Goal: Information Seeking & Learning: Find specific fact

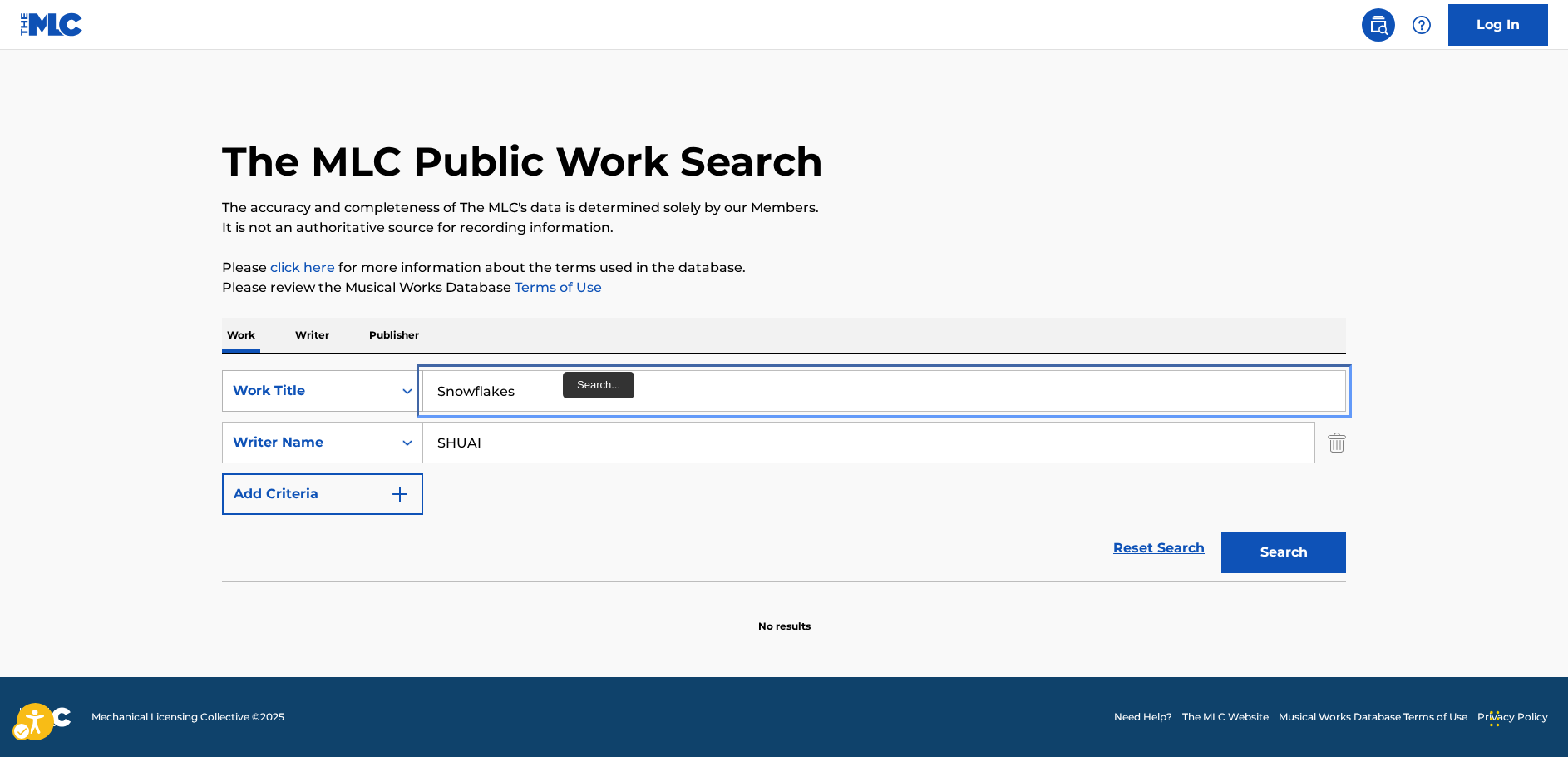
drag, startPoint x: 369, startPoint y: 394, endPoint x: 365, endPoint y: 403, distance: 9.8
click at [365, 394] on div "SearchWithCriteria64d0e439-978e-4b2d-b82b-1fbc814775ac Work Title Snowflakes" at bounding box center [784, 390] width 1125 height 41
paste input "A Schloon for the Gumpert"
type input "A Schloon for the Gumpert"
click at [99, 425] on main "The MLC Public Work Search The accuracy and completeness of The MLC's data is d…" at bounding box center [784, 364] width 1568 height 627
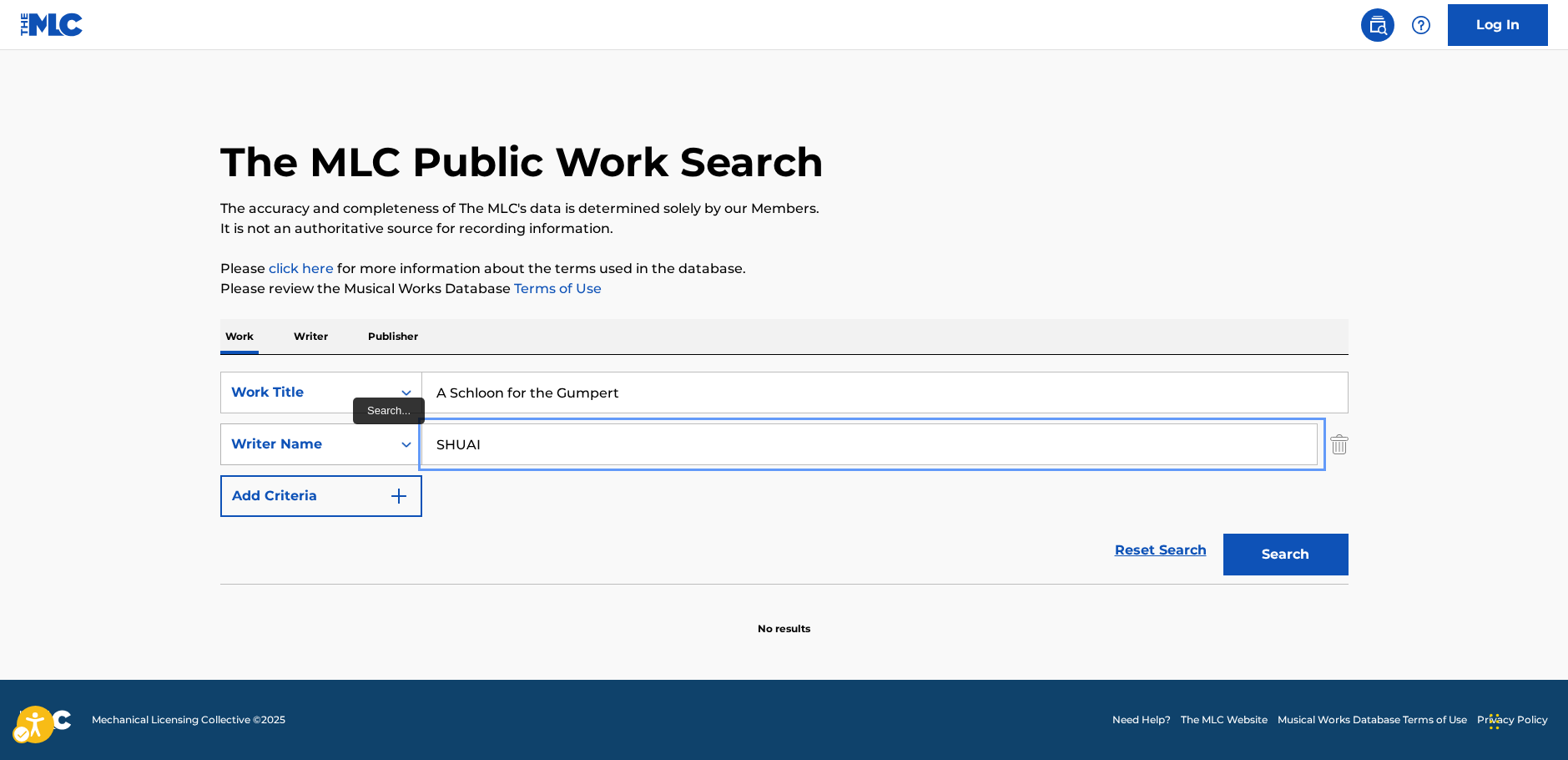
drag, startPoint x: 496, startPoint y: 445, endPoint x: 372, endPoint y: 449, distance: 124.1
click at [372, 449] on div "SearchWithCriteriab2e0b58b-d365-4784-97a9-827367195c12 Writer Name SHUAI" at bounding box center [784, 444] width 1129 height 42
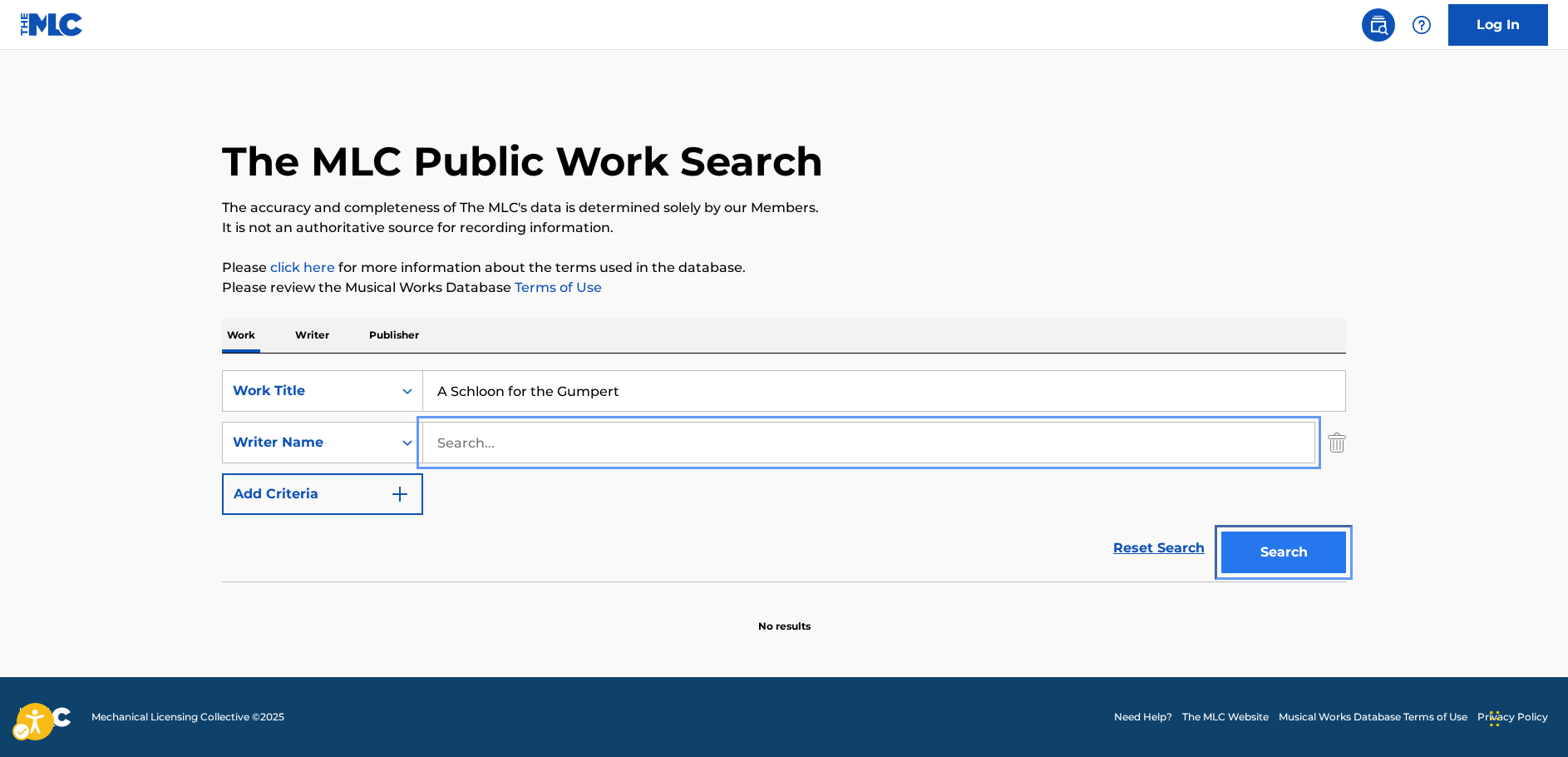
click at [1321, 552] on button "Search" at bounding box center [1283, 552] width 125 height 41
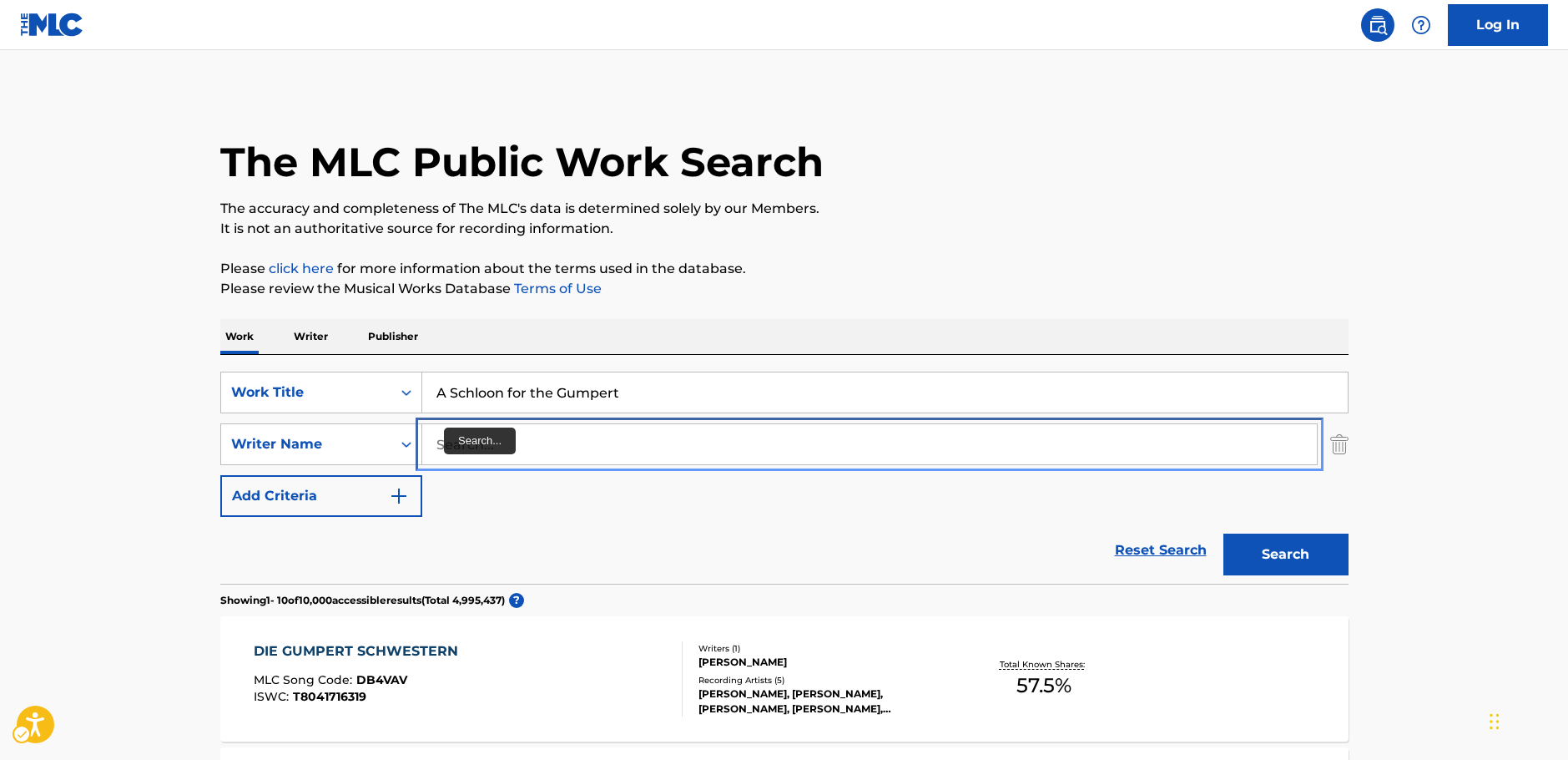
click at [451, 445] on input "Search..." at bounding box center [870, 444] width 894 height 40
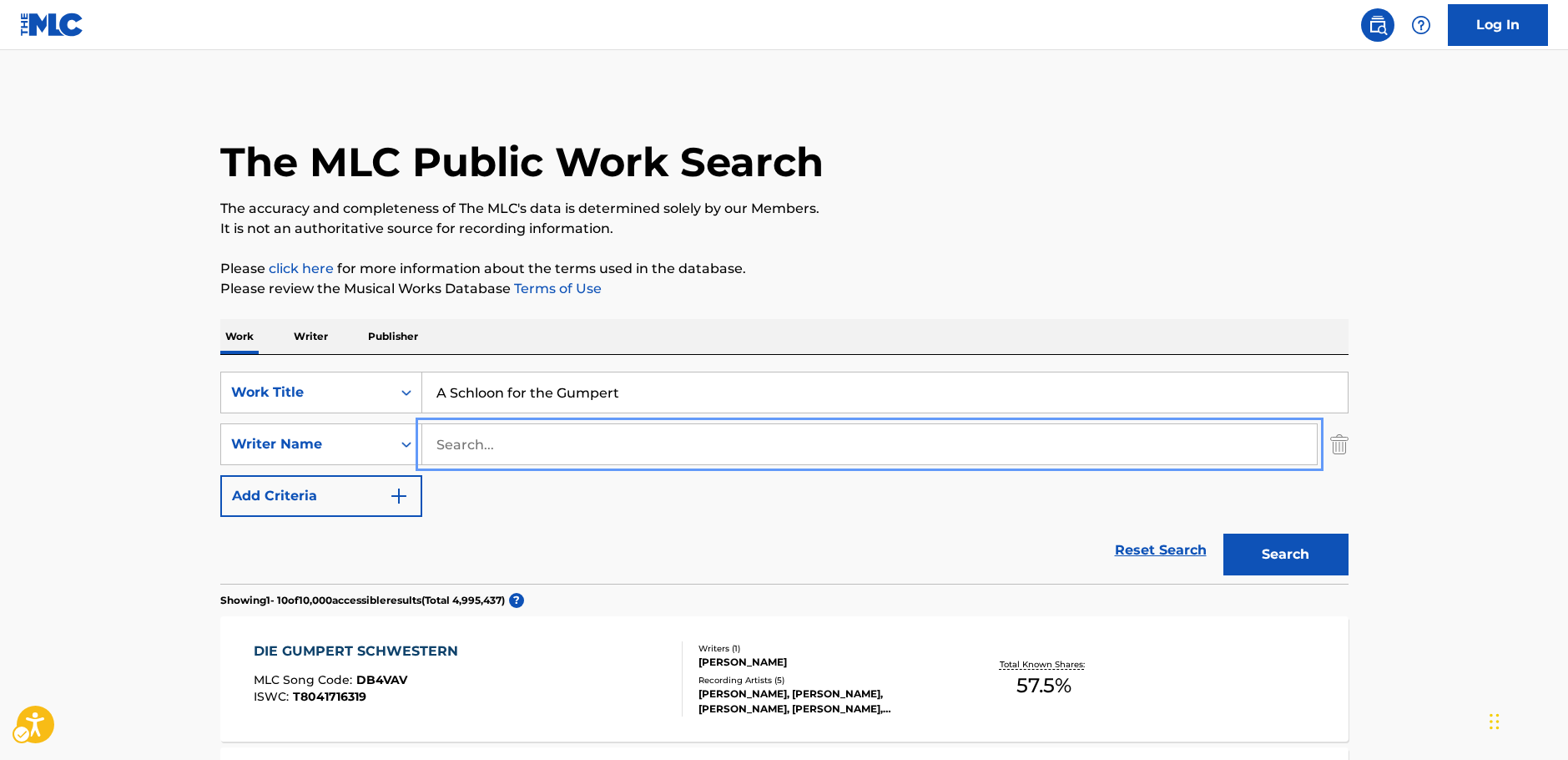
paste input "[PERSON_NAME]"
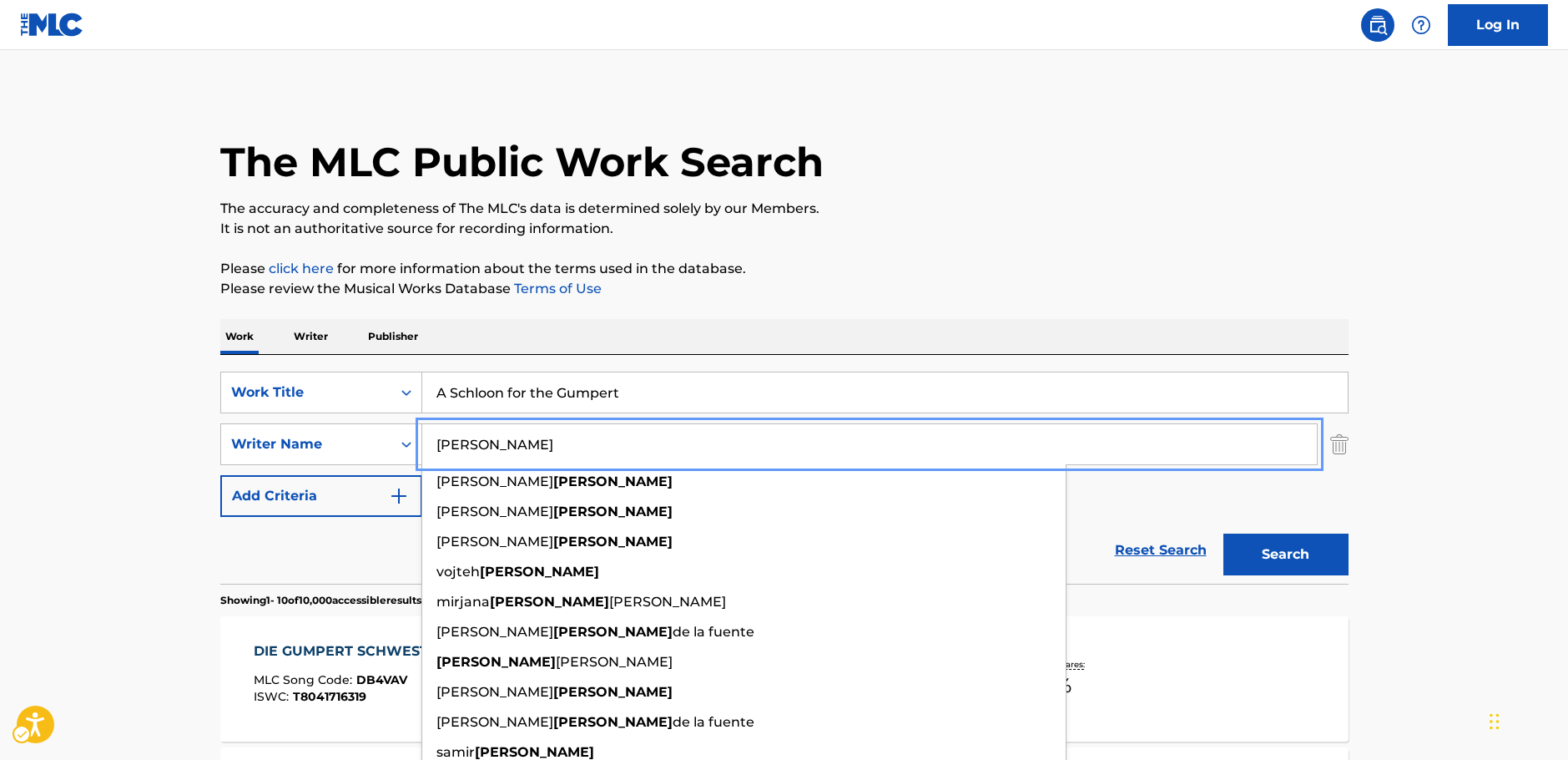
type input "[PERSON_NAME]"
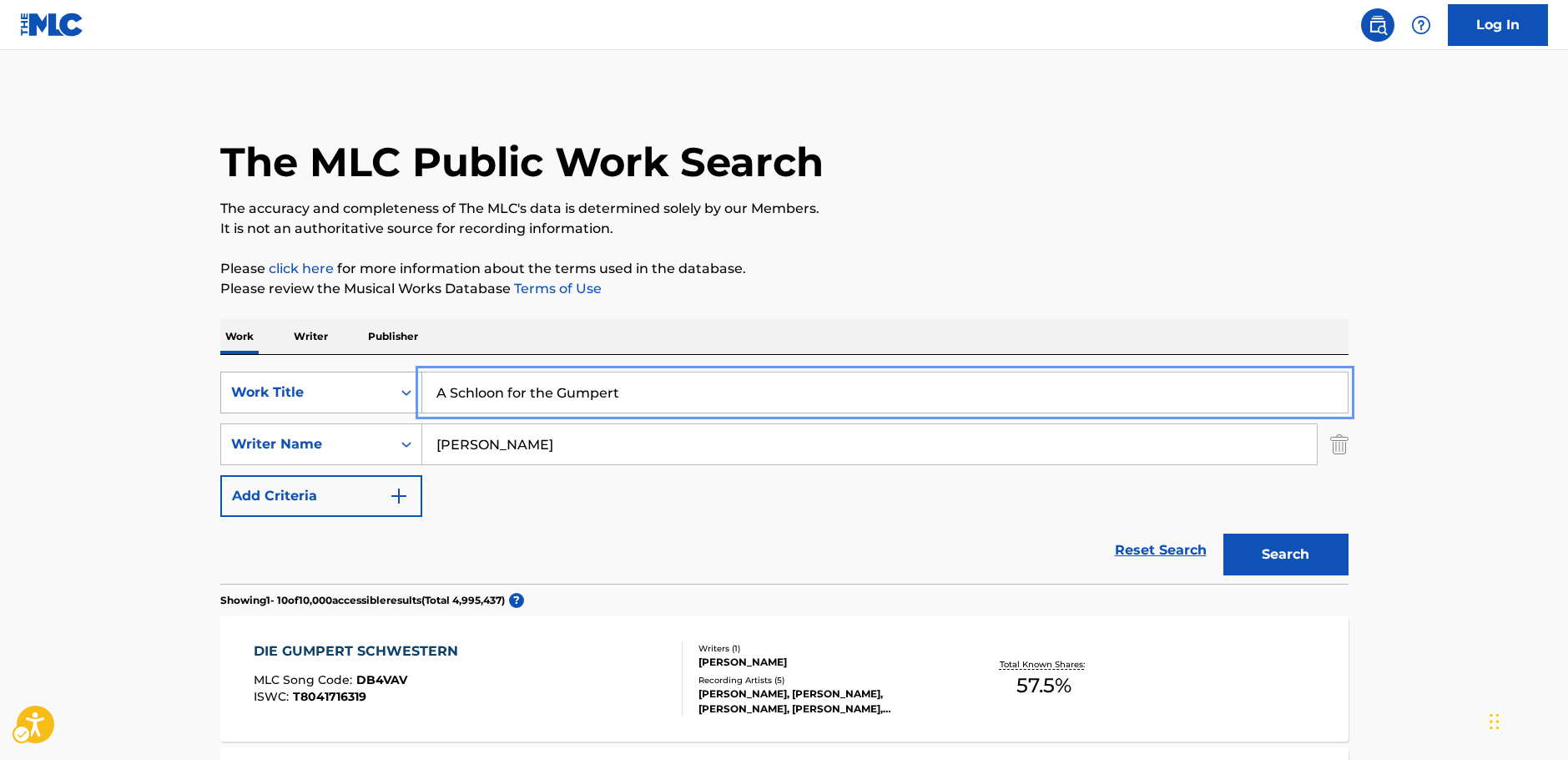
drag, startPoint x: 599, startPoint y: 393, endPoint x: 387, endPoint y: 393, distance: 212.0
click at [387, 393] on div "SearchWithCriteria64d0e439-978e-4b2d-b82b-1fbc814775ac Work Title A Schloon for…" at bounding box center [784, 392] width 1129 height 42
paste input "Pitfalls"
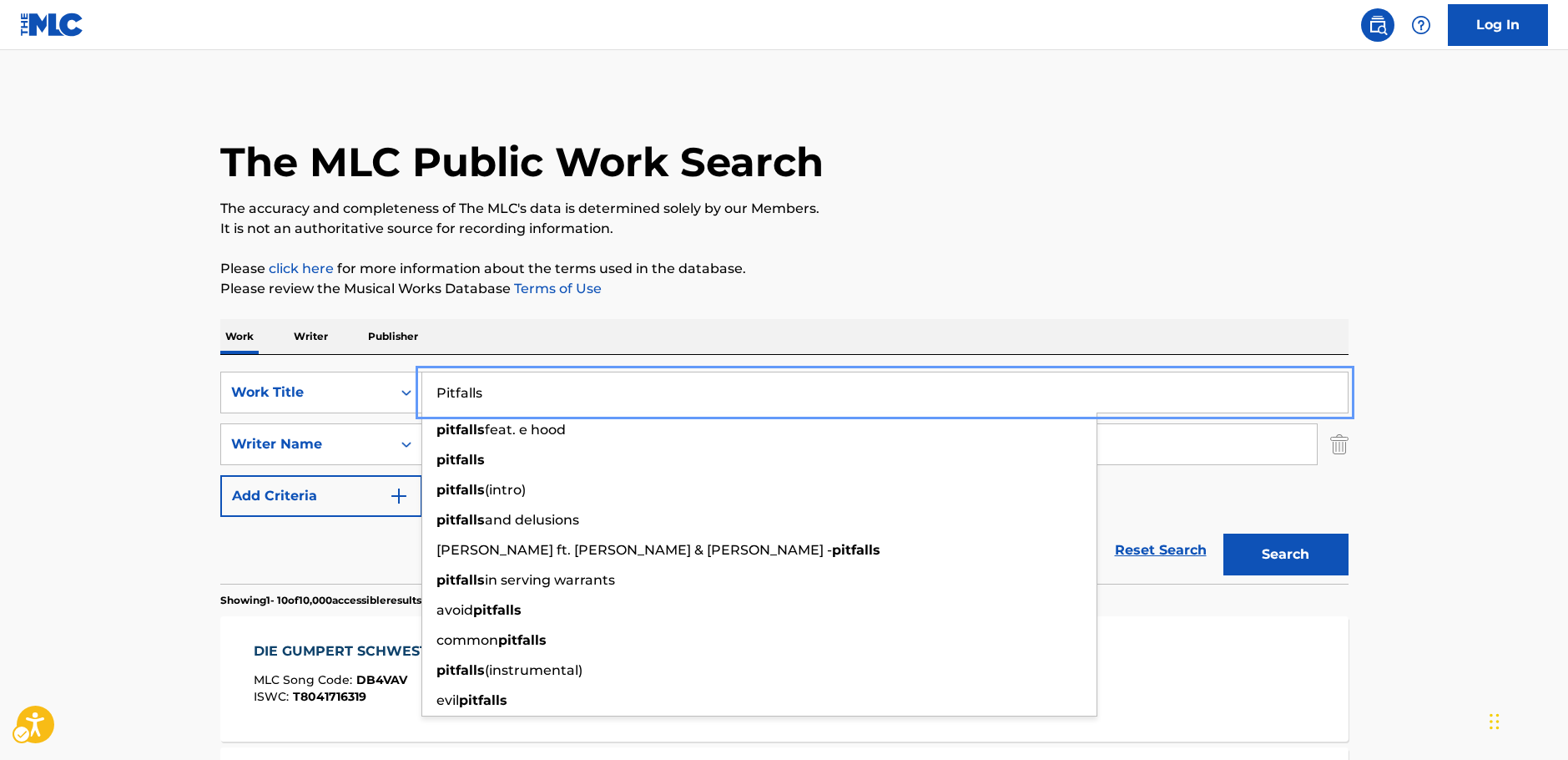
type input "Pitfalls"
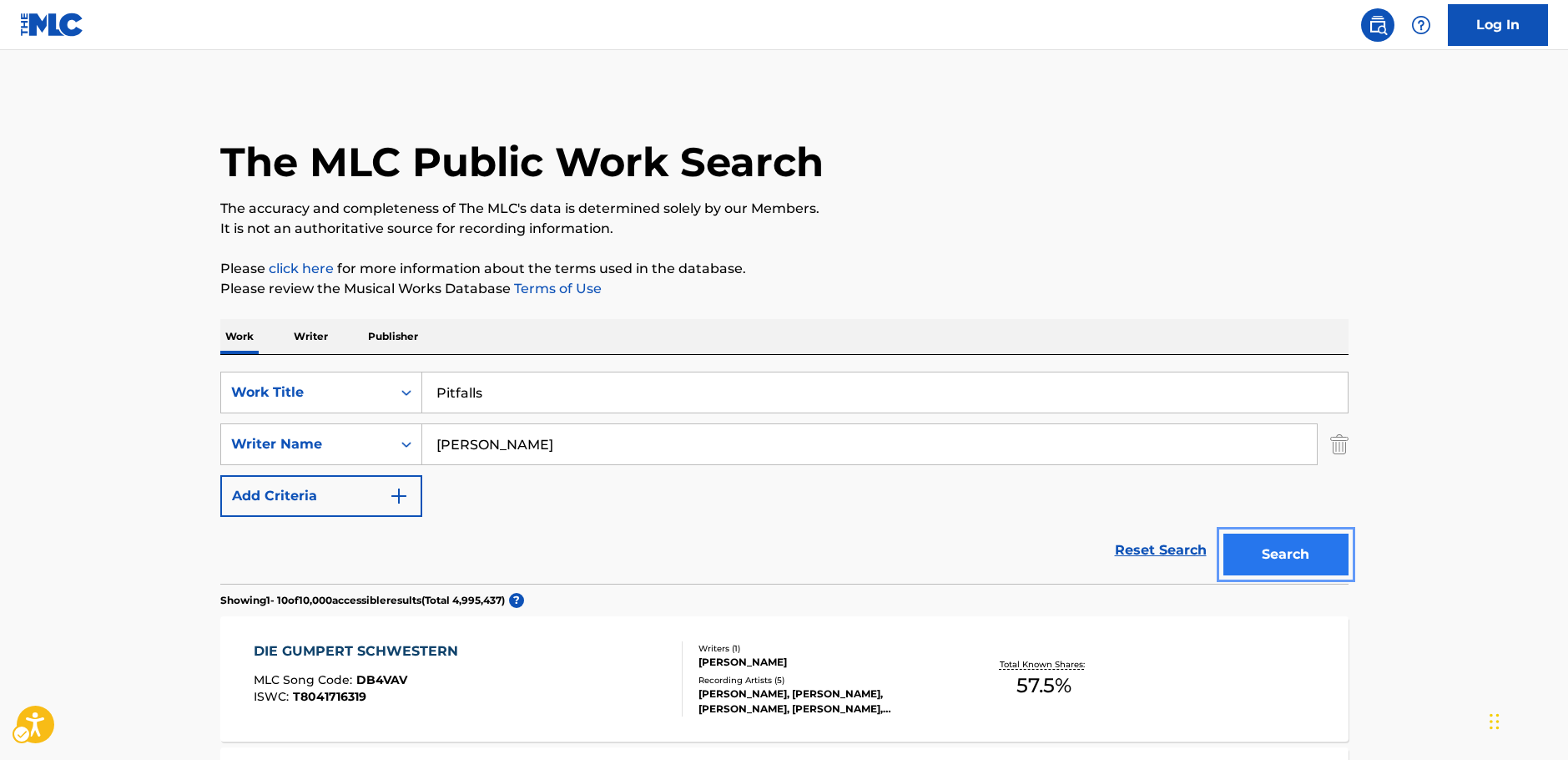
click at [1308, 563] on button "Search" at bounding box center [1286, 554] width 126 height 42
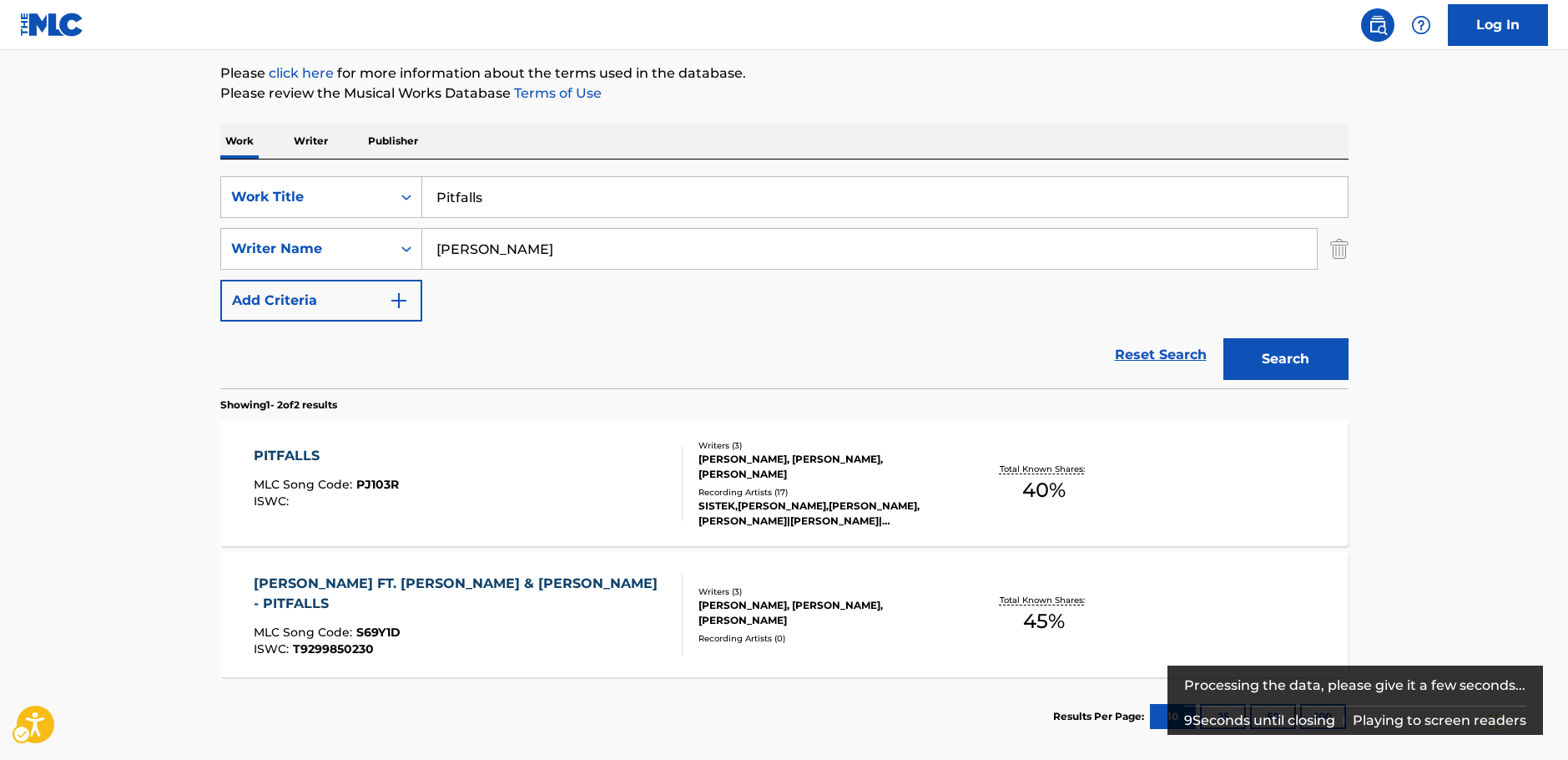
scroll to position [250, 0]
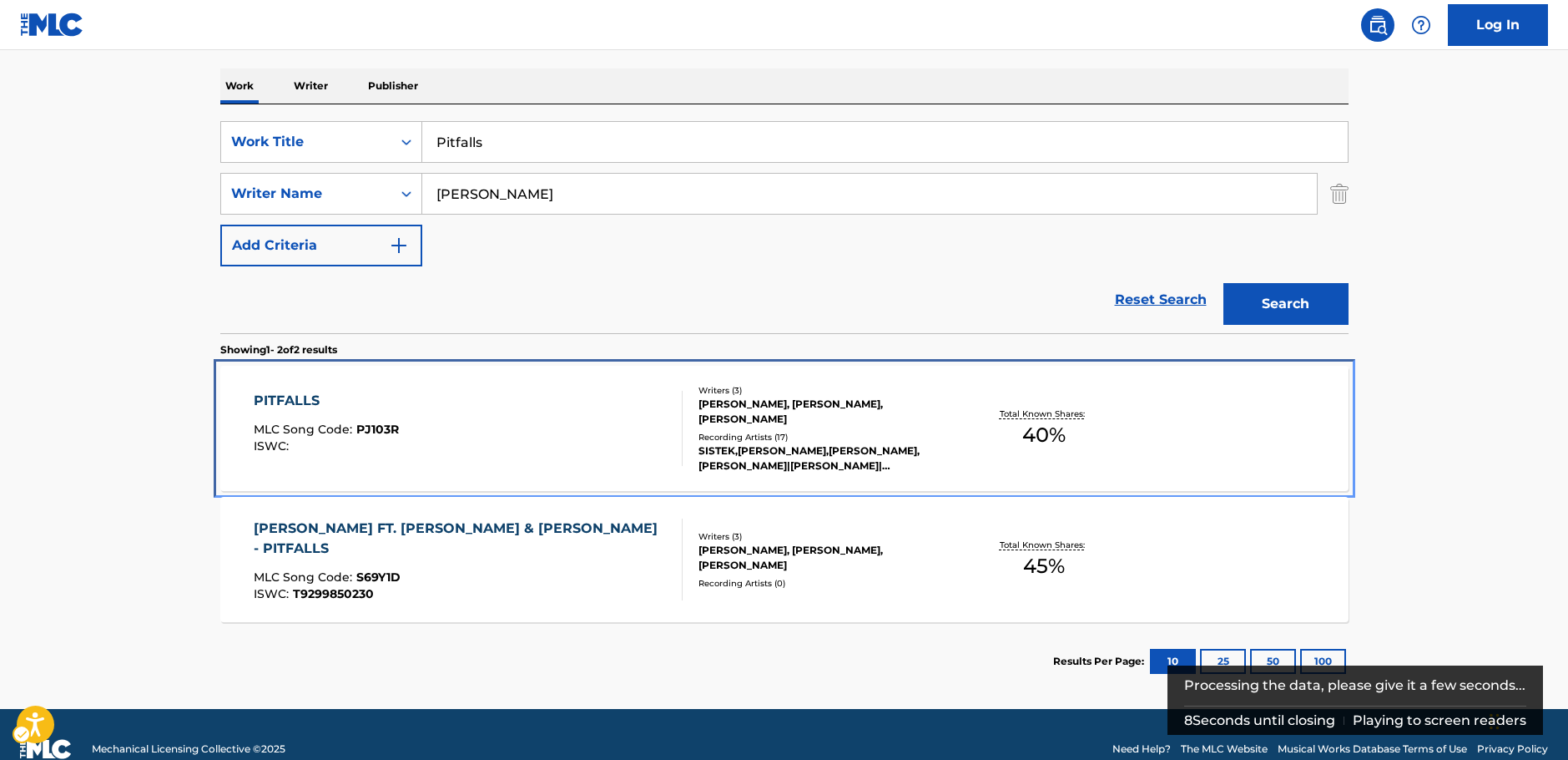
click at [482, 419] on div "PITFALLS MLC Song Code : PJ103R ISWC :" at bounding box center [468, 428] width 429 height 75
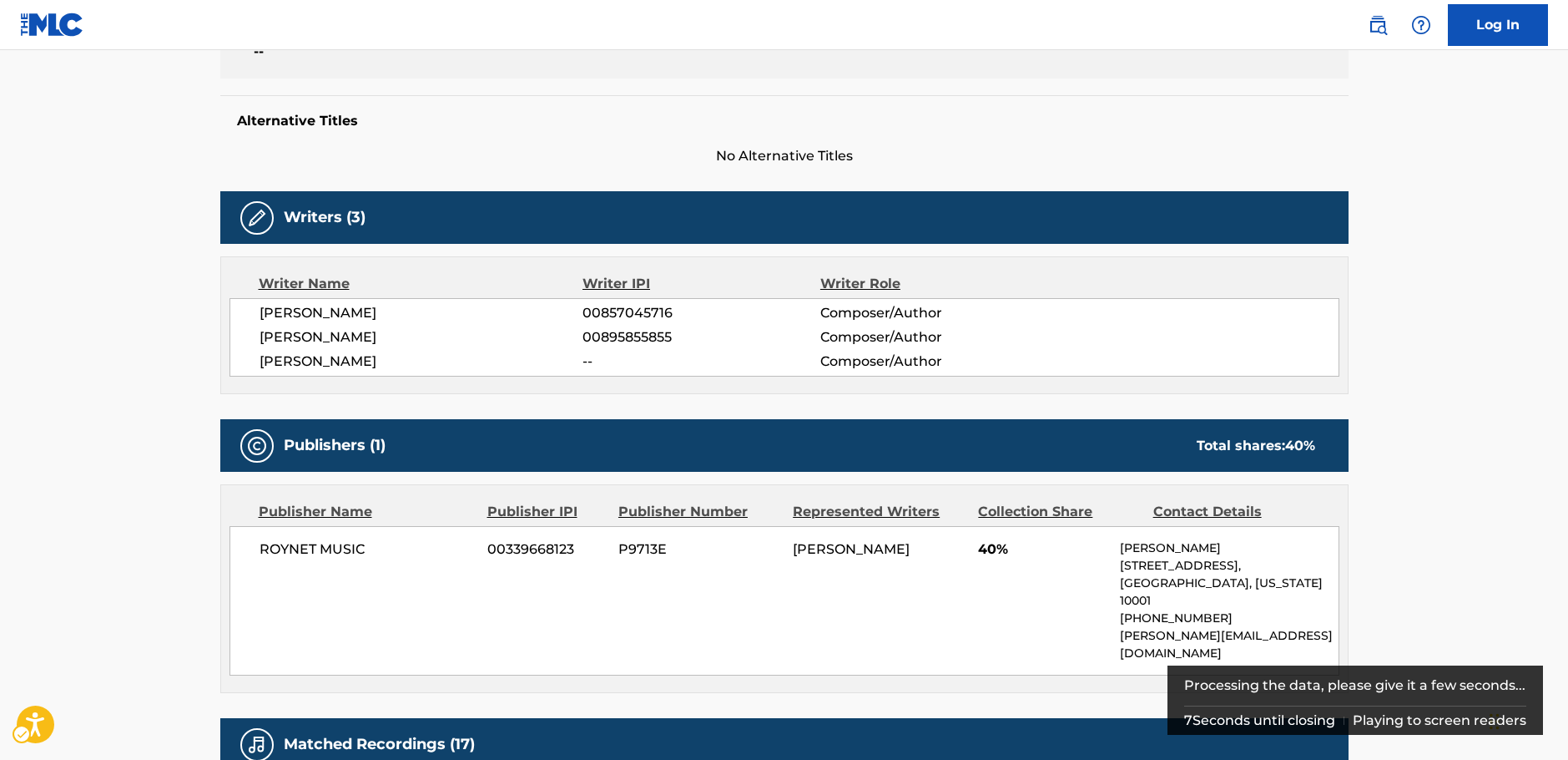
scroll to position [99, 0]
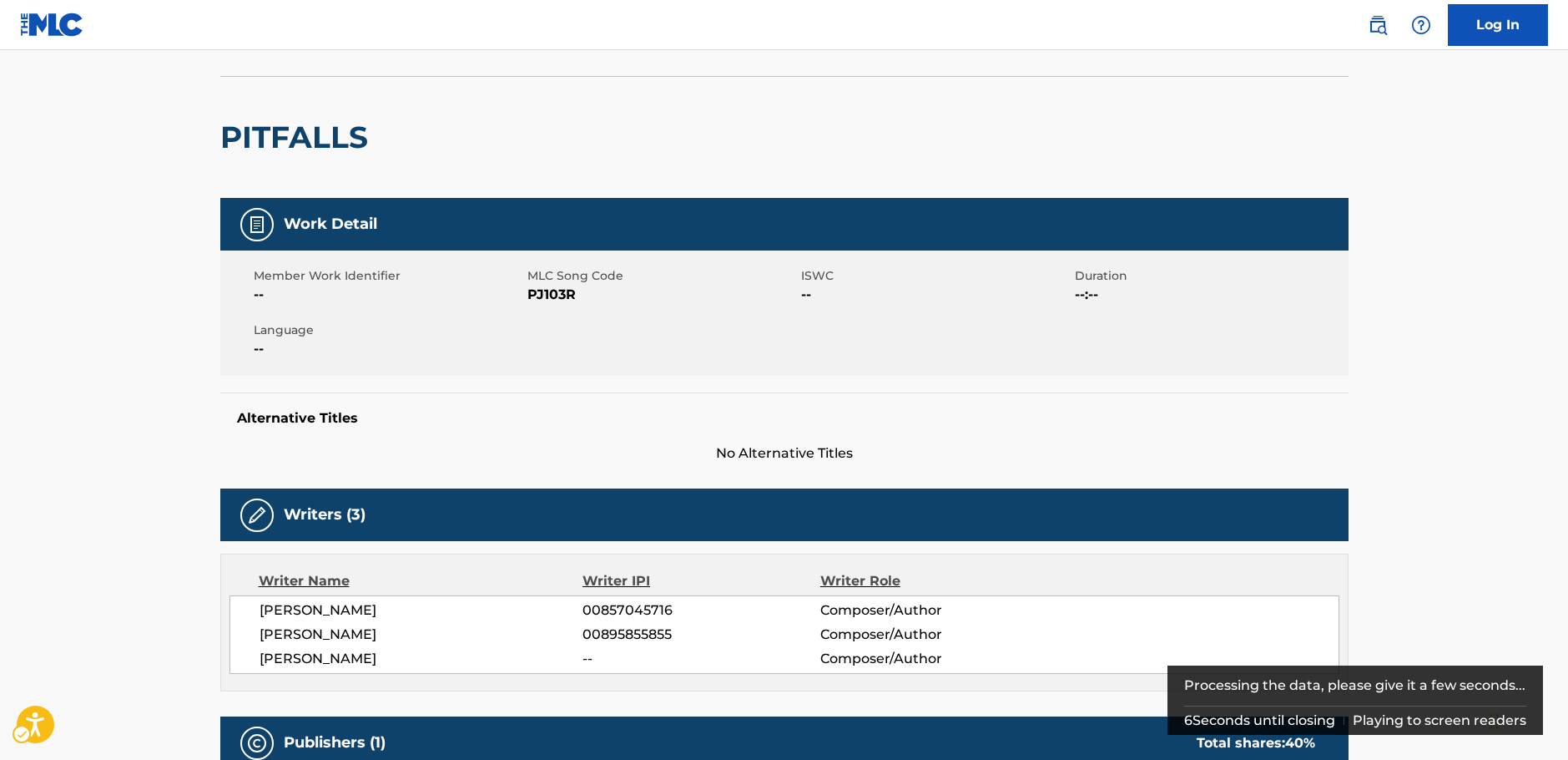
click at [542, 297] on span "MLC Song Code - PJ103R" at bounding box center [662, 295] width 269 height 20
copy span "PJ103R"
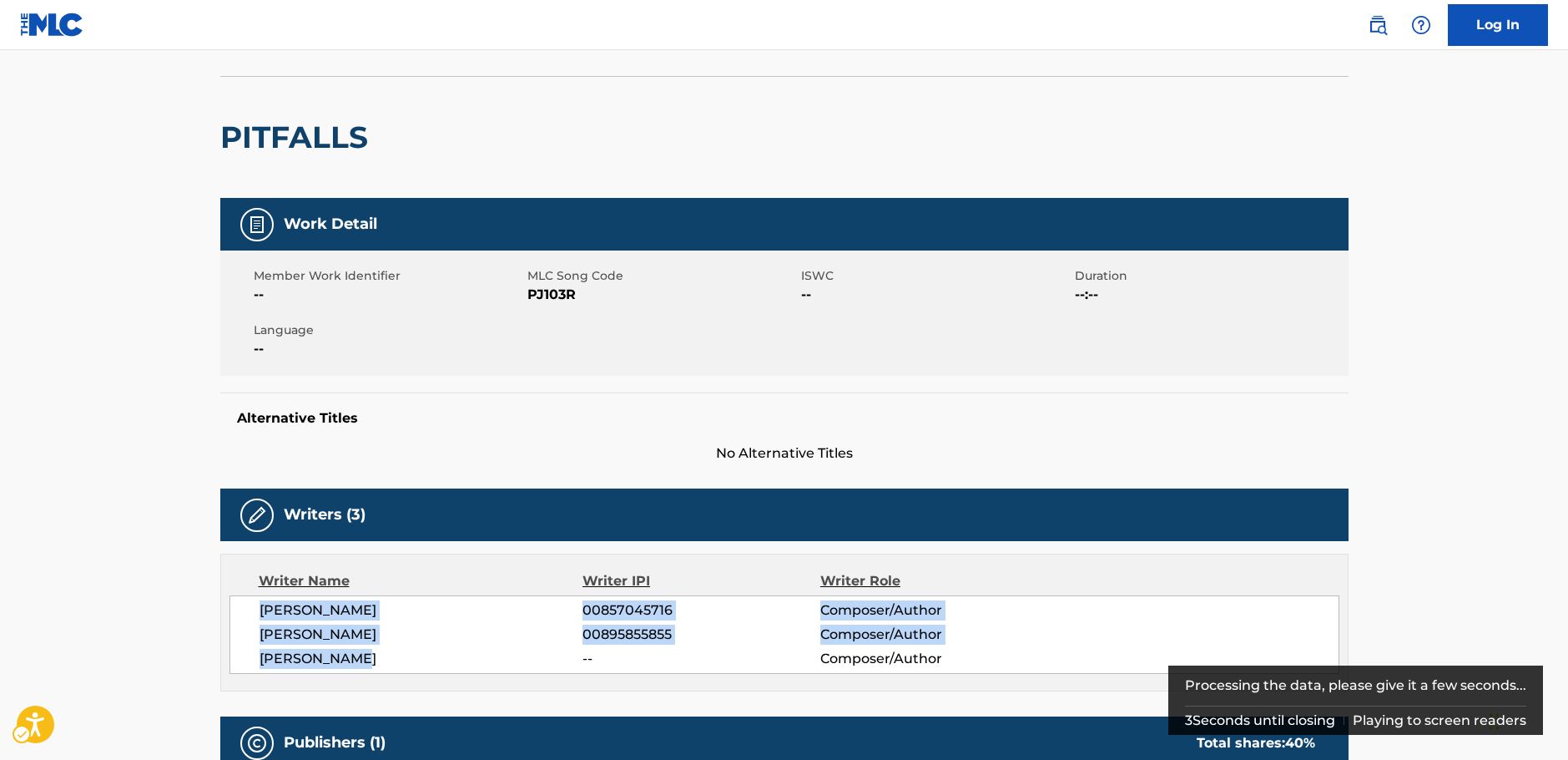
drag, startPoint x: 395, startPoint y: 659, endPoint x: 297, endPoint y: 590, distance: 119.9
click at [250, 615] on div "[PERSON_NAME] 00857045716 Composer/Author [PERSON_NAME] 00895855855 Composer/Au…" at bounding box center [784, 634] width 1110 height 78
copy div "[PERSON_NAME] 00857045716 Composer/Author [PERSON_NAME] 00895855855 Composer/Au…"
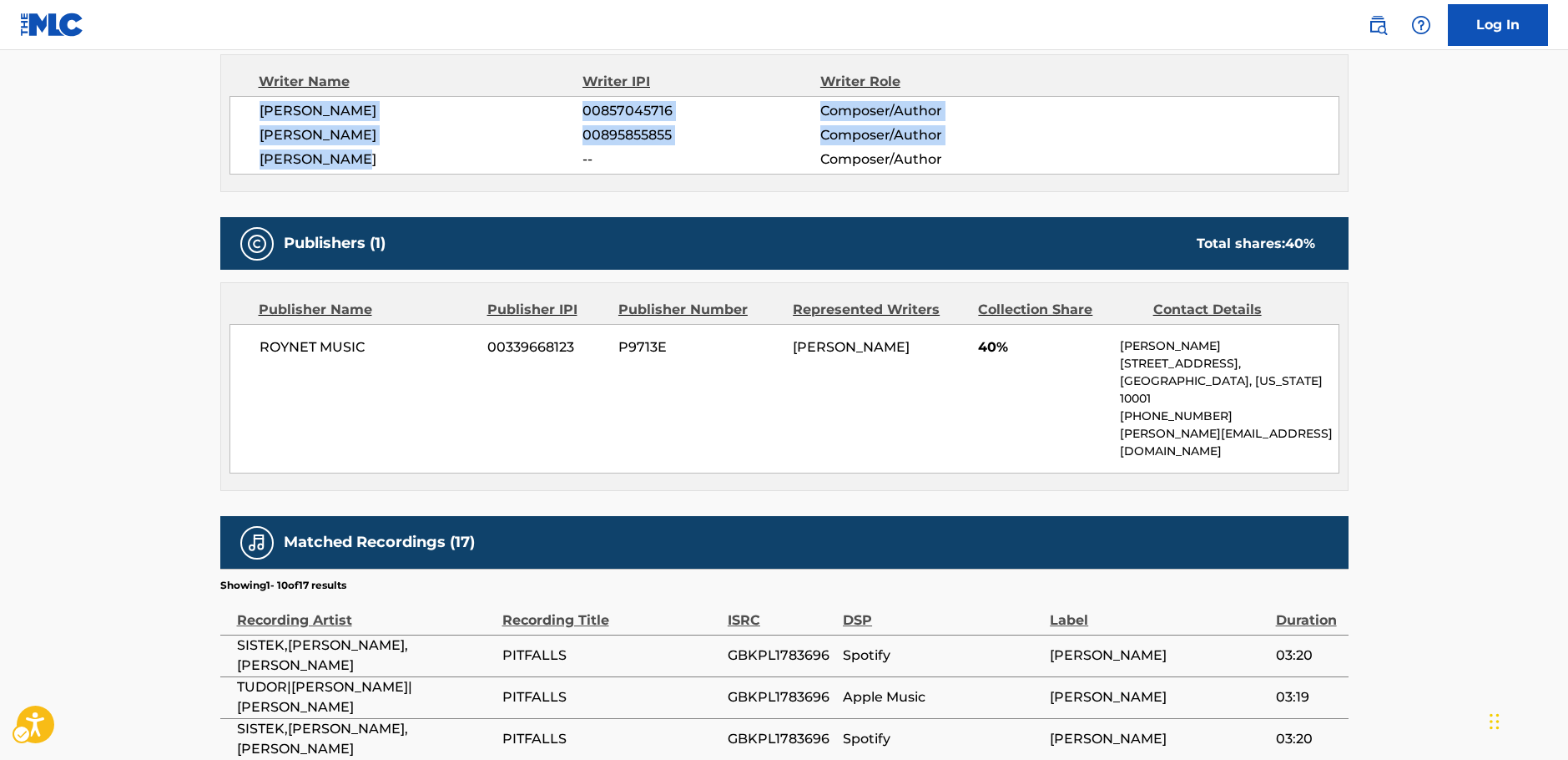
scroll to position [601, 0]
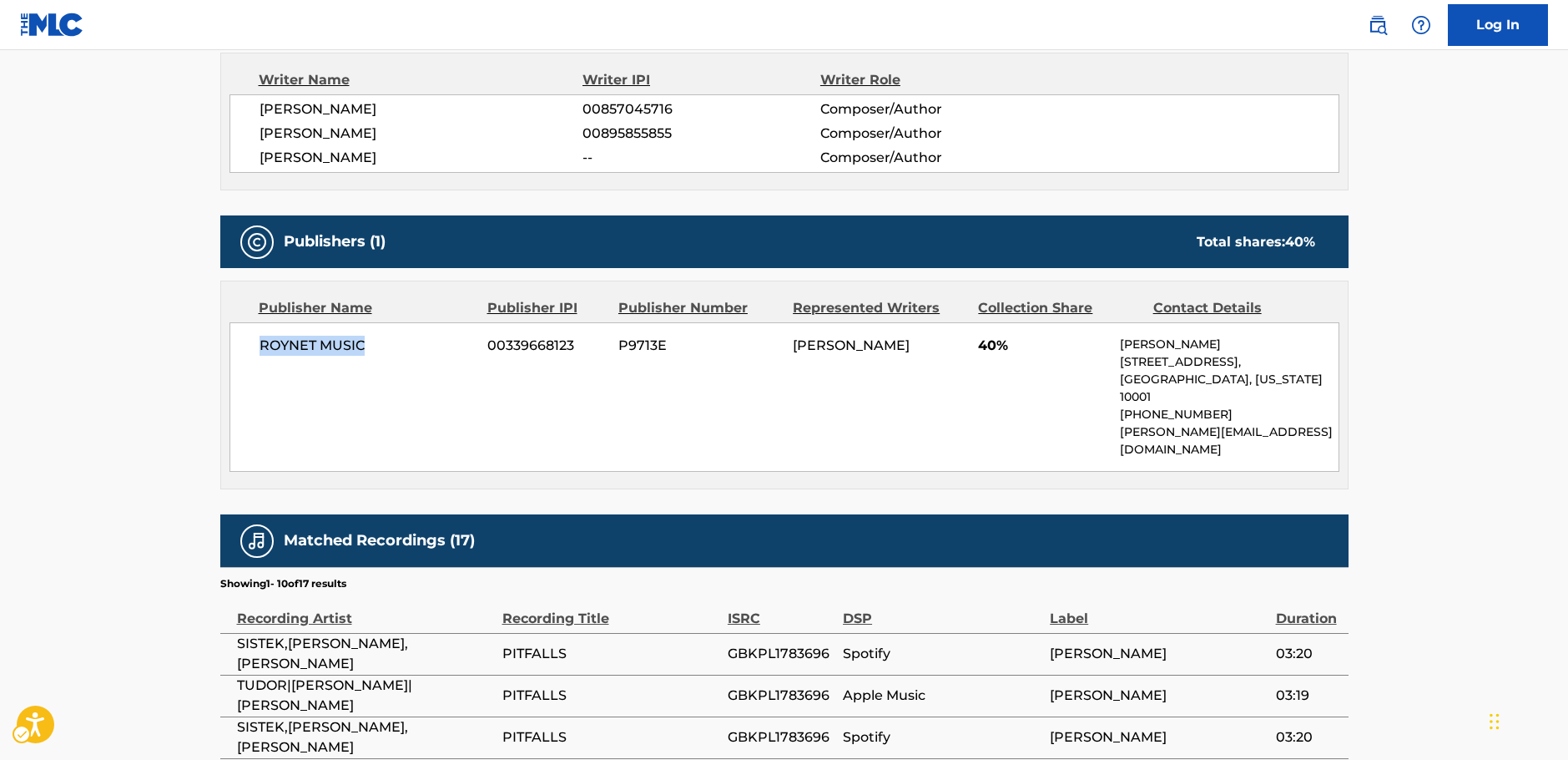
drag, startPoint x: 379, startPoint y: 344, endPoint x: 254, endPoint y: 351, distance: 125.2
click at [254, 351] on div "ROYNET MUSIC 00339668123 P9713E [PERSON_NAME] 40% [PERSON_NAME] [STREET_ADDRESS…" at bounding box center [784, 397] width 1110 height 149
copy span "ROYNET MUSIC"
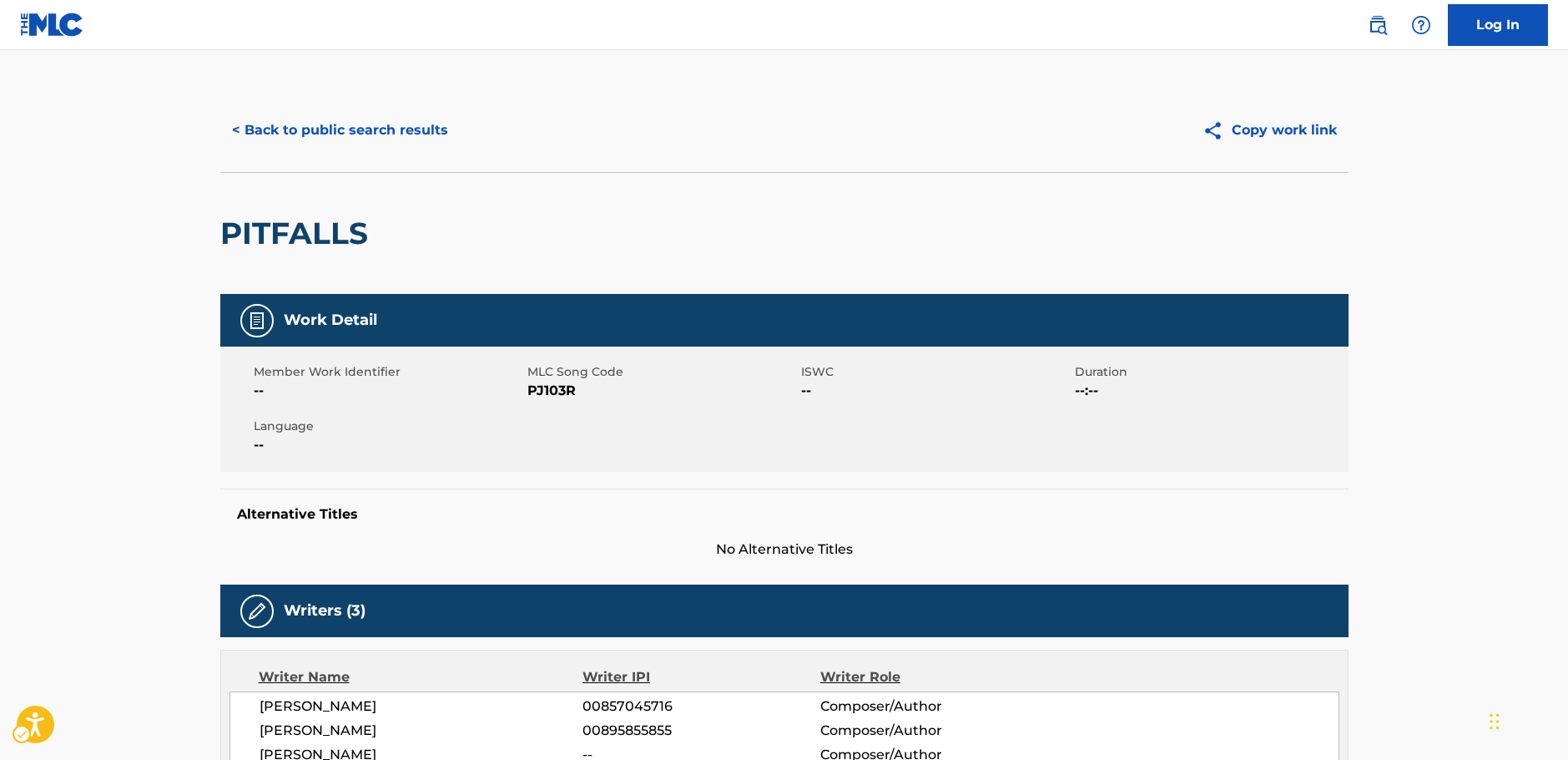
scroll to position [0, 0]
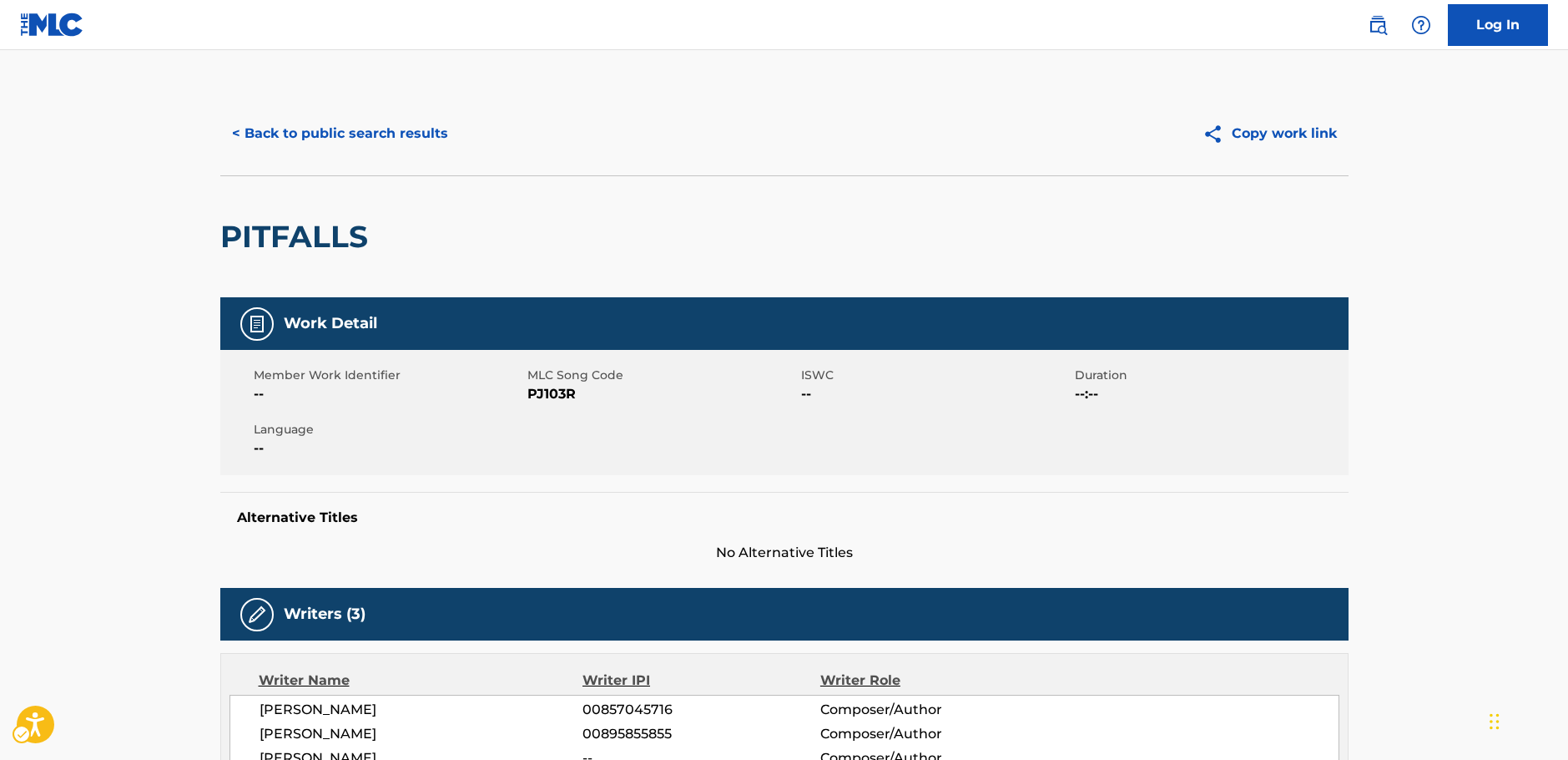
drag, startPoint x: 128, startPoint y: 478, endPoint x: 166, endPoint y: 349, distance: 134.5
click at [384, 133] on button "< Back to public search results" at bounding box center [340, 134] width 239 height 42
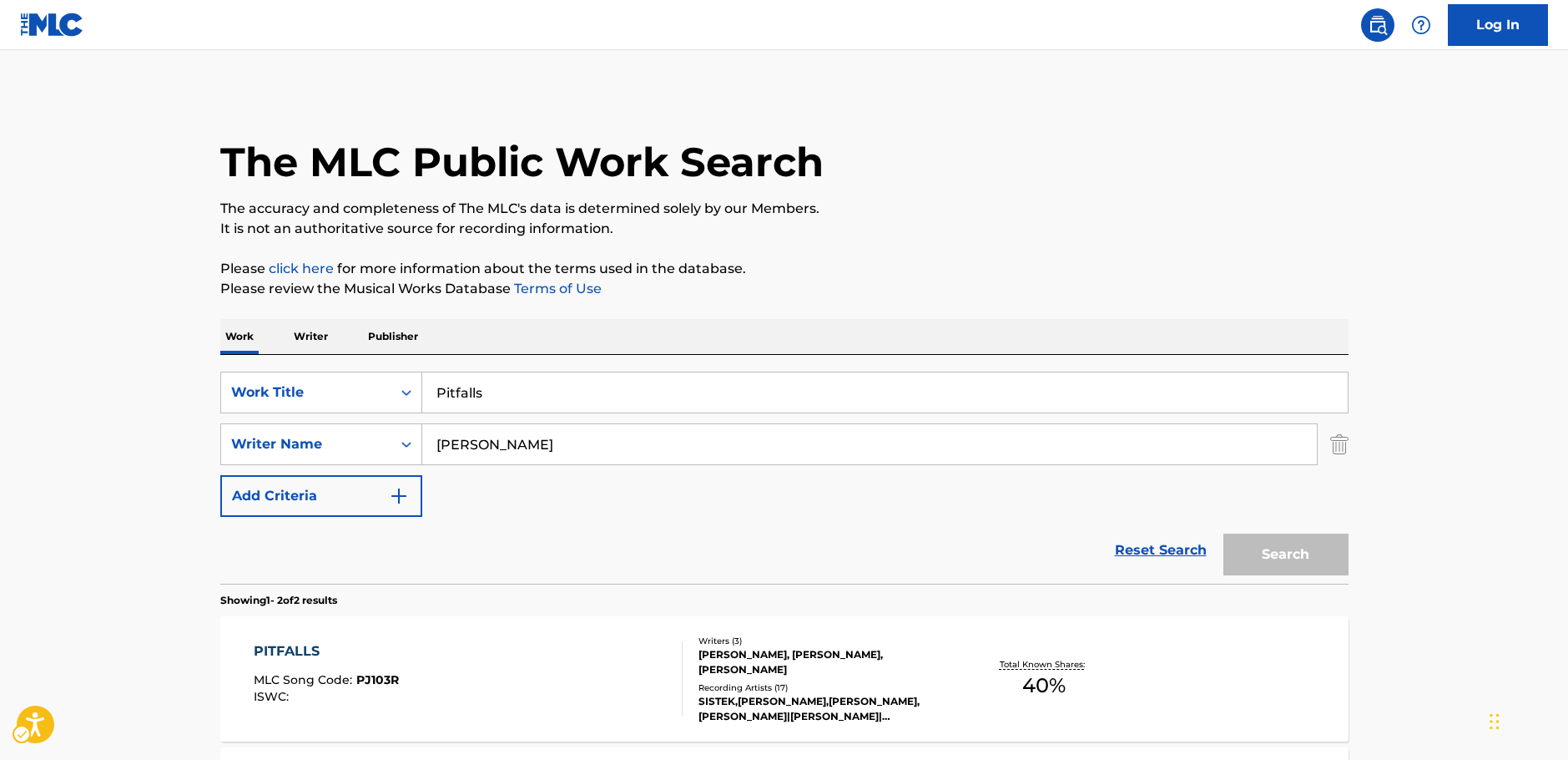
scroll to position [184, 0]
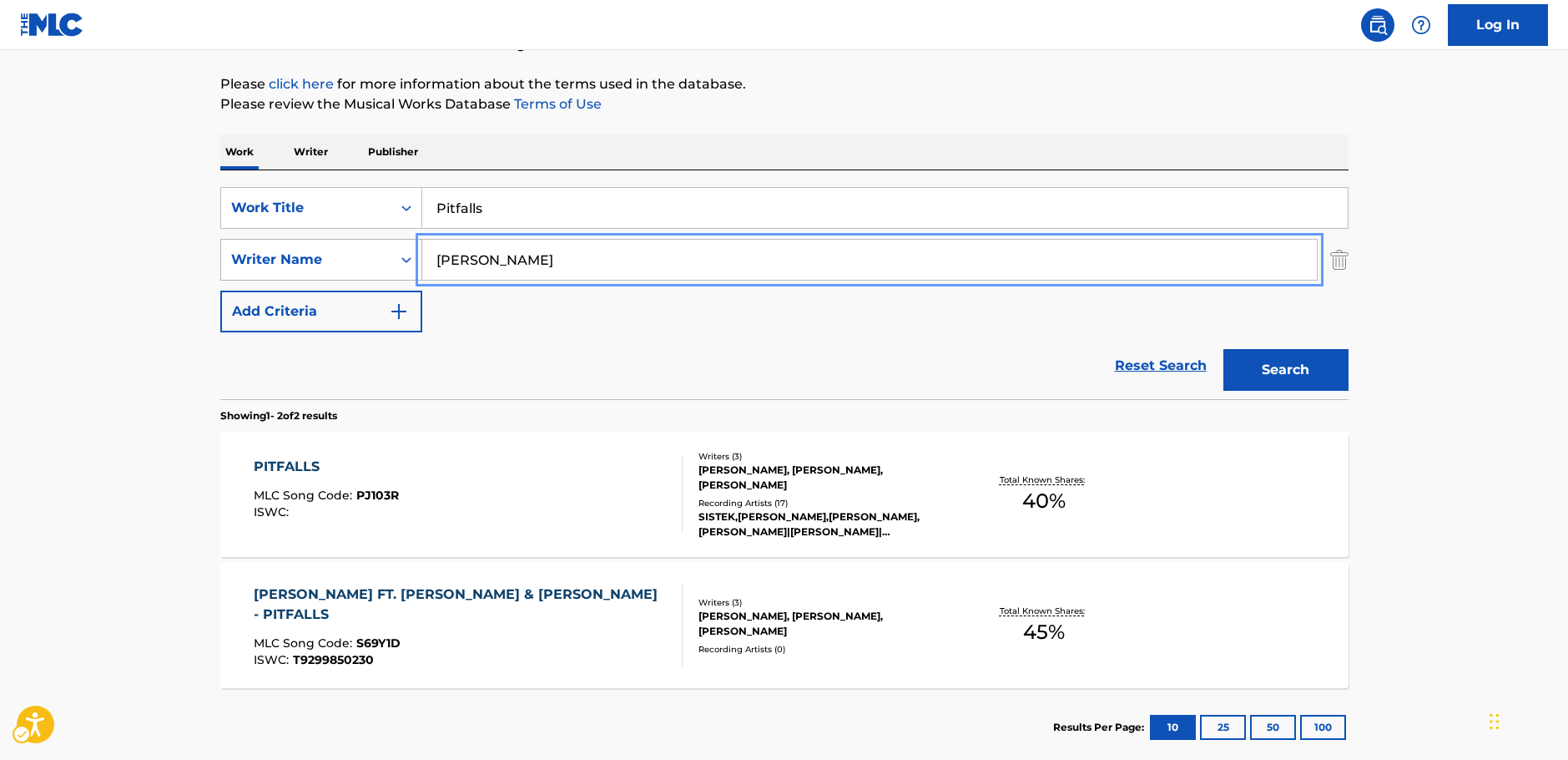
drag, startPoint x: 382, startPoint y: 259, endPoint x: 415, endPoint y: 248, distance: 34.8
paste input "Tsuji"
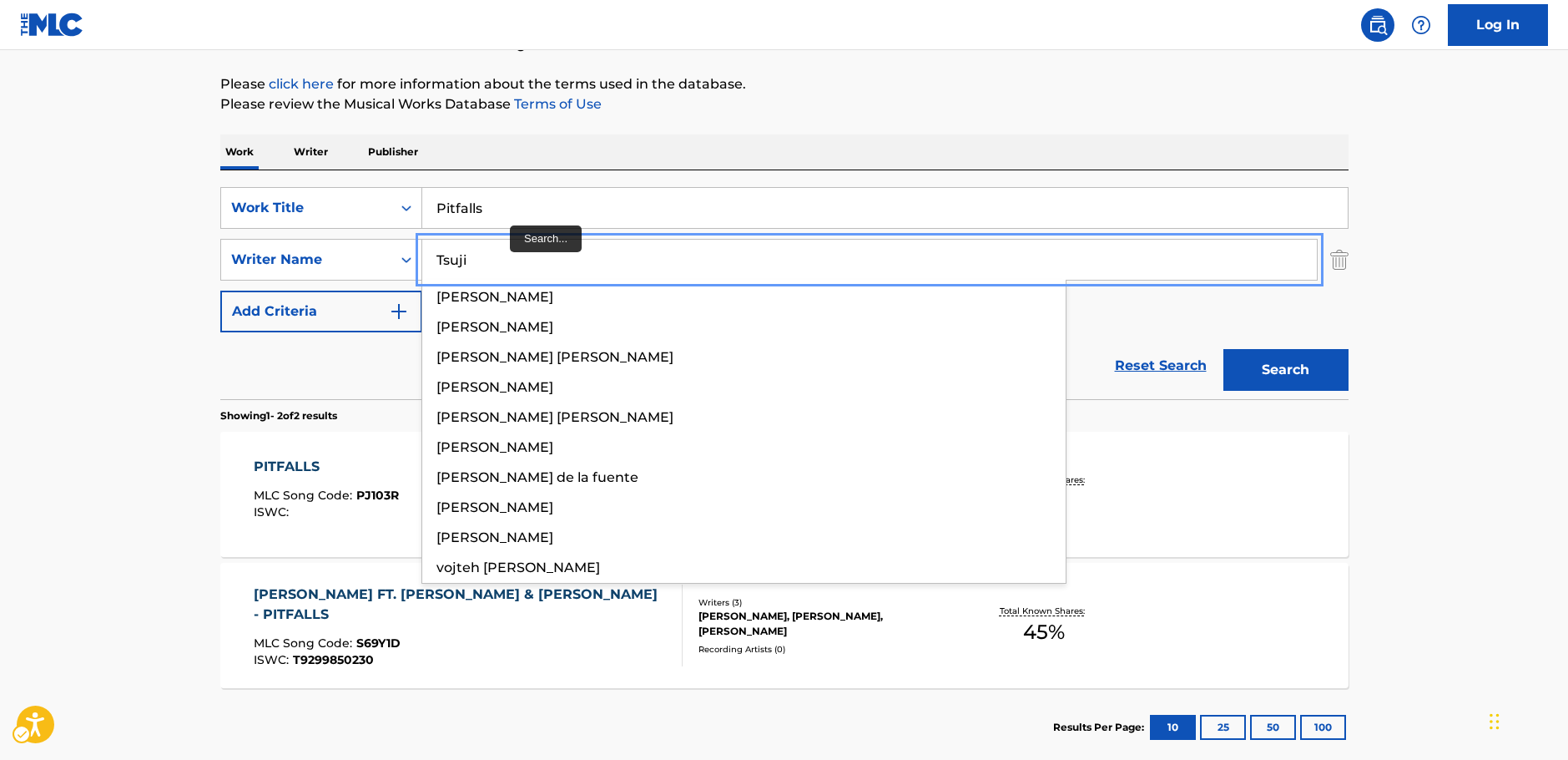
type input "Tsuji"
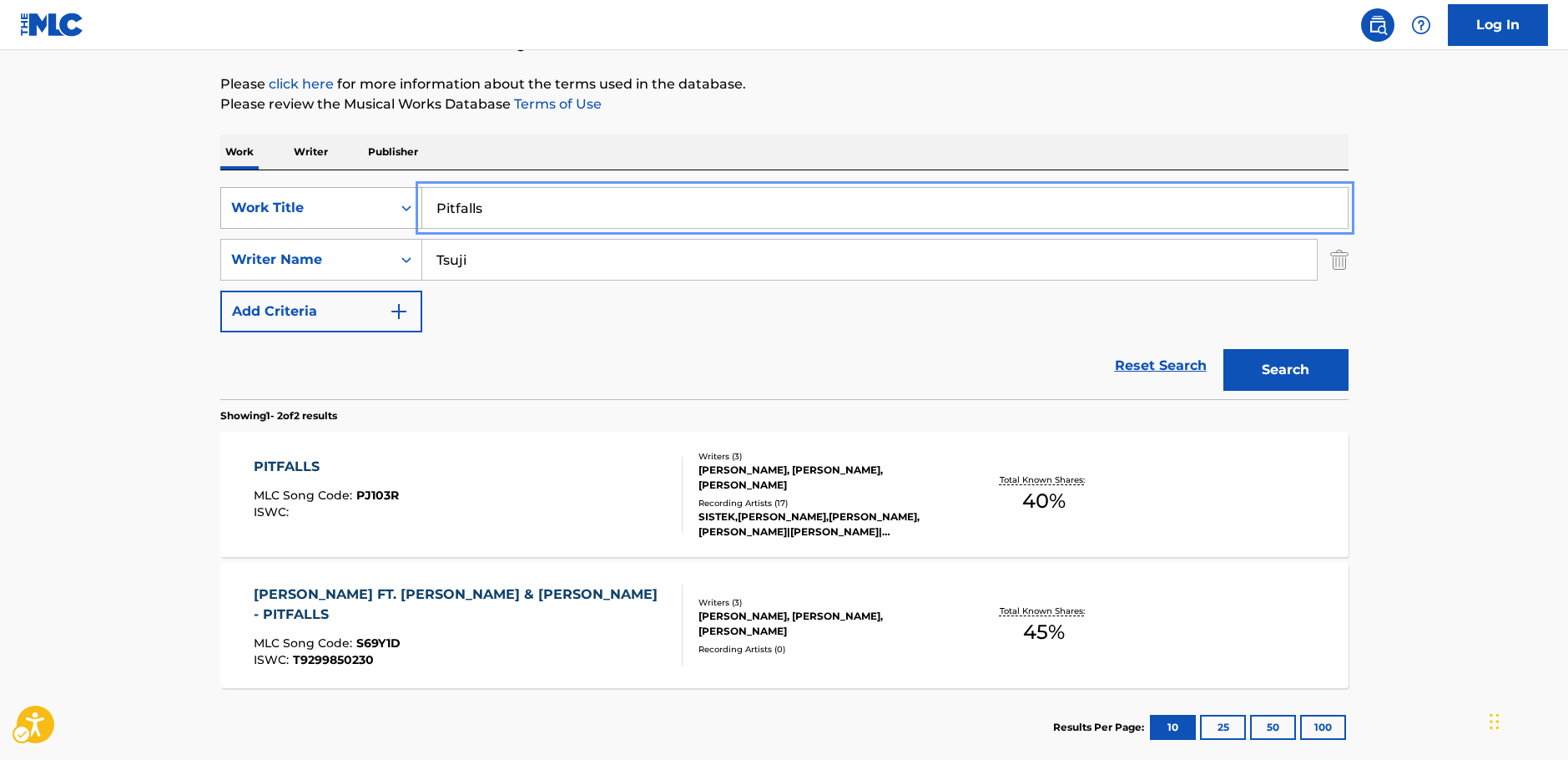
drag, startPoint x: 509, startPoint y: 212, endPoint x: 388, endPoint y: 213, distance: 121.0
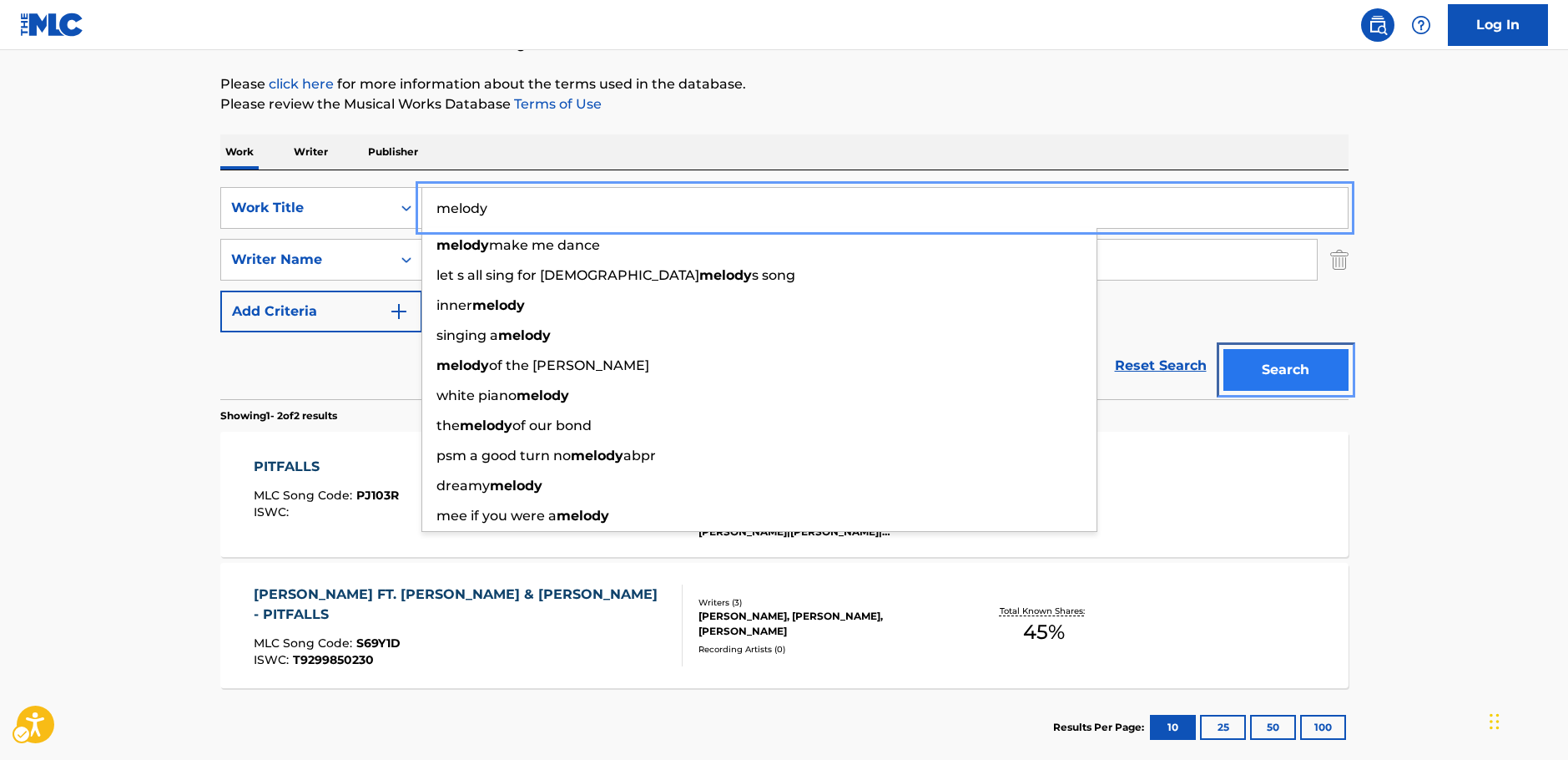
click at [1294, 372] on button "Search" at bounding box center [1286, 370] width 126 height 42
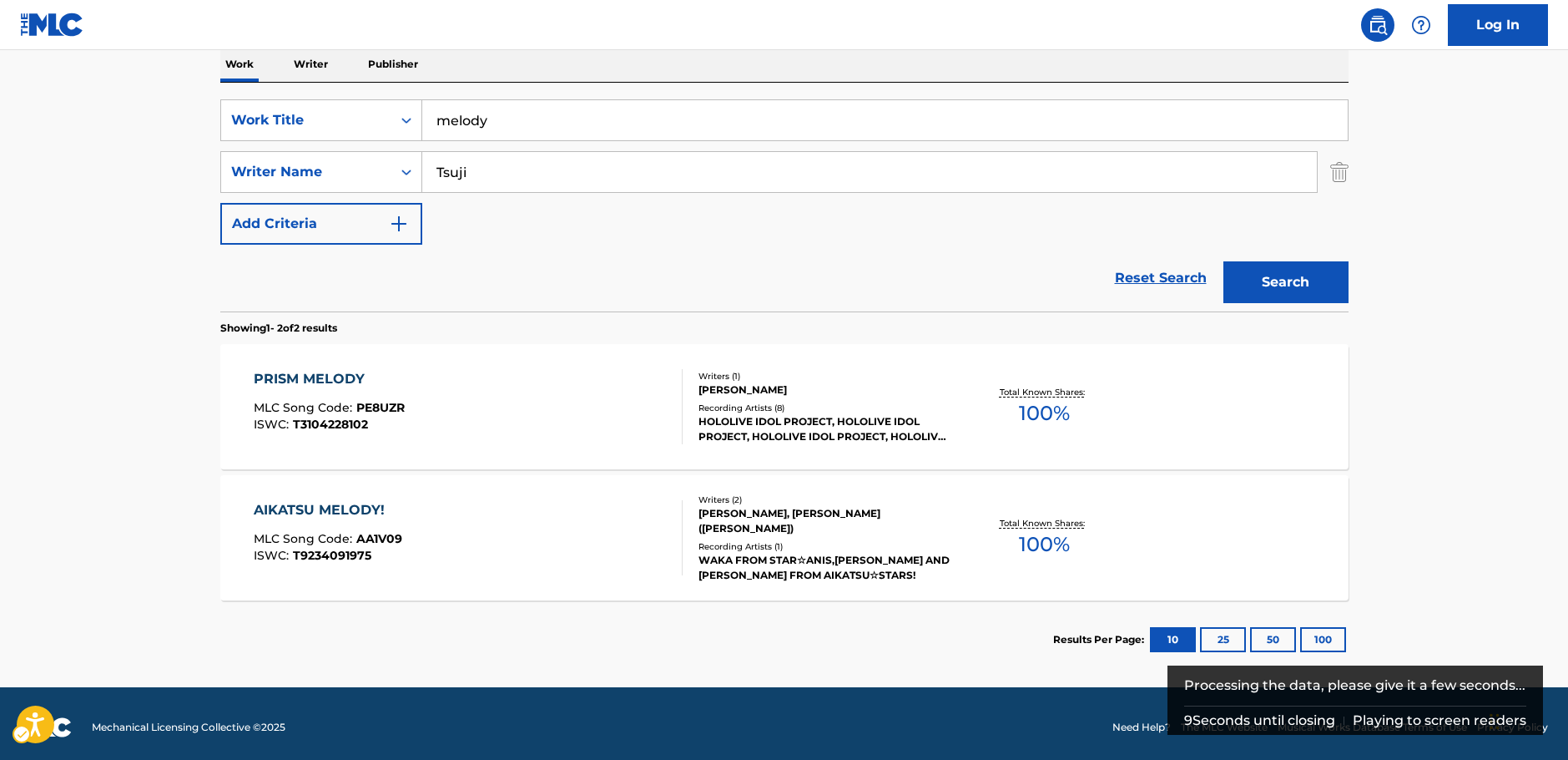
scroll to position [280, 0]
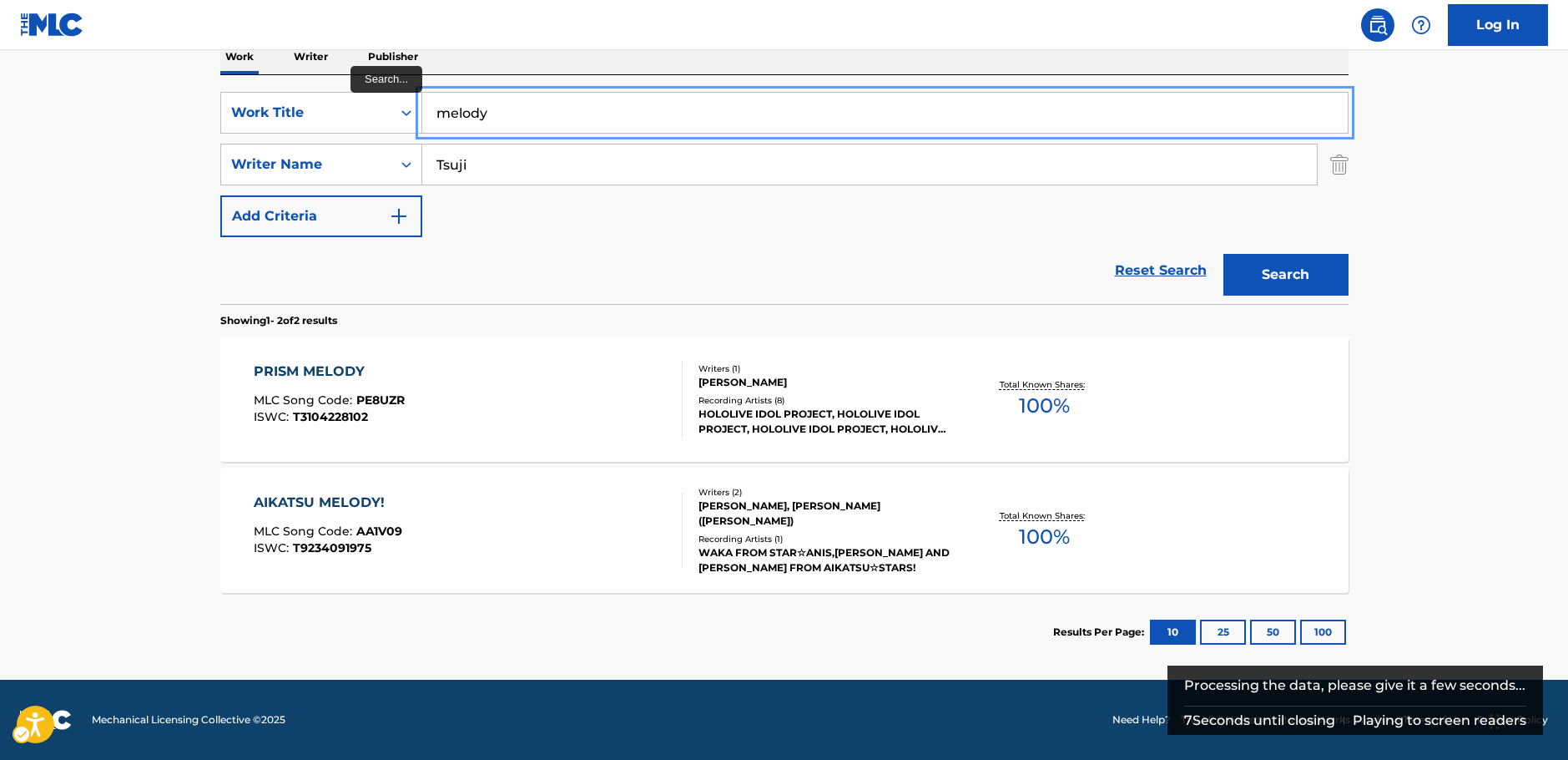
click at [446, 113] on input "melody" at bounding box center [885, 113] width 926 height 40
type input "m/elody"
click at [1280, 276] on button "Search" at bounding box center [1286, 274] width 126 height 42
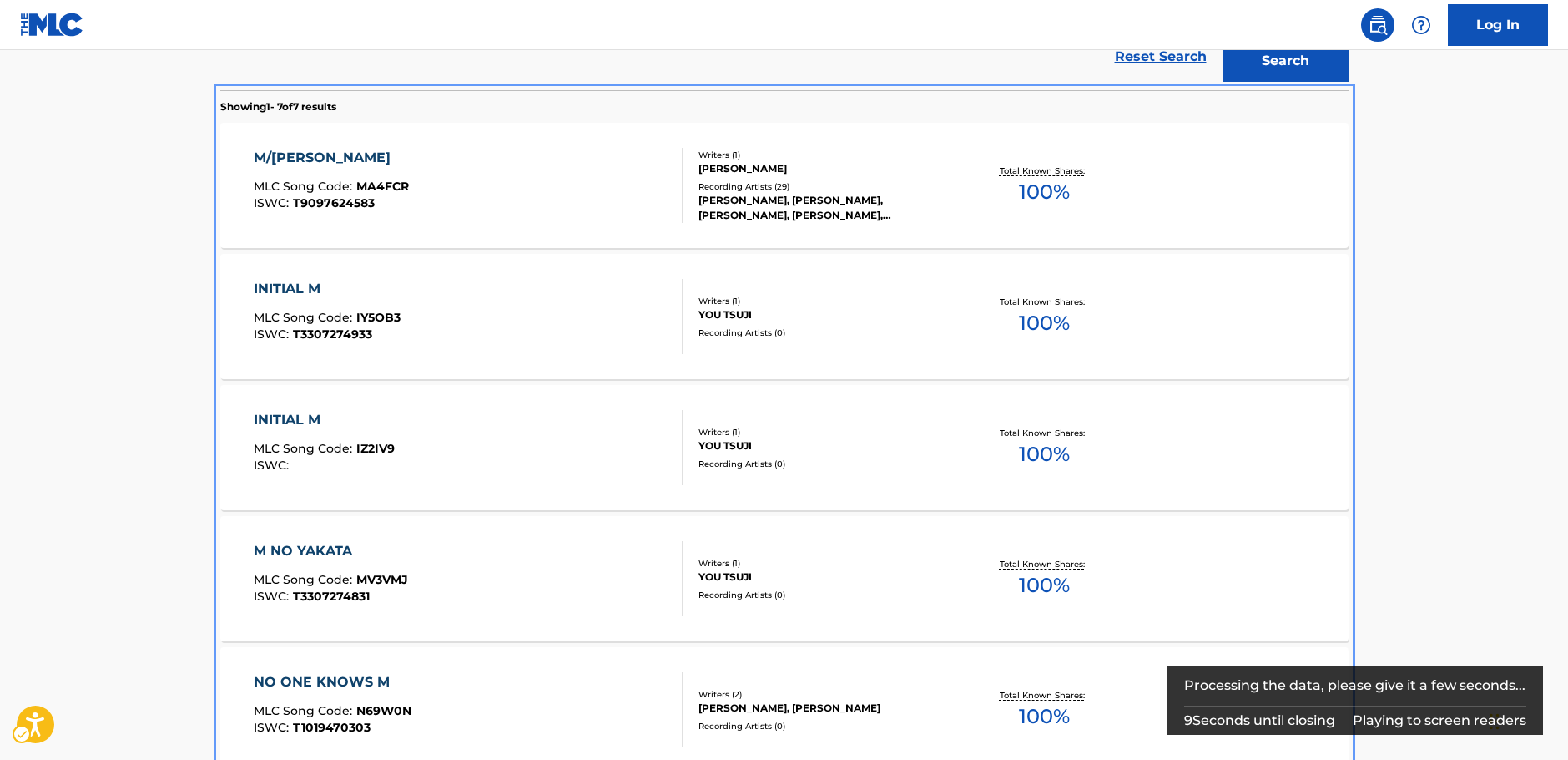
scroll to position [417, 0]
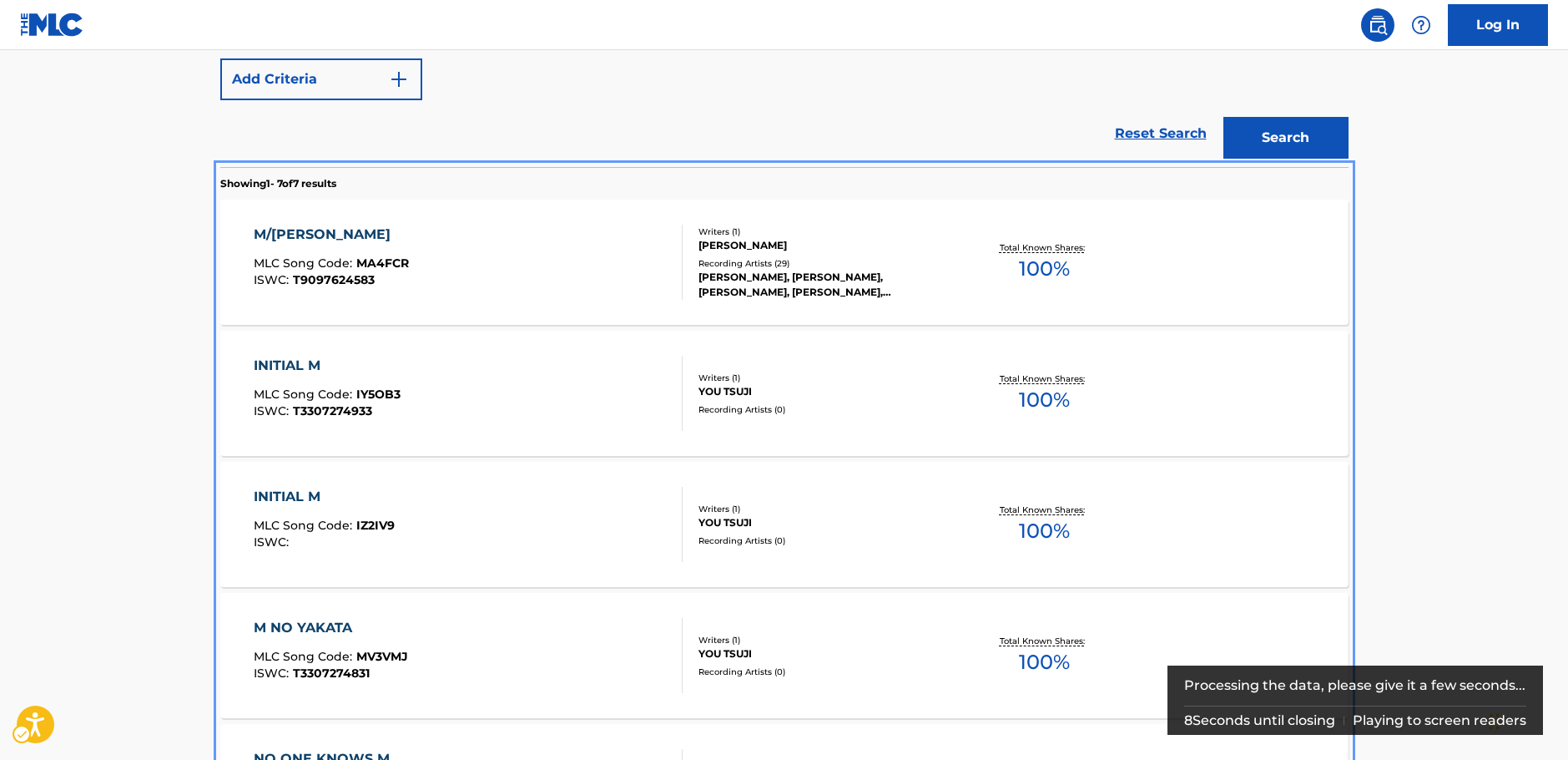
click at [483, 264] on div "M/[PERSON_NAME] MLC Song Code : MA4FCR ISWC : T9097624583" at bounding box center [468, 262] width 429 height 75
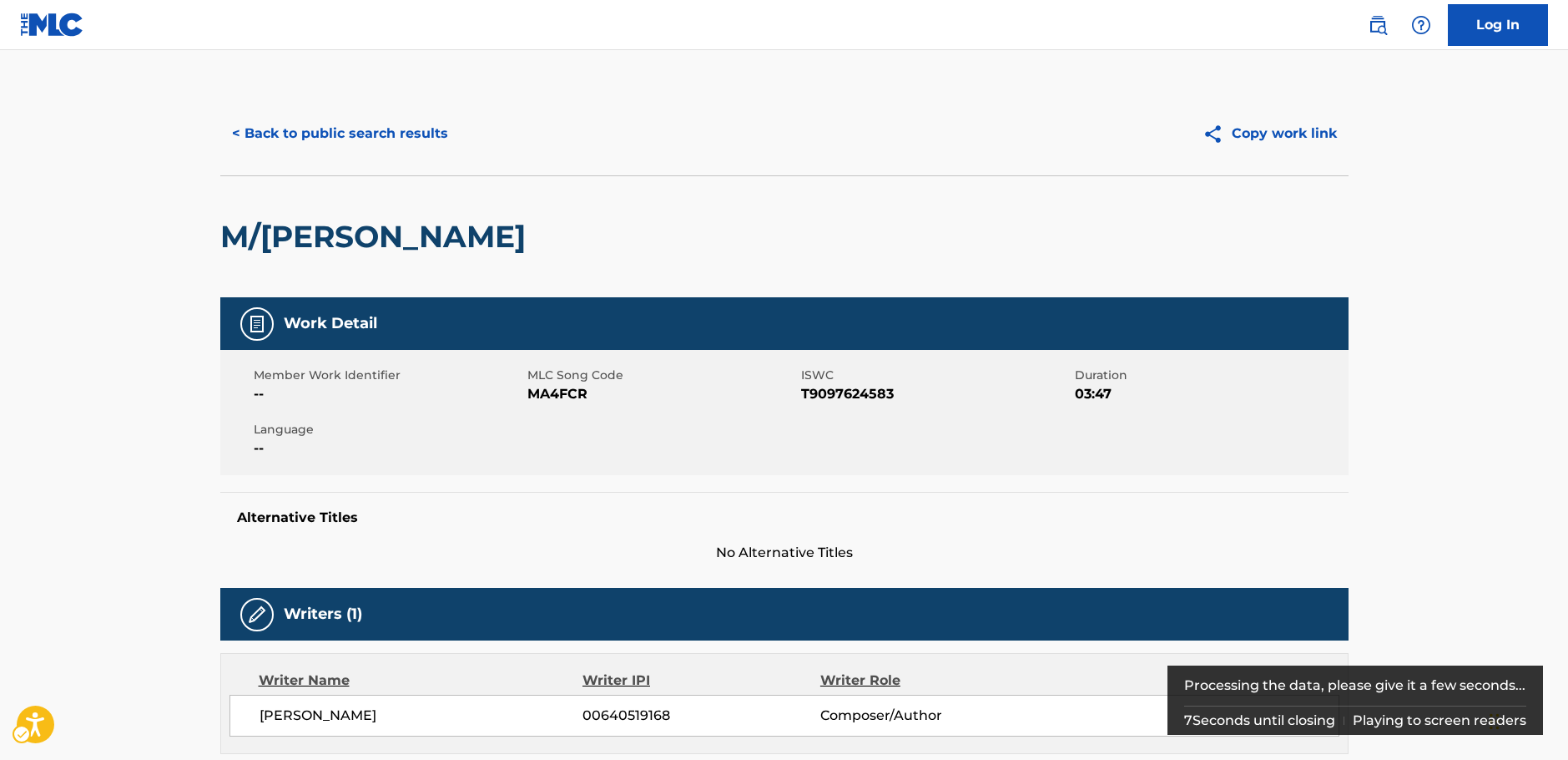
click at [560, 398] on span "MLC Song Code - MA4FCR" at bounding box center [662, 394] width 269 height 20
click at [559, 398] on span "MLC Song Code - MA4FCR" at bounding box center [662, 394] width 269 height 20
copy span "MA4FCR"
click at [841, 396] on span "ISWC - T9097624583" at bounding box center [936, 394] width 269 height 20
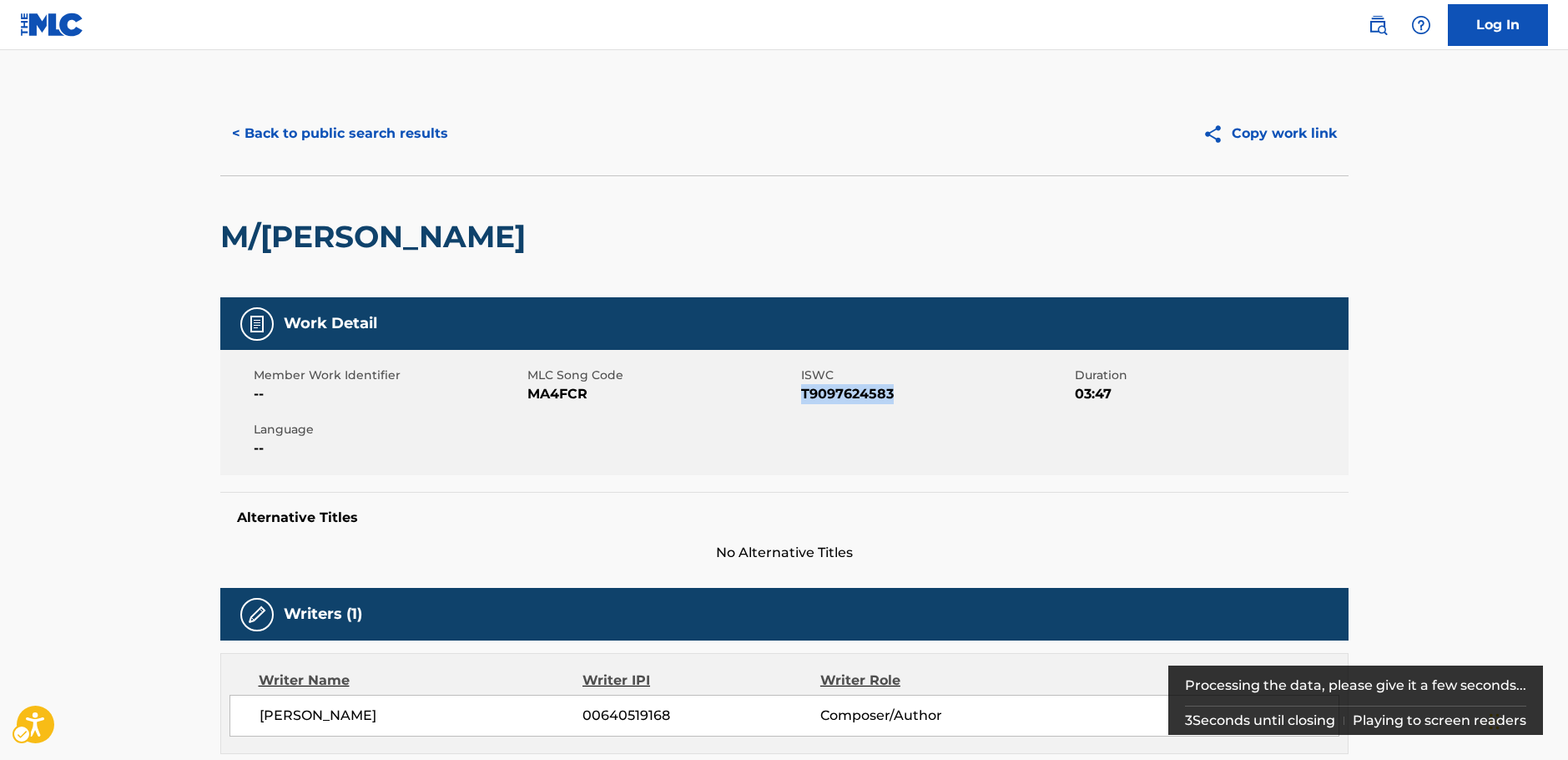
copy span "T9097624583"
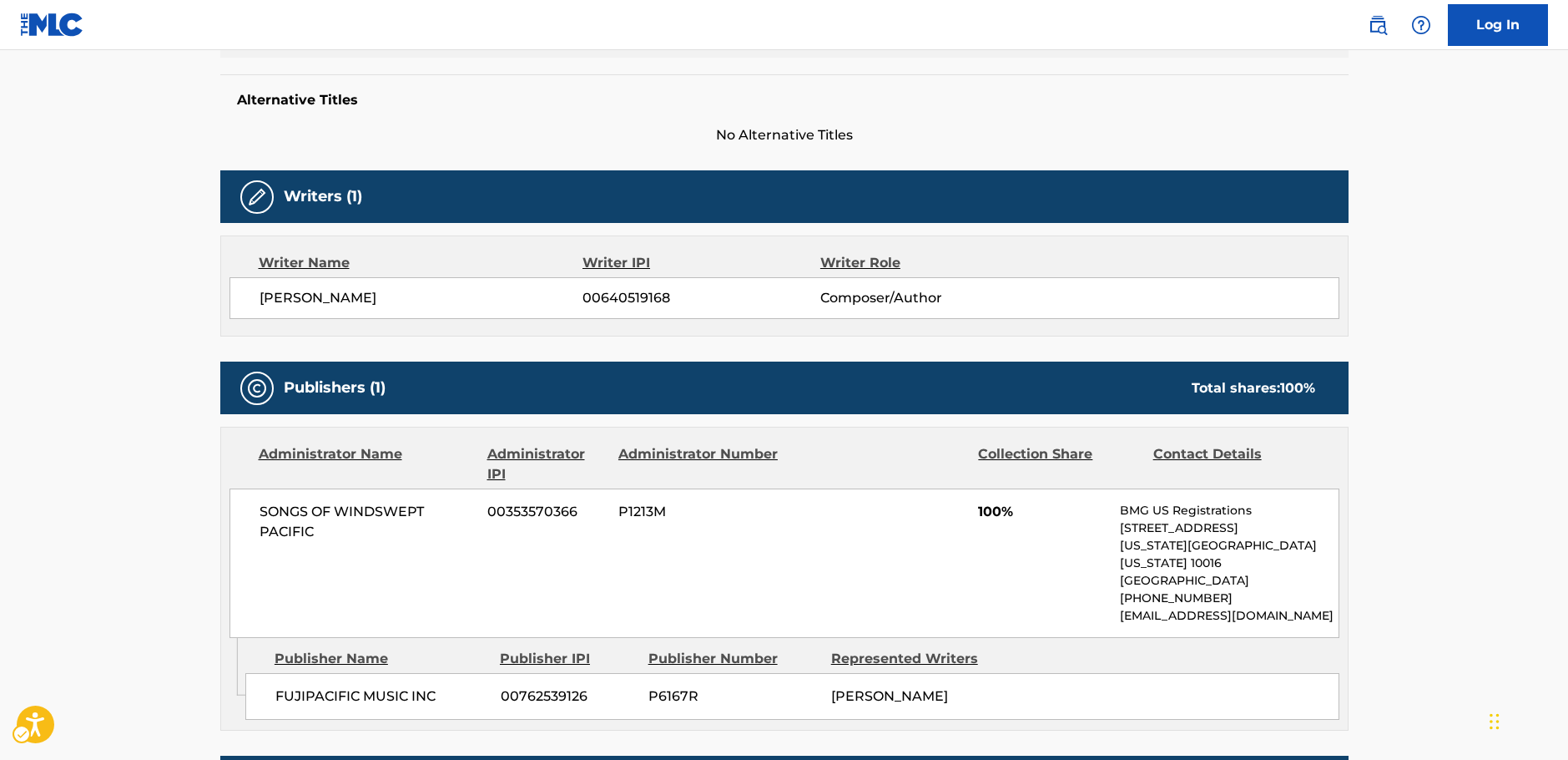
scroll to position [501, 0]
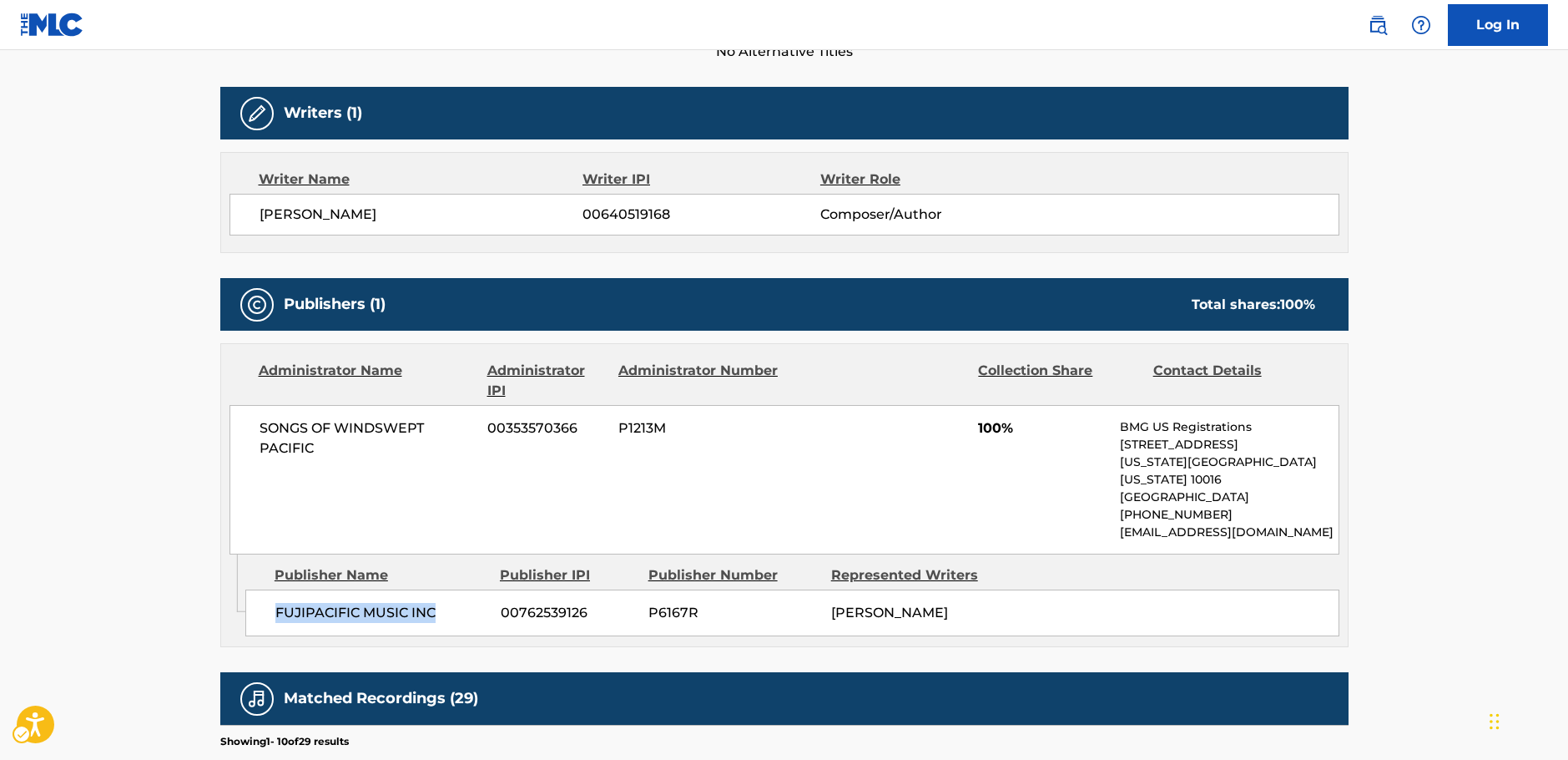
drag, startPoint x: 454, startPoint y: 590, endPoint x: 305, endPoint y: 568, distance: 150.6
click at [276, 603] on span "FUJIPACIFIC MUSIC INC" at bounding box center [381, 613] width 213 height 20
copy span "FUJIPACIFIC MUSIC INC"
drag, startPoint x: 316, startPoint y: 446, endPoint x: 19, endPoint y: 448, distance: 297.0
click at [248, 432] on div "SONGS OF WINDSWEPT PACIFIC 00353570366 P1213M 100% BMG US Registrations [STREET…" at bounding box center [784, 479] width 1110 height 149
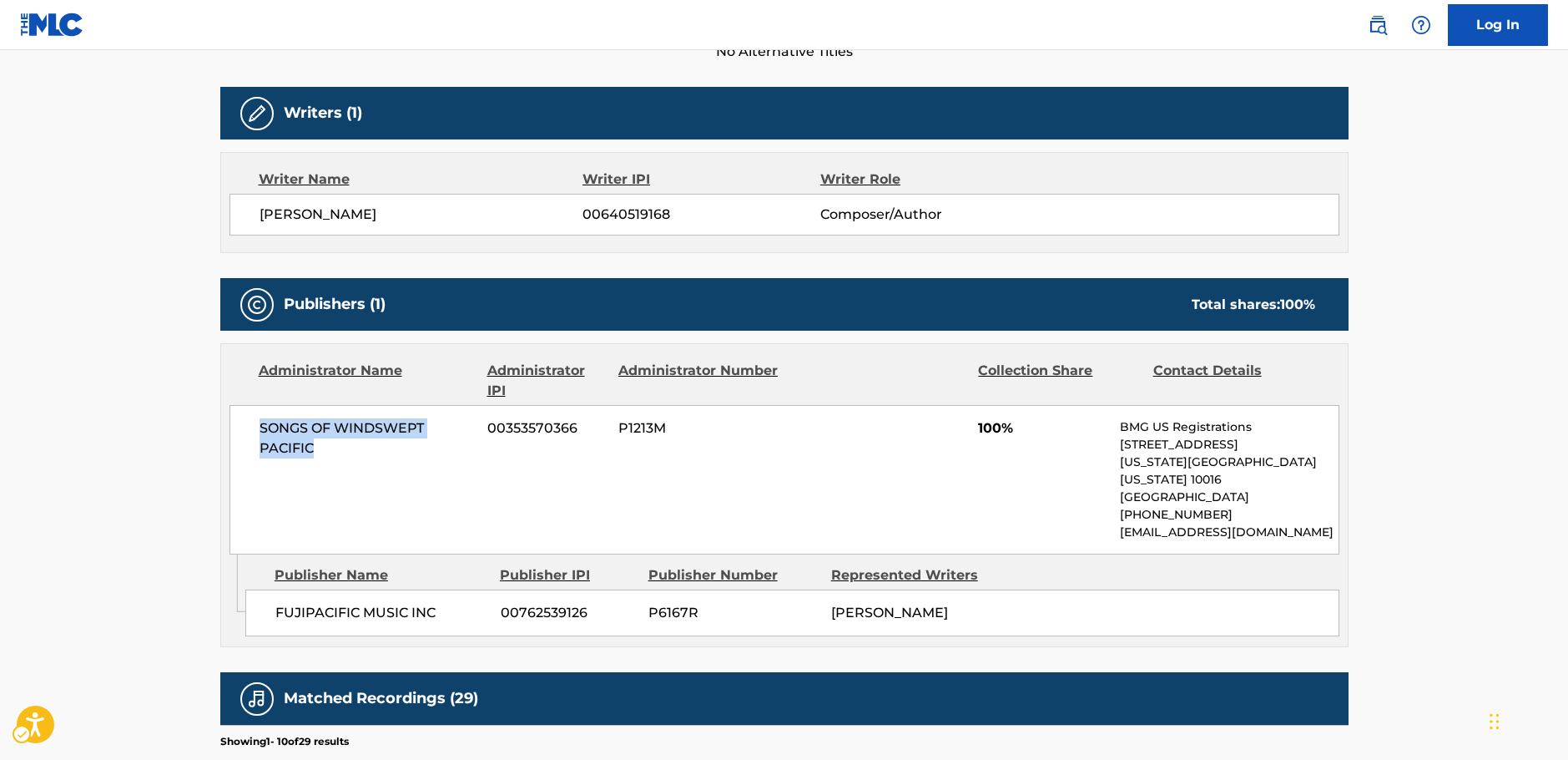
copy span "SONGS OF WINDSWEPT PACIFIC"
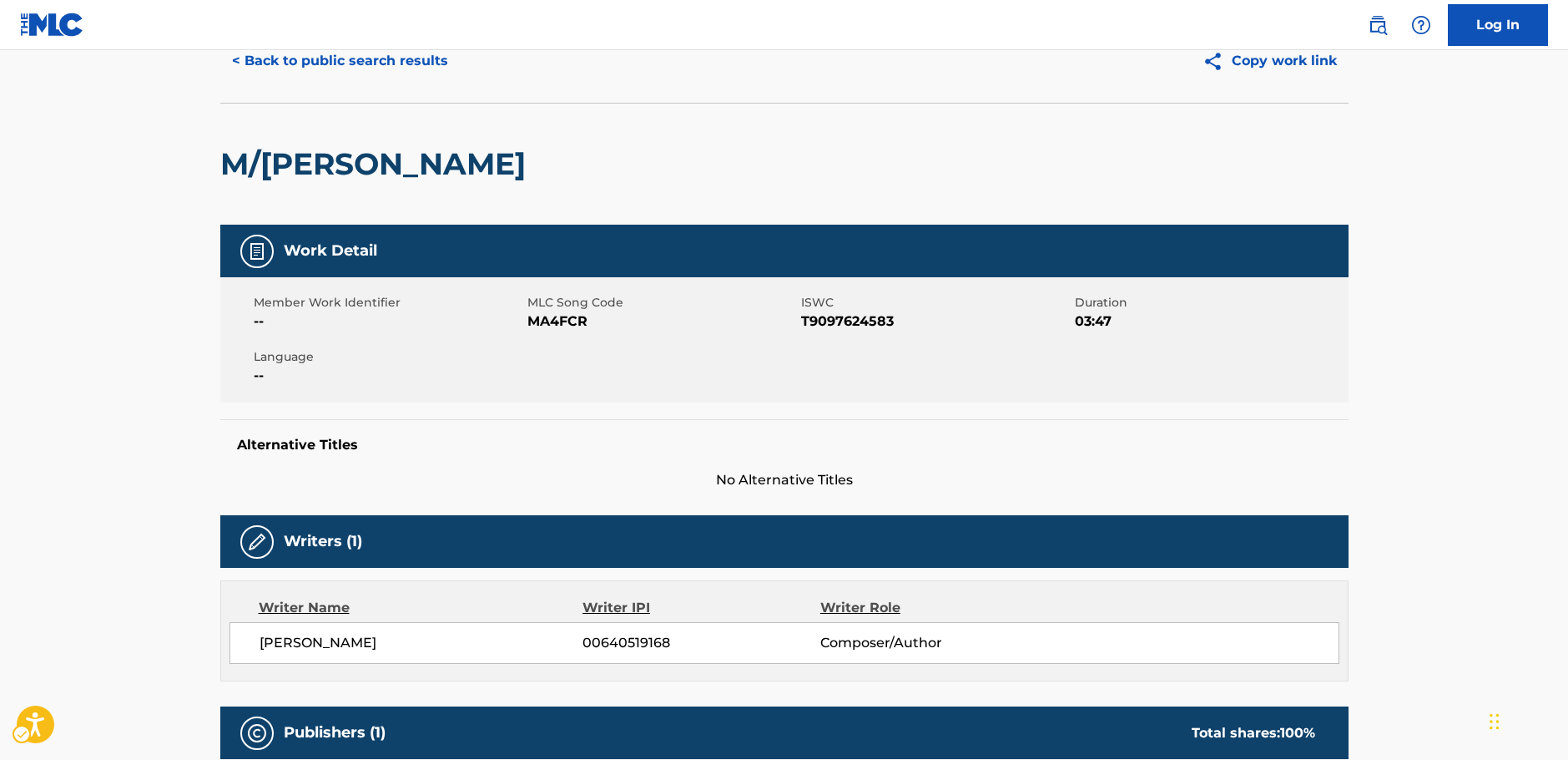
scroll to position [0, 0]
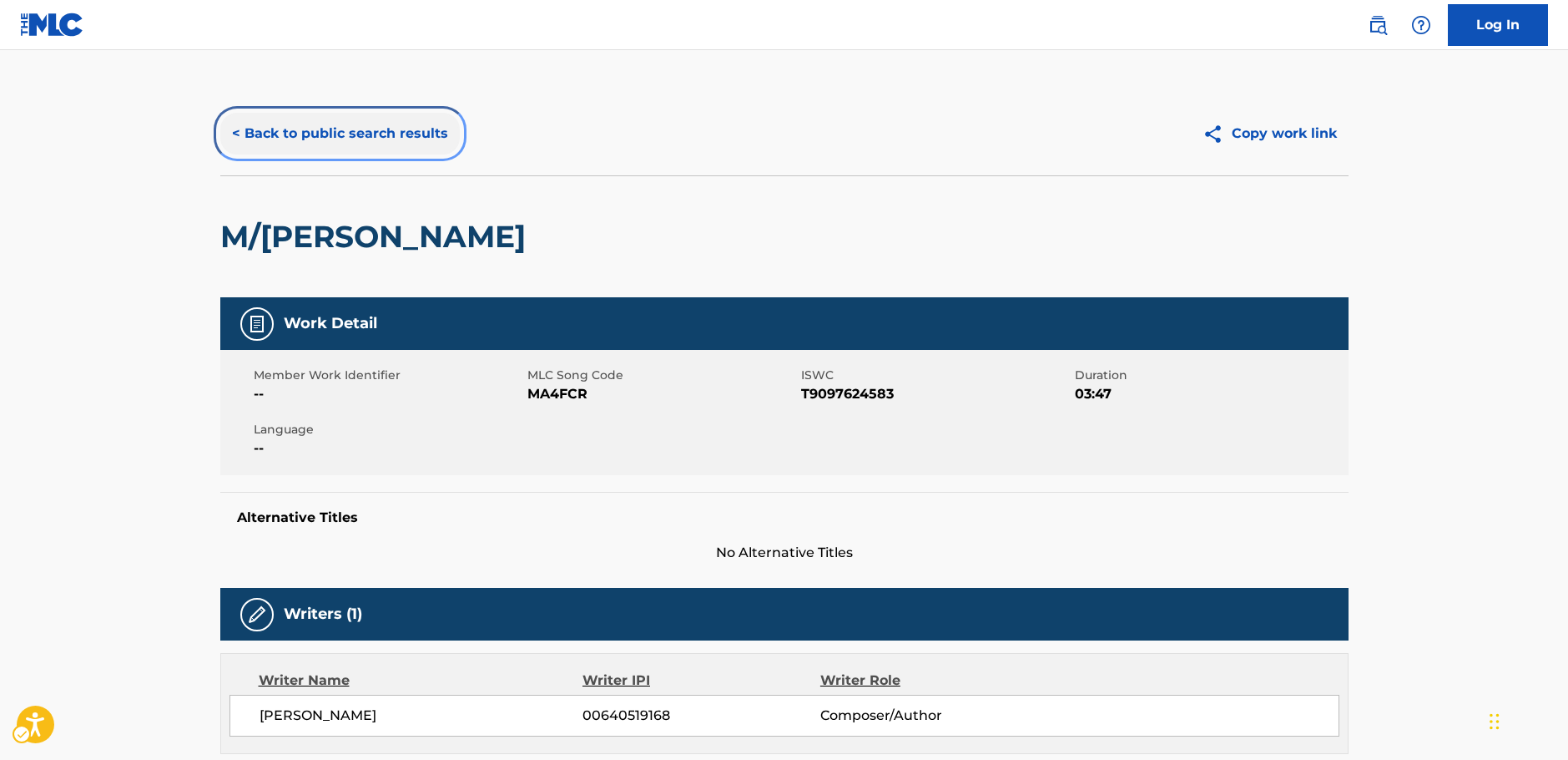
click at [340, 131] on button "< Back to public search results" at bounding box center [340, 134] width 239 height 42
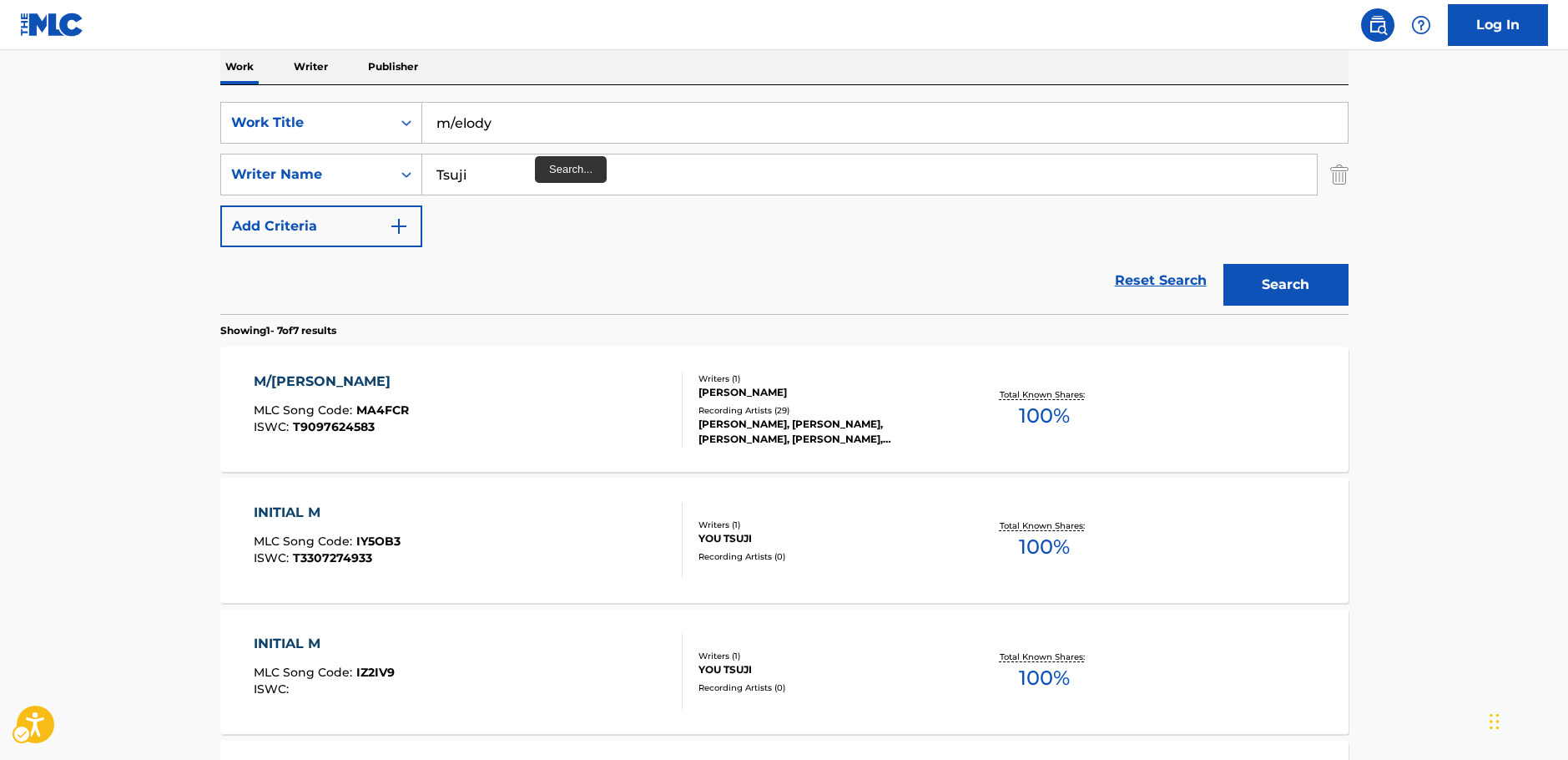
scroll to position [178, 0]
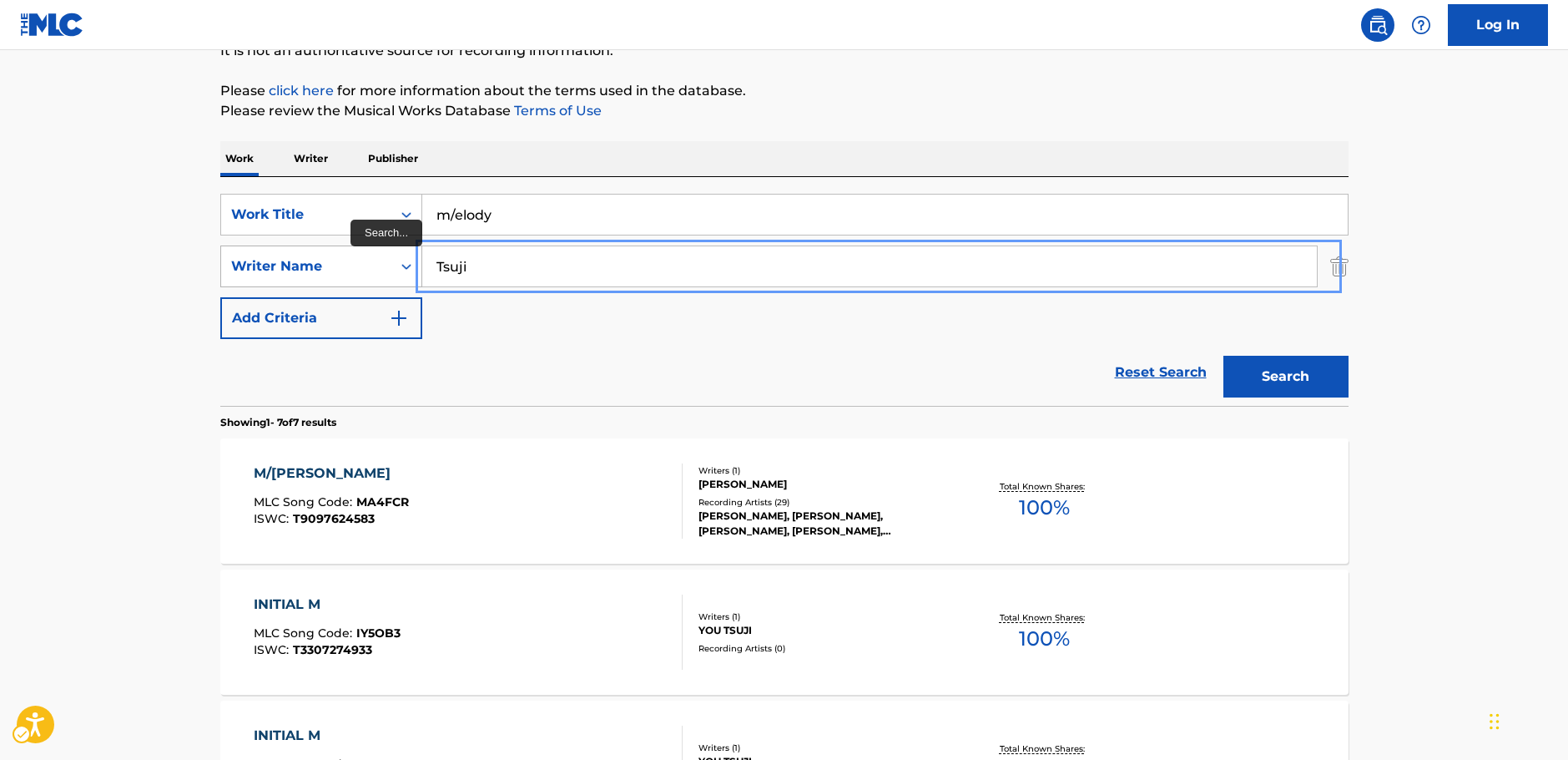
drag, startPoint x: 453, startPoint y: 267, endPoint x: 404, endPoint y: 260, distance: 49.5
paste input "[PERSON_NAME]"
type input "[PERSON_NAME]"
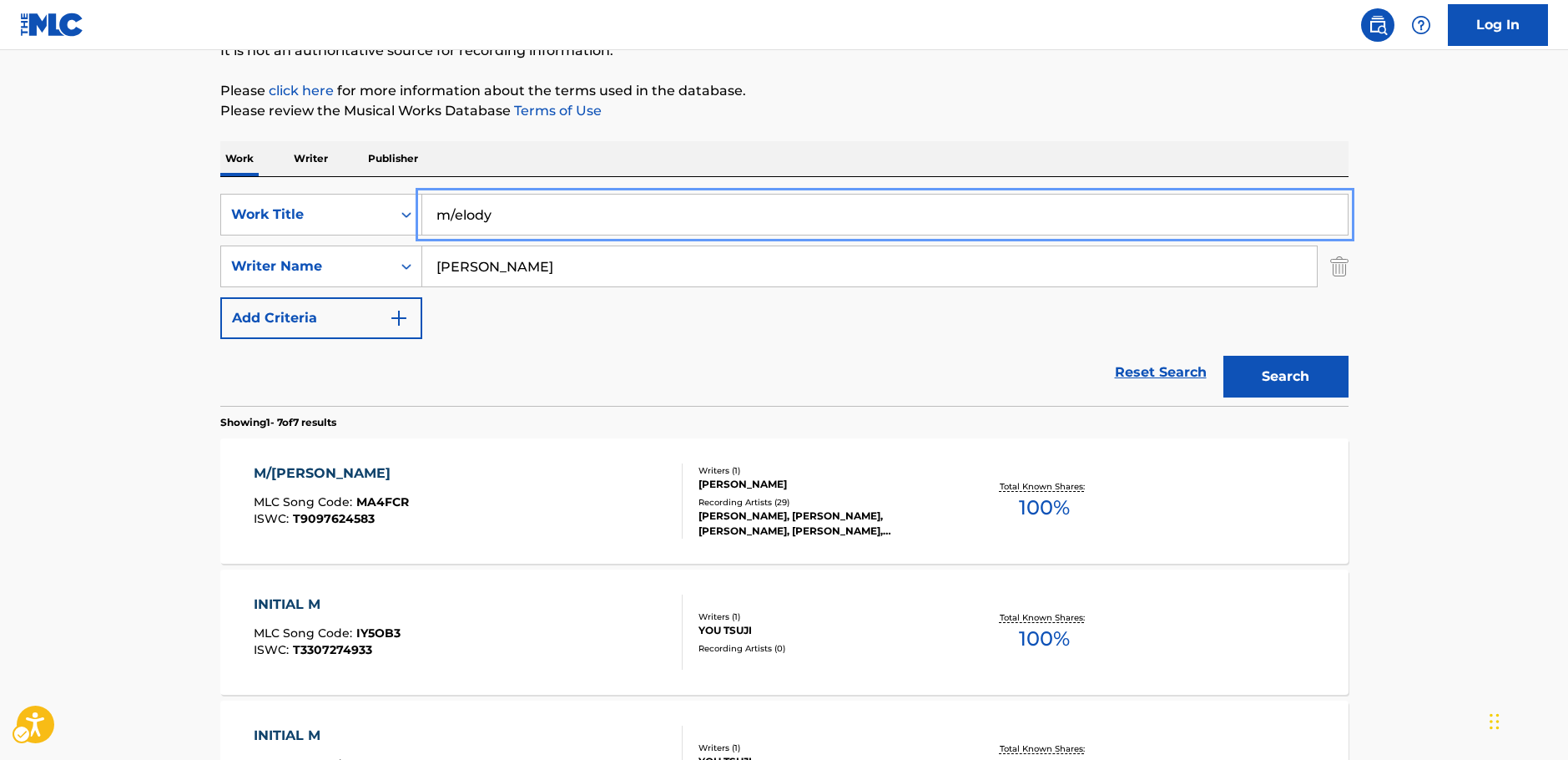
paste input "I Should Have Kissed Her More"
type input "I Should Have Kissed Her More"
click at [1309, 375] on button "Search" at bounding box center [1286, 376] width 126 height 42
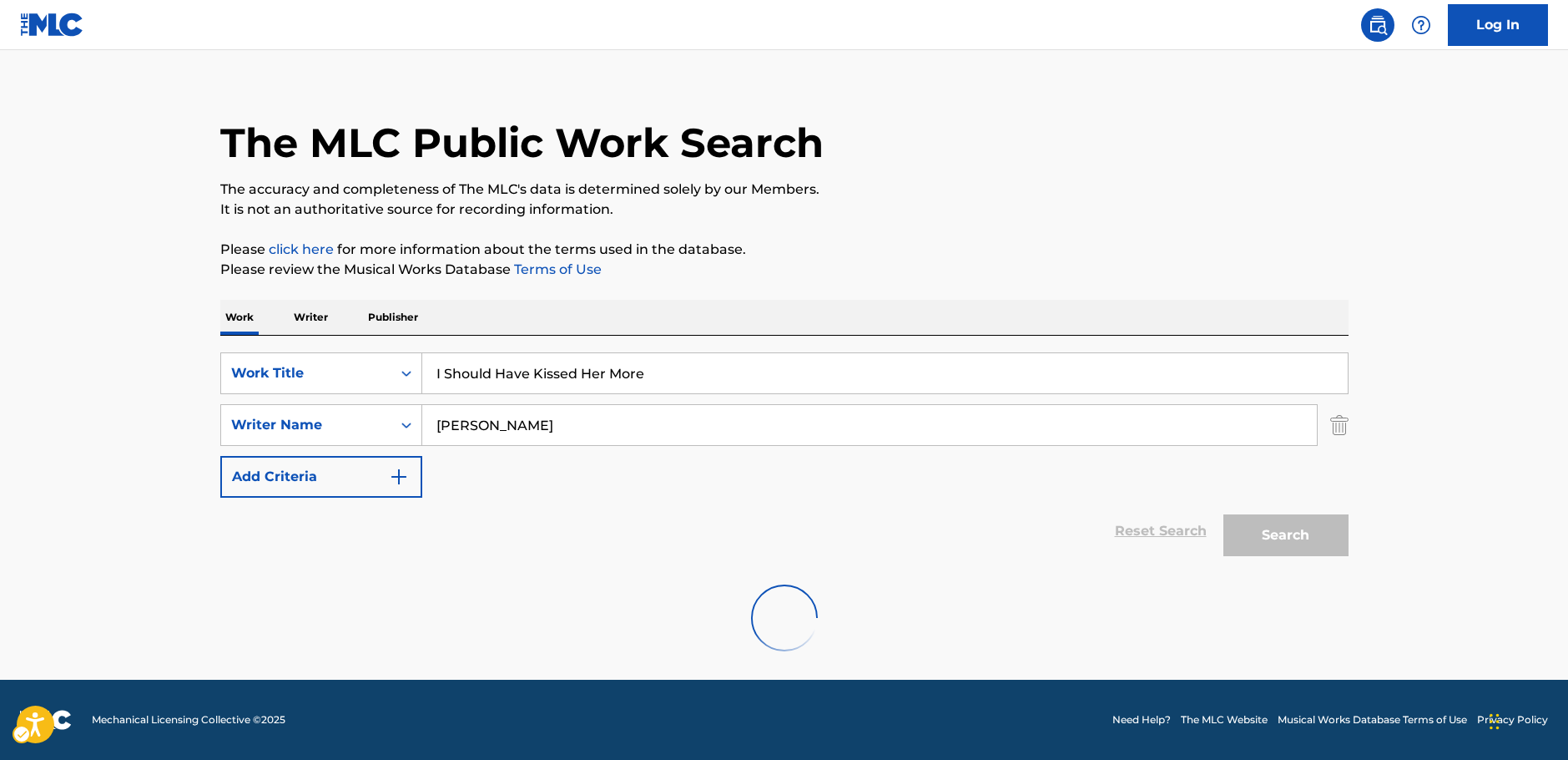
scroll to position [0, 0]
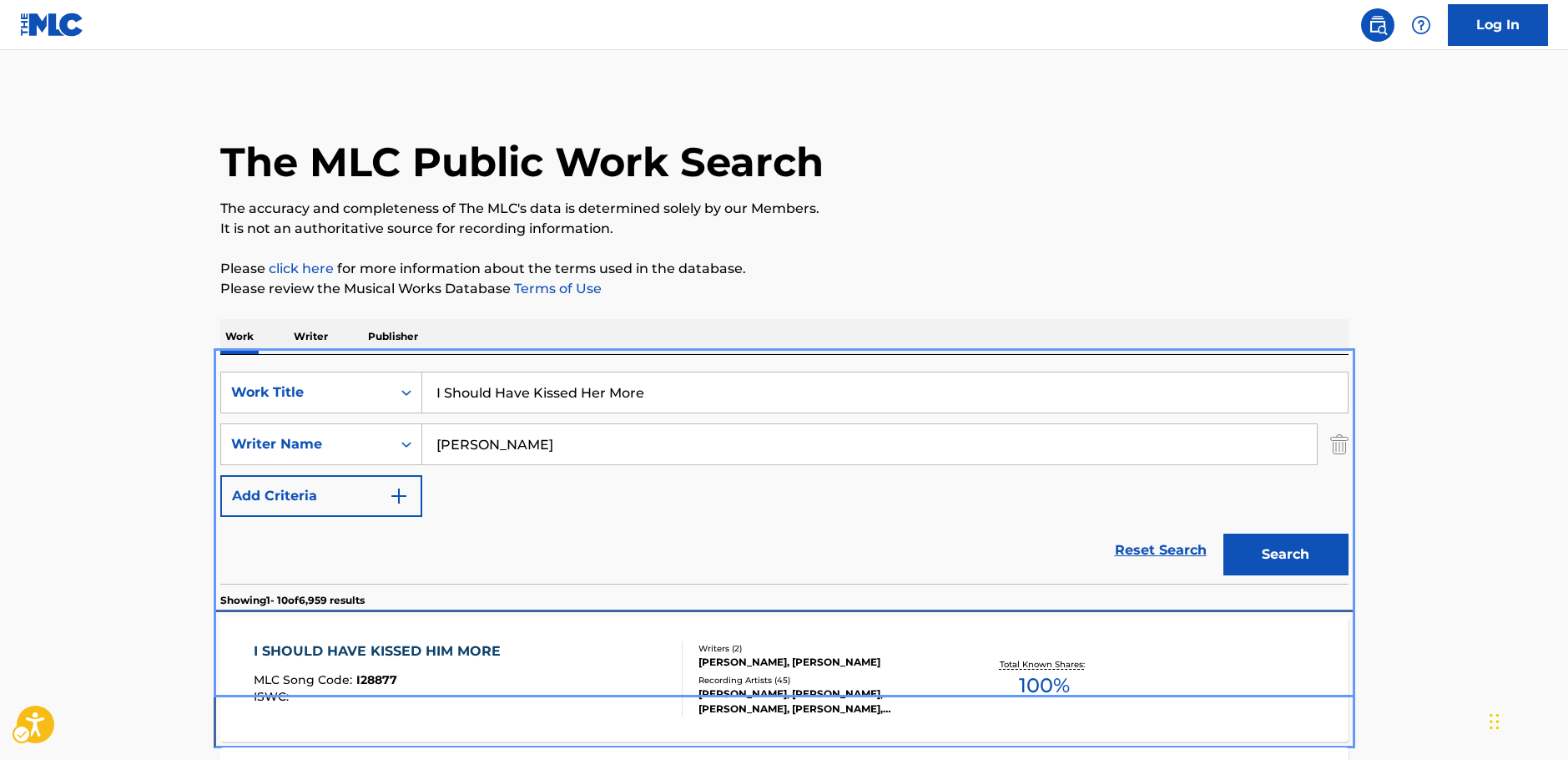
click at [434, 711] on div "I SHOULD HAVE KISSED HIM MORE MLC Song Code : I28877 ISWC :" at bounding box center [381, 679] width 255 height 75
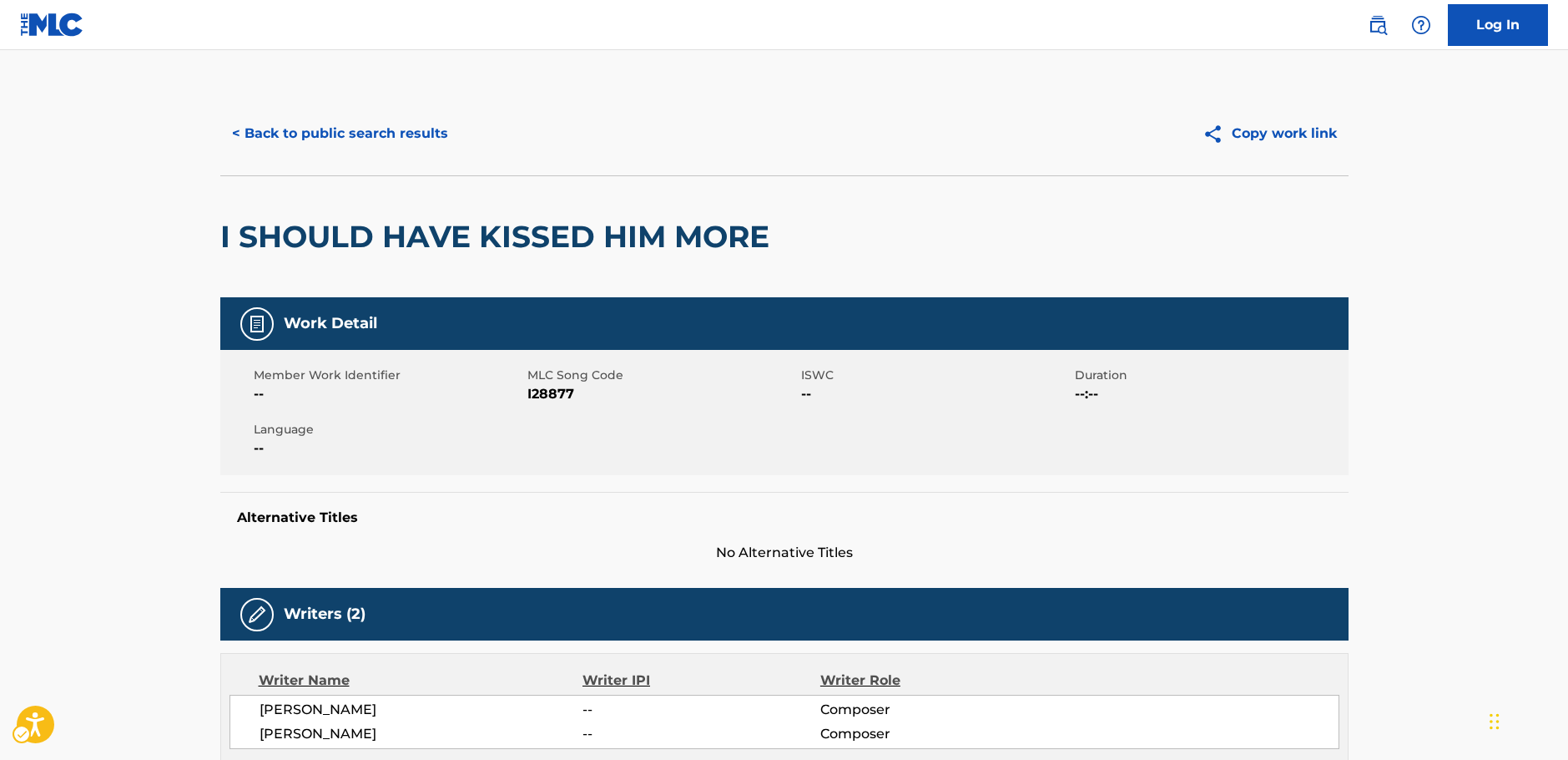
click at [554, 394] on span "MLC Song Code - I28877" at bounding box center [662, 394] width 269 height 20
copy span "I28877"
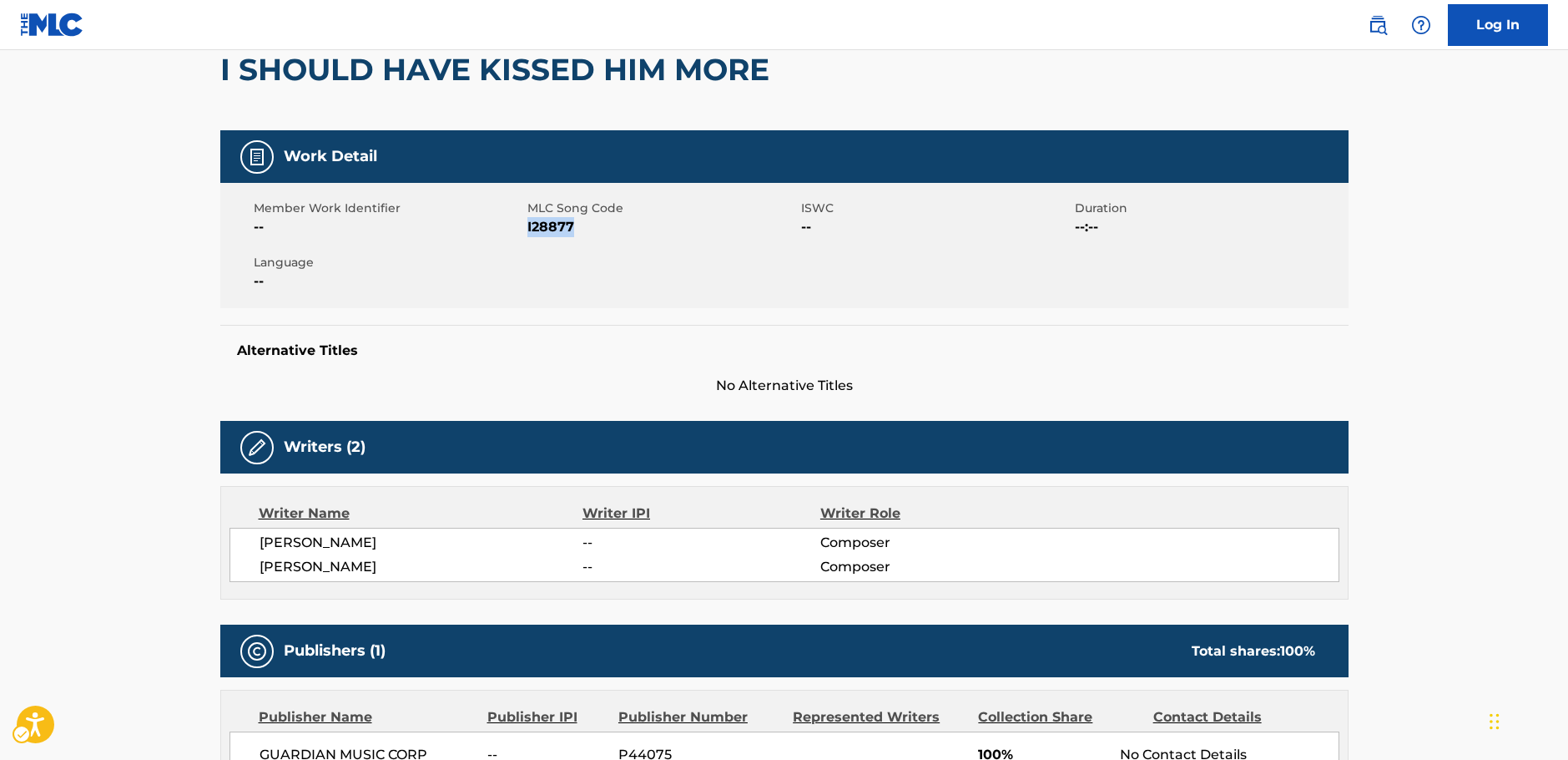
scroll to position [250, 0]
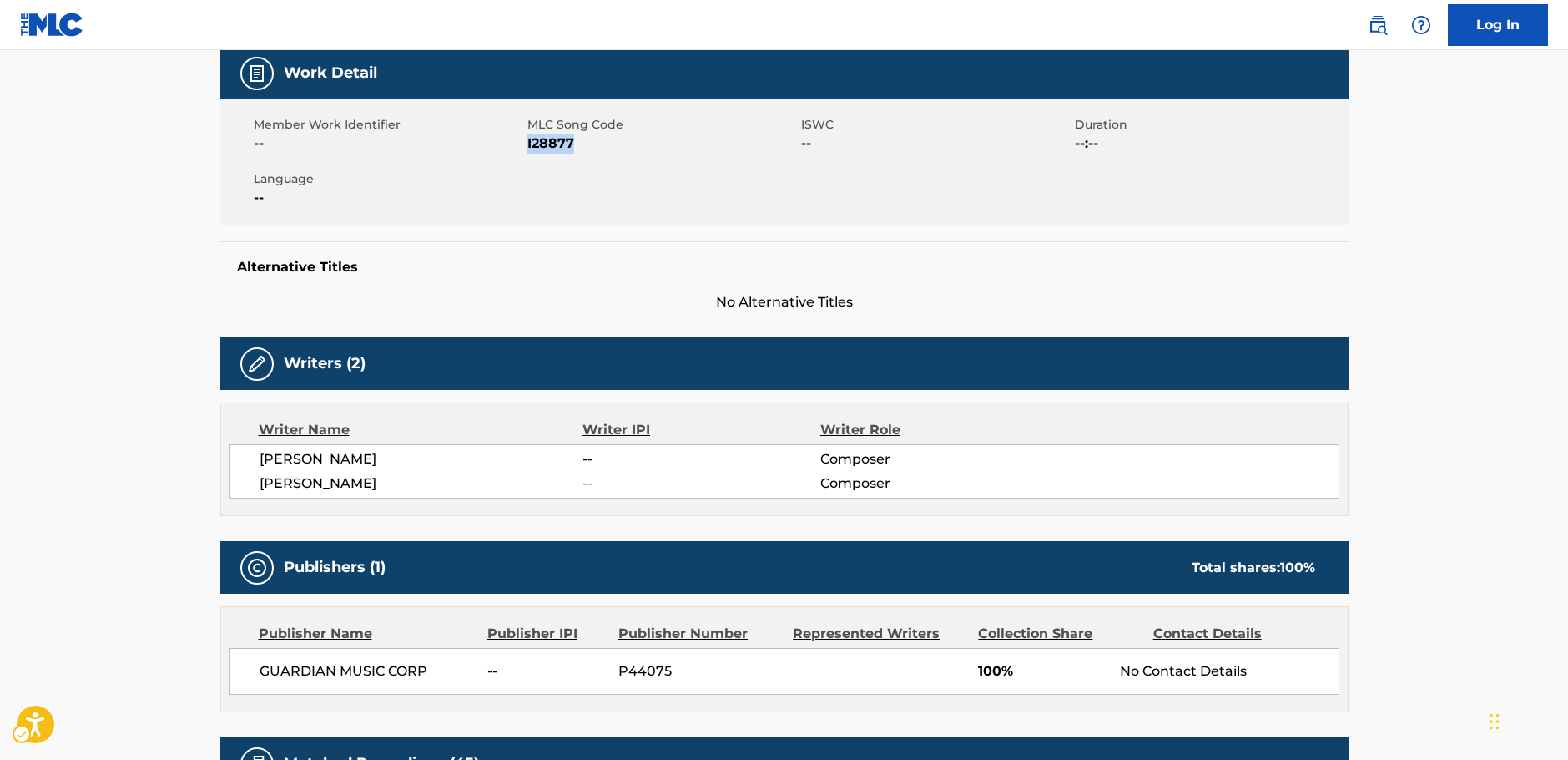
drag, startPoint x: 406, startPoint y: 479, endPoint x: 252, endPoint y: 457, distance: 155.6
click at [252, 457] on div "[PERSON_NAME] -- Composer [PERSON_NAME] -- Composer" at bounding box center [784, 471] width 1110 height 54
copy div "[PERSON_NAME] -- Composer [PERSON_NAME]"
click at [552, 140] on span "MLC Song Code - I28877" at bounding box center [662, 143] width 269 height 20
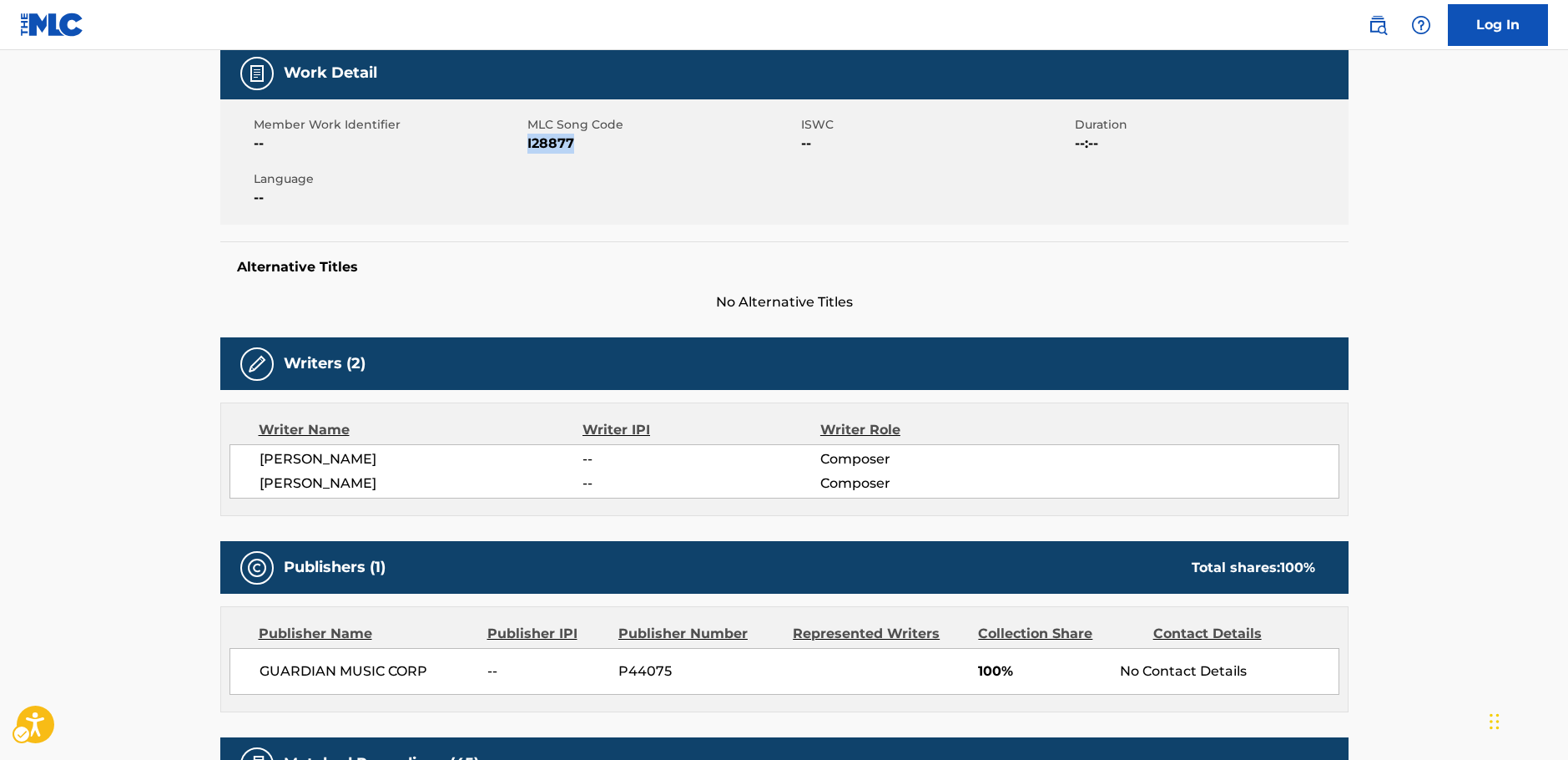
copy span "I28877"
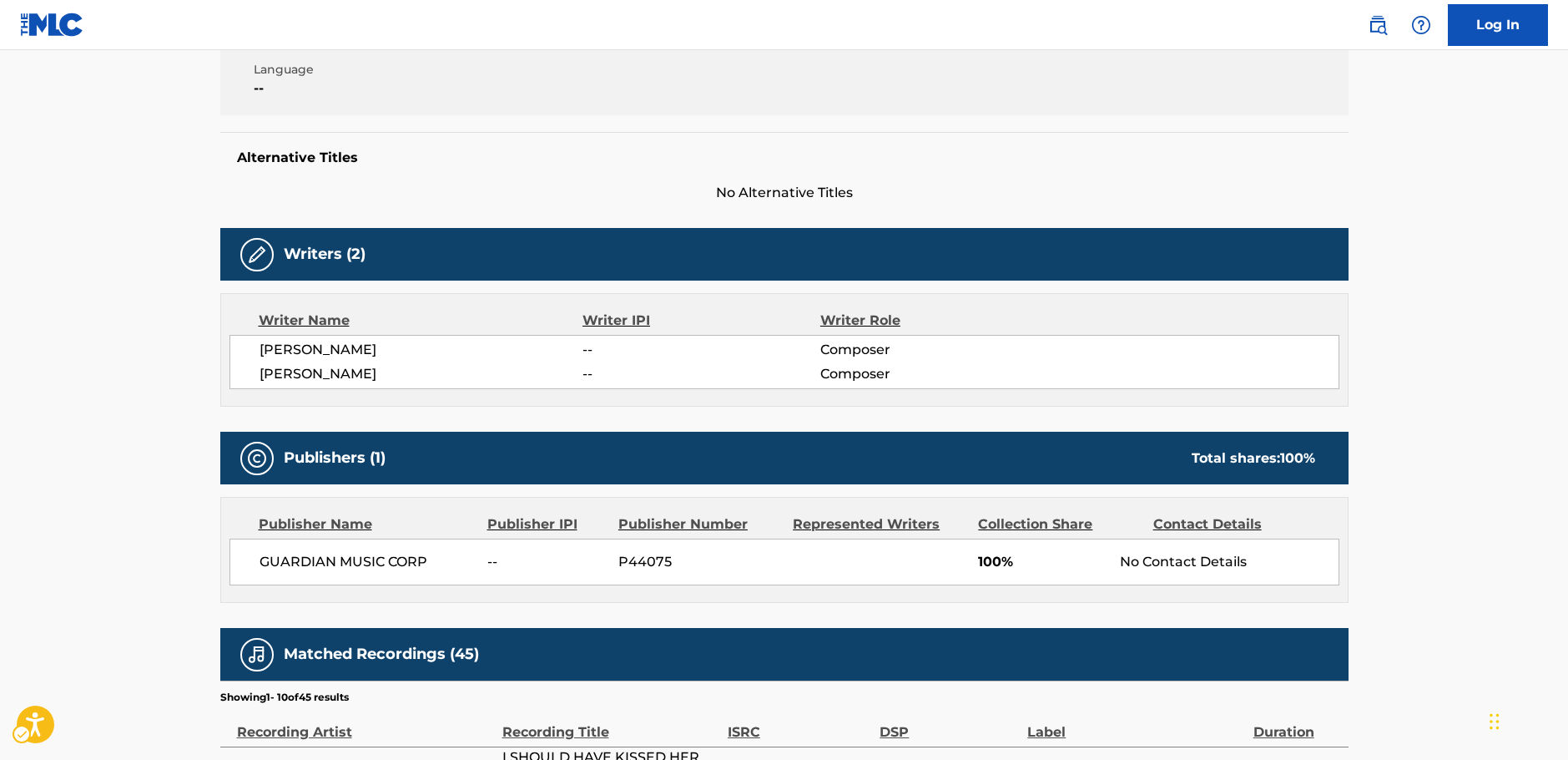
scroll to position [501, 0]
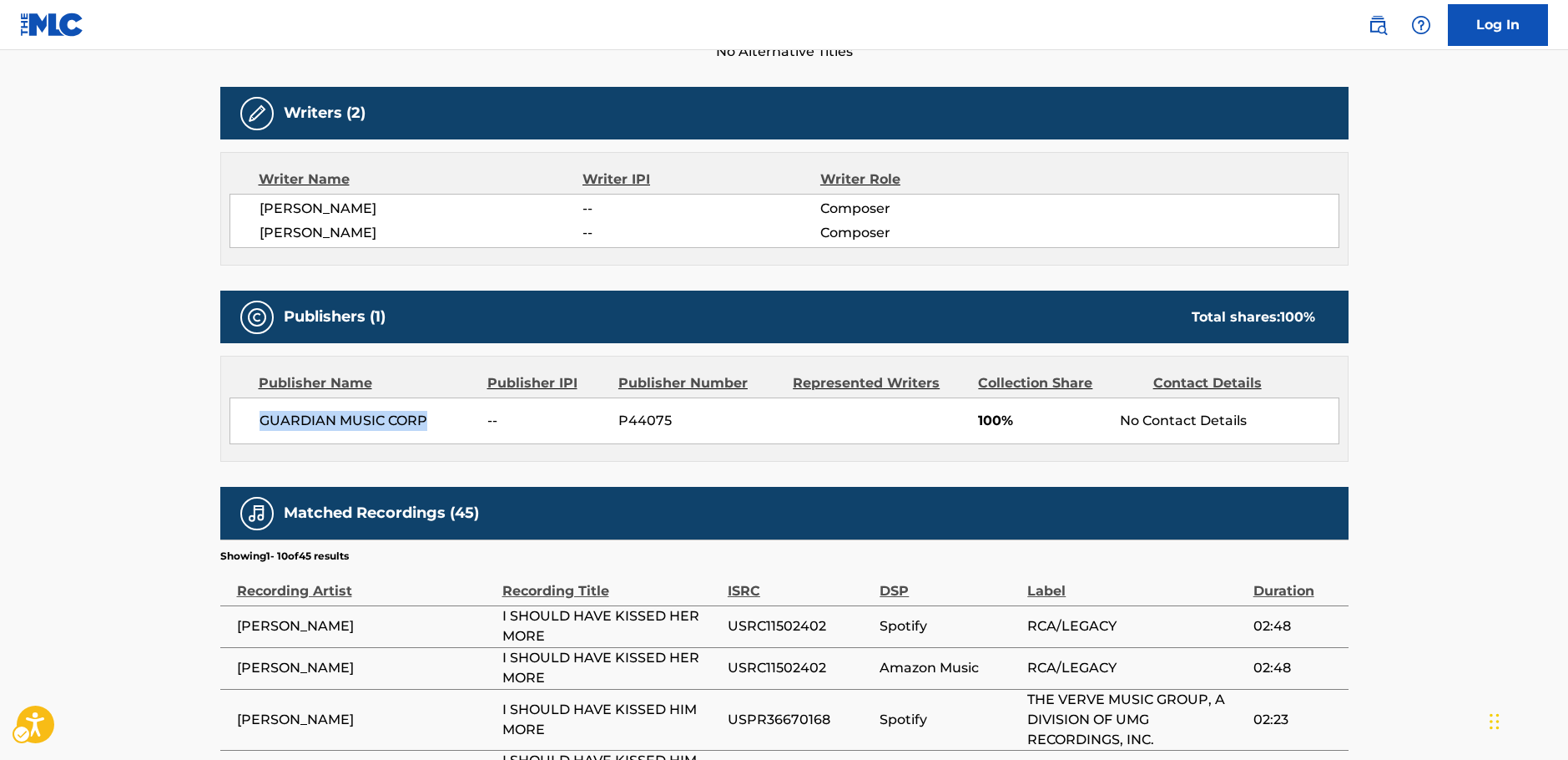
drag, startPoint x: 429, startPoint y: 428, endPoint x: 229, endPoint y: 424, distance: 200.0
click at [230, 424] on div "GUARDIAN MUSIC CORP -- P44075 100% No Contact Details" at bounding box center [784, 421] width 1110 height 47
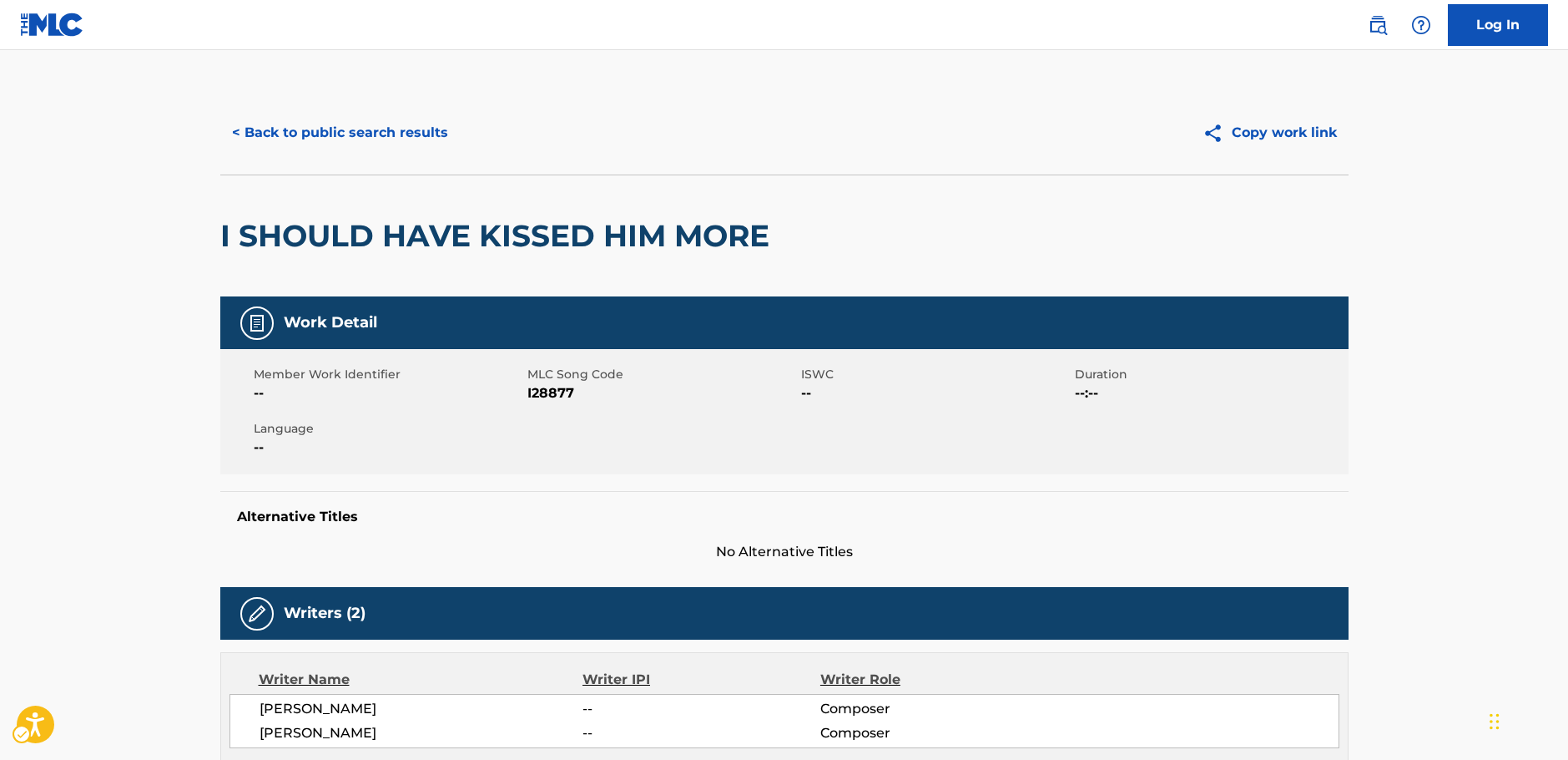
scroll to position [0, 0]
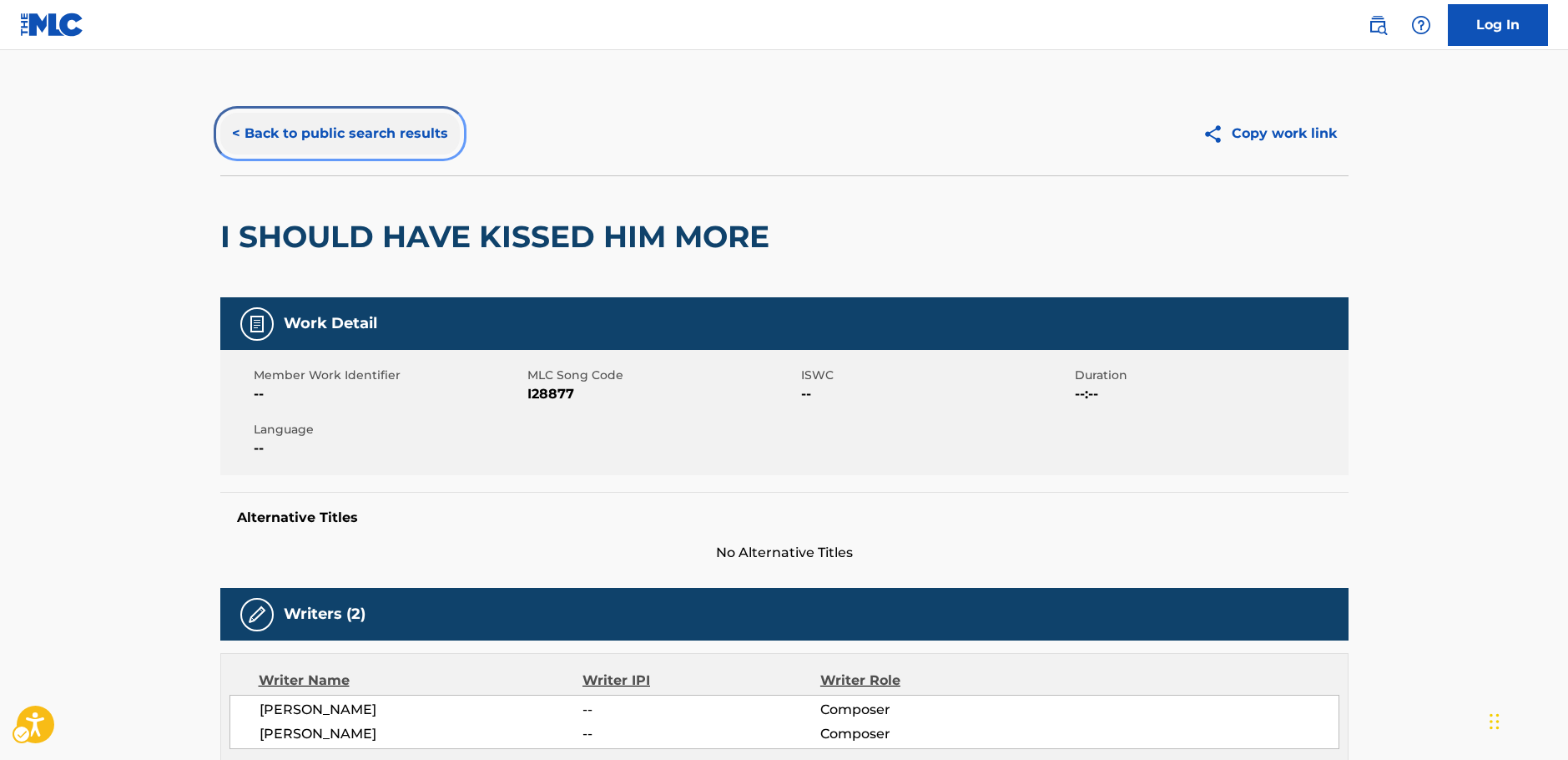
click at [307, 131] on button "< Back to public search results" at bounding box center [340, 134] width 239 height 42
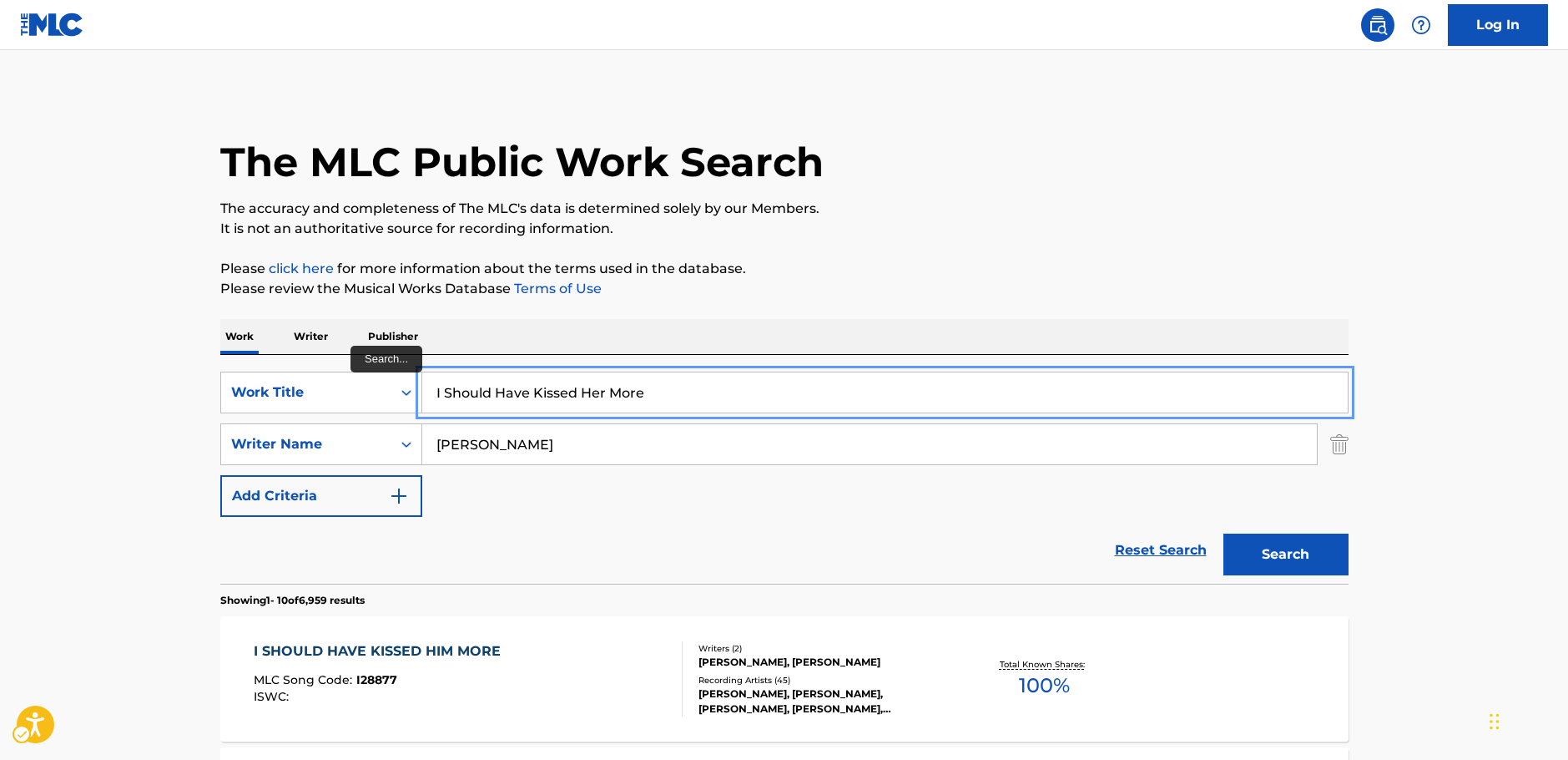
drag, startPoint x: 516, startPoint y: 385, endPoint x: 144, endPoint y: 375, distance: 372.1
paste input "Good Things Go"
type input "Good Things Go"
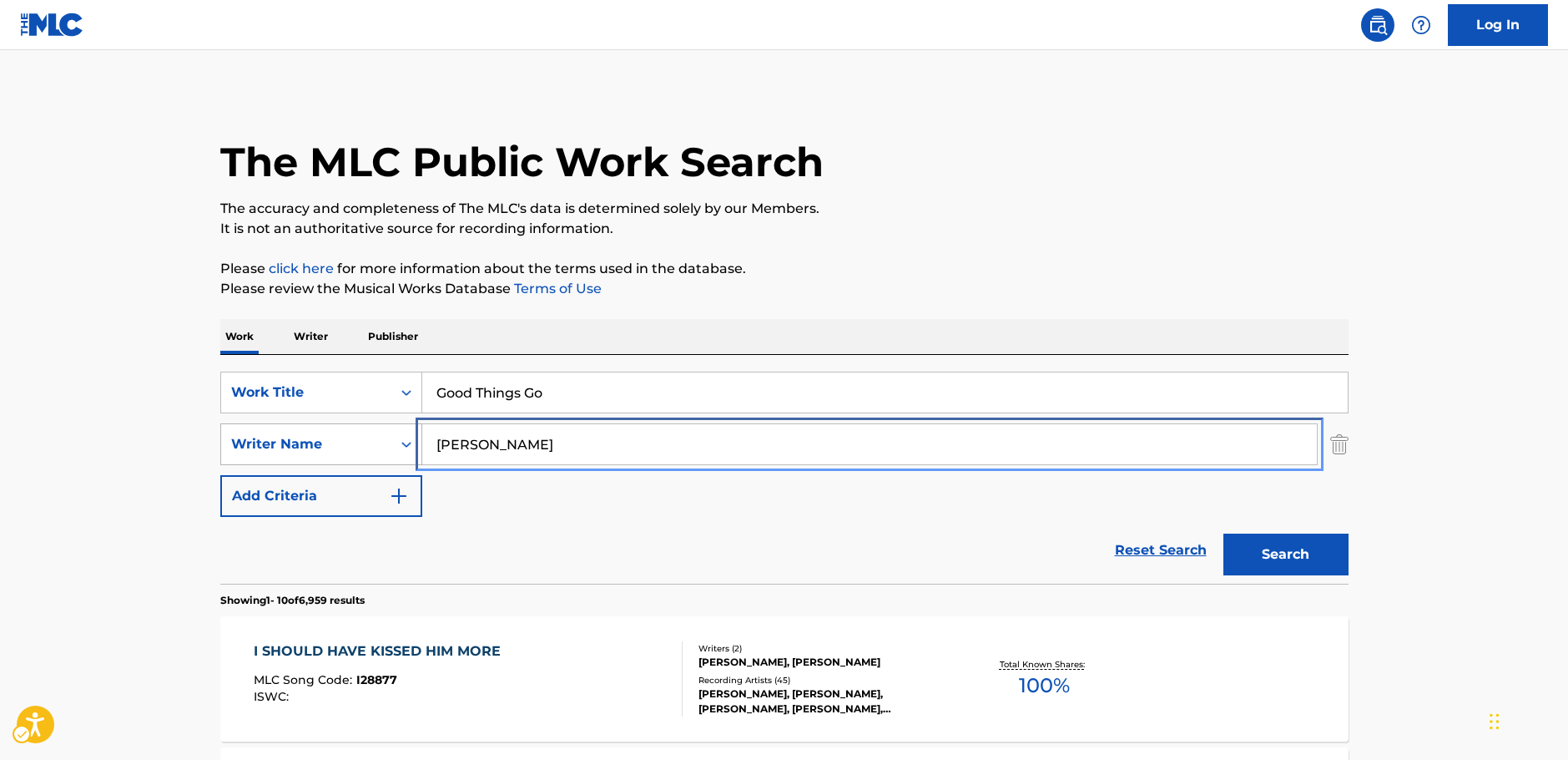
drag, startPoint x: 420, startPoint y: 435, endPoint x: 337, endPoint y: 435, distance: 83.0
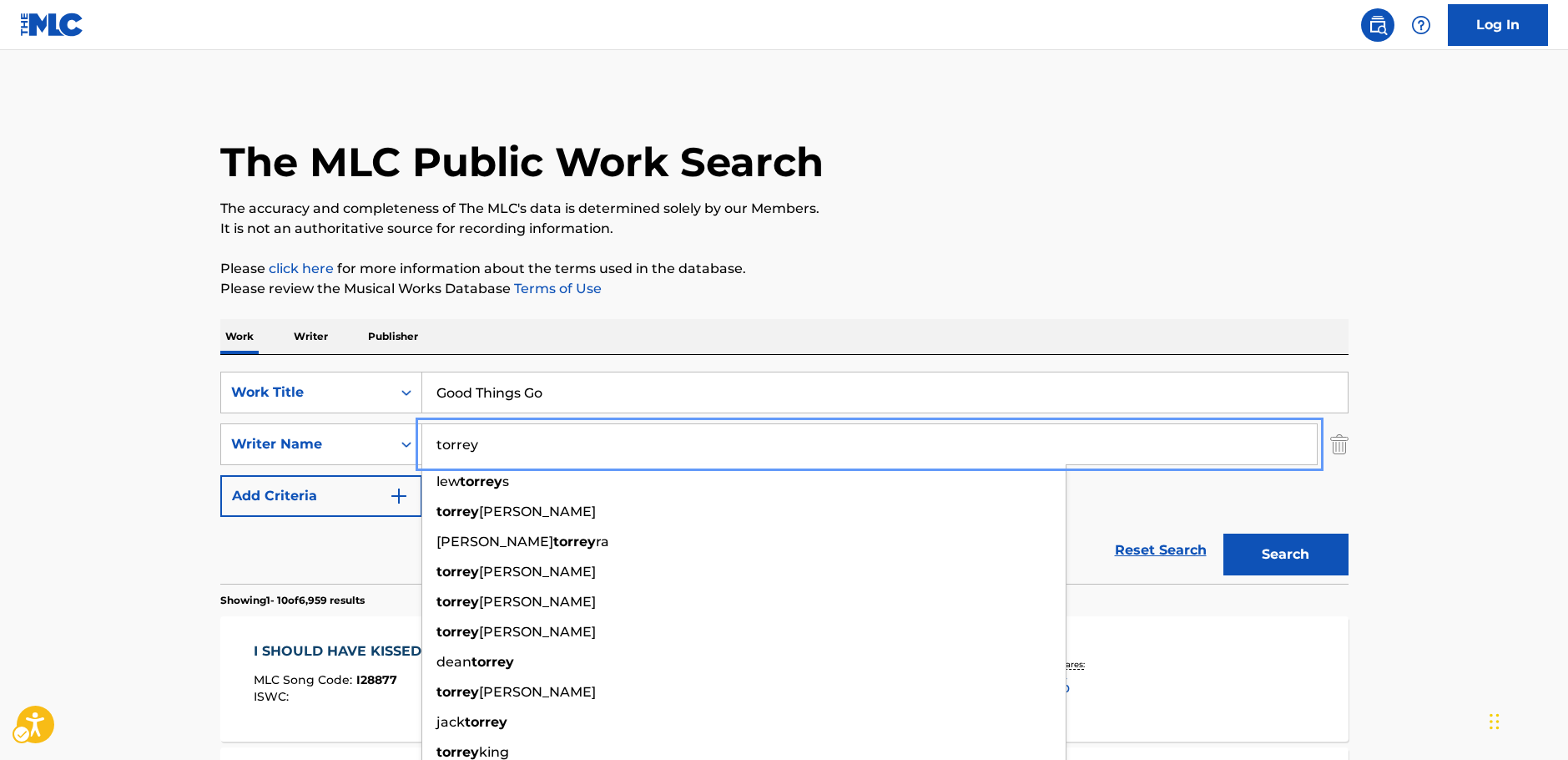
type input "torrey"
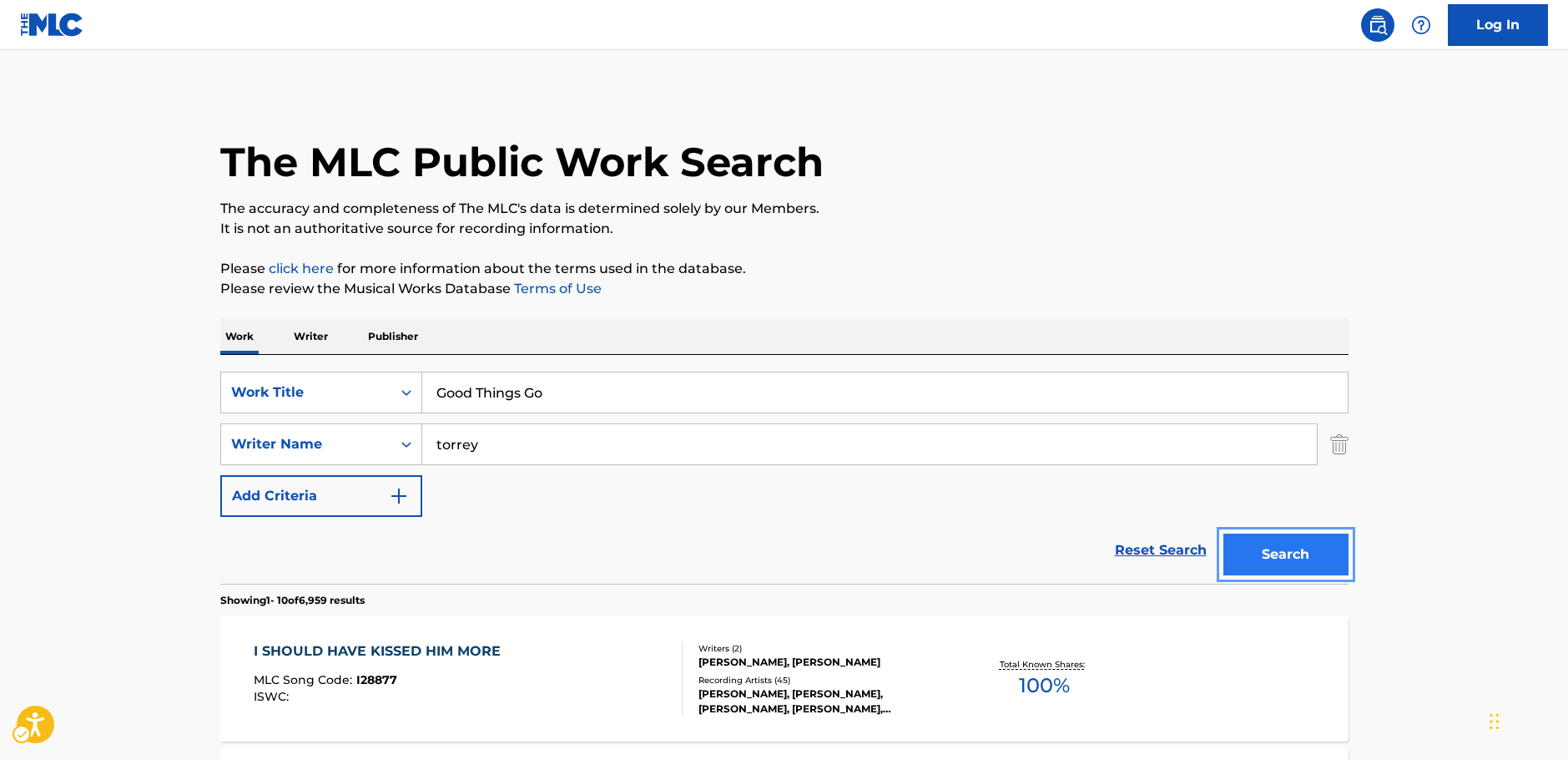
click at [1273, 569] on button "Search" at bounding box center [1286, 554] width 126 height 42
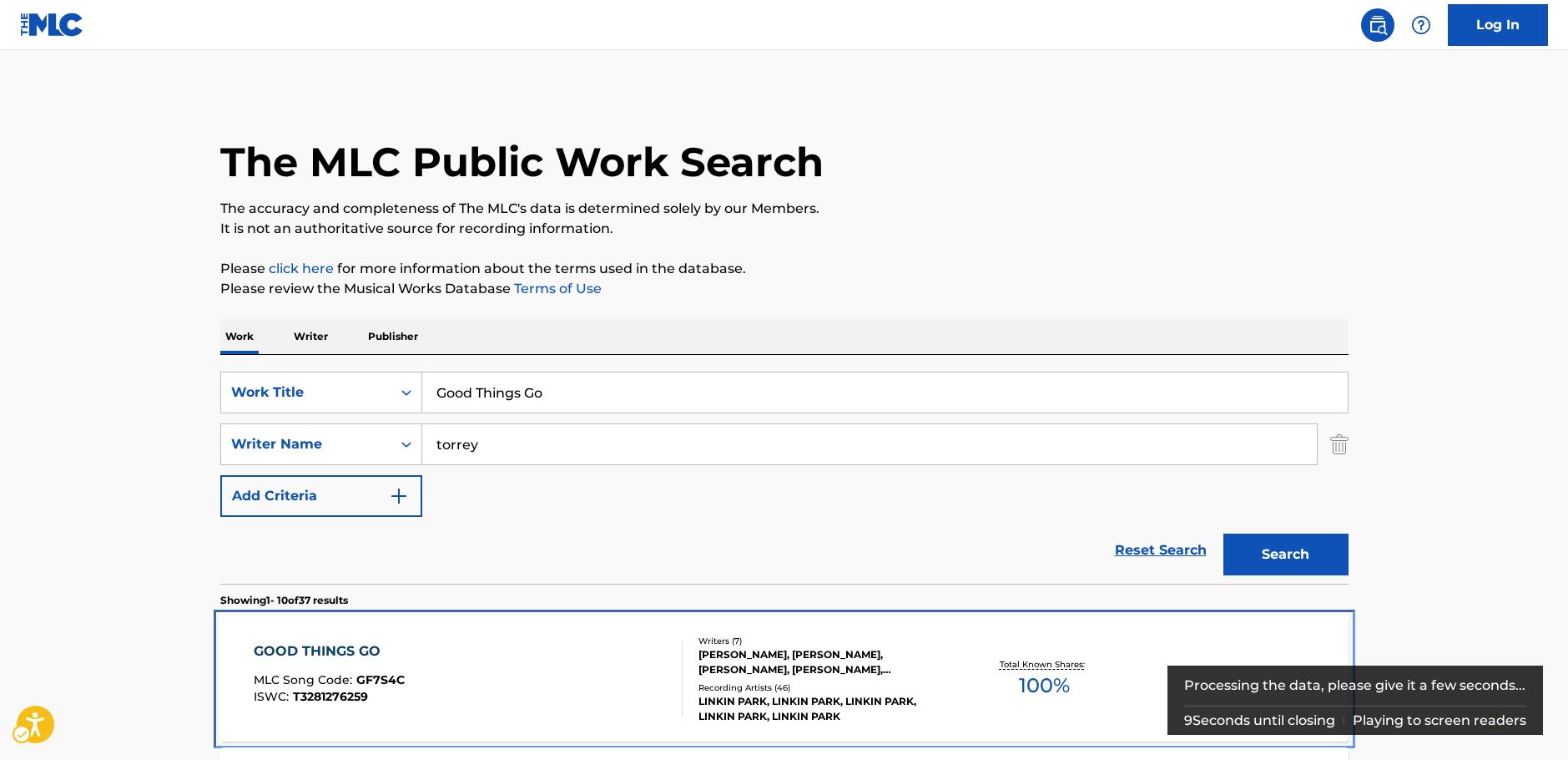
click at [548, 663] on div "GOOD THINGS GO MLC Song Code : GF7S4C ISWC : T3281276259" at bounding box center [468, 679] width 429 height 75
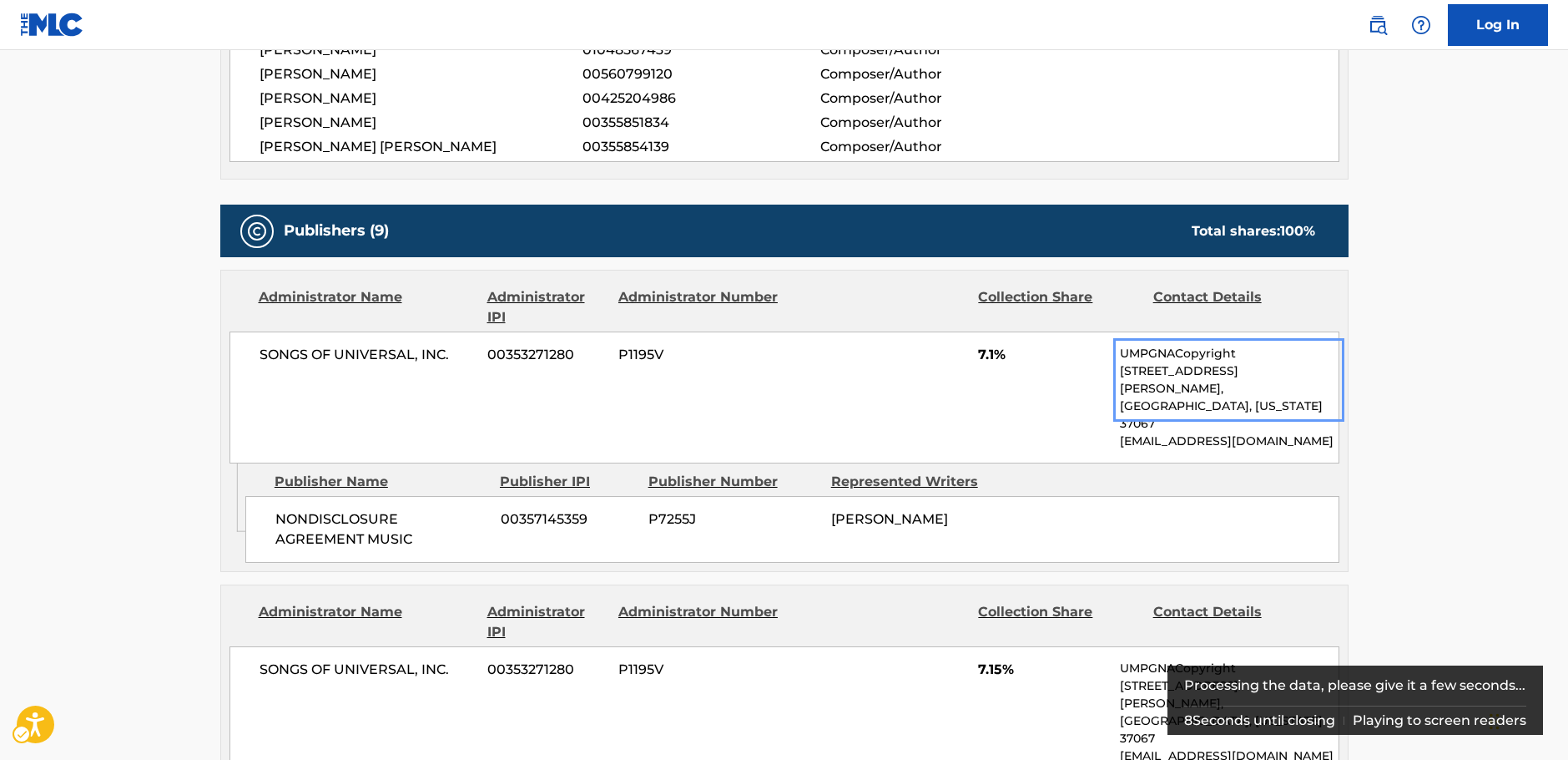
click at [550, 394] on div "SONGS OF UNIVERSAL, INC. 00353271280 P1195V 7.1% UMPGNACopyright [STREET_ADDRES…" at bounding box center [784, 397] width 1110 height 132
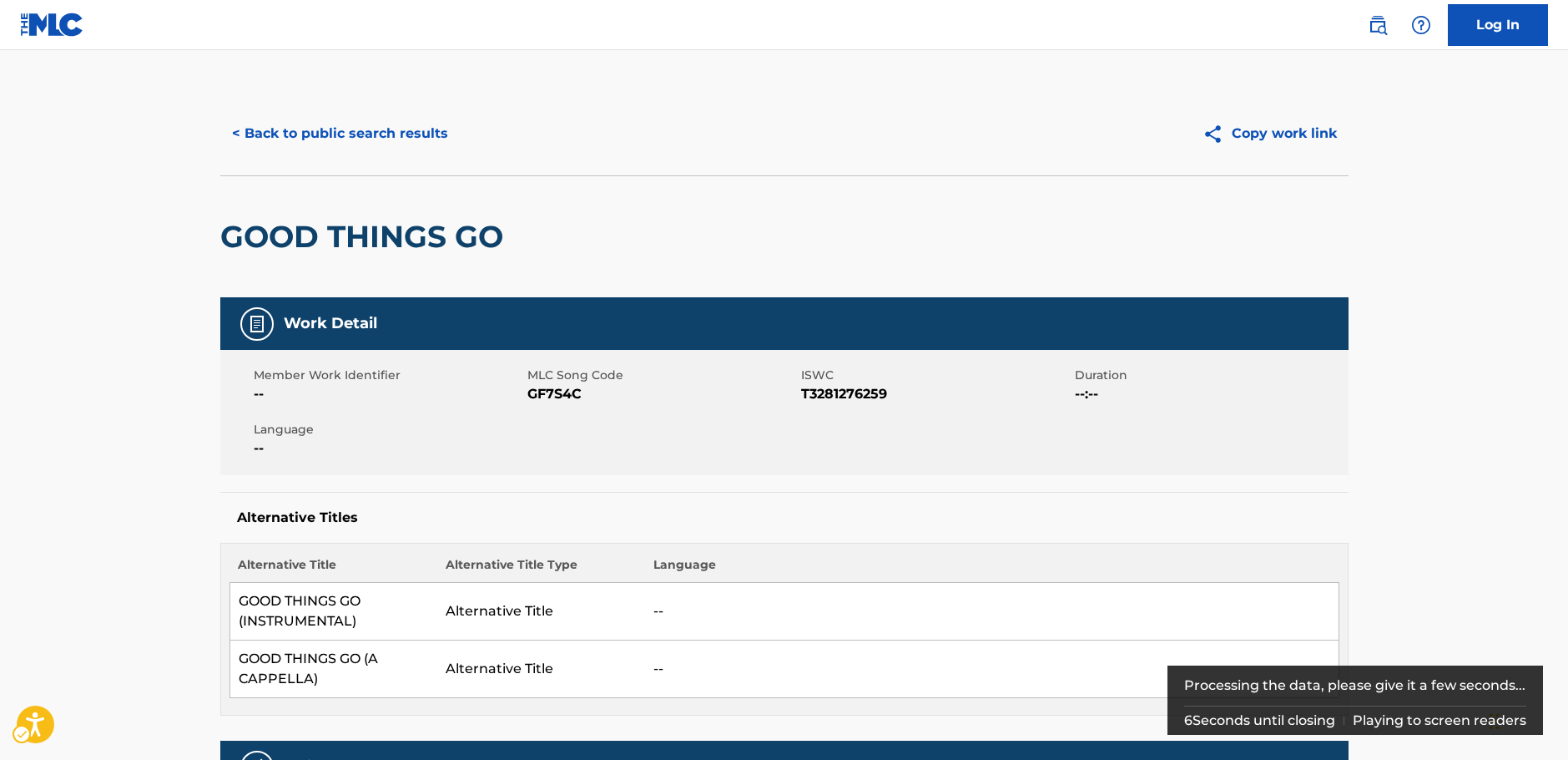
click at [556, 389] on span "MLC Song Code - GF7S4C" at bounding box center [662, 394] width 269 height 20
click at [845, 391] on span "ISWC - T3281276259" at bounding box center [936, 394] width 269 height 20
click at [846, 393] on span "ISWC - T3281276259" at bounding box center [936, 394] width 269 height 20
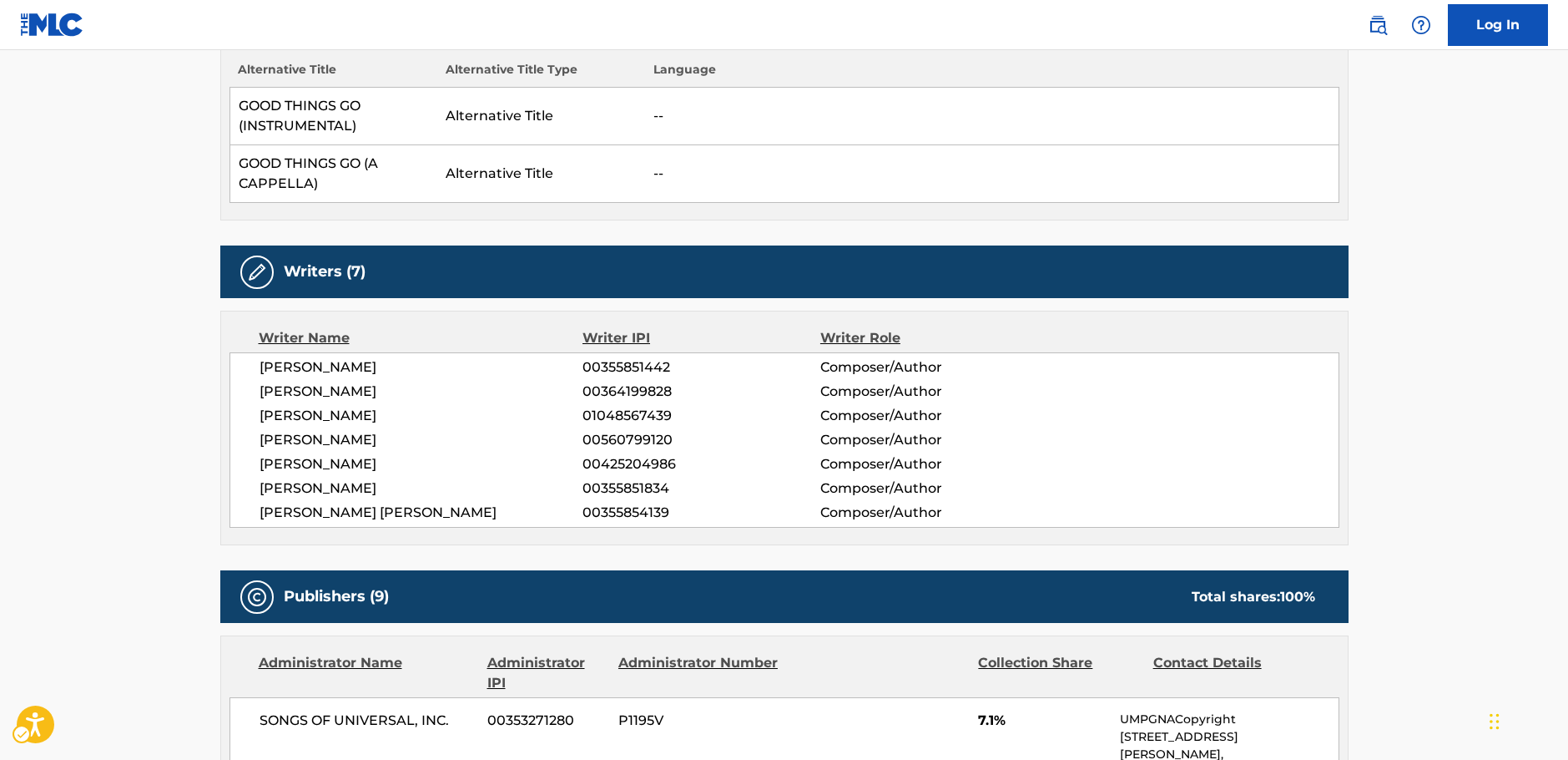
scroll to position [501, 0]
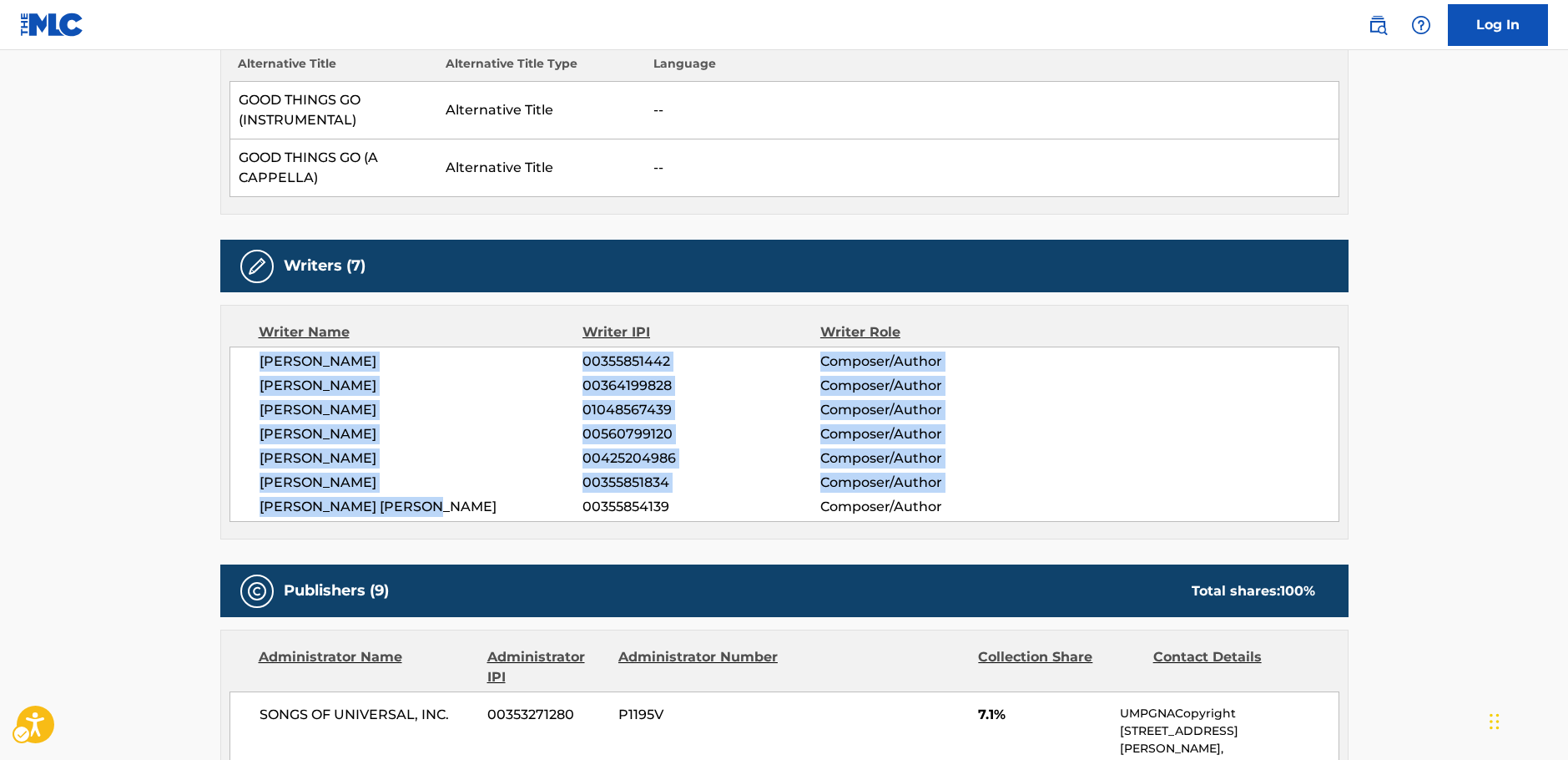
drag, startPoint x: 447, startPoint y: 505, endPoint x: 224, endPoint y: 360, distance: 266.0
click at [224, 360] on div "Writer Name Writer IPI Writer Role [PERSON_NAME] 00355851442 Composer/Author [P…" at bounding box center [784, 422] width 1129 height 235
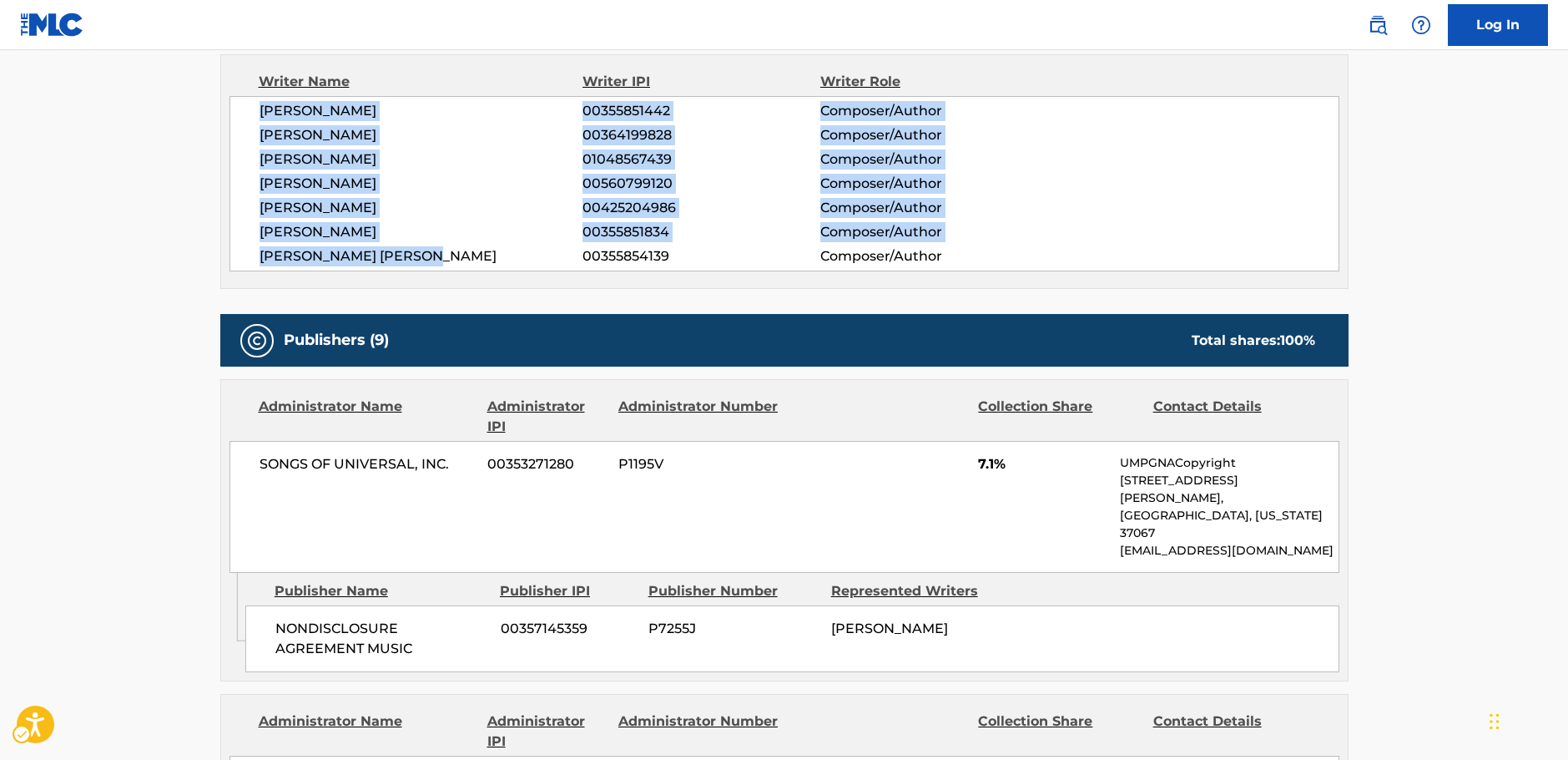
scroll to position [918, 0]
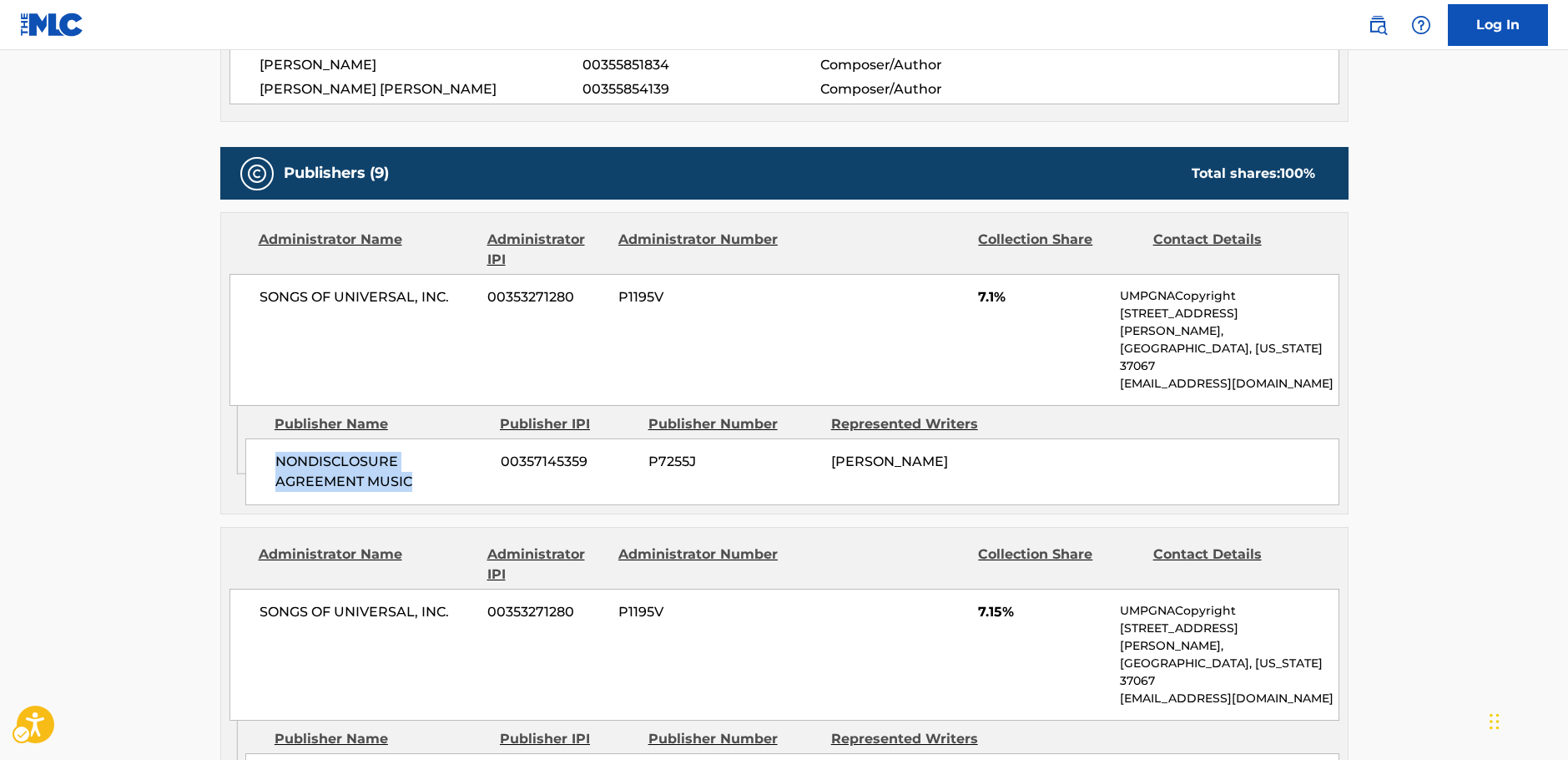
drag, startPoint x: 443, startPoint y: 456, endPoint x: 274, endPoint y: 422, distance: 172.4
click at [274, 438] on div "NONDISCLOSURE AGREEMENT MUSIC 00357145359 P7255J [PERSON_NAME]" at bounding box center [792, 471] width 1094 height 66
drag, startPoint x: 421, startPoint y: 302, endPoint x: 253, endPoint y: 302, distance: 168.0
click at [253, 302] on div "SONGS OF UNIVERSAL, INC. 00353271280 P1195V 7.1% UMPGNACopyright [STREET_ADDRES…" at bounding box center [784, 339] width 1110 height 132
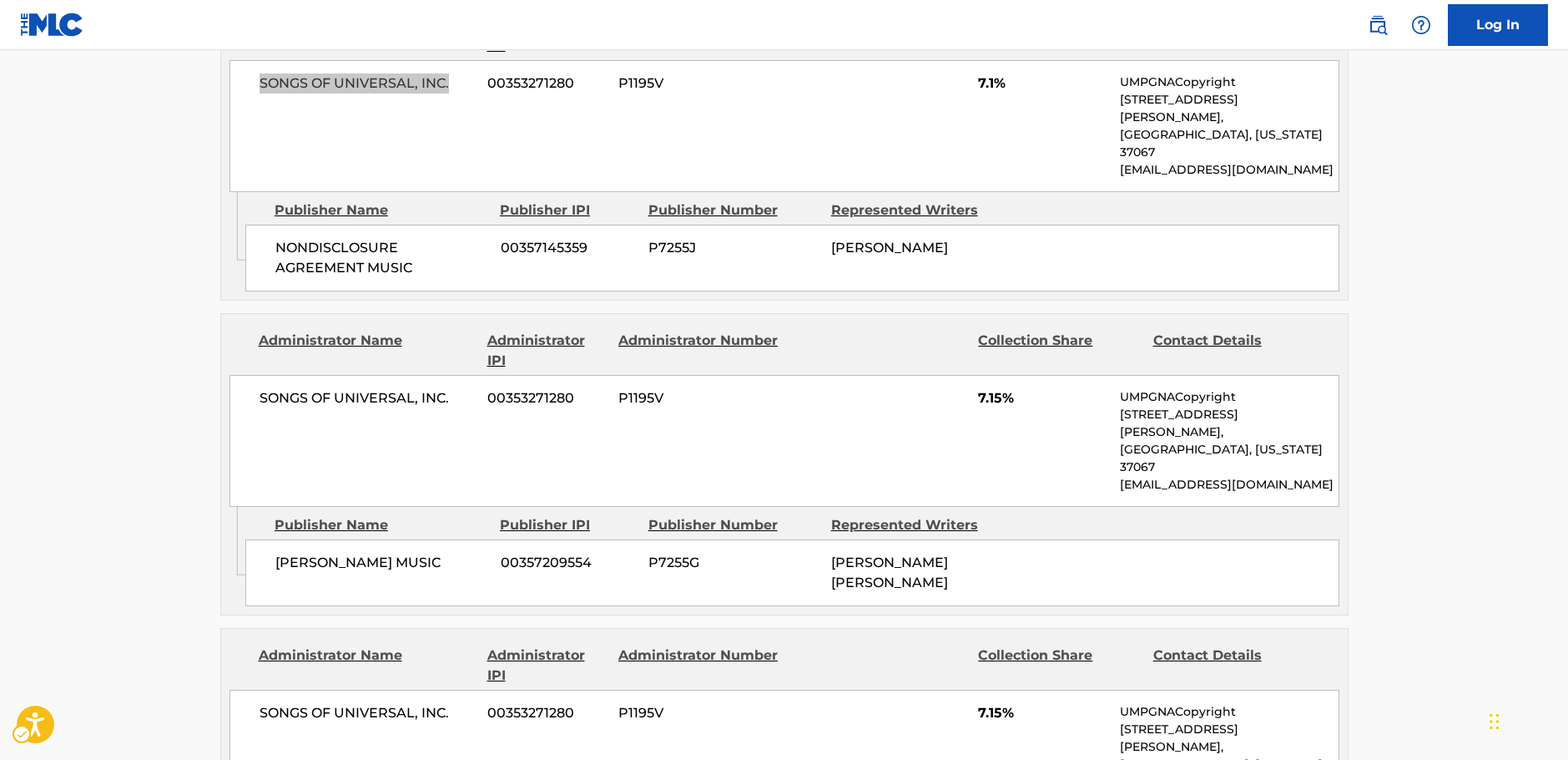
scroll to position [1169, 0]
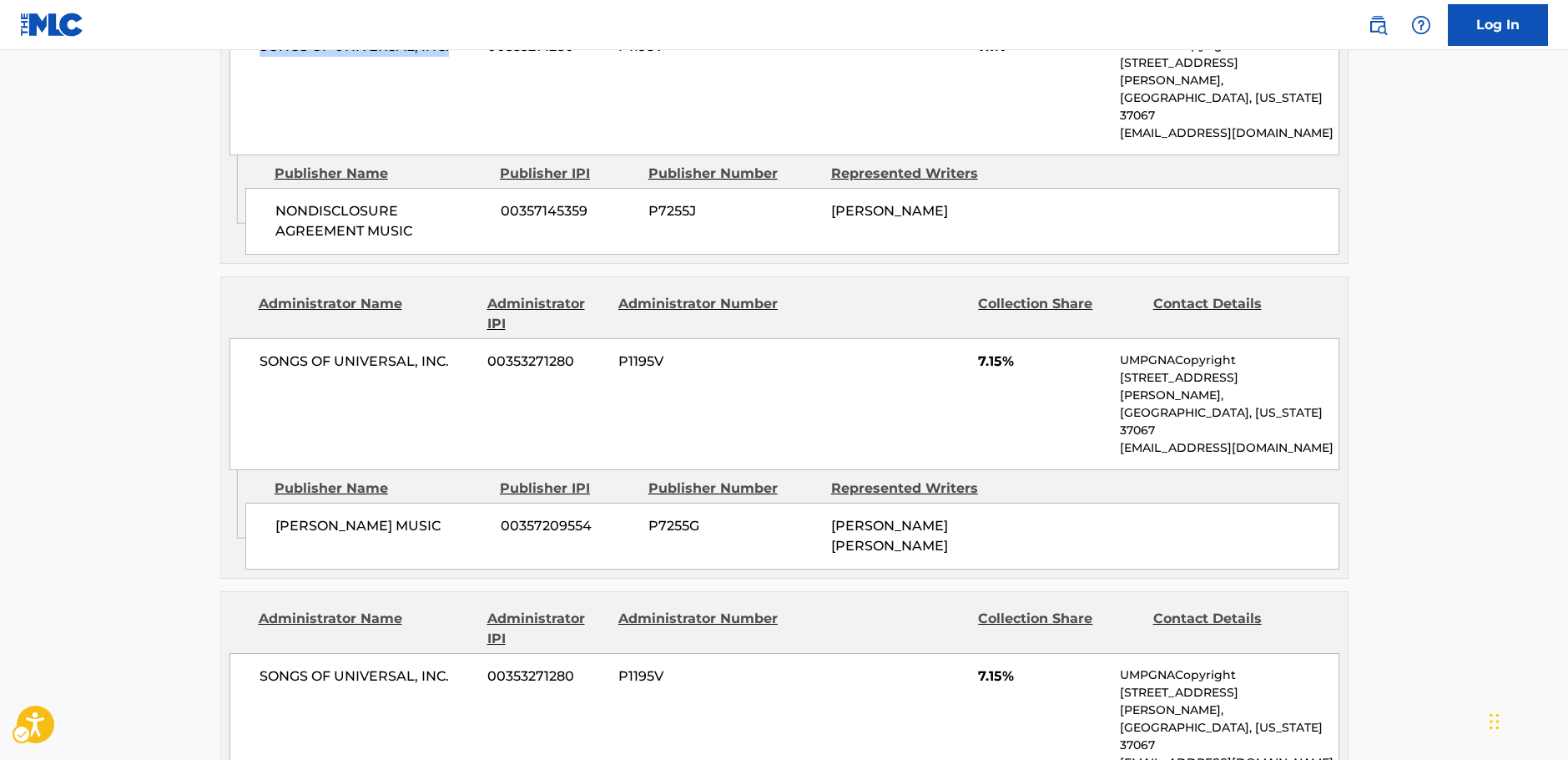
drag, startPoint x: 436, startPoint y: 455, endPoint x: 255, endPoint y: 454, distance: 181.0
click at [255, 503] on div "[PERSON_NAME] MUSIC 00357209554 P7255G [PERSON_NAME] [PERSON_NAME]" at bounding box center [792, 535] width 1094 height 66
drag, startPoint x: 402, startPoint y: 332, endPoint x: 98, endPoint y: 362, distance: 305.5
click at [256, 338] on div "SONGS OF UNIVERSAL, INC. 00353271280 P1195V 7.15% UMPGNACopyright [STREET_ADDRE…" at bounding box center [784, 404] width 1110 height 132
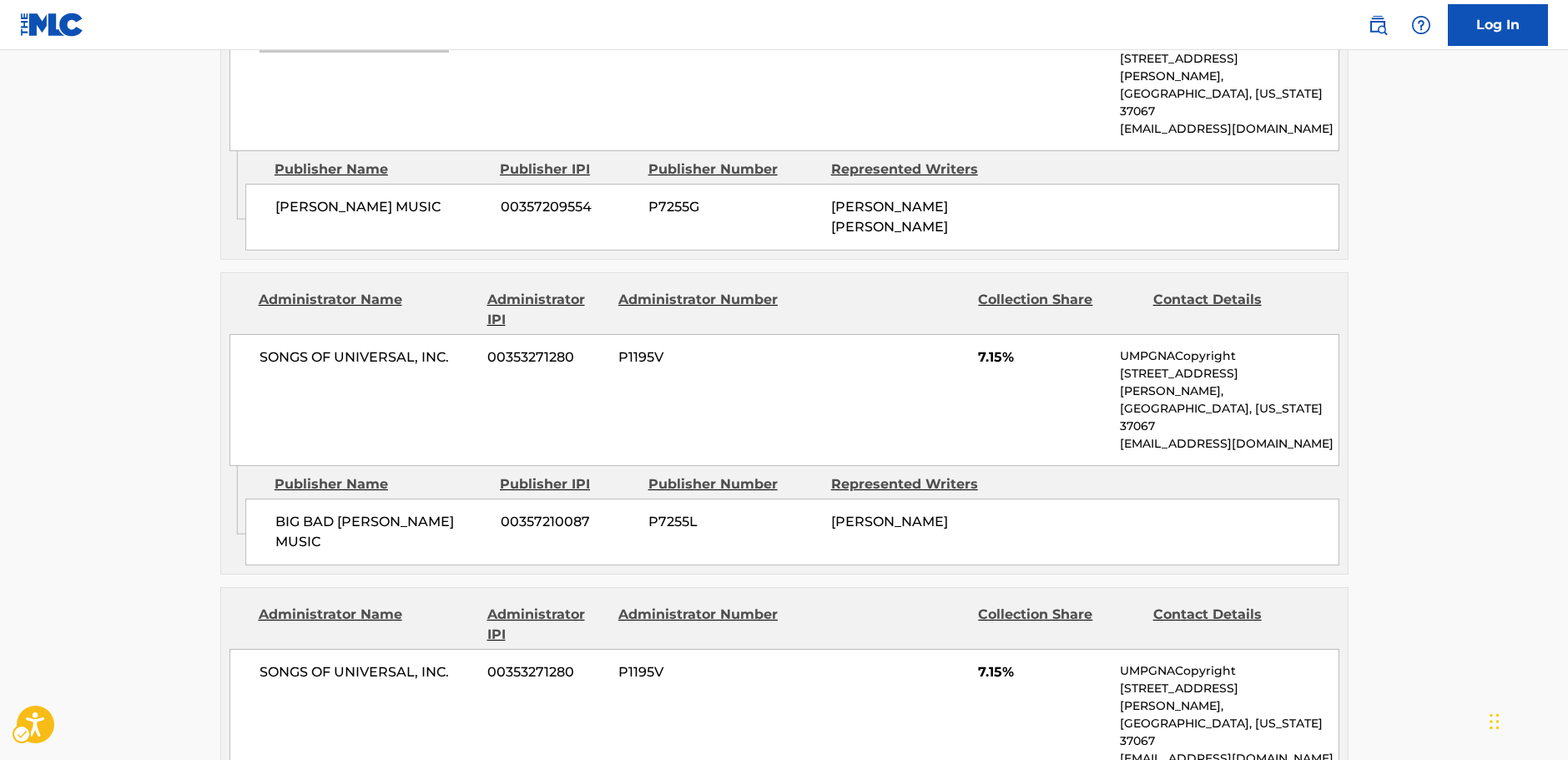
scroll to position [1503, 0]
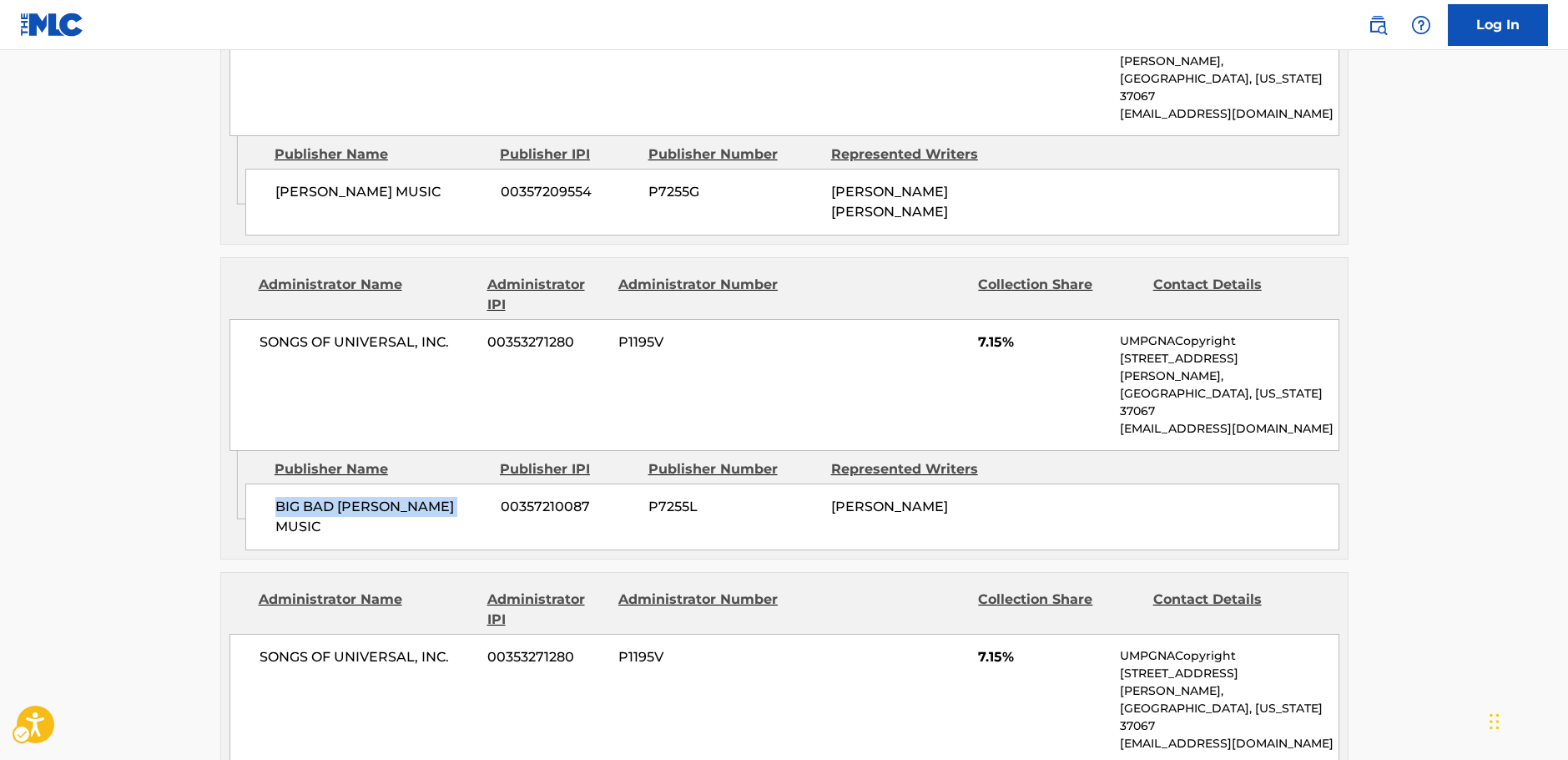
drag, startPoint x: 405, startPoint y: 403, endPoint x: 275, endPoint y: 405, distance: 130.0
click at [275, 497] on span "BIG BAD [PERSON_NAME] MUSIC" at bounding box center [381, 517] width 213 height 40
drag, startPoint x: 469, startPoint y: 269, endPoint x: 257, endPoint y: 280, distance: 212.3
click at [257, 319] on div "SONGS OF UNIVERSAL, INC. 00353271280 P1195V 7.15% UMPGNACopyright [STREET_ADDRE…" at bounding box center [784, 384] width 1110 height 132
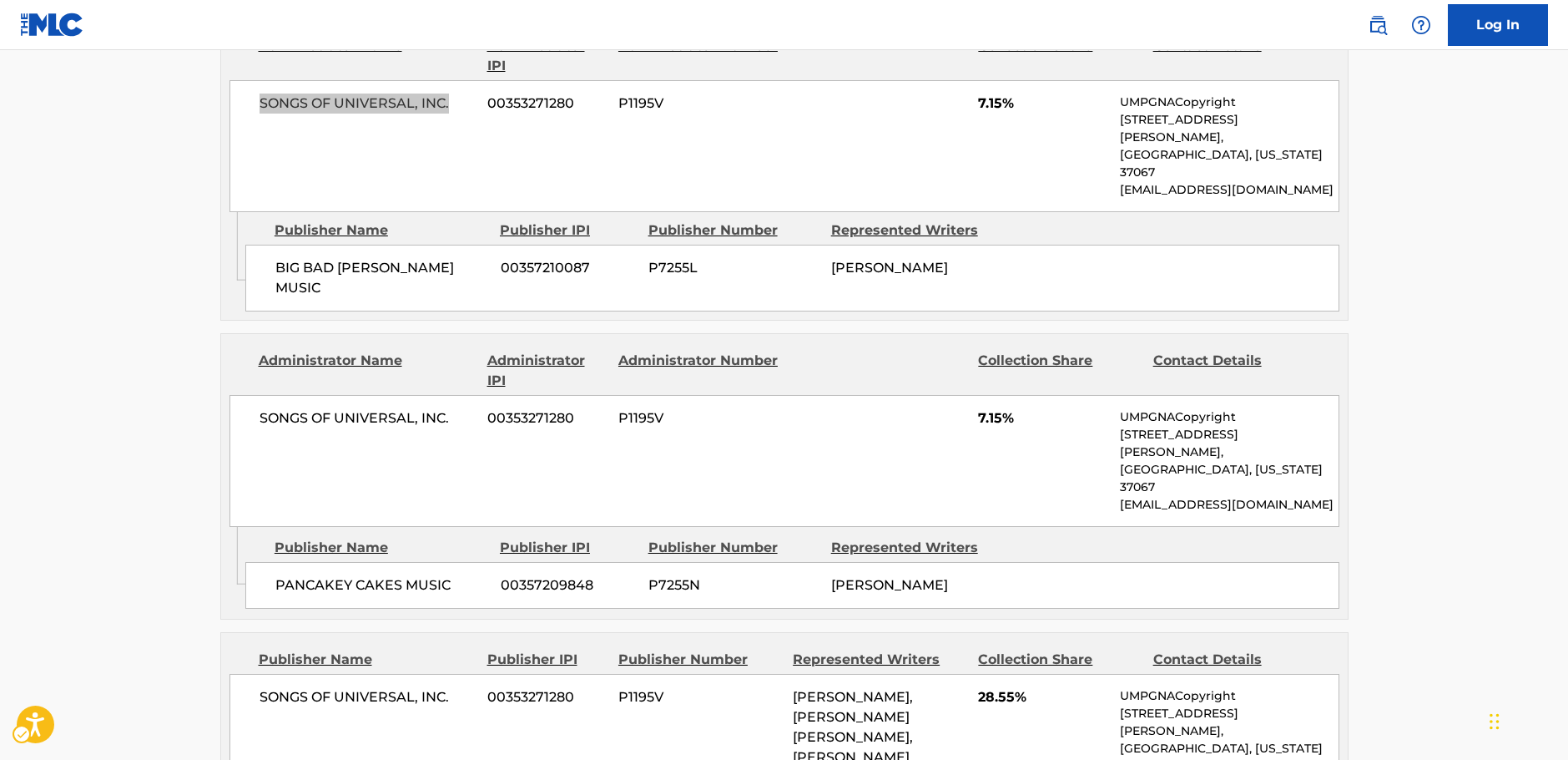
scroll to position [1754, 0]
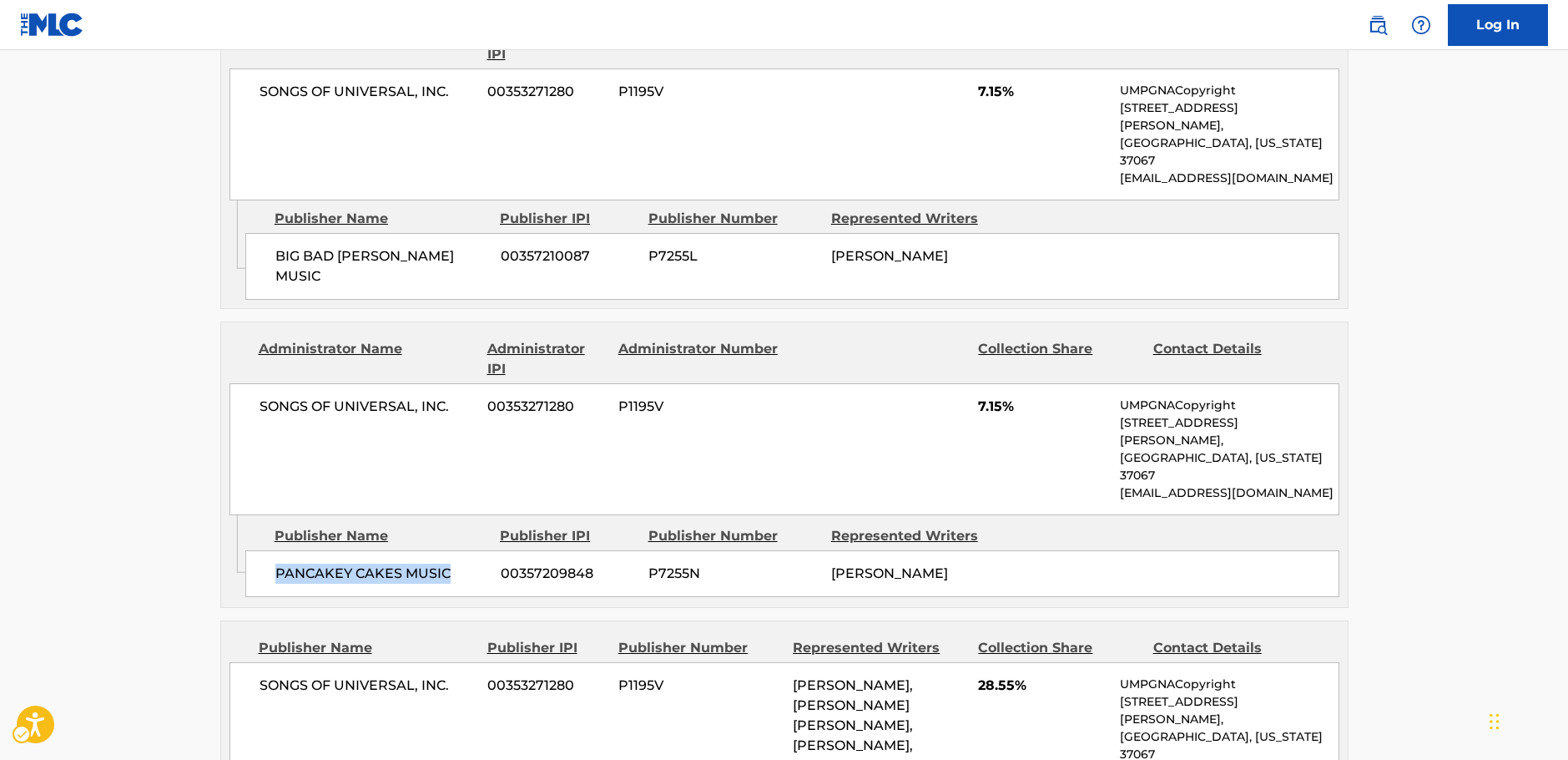
drag, startPoint x: 456, startPoint y: 419, endPoint x: 278, endPoint y: 420, distance: 178.0
click at [278, 563] on span "PANCAKEY CAKES MUSIC" at bounding box center [381, 573] width 213 height 20
drag, startPoint x: 456, startPoint y: 283, endPoint x: 242, endPoint y: 287, distance: 214.0
click at [242, 383] on div "SONGS OF UNIVERSAL, INC. 00353271280 P1195V 7.15% UMPGNACopyright [STREET_ADDRE…" at bounding box center [784, 448] width 1110 height 132
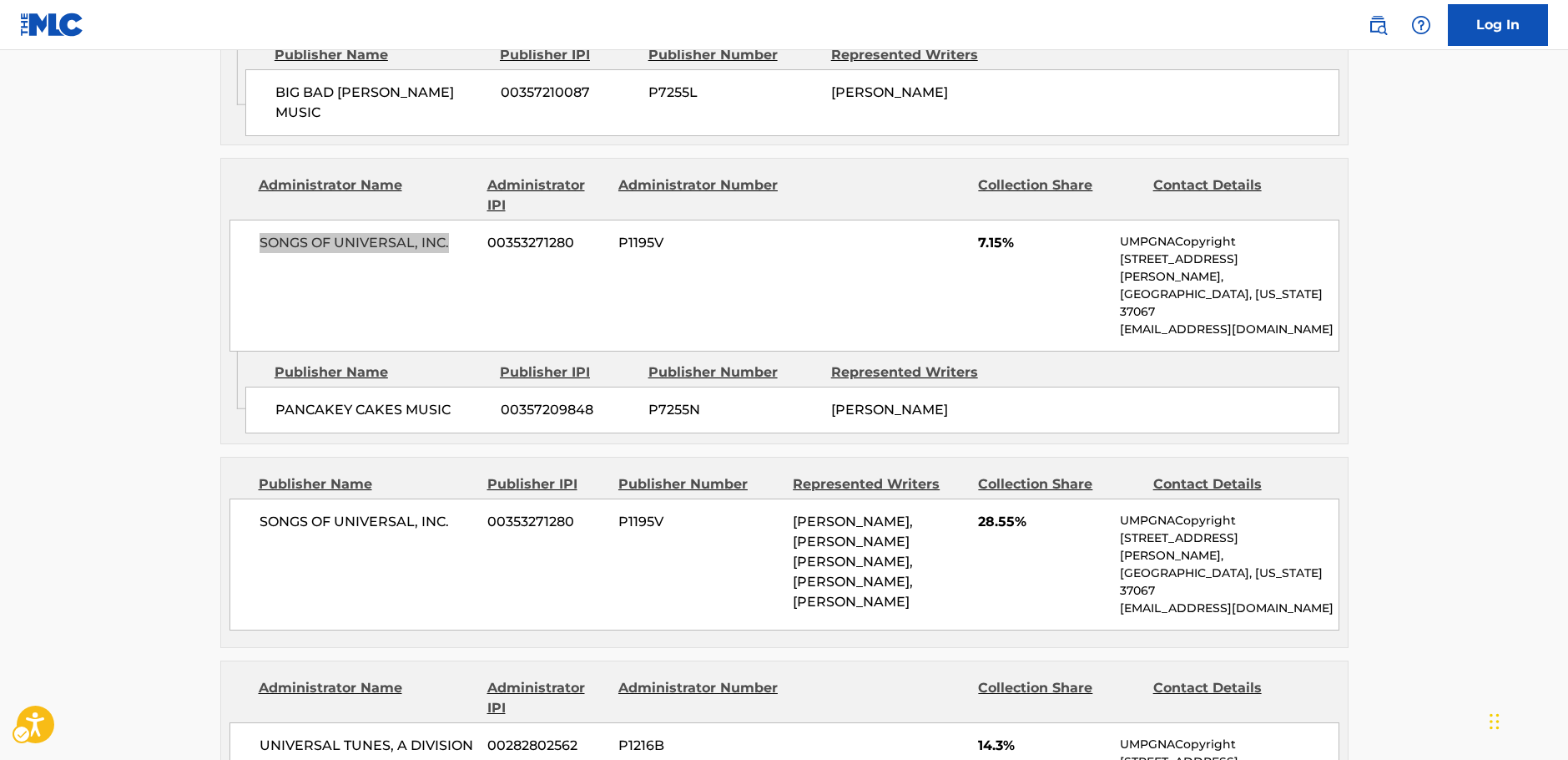
scroll to position [1920, 0]
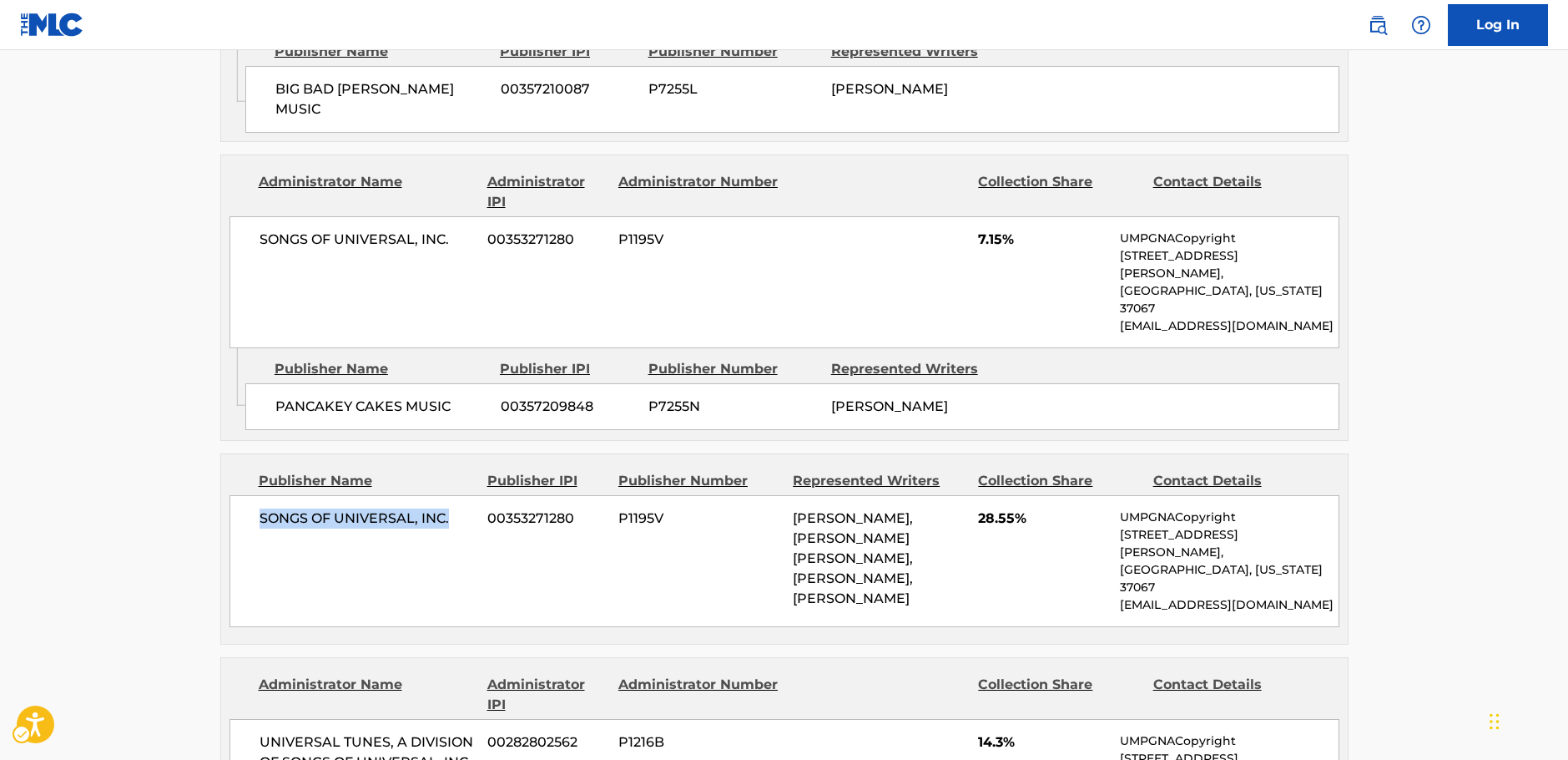
drag, startPoint x: 450, startPoint y: 368, endPoint x: 256, endPoint y: 369, distance: 194.0
click at [256, 495] on div "SONGS OF UNIVERSAL, INC. 00353271280 P1195V [PERSON_NAME], [PERSON_NAME] [PERSO…" at bounding box center [784, 560] width 1110 height 132
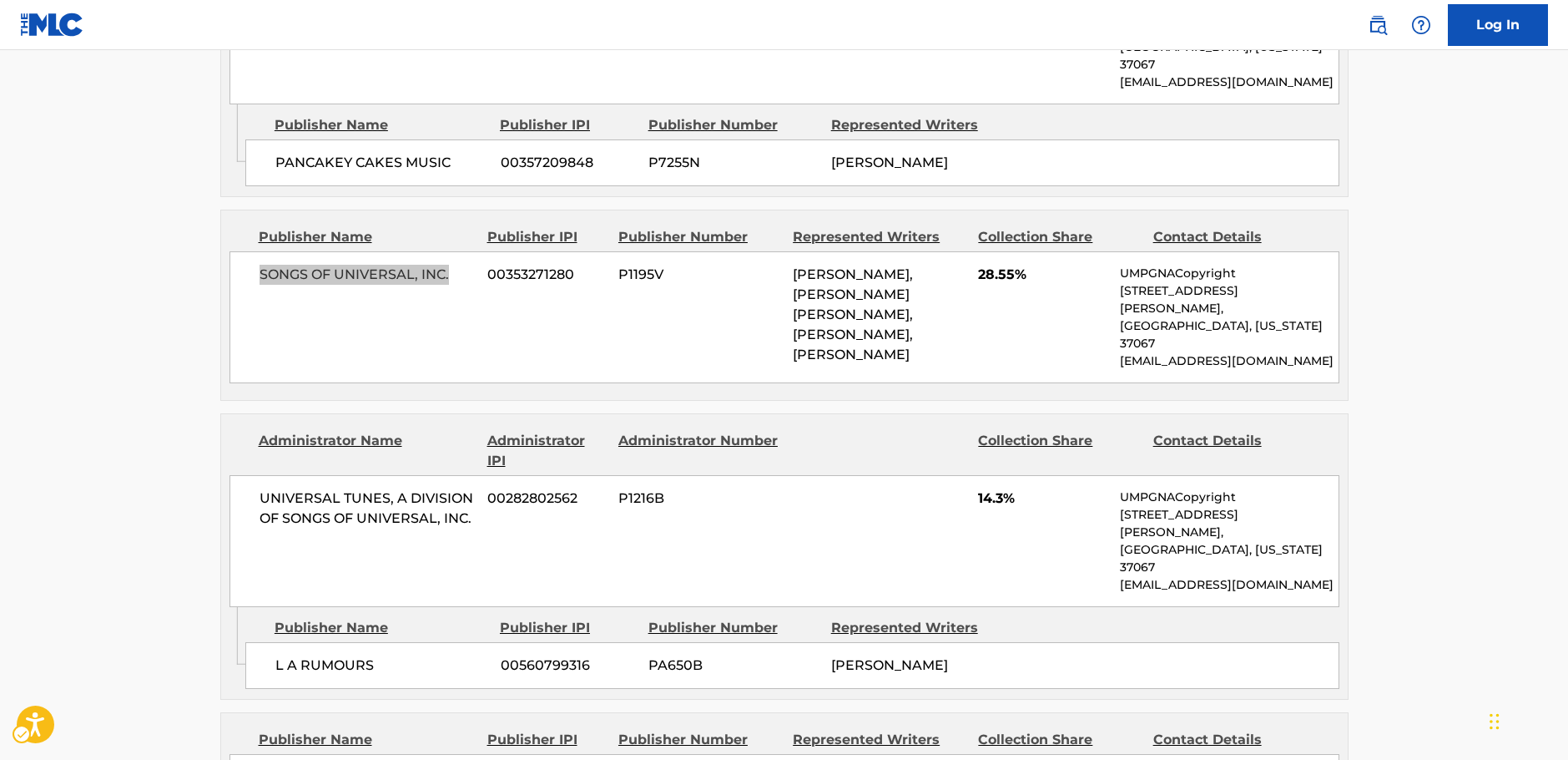
scroll to position [2170, 0]
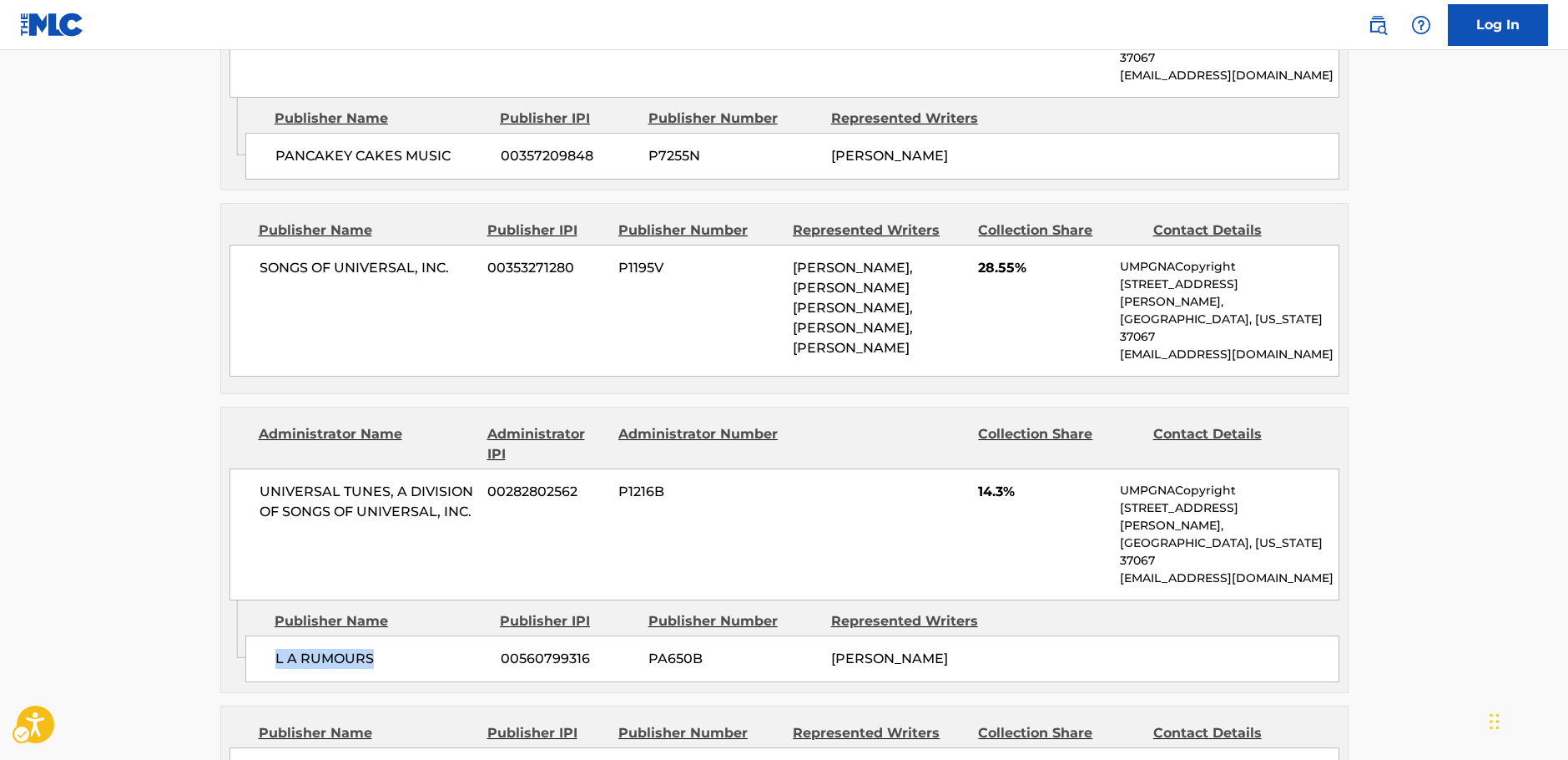
drag, startPoint x: 369, startPoint y: 435, endPoint x: 278, endPoint y: 438, distance: 91.0
click at [278, 648] on span "L A RUMOURS" at bounding box center [381, 658] width 213 height 20
drag, startPoint x: 339, startPoint y: 330, endPoint x: 248, endPoint y: 318, distance: 91.8
click at [248, 468] on div "UNIVERSAL TUNES, A DIVISION OF SONGS OF UNIVERSAL, INC. 00282802562 P1216B 14.3…" at bounding box center [784, 533] width 1110 height 132
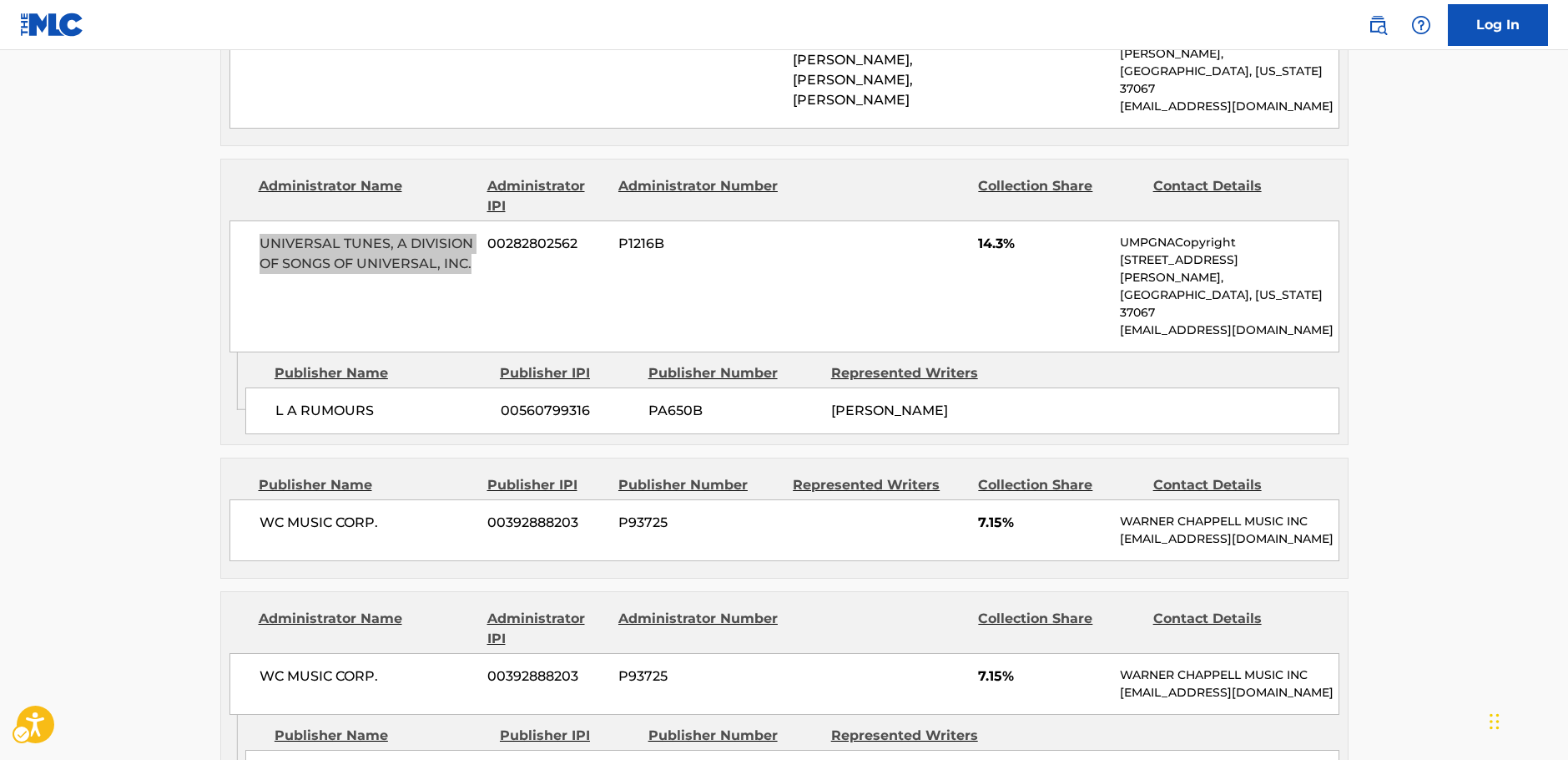
scroll to position [2422, 0]
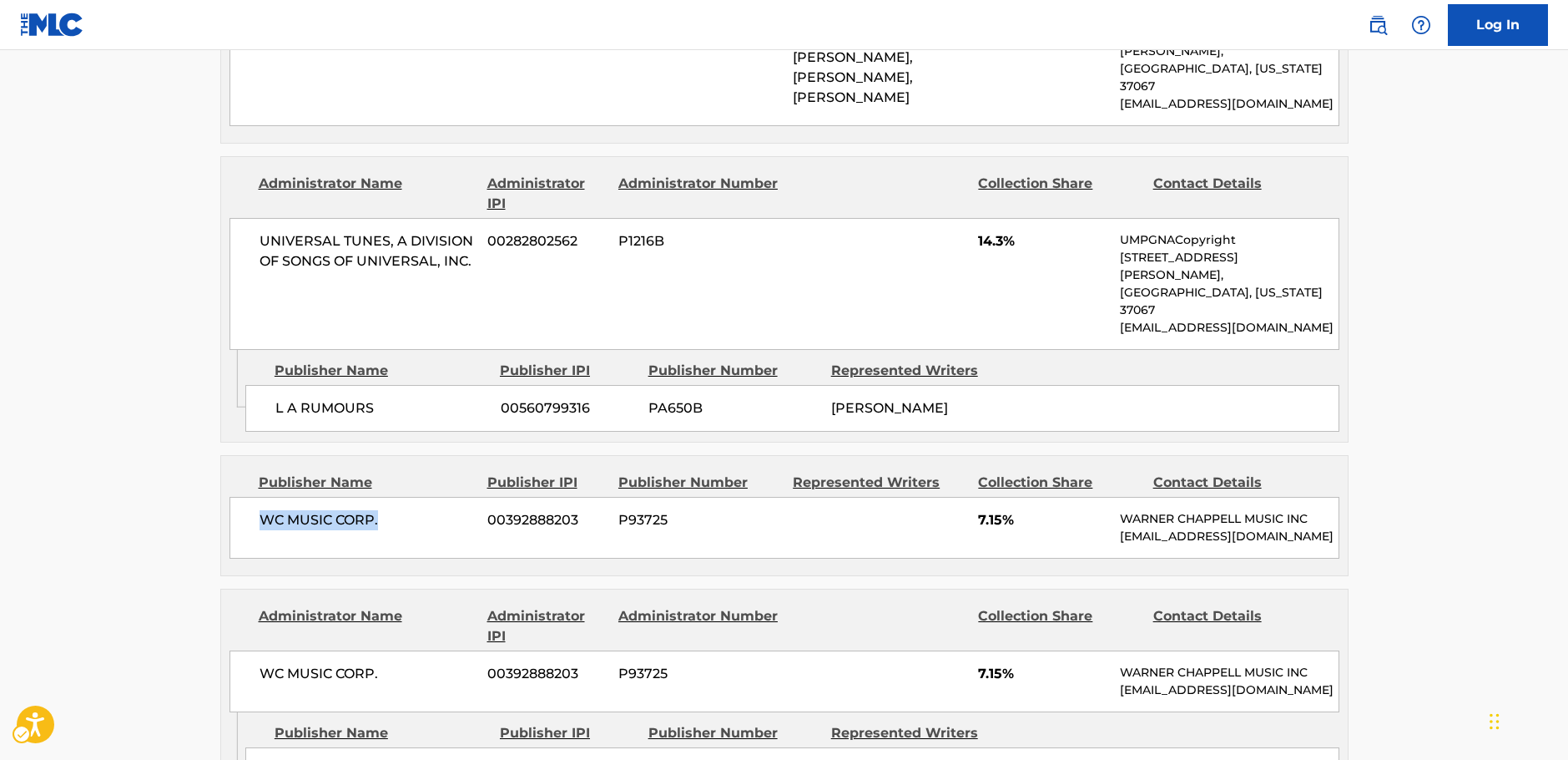
drag, startPoint x: 351, startPoint y: 325, endPoint x: 251, endPoint y: 325, distance: 100.0
click at [251, 497] on div "WC MUSIC CORP. 00392888203 P93725 7.15% [PERSON_NAME] MUSIC INC [EMAIL_ADDRESS]…" at bounding box center [784, 527] width 1110 height 61
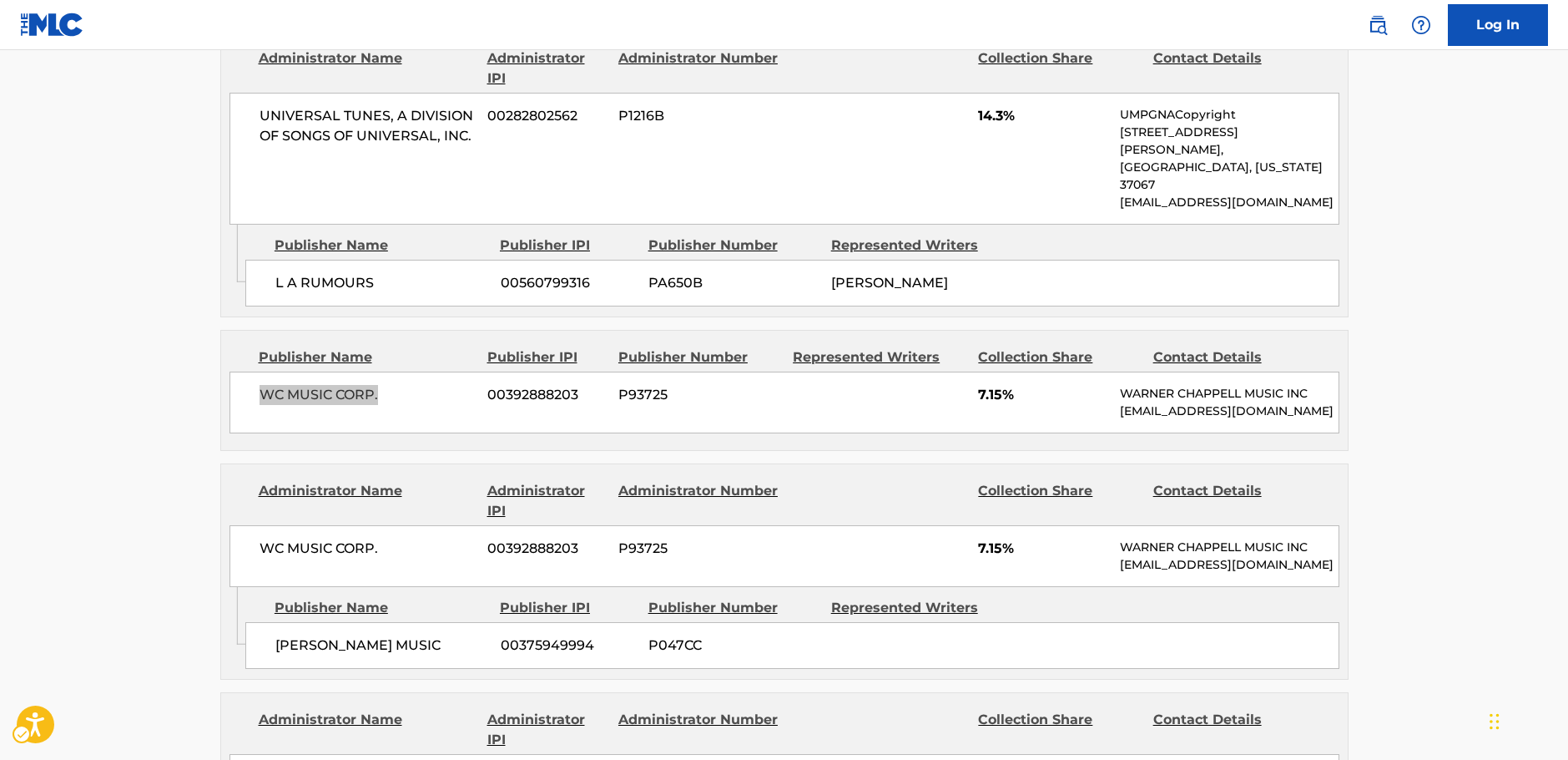
scroll to position [2588, 0]
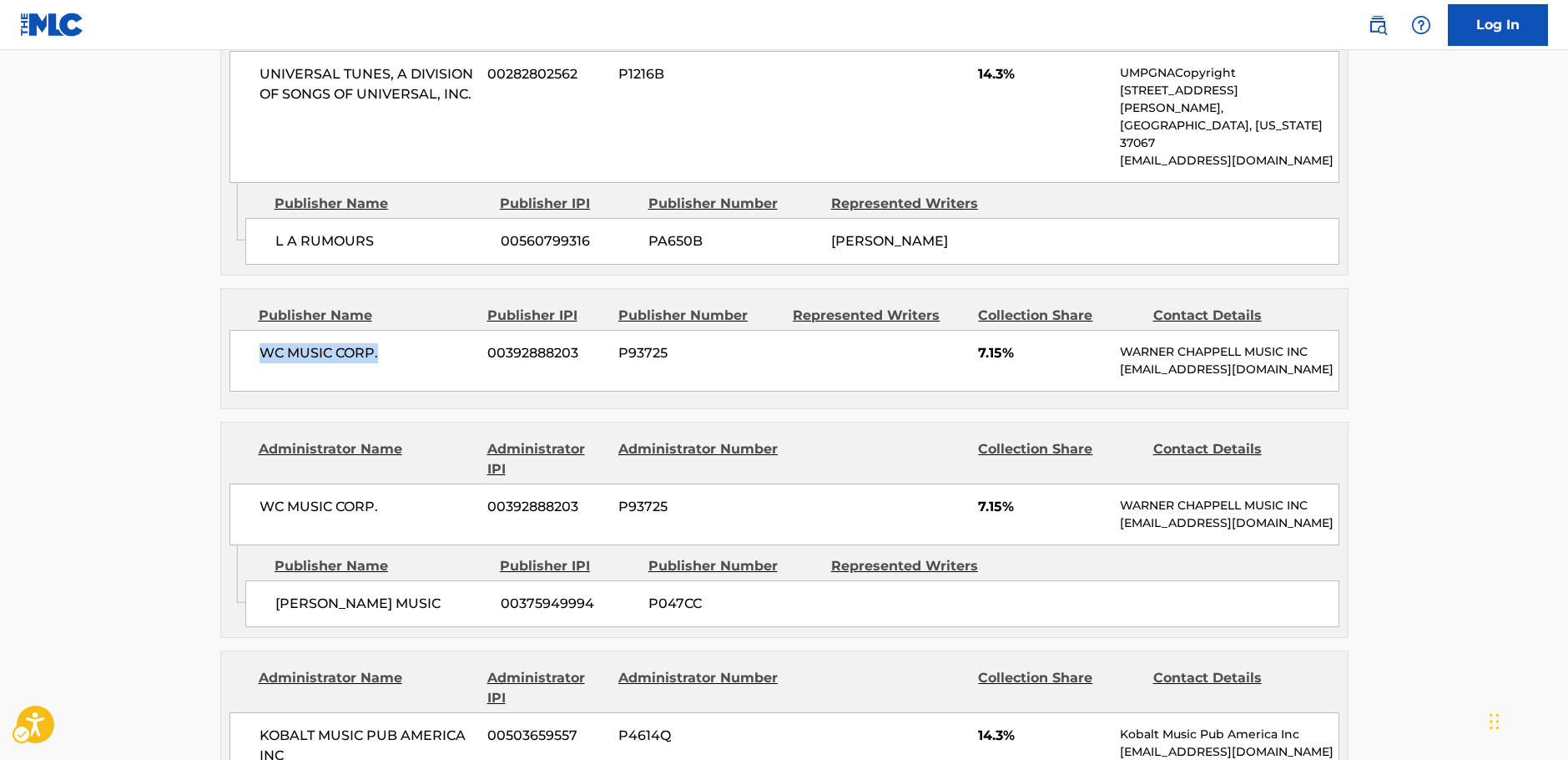
drag, startPoint x: 442, startPoint y: 440, endPoint x: 275, endPoint y: 445, distance: 167.1
click at [275, 594] on span "[PERSON_NAME] MUSIC" at bounding box center [381, 604] width 213 height 20
drag, startPoint x: 384, startPoint y: 318, endPoint x: 253, endPoint y: 327, distance: 131.3
click at [253, 483] on div "WC MUSIC CORP. 00392888203 P93725 7.15% [PERSON_NAME] MUSIC INC [EMAIL_ADDRESS]…" at bounding box center [784, 514] width 1110 height 61
drag, startPoint x: 398, startPoint y: 670, endPoint x: 275, endPoint y: 670, distance: 123.0
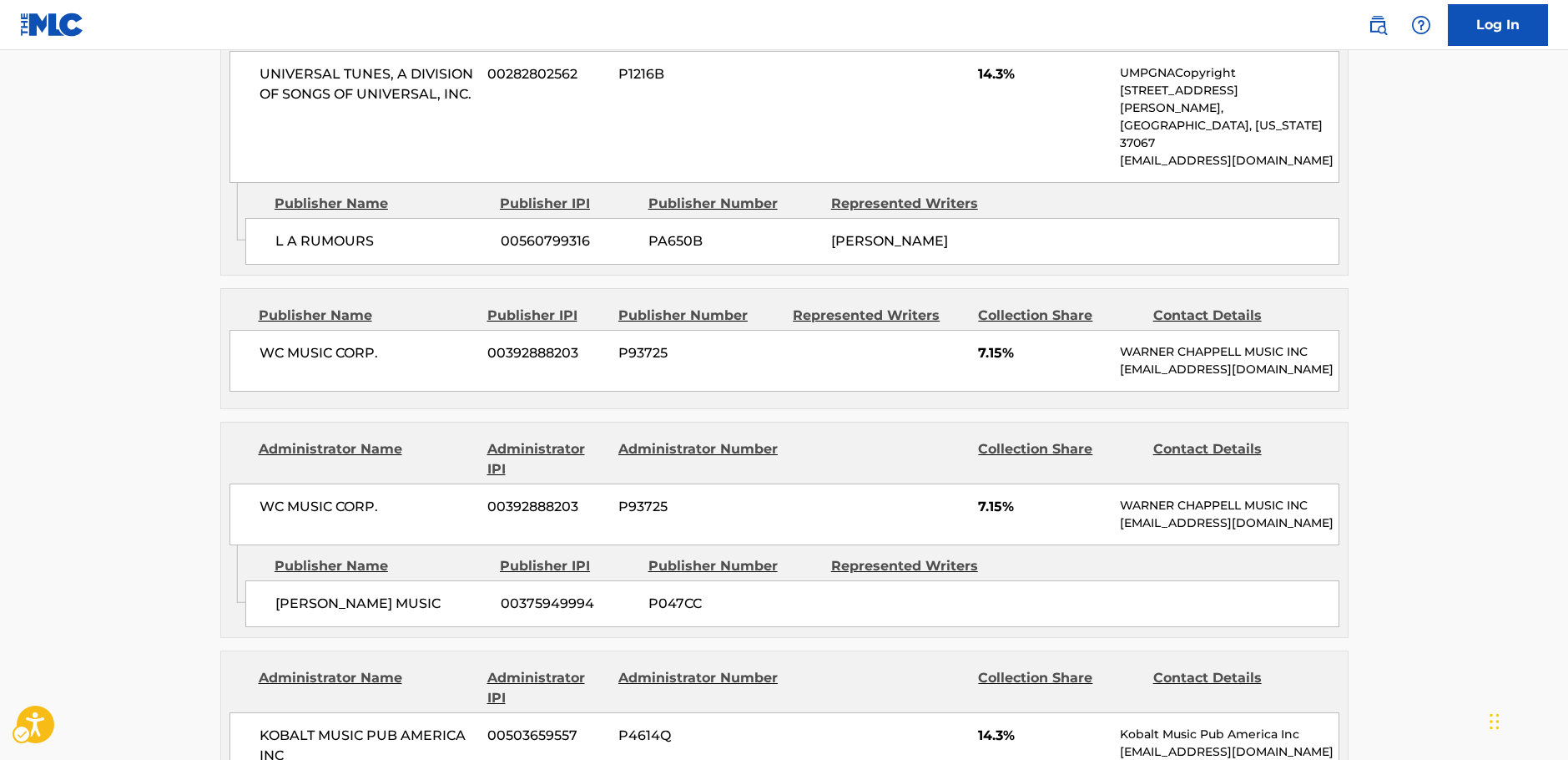
drag, startPoint x: 304, startPoint y: 590, endPoint x: 262, endPoint y: 568, distance: 47.4
click at [264, 725] on span "KOBALT MUSIC PUB AMERICA INC" at bounding box center [367, 745] width 216 height 40
click at [291, 725] on span "KOBALT MUSIC PUB AMERICA INC" at bounding box center [367, 745] width 216 height 40
drag, startPoint x: 293, startPoint y: 586, endPoint x: 236, endPoint y: 571, distance: 58.9
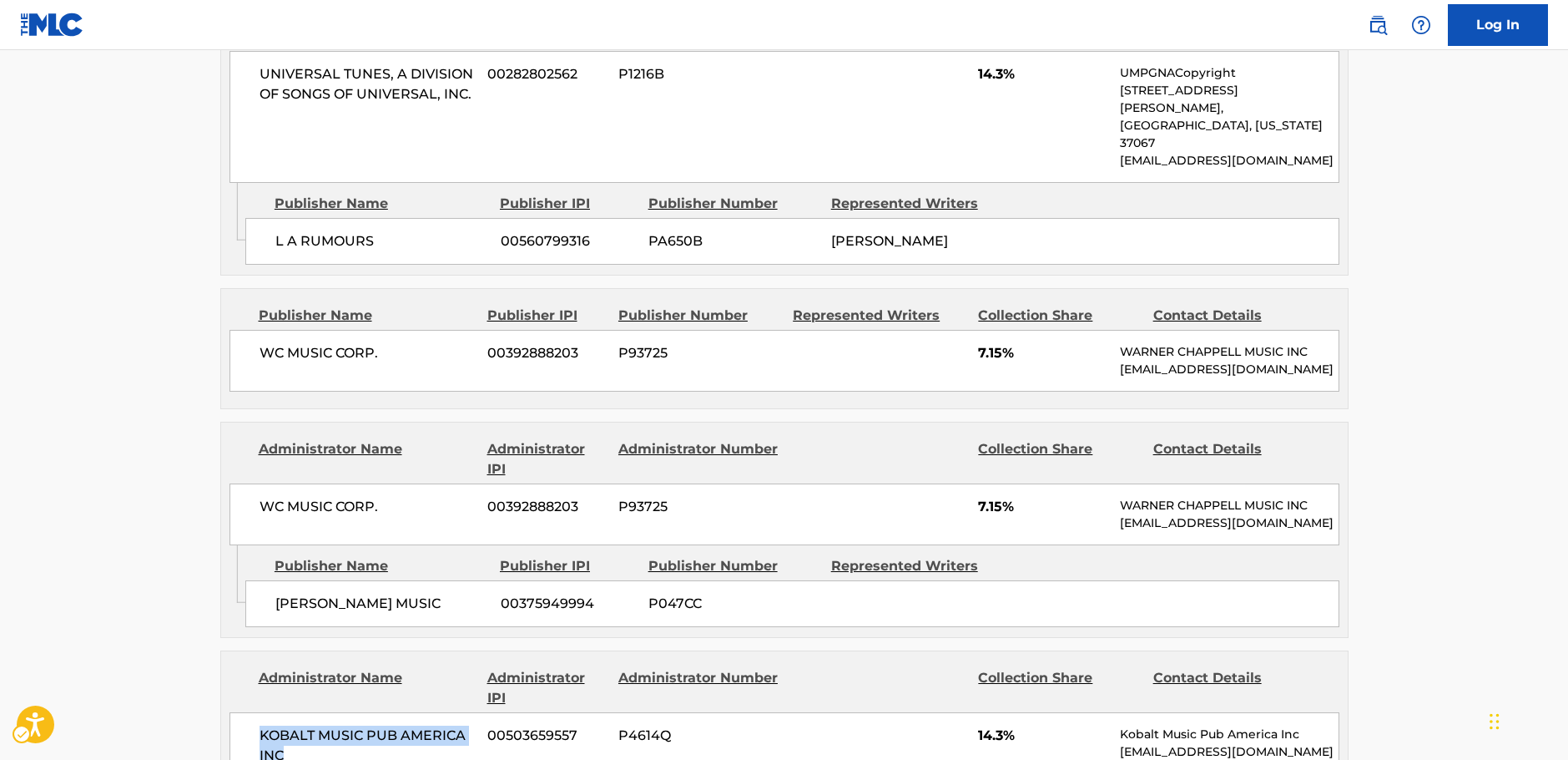
click at [236, 712] on div "KOBALT MUSIC PUB AMERICA INC 00503659557 P4614Q 14.3% Kobalt Music Pub America …" at bounding box center [784, 745] width 1110 height 66
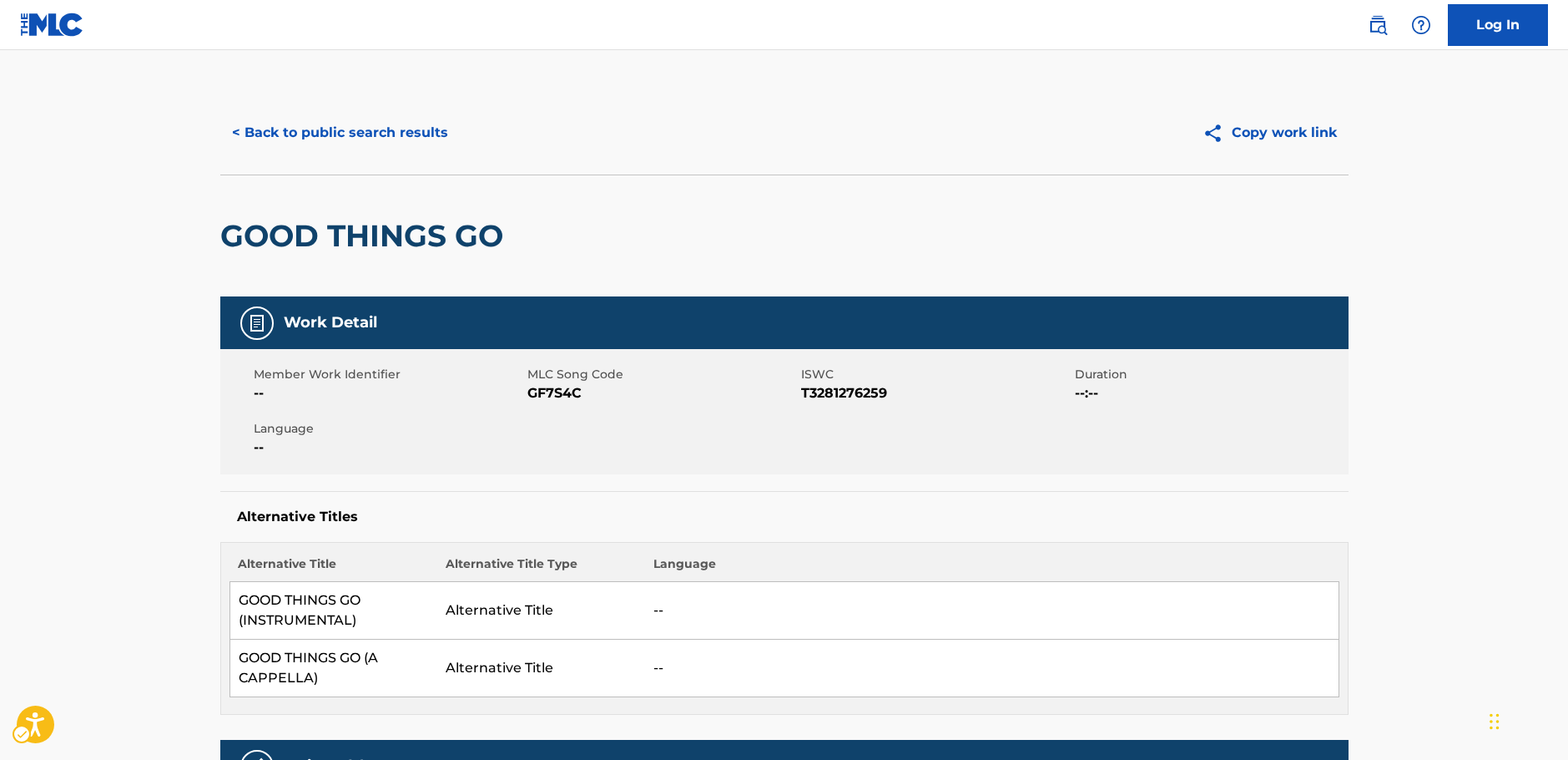
scroll to position [0, 0]
click at [311, 136] on button "< Back to public search results" at bounding box center [340, 134] width 239 height 42
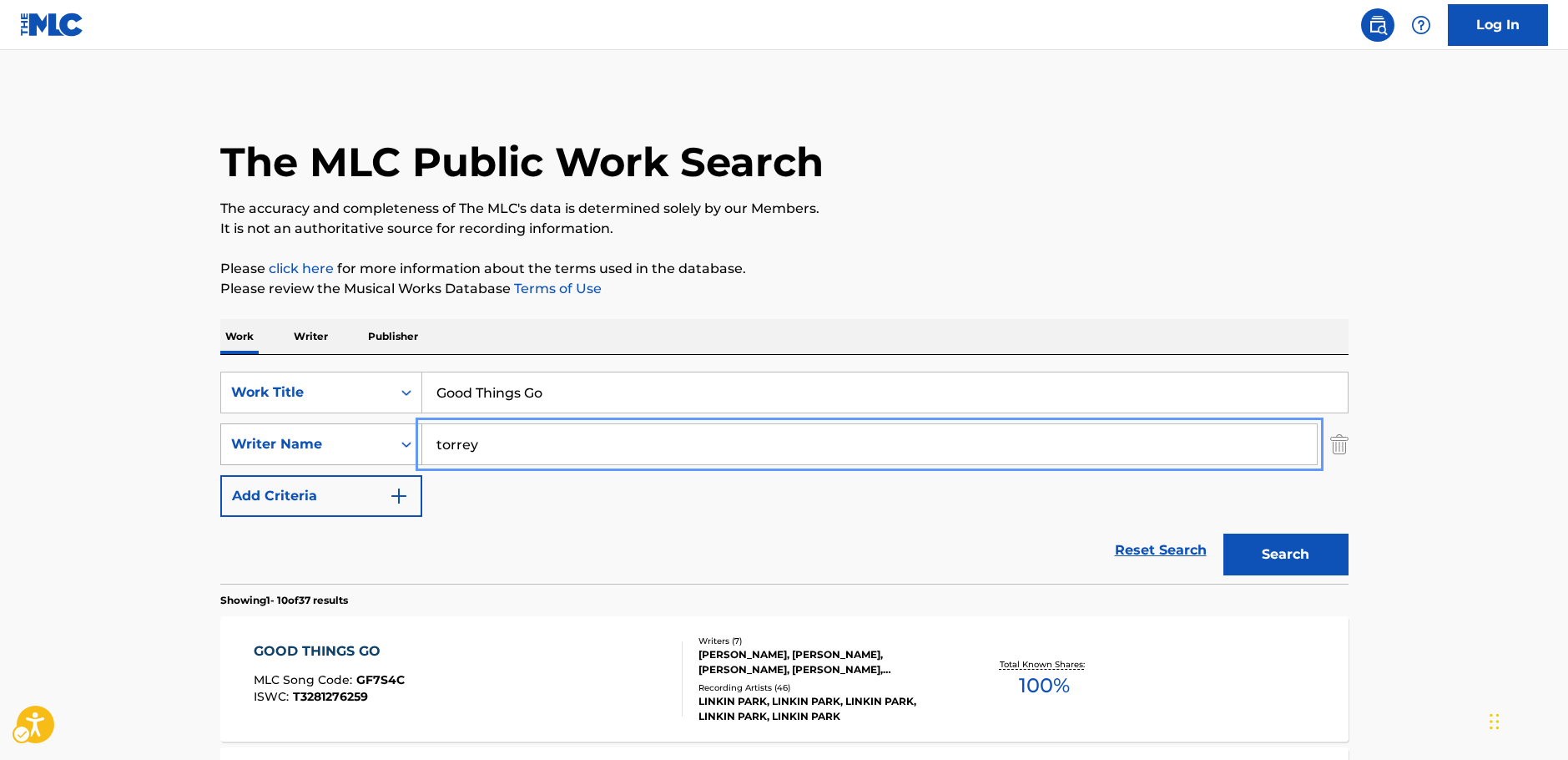
drag, startPoint x: 345, startPoint y: 440, endPoint x: 303, endPoint y: 431, distance: 43.0
paste input "[PERSON_NAME]"
type input "[PERSON_NAME]"
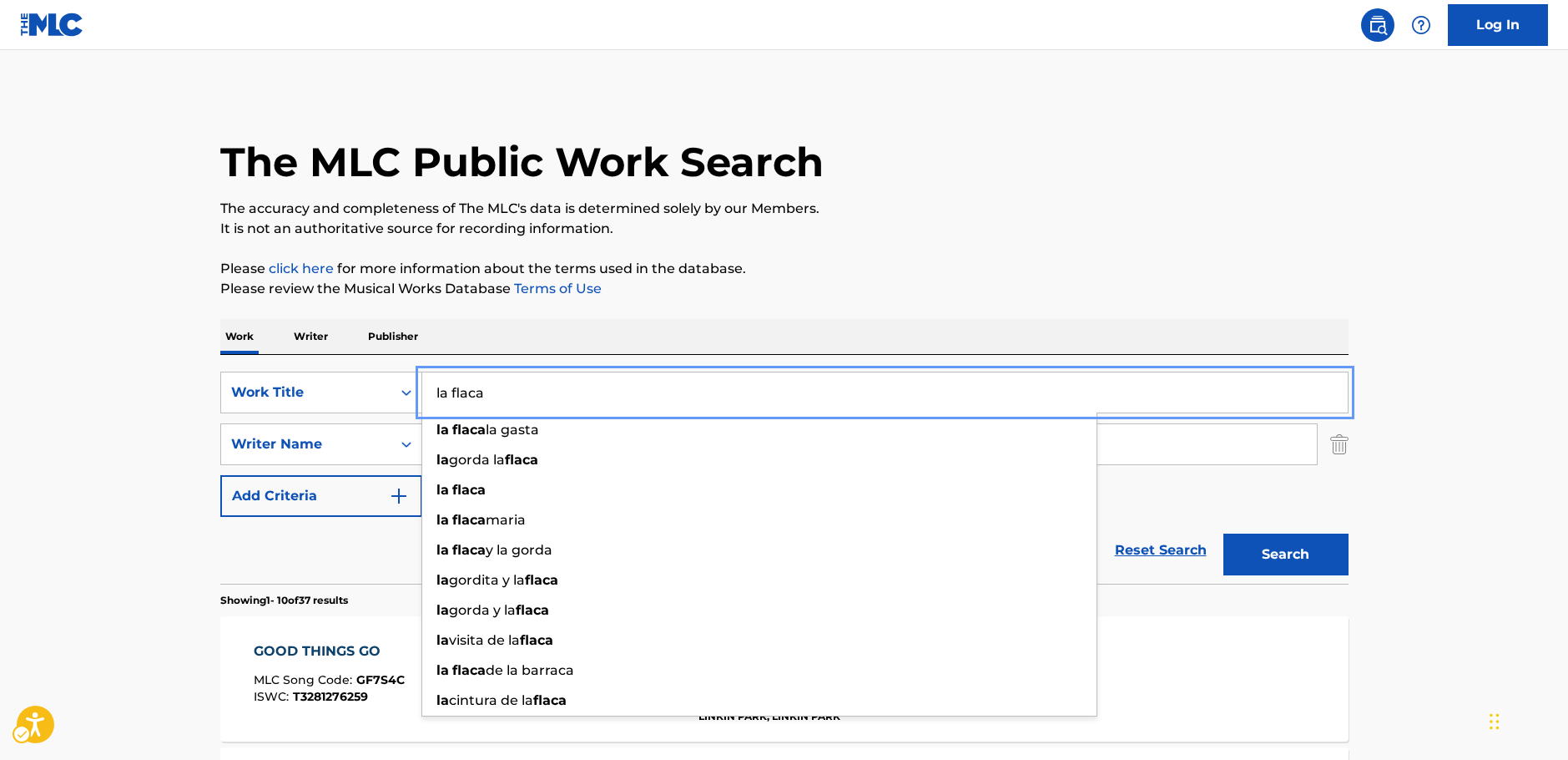
type input "la flaca"
click at [1341, 562] on button "Search" at bounding box center [1286, 554] width 126 height 42
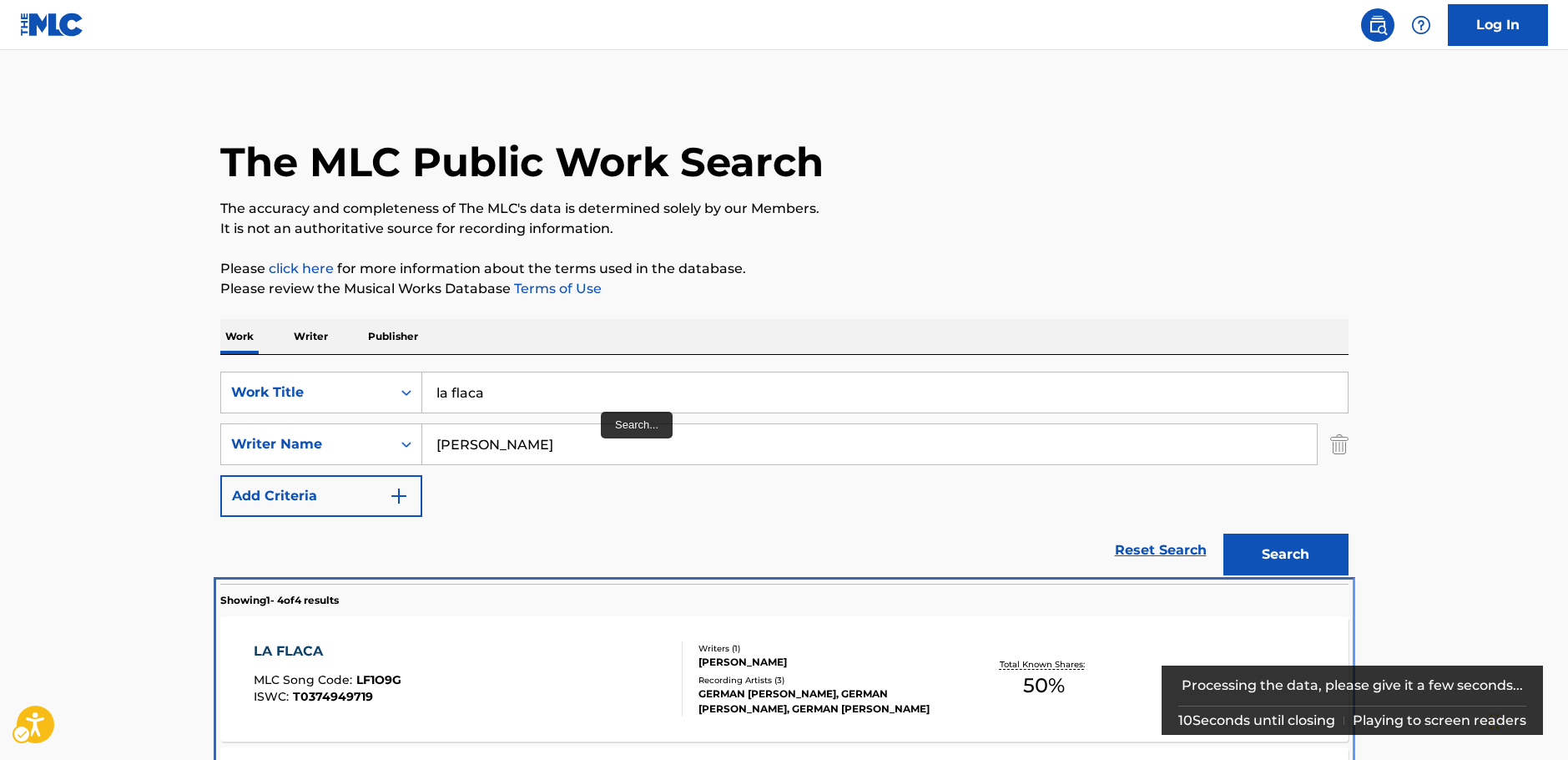
scroll to position [453, 0]
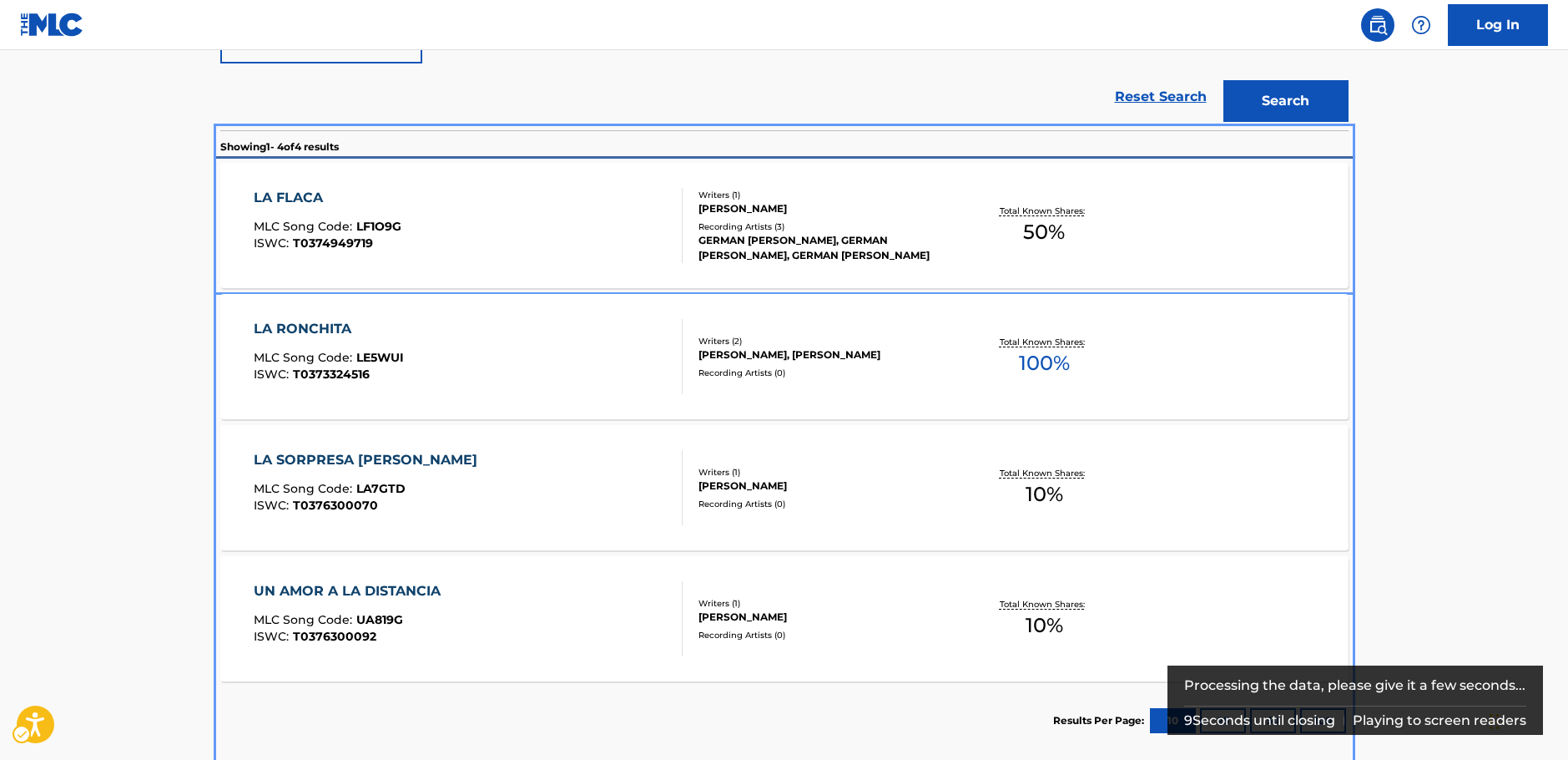
click at [565, 227] on div "LA FLACA MLC Song Code : LF1O9G ISWC : T0374949719" at bounding box center [468, 226] width 429 height 75
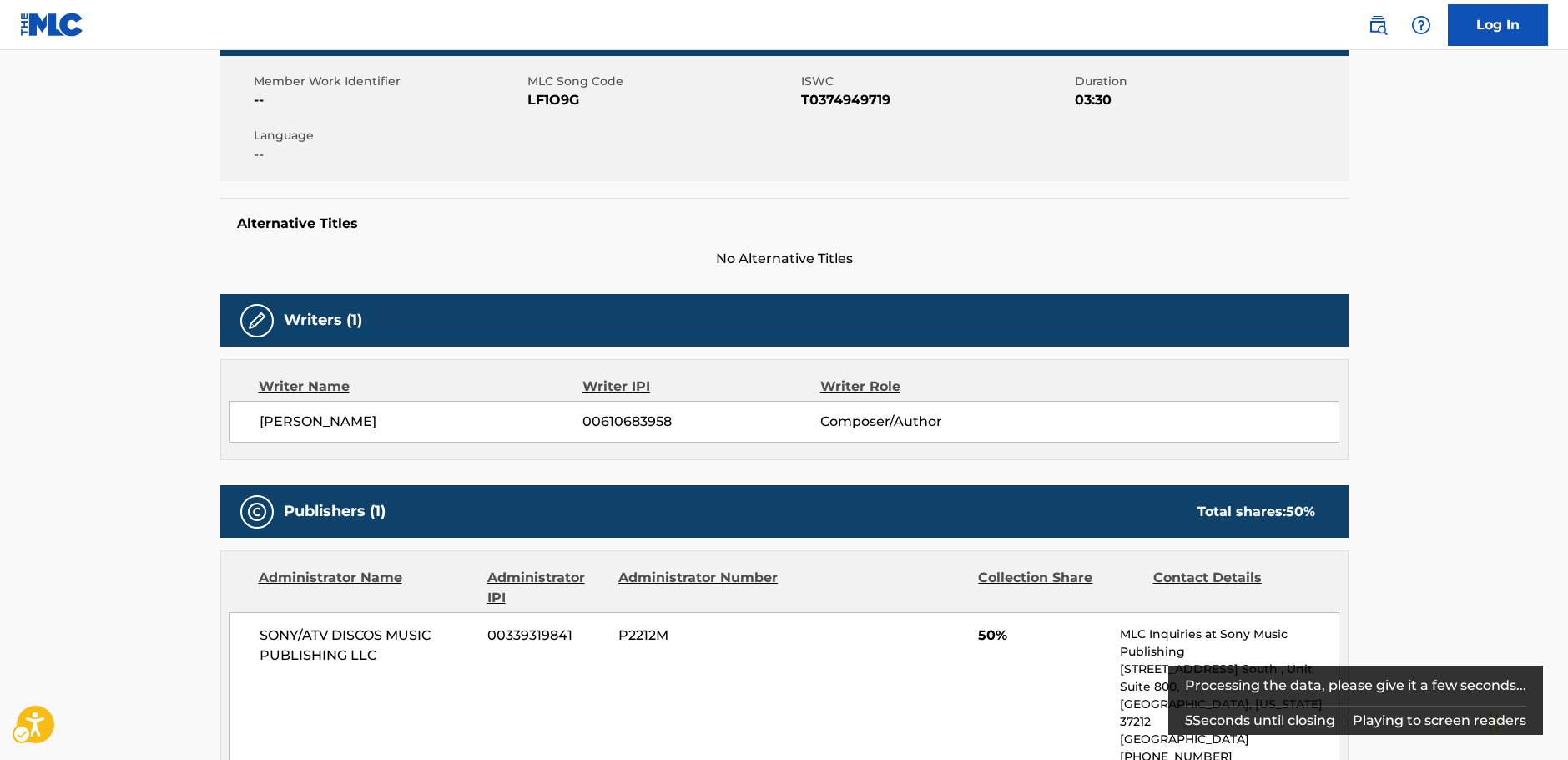
scroll to position [95, 0]
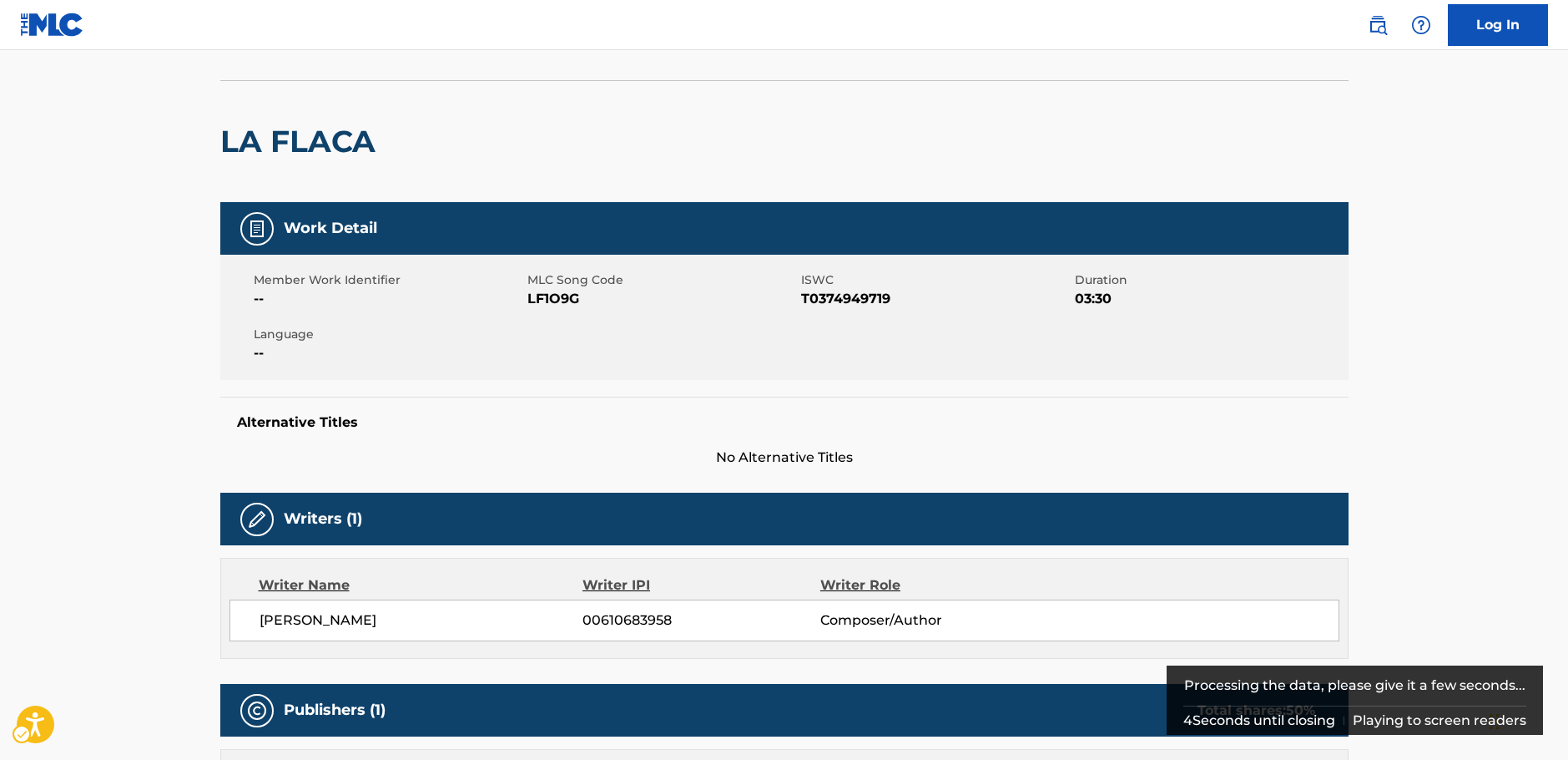
click at [547, 296] on span "MLC Song Code - LF1O9G" at bounding box center [662, 299] width 269 height 20
click at [851, 299] on span "ISWC - T0374949719" at bounding box center [936, 299] width 269 height 20
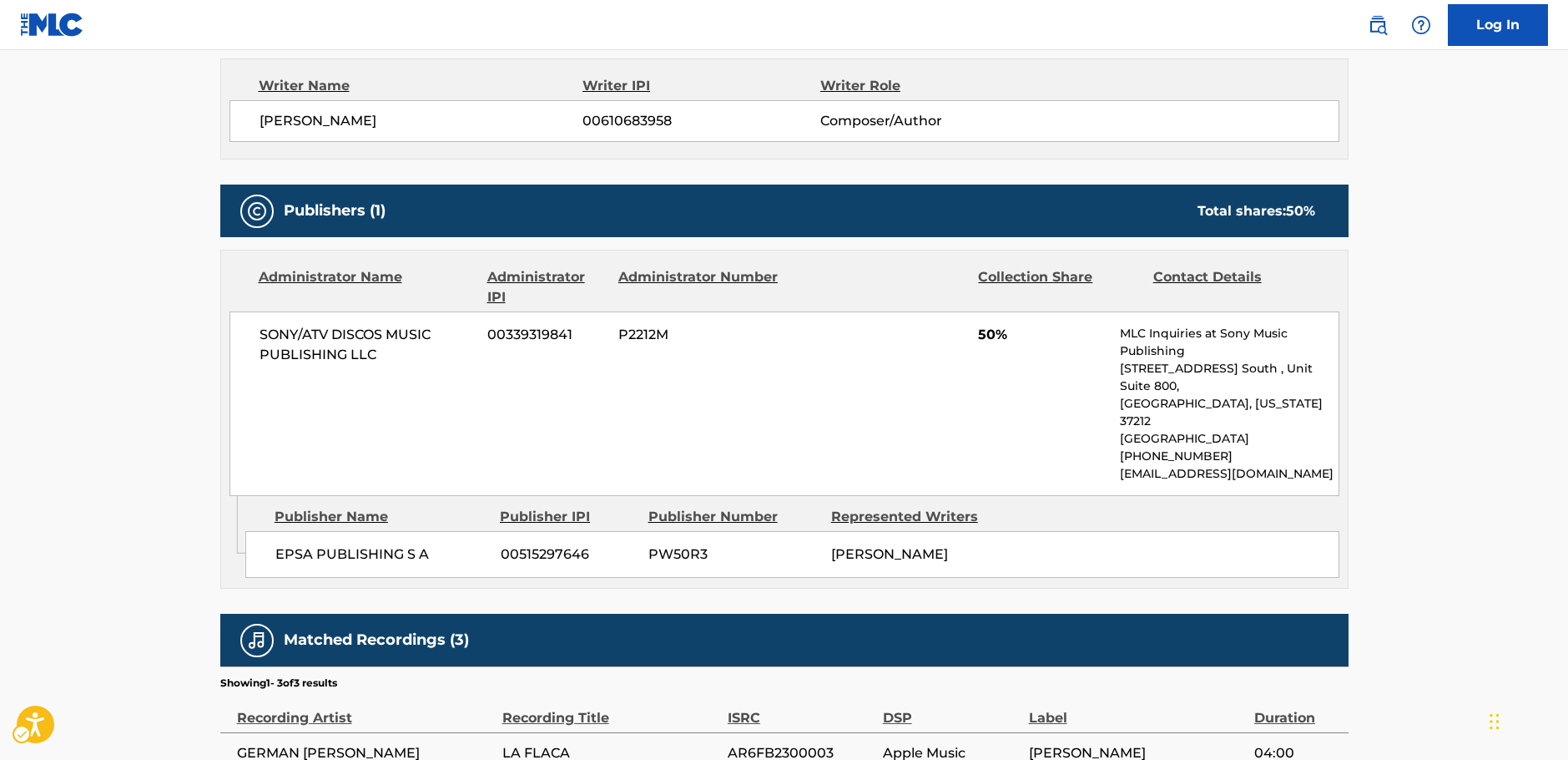
scroll to position [596, 0]
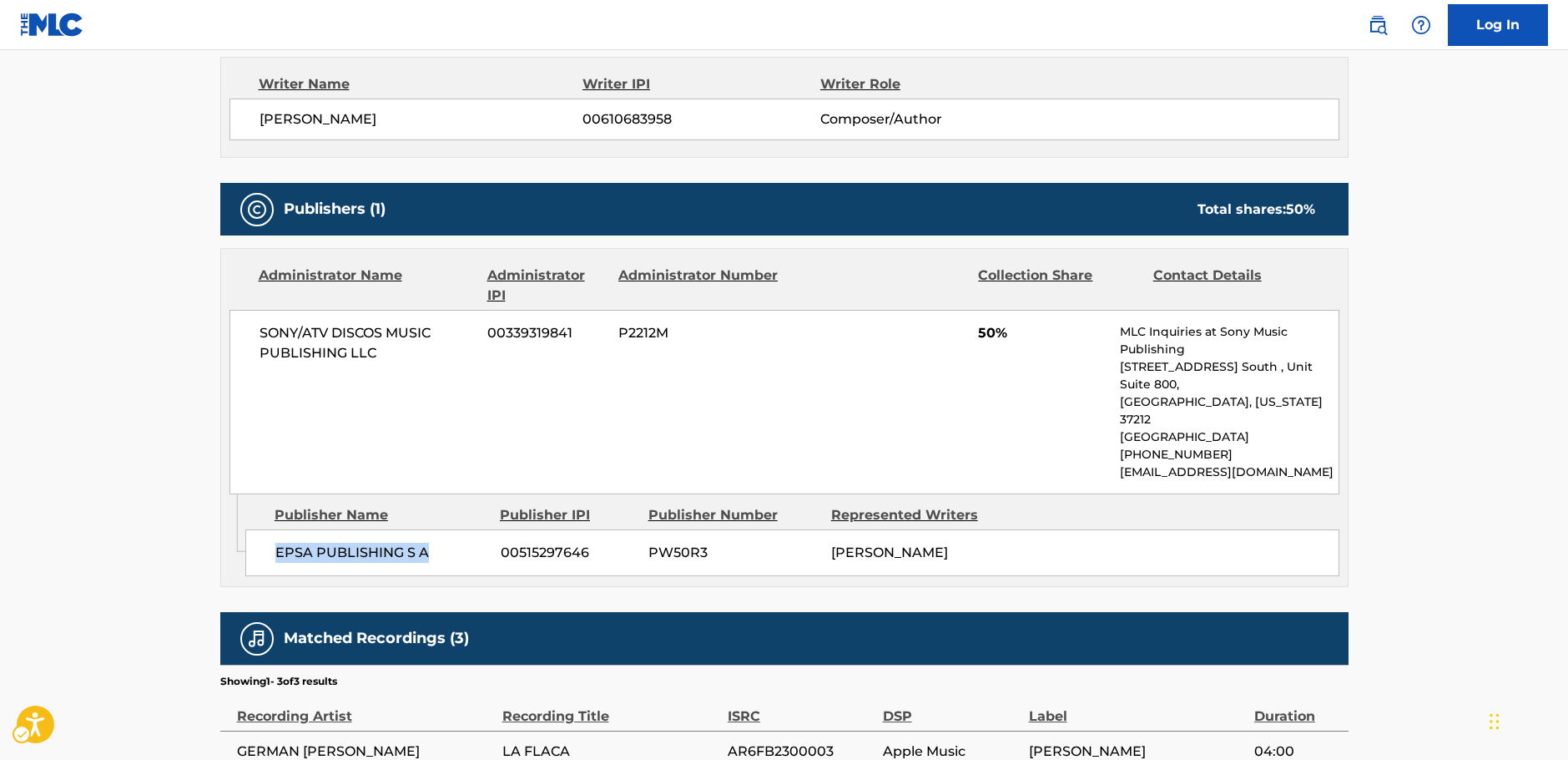
drag, startPoint x: 435, startPoint y: 522, endPoint x: 276, endPoint y: 525, distance: 159.0
click at [276, 542] on span "EPSA PUBLISHING S A" at bounding box center [381, 552] width 213 height 20
drag, startPoint x: 378, startPoint y: 342, endPoint x: 259, endPoint y: 337, distance: 119.1
click at [259, 337] on span "SONY/ATV DISCOS MUSIC PUBLISHING LLC" at bounding box center [367, 342] width 216 height 40
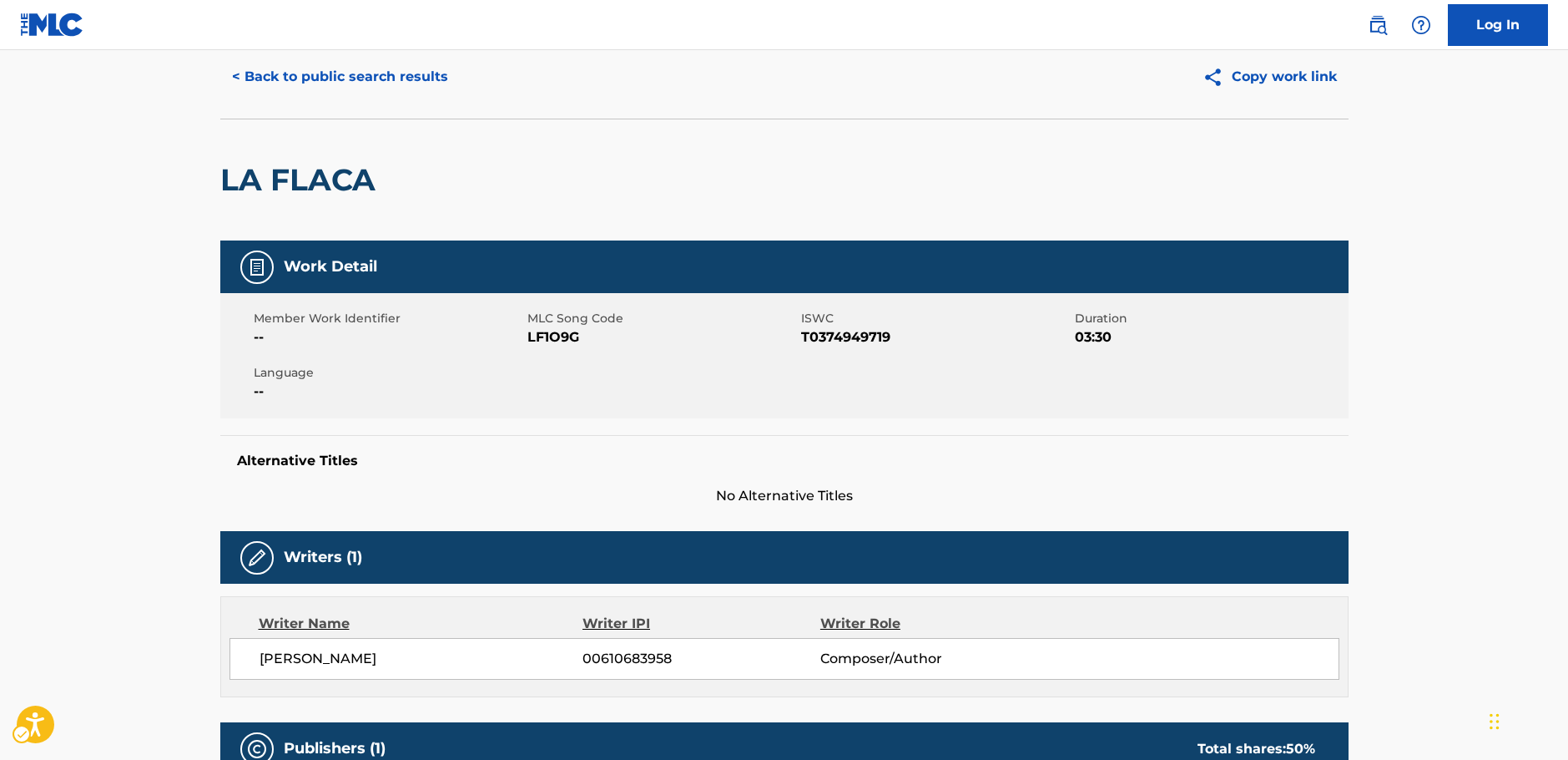
scroll to position [0, 0]
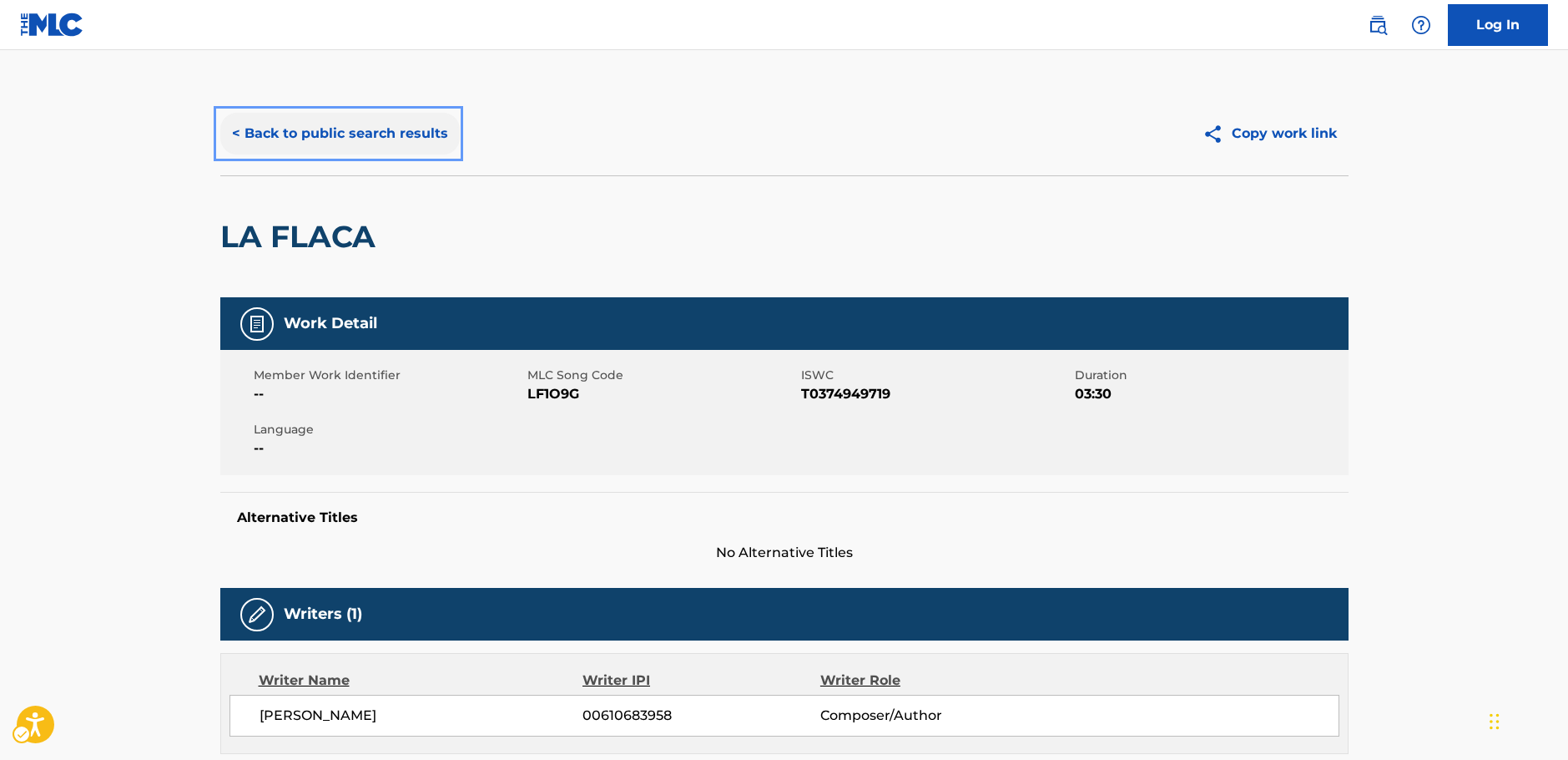
click at [296, 139] on button "< Back to public search results" at bounding box center [340, 134] width 239 height 42
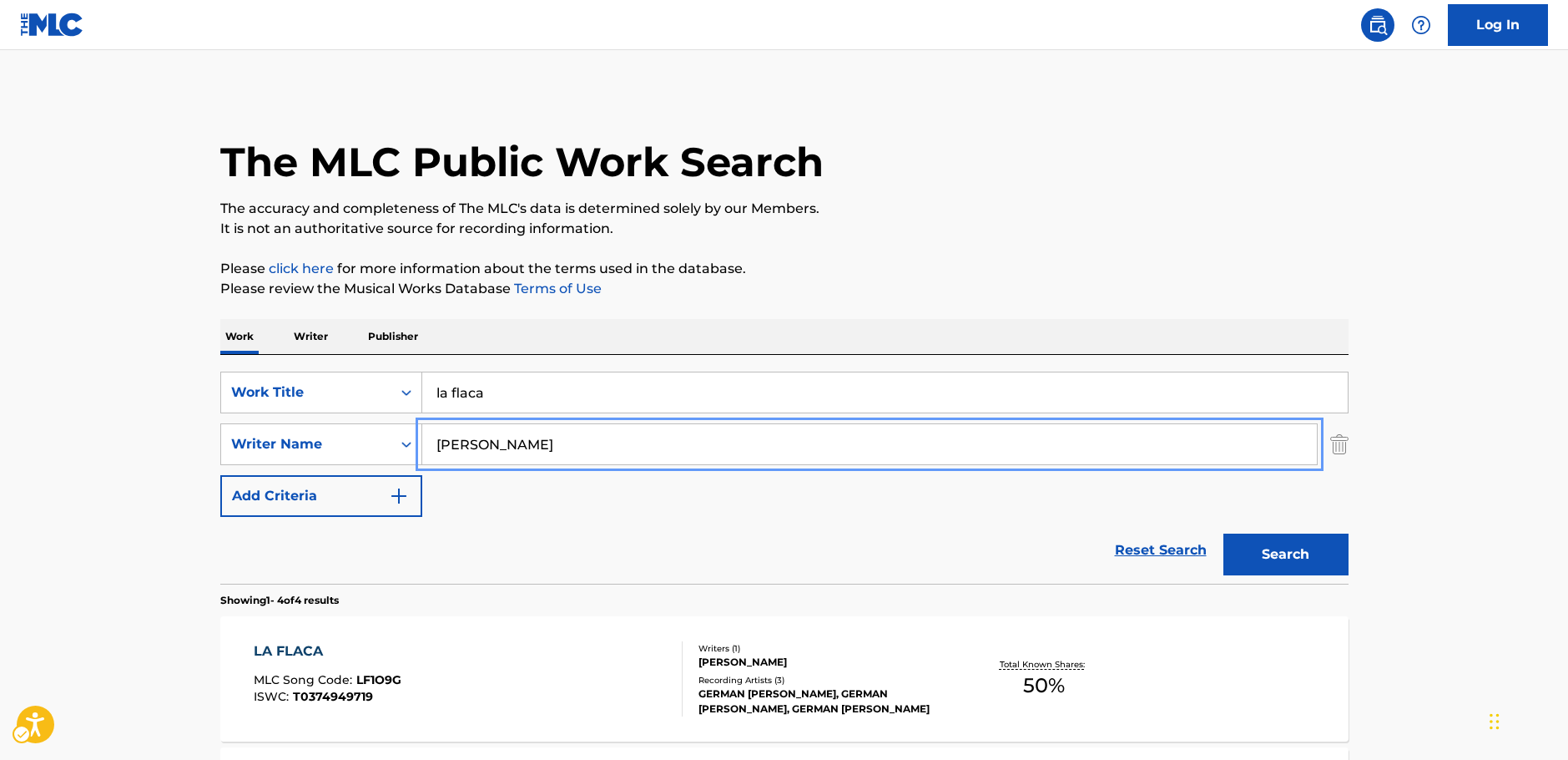
drag, startPoint x: 575, startPoint y: 439, endPoint x: 510, endPoint y: 406, distance: 72.9
paste input "Landerschier"
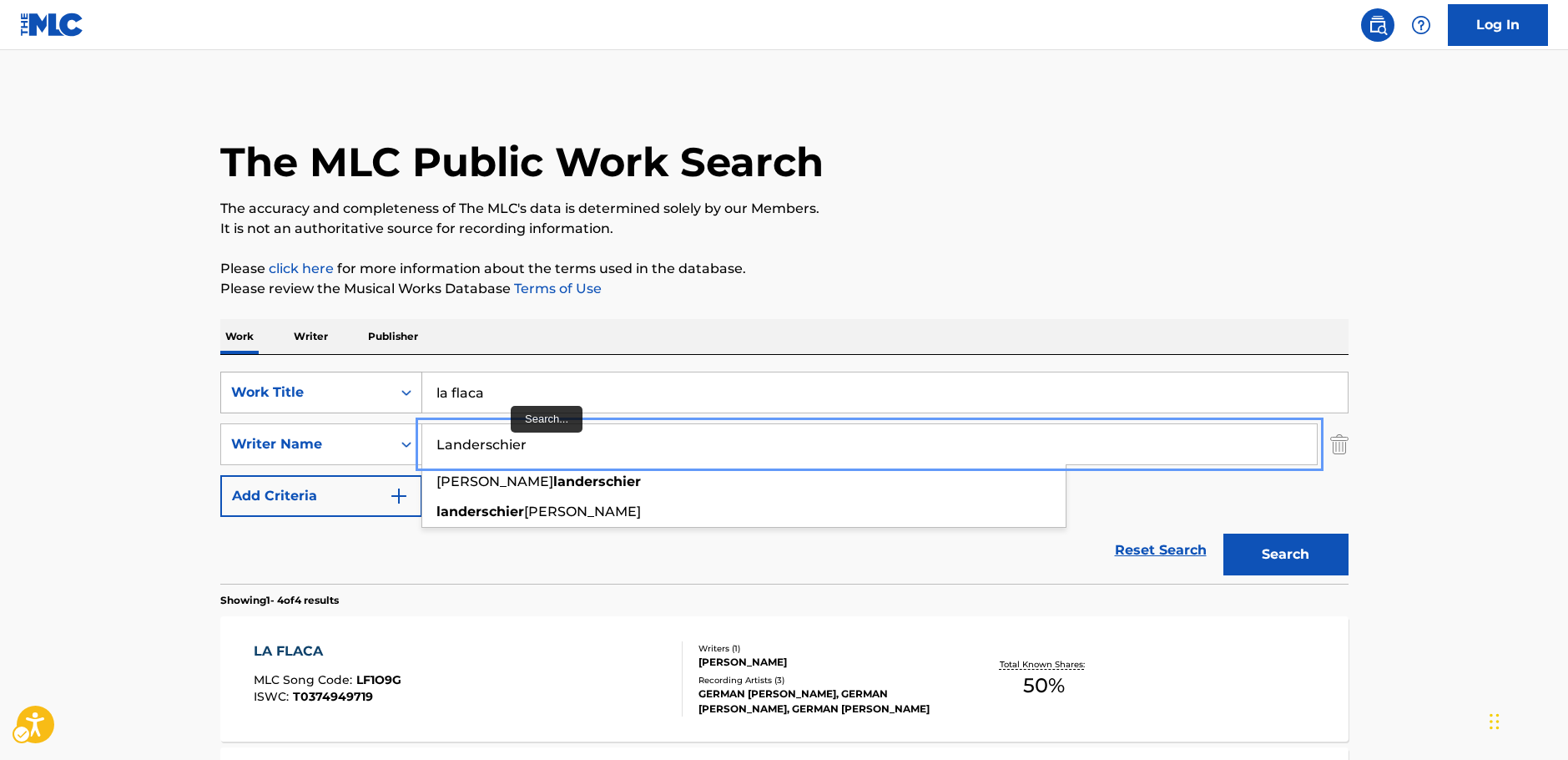
type input "Landerschier"
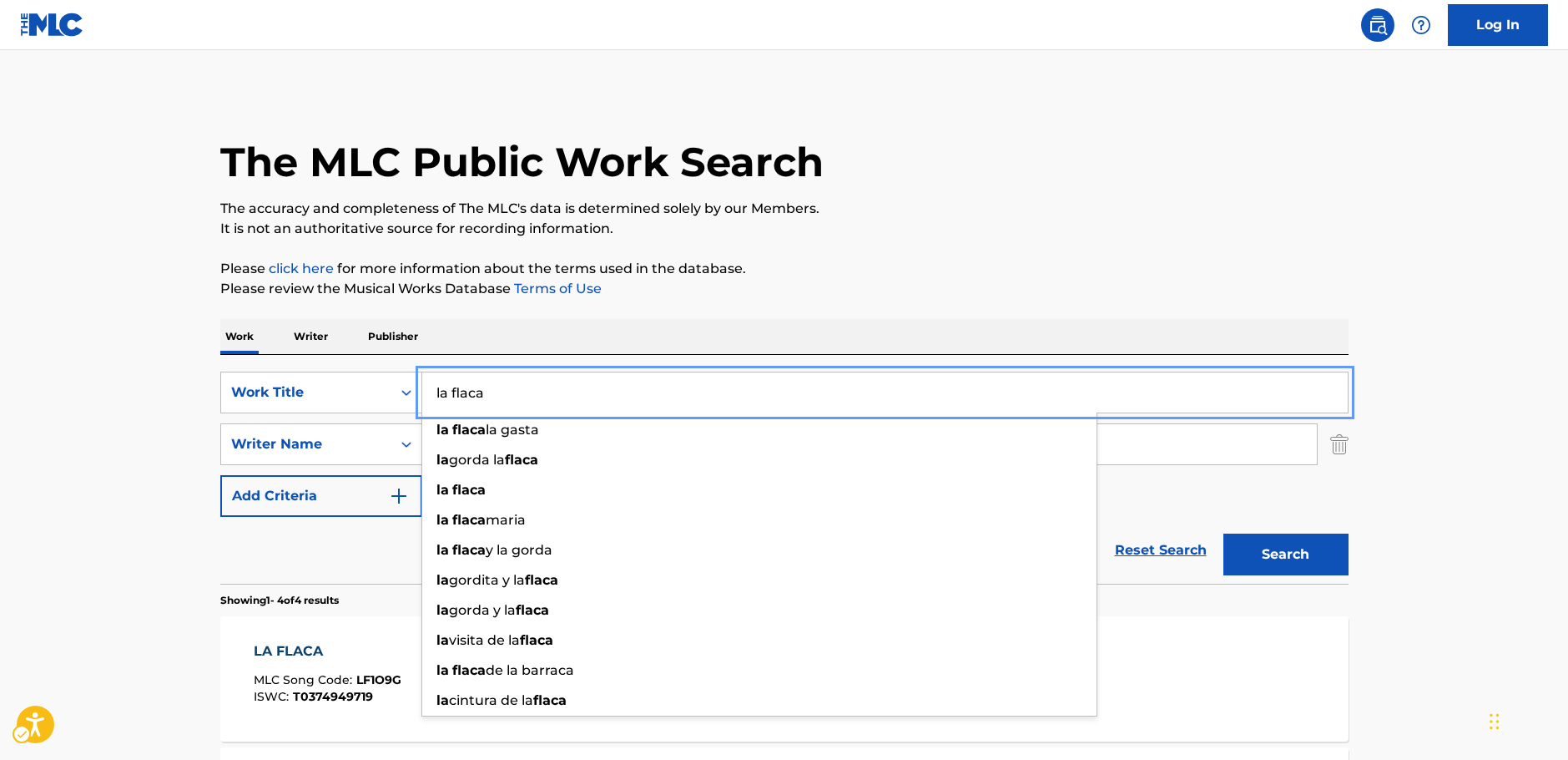
paste input "Hoffnung"
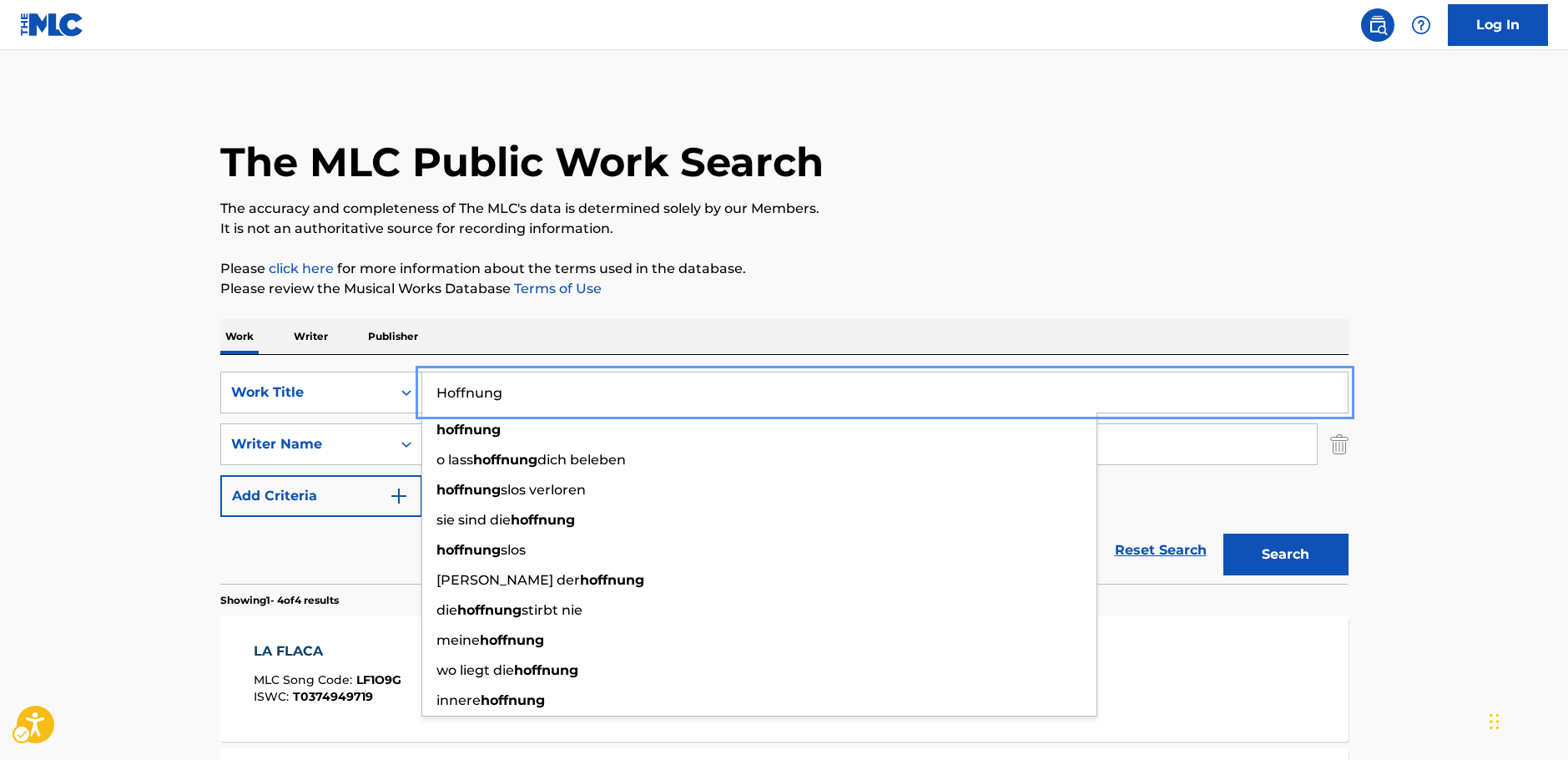
type input "Hoffnung"
click at [1293, 549] on button "Search" at bounding box center [1286, 554] width 126 height 42
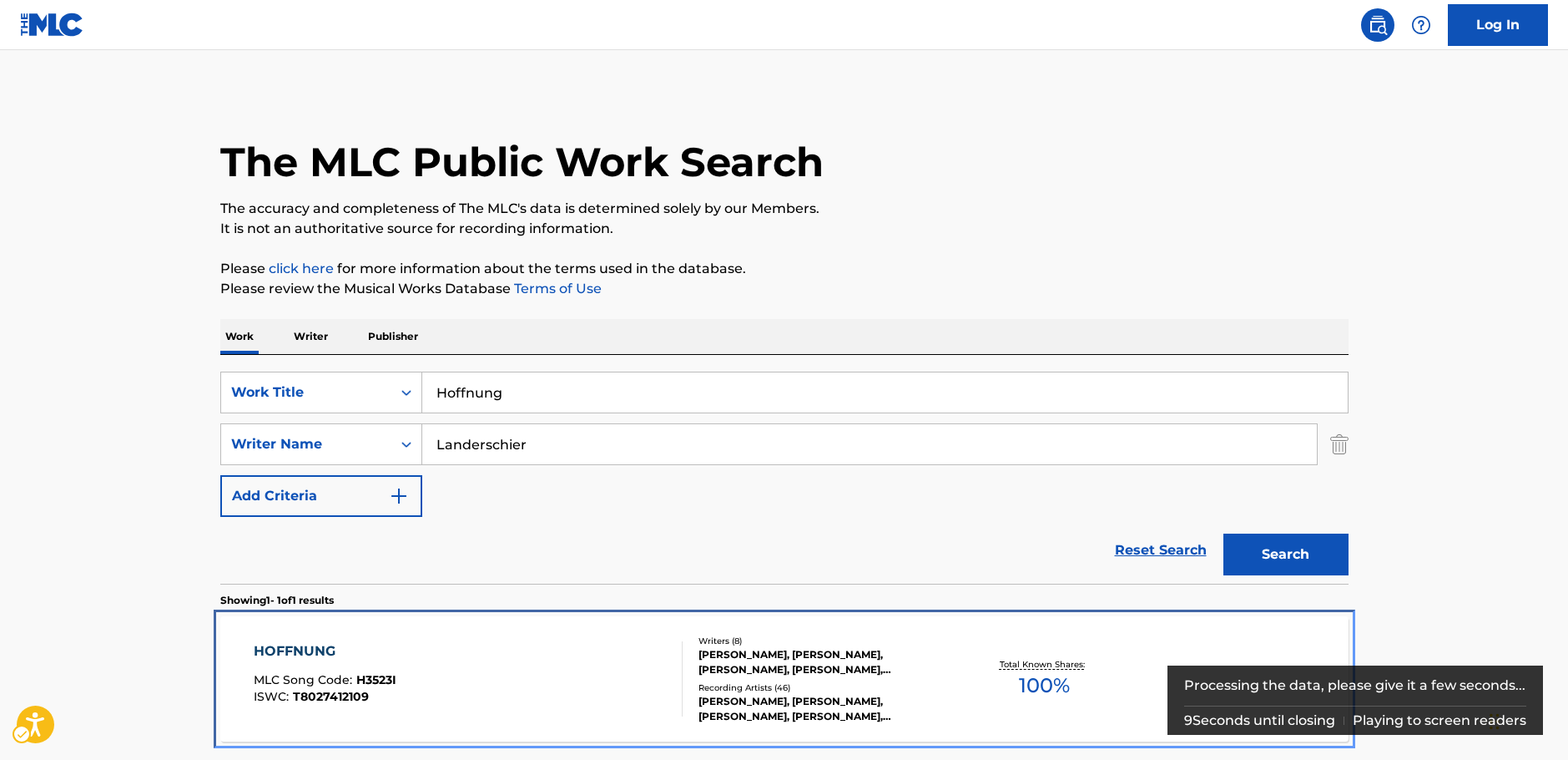
click at [493, 652] on div "HOFFNUNG MLC Song Code : H3523I ISWC : T8027412109" at bounding box center [468, 679] width 429 height 75
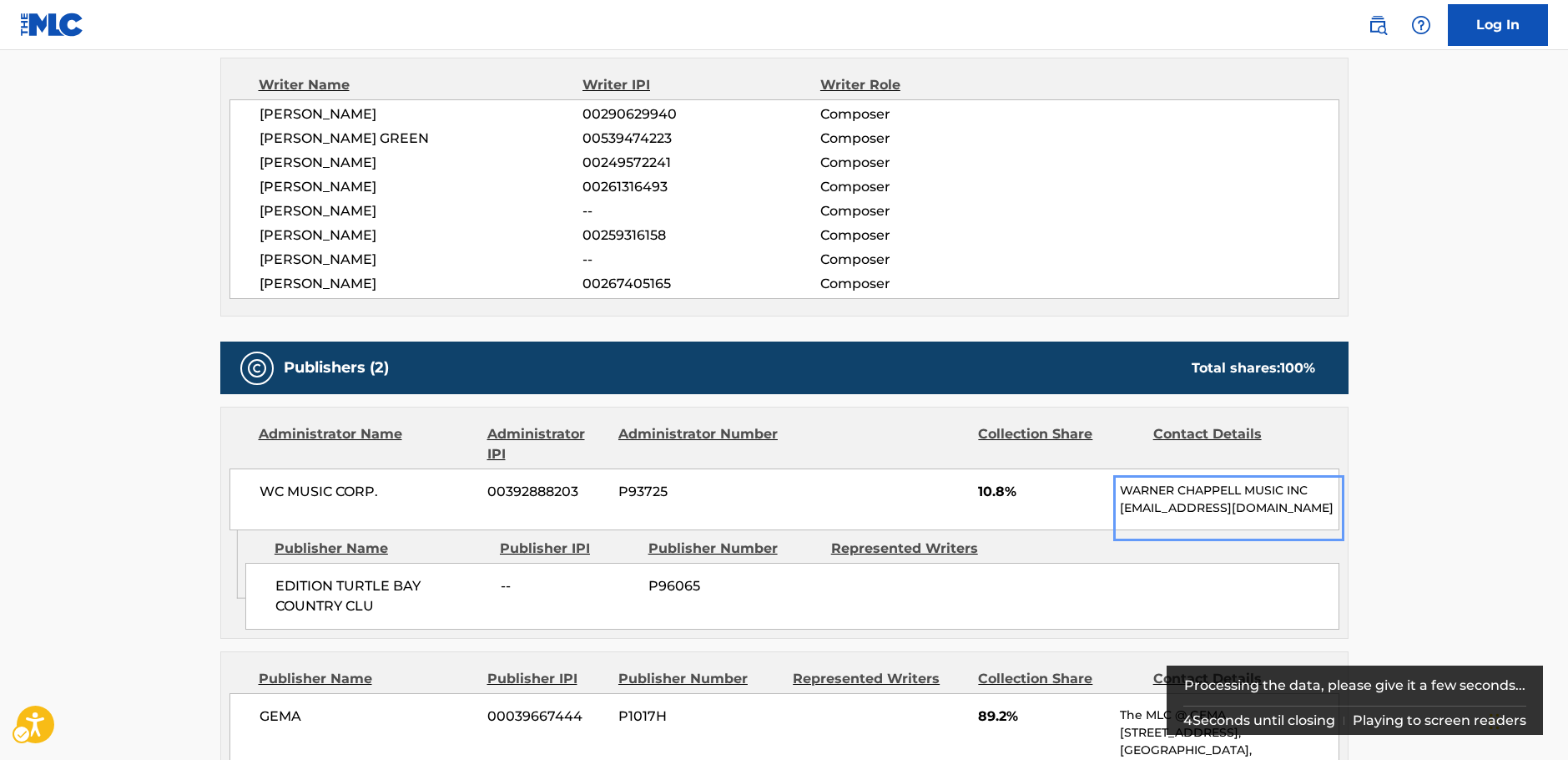
scroll to position [473, 0]
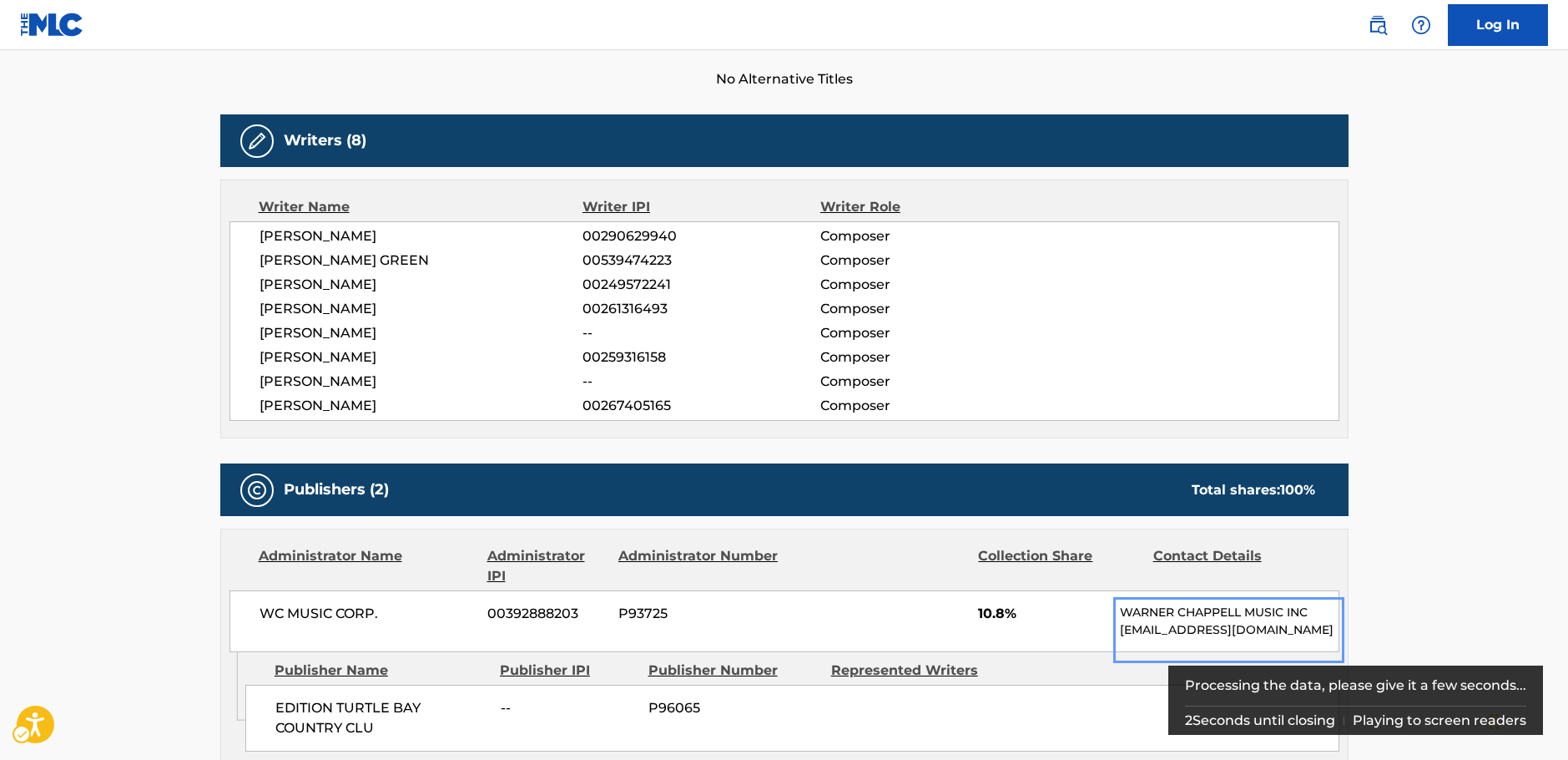
click at [371, 357] on span "[PERSON_NAME]" at bounding box center [420, 357] width 323 height 20
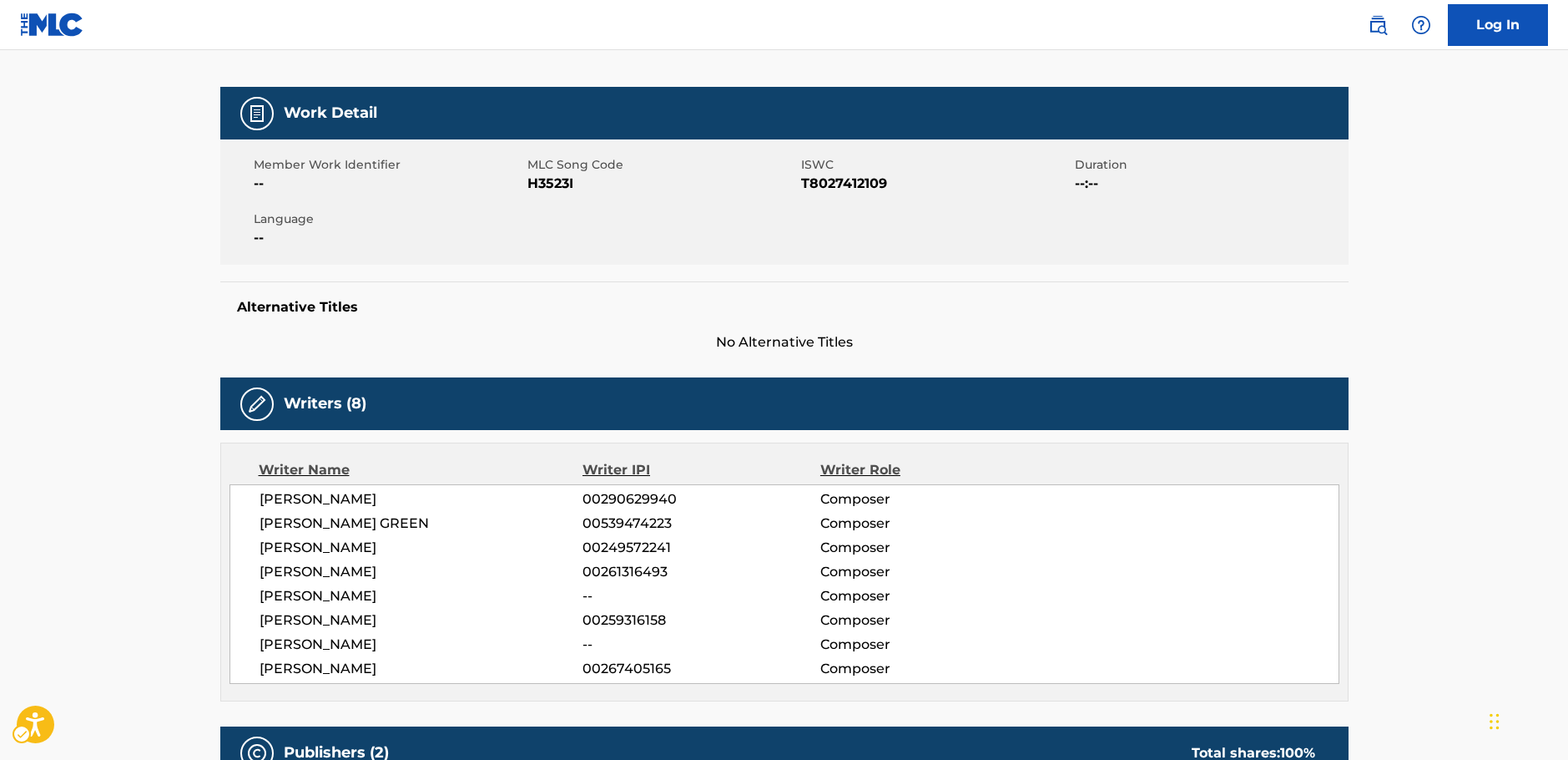
scroll to position [56, 0]
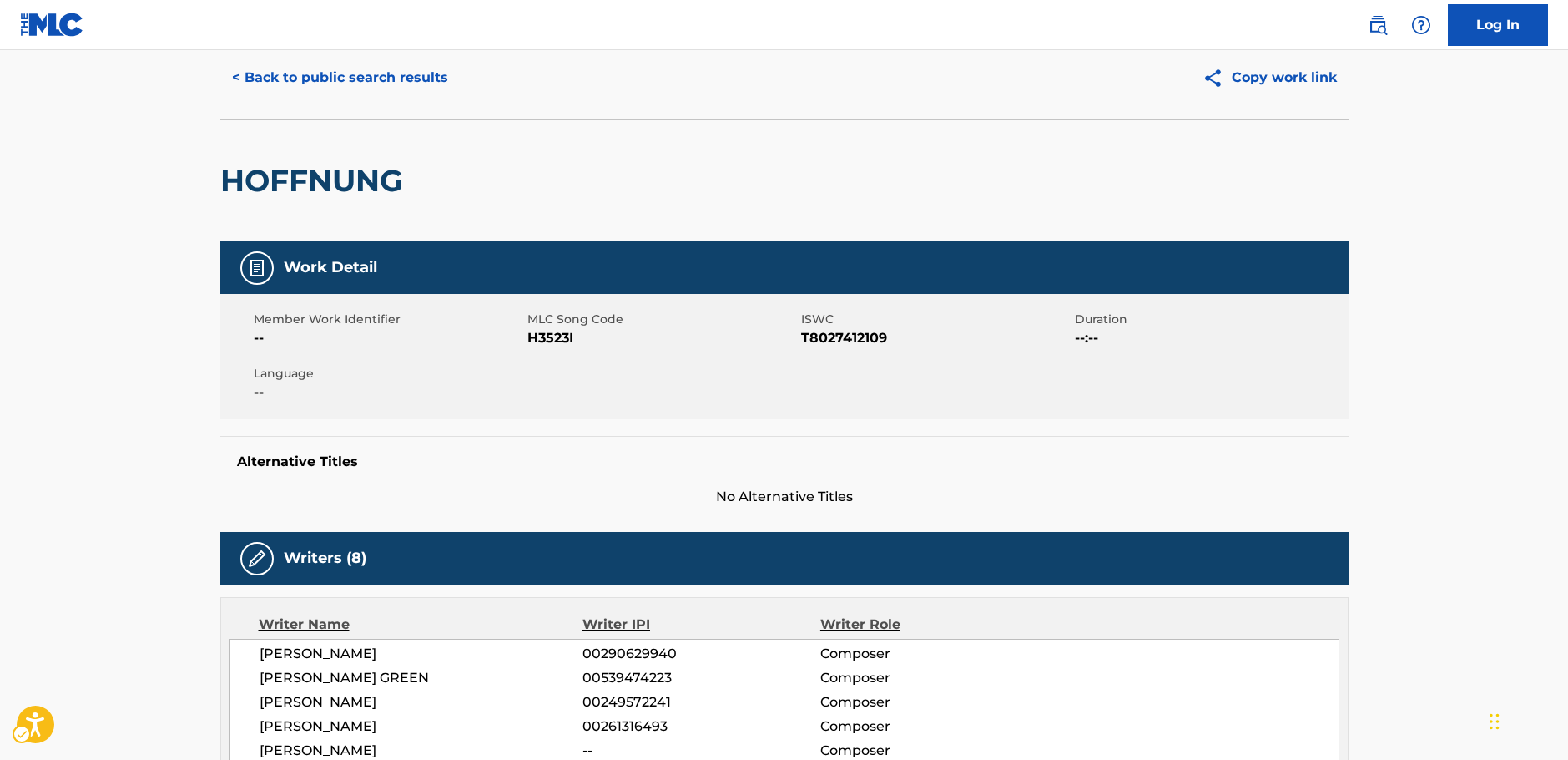
click at [545, 334] on span "MLC Song Code - H3523I" at bounding box center [662, 338] width 269 height 20
click at [846, 335] on span "ISWC - T8027412109" at bounding box center [936, 338] width 269 height 20
click at [844, 335] on span "ISWC - T8027412109" at bounding box center [936, 338] width 269 height 20
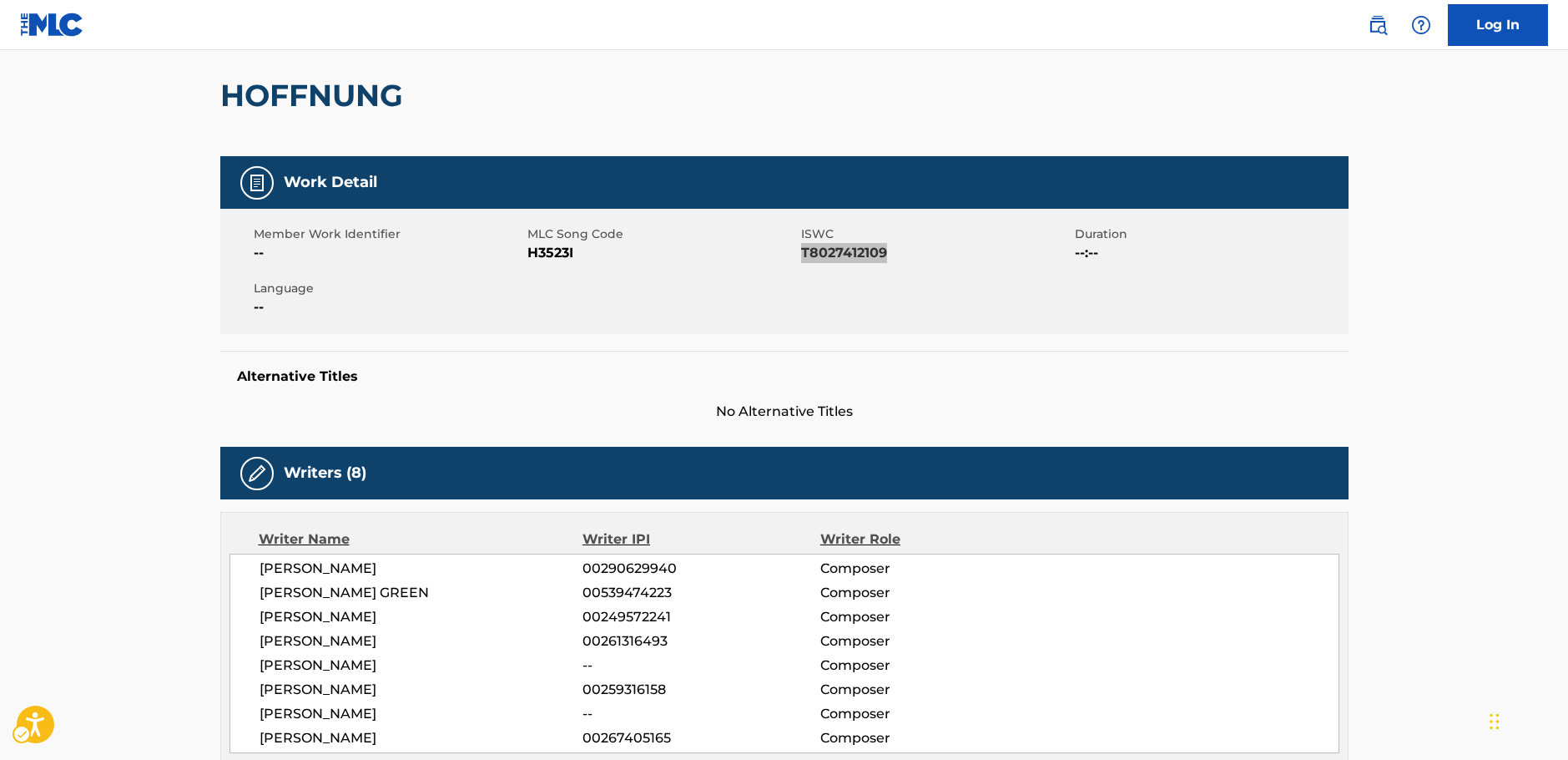
scroll to position [223, 0]
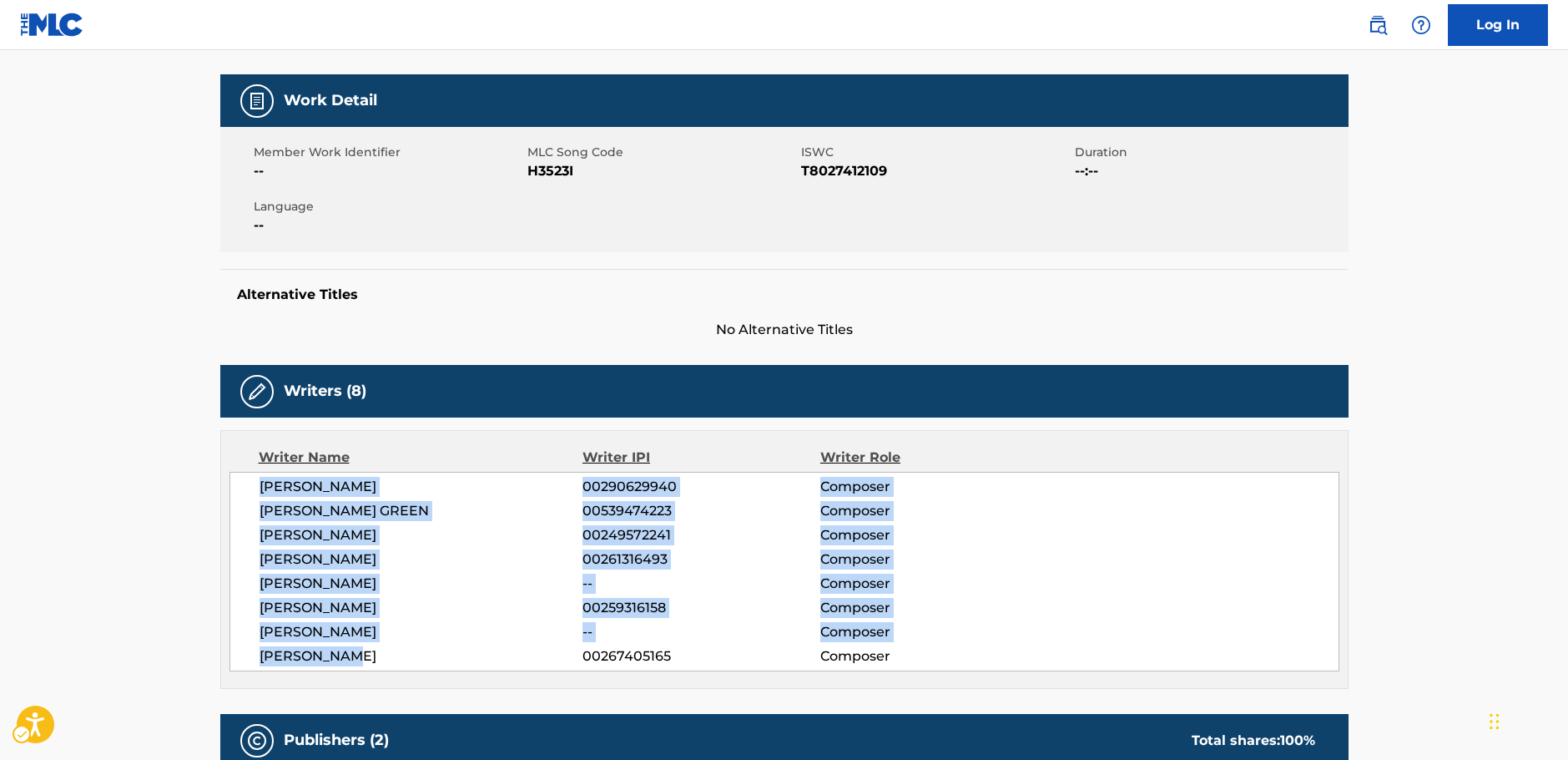
drag, startPoint x: 365, startPoint y: 654, endPoint x: 195, endPoint y: 494, distance: 233.5
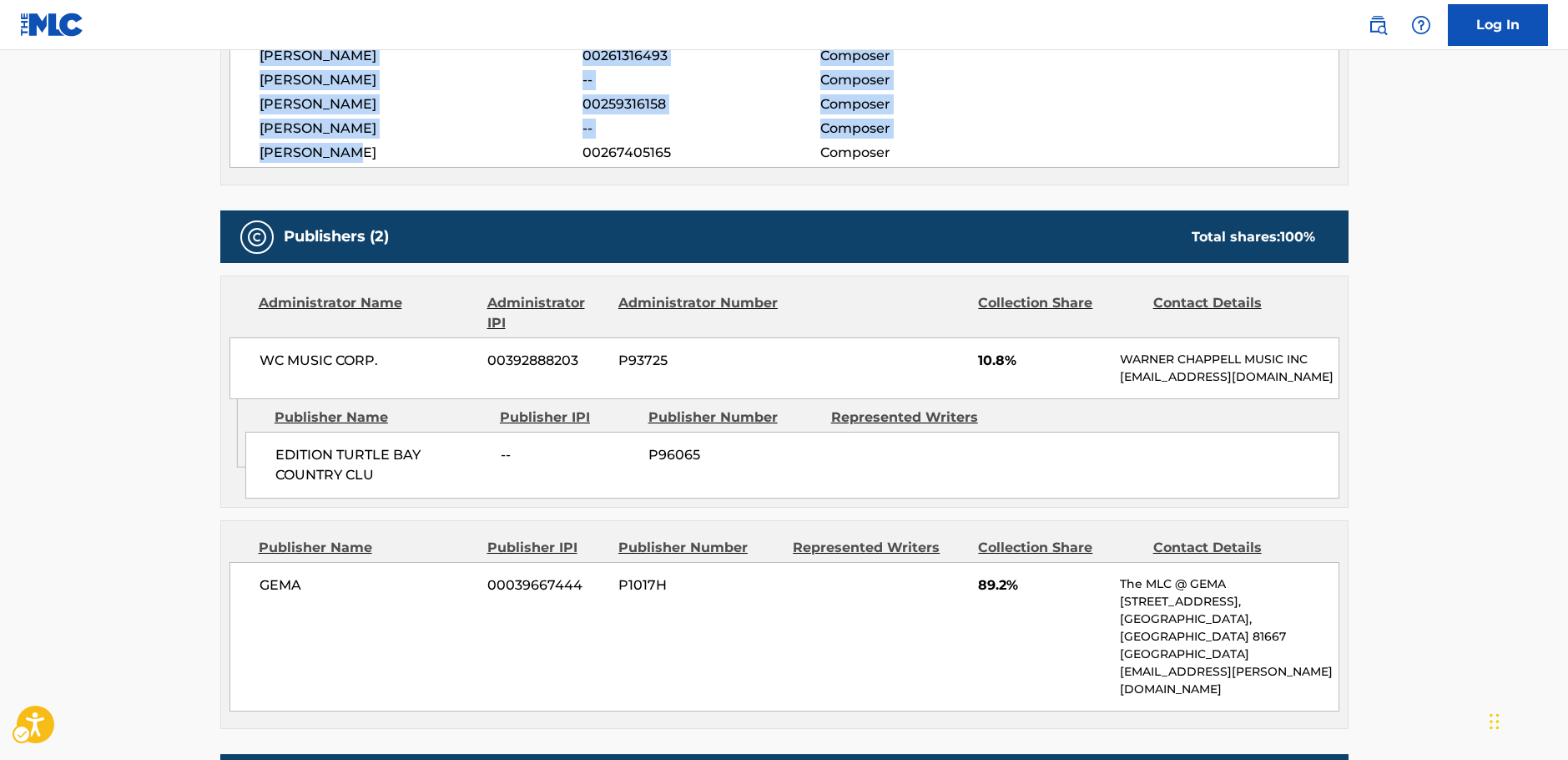
scroll to position [808, 0]
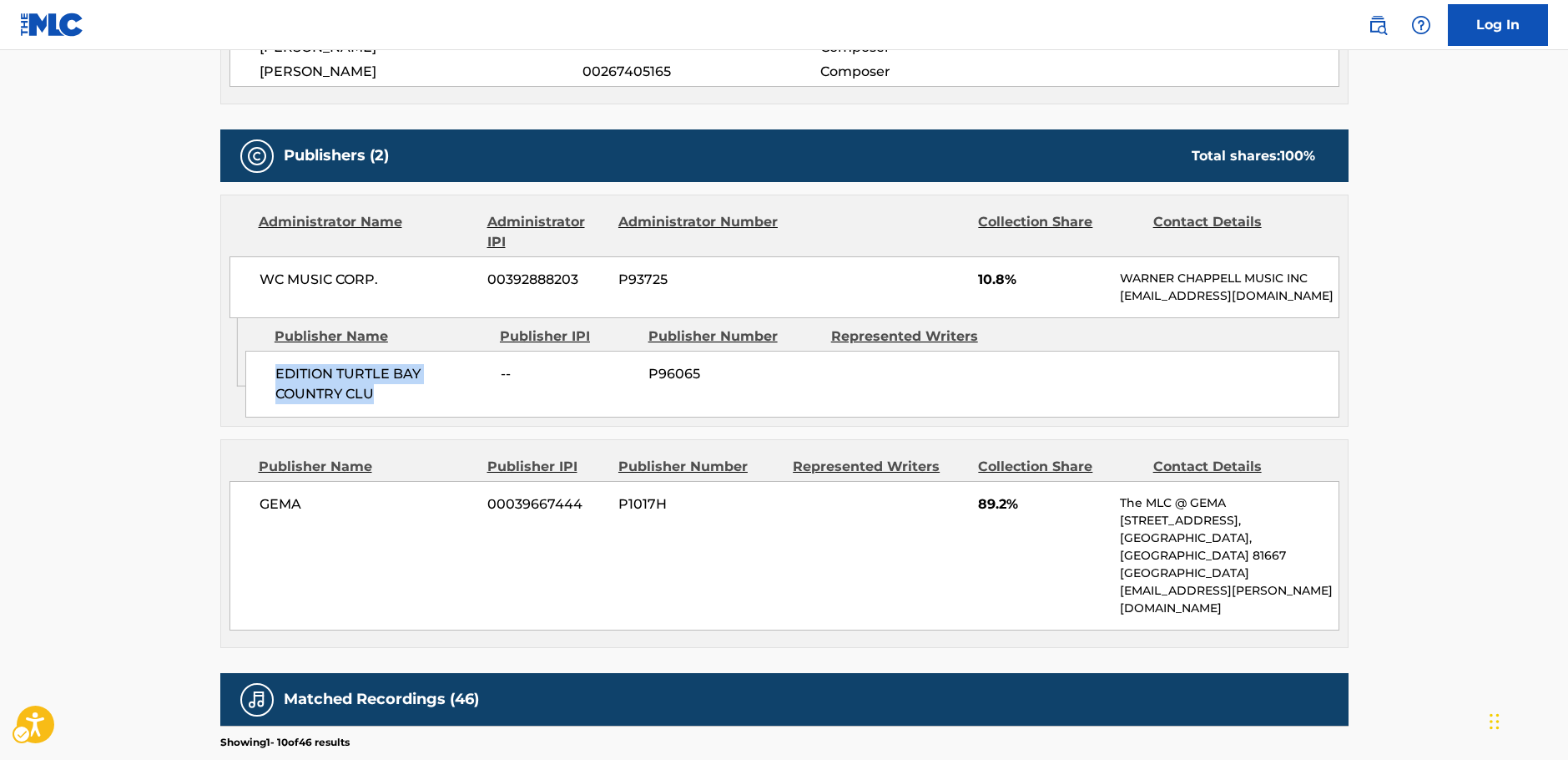
drag, startPoint x: 314, startPoint y: 407, endPoint x: 16, endPoint y: 416, distance: 298.1
click at [274, 397] on div "EDITION TURTLE BAY COUNTRY CLU -- P96065" at bounding box center [792, 383] width 1094 height 66
drag, startPoint x: 362, startPoint y: 284, endPoint x: 242, endPoint y: 282, distance: 120.0
click at [245, 281] on div "WC MUSIC CORP. 00392888203 P93725 10.8% [PERSON_NAME] MUSIC INC [EMAIL_ADDRESS]…" at bounding box center [784, 287] width 1110 height 61
drag, startPoint x: 313, startPoint y: 521, endPoint x: 253, endPoint y: 519, distance: 60.0
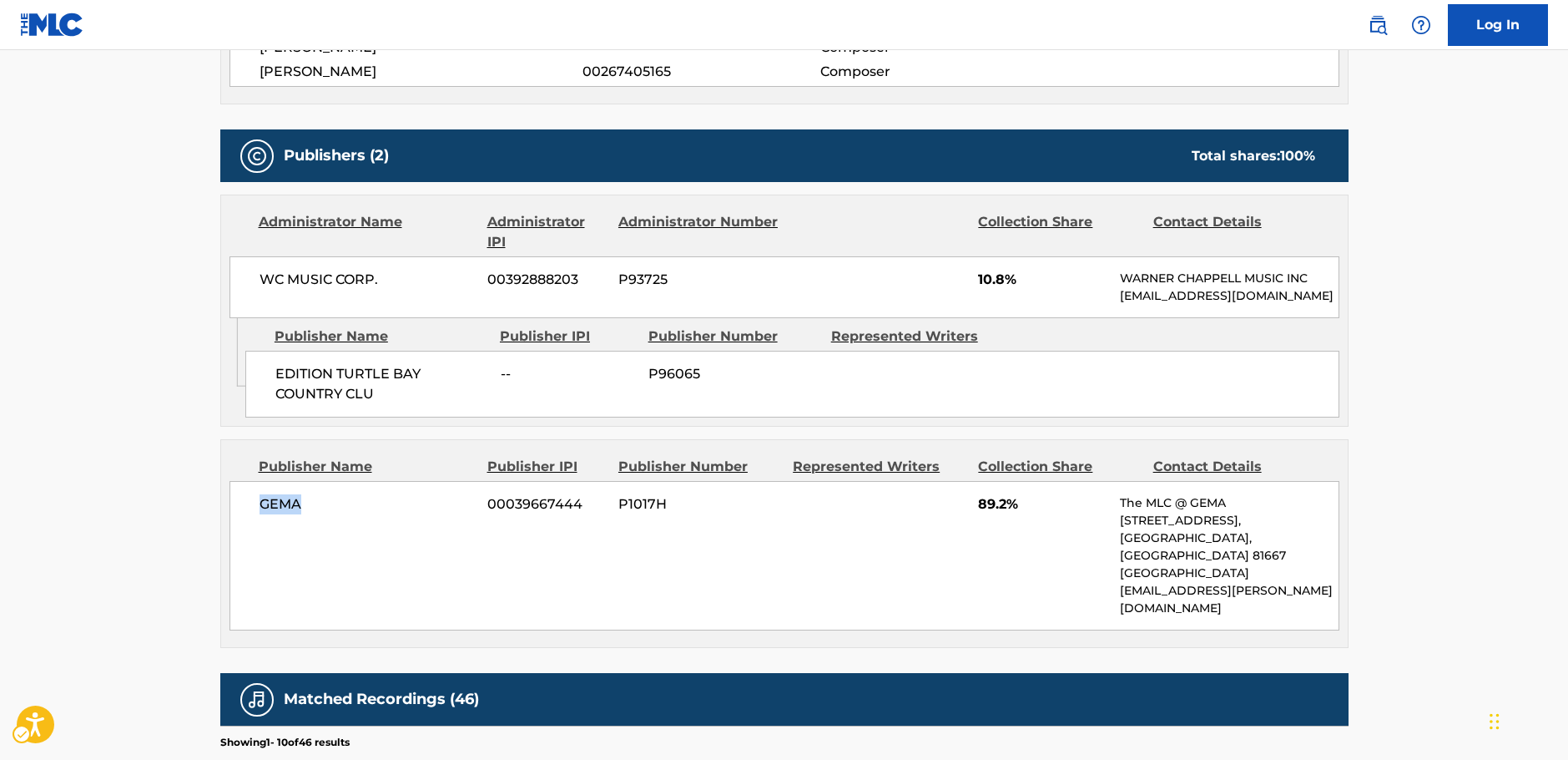
click at [253, 519] on div "[PERSON_NAME] 00039667444 P1017H 89.2% The MLC @ GEMA [STREET_ADDRESS] [EMAIL_A…" at bounding box center [784, 555] width 1110 height 149
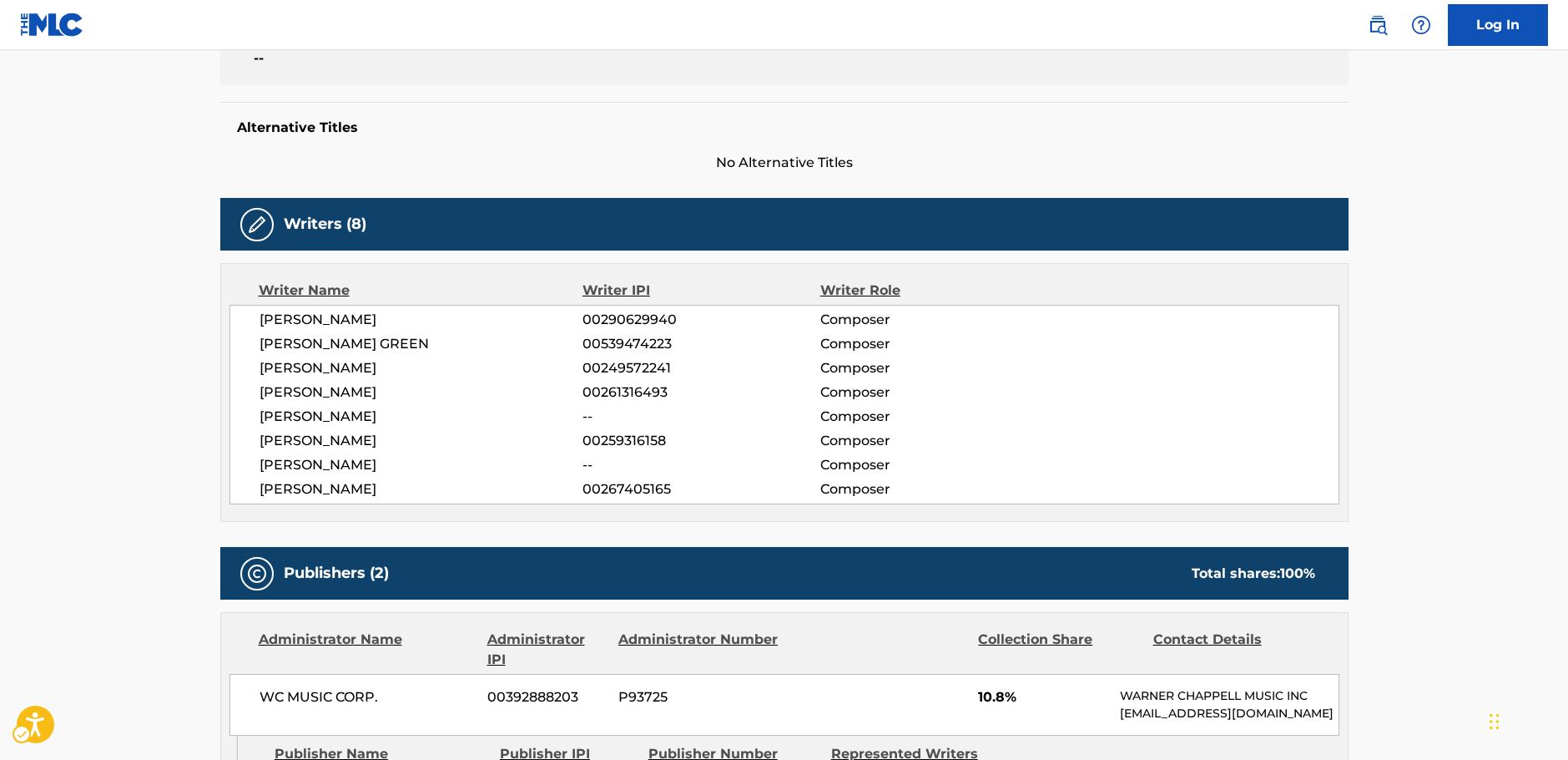
scroll to position [0, 0]
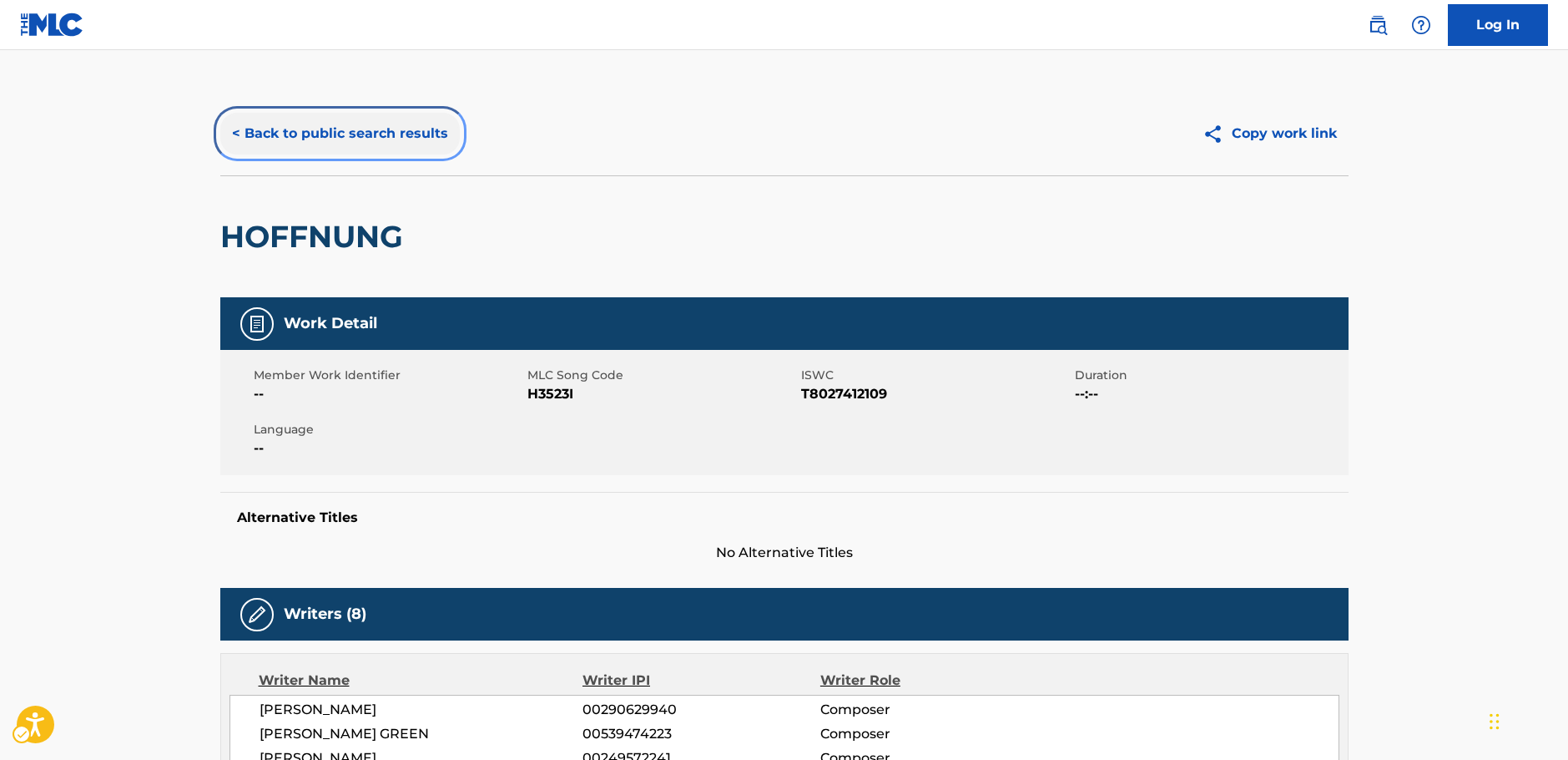
click at [382, 140] on button "< Back to public search results" at bounding box center [340, 134] width 239 height 42
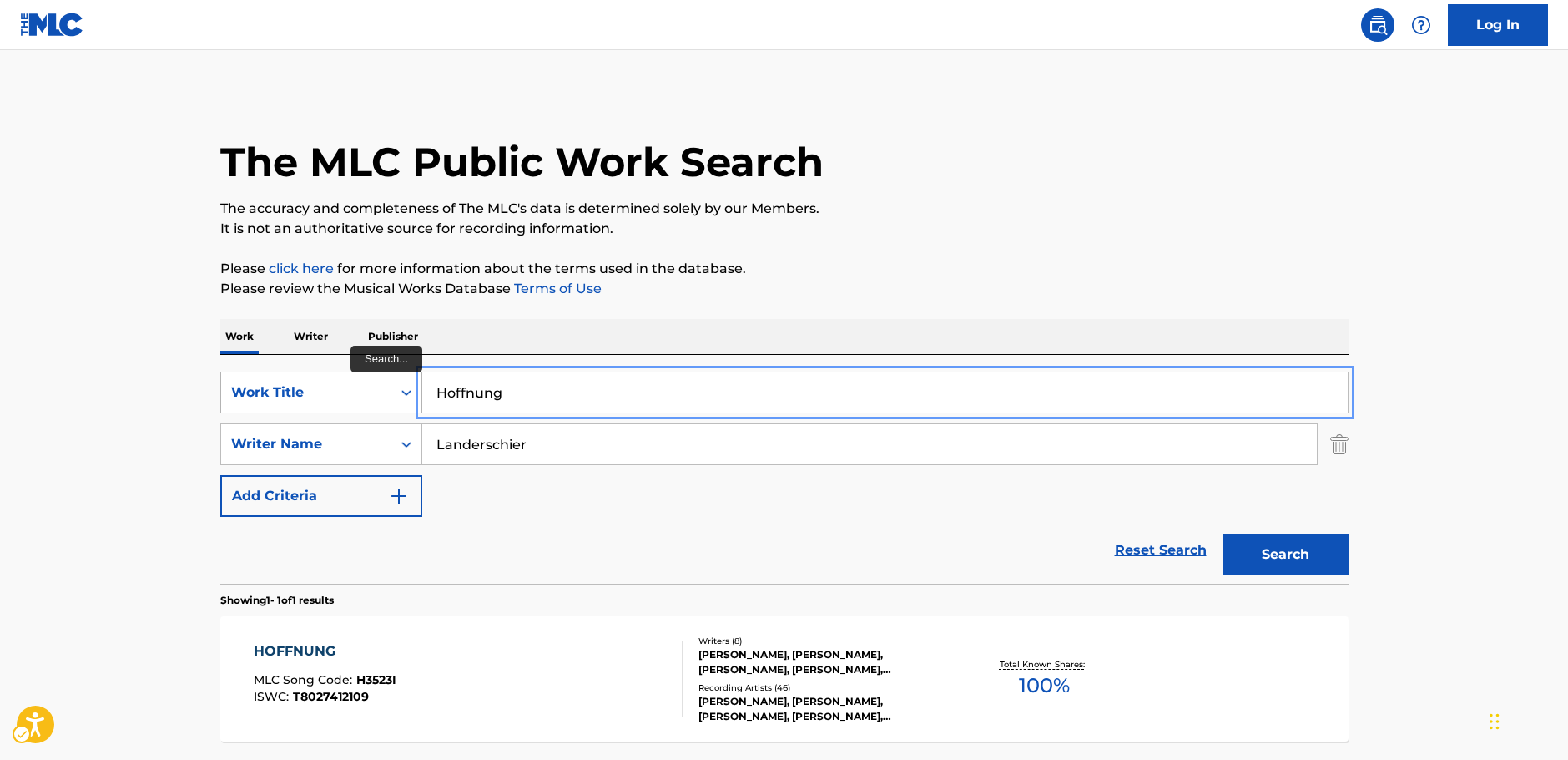
drag, startPoint x: 497, startPoint y: 398, endPoint x: 386, endPoint y: 398, distance: 111.0
paste input "St. Pauli"
type input "St. Pauli"
click at [1289, 552] on button "Search" at bounding box center [1286, 554] width 126 height 42
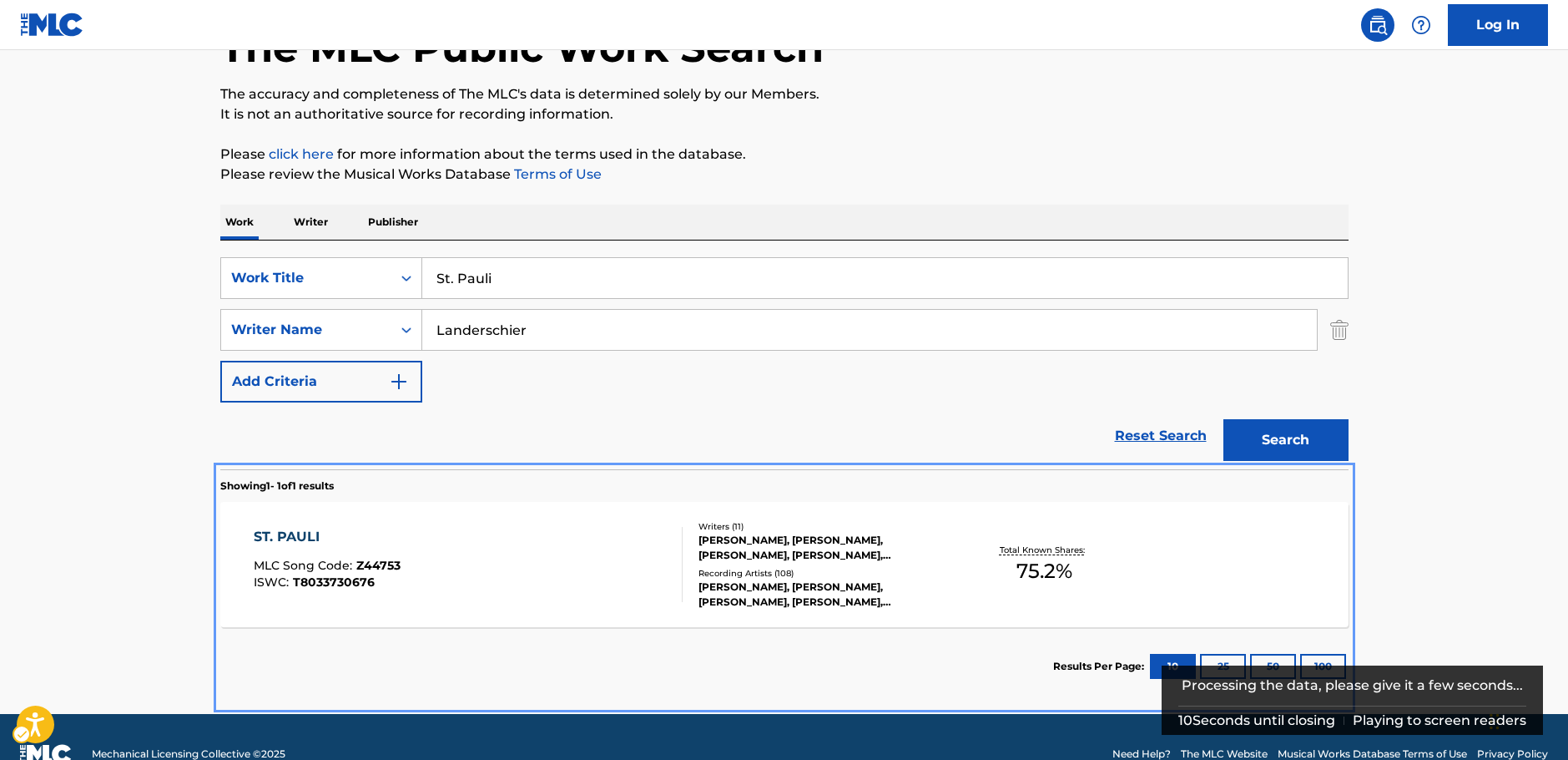
scroll to position [143, 0]
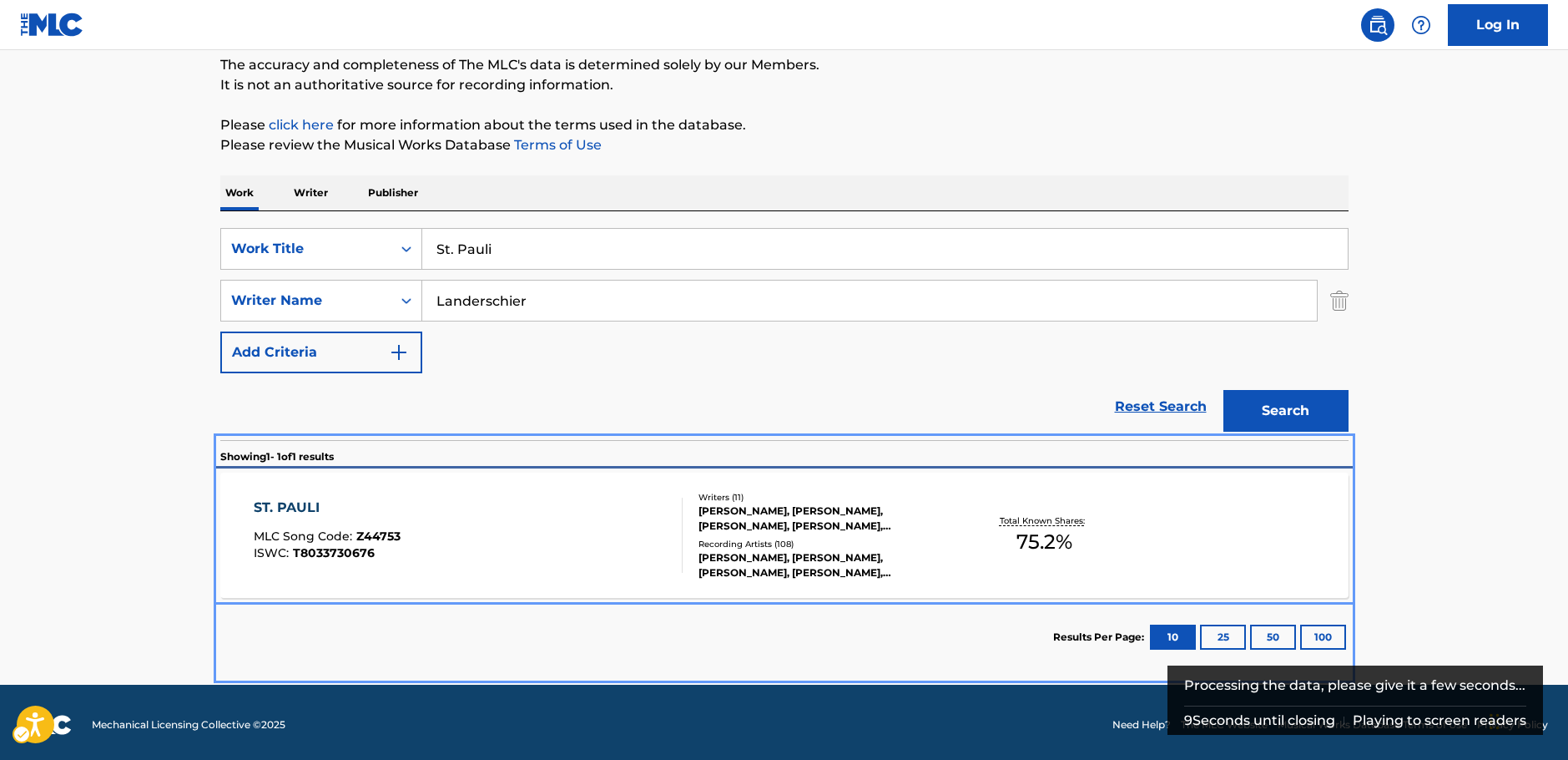
click at [451, 519] on div "ST. PAULI MLC Song Code : Z44753 ISWC : T8033730676" at bounding box center [468, 535] width 429 height 75
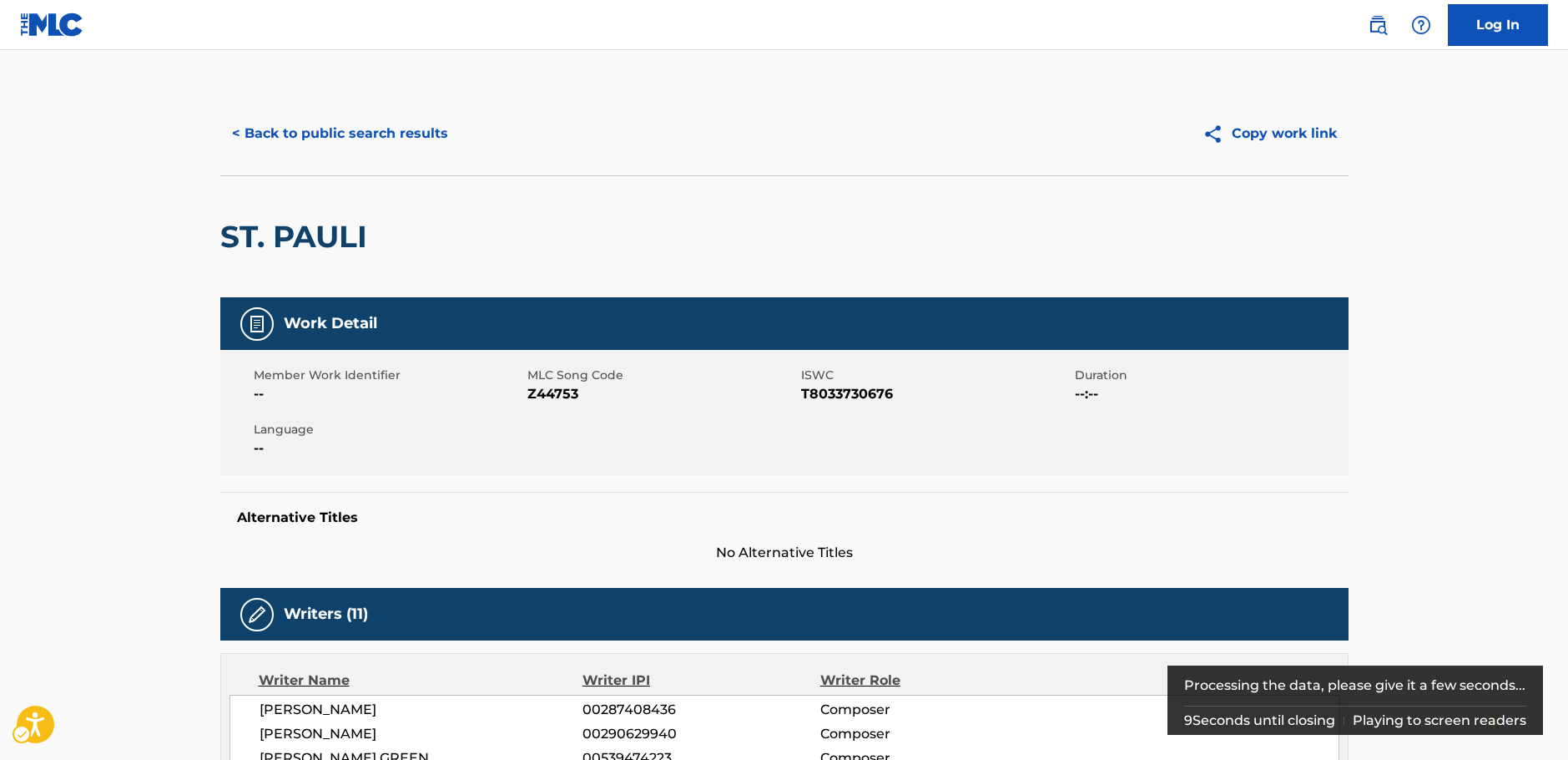
click at [552, 393] on span "MLC Song Code - Z44753" at bounding box center [662, 394] width 269 height 20
click at [827, 394] on span "ISWC - T8033730676" at bounding box center [936, 394] width 269 height 20
click at [824, 394] on span "ISWC - T8033730676" at bounding box center [936, 394] width 269 height 20
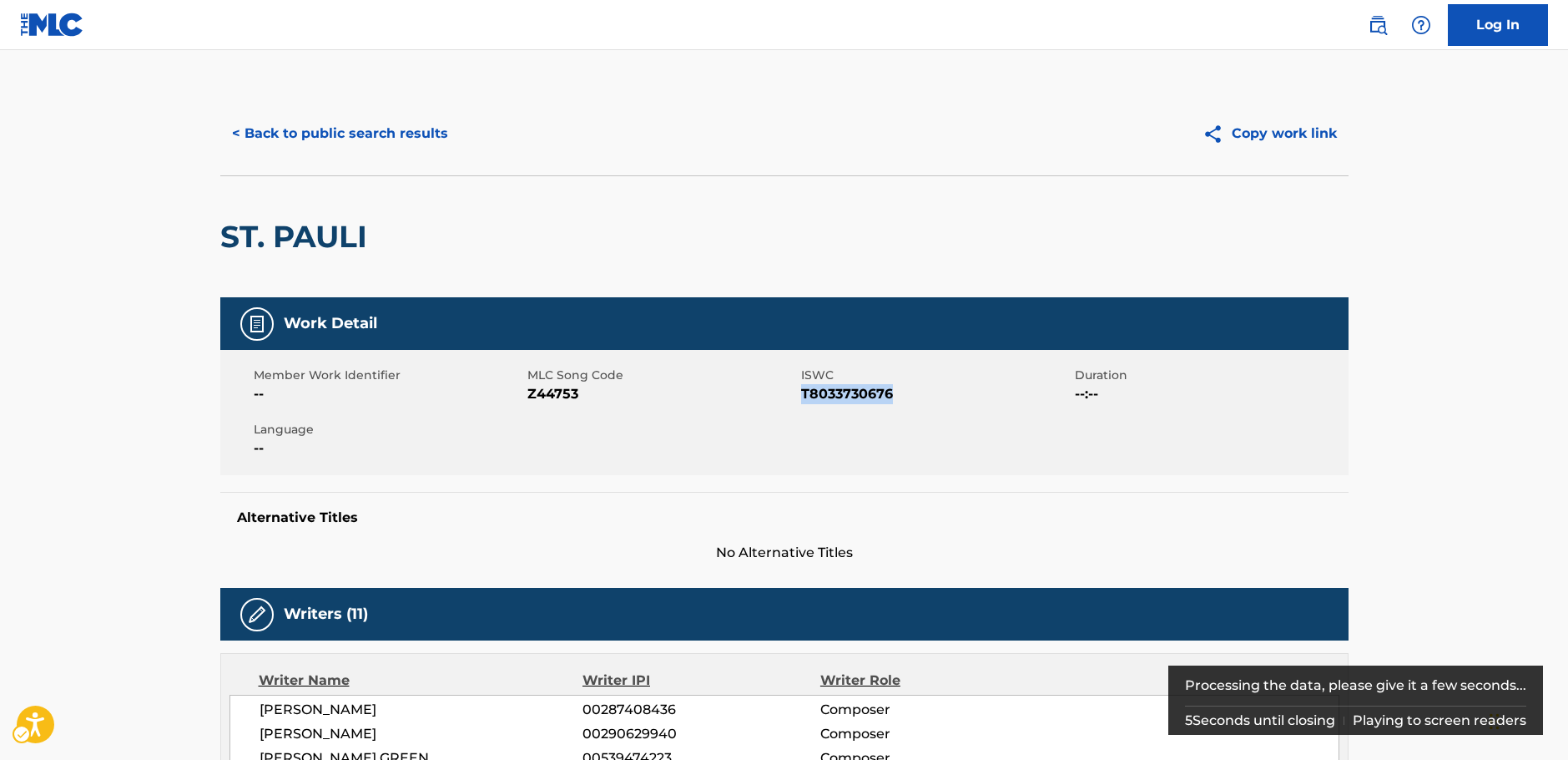
click at [824, 393] on span "ISWC - T8033730676" at bounding box center [936, 394] width 269 height 20
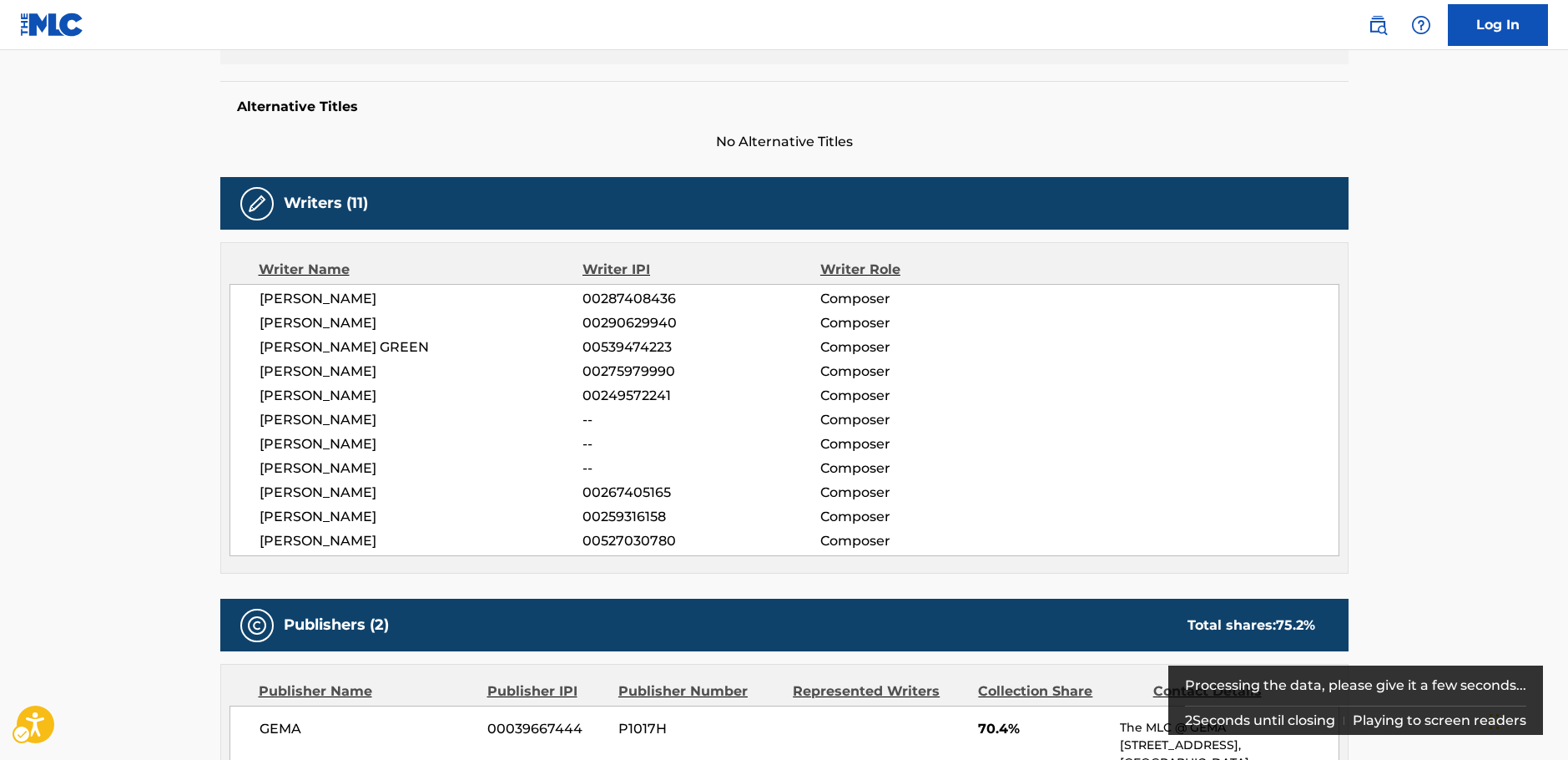
scroll to position [418, 0]
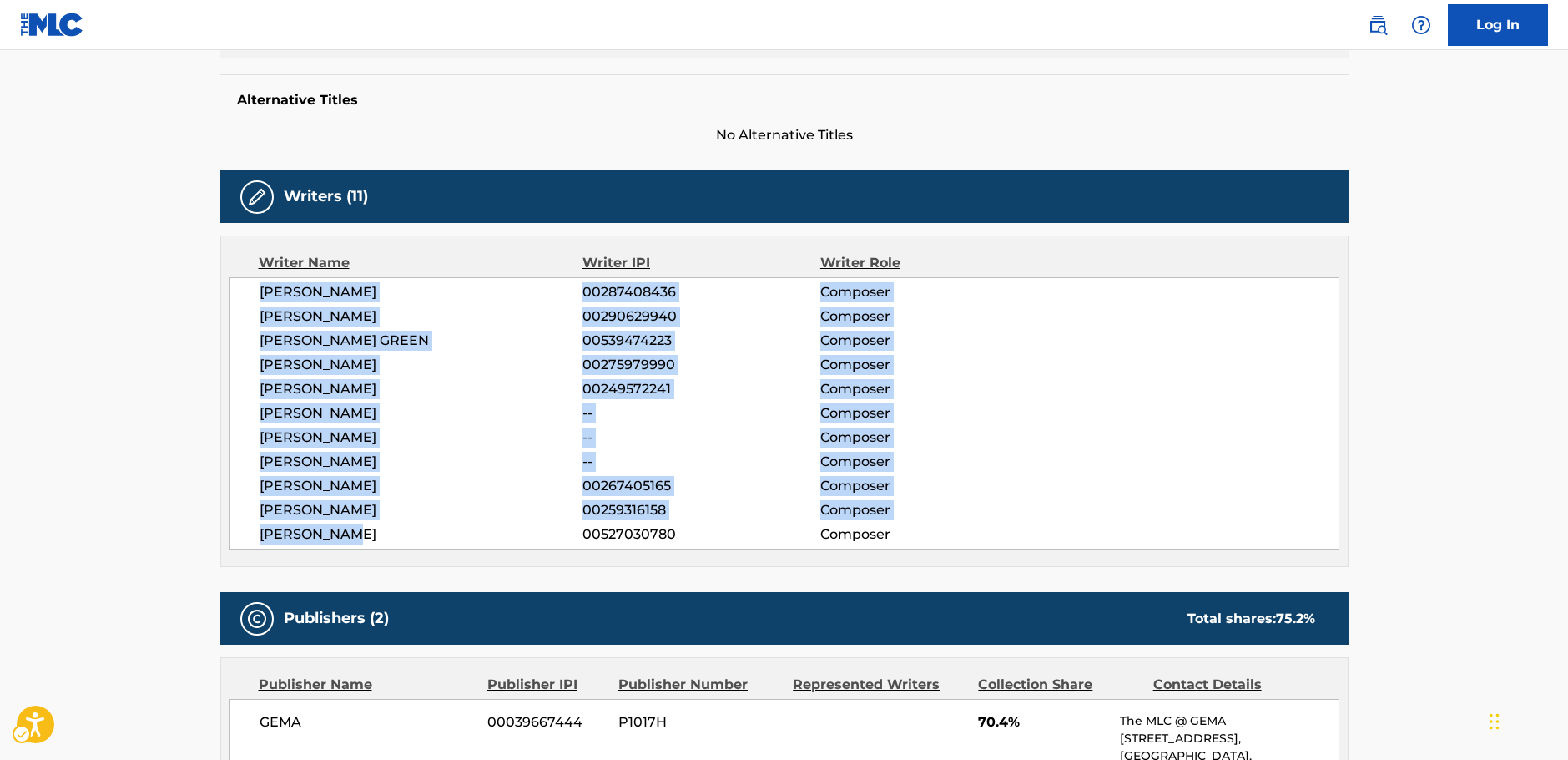
drag, startPoint x: 370, startPoint y: 536, endPoint x: 234, endPoint y: 300, distance: 272.4
click at [234, 300] on div "[PERSON_NAME] 00287408436 Composer [PERSON_NAME] 00290629940 Composer [PERSON_N…" at bounding box center [784, 413] width 1110 height 272
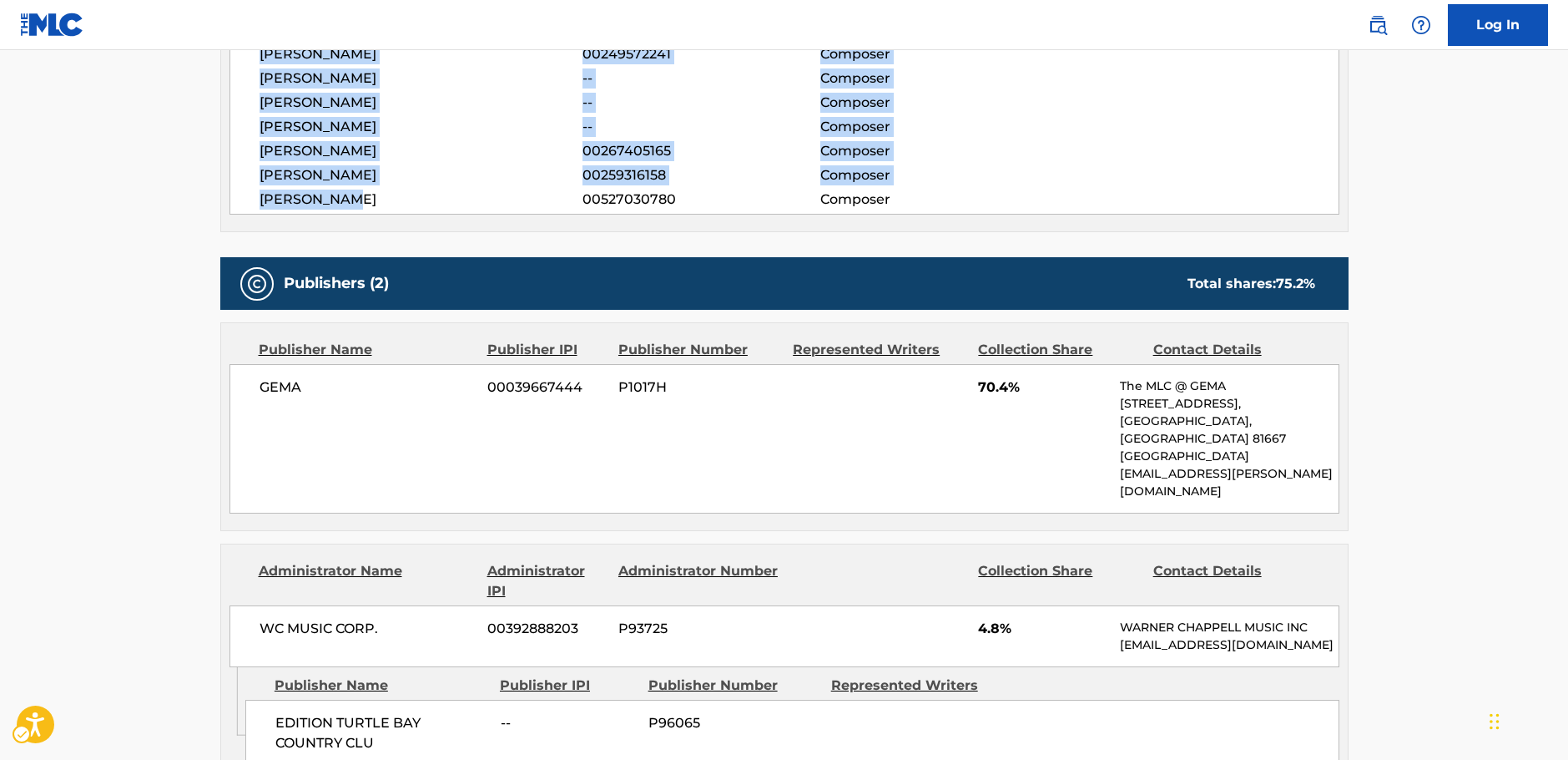
scroll to position [918, 0]
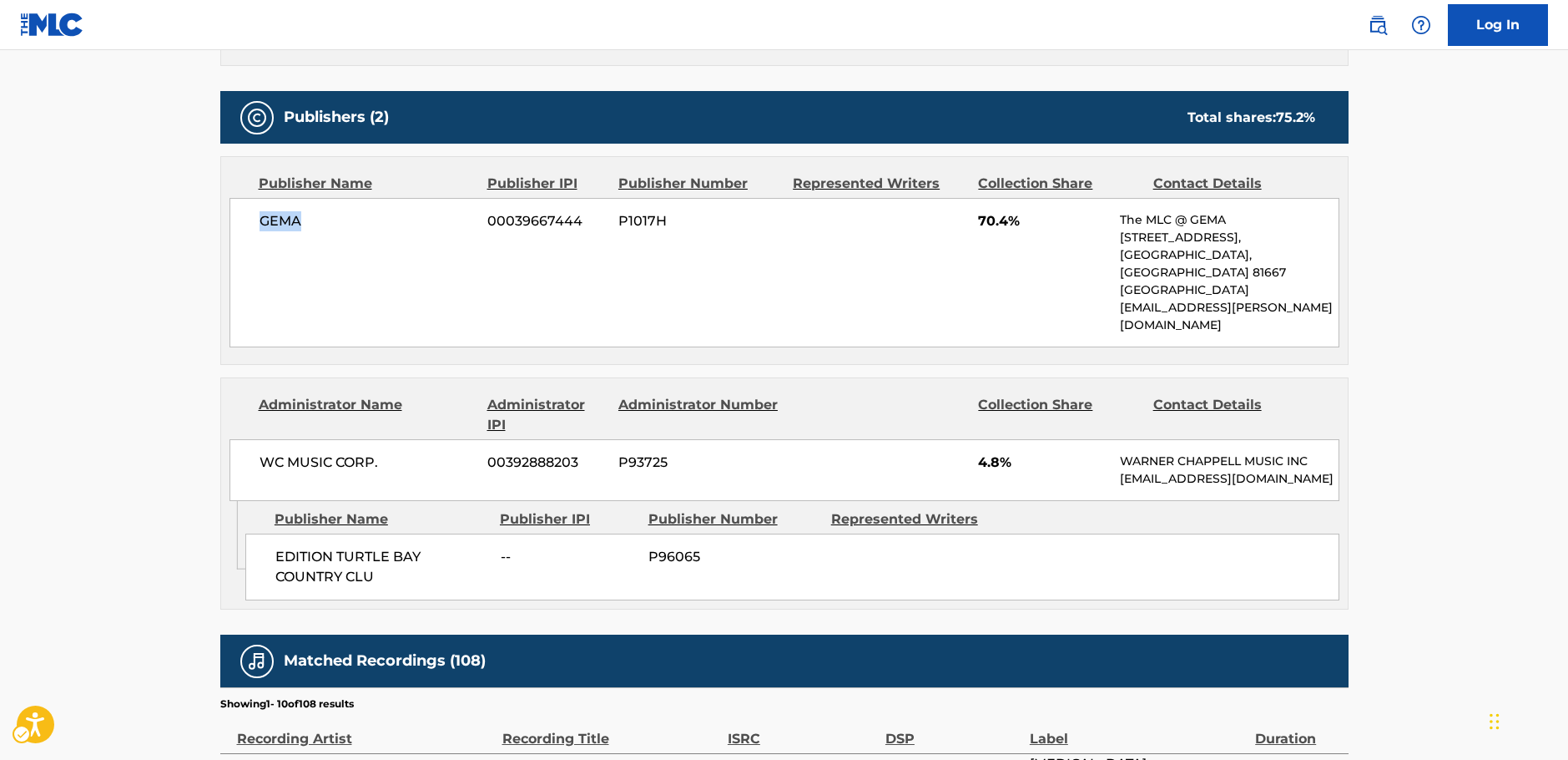
drag, startPoint x: 318, startPoint y: 225, endPoint x: 172, endPoint y: 241, distance: 146.9
click at [239, 223] on div "[PERSON_NAME] 00039667444 P1017H 70.4% The MLC @ GEMA [STREET_ADDRESS] [EMAIL_A…" at bounding box center [784, 272] width 1110 height 149
drag, startPoint x: 385, startPoint y: 560, endPoint x: 263, endPoint y: 534, distance: 124.7
click at [263, 534] on div "EDITION TURTLE BAY COUNTRY CLU -- P96065" at bounding box center [792, 566] width 1094 height 66
drag, startPoint x: 387, startPoint y: 428, endPoint x: 247, endPoint y: 426, distance: 140.0
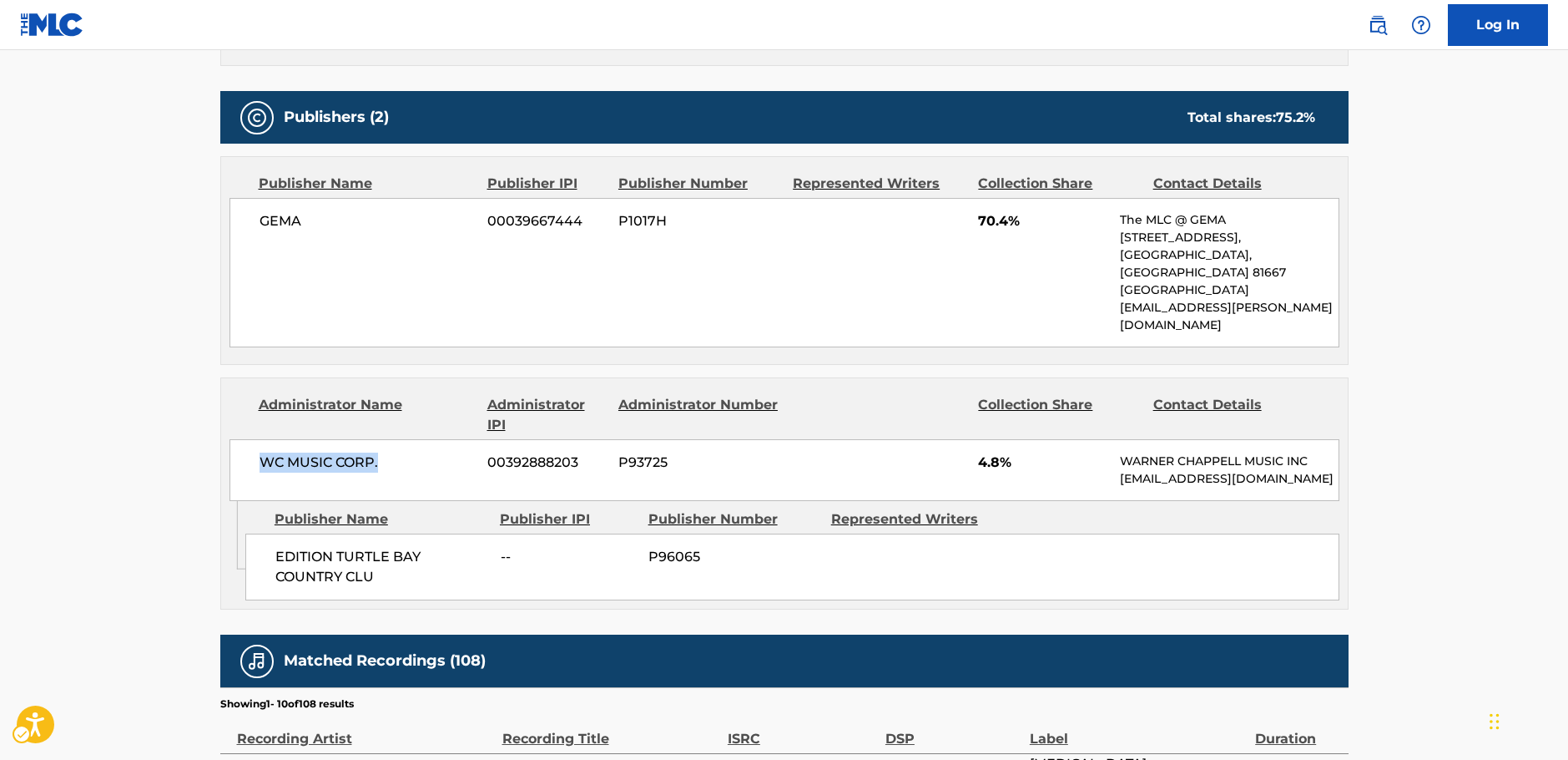
click at [253, 439] on div "WC MUSIC CORP. 00392888203 P93725 4.8% [PERSON_NAME] MUSIC INC [EMAIL_ADDRESS][…" at bounding box center [784, 470] width 1110 height 61
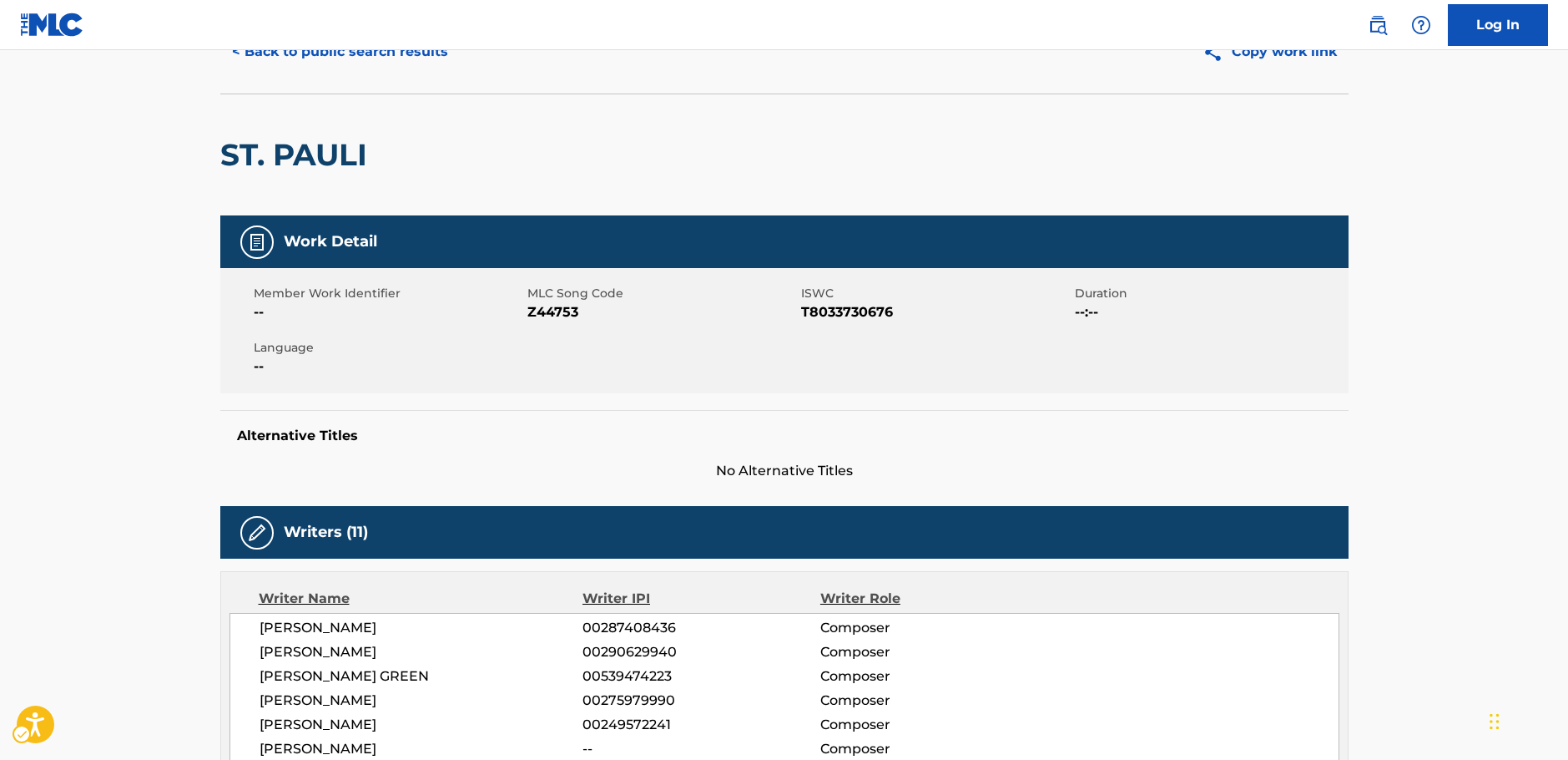
scroll to position [0, 0]
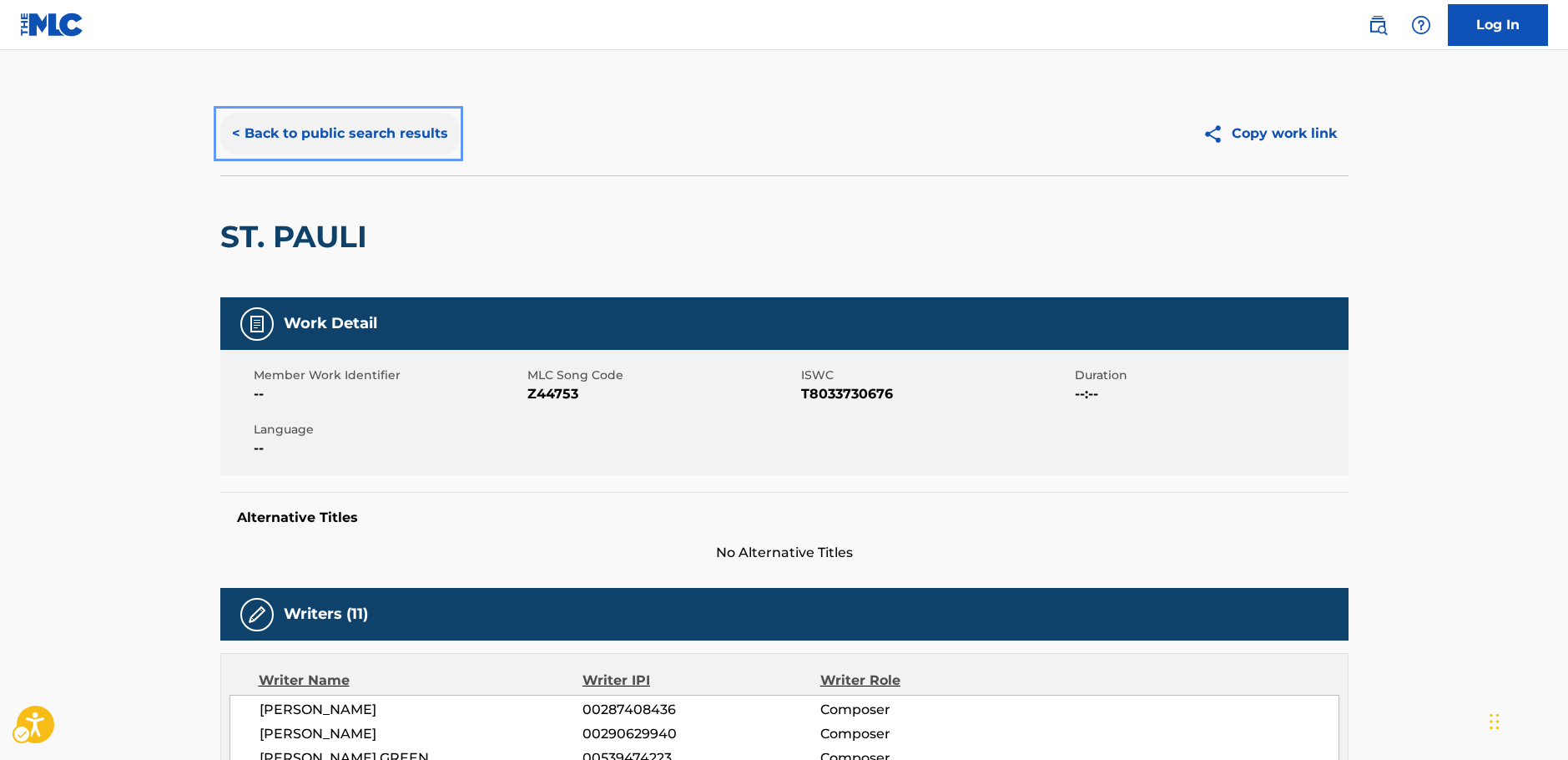
click at [357, 135] on button "< Back to public search results" at bounding box center [340, 134] width 239 height 42
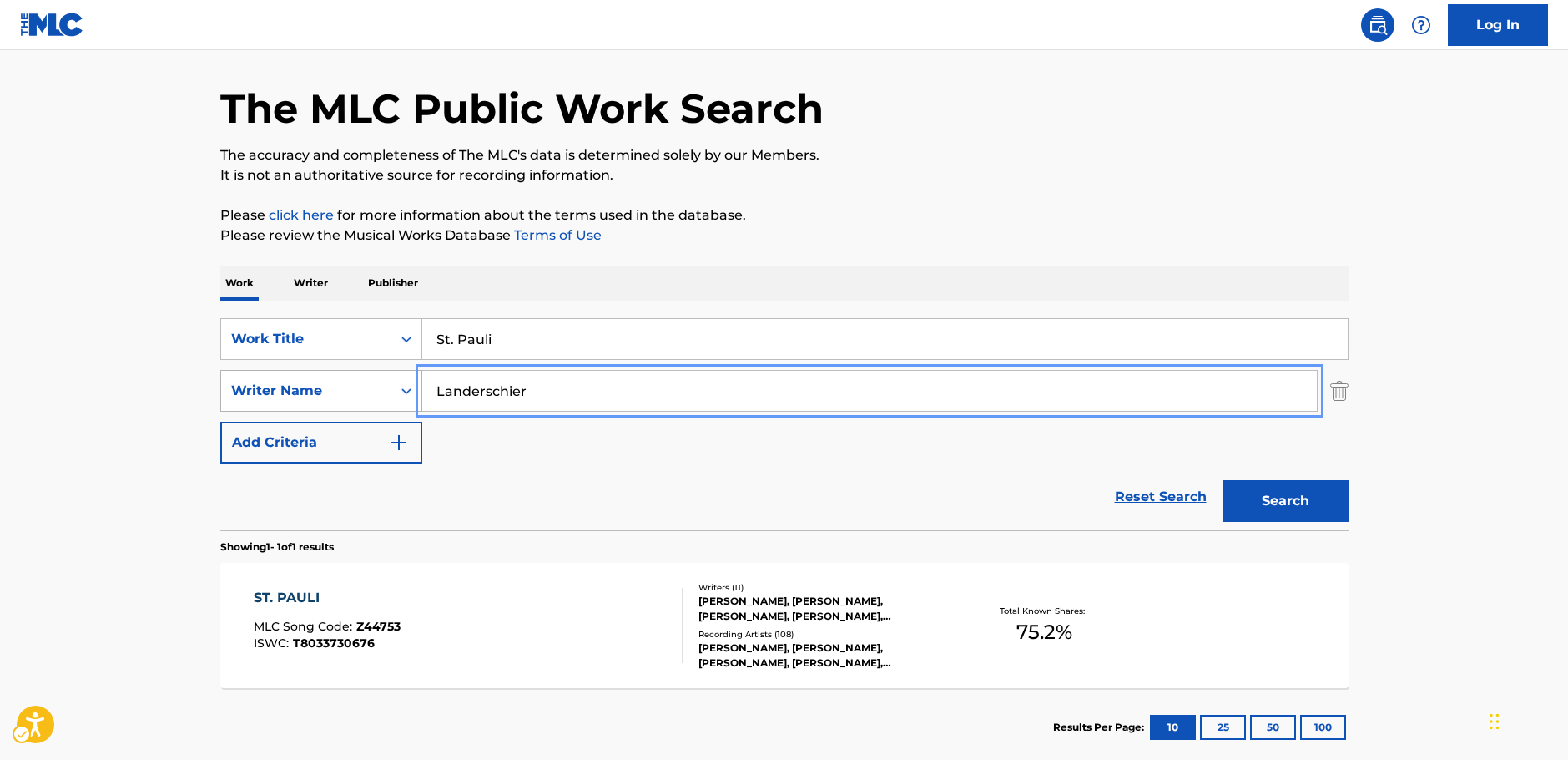
drag, startPoint x: 509, startPoint y: 389, endPoint x: 378, endPoint y: 385, distance: 131.1
paste input "Sawano"
type input "Sawano"
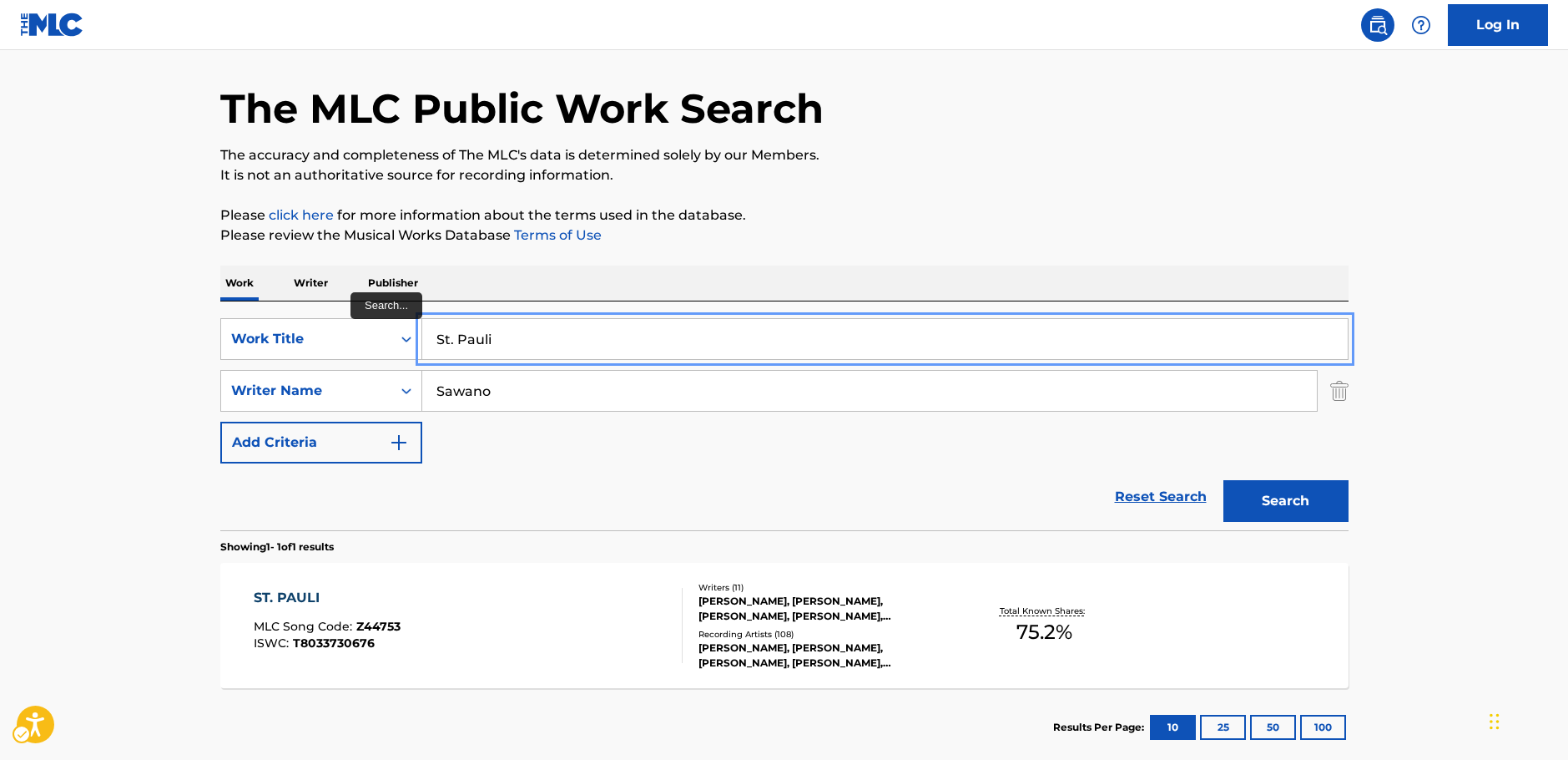
drag, startPoint x: 458, startPoint y: 336, endPoint x: 377, endPoint y: 288, distance: 94.2
paste input "KONTINUUM"
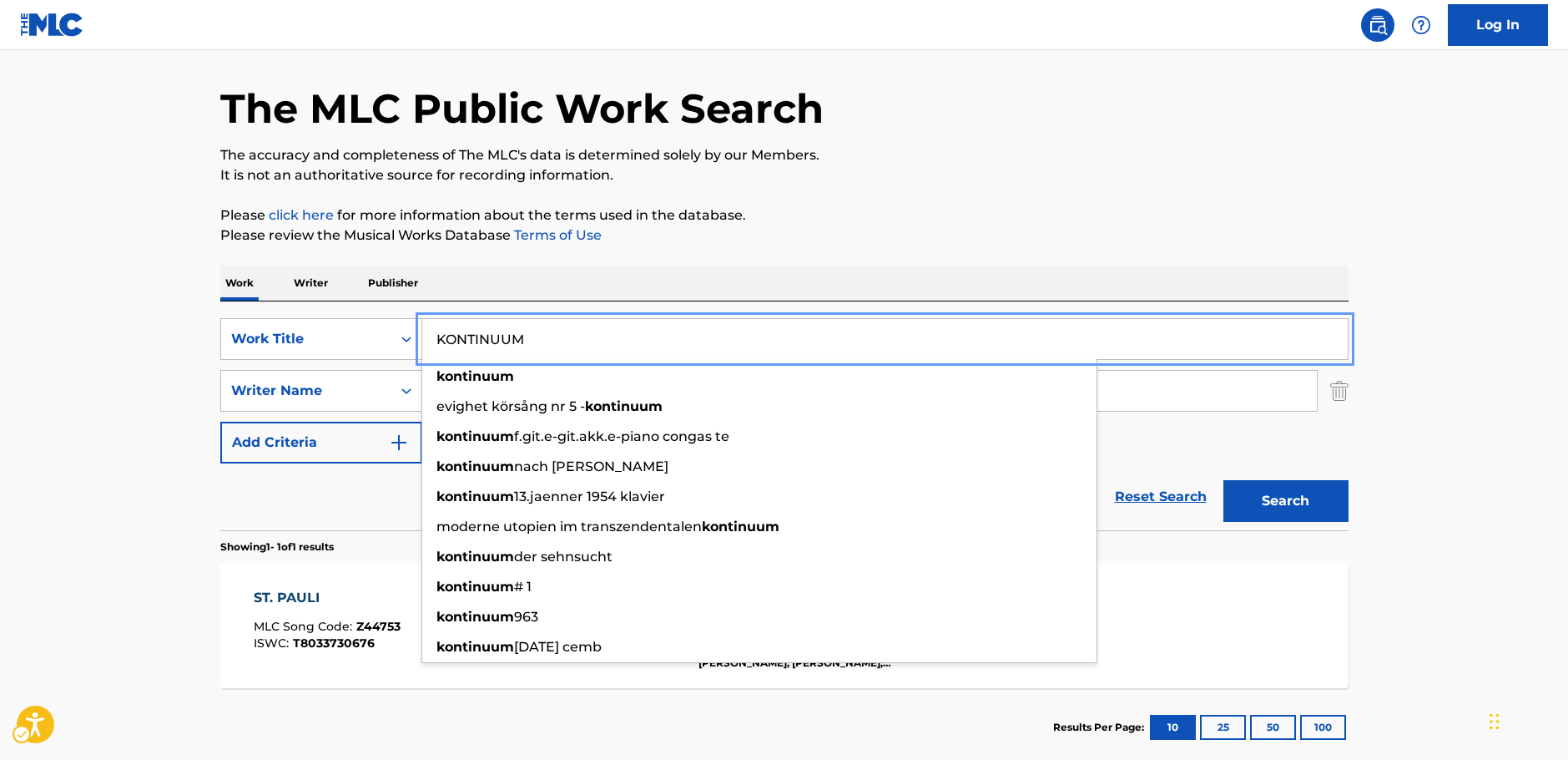
type input "KONTINUUM"
click at [1341, 503] on button "Search" at bounding box center [1286, 501] width 126 height 42
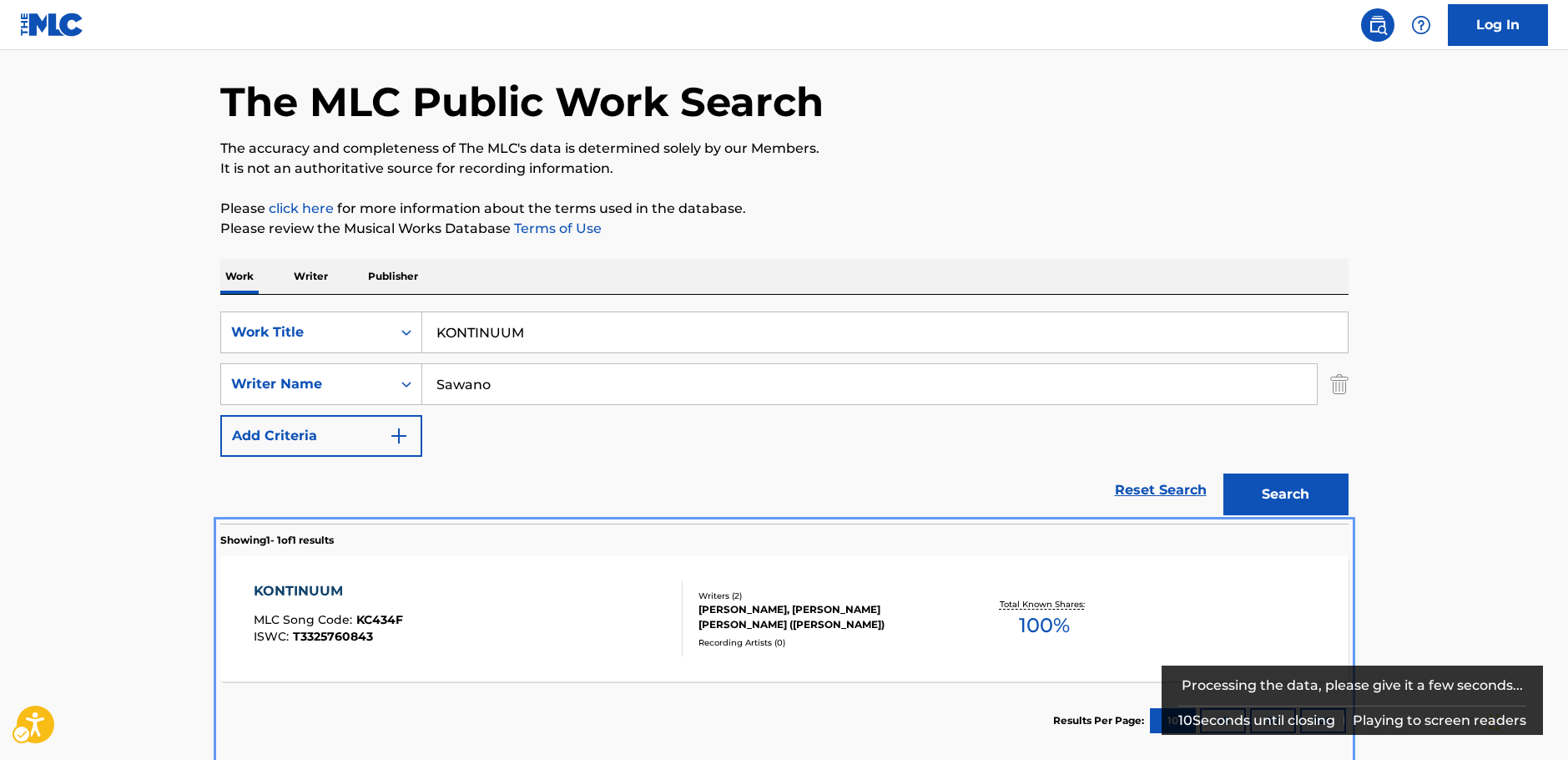
scroll to position [143, 0]
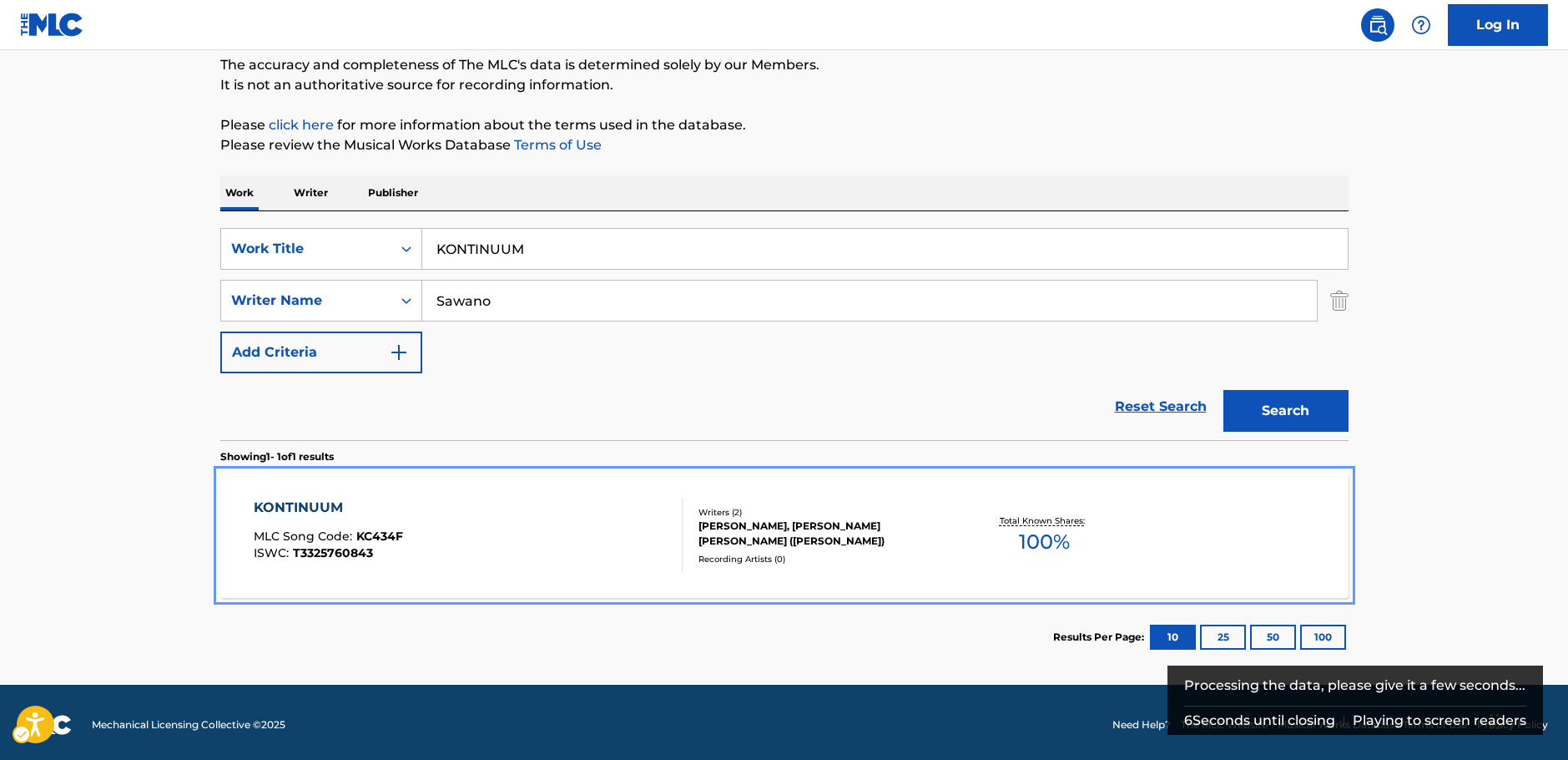
click at [513, 530] on div "KONTINUUM MLC Song Code : KC434F ISWC : T3325760843" at bounding box center [468, 535] width 429 height 75
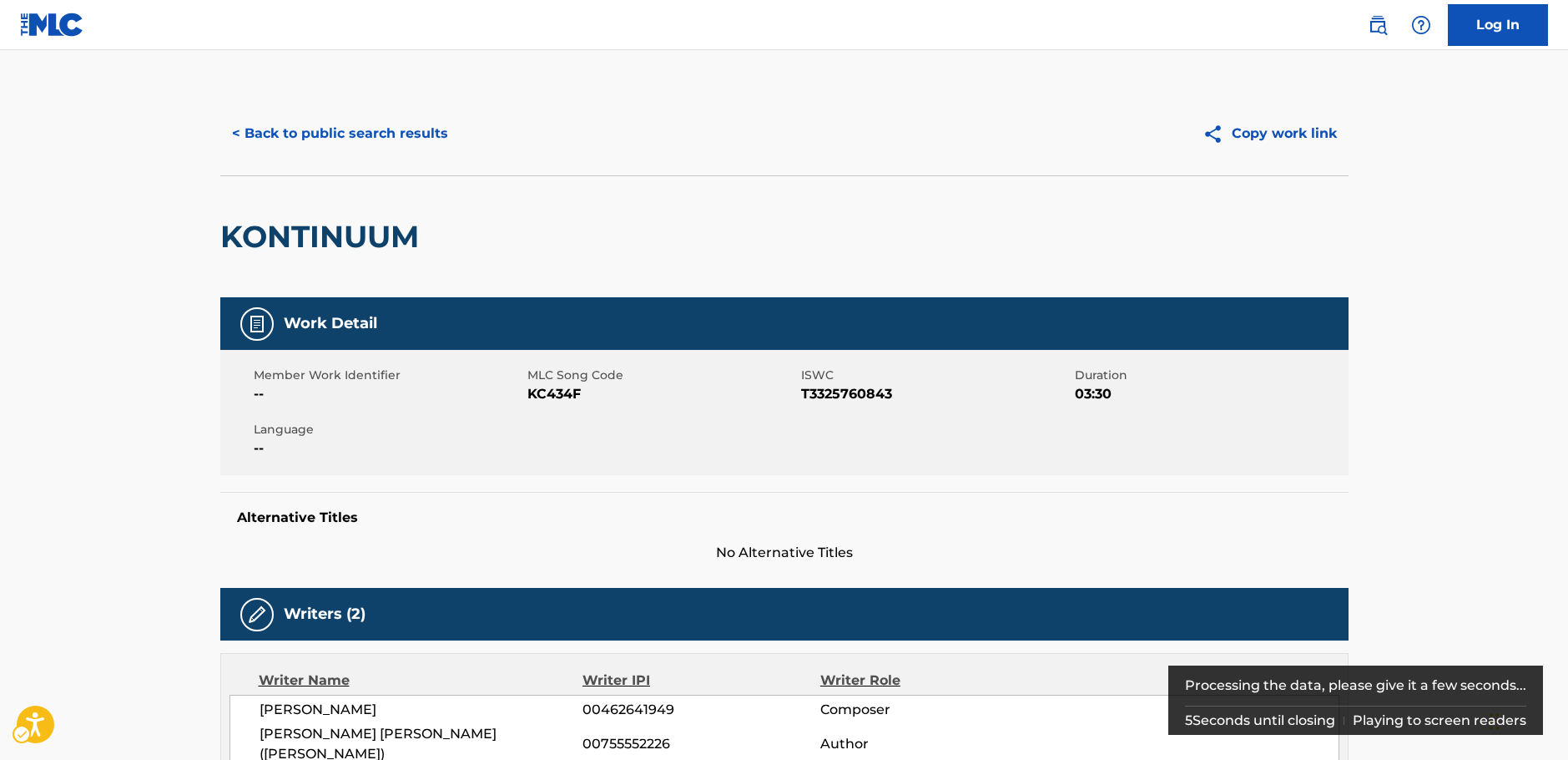
click at [562, 394] on span "MLC Song Code - KC434F" at bounding box center [662, 394] width 269 height 20
click at [825, 393] on span "ISWC - T3325760843" at bounding box center [936, 394] width 269 height 20
drag, startPoint x: 361, startPoint y: 241, endPoint x: 225, endPoint y: 241, distance: 136.0
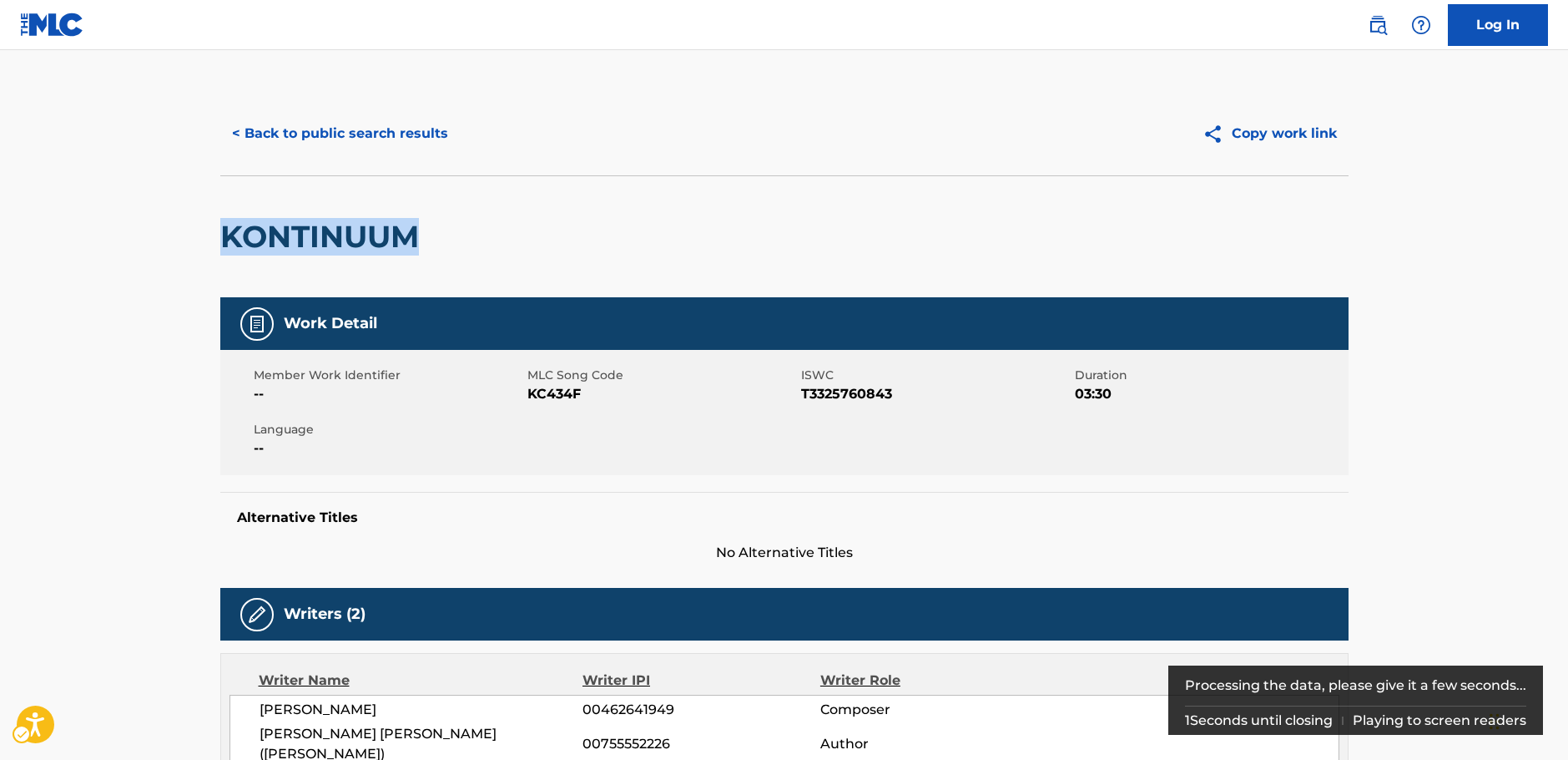
click at [225, 241] on div "KONTINUUM" at bounding box center [784, 236] width 1129 height 122
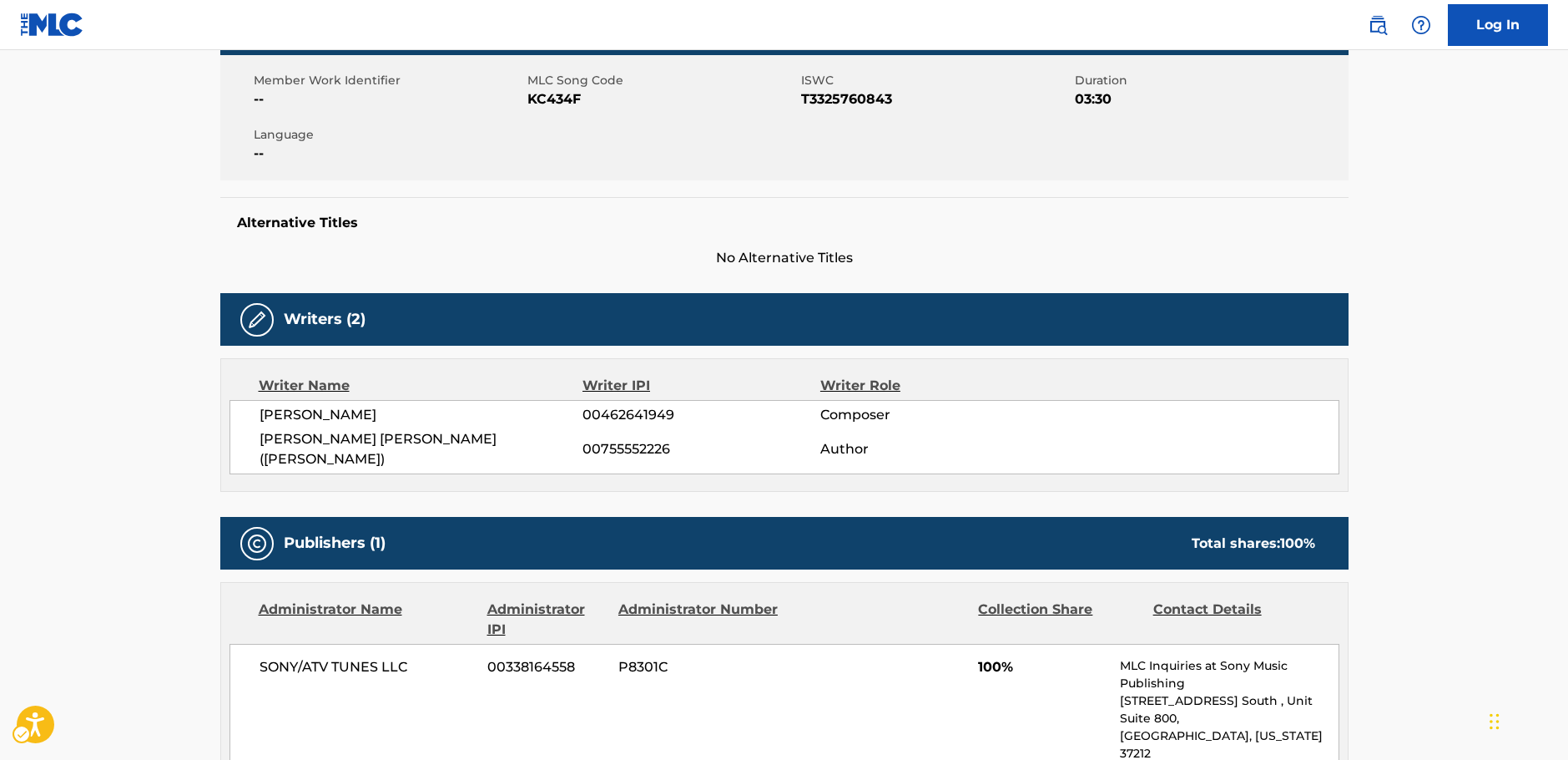
scroll to position [333, 0]
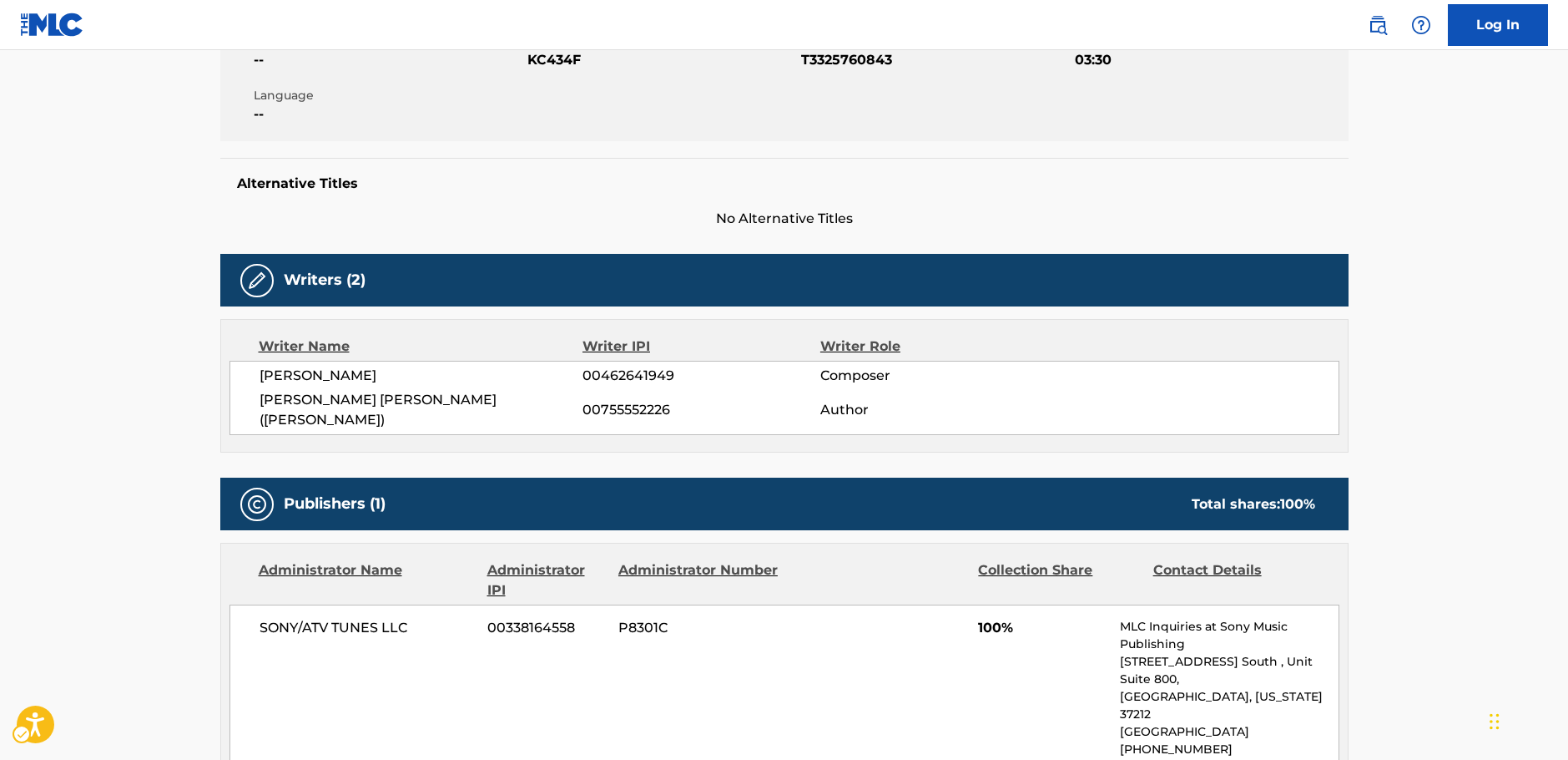
drag, startPoint x: 366, startPoint y: 421, endPoint x: 256, endPoint y: 377, distance: 118.5
click at [256, 377] on div "[PERSON_NAME] 00462641949 Composer [PERSON_NAME] [PERSON_NAME] ([PERSON_NAME]) …" at bounding box center [784, 397] width 1110 height 74
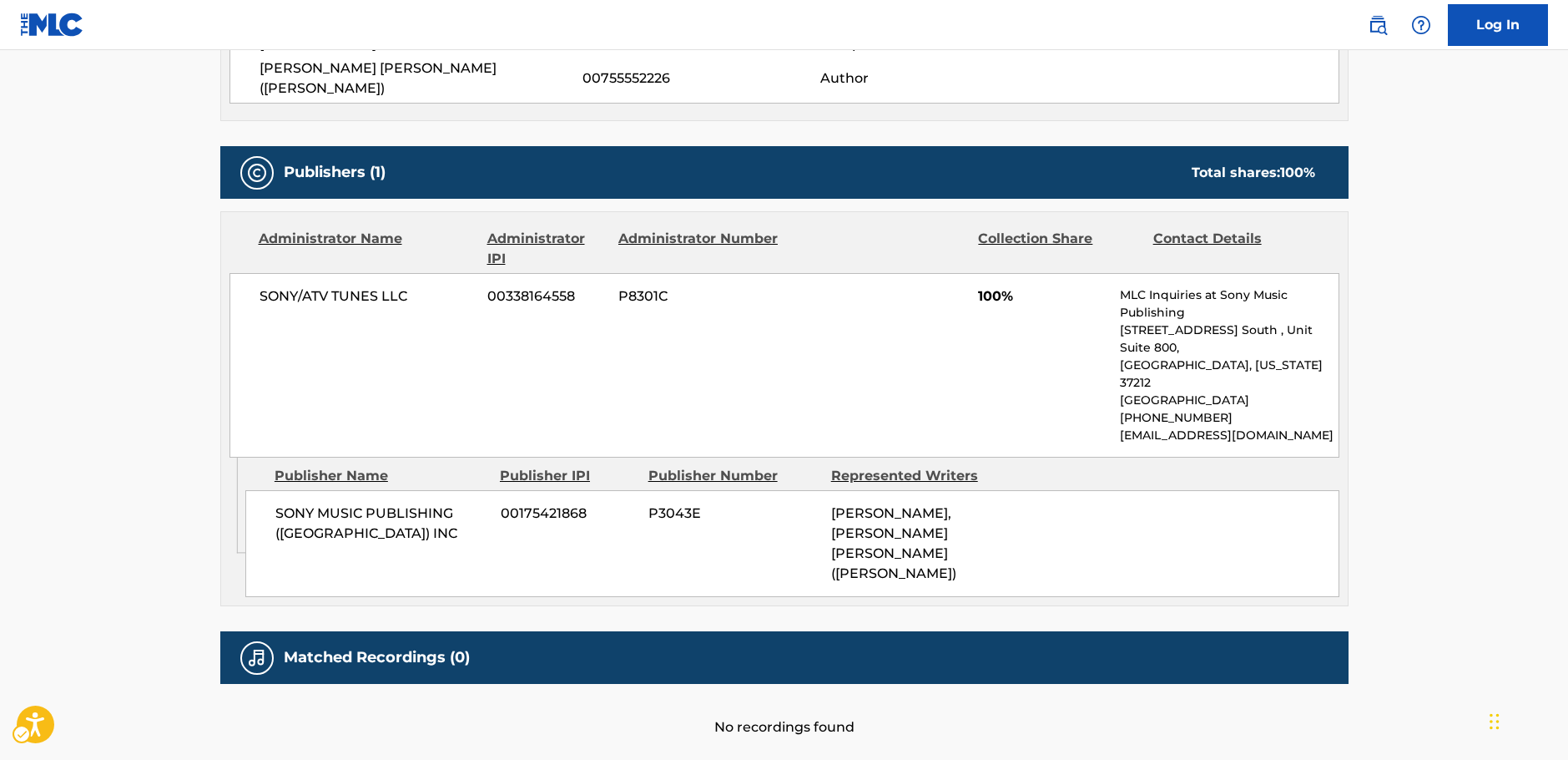
scroll to position [668, 0]
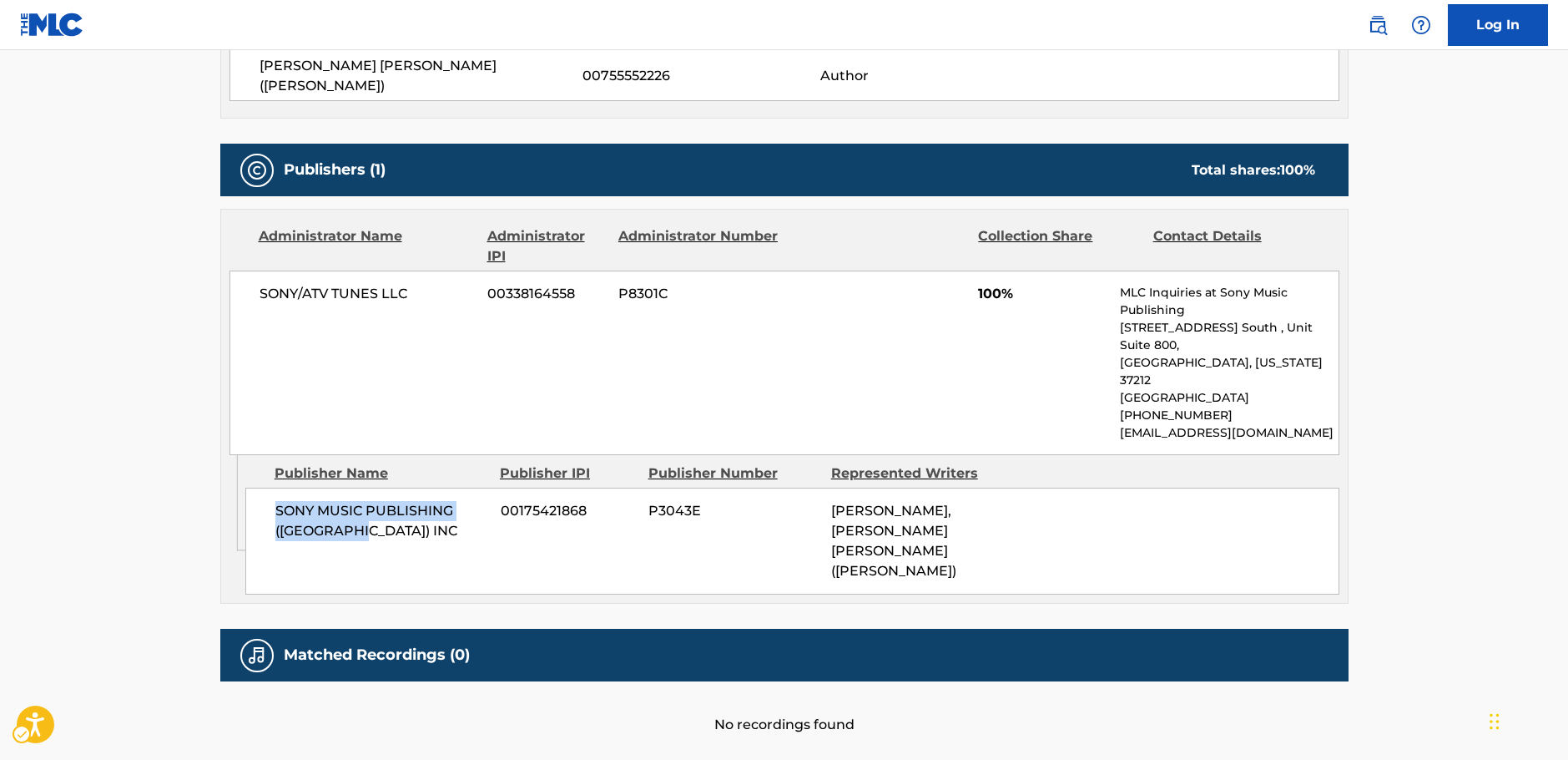
drag, startPoint x: 365, startPoint y: 495, endPoint x: 272, endPoint y: 482, distance: 93.9
click at [272, 488] on div "SONY MUSIC PUBLISHING ([GEOGRAPHIC_DATA]) INC 00175421868 P3043E [PERSON_NAME],…" at bounding box center [792, 541] width 1094 height 107
drag, startPoint x: 313, startPoint y: 303, endPoint x: 234, endPoint y: 306, distance: 79.1
click at [254, 303] on div "SONY/ATV TUNES LLC 00338164558 P8301C 100% MLC Inquiries at Sony Music Publishi…" at bounding box center [784, 362] width 1110 height 184
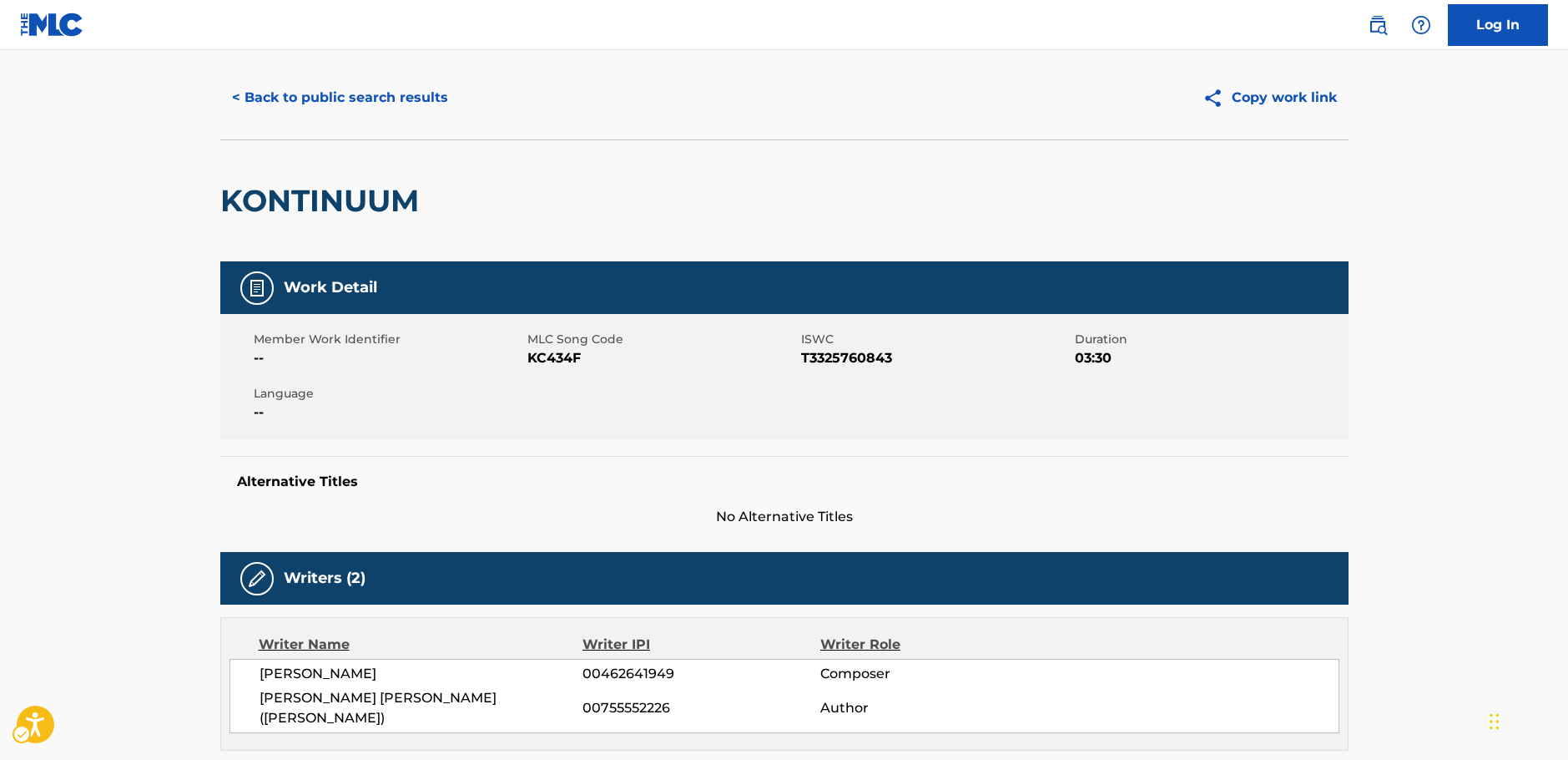
scroll to position [0, 0]
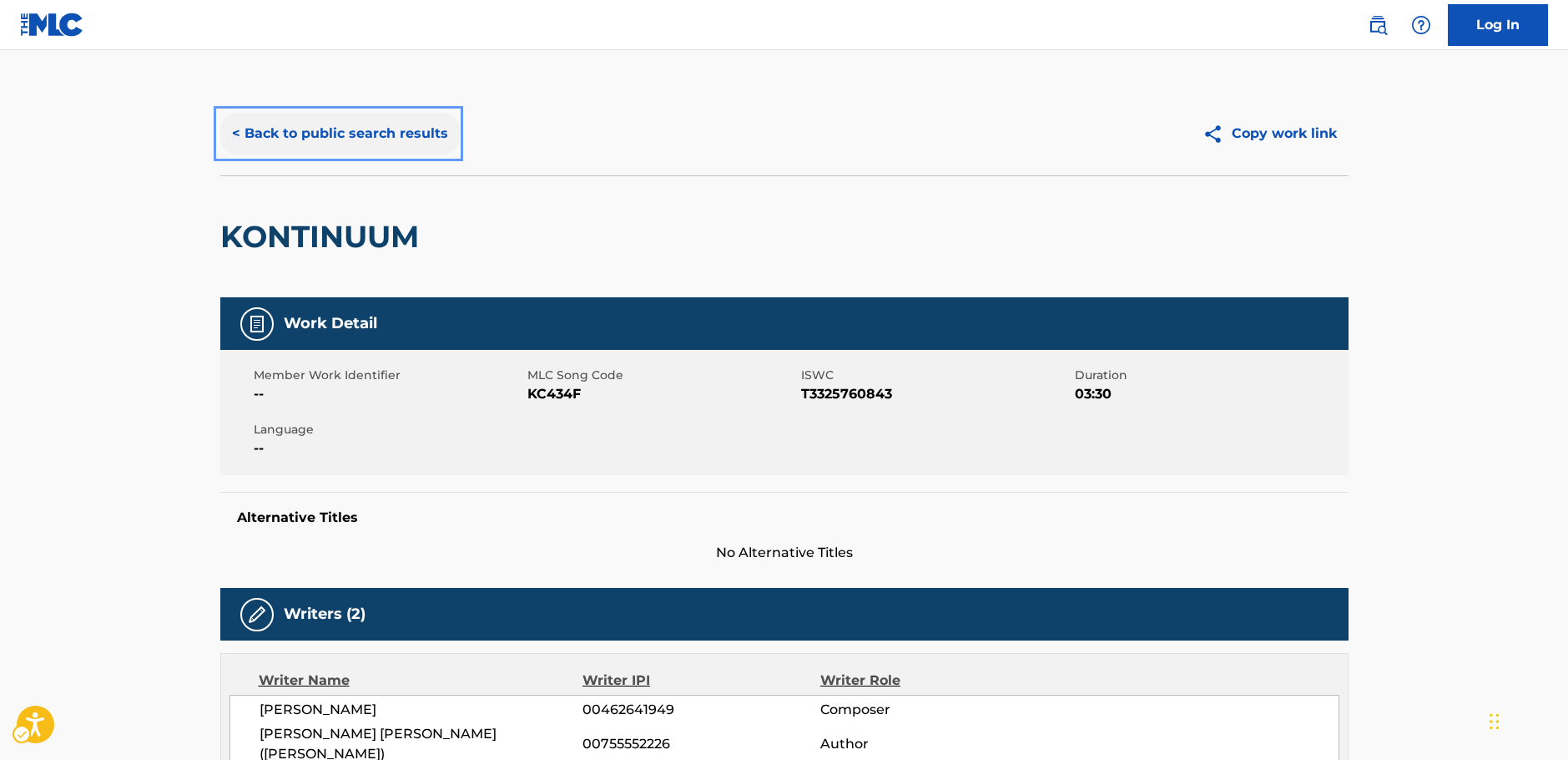
click at [328, 129] on button "< Back to public search results" at bounding box center [340, 134] width 239 height 42
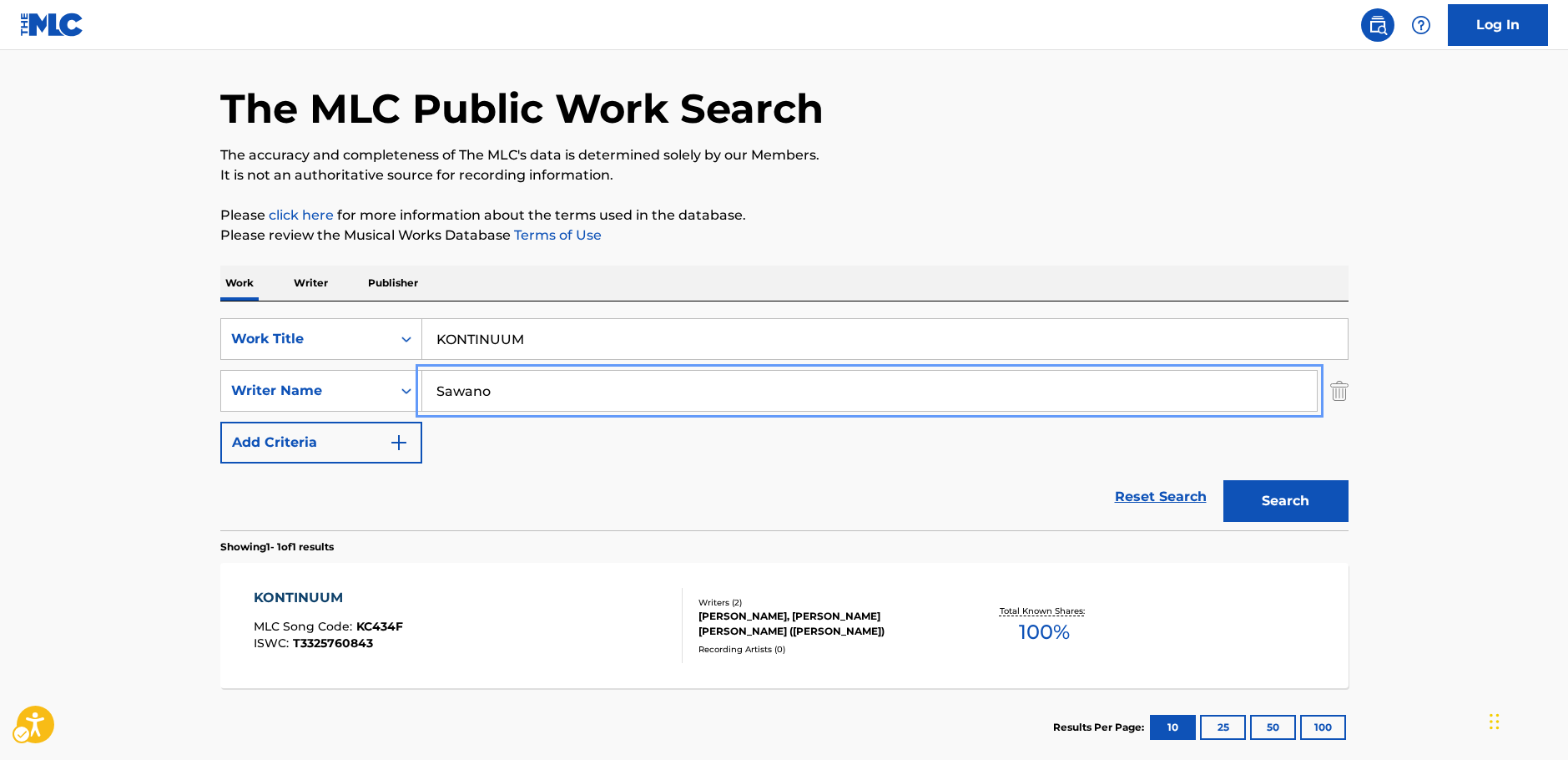
drag, startPoint x: 512, startPoint y: 396, endPoint x: 497, endPoint y: 363, distance: 36.2
paste input "Fukasawa"
type input "Fukasawa"
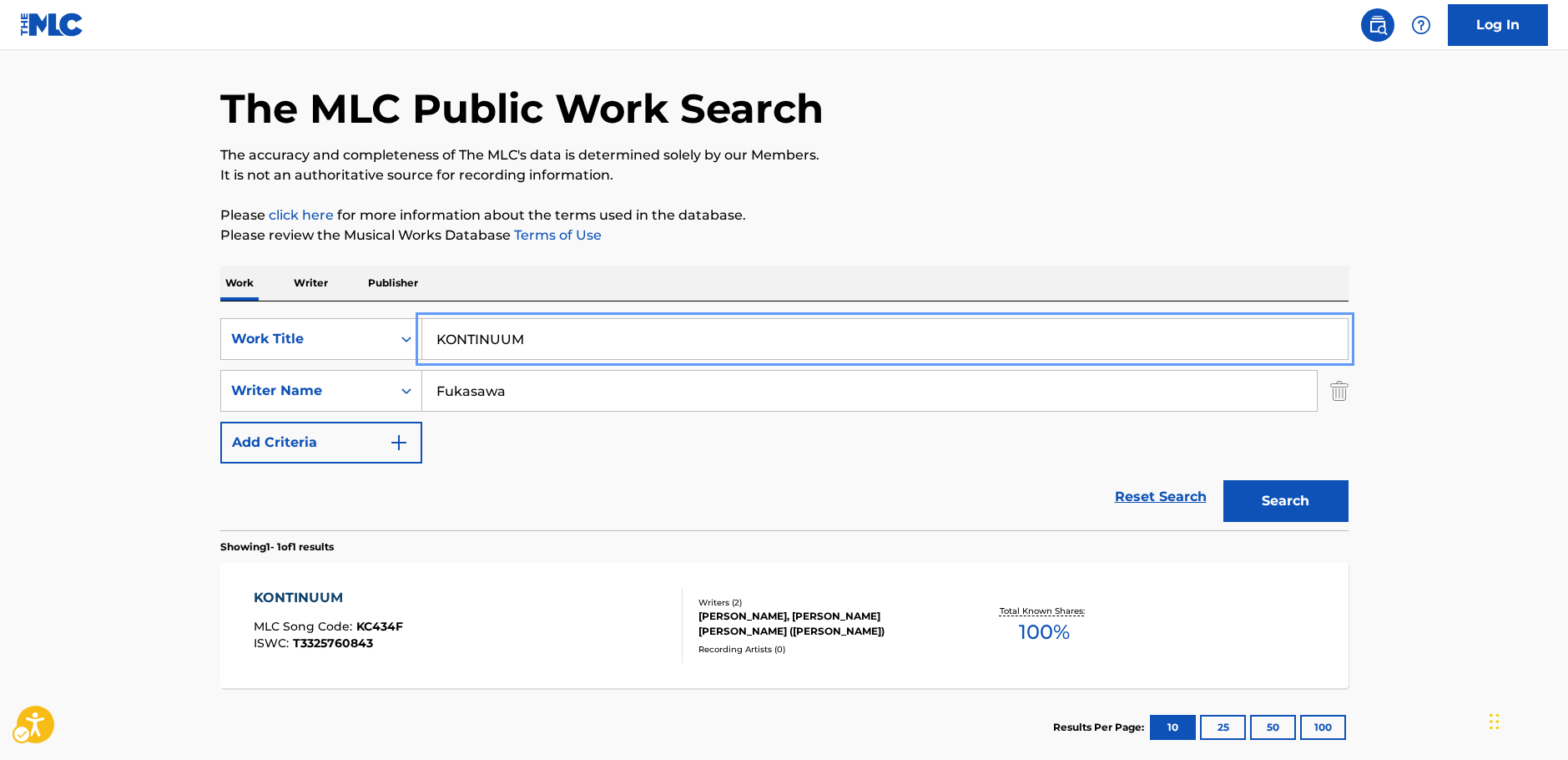
drag, startPoint x: 541, startPoint y: 335, endPoint x: 285, endPoint y: 302, distance: 258.1
click at [547, 341] on input "KONTINUUM" at bounding box center [885, 338] width 926 height 40
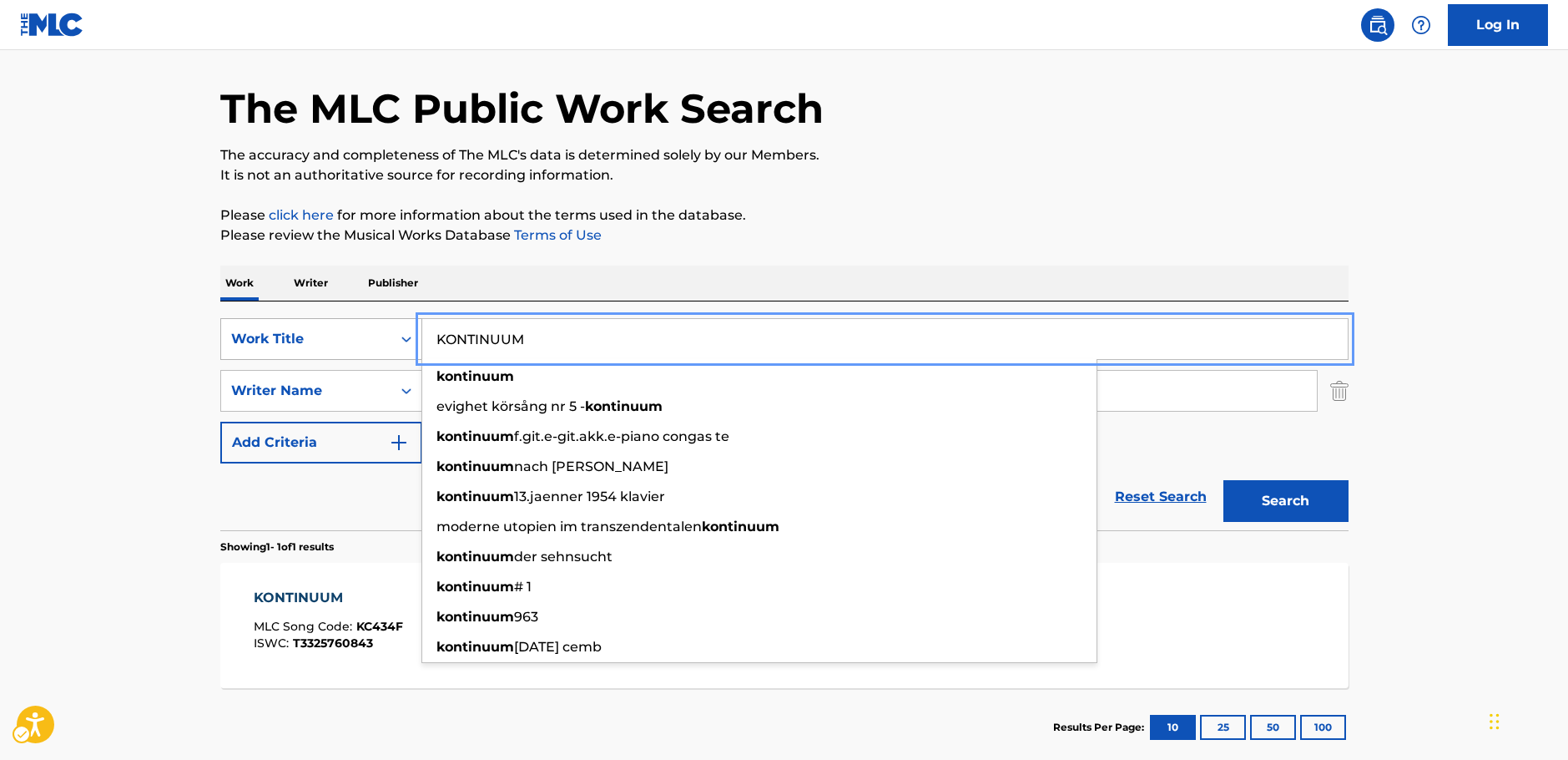
drag, startPoint x: 537, startPoint y: 339, endPoint x: 387, endPoint y: 343, distance: 150.1
click at [374, 340] on div "SearchWithCriteria64d0e439-978e-4b2d-b82b-1fbc814775ac Work Title KONTINUUM kon…" at bounding box center [784, 338] width 1129 height 42
paste input "Because of you"
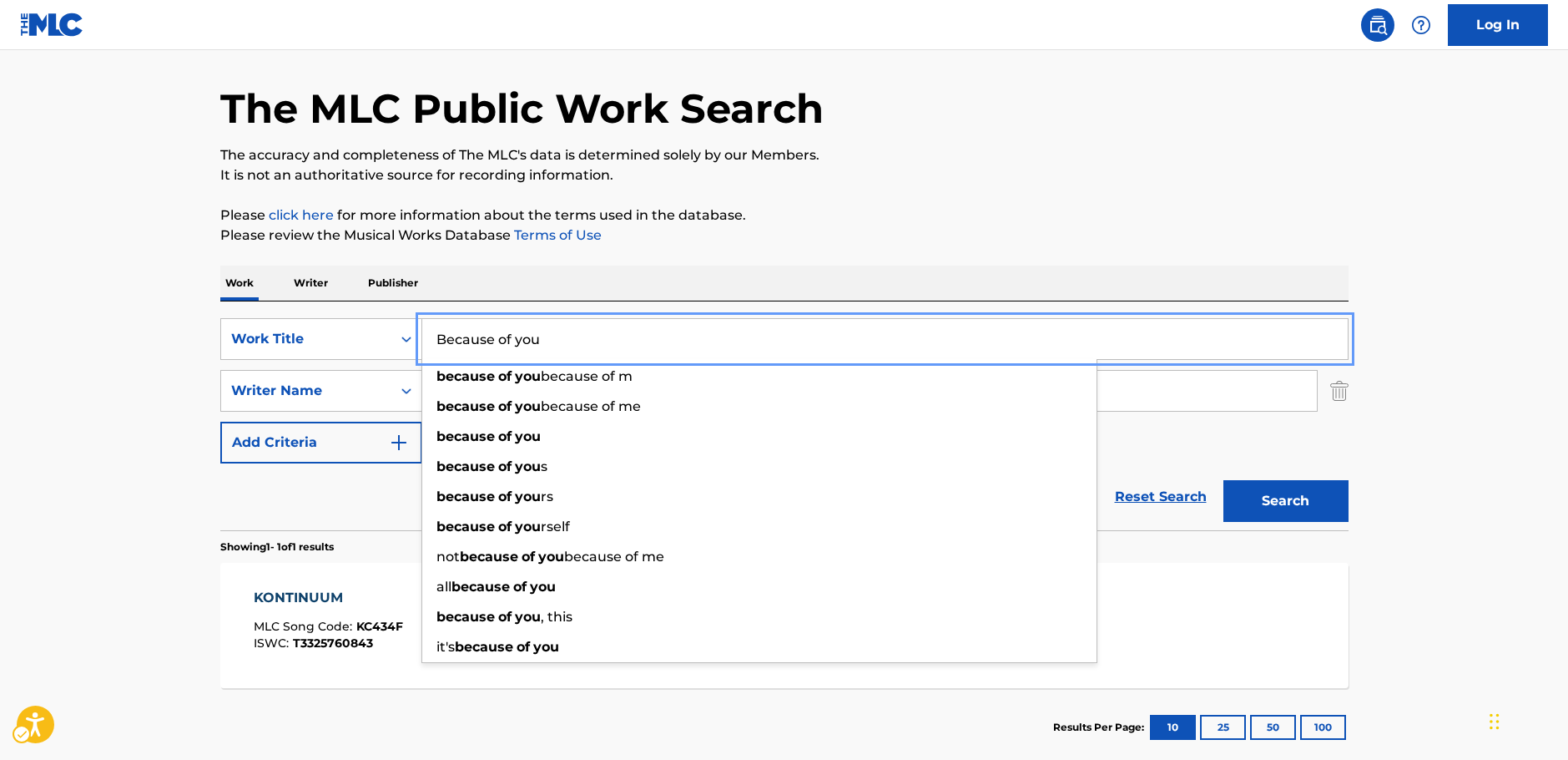
type input "Because of you"
click at [1317, 495] on button "Search" at bounding box center [1286, 501] width 126 height 42
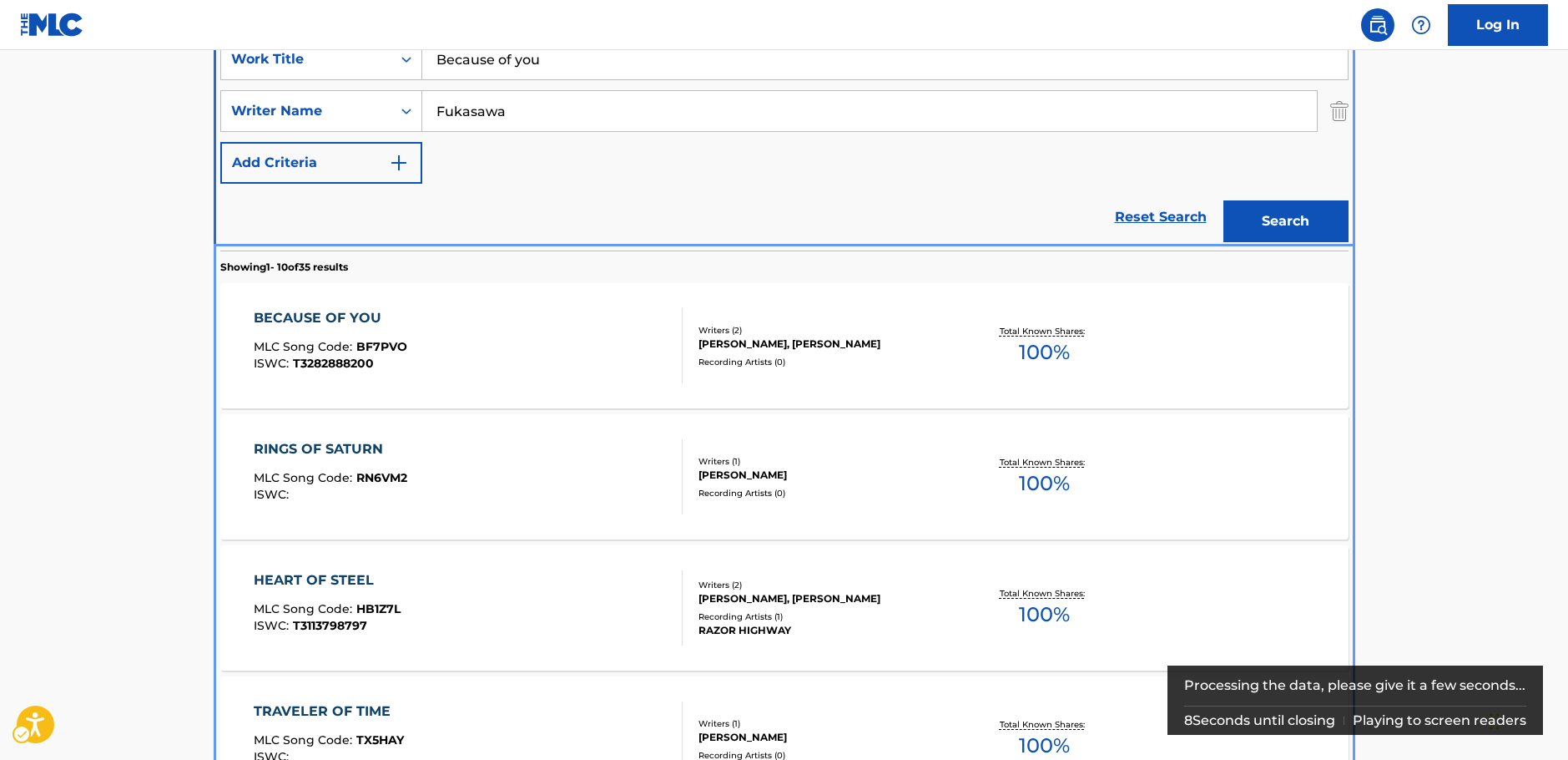
scroll to position [355, 0]
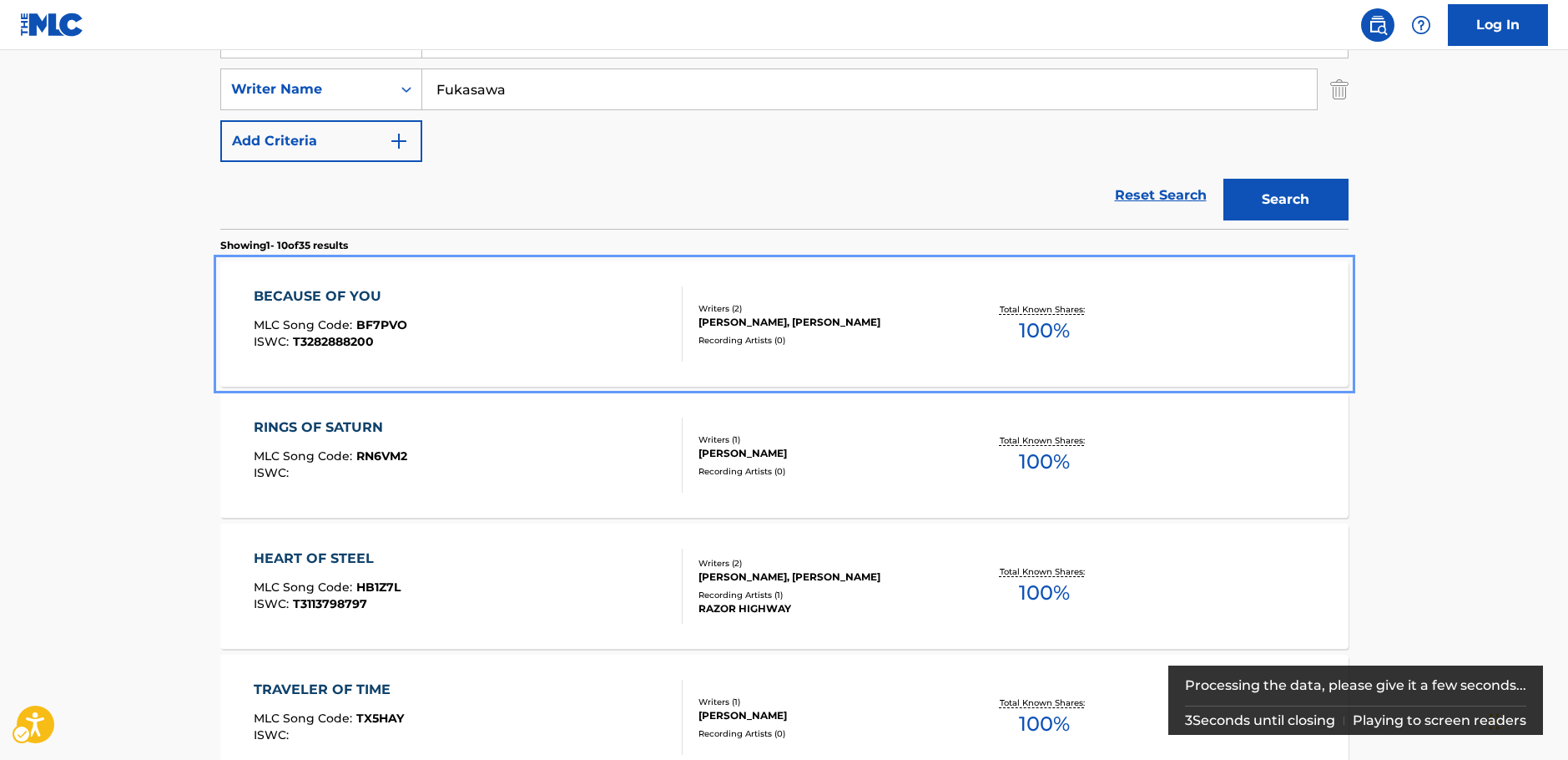
click at [460, 321] on div "BECAUSE OF YOU MLC Song Code : BF7PVO ISWC : T3282888200" at bounding box center [468, 324] width 429 height 75
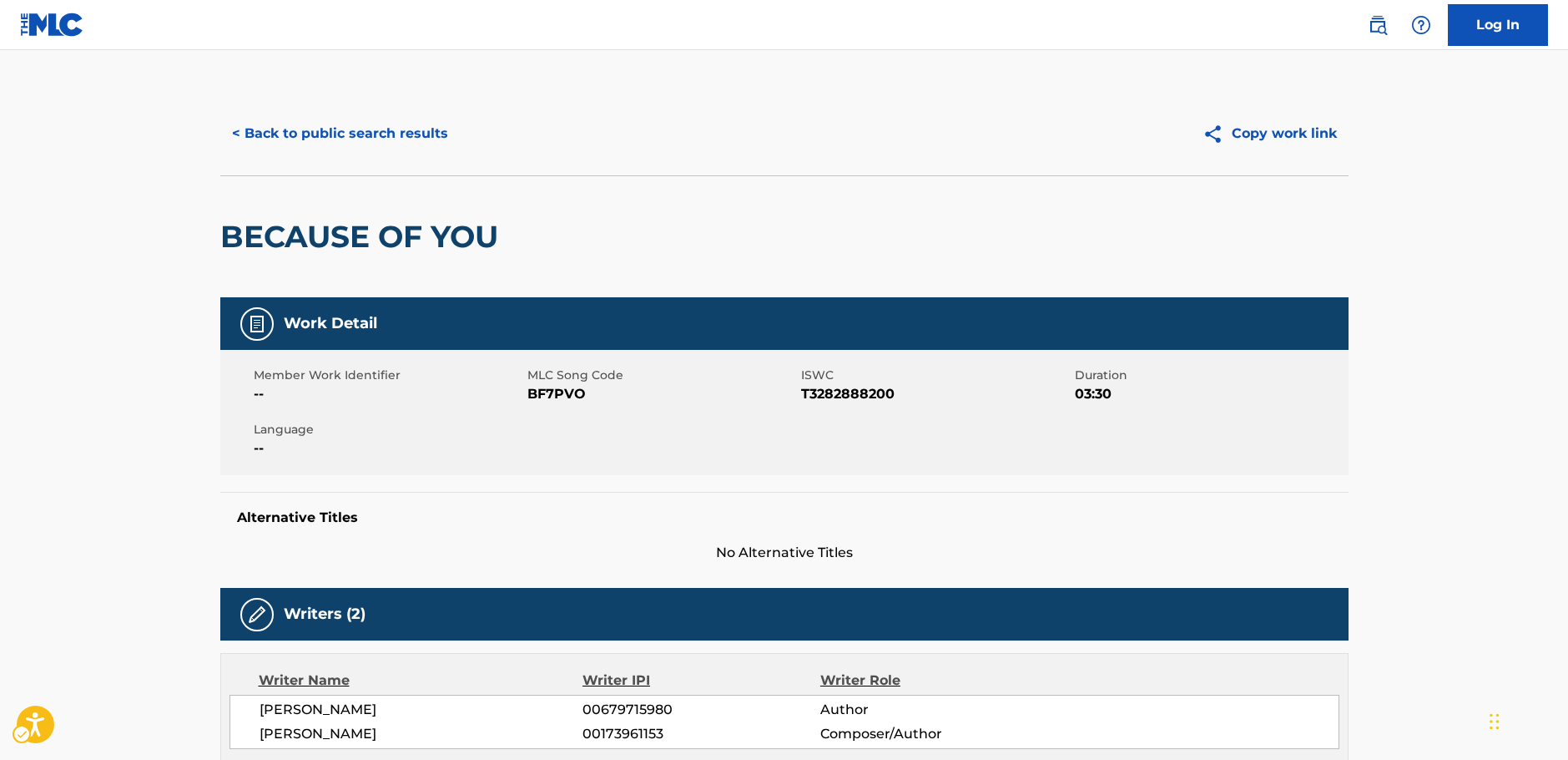
click at [547, 396] on span "MLC Song Code - BF7PVO" at bounding box center [662, 394] width 269 height 20
click at [818, 389] on span "ISWC - T3282888200" at bounding box center [936, 394] width 269 height 20
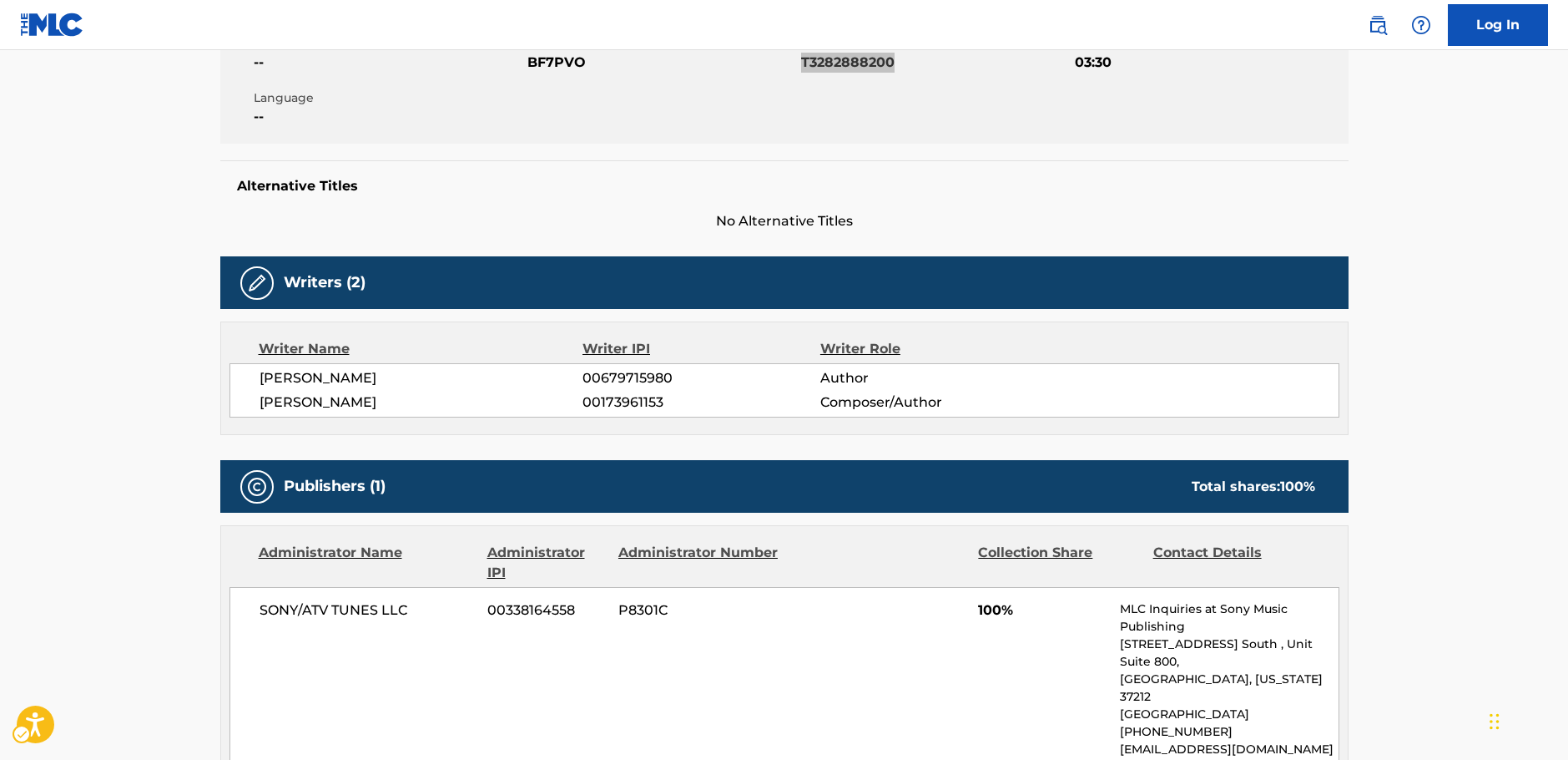
scroll to position [333, 0]
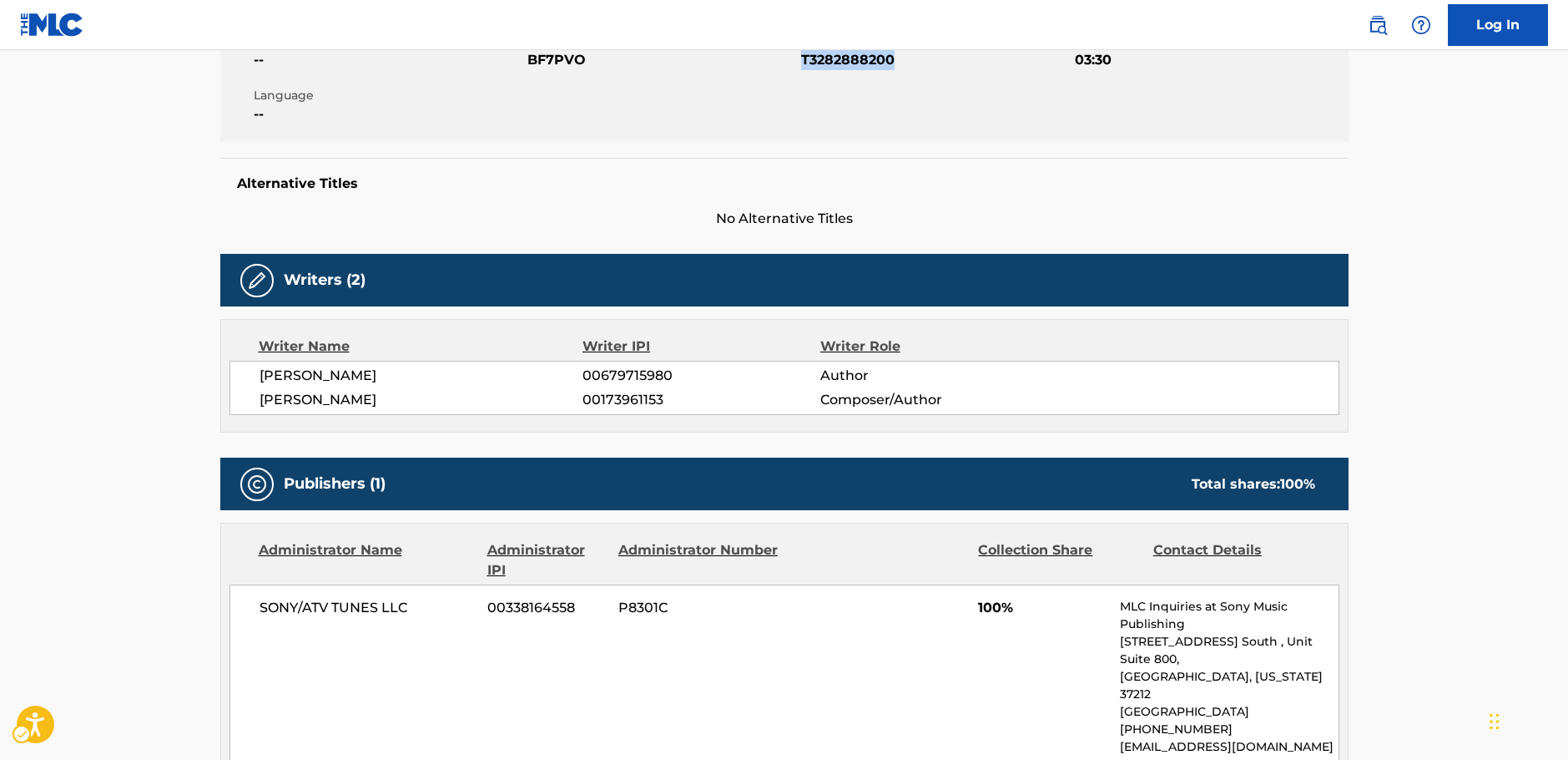
drag, startPoint x: 435, startPoint y: 402, endPoint x: 253, endPoint y: 383, distance: 183.0
click at [253, 383] on div "[PERSON_NAME] 00679715980 Author [PERSON_NAME] 00173961153 Composer/Author" at bounding box center [784, 387] width 1110 height 54
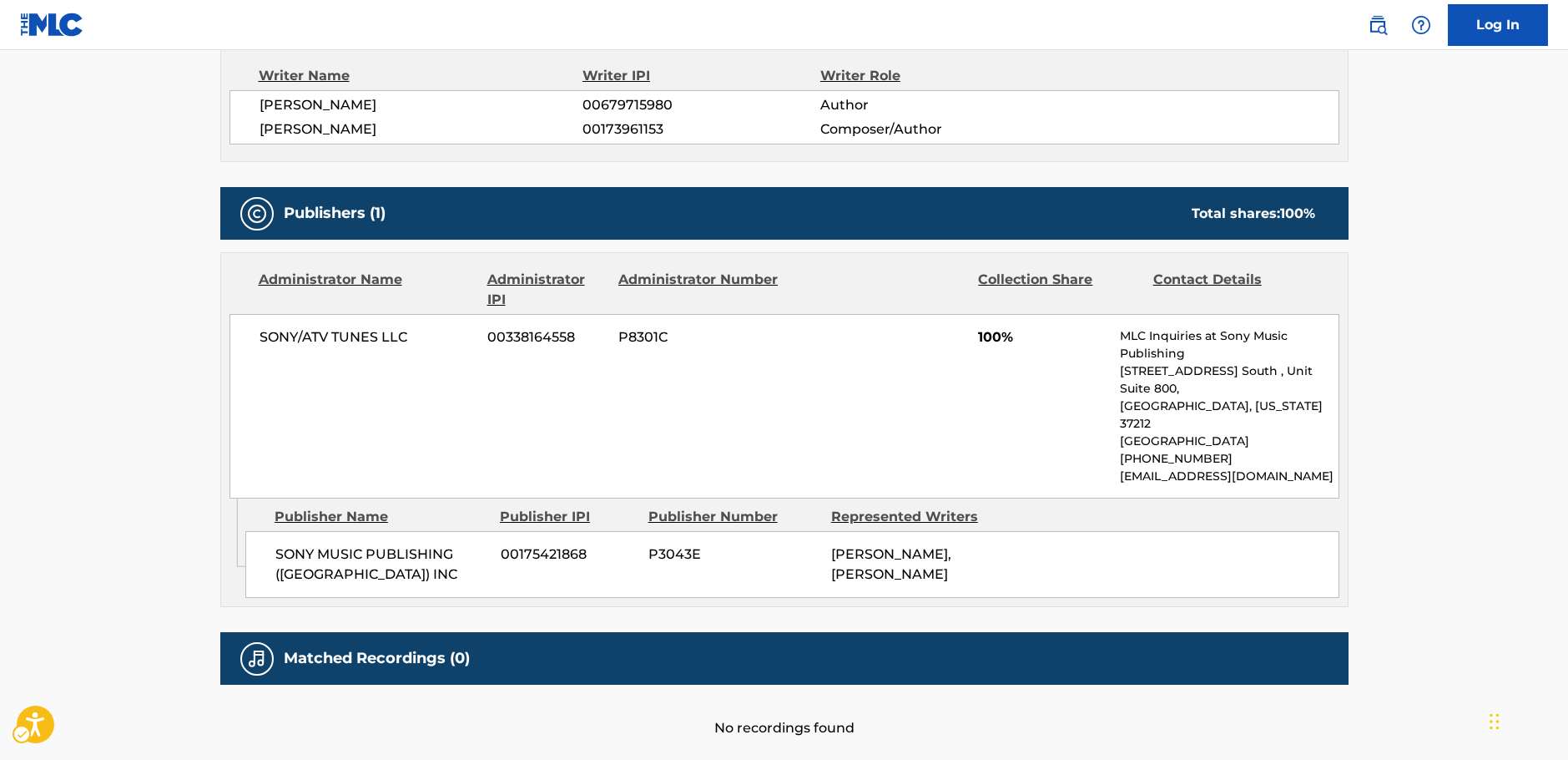
scroll to position [653, 0]
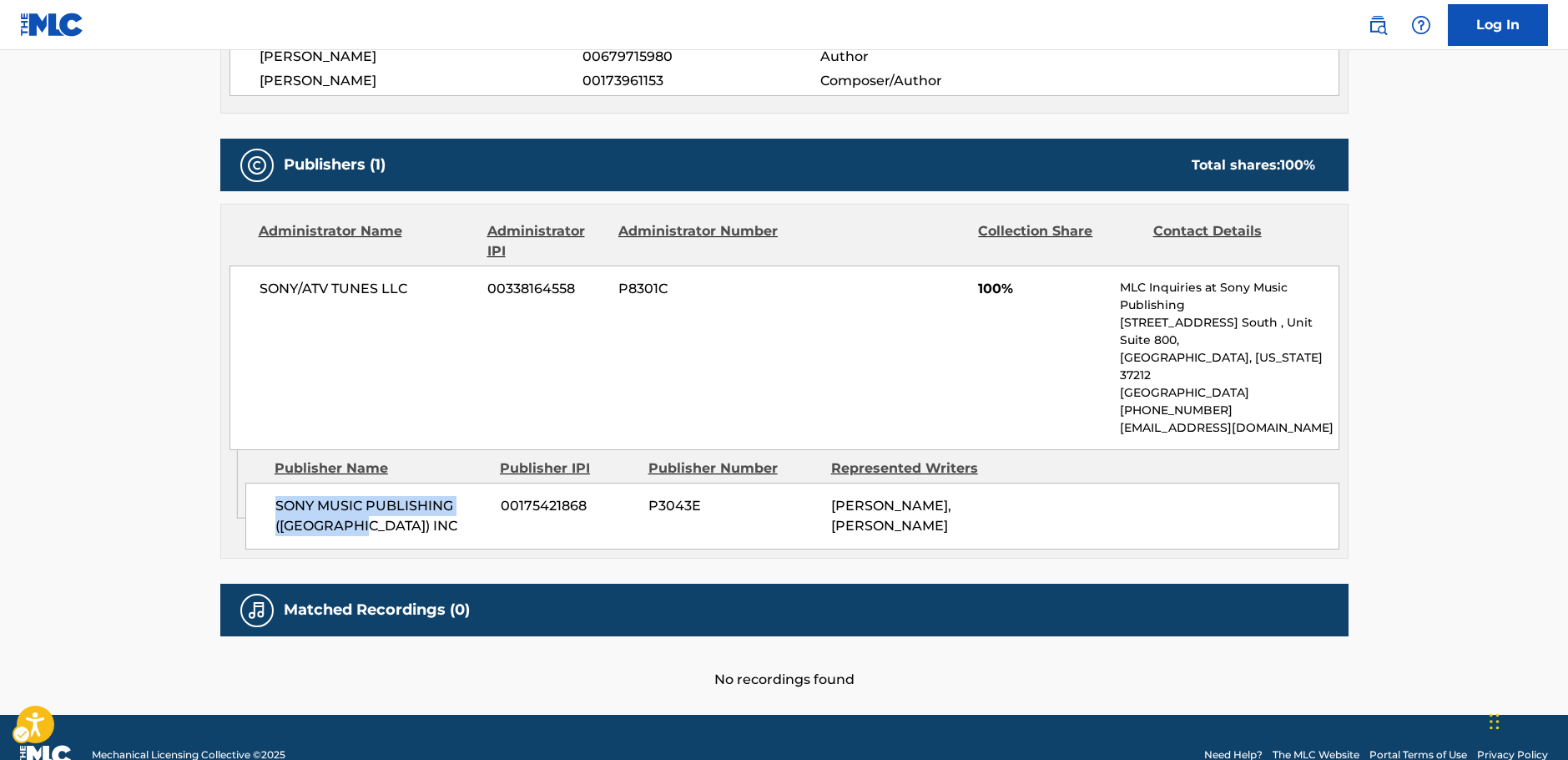
drag, startPoint x: 376, startPoint y: 489, endPoint x: 275, endPoint y: 476, distance: 101.8
click at [275, 496] on span "SONY MUSIC PUBLISHING ([GEOGRAPHIC_DATA]) INC" at bounding box center [381, 516] width 213 height 40
drag, startPoint x: 301, startPoint y: 291, endPoint x: 237, endPoint y: 291, distance: 64.0
click at [237, 291] on div "SONY/ATV TUNES LLC 00338164558 P8301C 100% MLC Inquiries at Sony Music Publishi…" at bounding box center [784, 357] width 1110 height 184
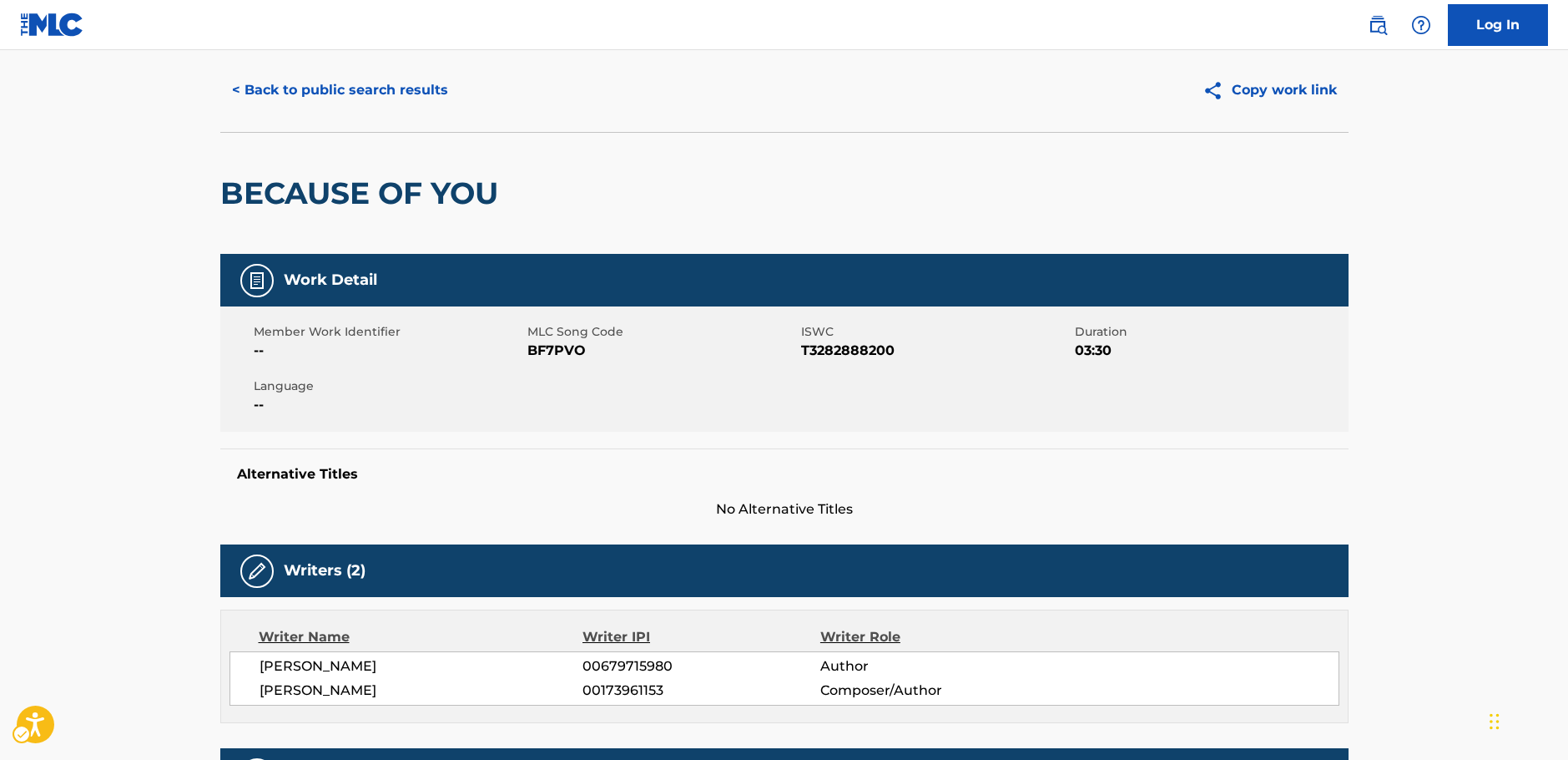
scroll to position [0, 0]
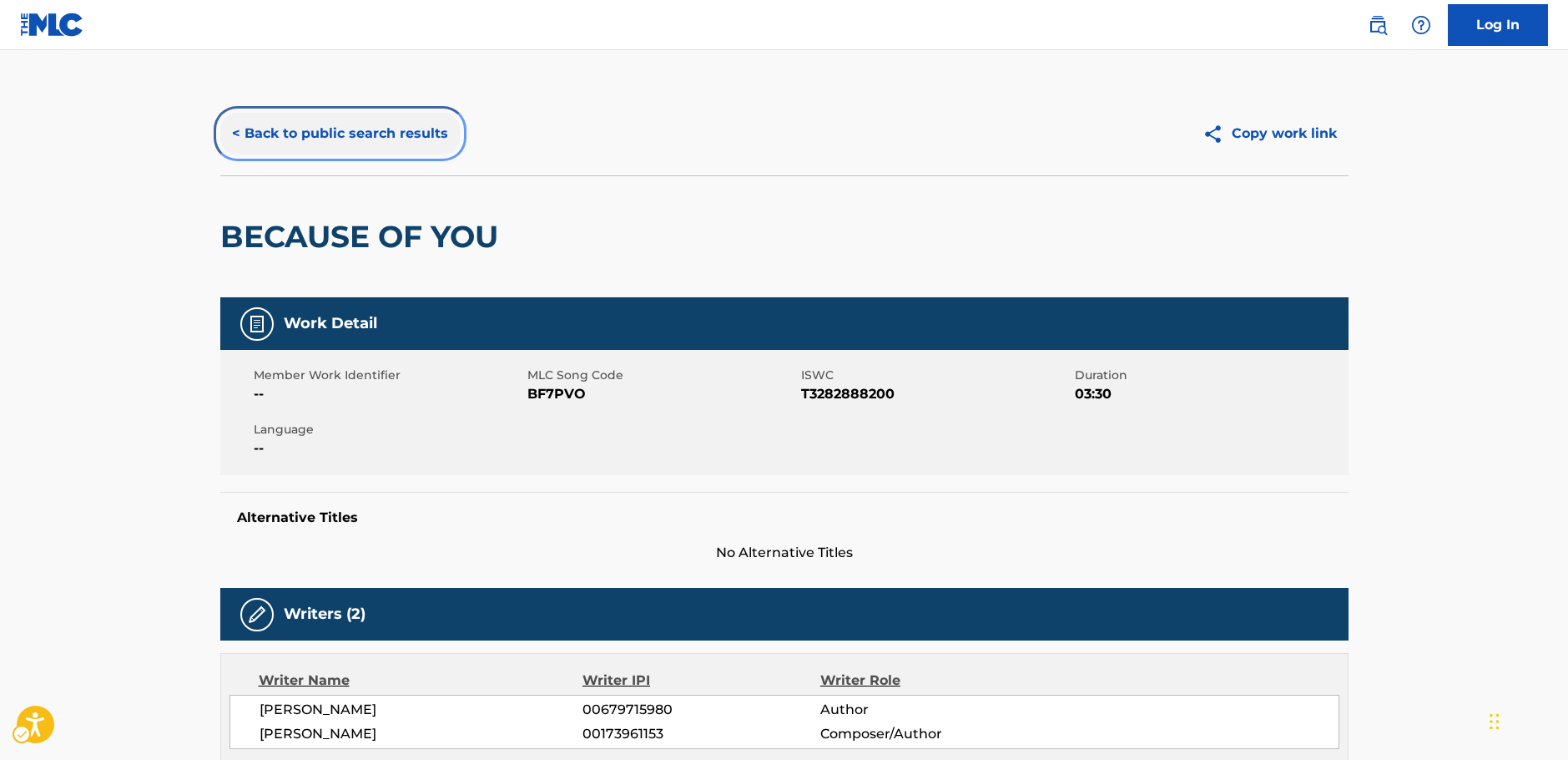
click at [411, 129] on button "< Back to public search results" at bounding box center [340, 134] width 239 height 42
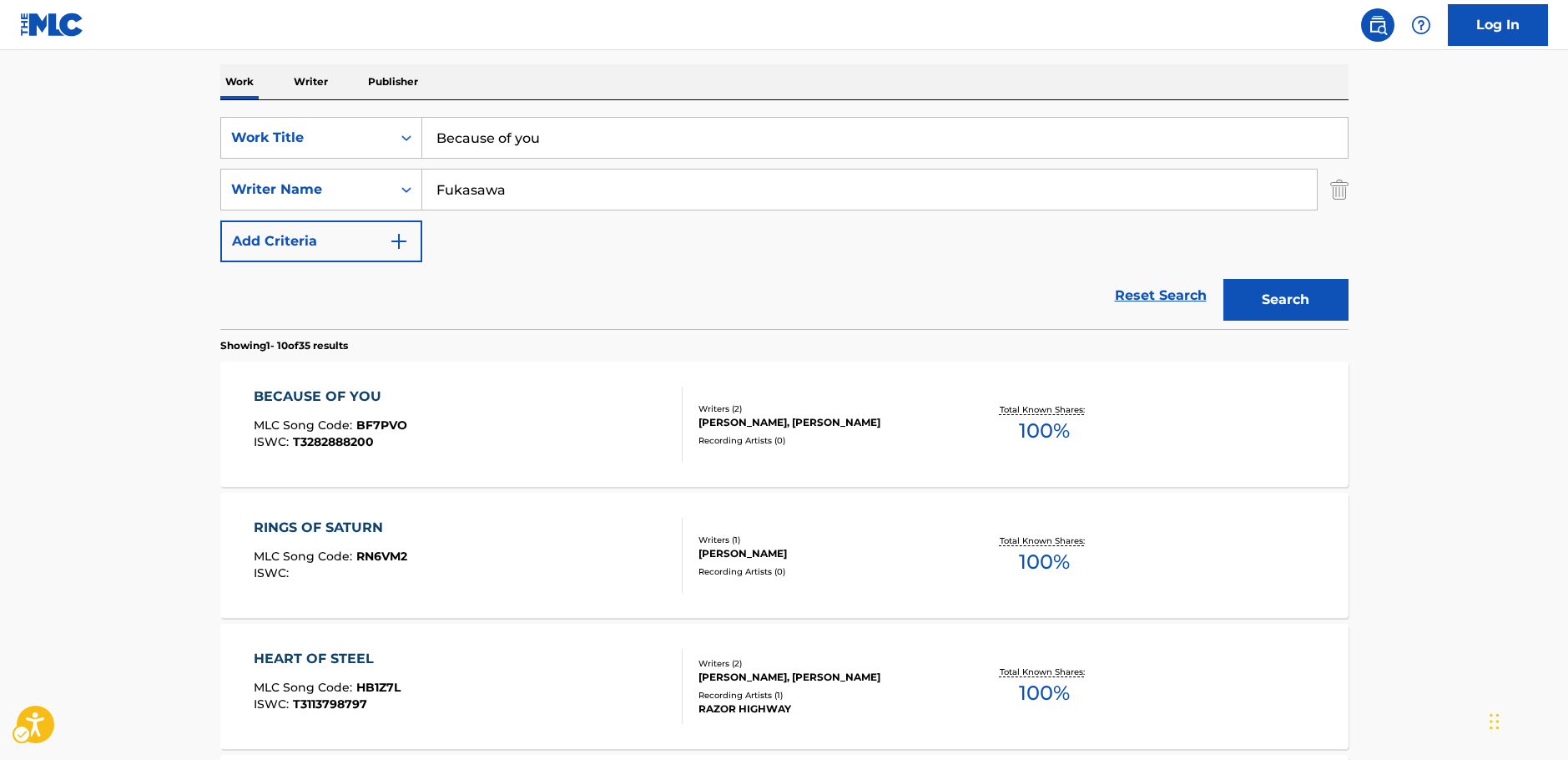
scroll to position [104, 0]
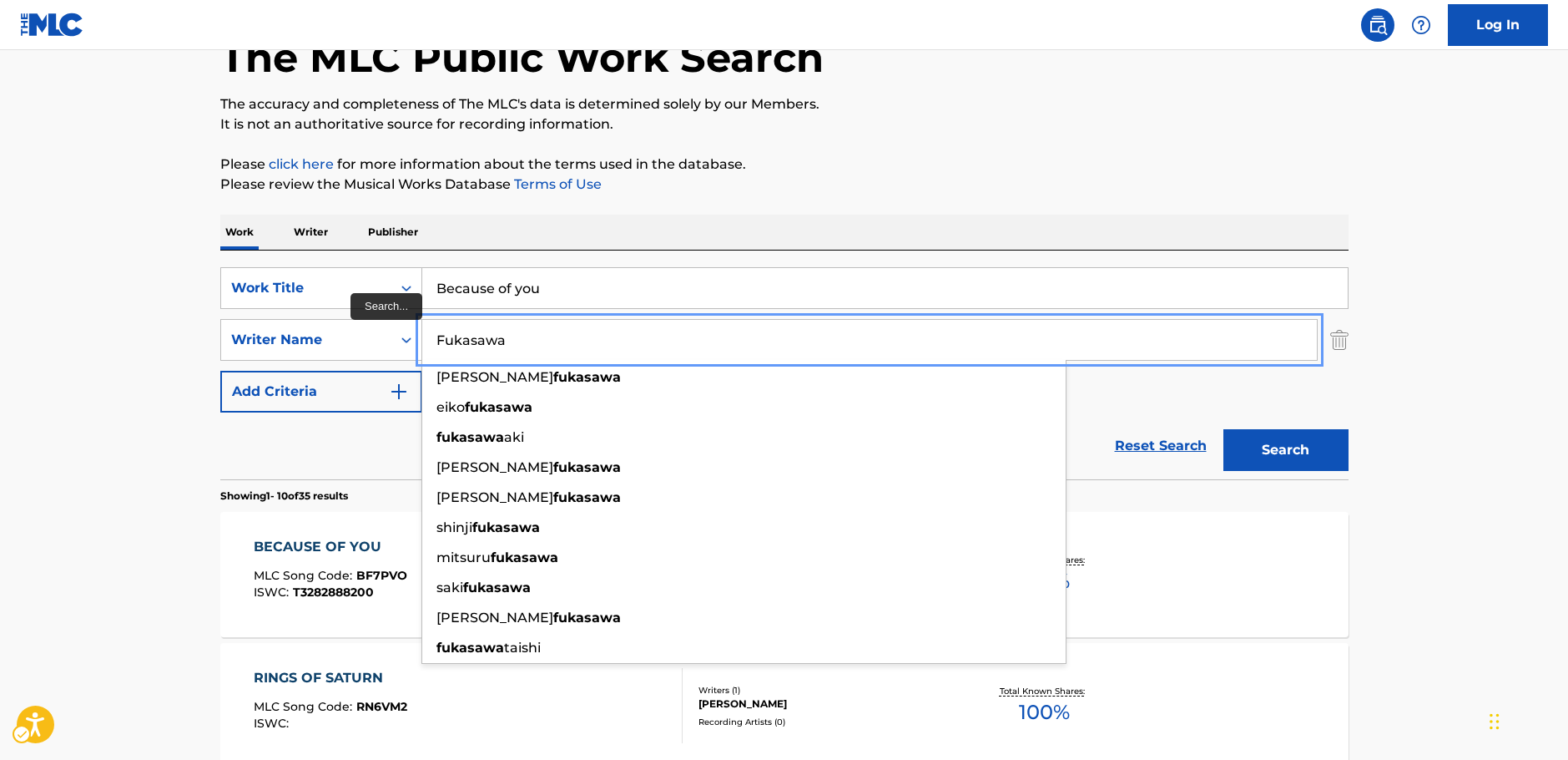
drag, startPoint x: 467, startPoint y: 344, endPoint x: 422, endPoint y: 347, distance: 45.1
paste input "Sasaki"
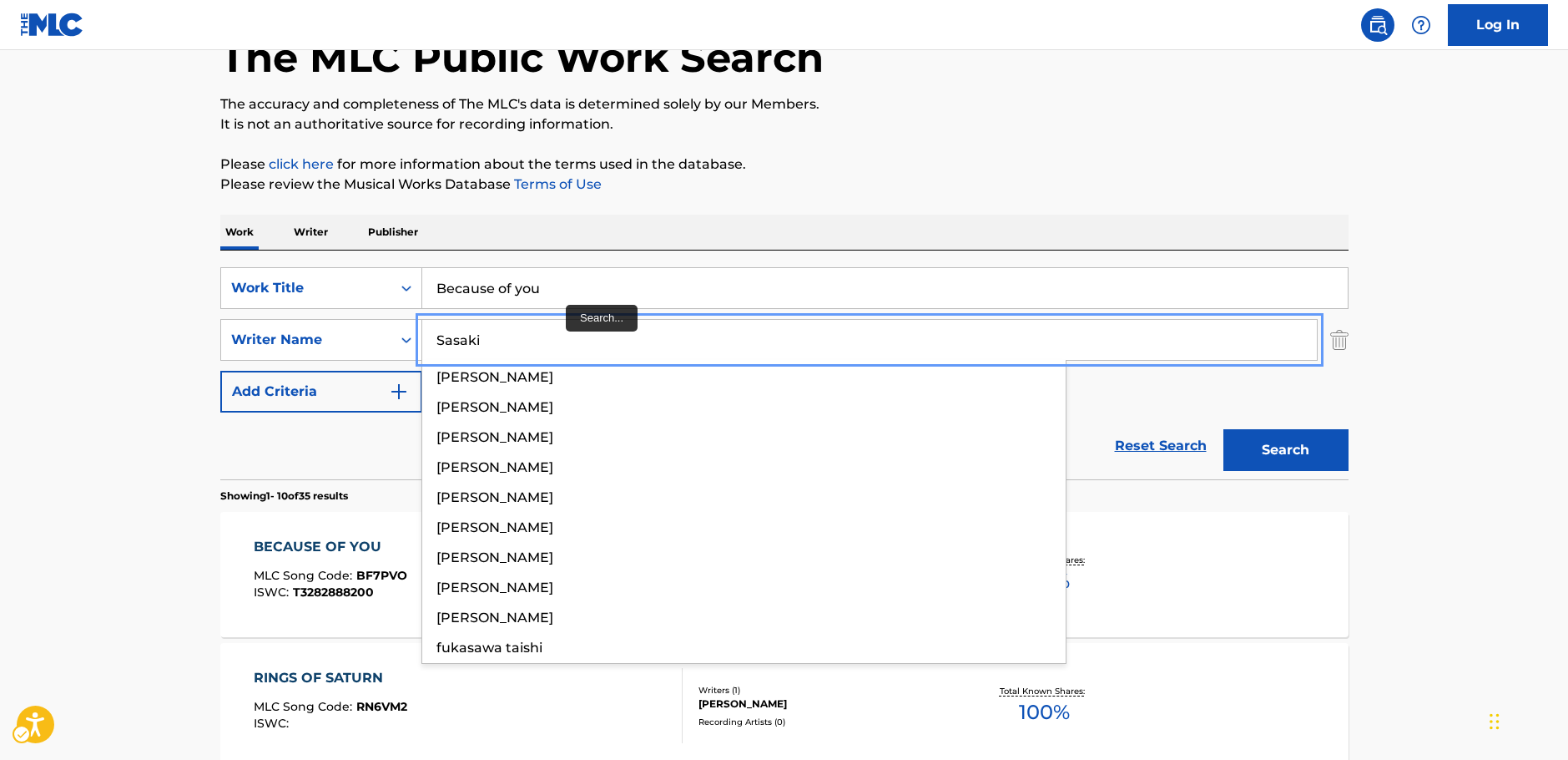
type input "Sasaki"
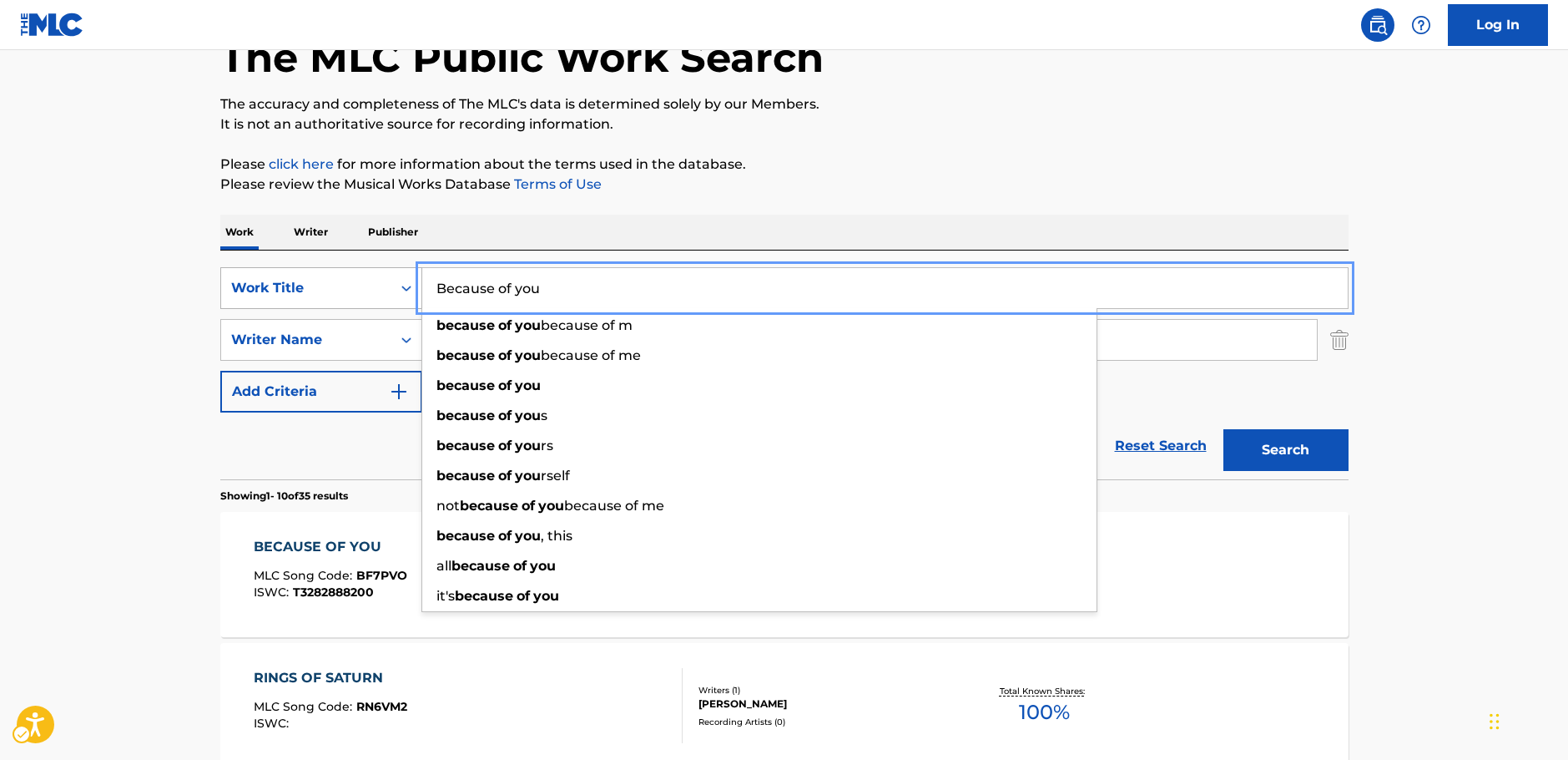
drag, startPoint x: 574, startPoint y: 289, endPoint x: 398, endPoint y: 291, distance: 176.0
paste input "It's myself"
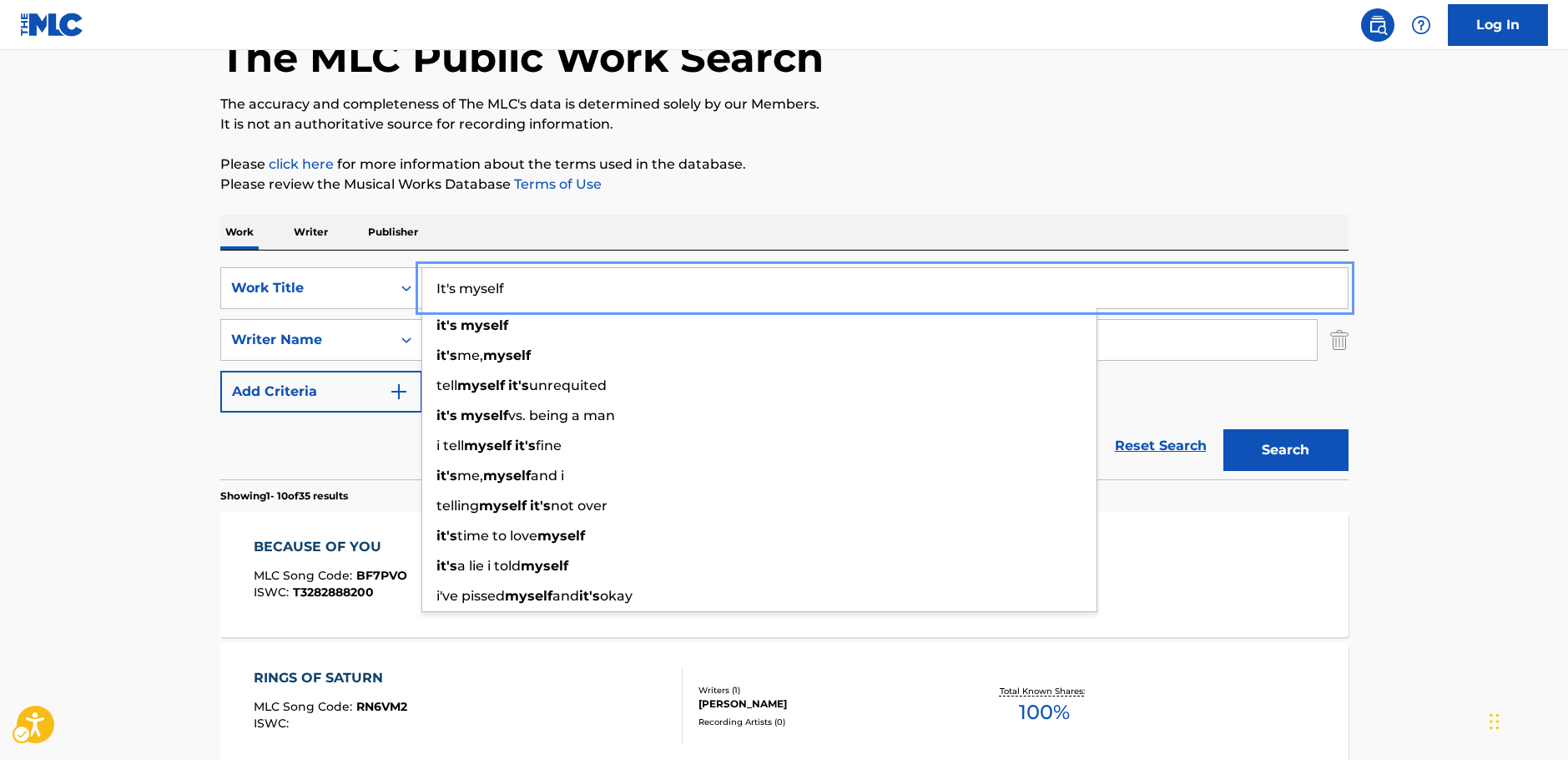
type input "It's myself"
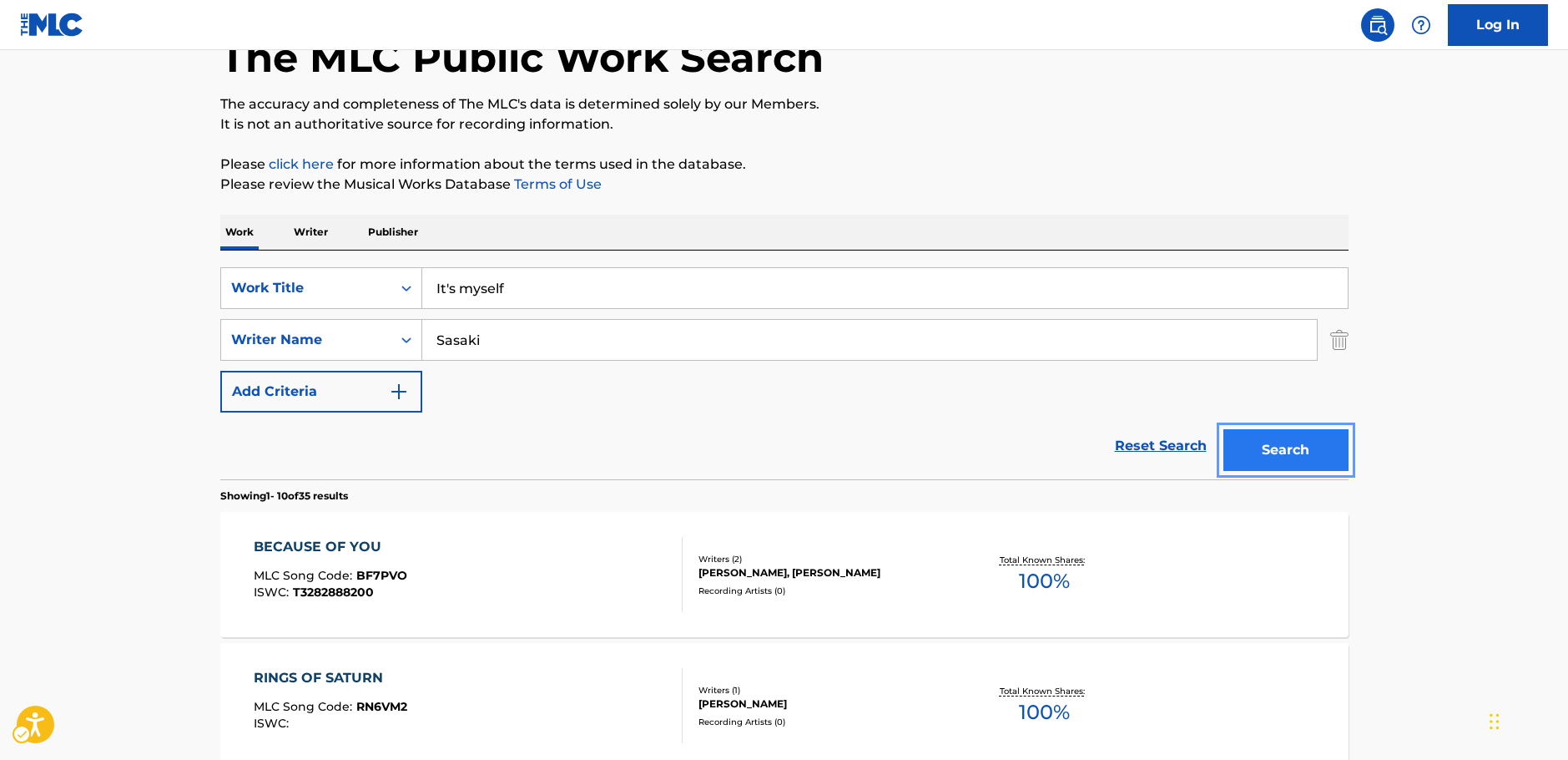
click at [1312, 450] on button "Search" at bounding box center [1286, 450] width 126 height 42
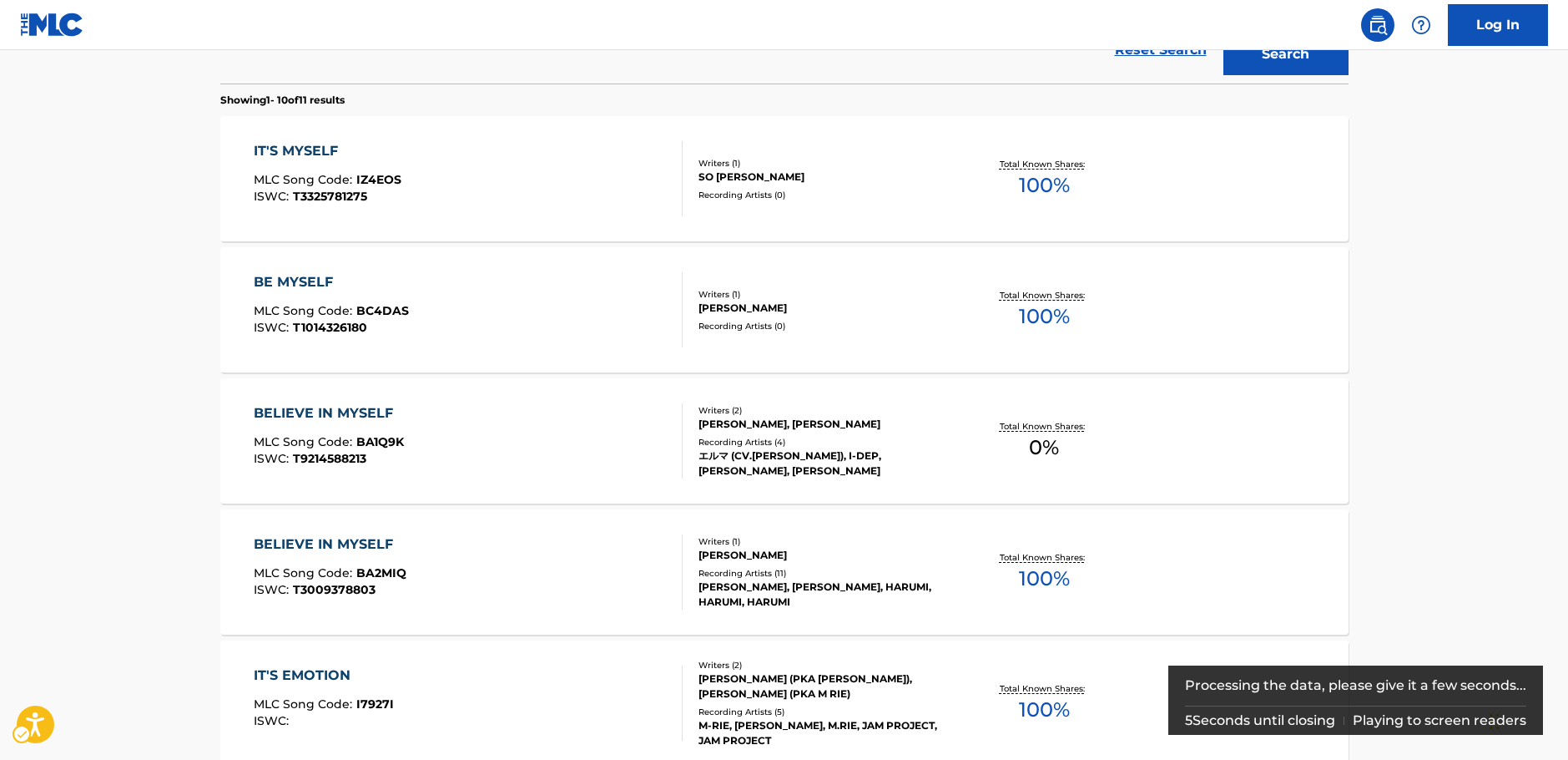
scroll to position [333, 0]
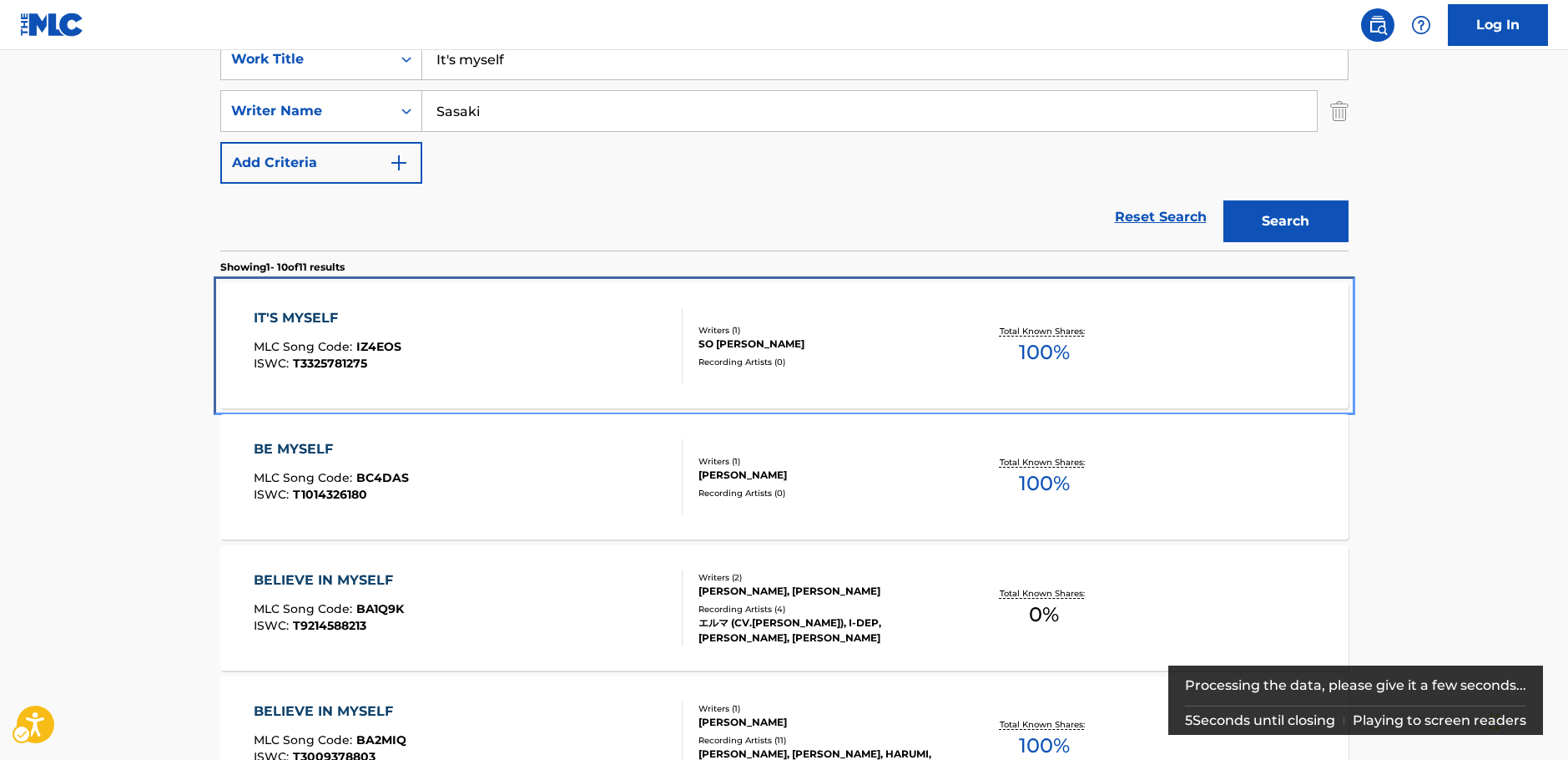
click at [455, 341] on div "IT'S MYSELF MLC Song Code : IZ4EOS ISWC : T3325781275" at bounding box center [468, 345] width 429 height 75
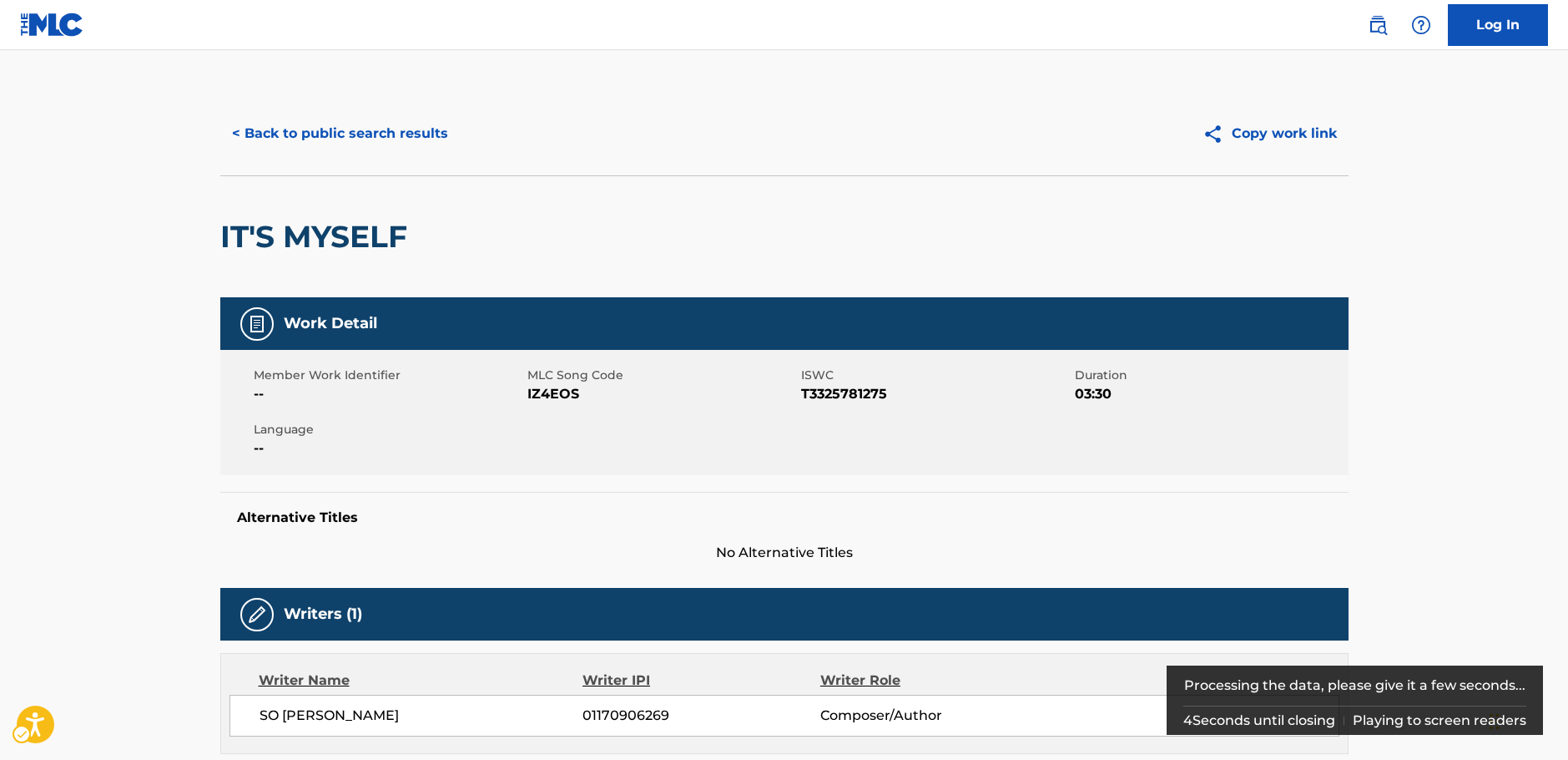
click at [544, 393] on span "MLC Song Code - IZ4EOS" at bounding box center [662, 394] width 269 height 20
click at [826, 394] on span "ISWC - T3325781275" at bounding box center [936, 394] width 269 height 20
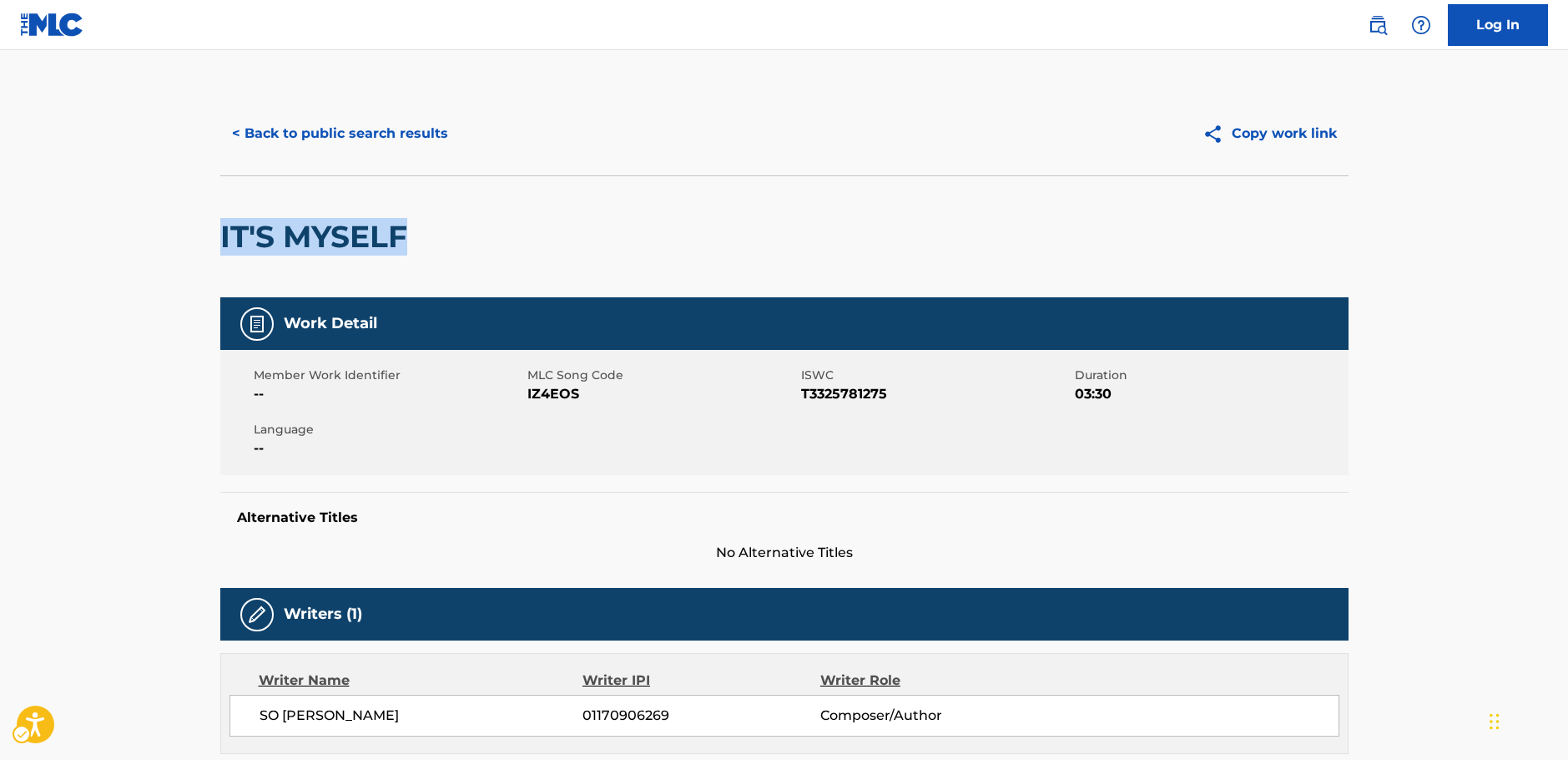
drag, startPoint x: 376, startPoint y: 233, endPoint x: 195, endPoint y: 238, distance: 181.1
click at [195, 238] on main "< Back to public search results Copy work link IT'S MYSELF Work Detail Member W…" at bounding box center [784, 703] width 1568 height 1305
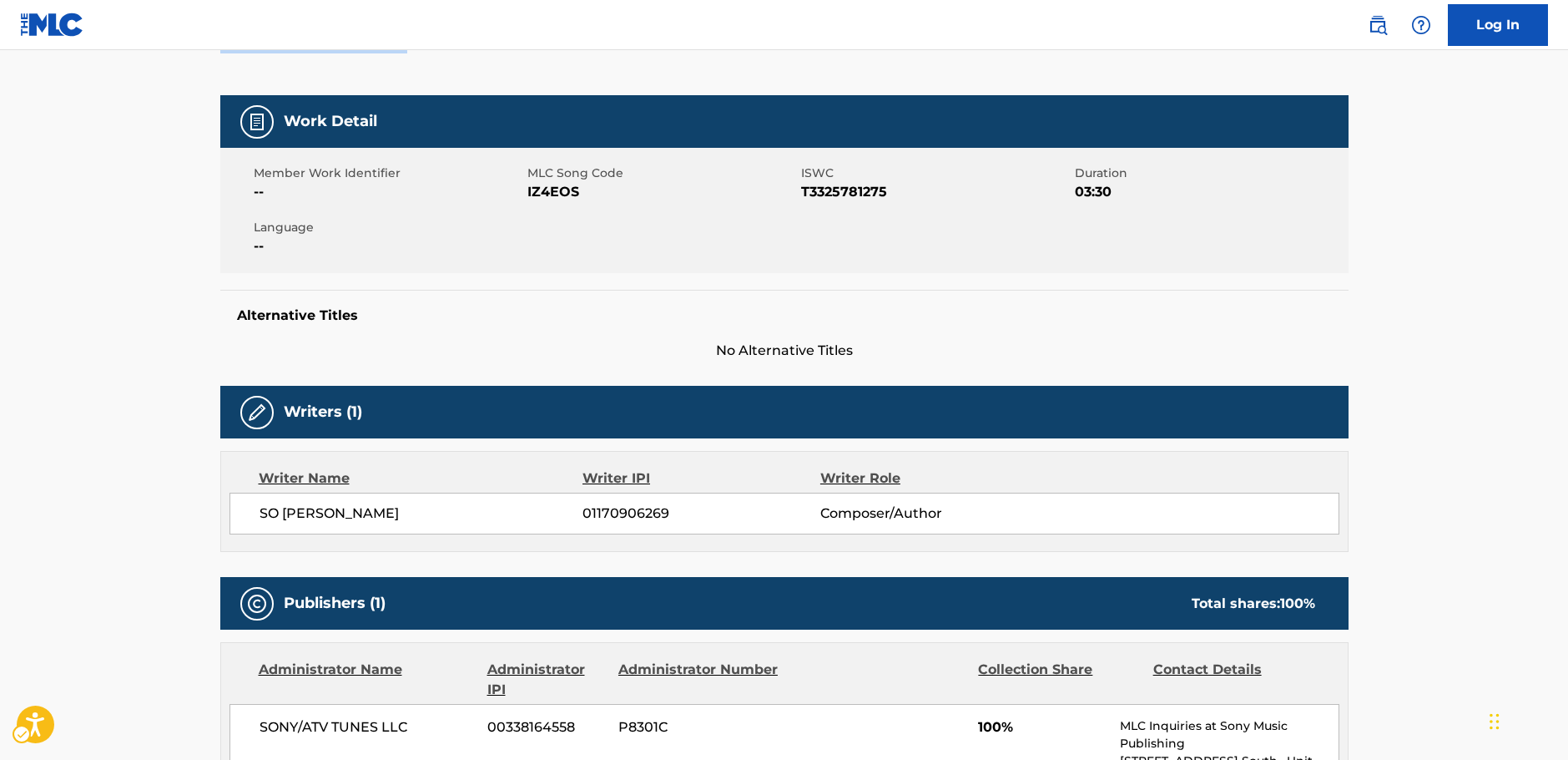
scroll to position [250, 0]
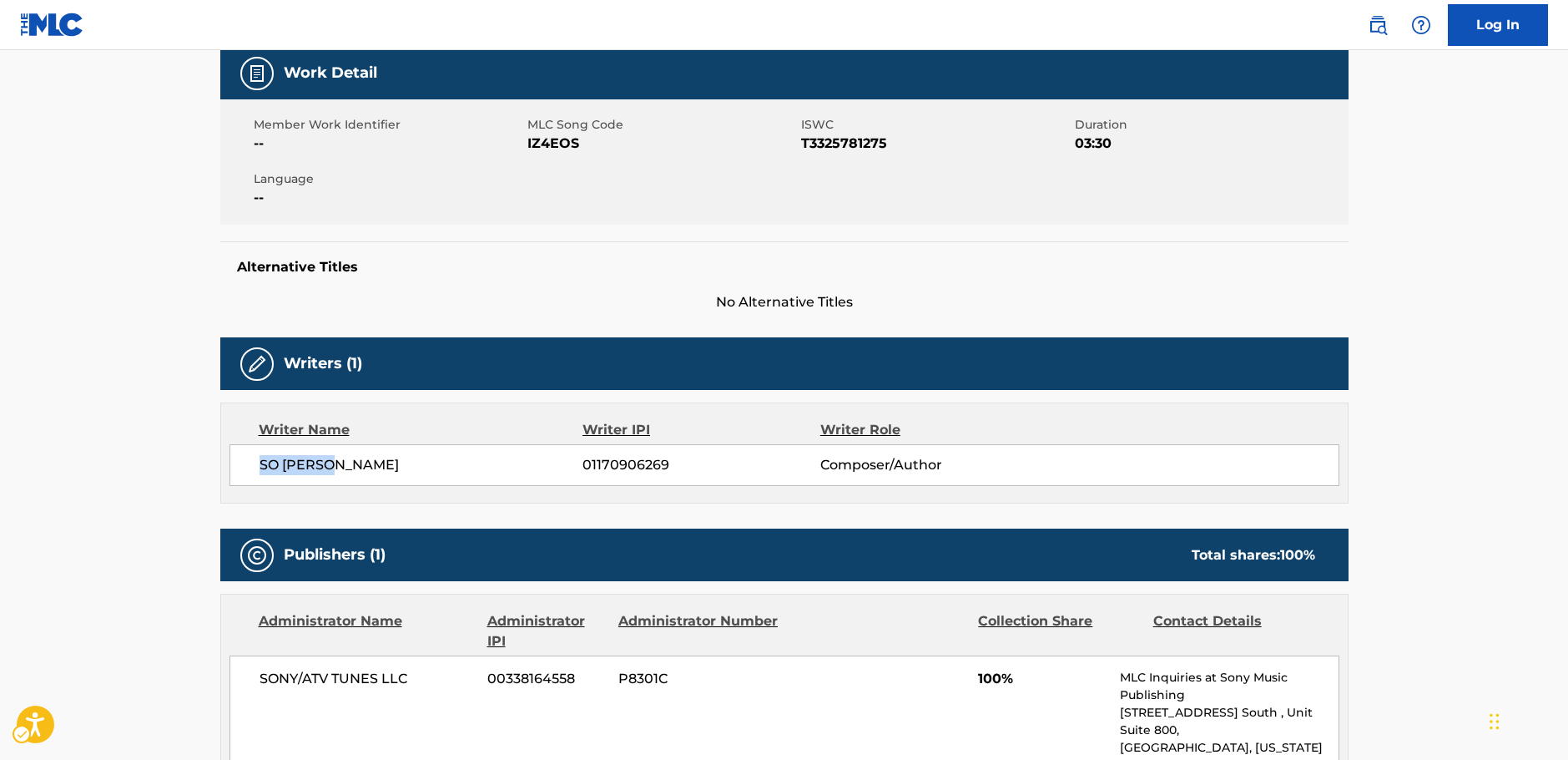
drag, startPoint x: 371, startPoint y: 472, endPoint x: 259, endPoint y: 472, distance: 112.0
click at [259, 472] on span "SO [PERSON_NAME]" at bounding box center [420, 465] width 323 height 20
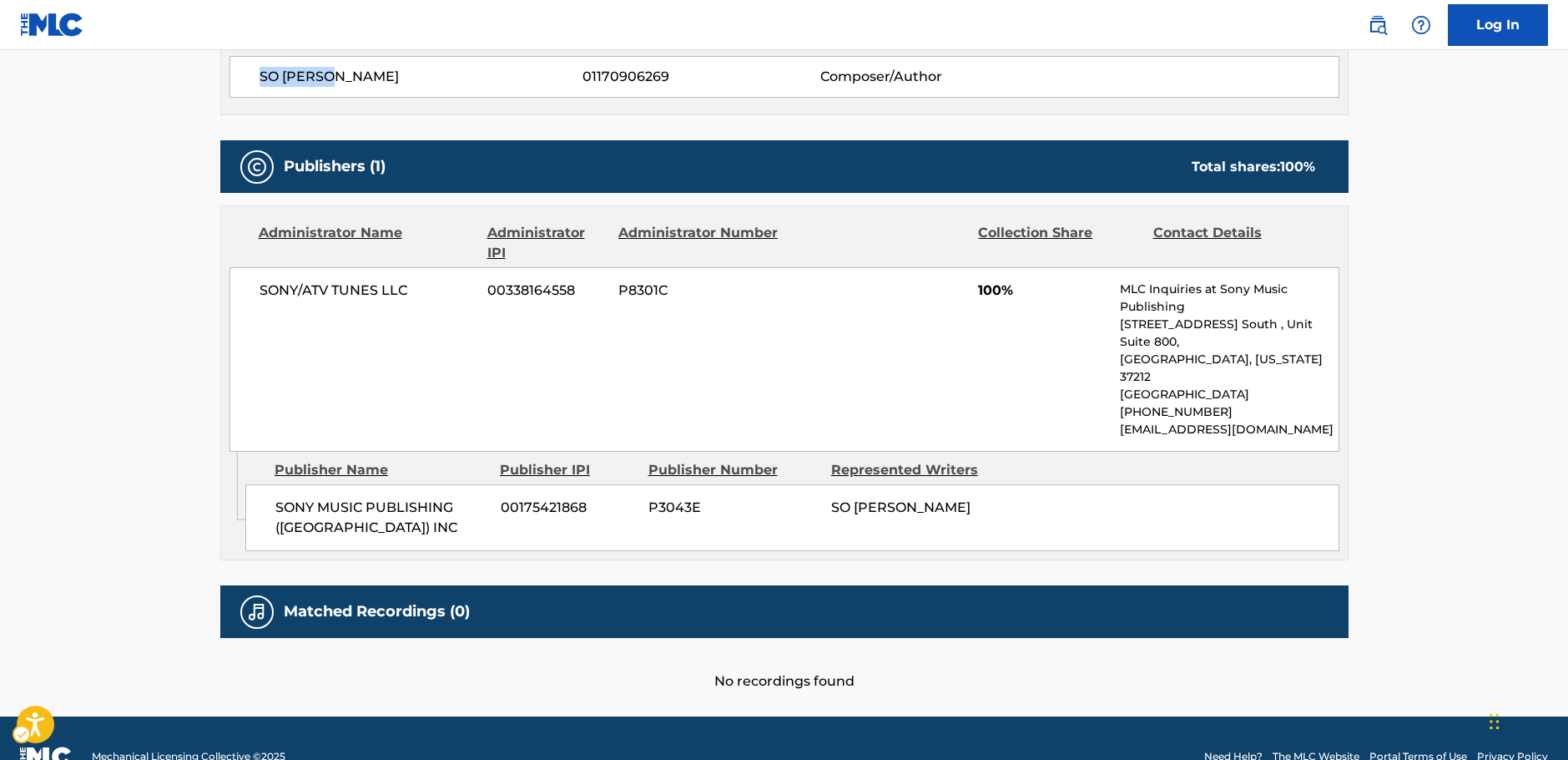
scroll to position [640, 0]
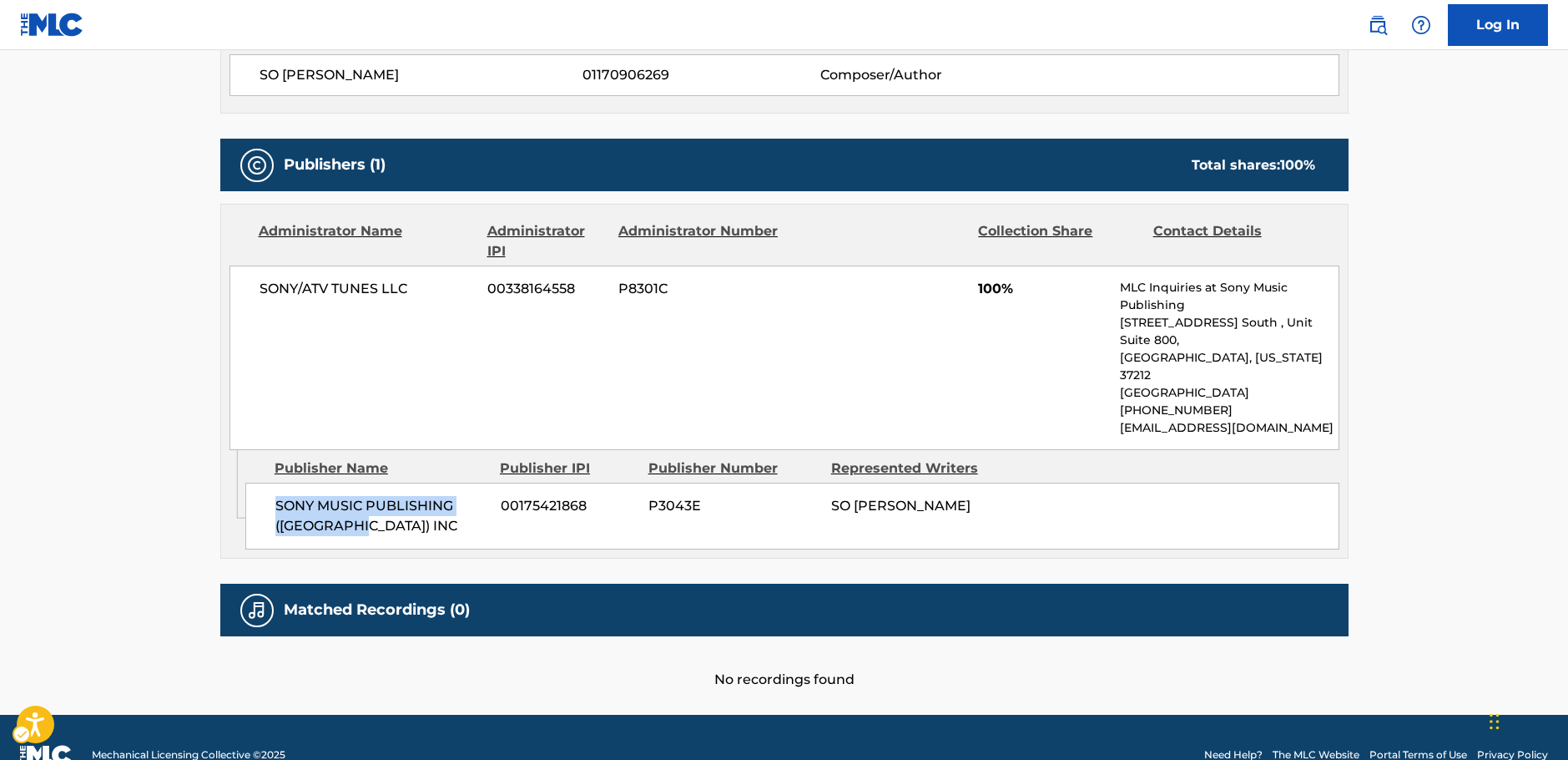
drag, startPoint x: 382, startPoint y: 491, endPoint x: 273, endPoint y: 472, distance: 110.6
click at [273, 483] on div "SONY MUSIC PUBLISHING ([GEOGRAPHIC_DATA]) INC 00175421868 P3043E SO [PERSON_NAM…" at bounding box center [792, 516] width 1094 height 66
drag, startPoint x: 425, startPoint y: 288, endPoint x: 259, endPoint y: 291, distance: 166.0
click at [259, 291] on span "SONY/ATV TUNES LLC" at bounding box center [367, 289] width 216 height 20
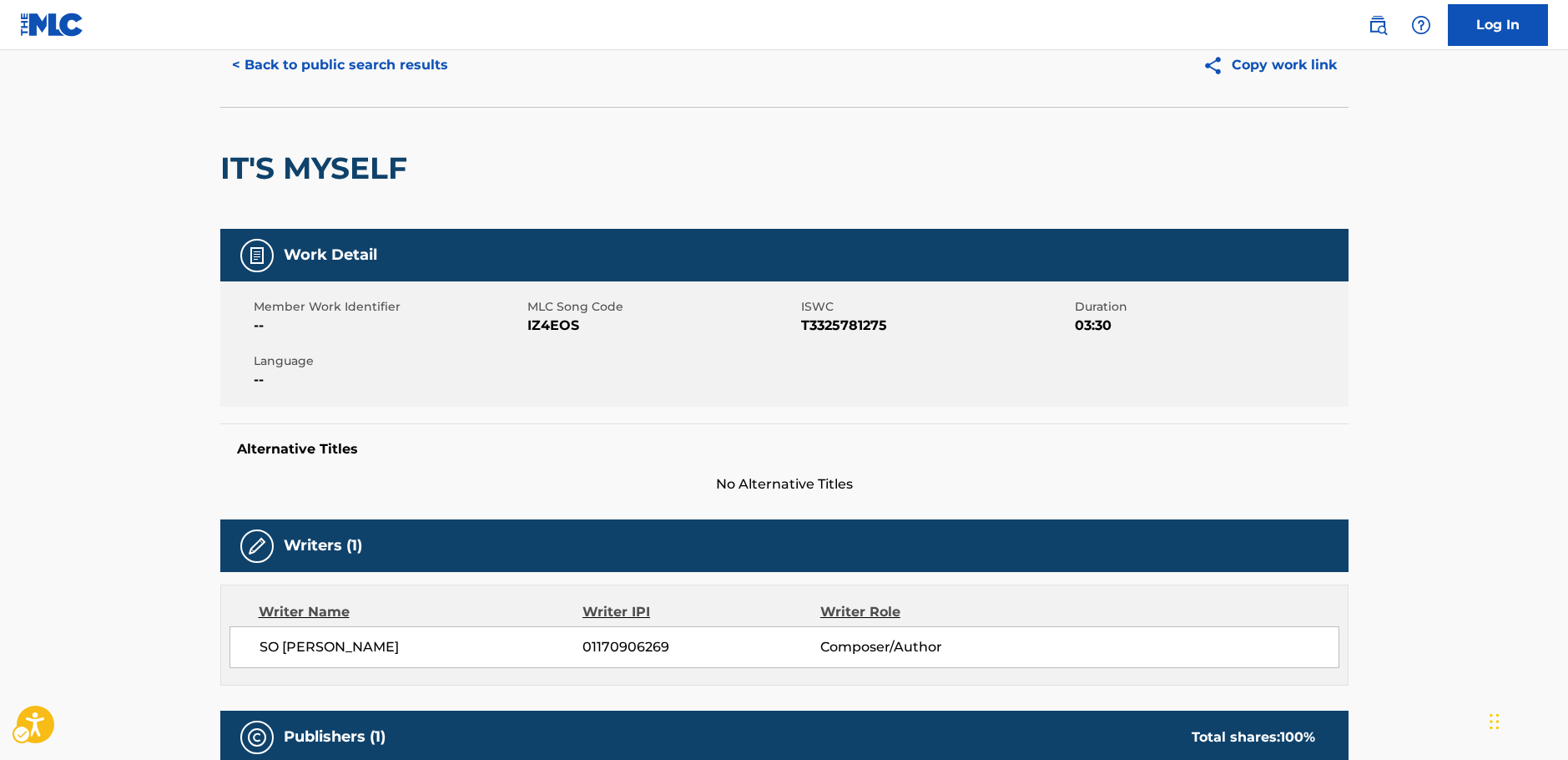
scroll to position [0, 0]
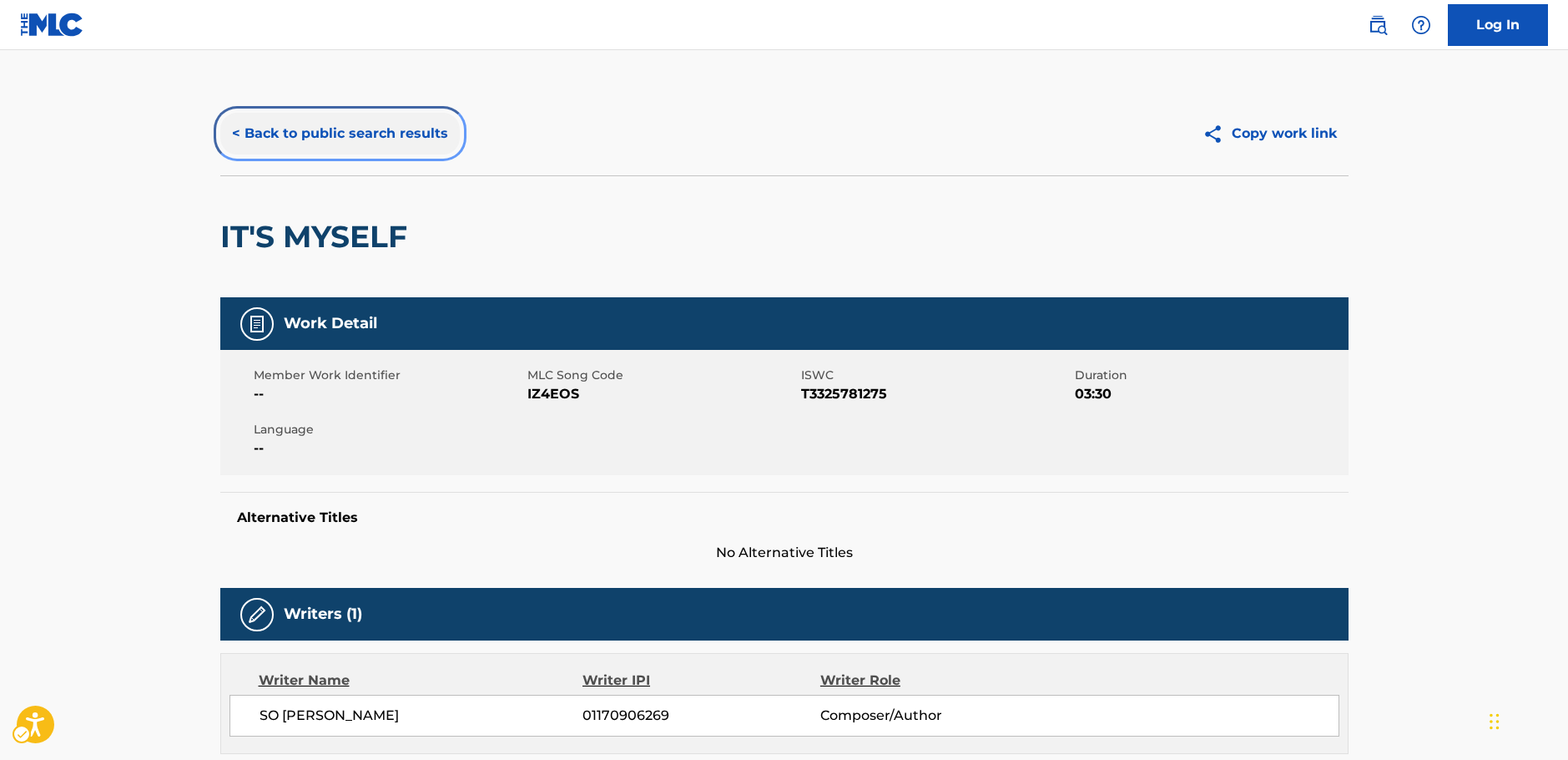
click at [357, 139] on button "< Back to public search results" at bounding box center [340, 134] width 239 height 42
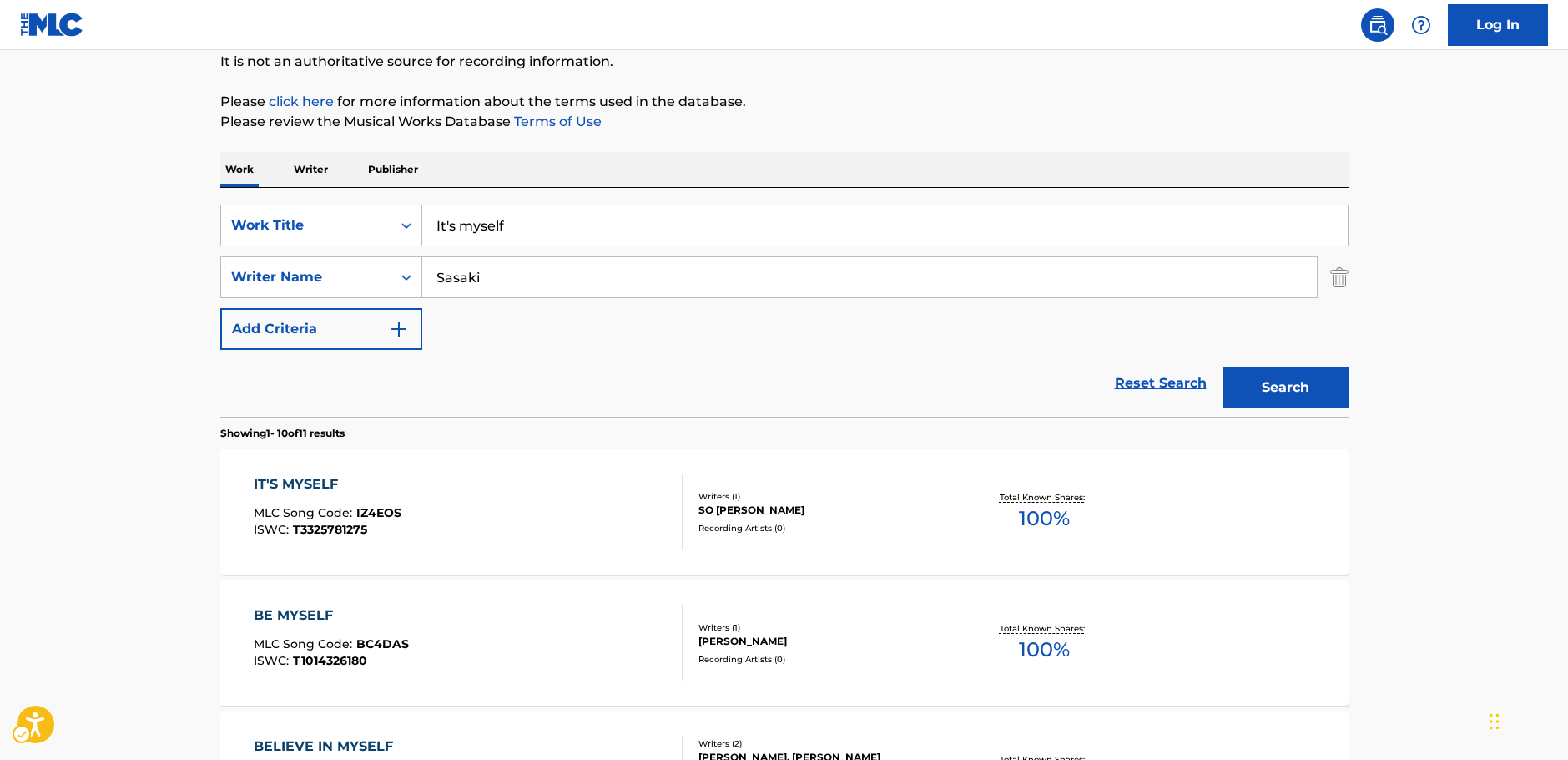
scroll to position [166, 0]
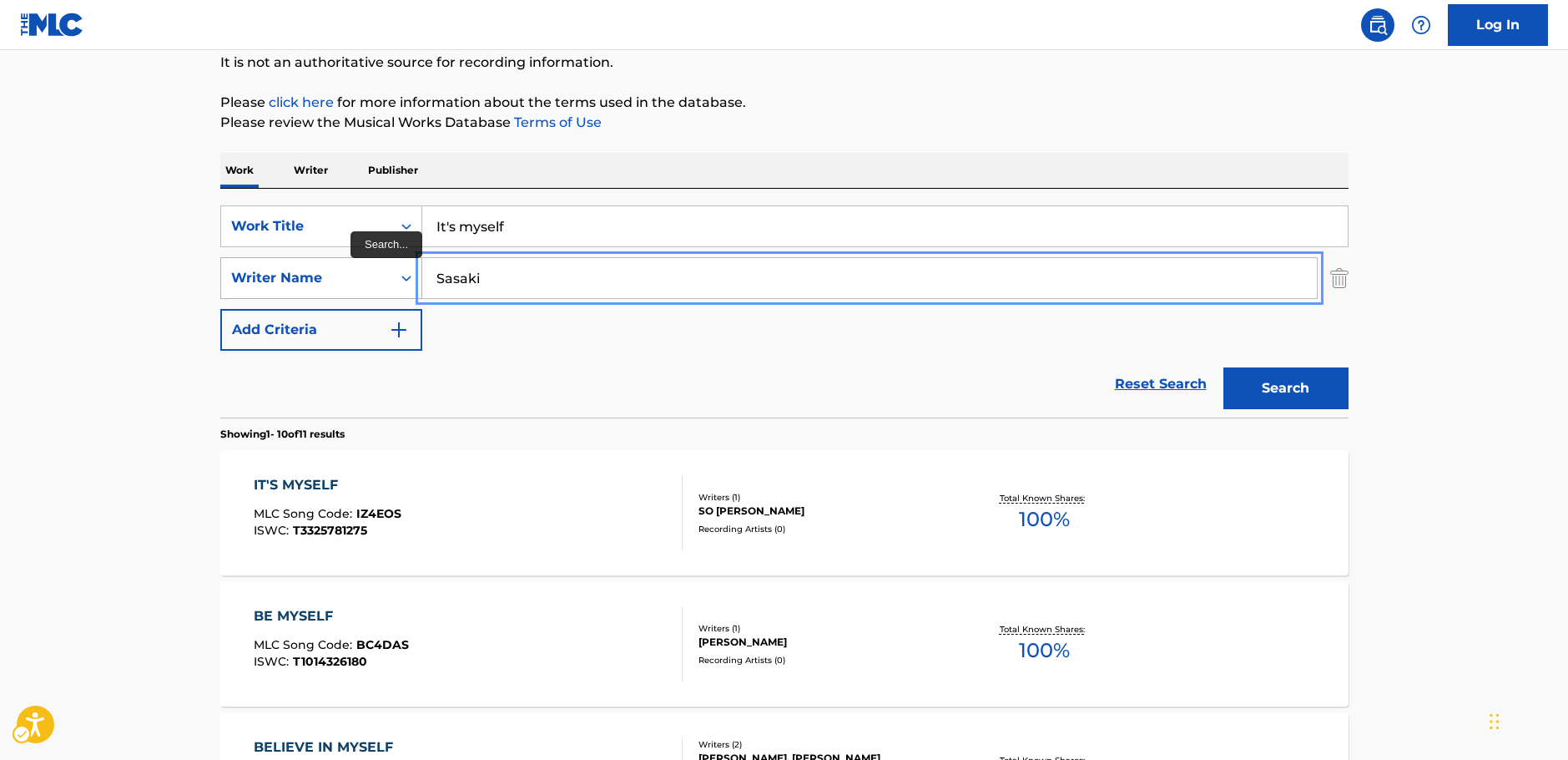
drag, startPoint x: 403, startPoint y: 278, endPoint x: 393, endPoint y: 277, distance: 10.0
paste input "Hamaguch"
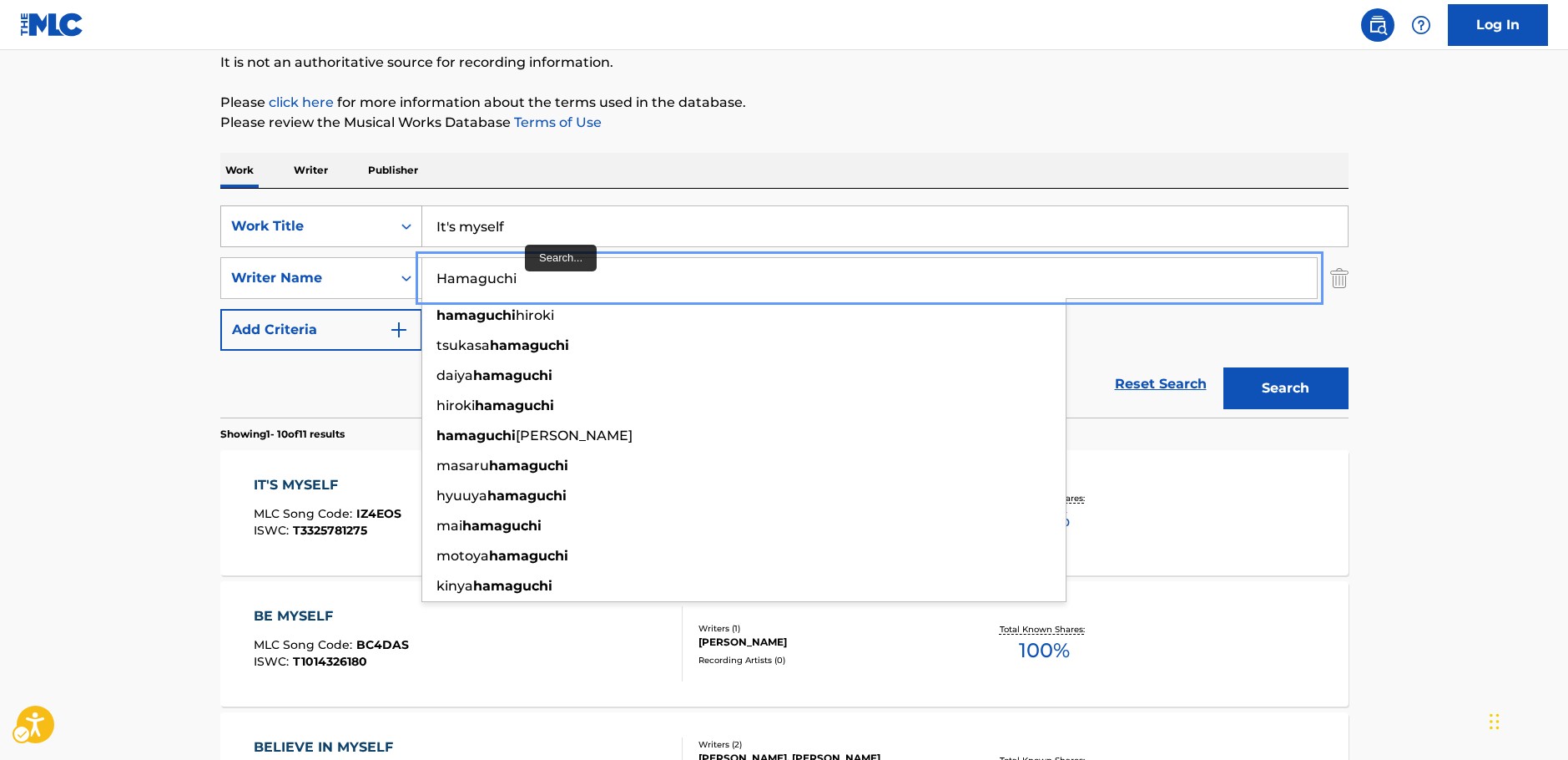
type input "Hamaguchi"
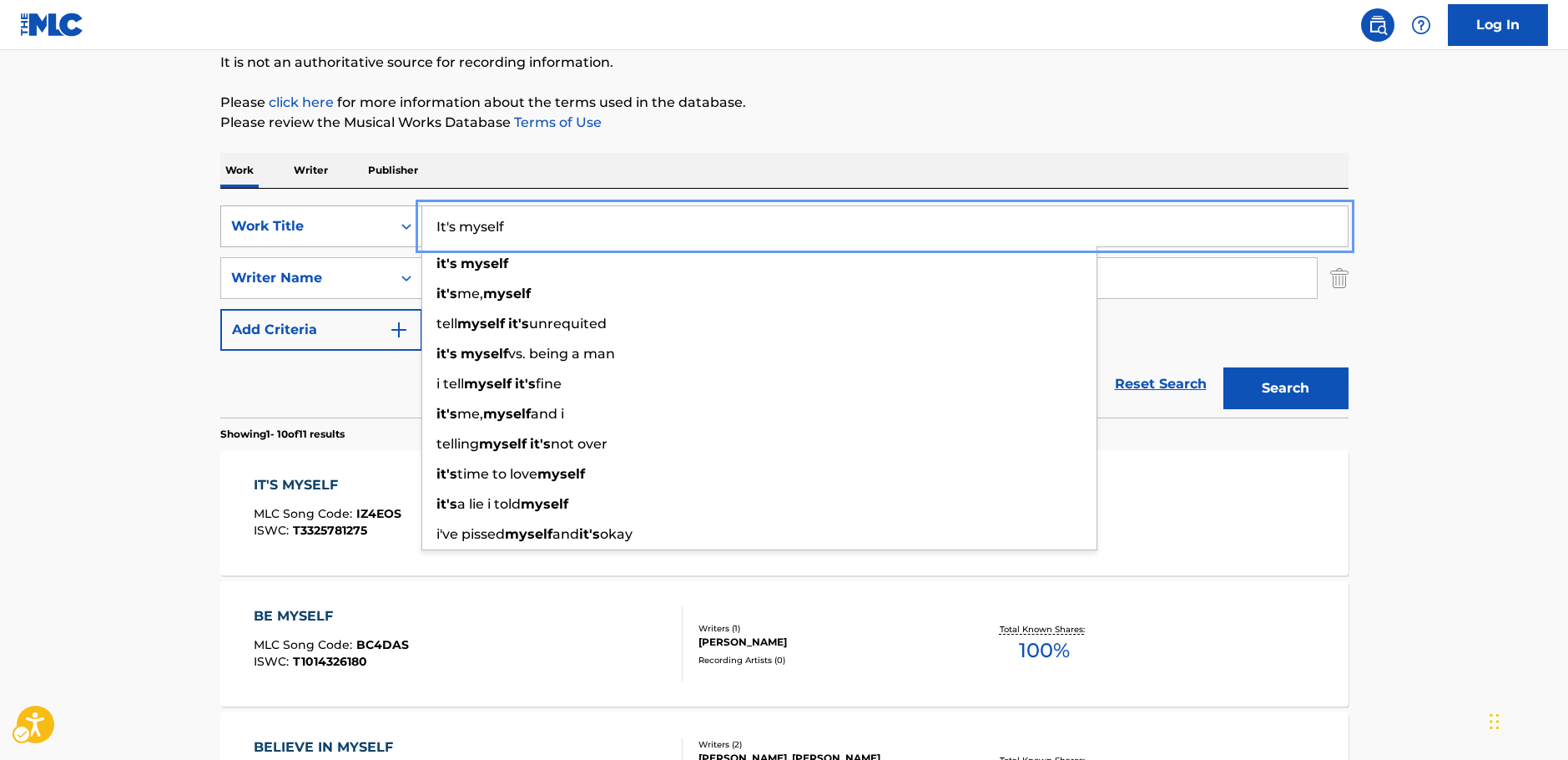
drag, startPoint x: 357, startPoint y: 226, endPoint x: 418, endPoint y: 230, distance: 61.1
paste input "[PERSON_NAME]'s Memories"
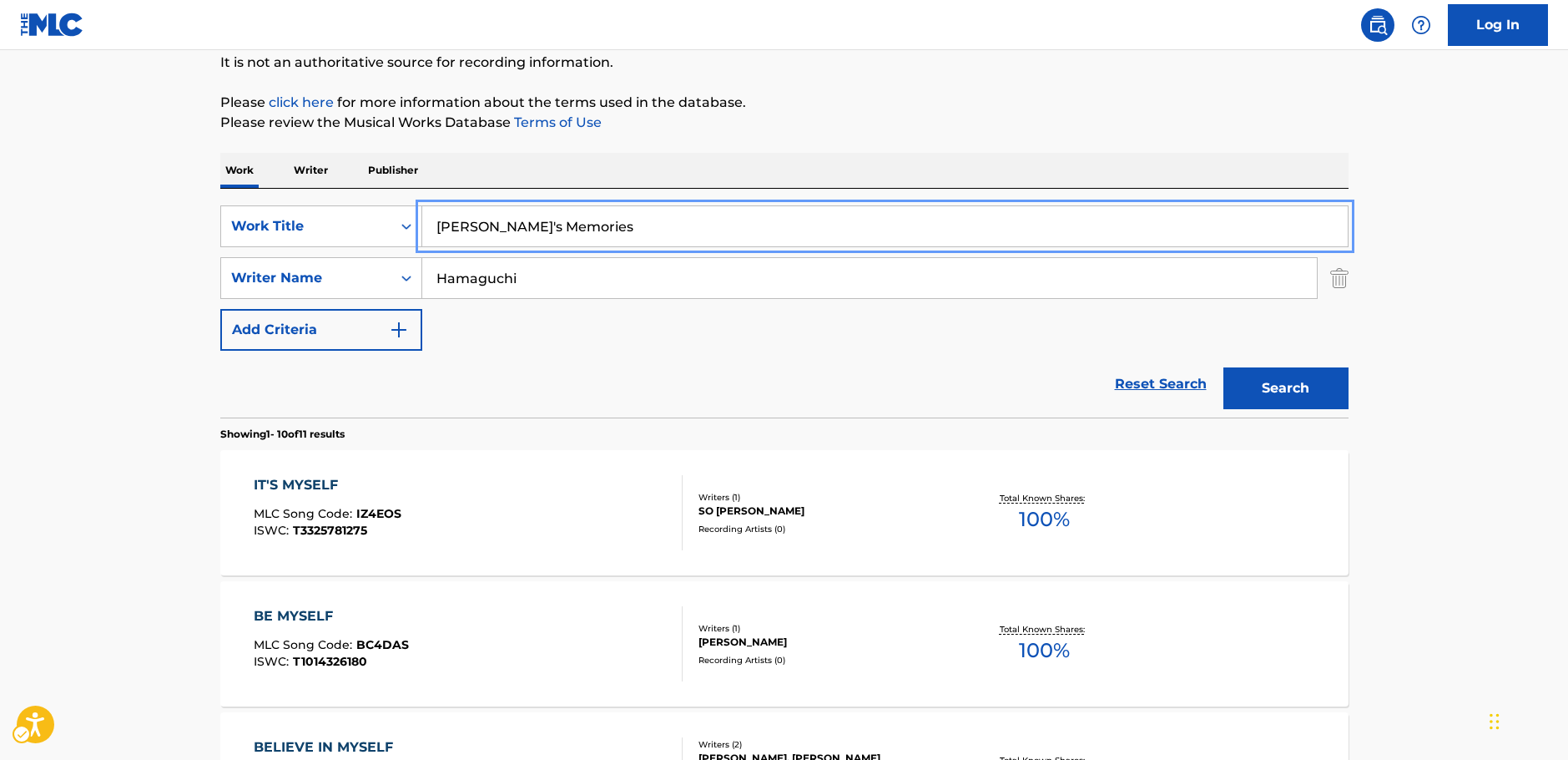
type input "[PERSON_NAME]'s Memories"
click at [1297, 387] on button "Search" at bounding box center [1286, 388] width 126 height 42
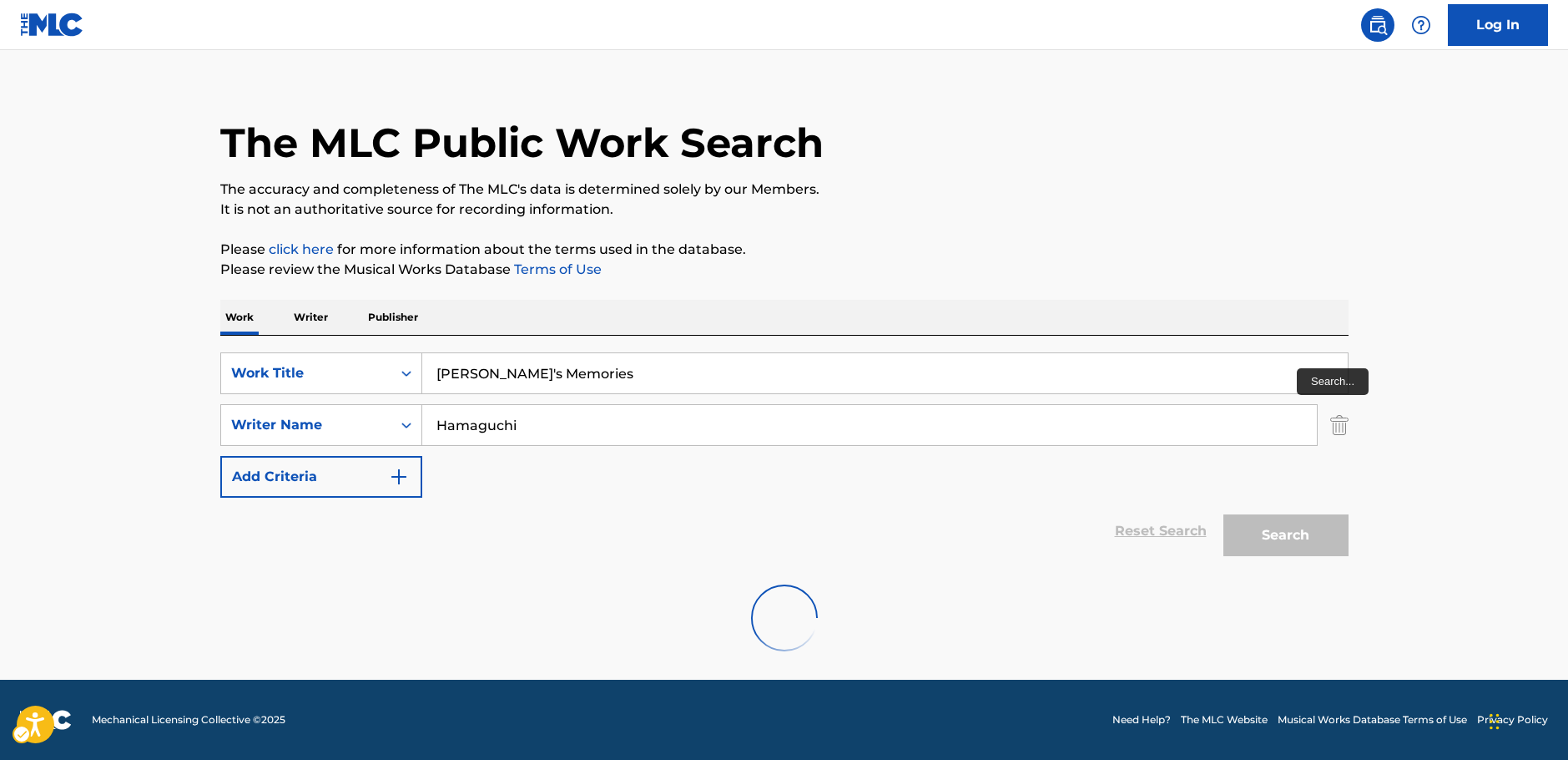
scroll to position [0, 0]
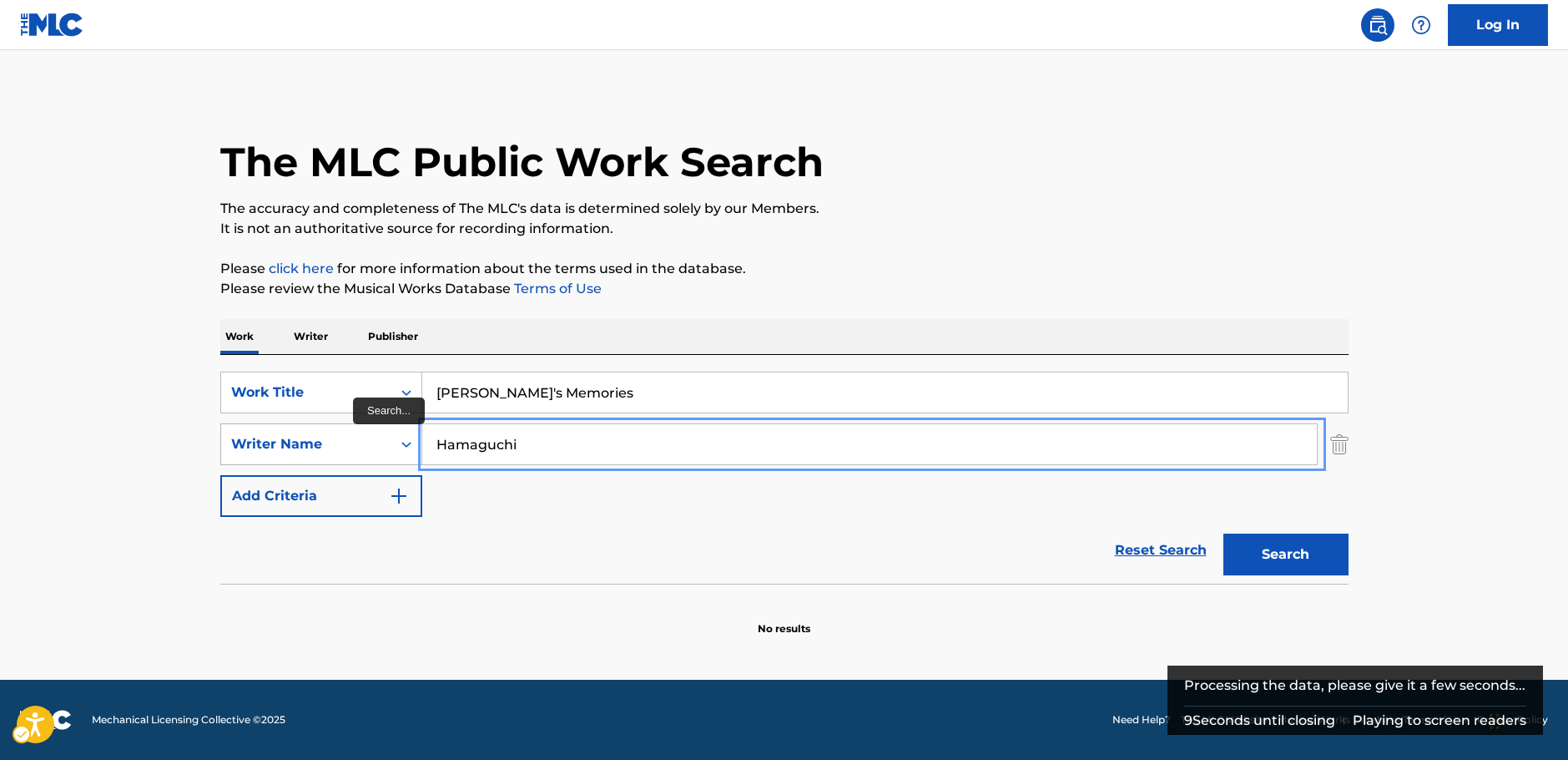
drag, startPoint x: 440, startPoint y: 440, endPoint x: 286, endPoint y: 443, distance: 154.0
click at [286, 443] on div "SearchWithCriteriab2e0b58b-d365-4784-97a9-827367195c12 Writer Name [PERSON_NAME]" at bounding box center [784, 444] width 1129 height 42
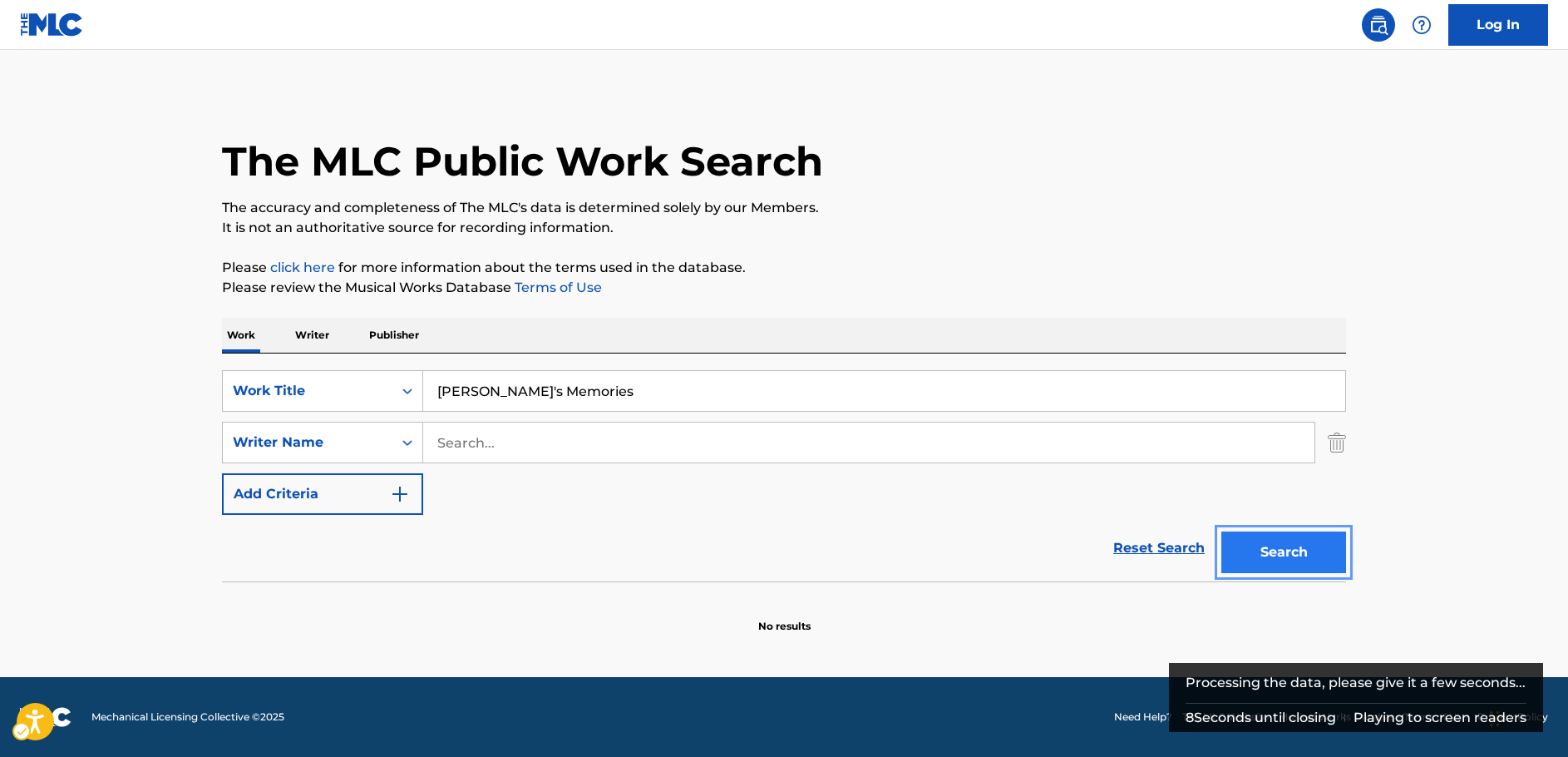
click at [1269, 549] on button "Search" at bounding box center [1283, 552] width 125 height 41
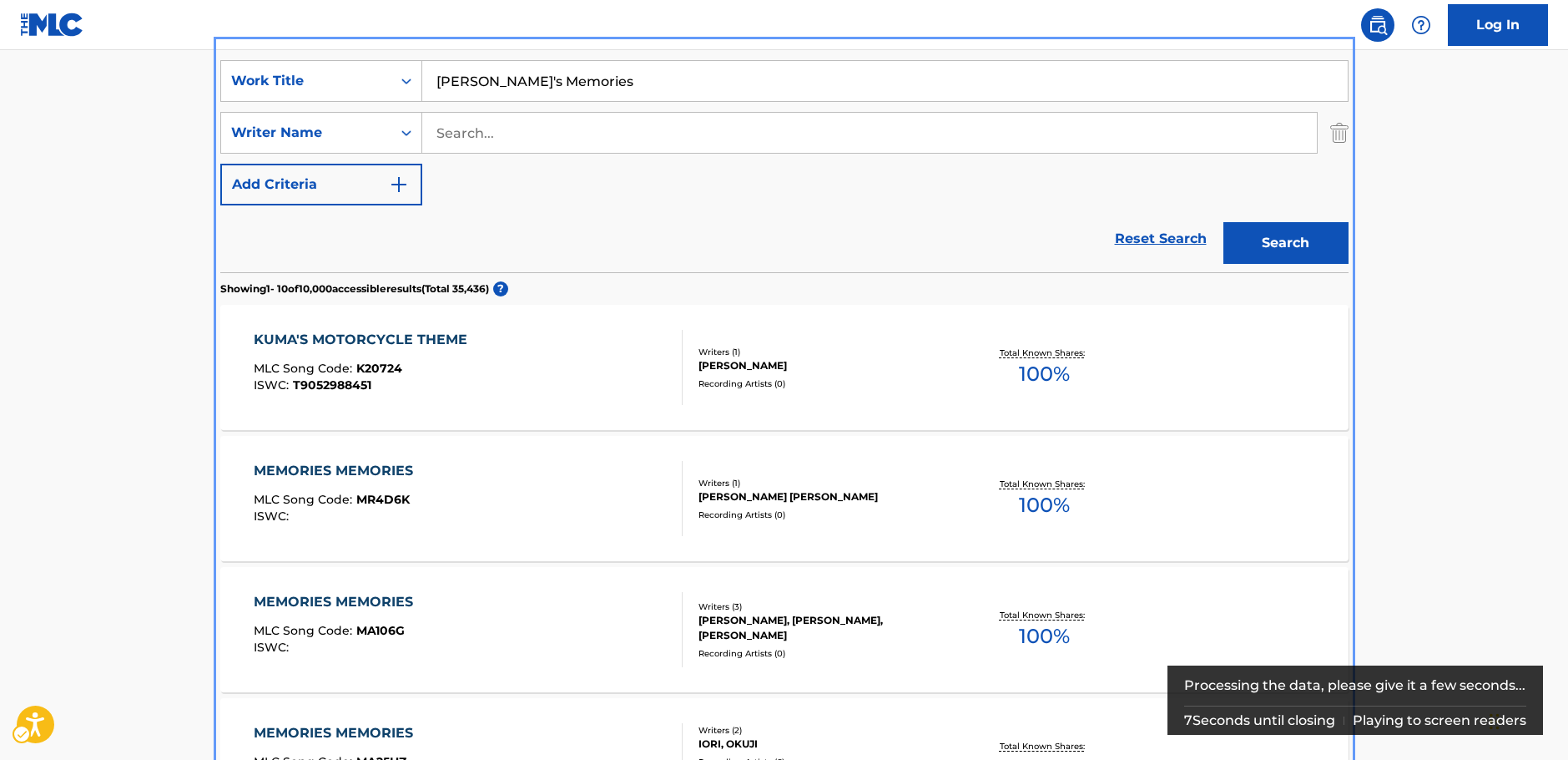
scroll to position [249, 0]
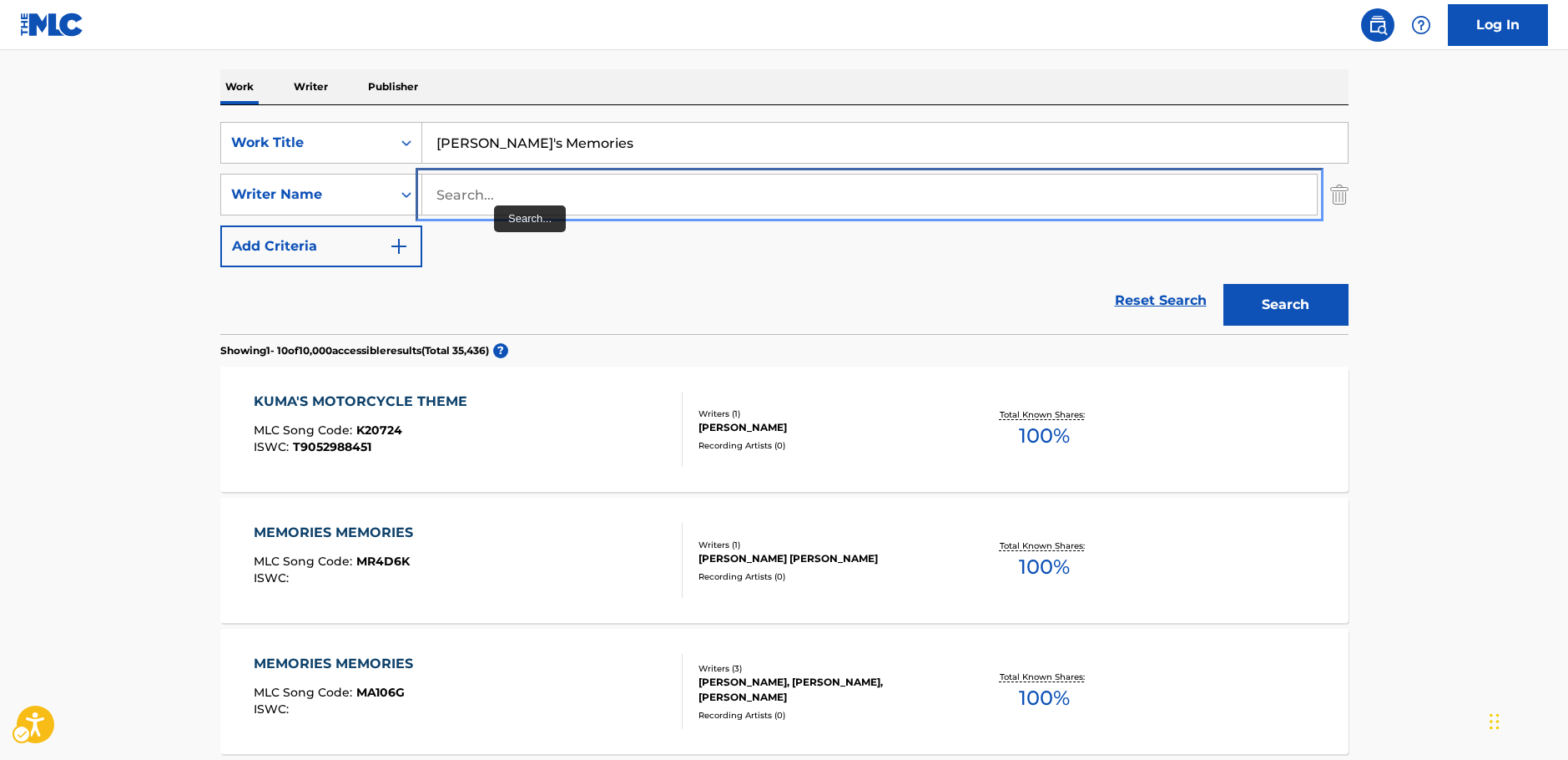
click at [497, 195] on input "Search..." at bounding box center [870, 194] width 894 height 40
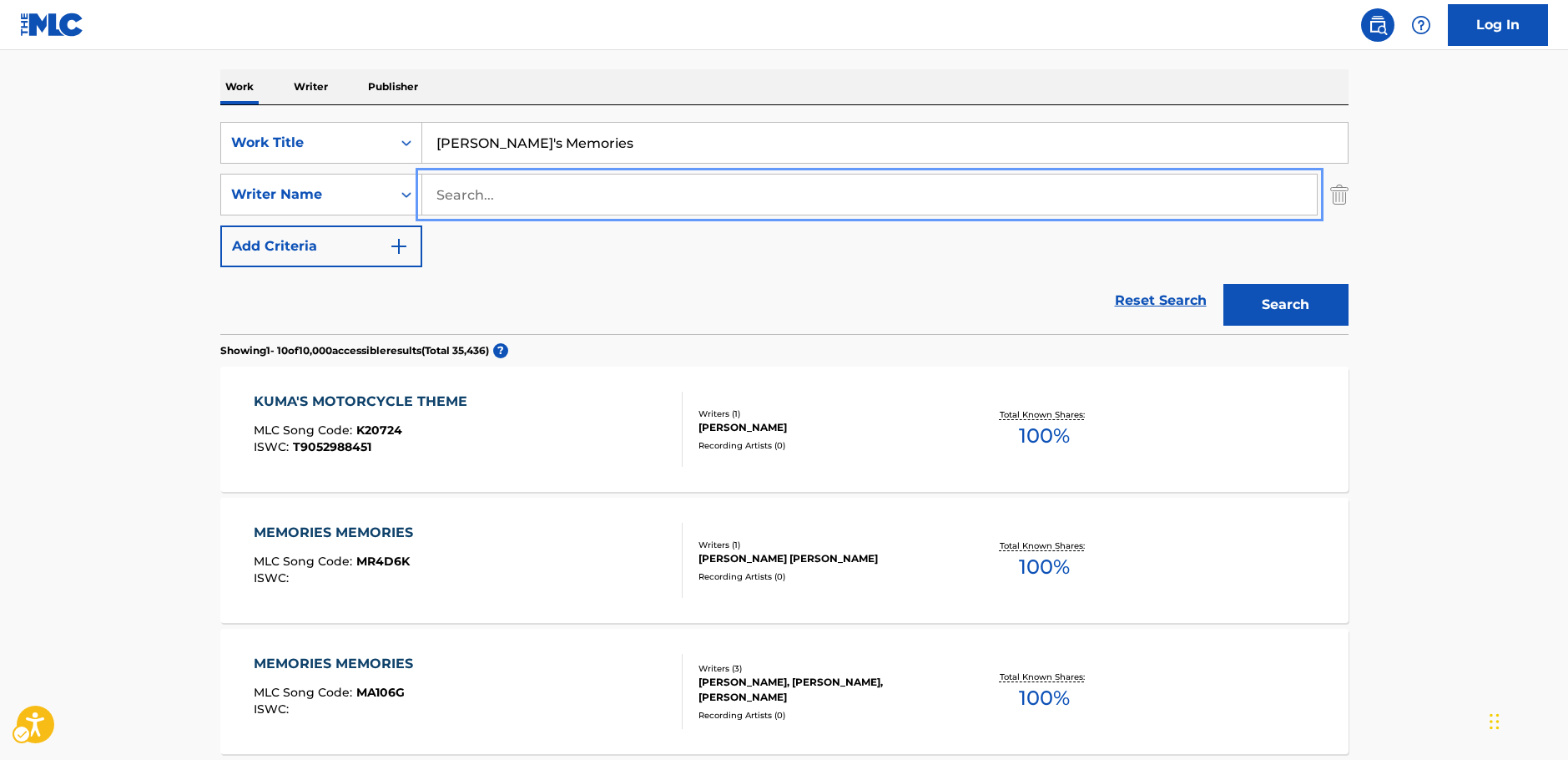
paste input "[PERSON_NAME]"
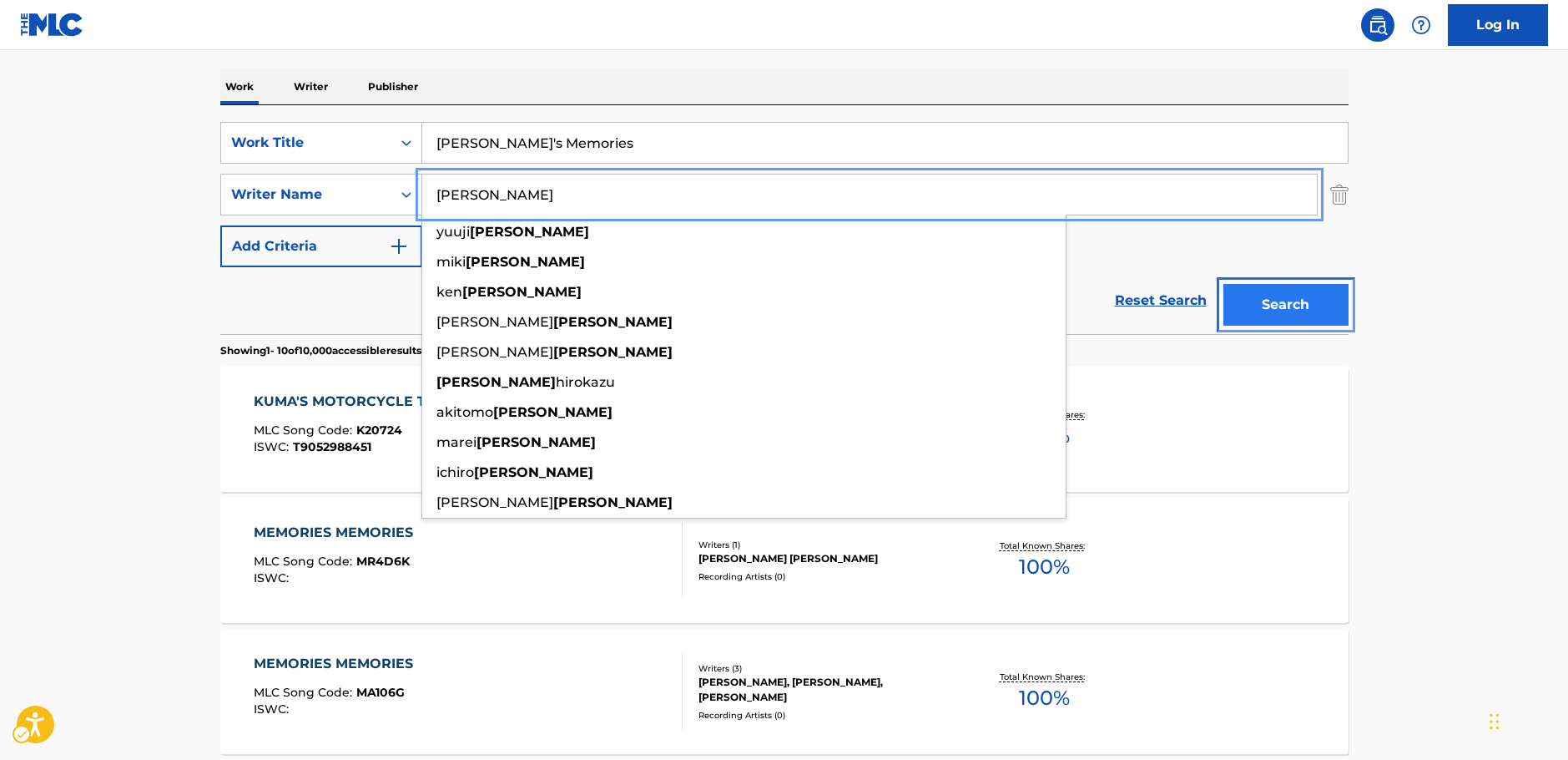
click at [1280, 310] on button "Search" at bounding box center [1286, 305] width 126 height 42
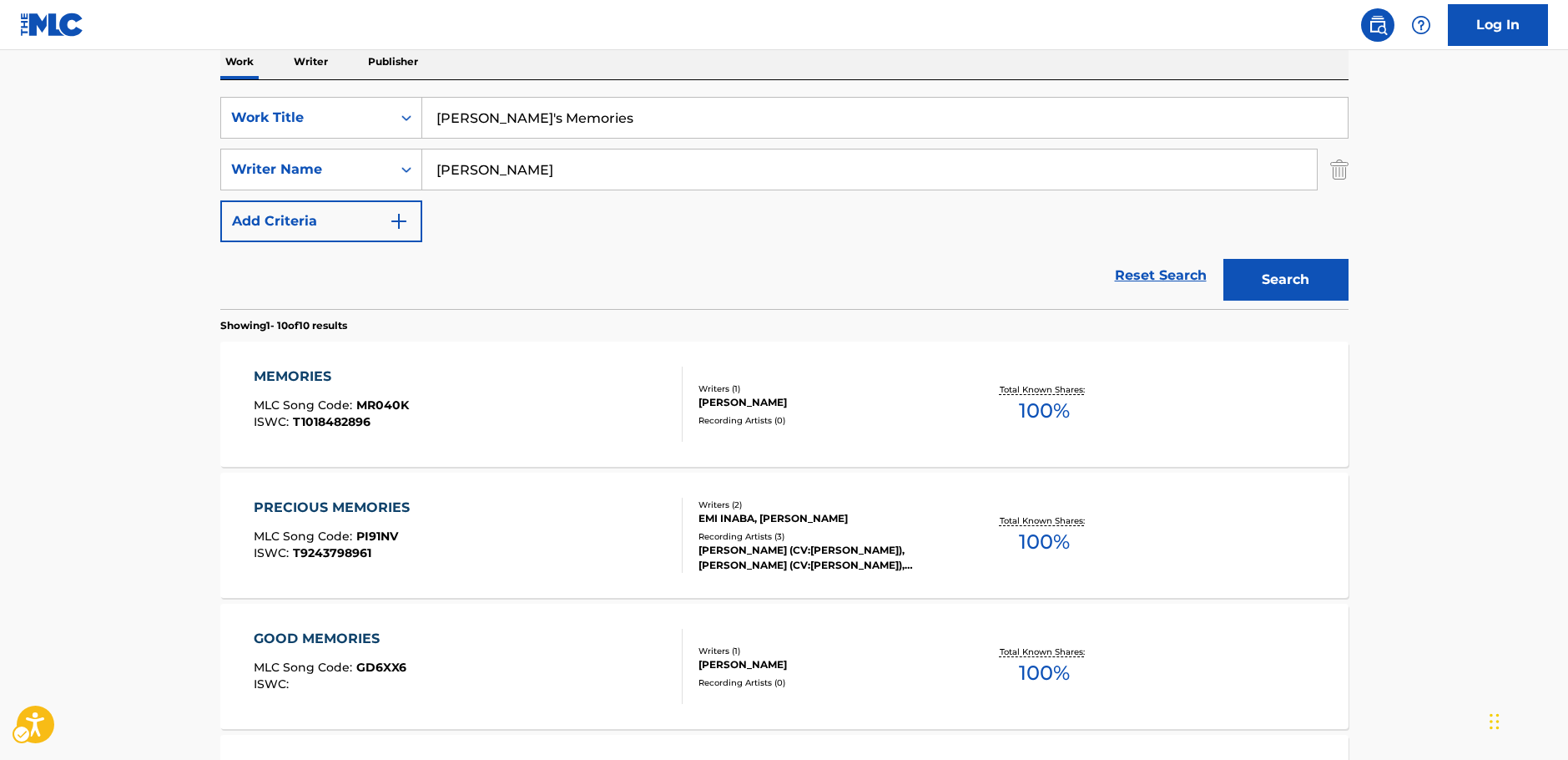
scroll to position [271, 0]
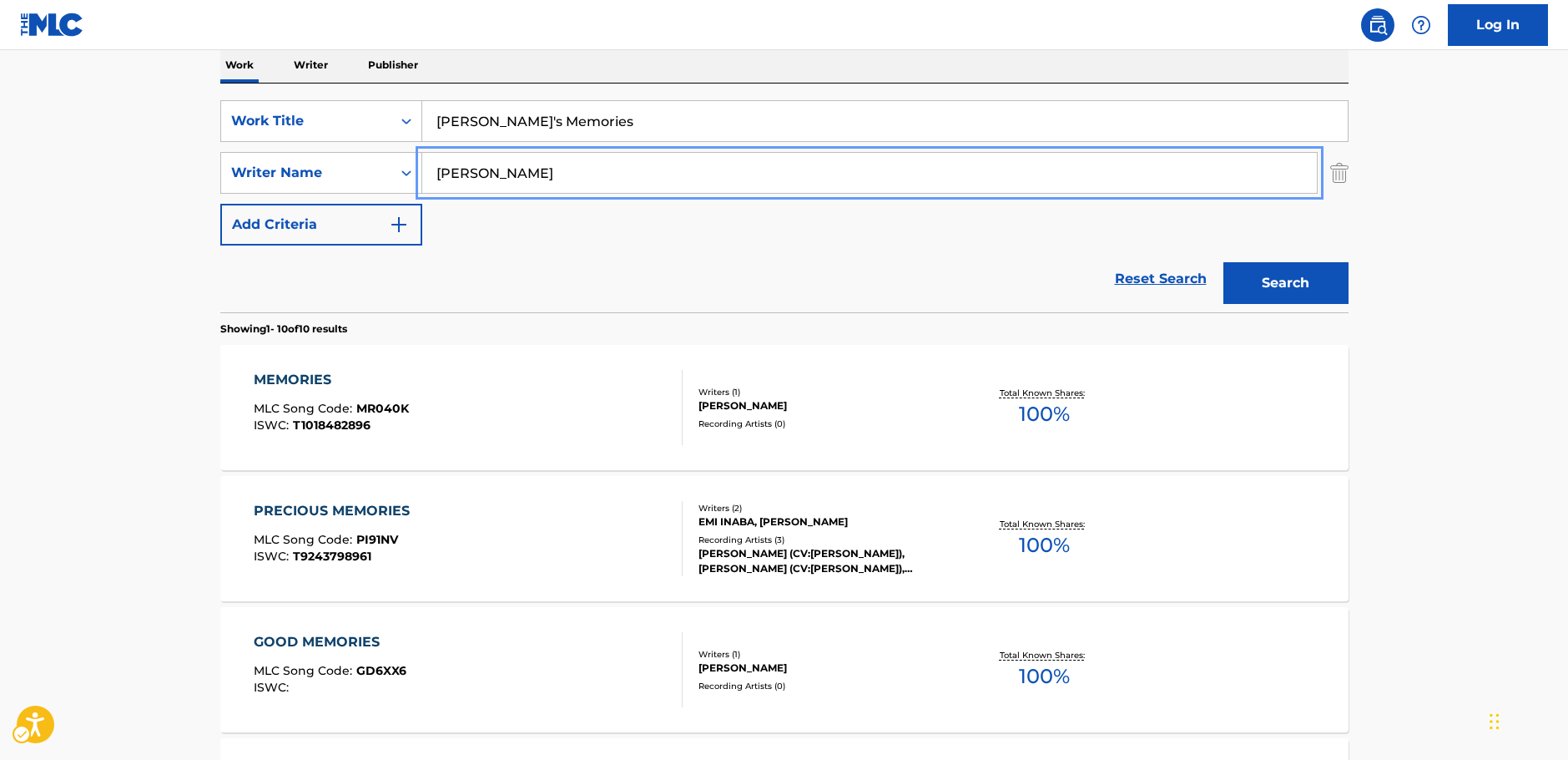
drag, startPoint x: 511, startPoint y: 173, endPoint x: 572, endPoint y: 137, distance: 70.8
click at [380, 174] on div "SearchWithCriteriab2e0b58b-d365-4784-97a9-827367195c12 Writer Name [PERSON_NAME]" at bounding box center [784, 173] width 1129 height 42
paste input "Gainsbourg"
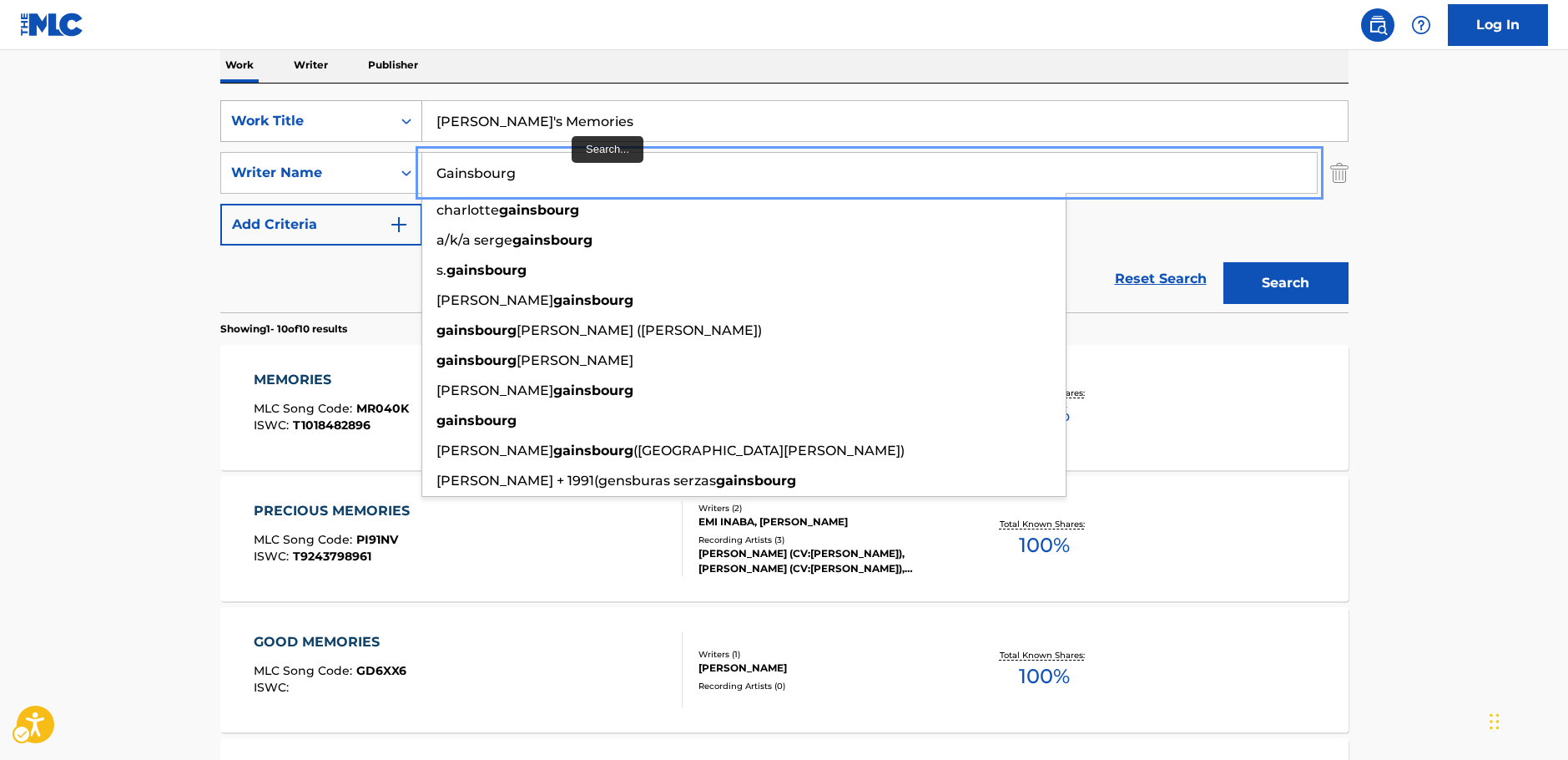
type input "Gainsbourg"
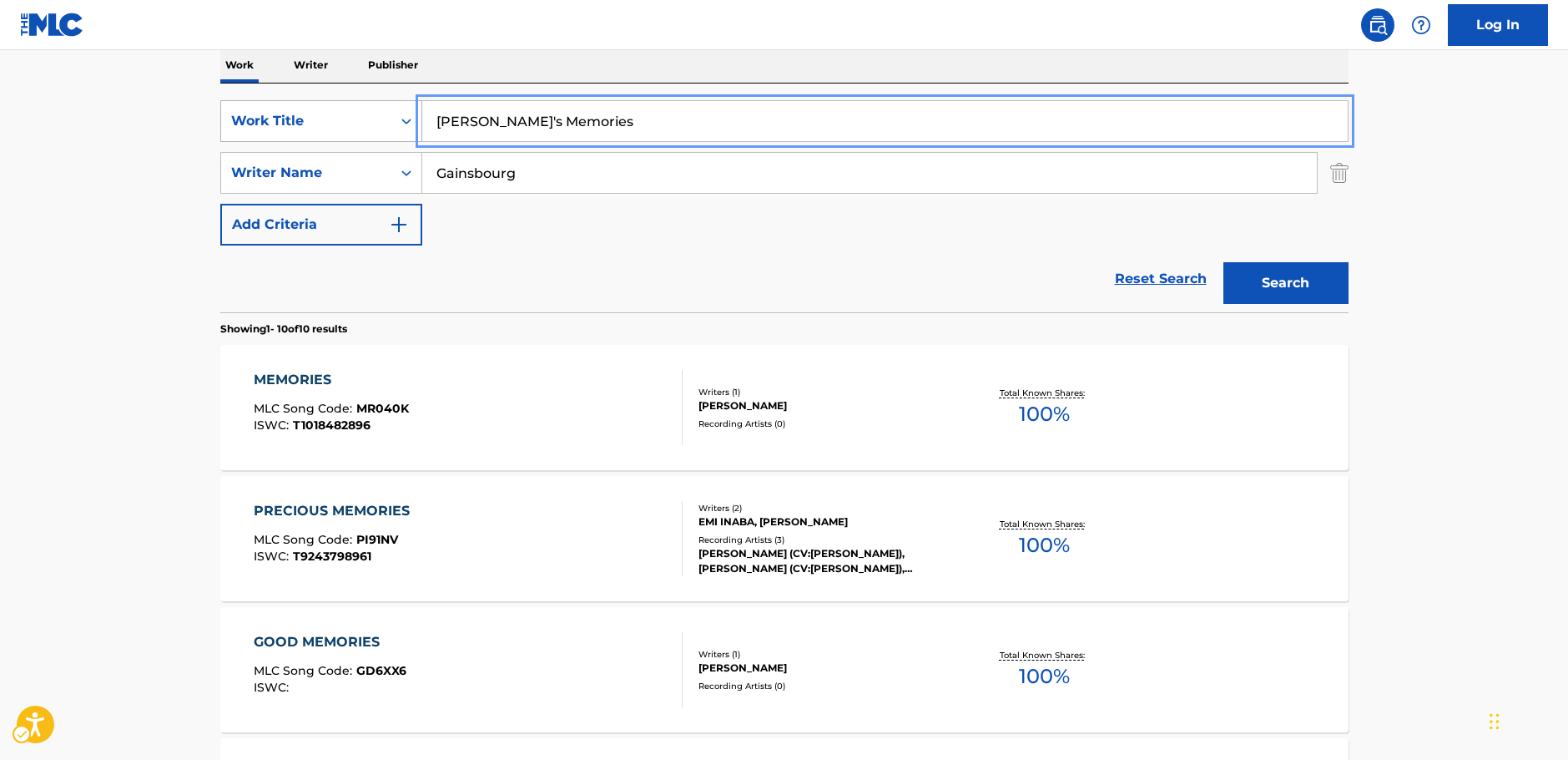
drag, startPoint x: 372, startPoint y: 123, endPoint x: 362, endPoint y: 122, distance: 10.0
click at [362, 122] on div "SearchWithCriteria64d0e439-978e-4b2d-b82b-1fbc814775ac Work Title Kuma's Memori…" at bounding box center [784, 121] width 1129 height 42
paste input "A Lonely Singing Doll"
type input "A Lonely Singing Doll"
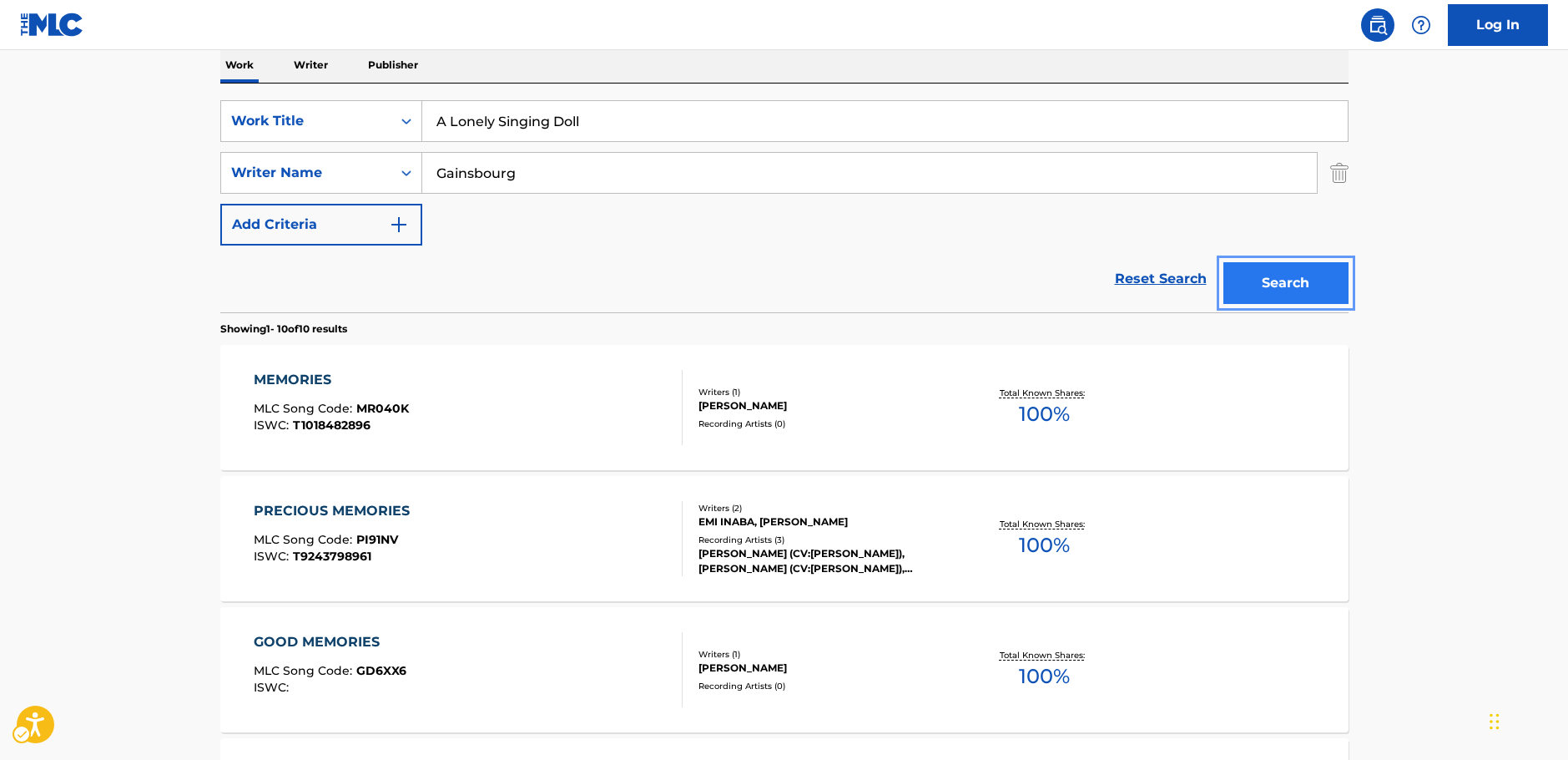
click at [1310, 284] on button "Search" at bounding box center [1286, 283] width 126 height 42
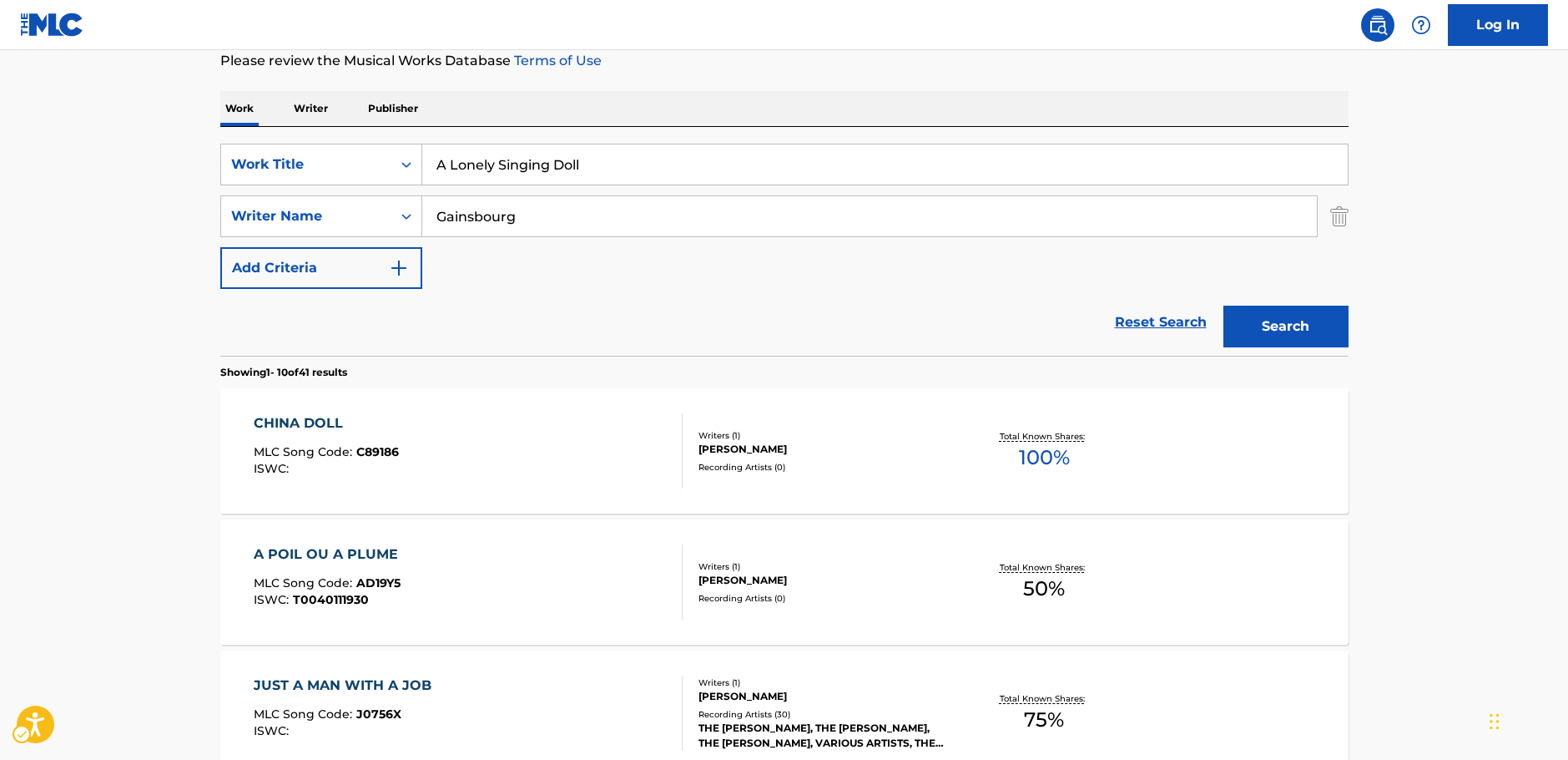
scroll to position [199, 0]
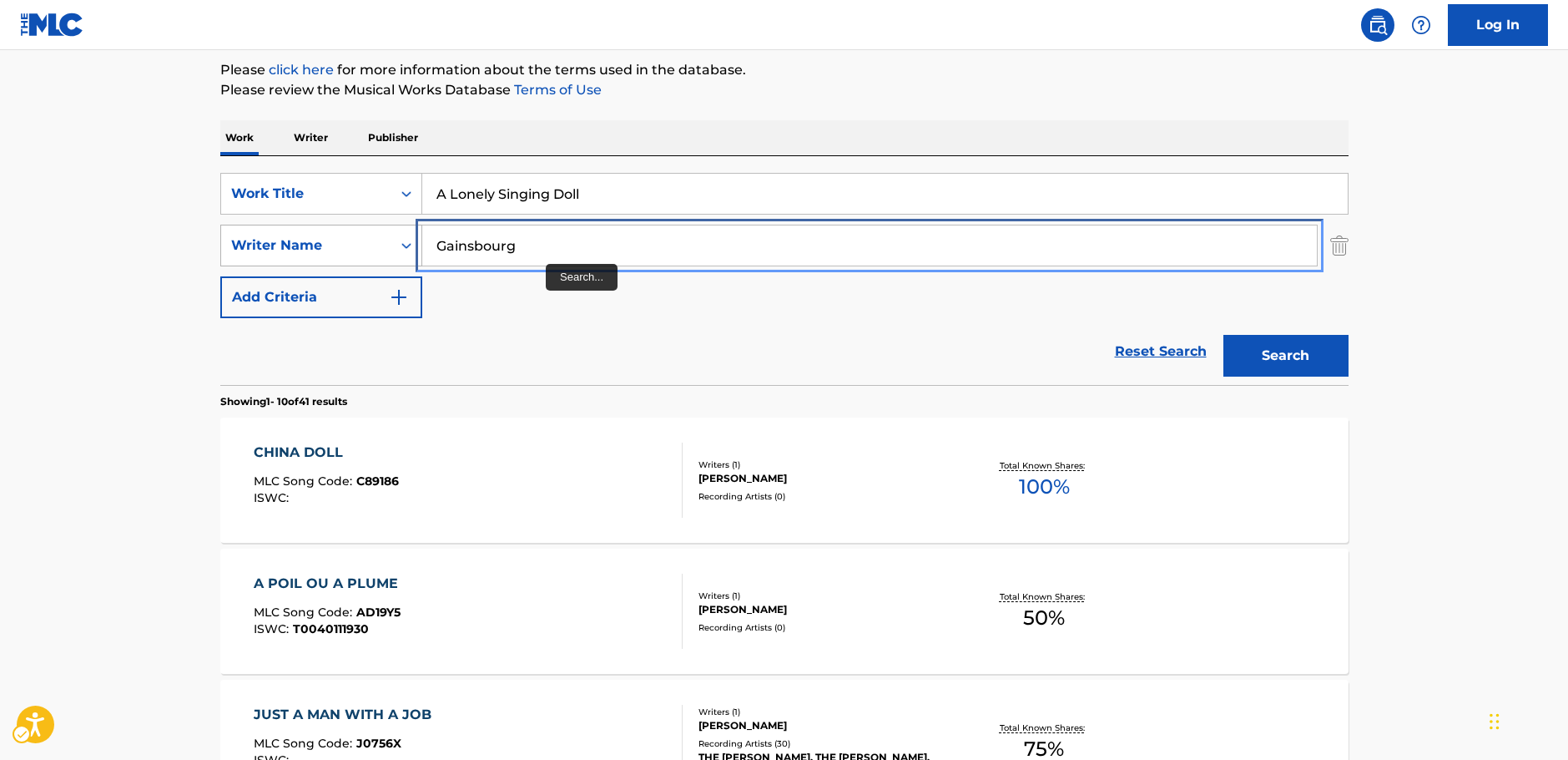
drag, startPoint x: 430, startPoint y: 253, endPoint x: 281, endPoint y: 248, distance: 149.1
click at [282, 248] on div "SearchWithCriteriab2e0b58b-d365-4784-97a9-827367195c12 Writer Name [PERSON_NAME]" at bounding box center [784, 245] width 1129 height 42
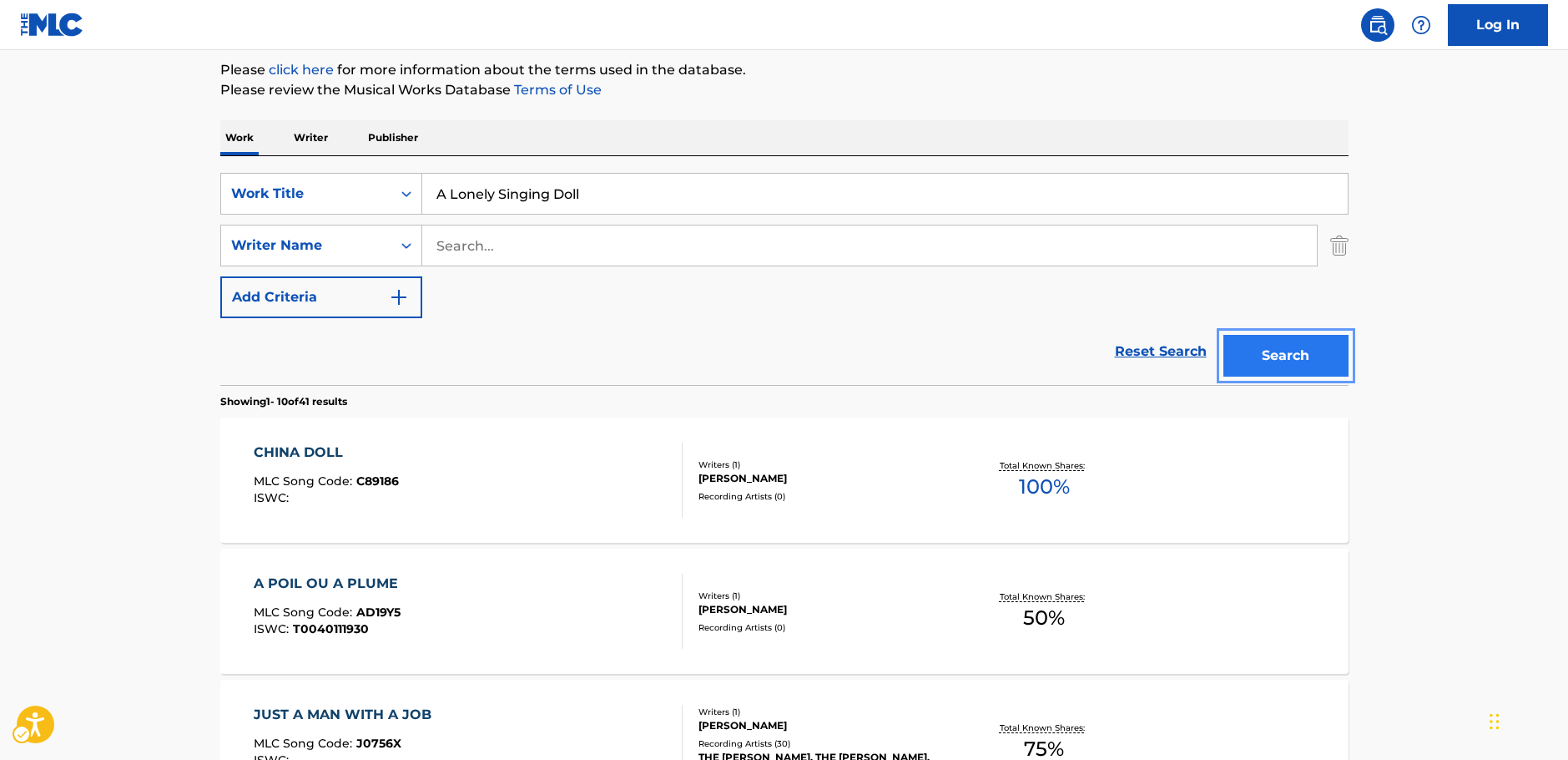
click at [1258, 360] on button "Search" at bounding box center [1286, 355] width 126 height 42
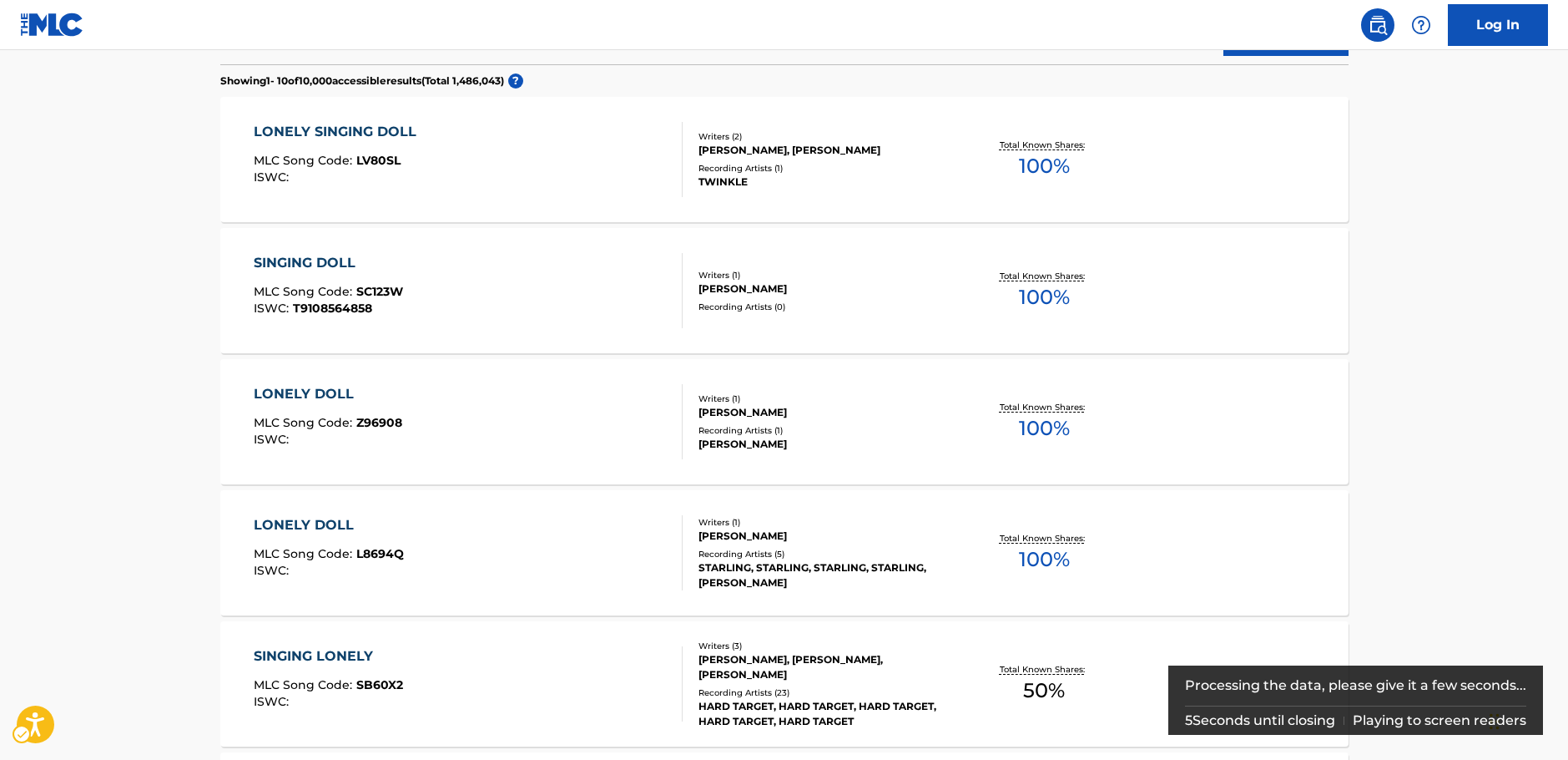
scroll to position [500, 0]
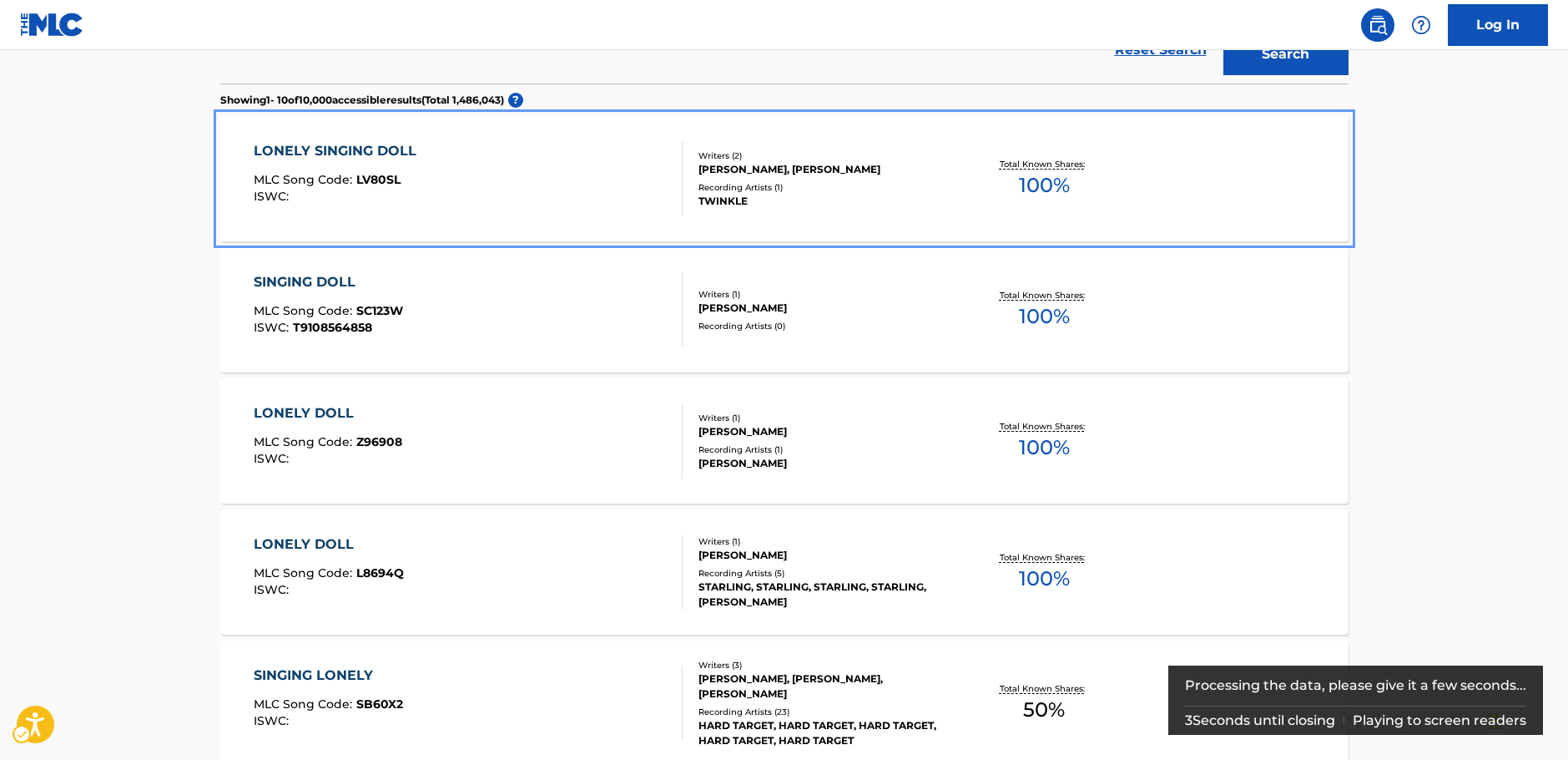
click at [514, 184] on div "LONELY SINGING DOLL MLC Song Code : LV80SL ISWC :" at bounding box center [468, 179] width 429 height 75
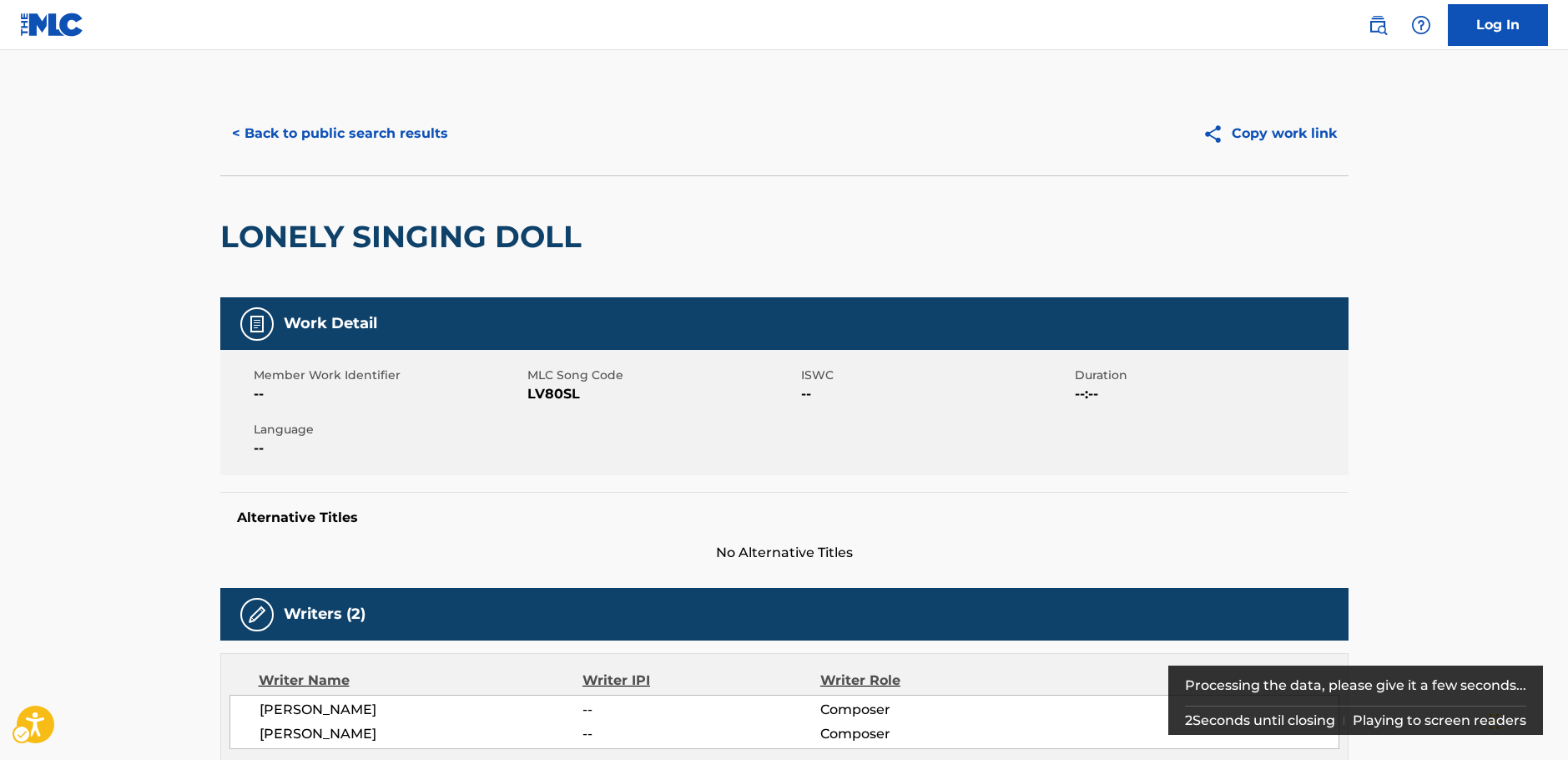
click at [542, 393] on span "MLC Song Code - LV80SL" at bounding box center [662, 394] width 269 height 20
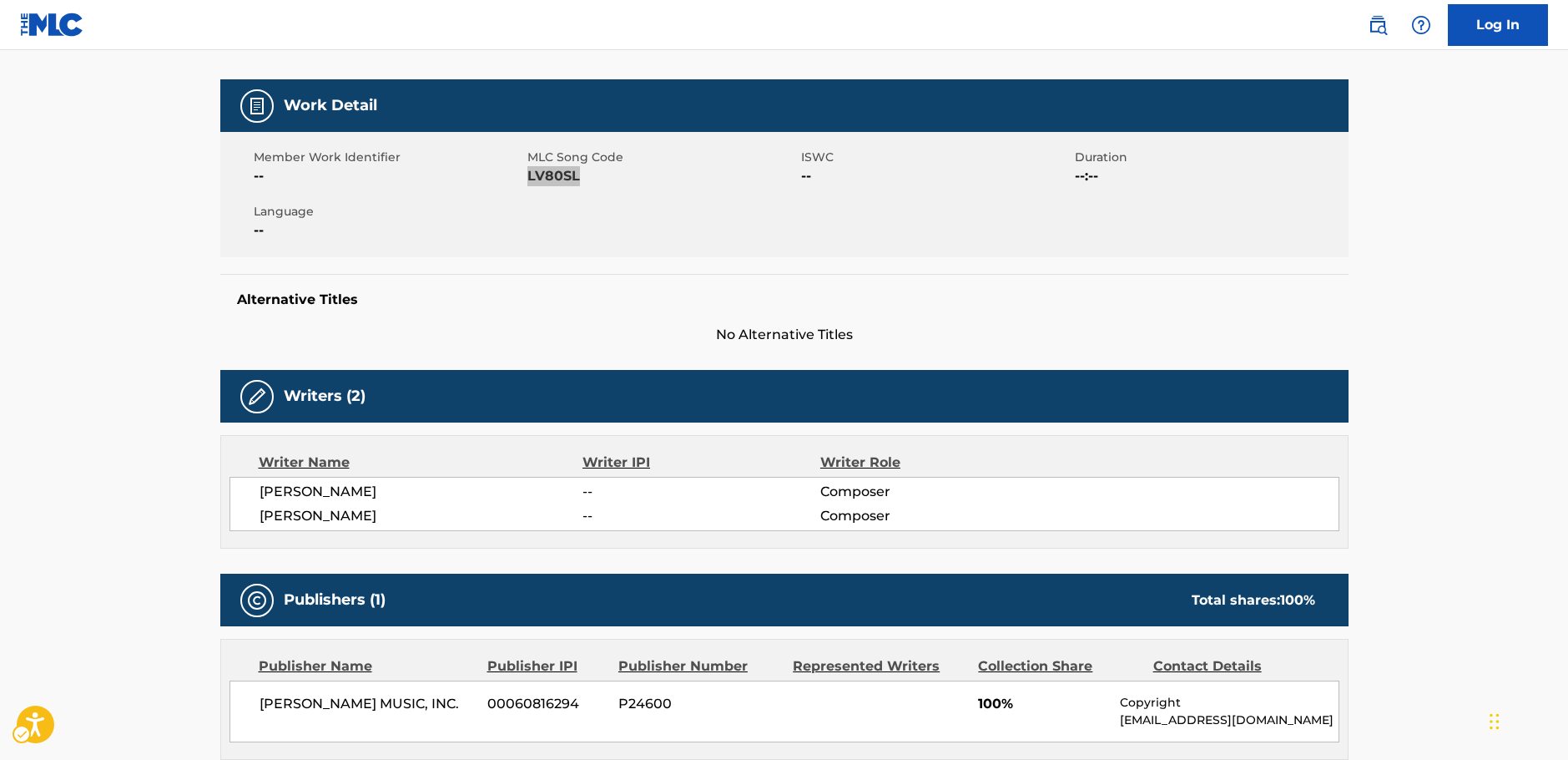
scroll to position [333, 0]
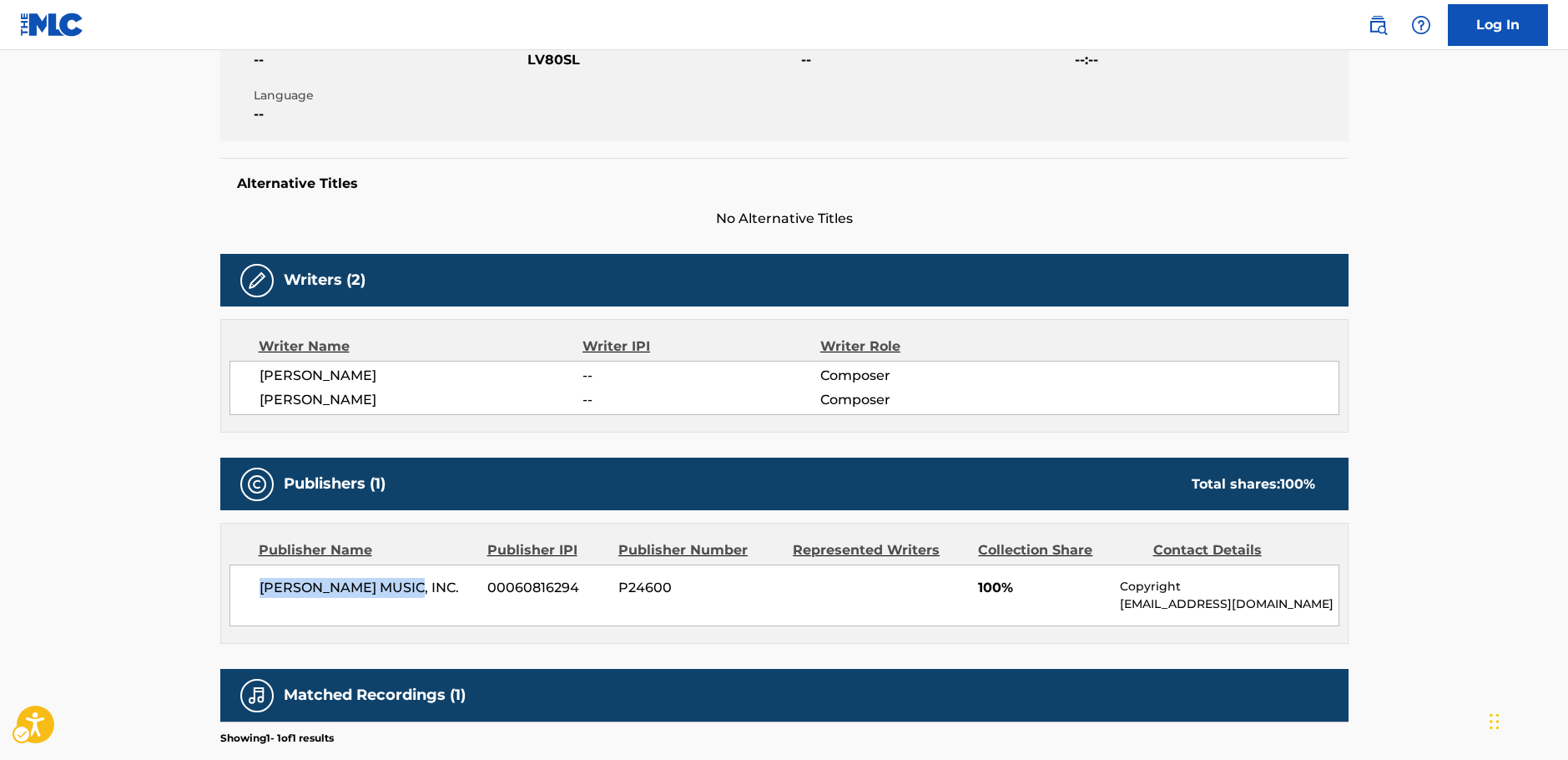
drag, startPoint x: 429, startPoint y: 600, endPoint x: 257, endPoint y: 585, distance: 172.7
click at [257, 585] on div "[PERSON_NAME] MUSIC, INC. 00060816294 P24600 100% Copyright [EMAIL_ADDRESS][DOM…" at bounding box center [784, 595] width 1110 height 61
drag, startPoint x: 333, startPoint y: 400, endPoint x: 566, endPoint y: 292, distance: 256.8
click at [248, 383] on div "[PERSON_NAME] -- Composer [PERSON_NAME] -- Composer" at bounding box center [784, 387] width 1110 height 54
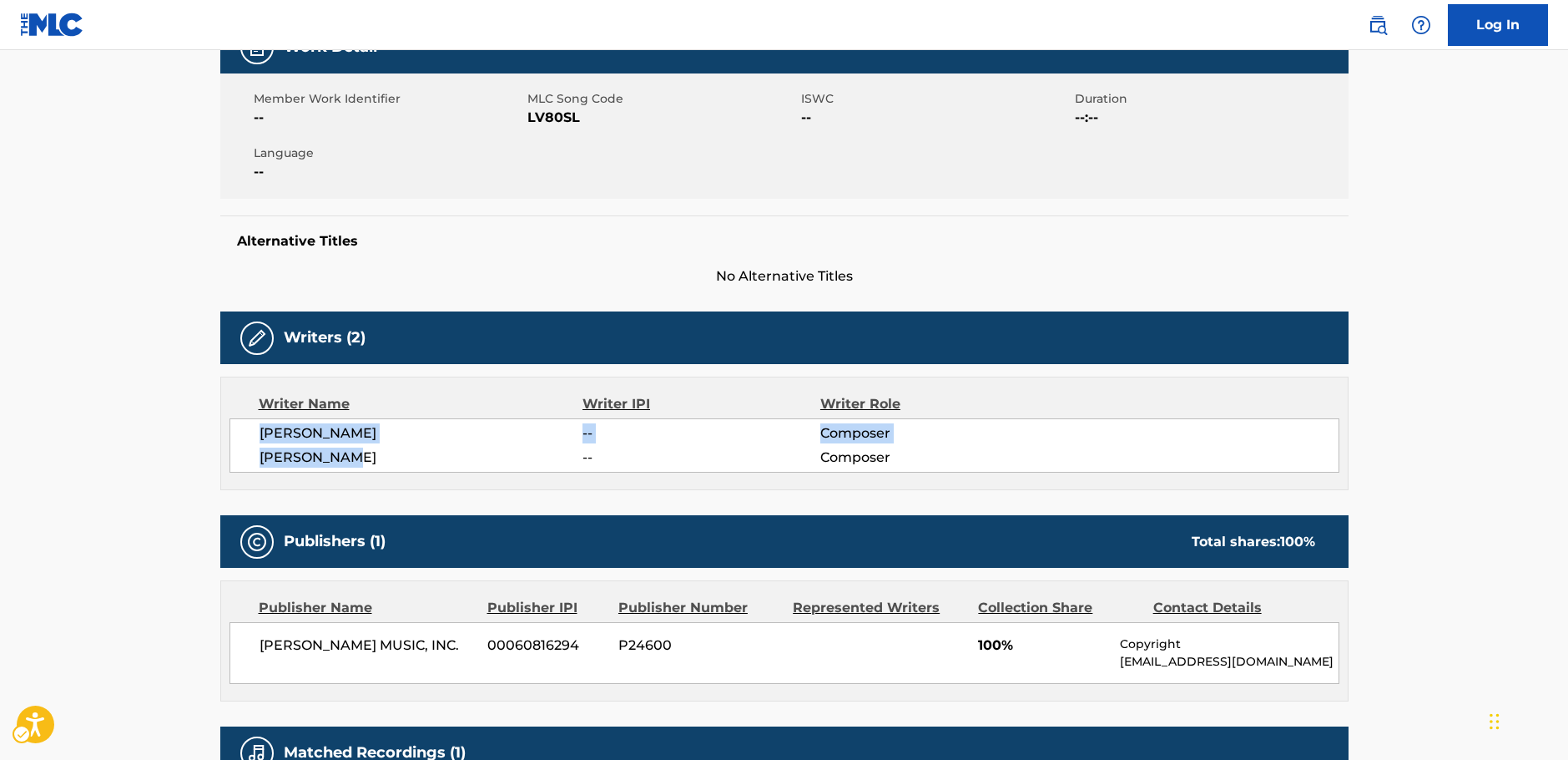
scroll to position [0, 0]
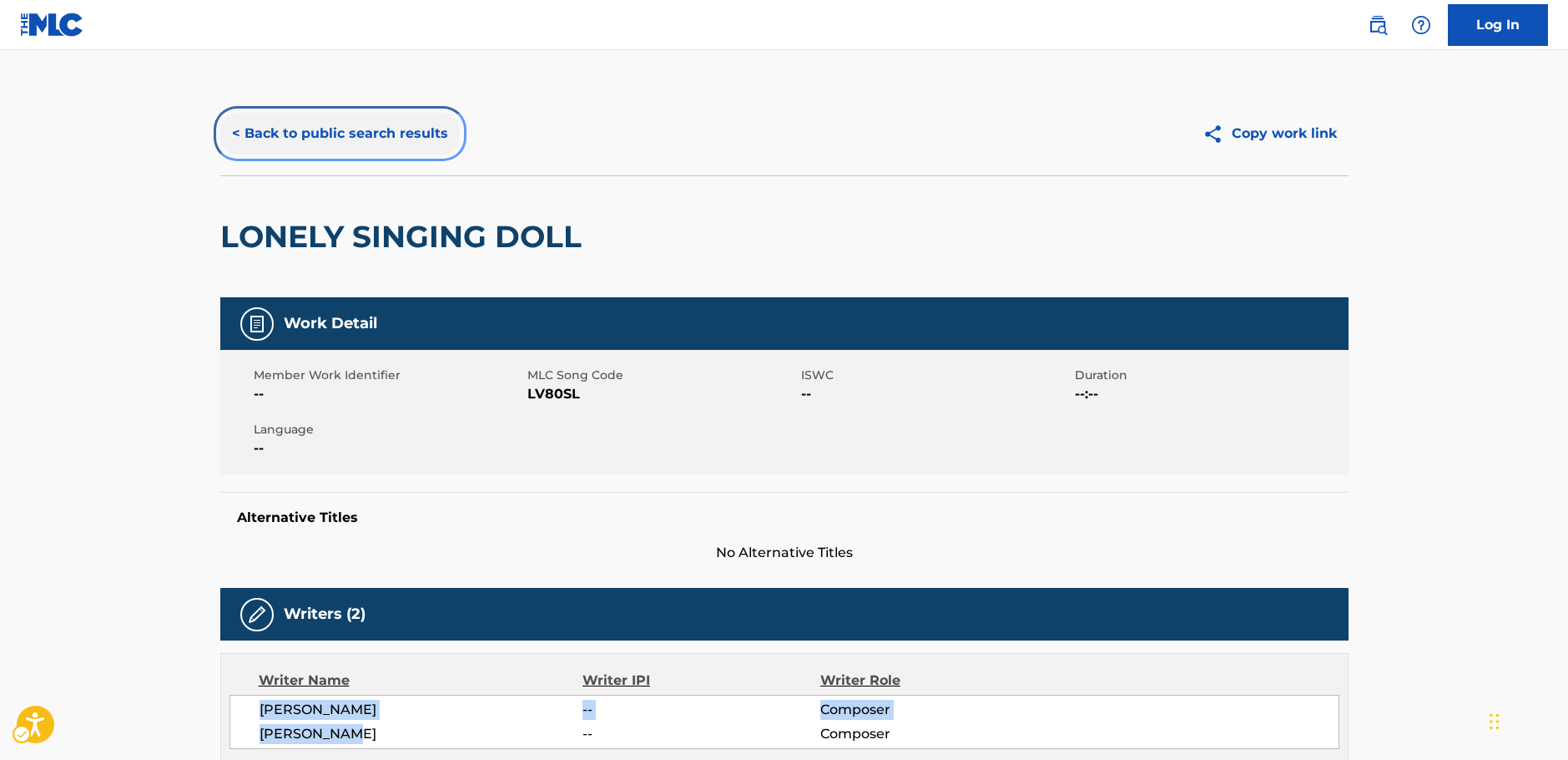
click at [360, 134] on button "< Back to public search results" at bounding box center [340, 134] width 239 height 42
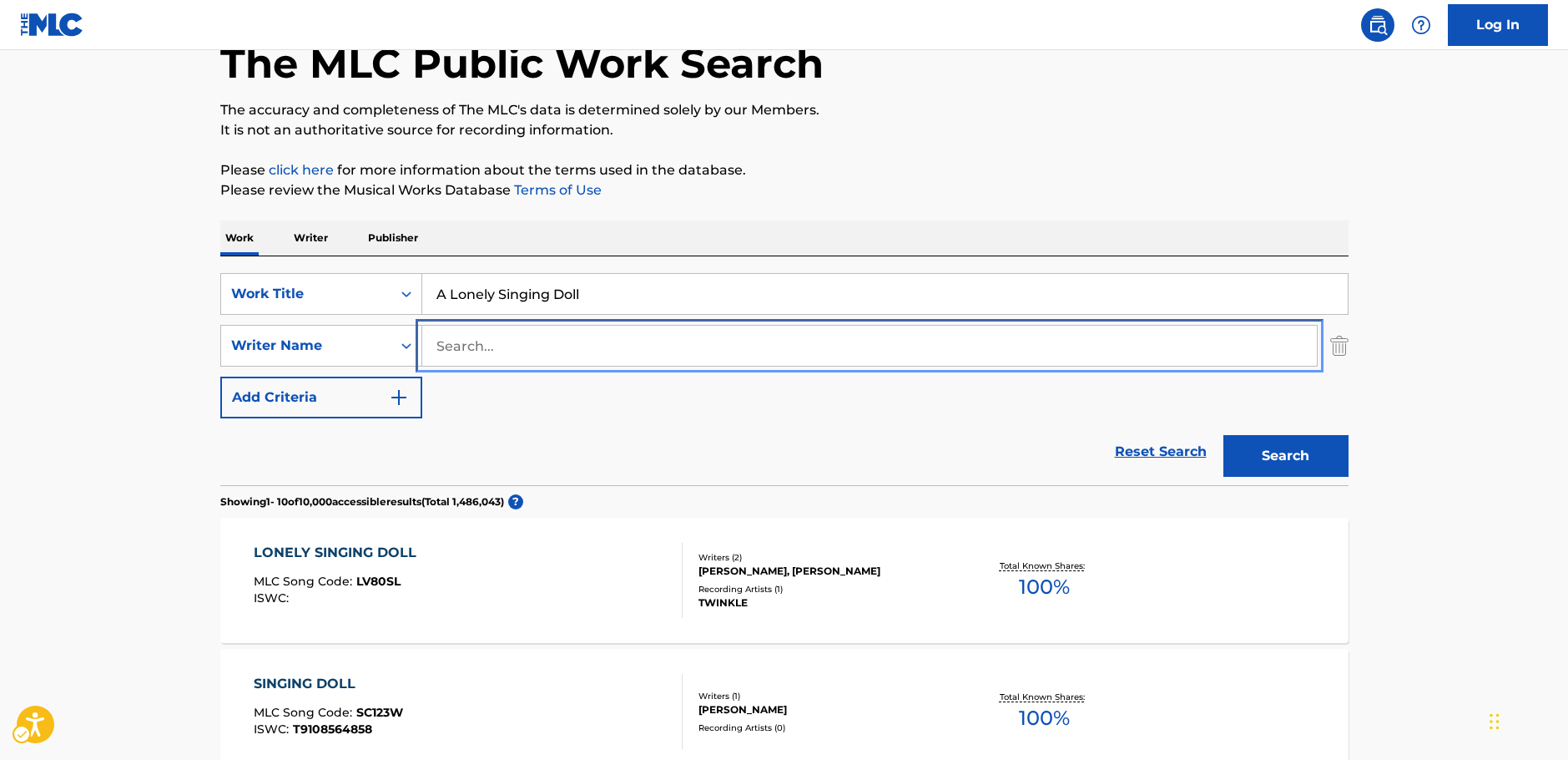
scroll to position [11, 0]
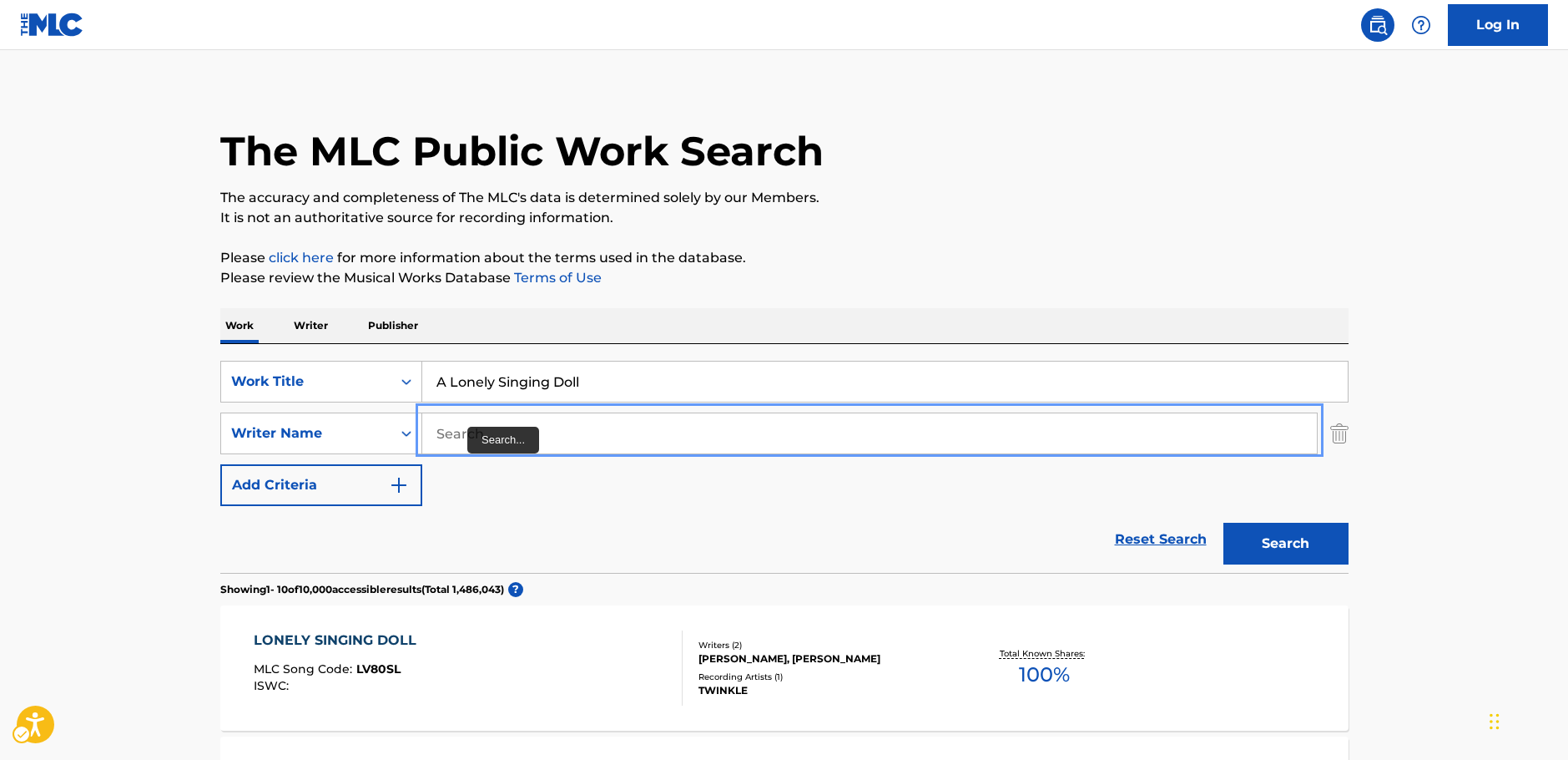
paste input "[PERSON_NAME]"
type input "[PERSON_NAME]"
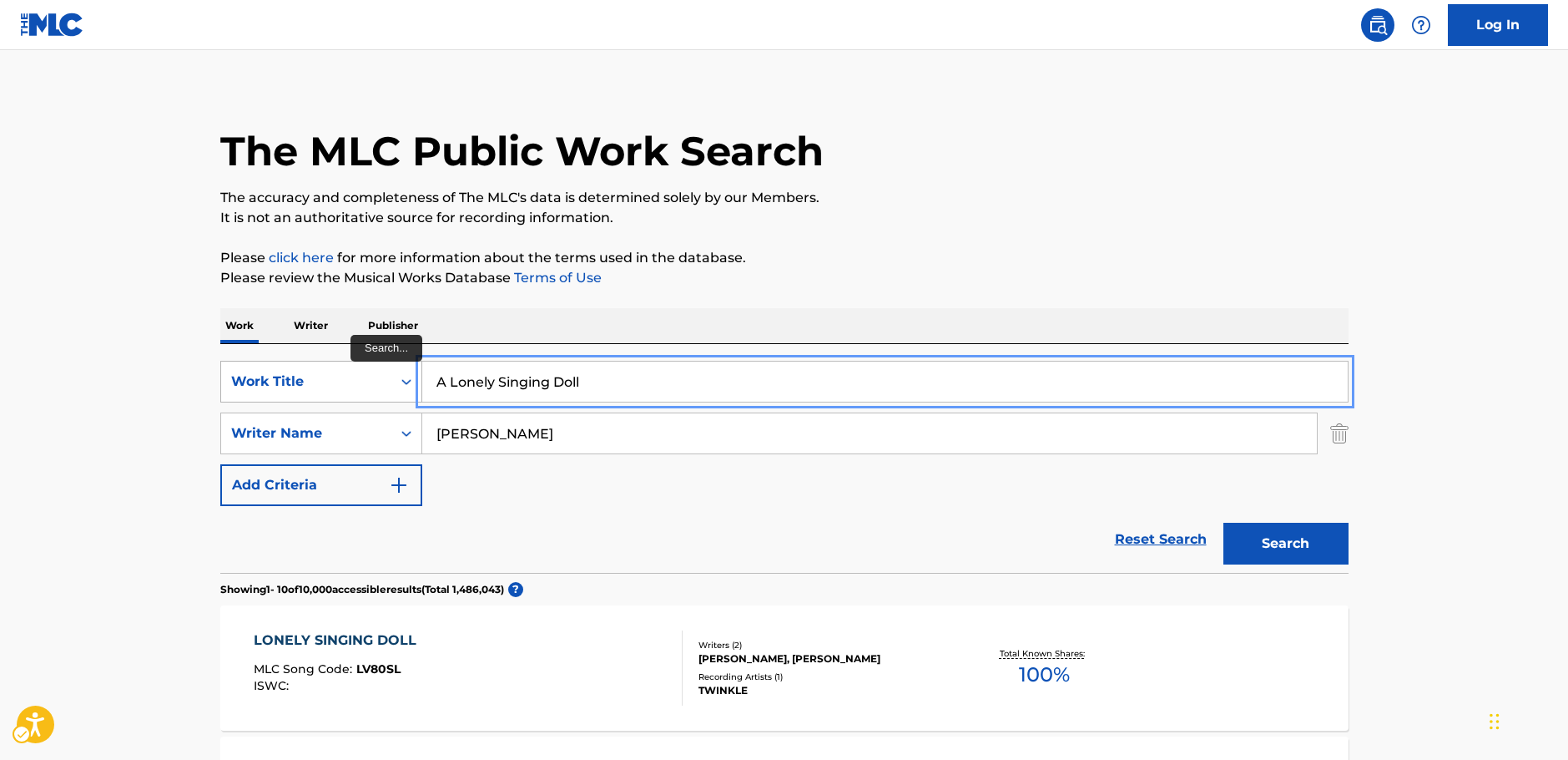
drag, startPoint x: 503, startPoint y: 381, endPoint x: 387, endPoint y: 381, distance: 116.0
paste input "Dondestan"
type input "Dondestan"
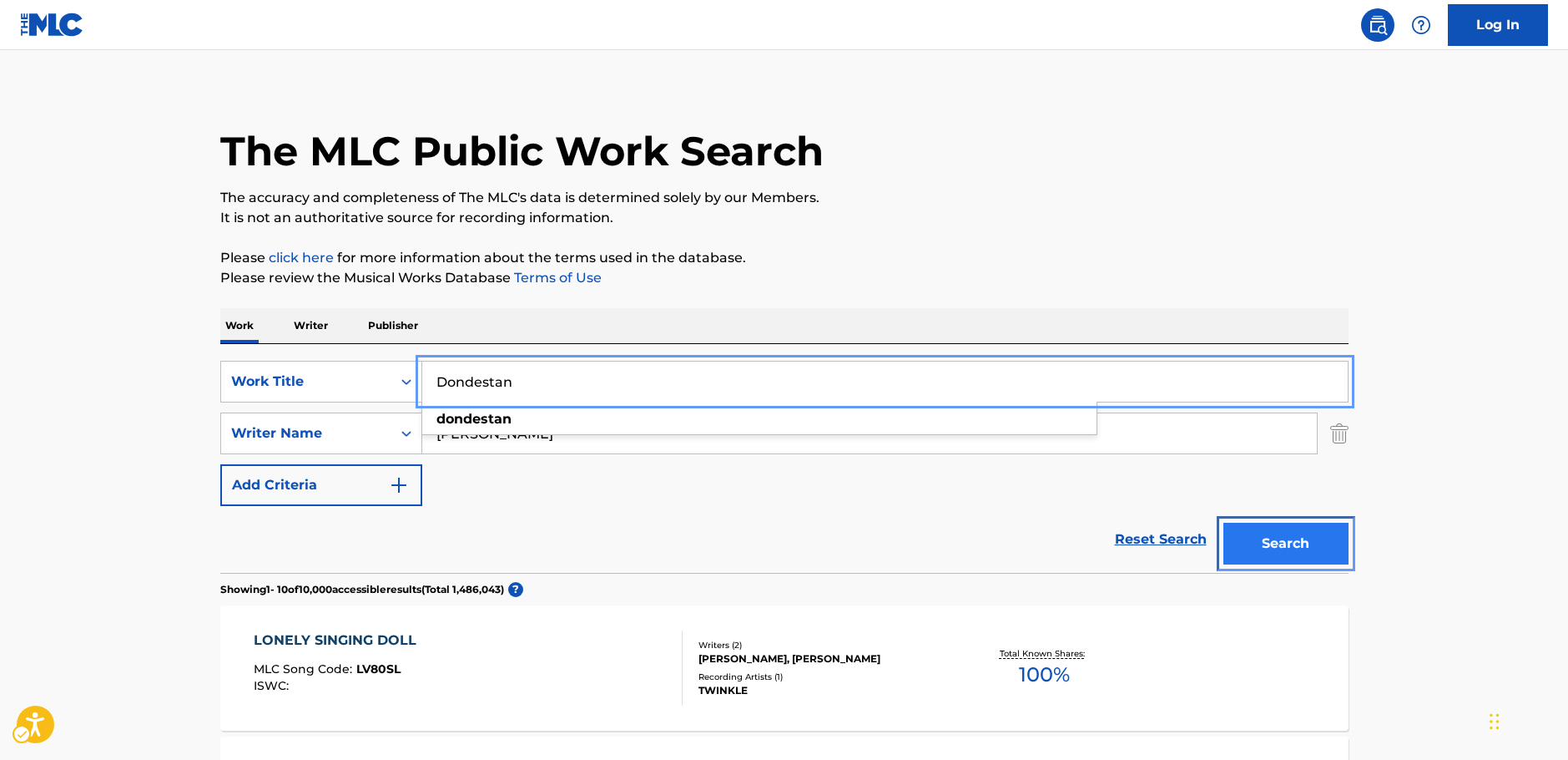
click at [1328, 543] on button "Search" at bounding box center [1286, 543] width 126 height 42
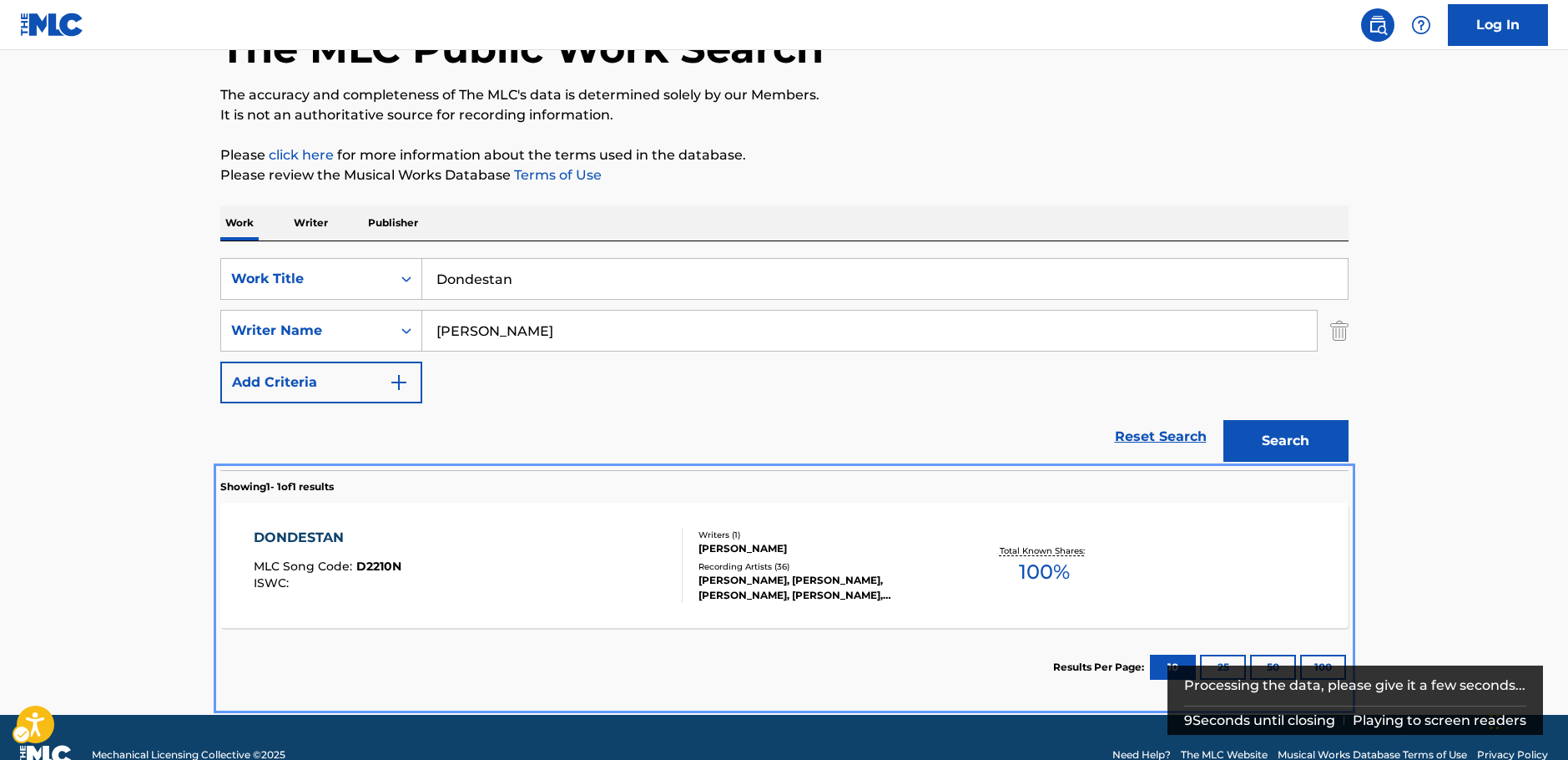
scroll to position [143, 0]
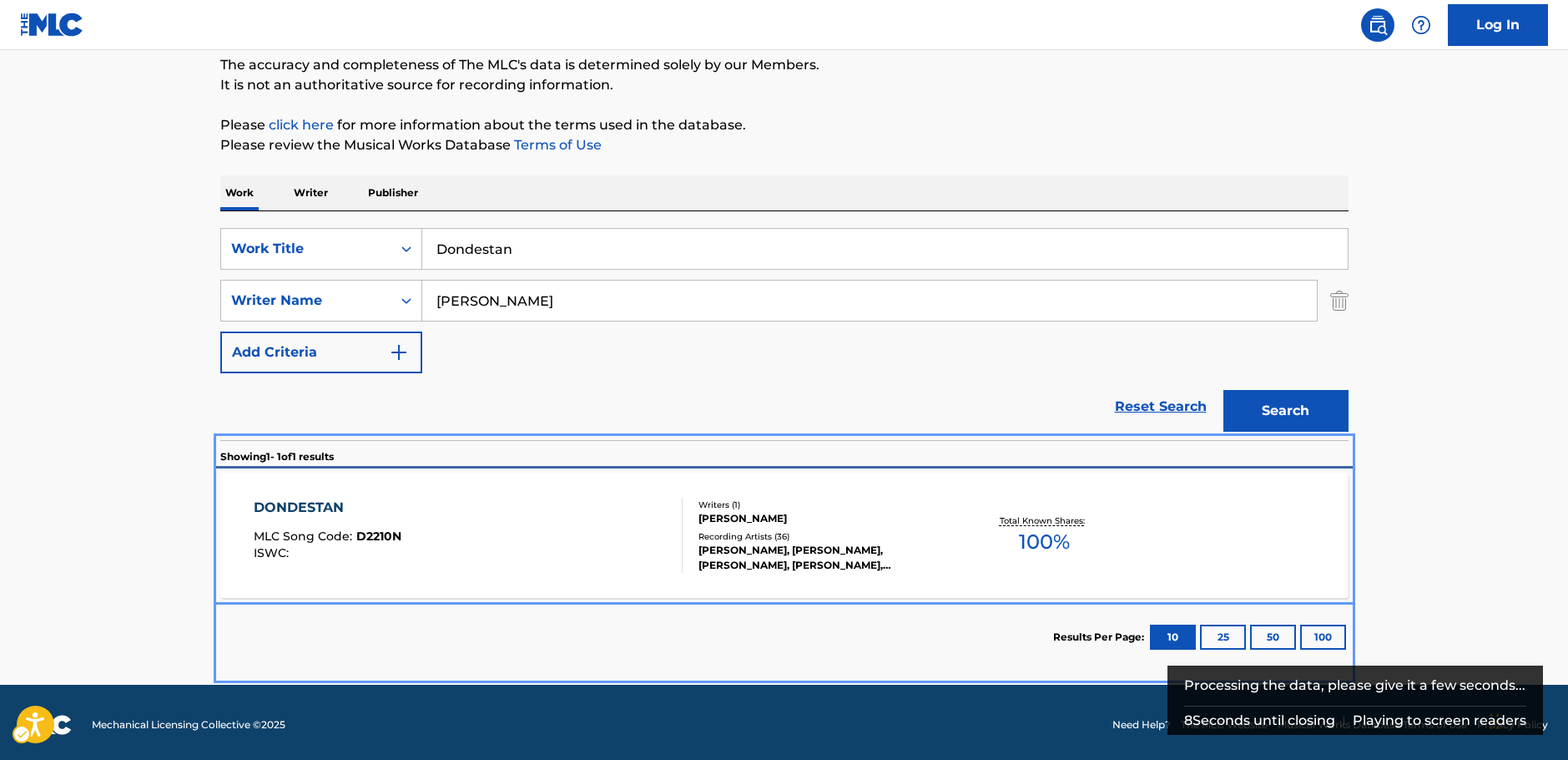
click at [499, 539] on div "DONDESTAN MLC Song Code : D2210N ISWC :" at bounding box center [468, 535] width 429 height 75
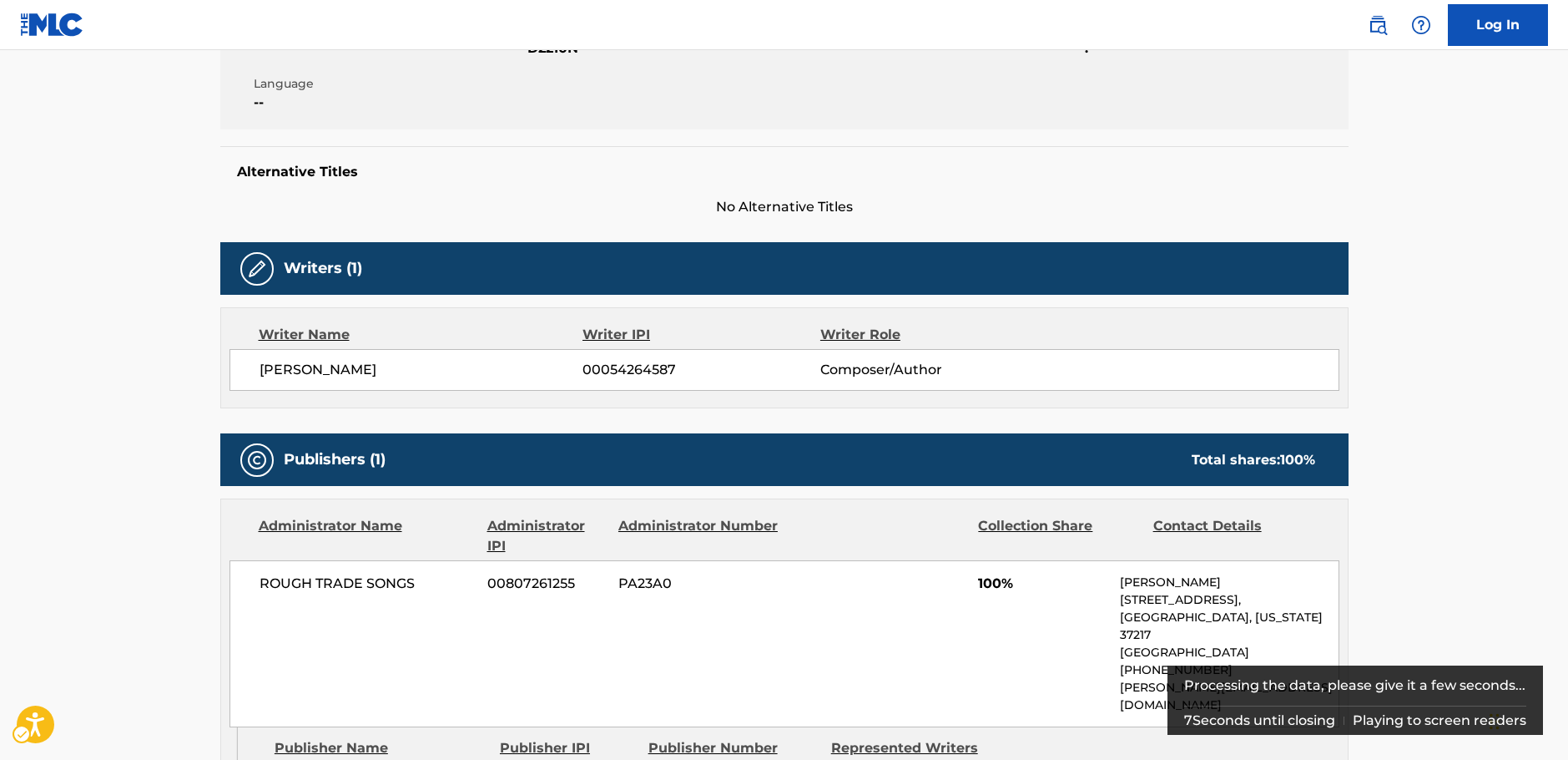
scroll to position [174, 0]
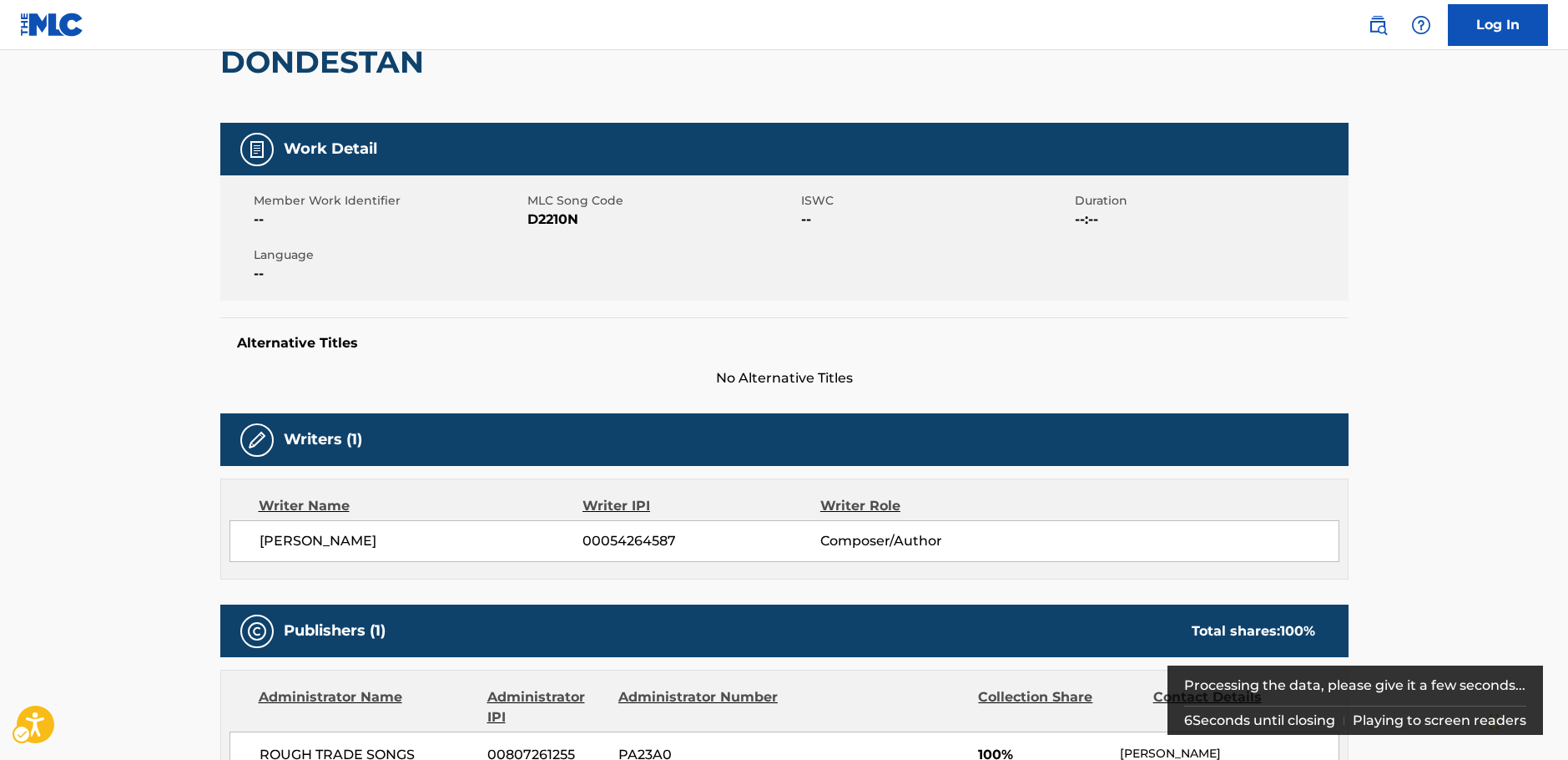
click at [544, 219] on span "MLC Song Code - D2210N" at bounding box center [662, 220] width 269 height 20
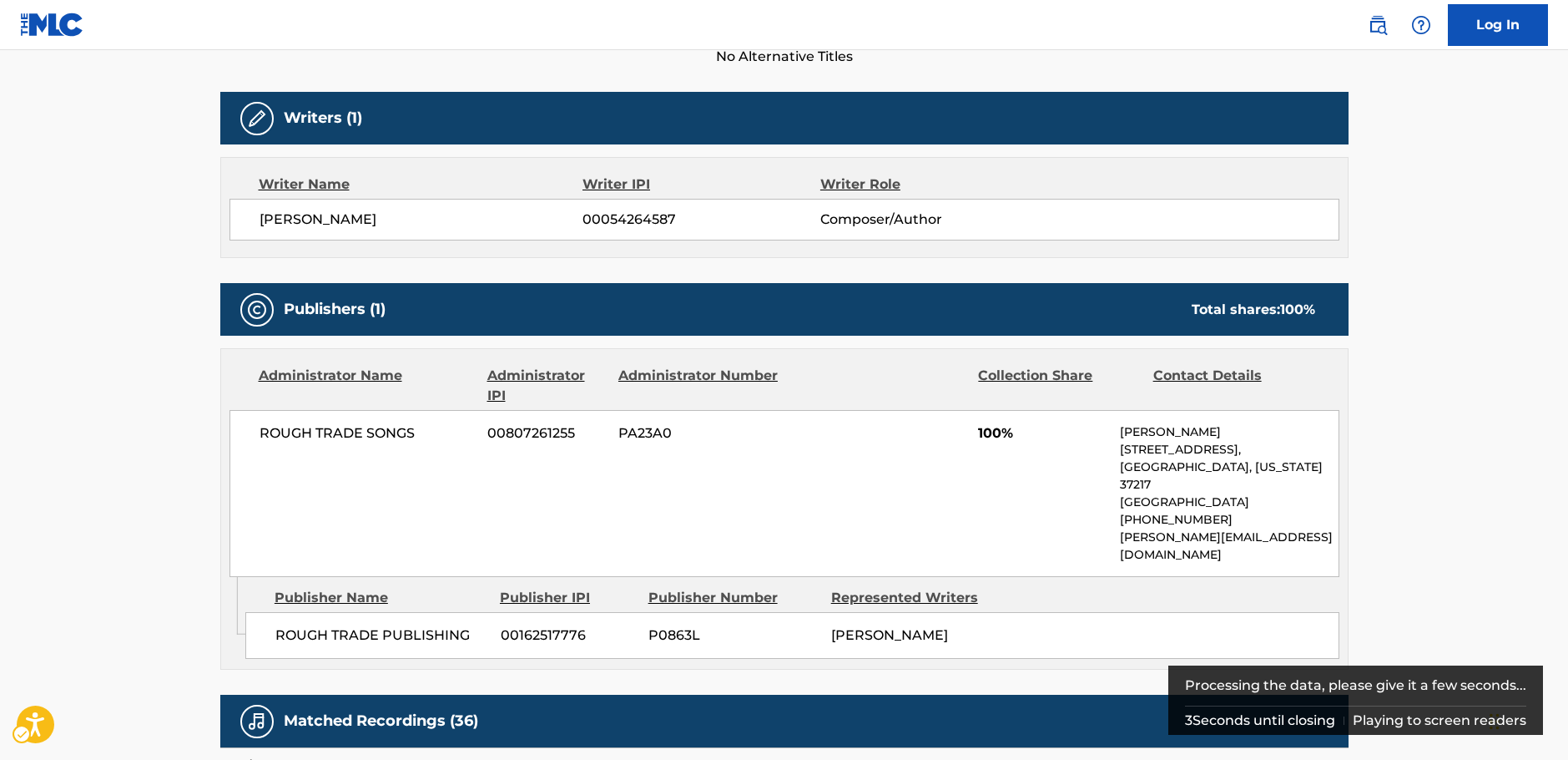
scroll to position [592, 0]
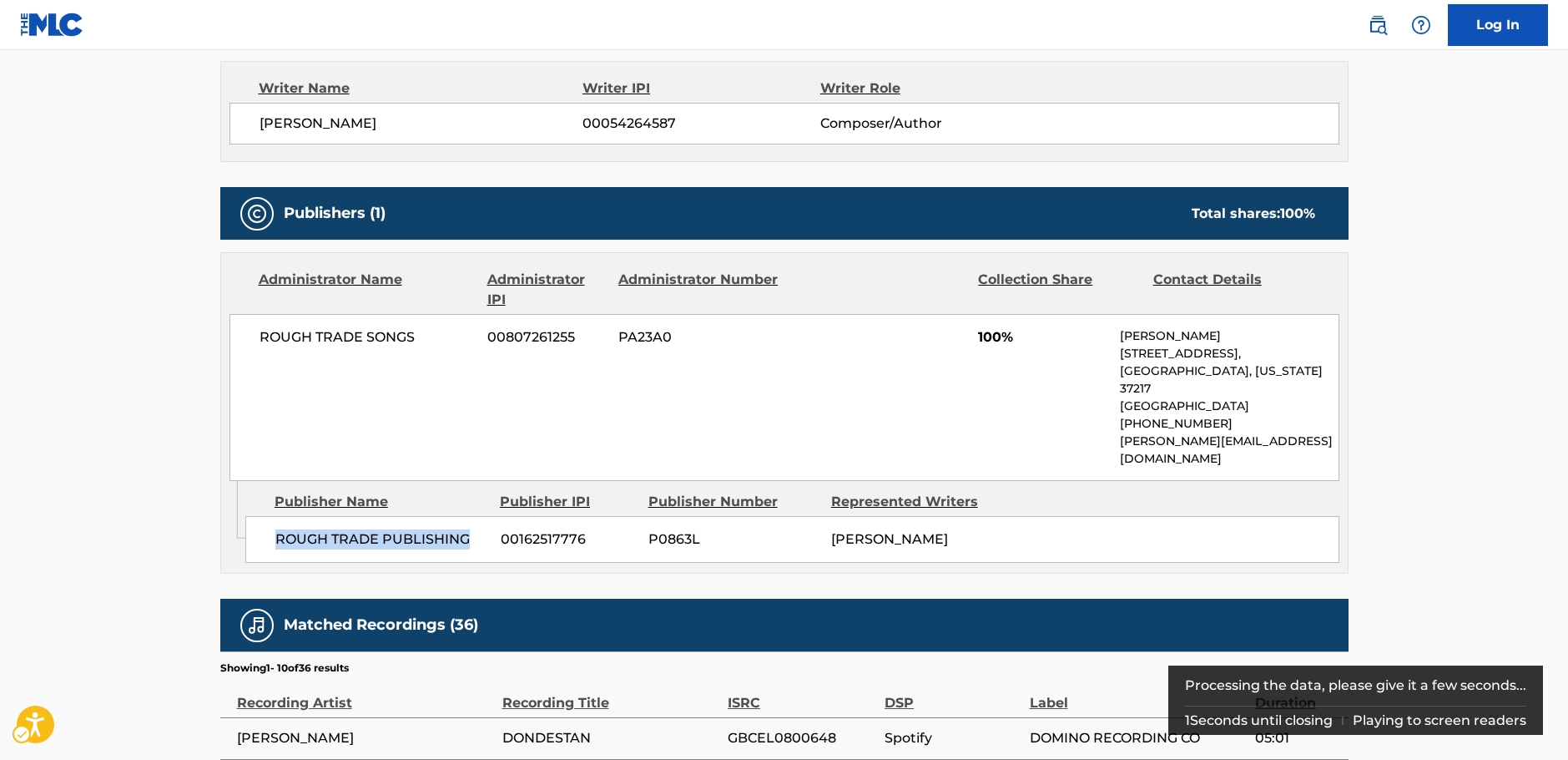
drag, startPoint x: 471, startPoint y: 504, endPoint x: 277, endPoint y: 510, distance: 194.1
click at [277, 529] on span "ROUGH TRADE PUBLISHING" at bounding box center [381, 539] width 213 height 20
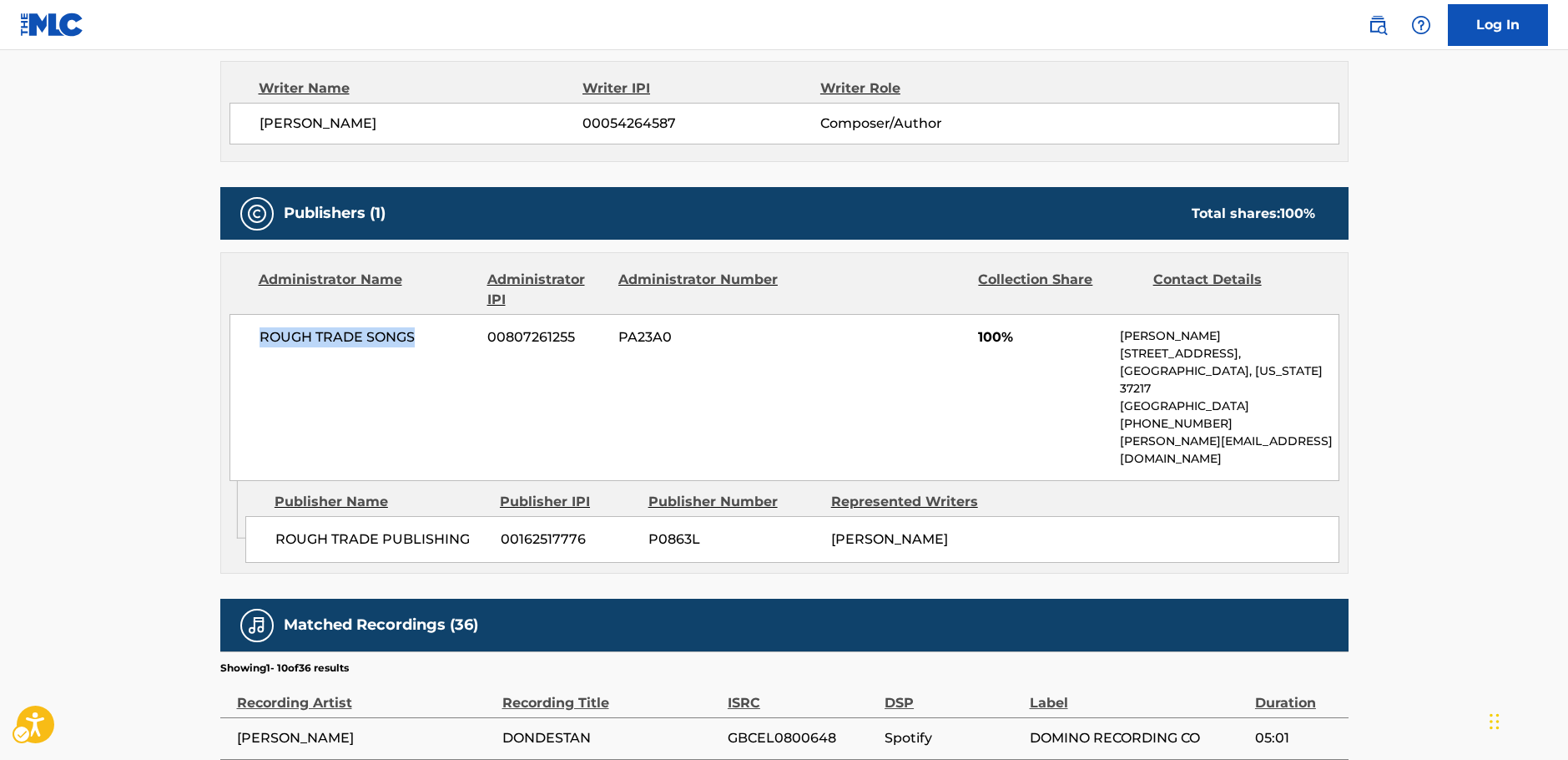
drag, startPoint x: 429, startPoint y: 345, endPoint x: 7, endPoint y: 376, distance: 423.1
click at [252, 347] on div "ROUGH TRADE SONGS 00807261255 PA23A0 100% [PERSON_NAME] [STREET_ADDRESS][US_STA…" at bounding box center [784, 397] width 1110 height 167
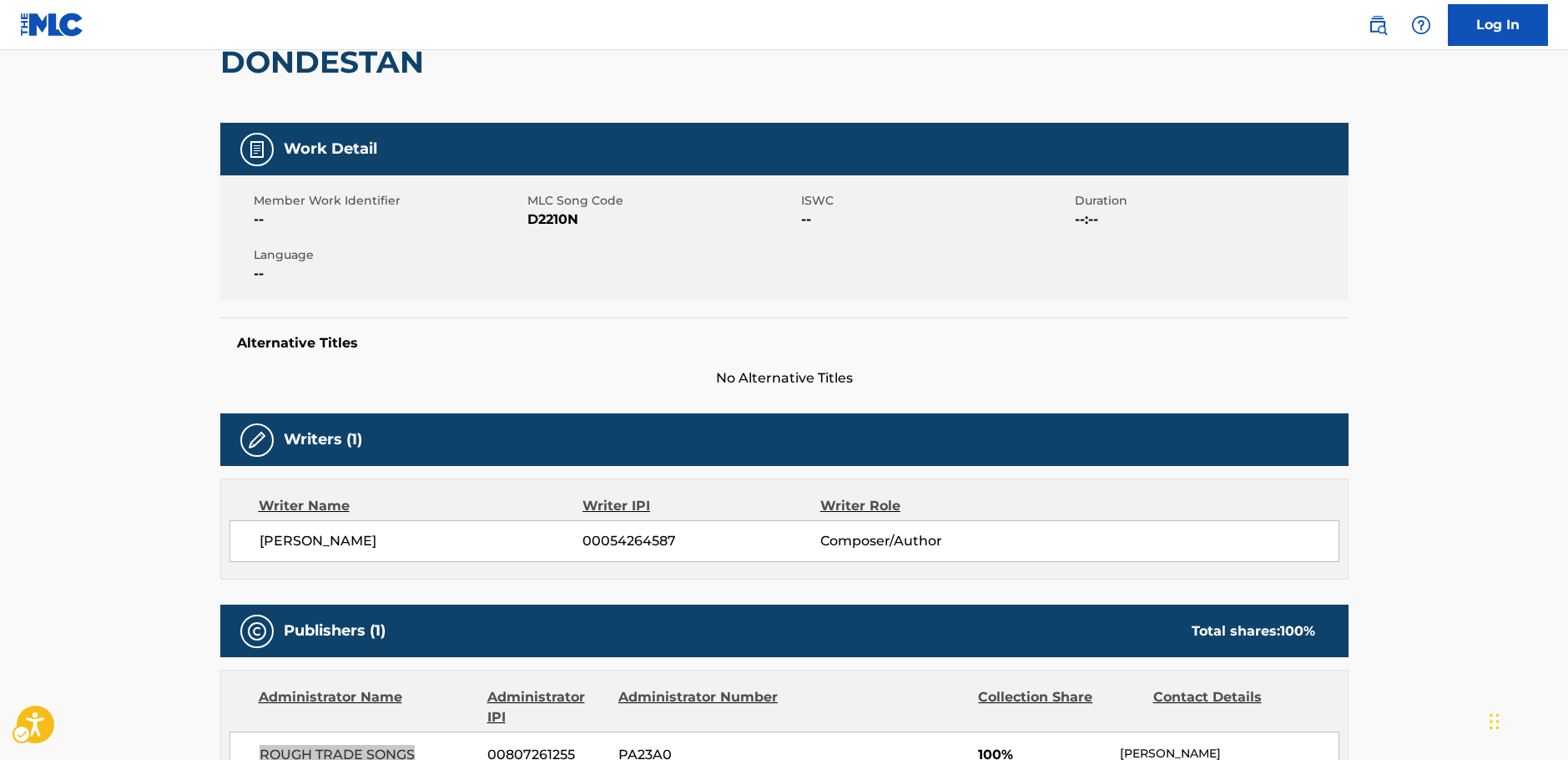
scroll to position [0, 0]
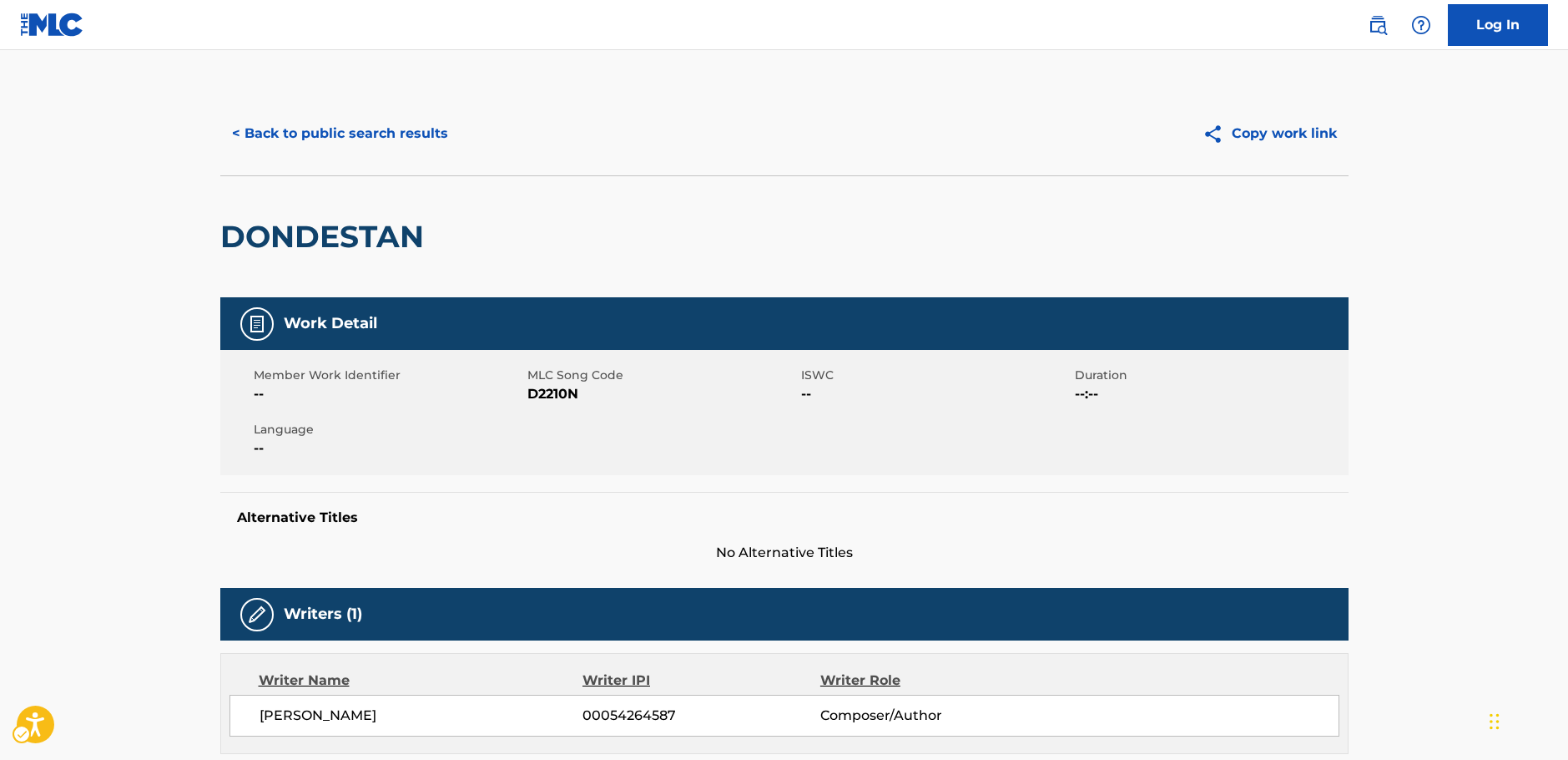
click at [389, 139] on button "< Back to public search results" at bounding box center [340, 134] width 239 height 42
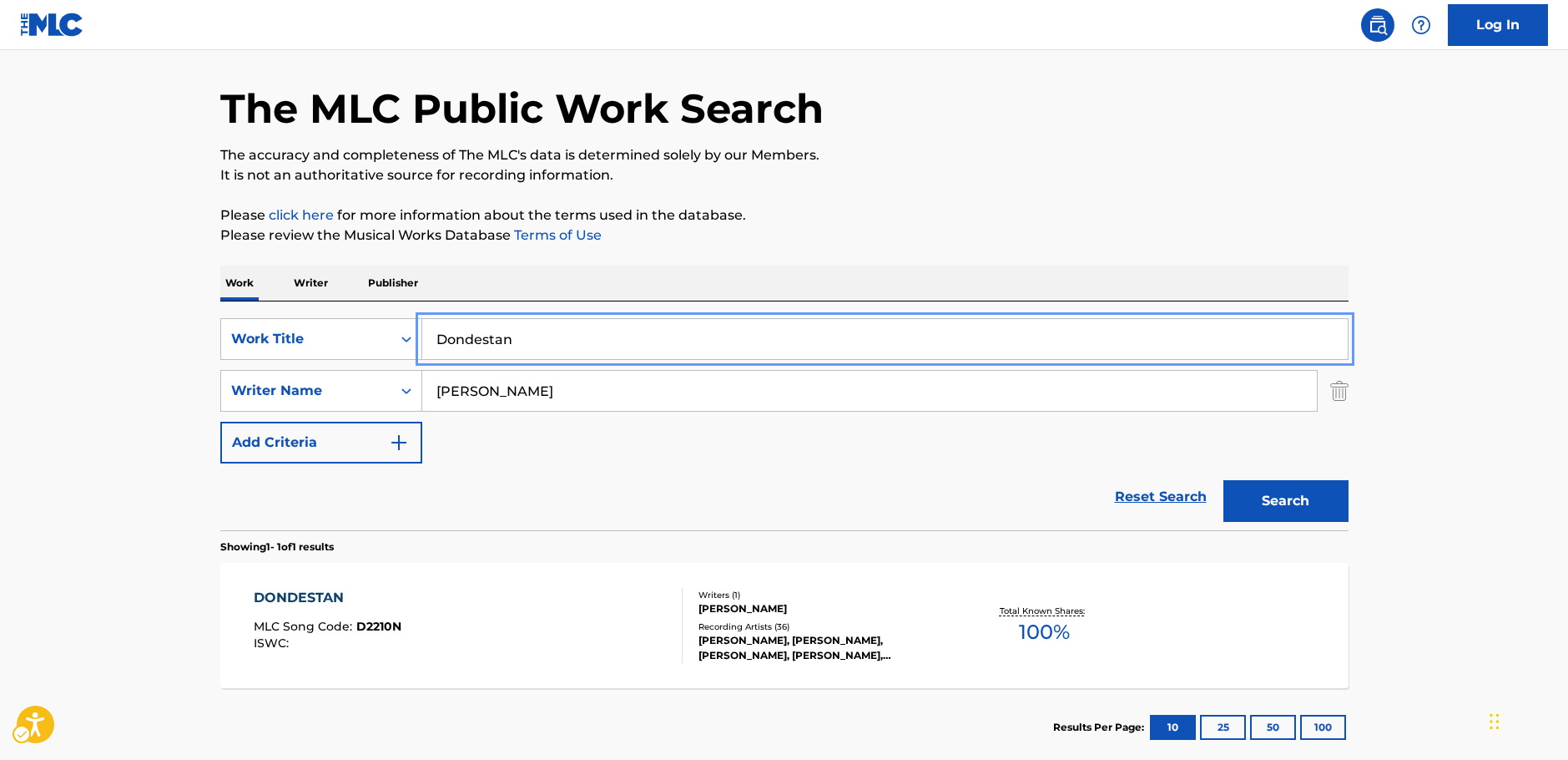
drag, startPoint x: 512, startPoint y: 340, endPoint x: 130, endPoint y: 323, distance: 382.4
paste input "HA RU"
type input "HA RU"
click at [3, 313] on main "The MLC Public Work Search The accuracy and completeness of The MLC's data is d…" at bounding box center [784, 386] width 1568 height 778
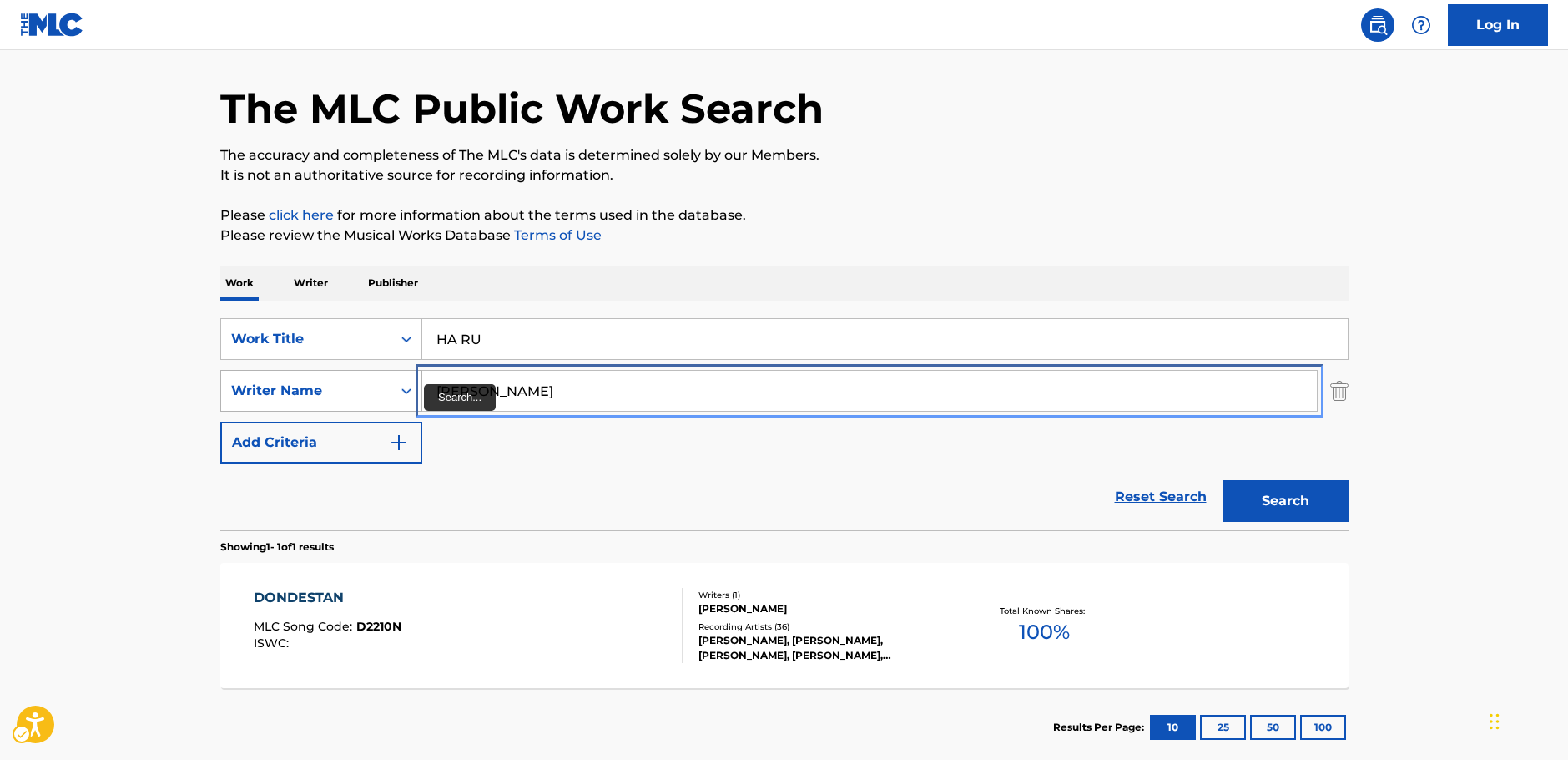
drag, startPoint x: 515, startPoint y: 396, endPoint x: 358, endPoint y: 382, distance: 157.6
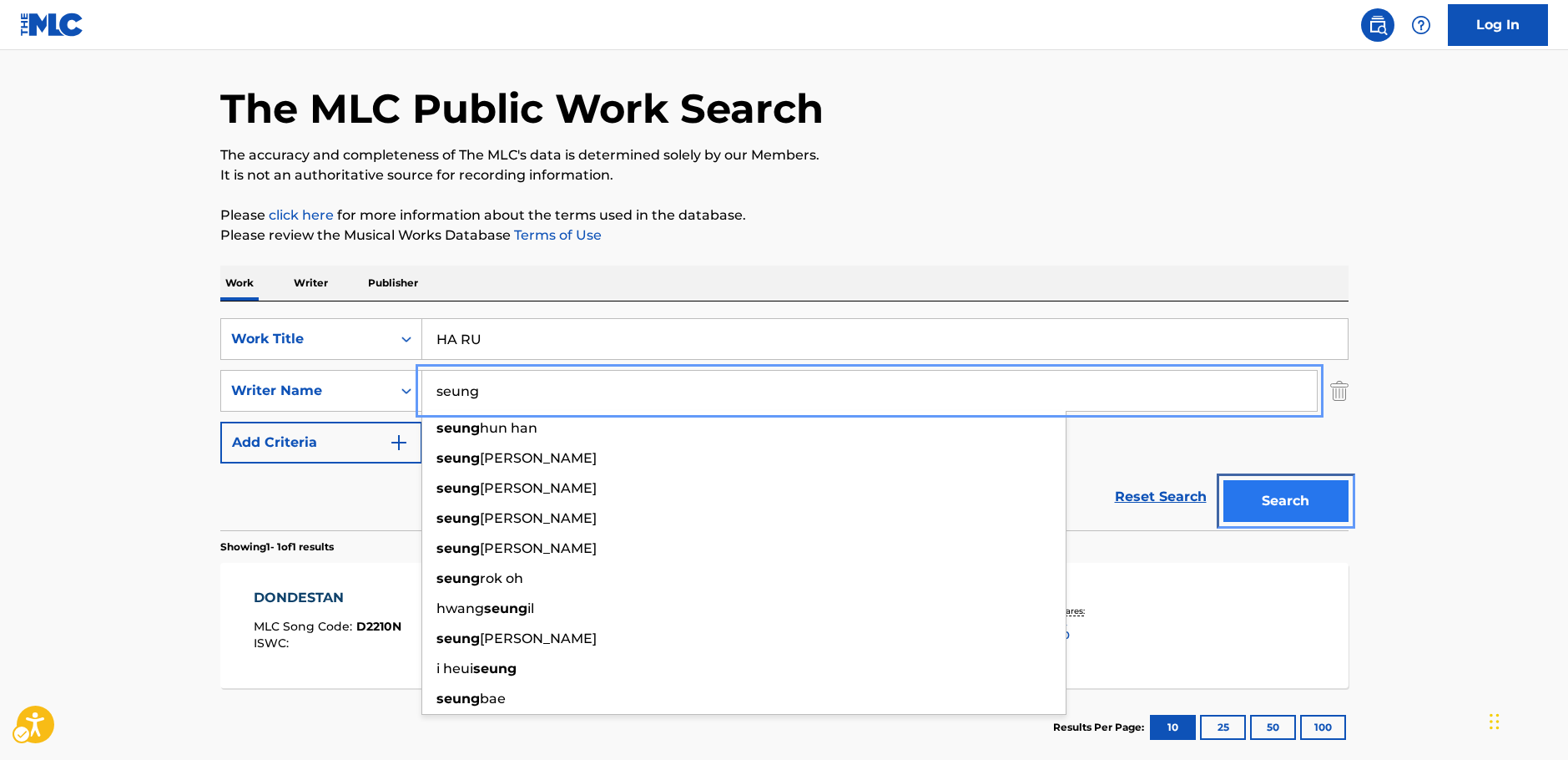
click at [1278, 510] on button "Search" at bounding box center [1286, 501] width 126 height 42
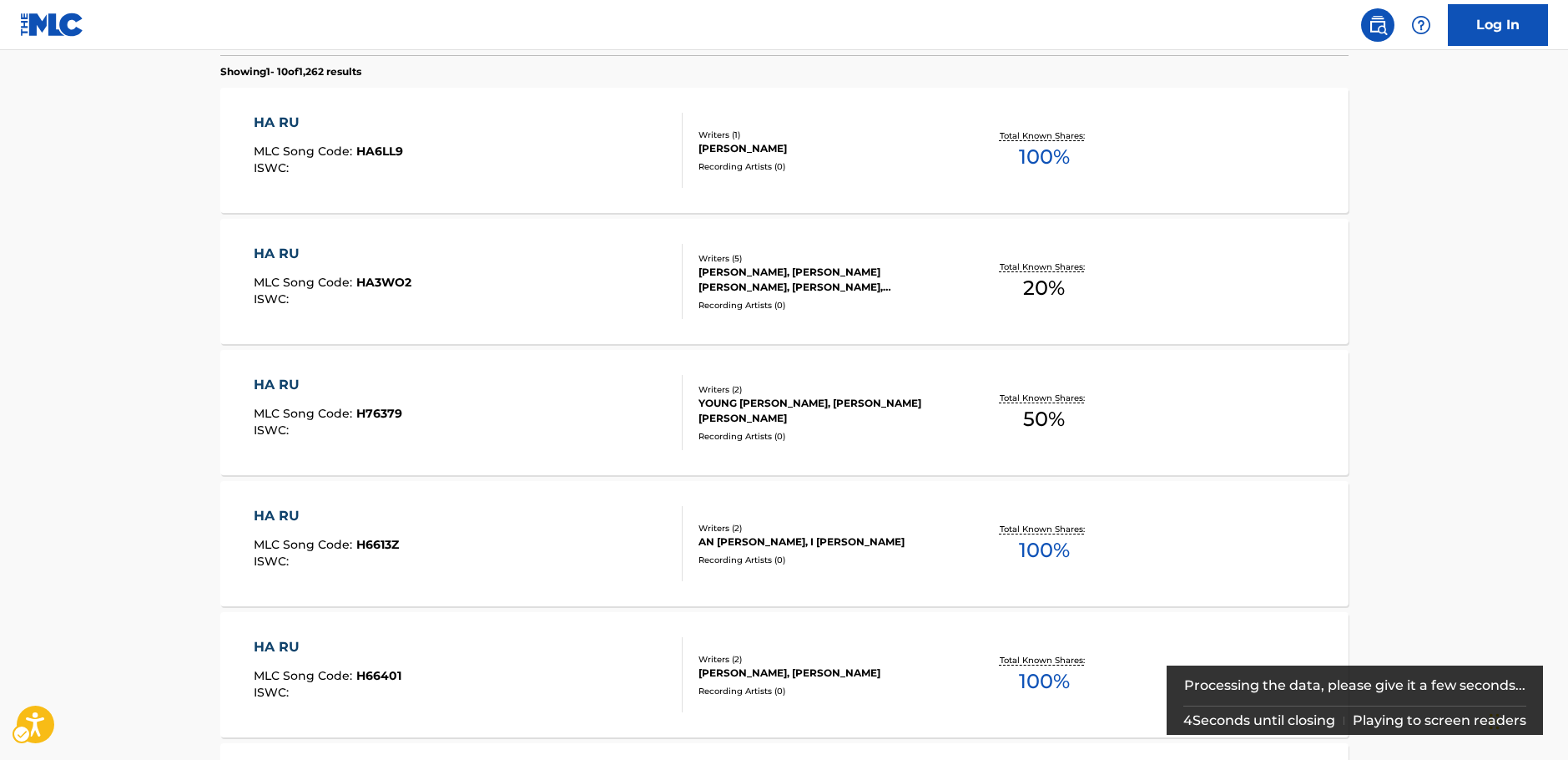
scroll to position [249, 0]
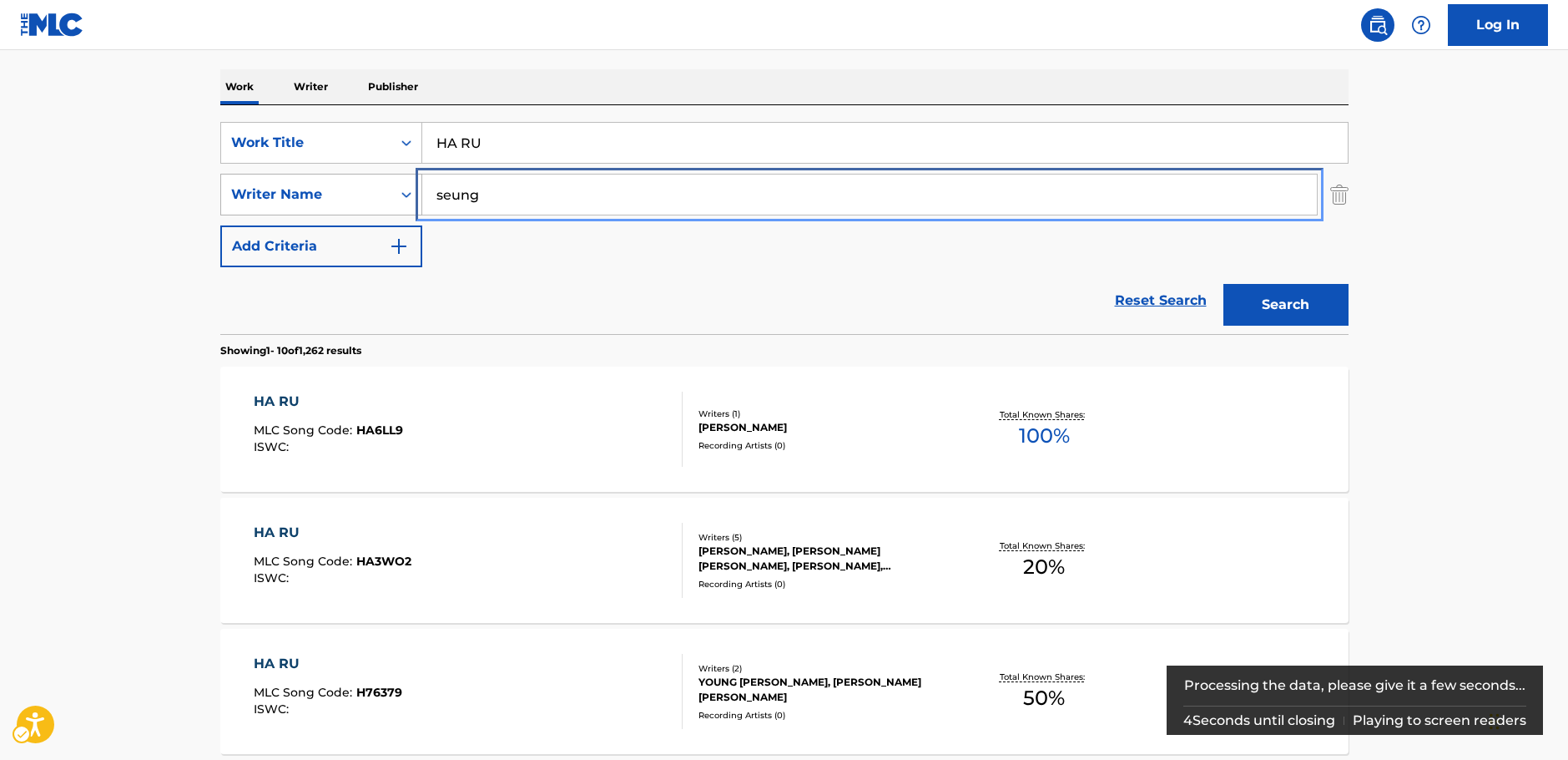
drag, startPoint x: 398, startPoint y: 201, endPoint x: 408, endPoint y: 201, distance: 10.0
click at [404, 201] on div "SearchWithCriteriab2e0b58b-d365-4784-97a9-827367195c12 Writer Name [PERSON_NAME]" at bounding box center [784, 194] width 1129 height 42
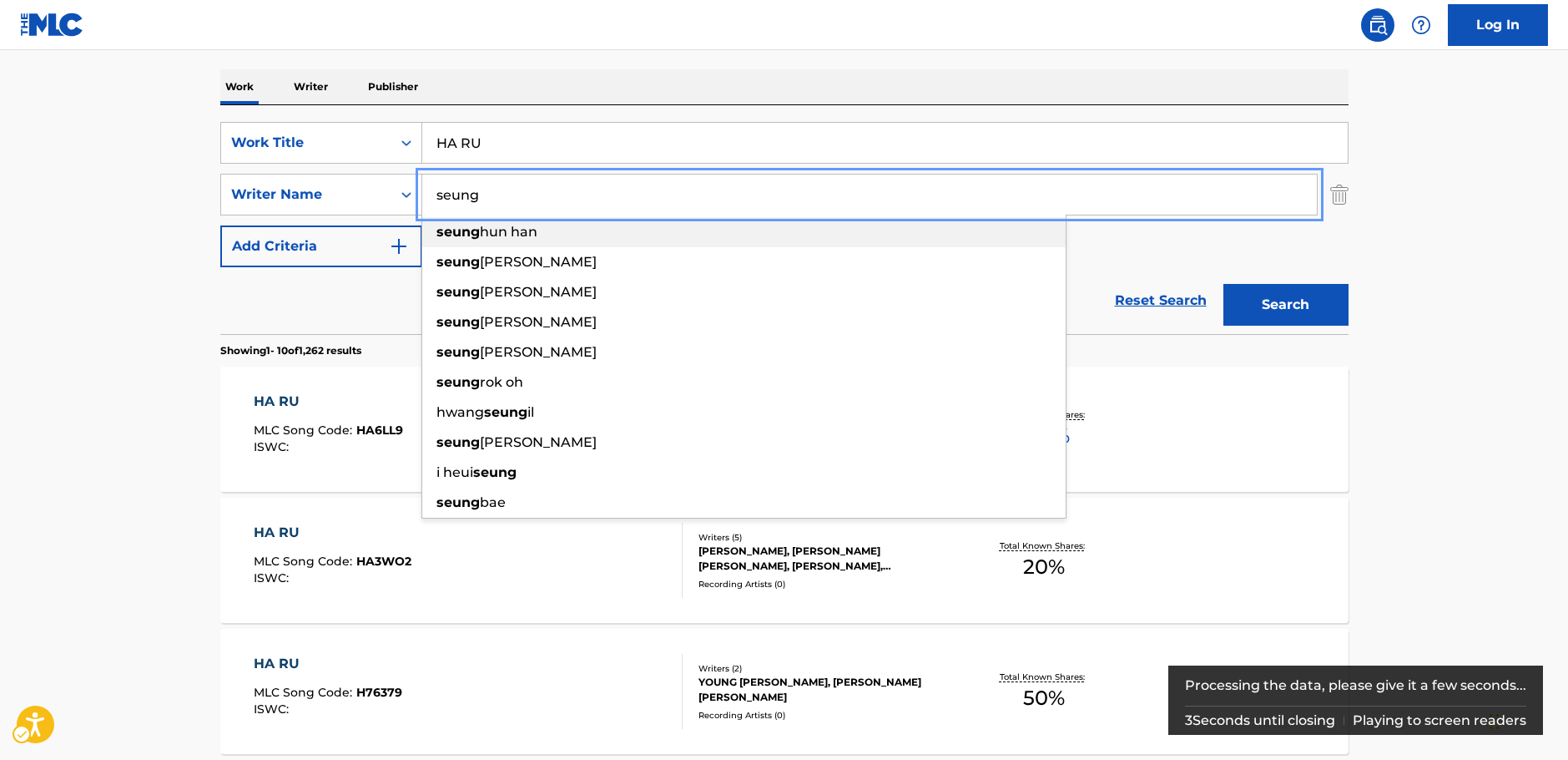
paste input "[PERSON_NAME]"
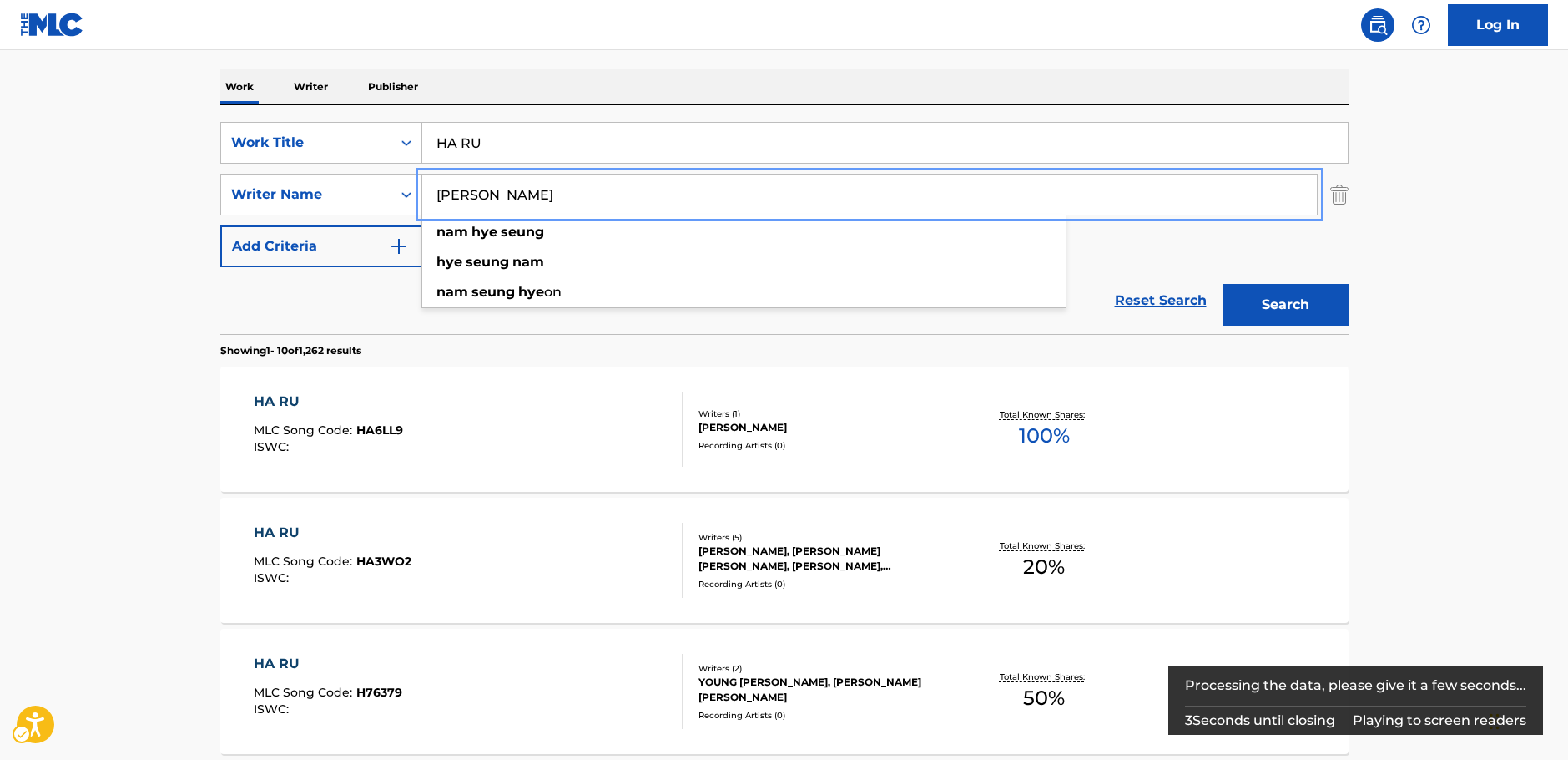
type input "[PERSON_NAME]"
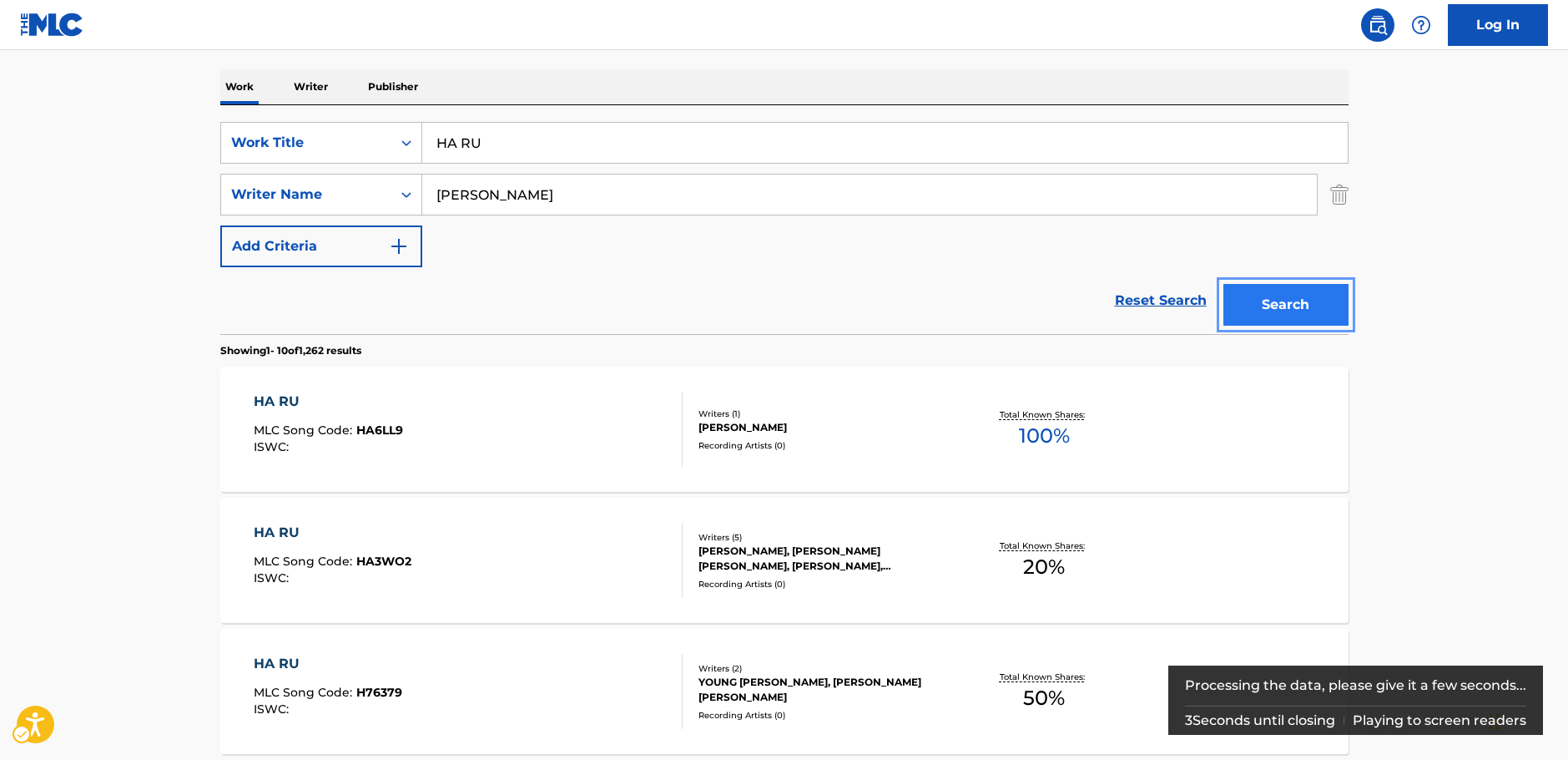
click at [1299, 299] on button "Search" at bounding box center [1286, 305] width 126 height 42
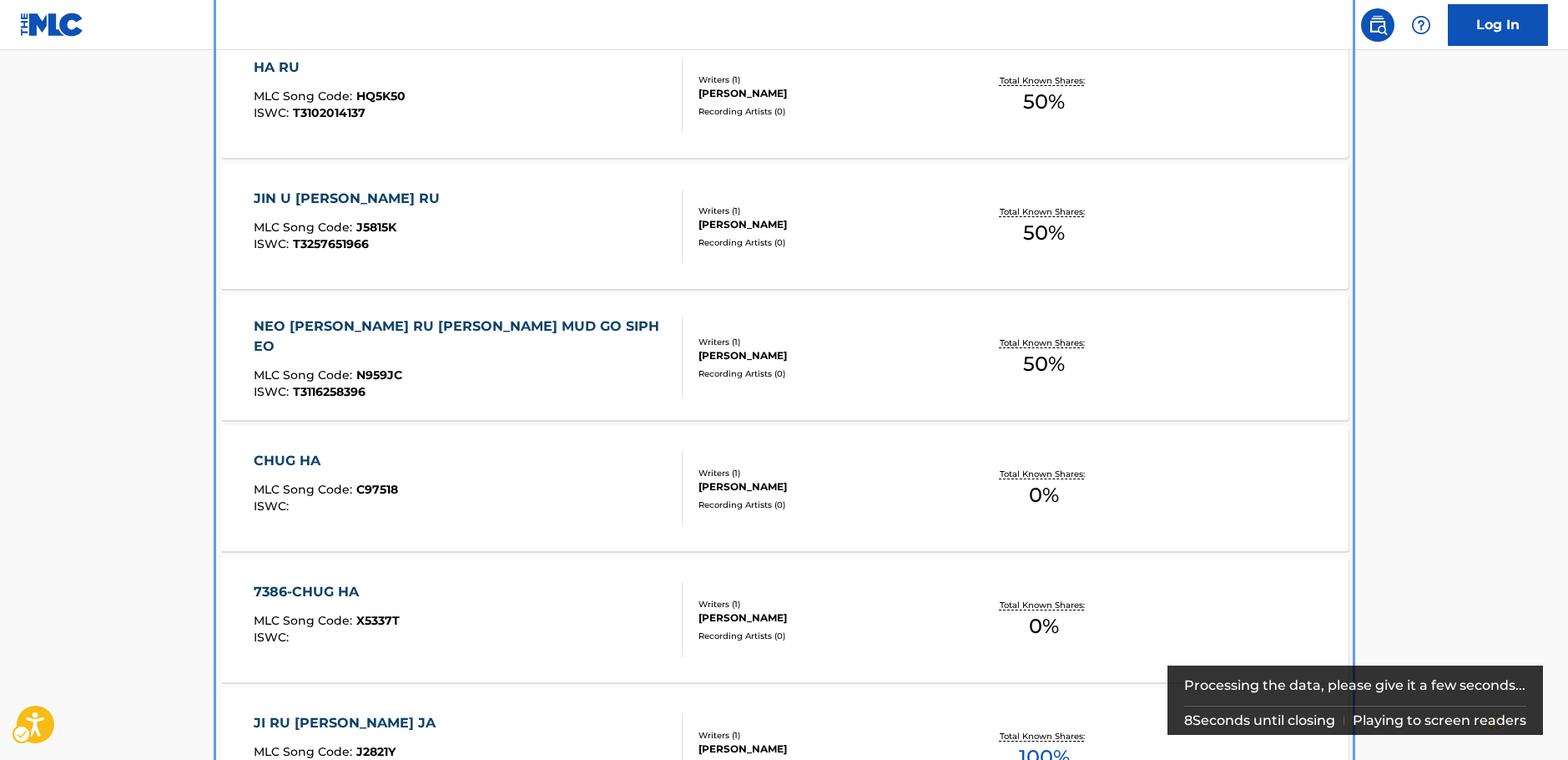
scroll to position [500, 0]
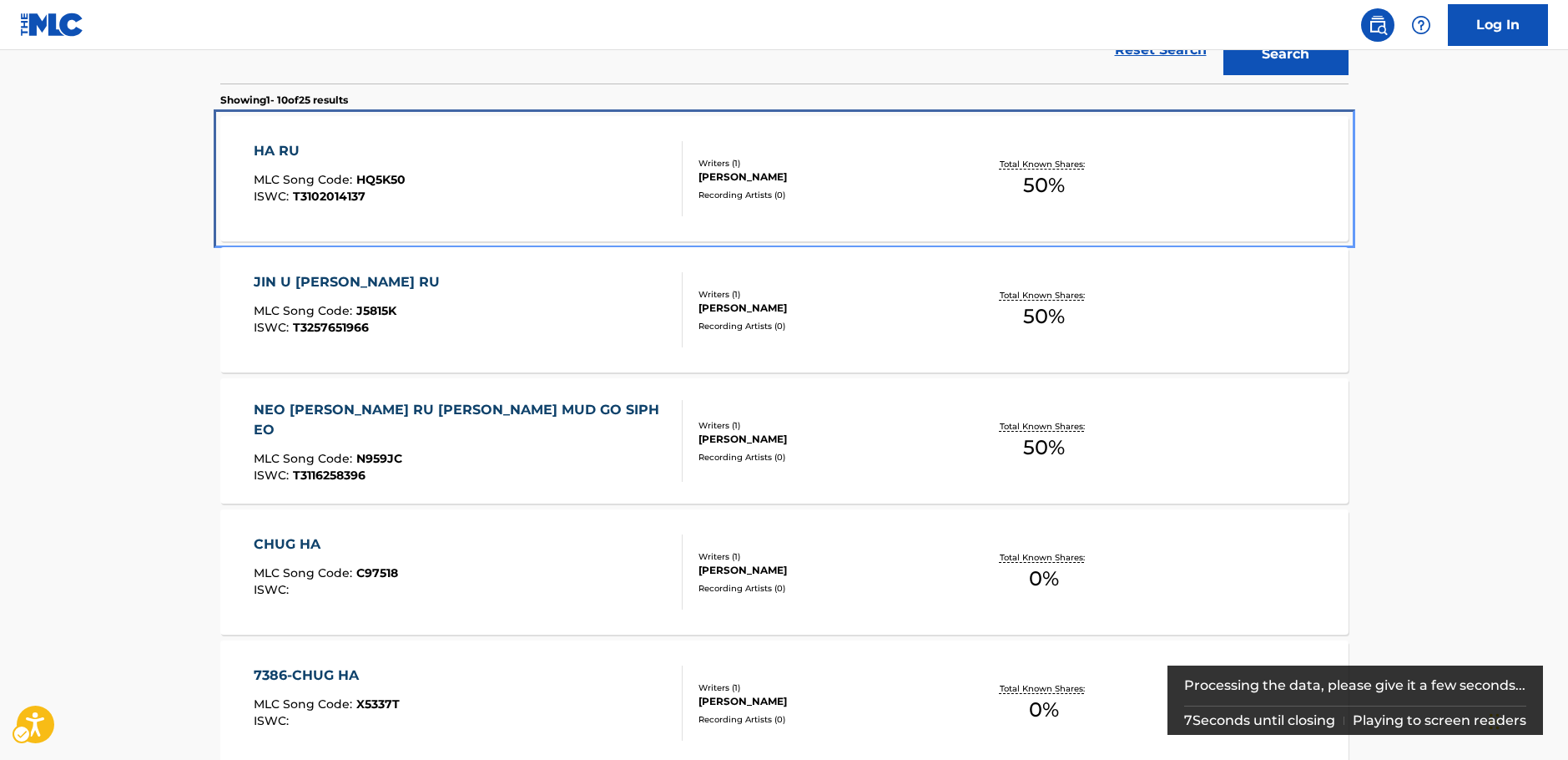
click at [470, 168] on div "HA RU MLC Song Code : HQ5K50 ISWC : T3102014137" at bounding box center [468, 179] width 429 height 75
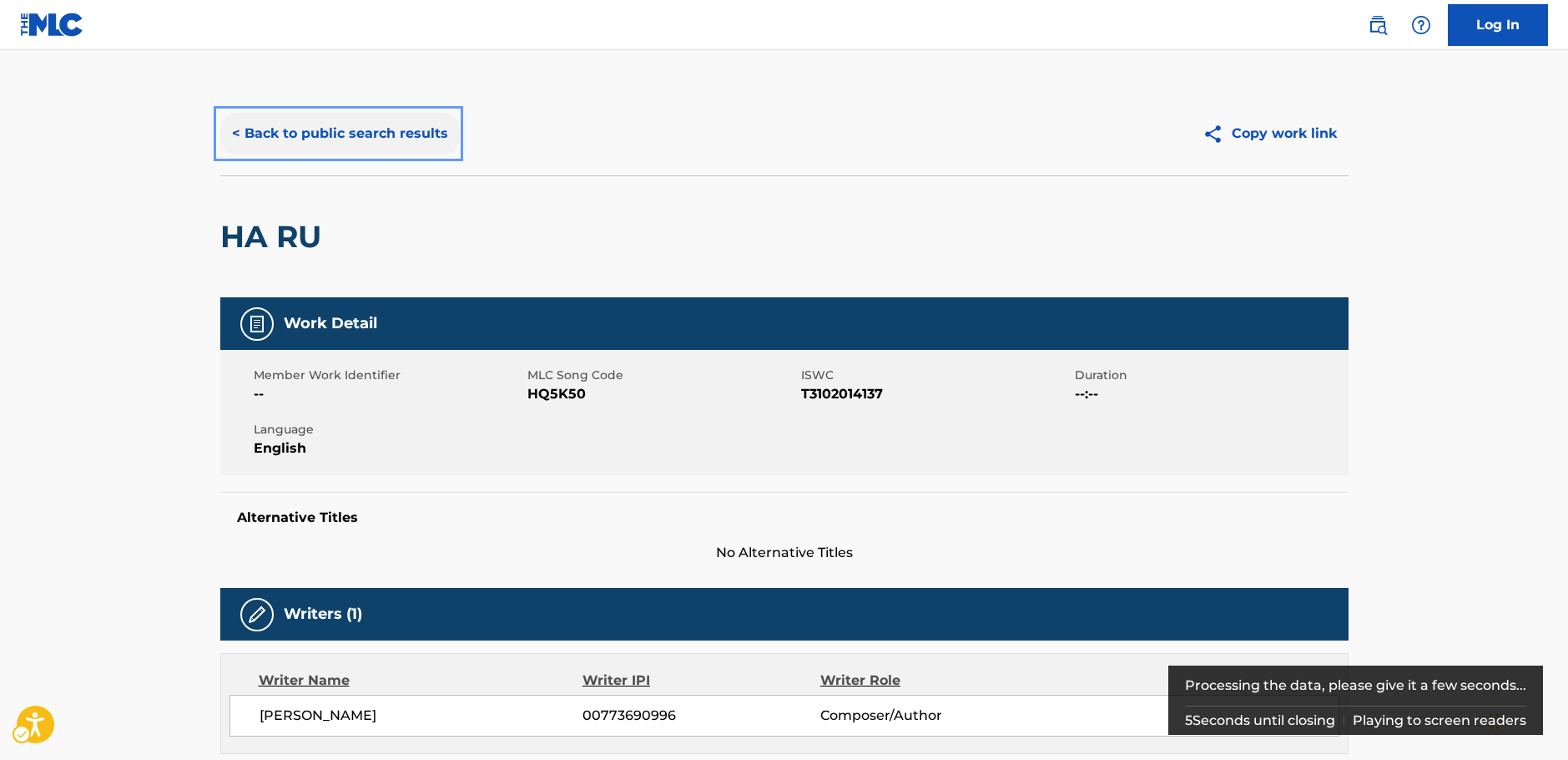
click at [291, 121] on button "< Back to public search results" at bounding box center [340, 134] width 239 height 42
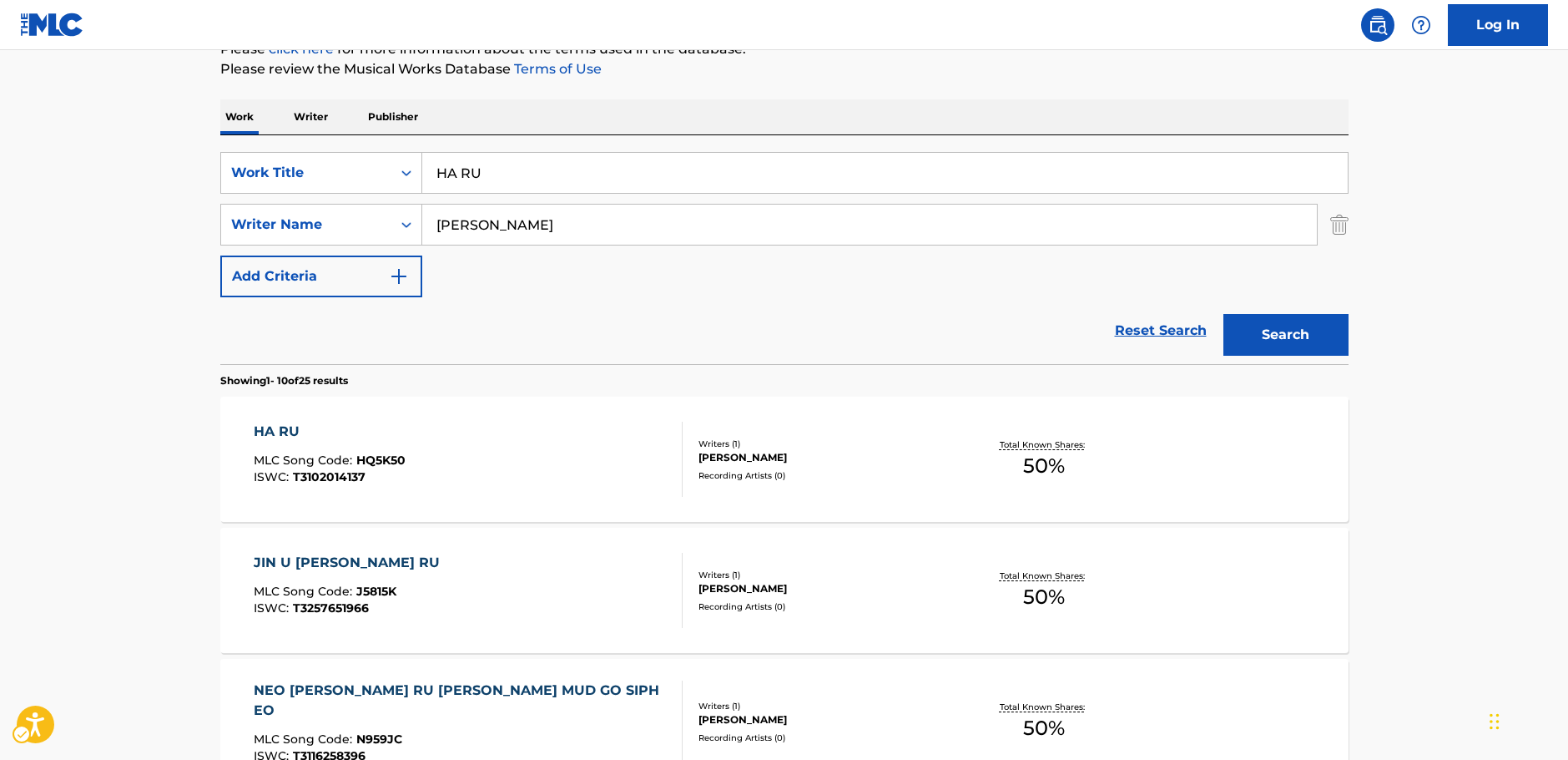
scroll to position [94, 0]
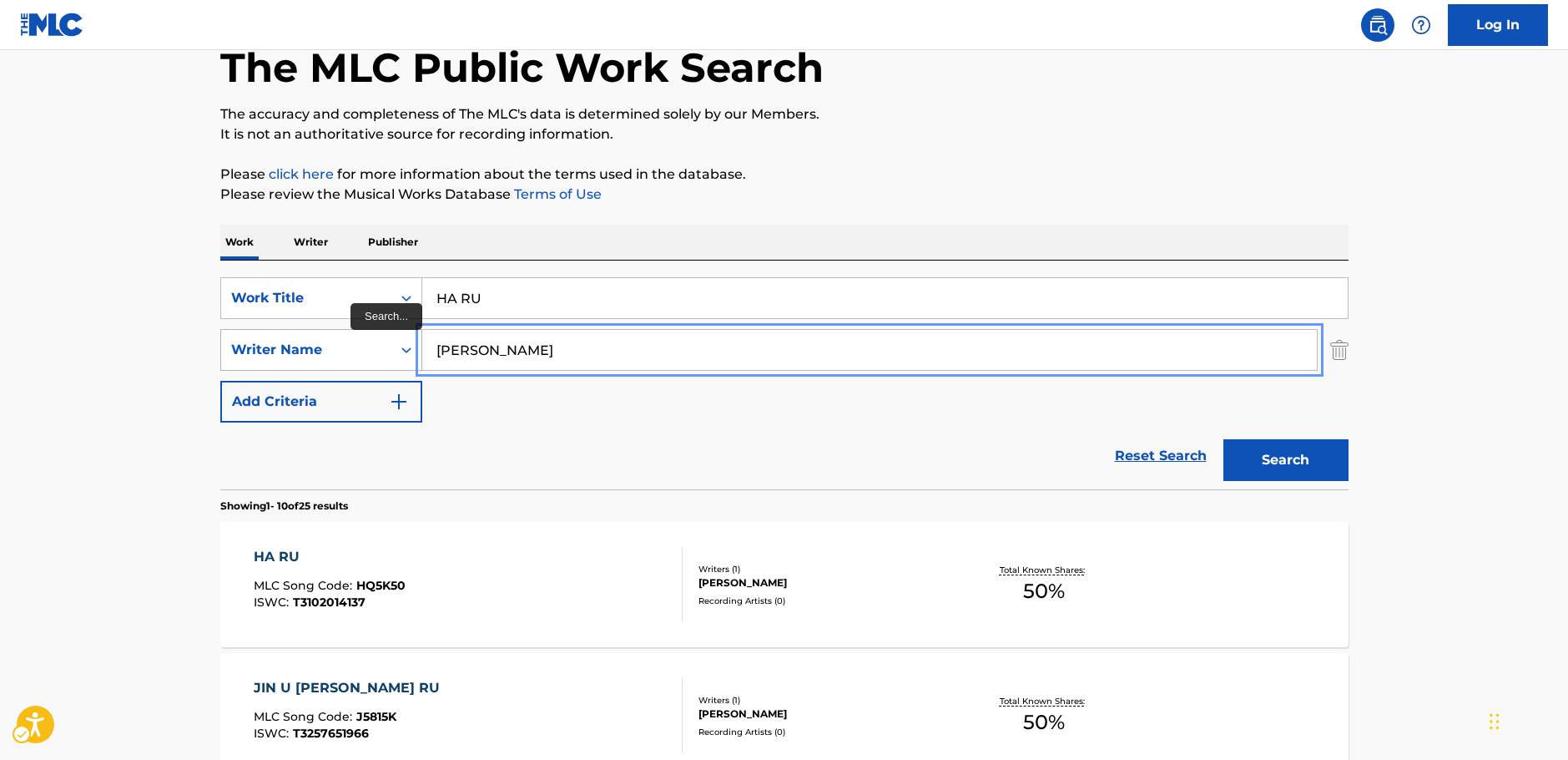
drag, startPoint x: 599, startPoint y: 348, endPoint x: 349, endPoint y: 345, distance: 250.0
type input "[PERSON_NAME][GEOGRAPHIC_DATA]"
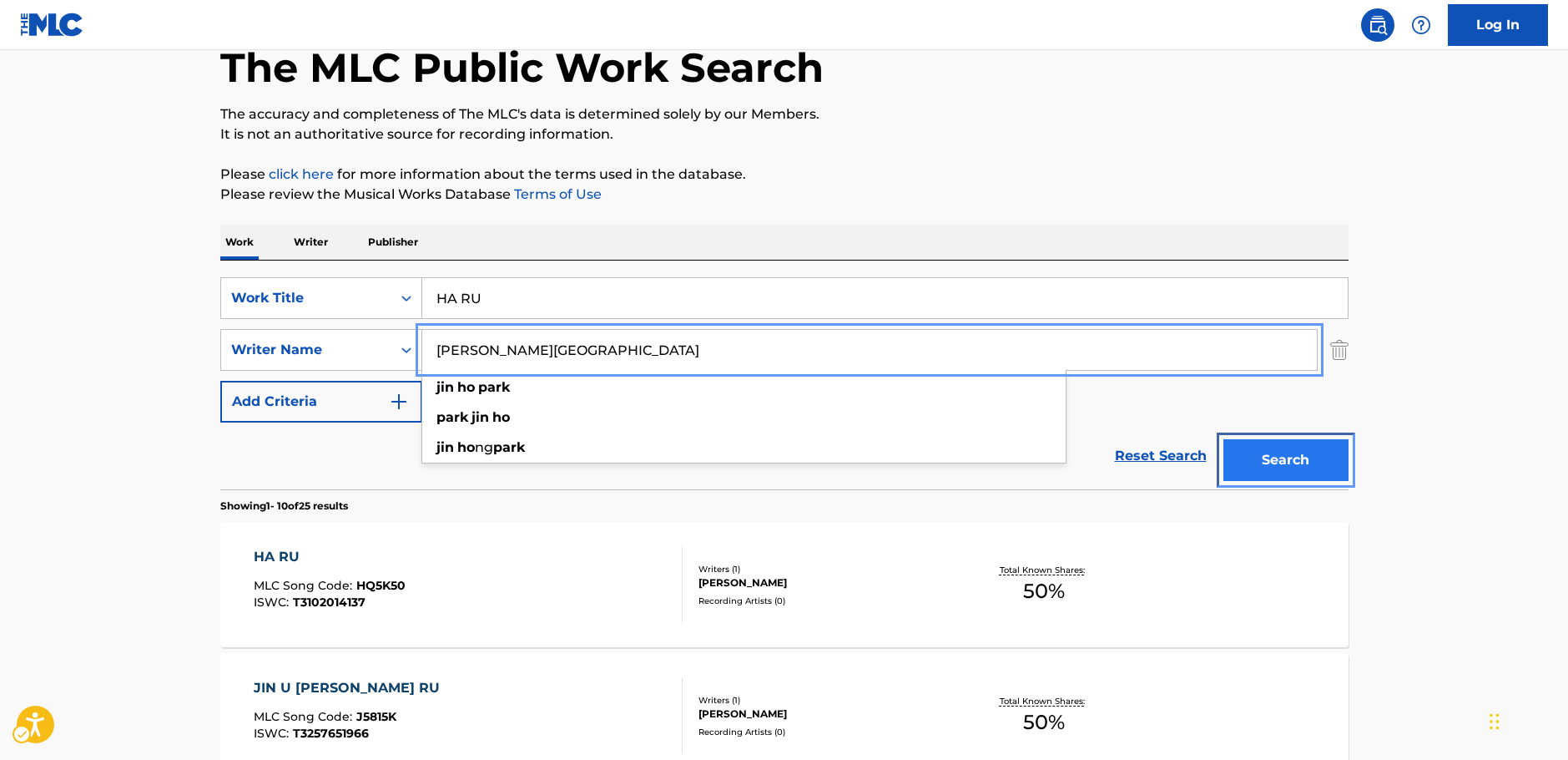
click at [1291, 467] on button "Search" at bounding box center [1286, 460] width 126 height 42
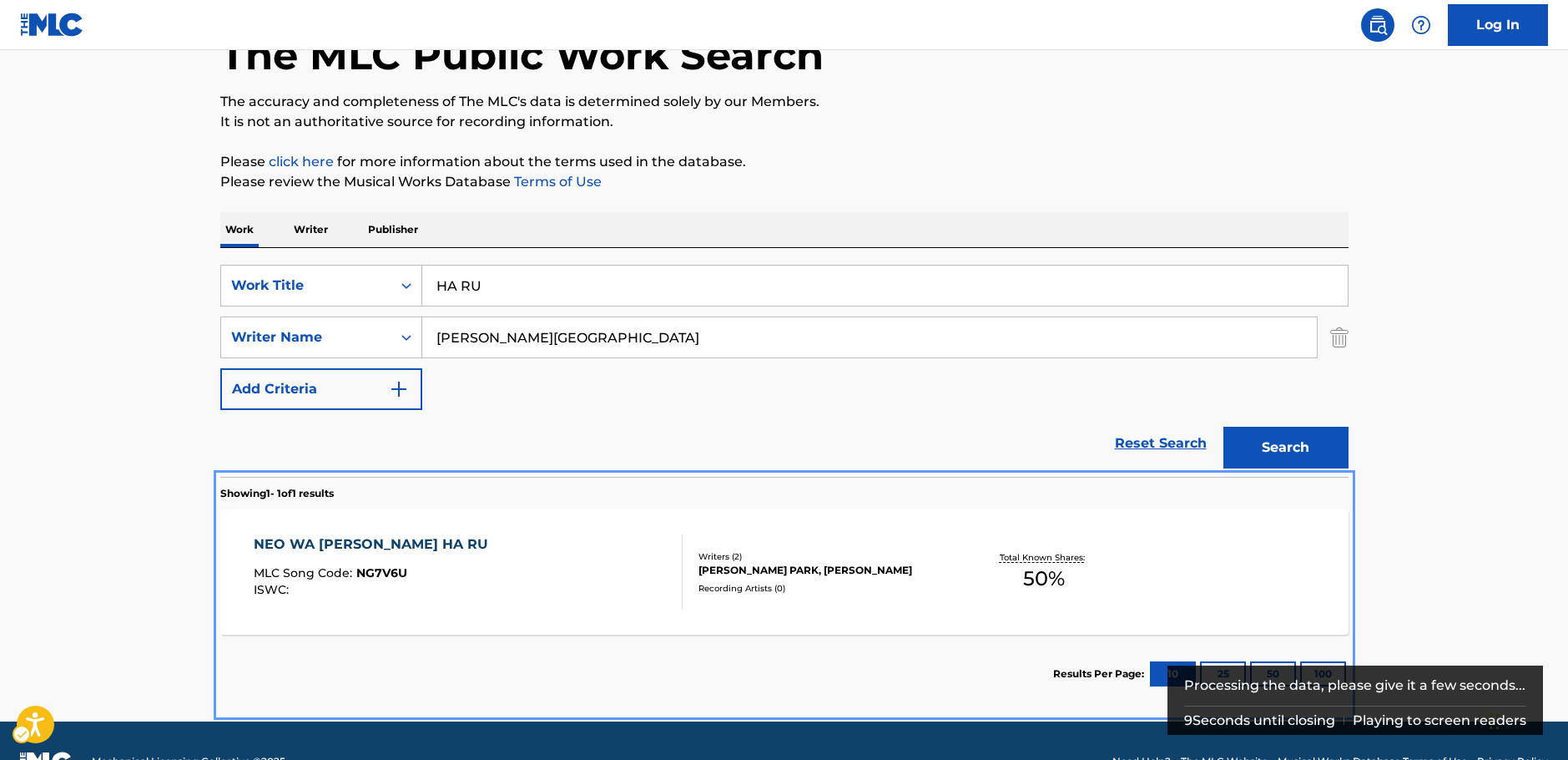
scroll to position [148, 0]
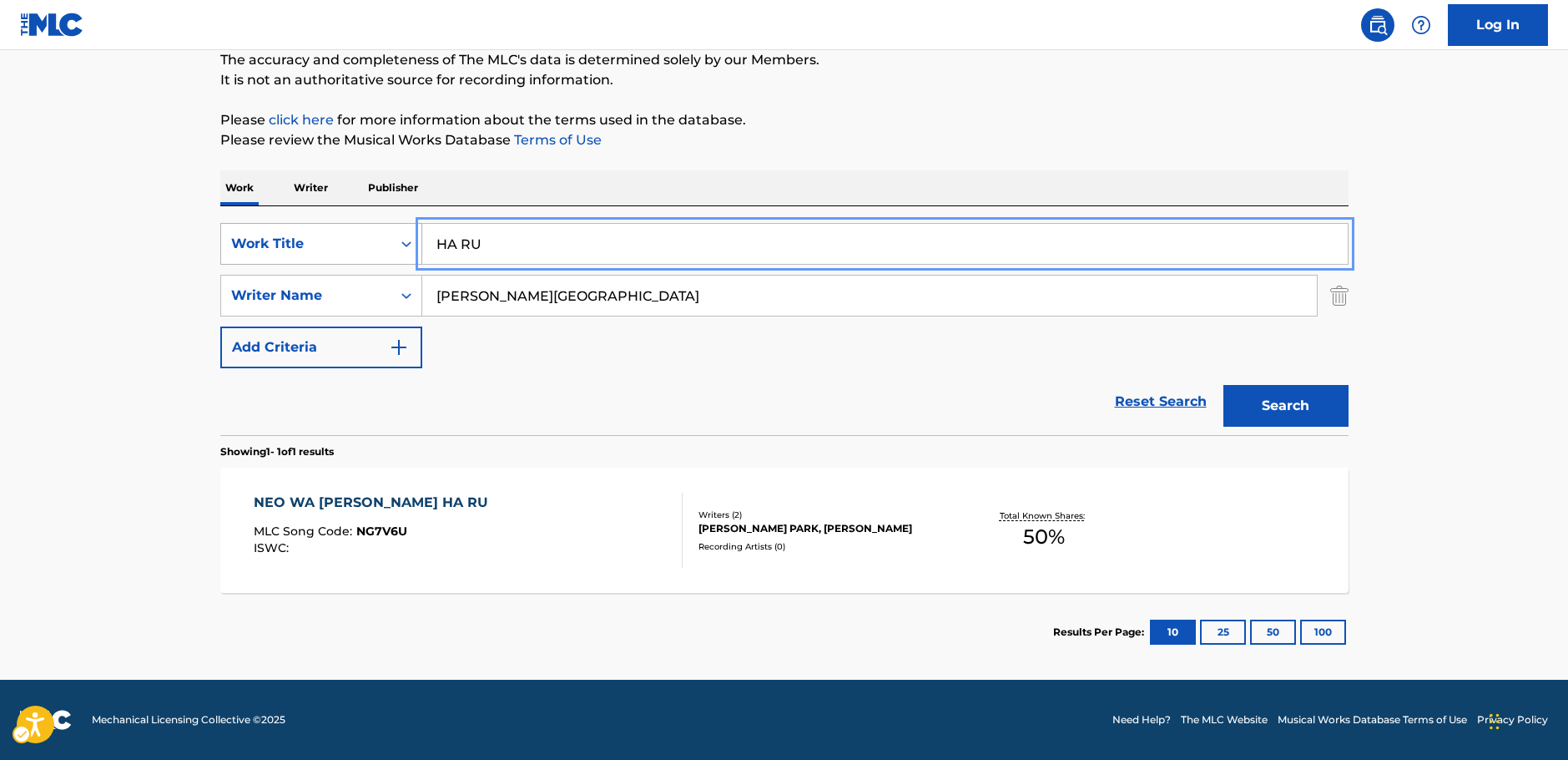
drag, startPoint x: 498, startPoint y: 243, endPoint x: 310, endPoint y: 233, distance: 188.3
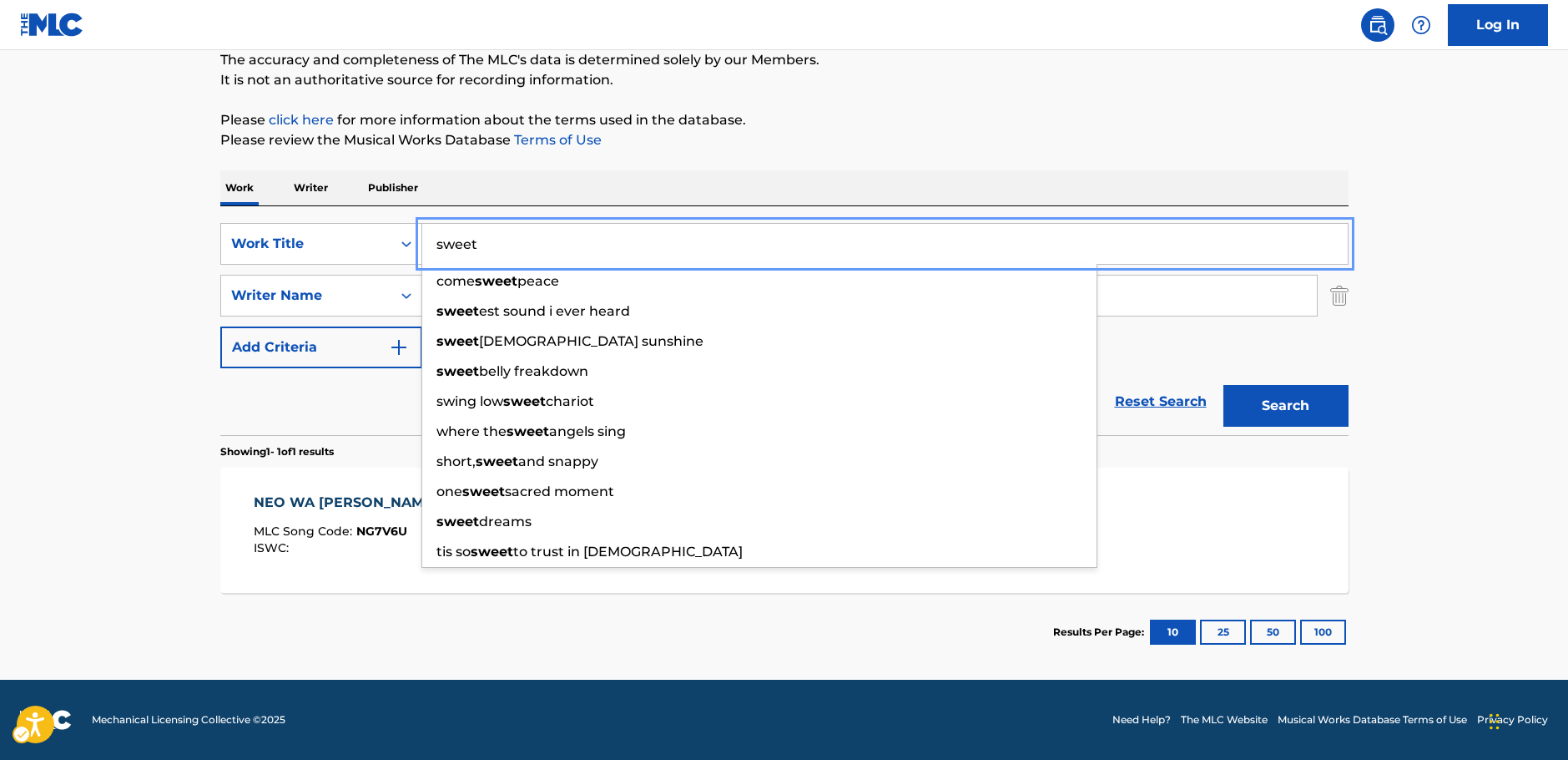
type input "sweet"
click at [113, 321] on main "The MLC Public Work Search The accuracy and completeness of The MLC's data is d…" at bounding box center [784, 290] width 1568 height 778
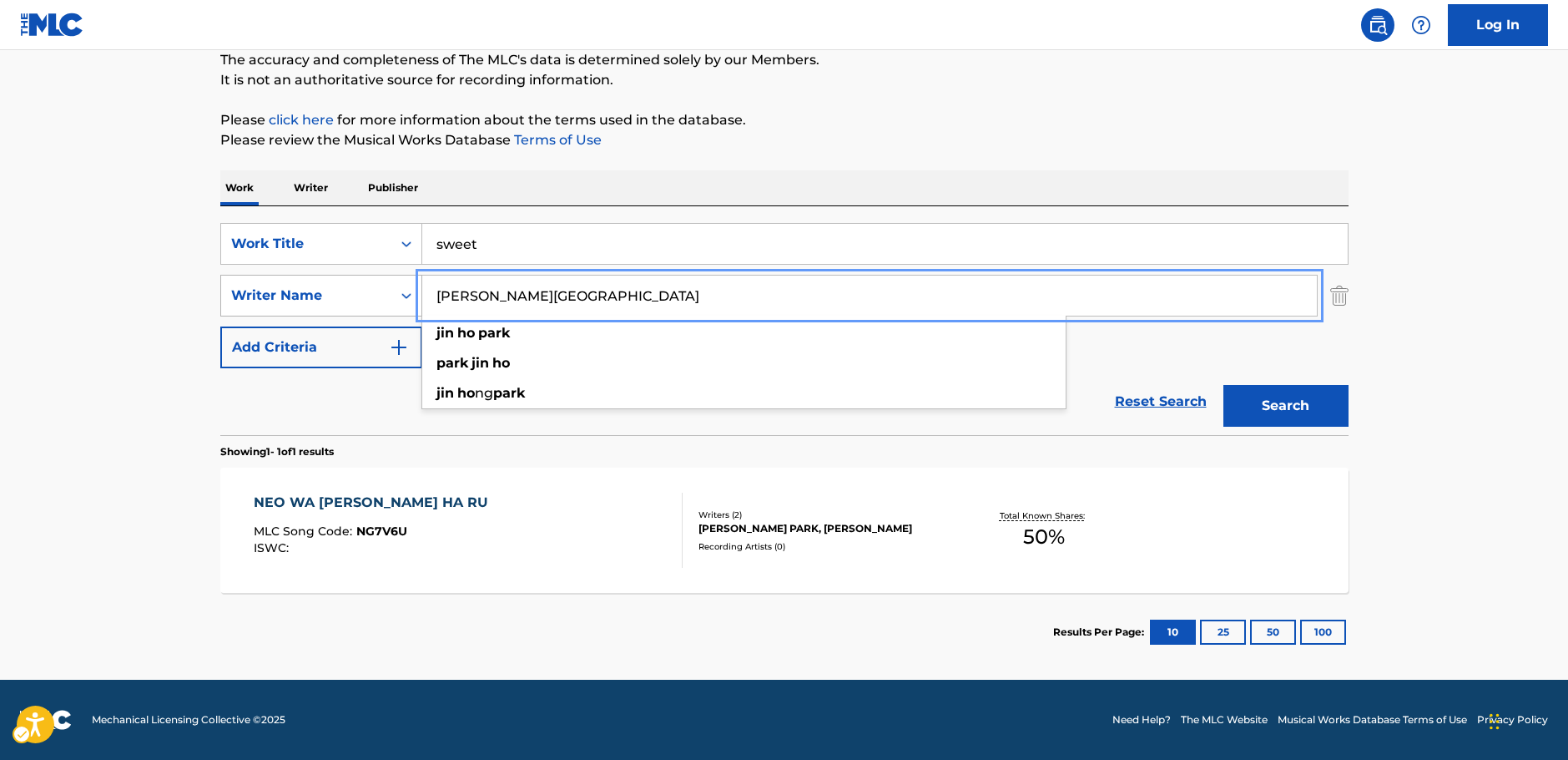
drag, startPoint x: 536, startPoint y: 303, endPoint x: 305, endPoint y: 305, distance: 231.0
click at [307, 307] on div "SearchWithCriteriab2e0b58b-d365-4784-97a9-827367195c12 Writer Name [PERSON_NAME…" at bounding box center [784, 296] width 1129 height 42
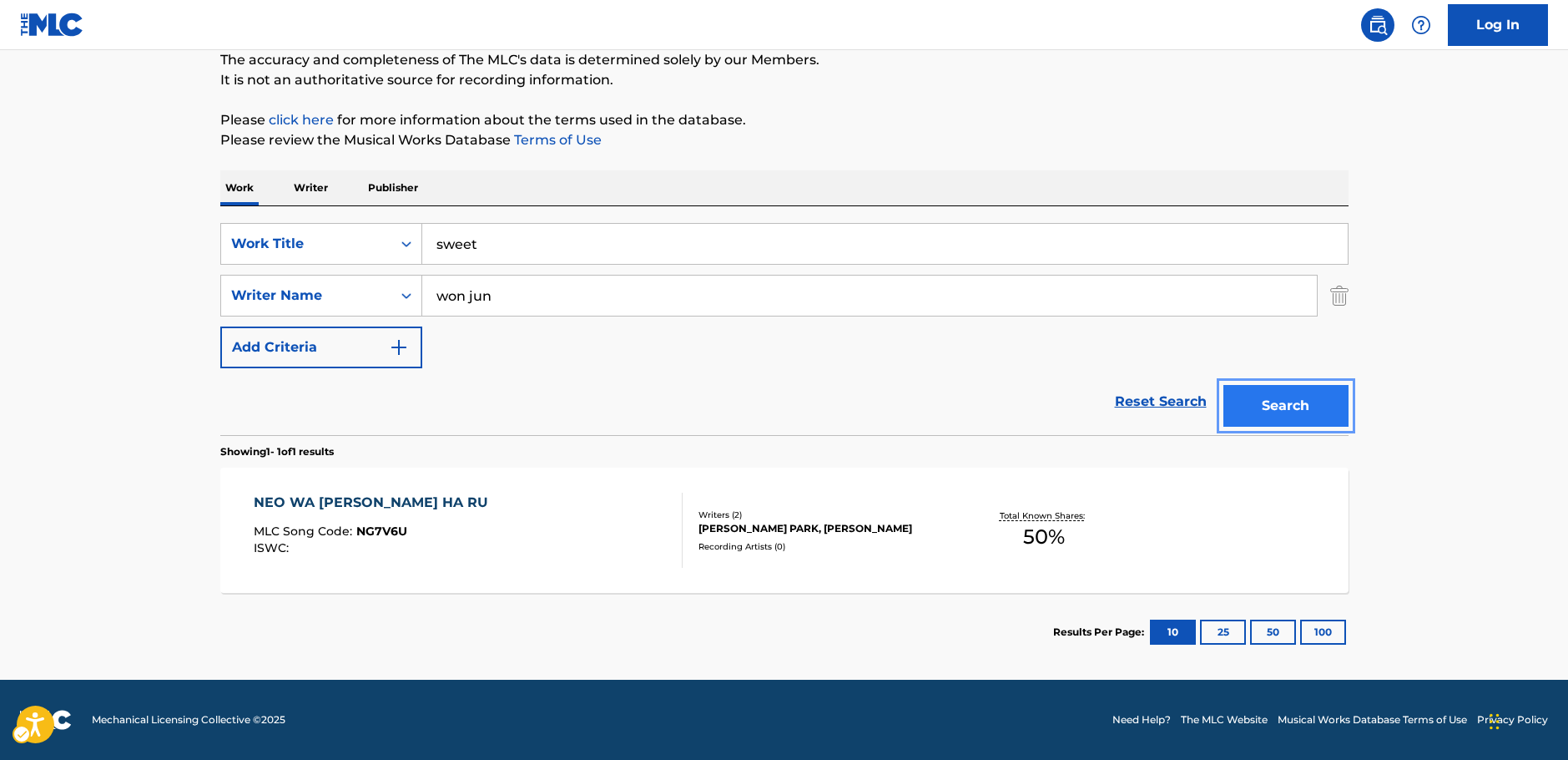
click at [1273, 395] on button "Search" at bounding box center [1286, 406] width 126 height 42
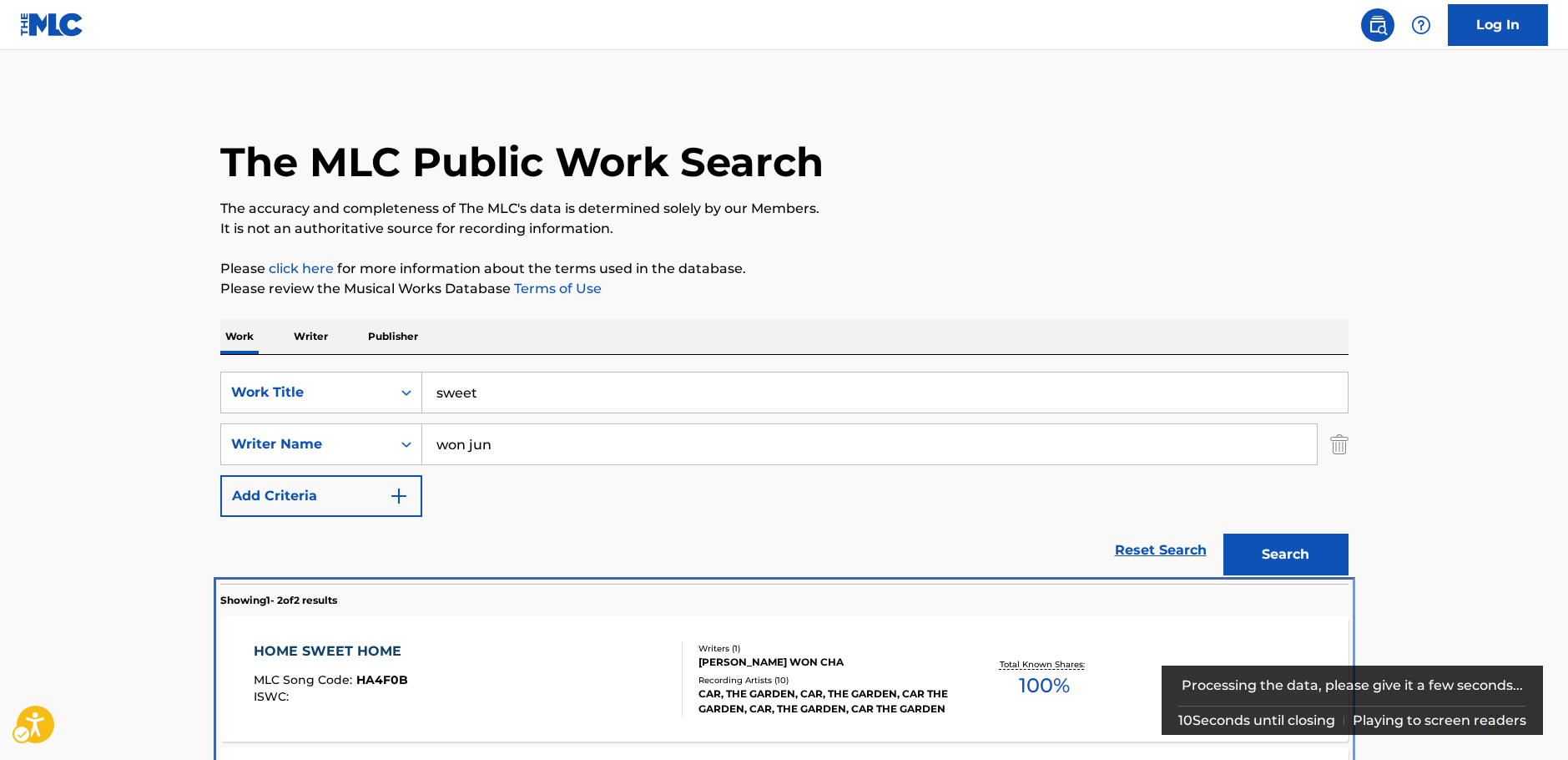
scroll to position [191, 0]
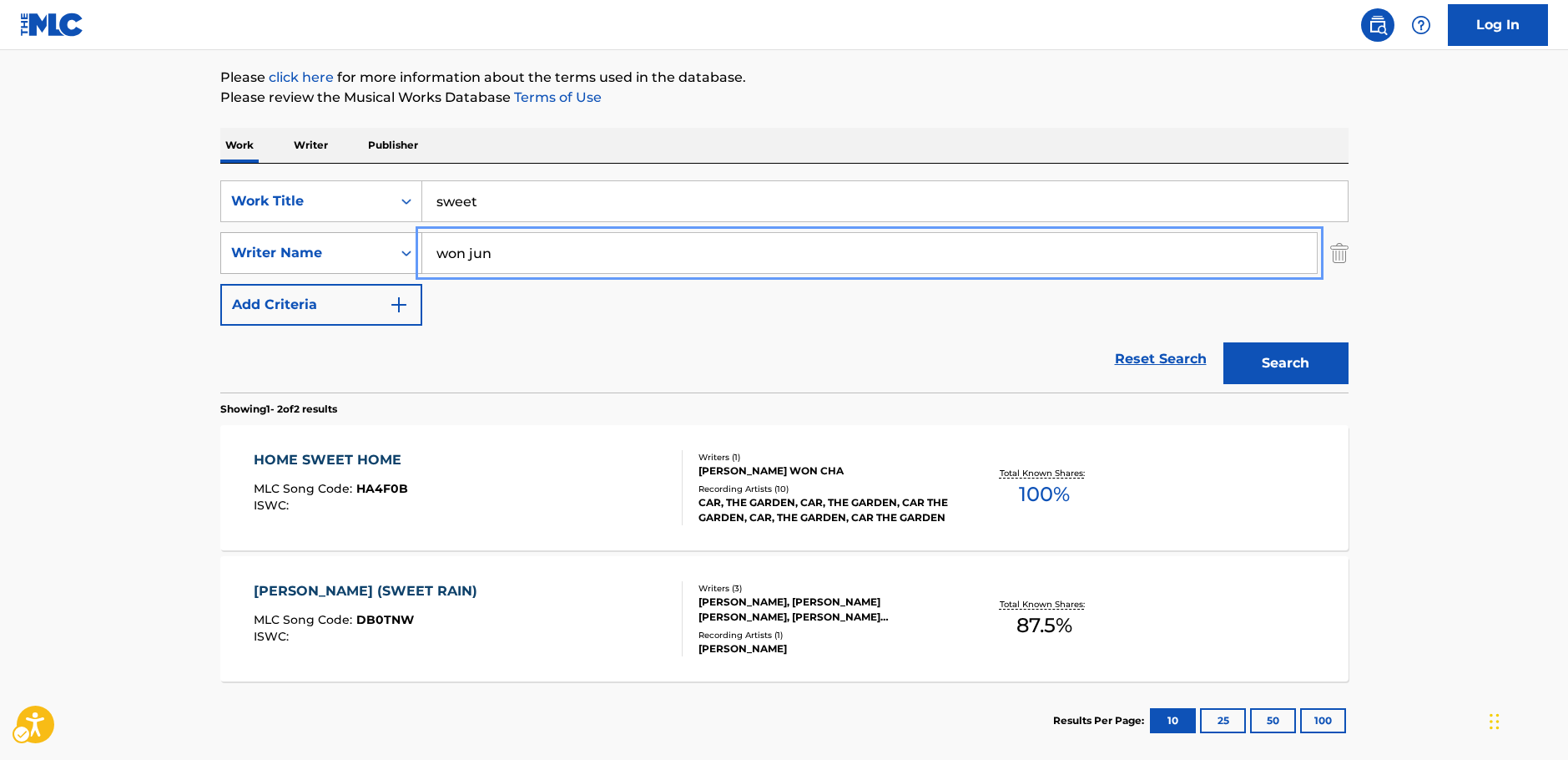
drag, startPoint x: 508, startPoint y: 259, endPoint x: 377, endPoint y: 260, distance: 131.0
click at [377, 260] on div "SearchWithCriteriab2e0b58b-d365-4784-97a9-827367195c12 Writer Name [PERSON_NAME]" at bounding box center [784, 253] width 1129 height 42
paste input "Young"
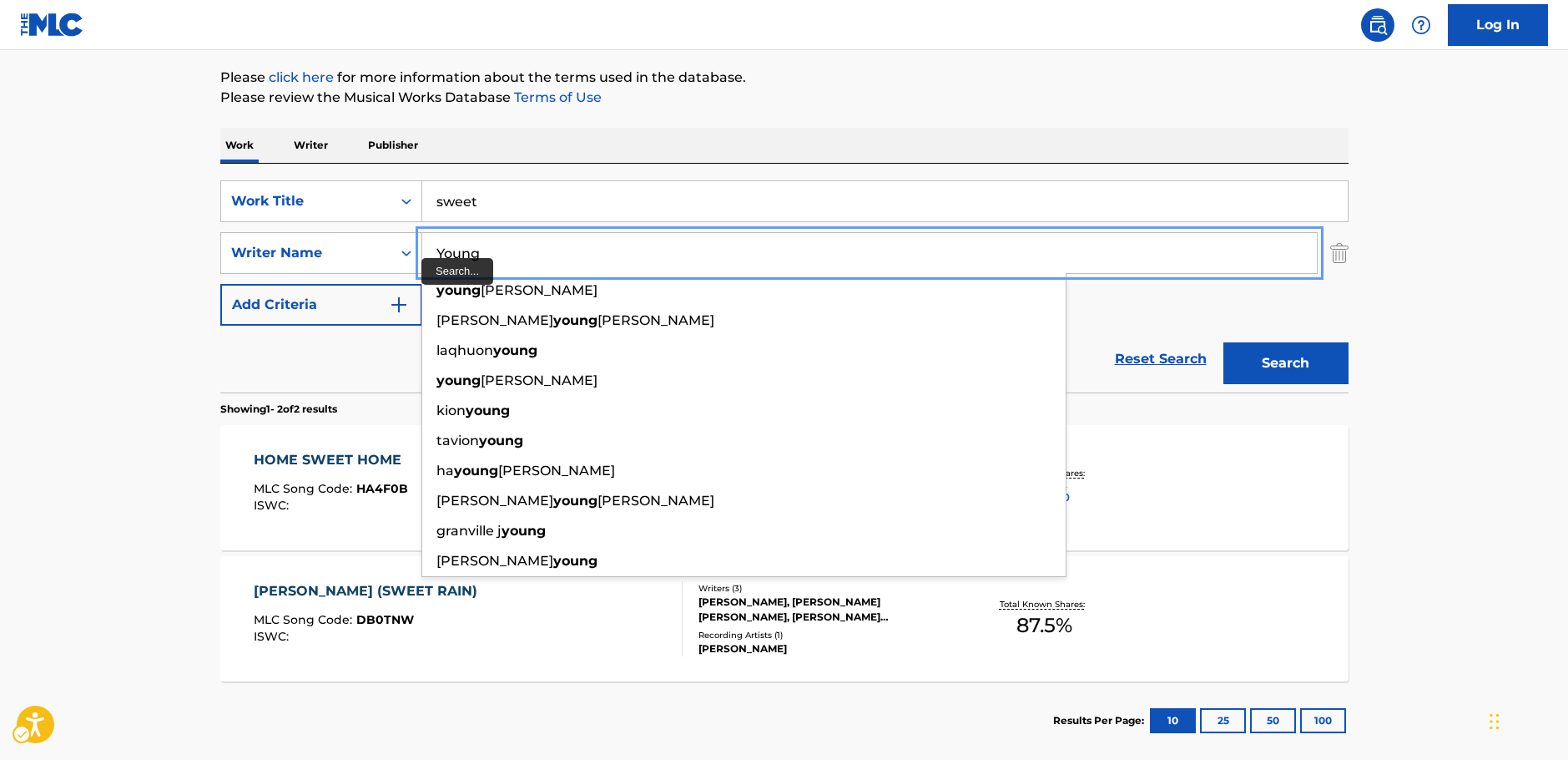
click at [435, 253] on input "Young" at bounding box center [870, 252] width 894 height 40
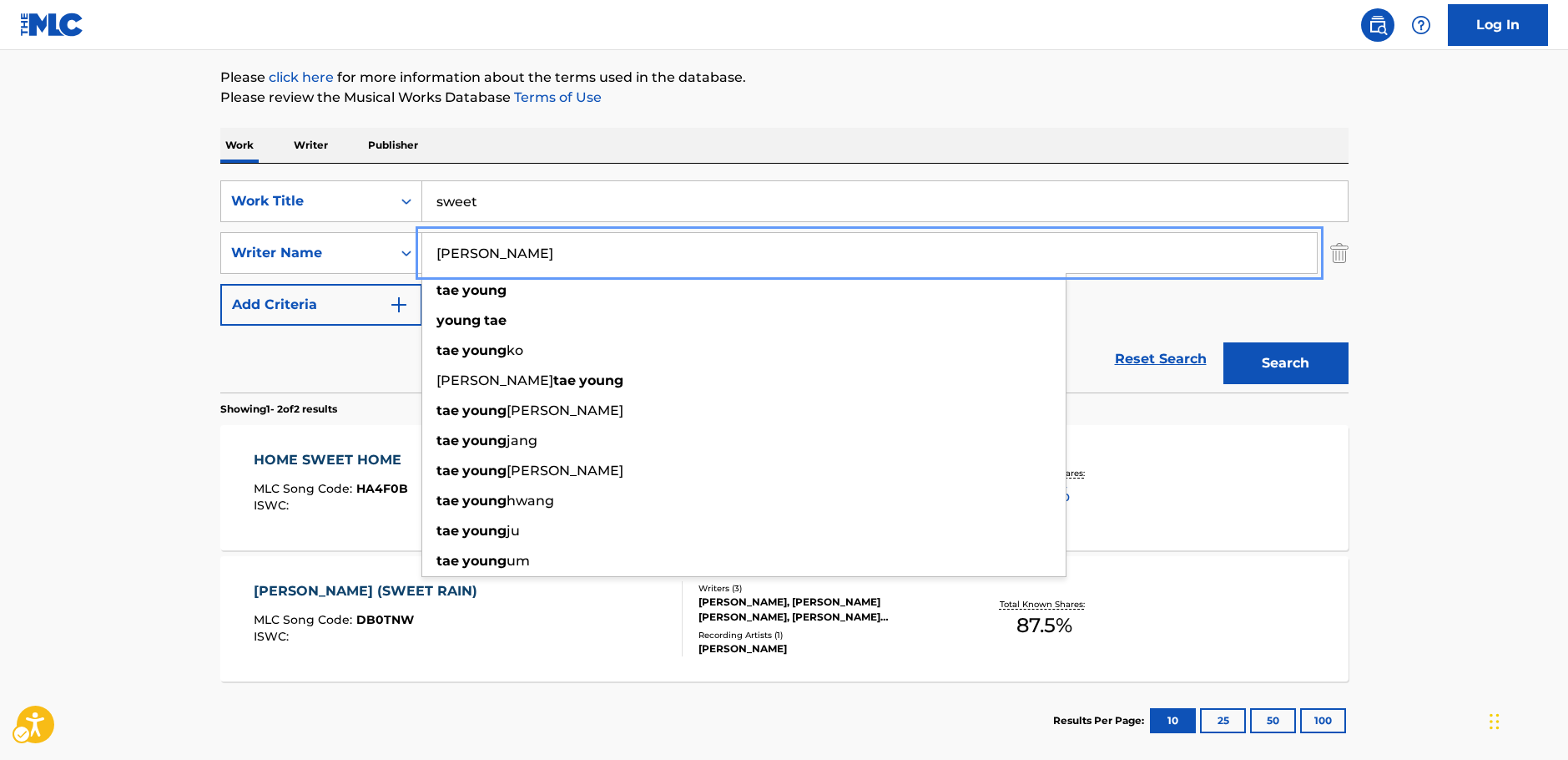
type input "[PERSON_NAME]"
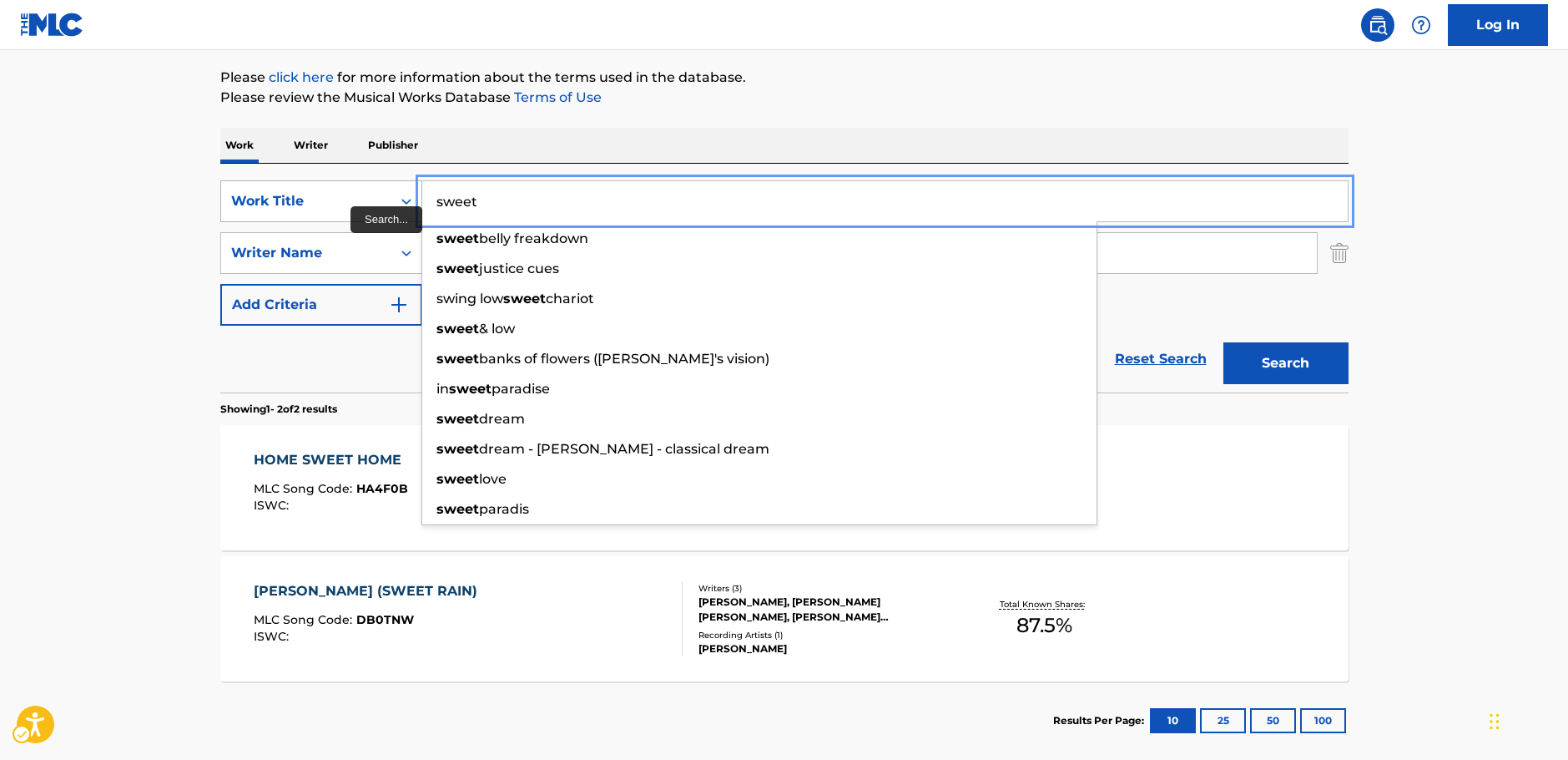
drag, startPoint x: 491, startPoint y: 206, endPoint x: 392, endPoint y: 203, distance: 99.0
click at [392, 203] on div "SearchWithCriteria64d0e439-978e-4b2d-b82b-1fbc814775ac Work Title sweet sweet b…" at bounding box center [784, 201] width 1129 height 42
paste input "Fly Away"
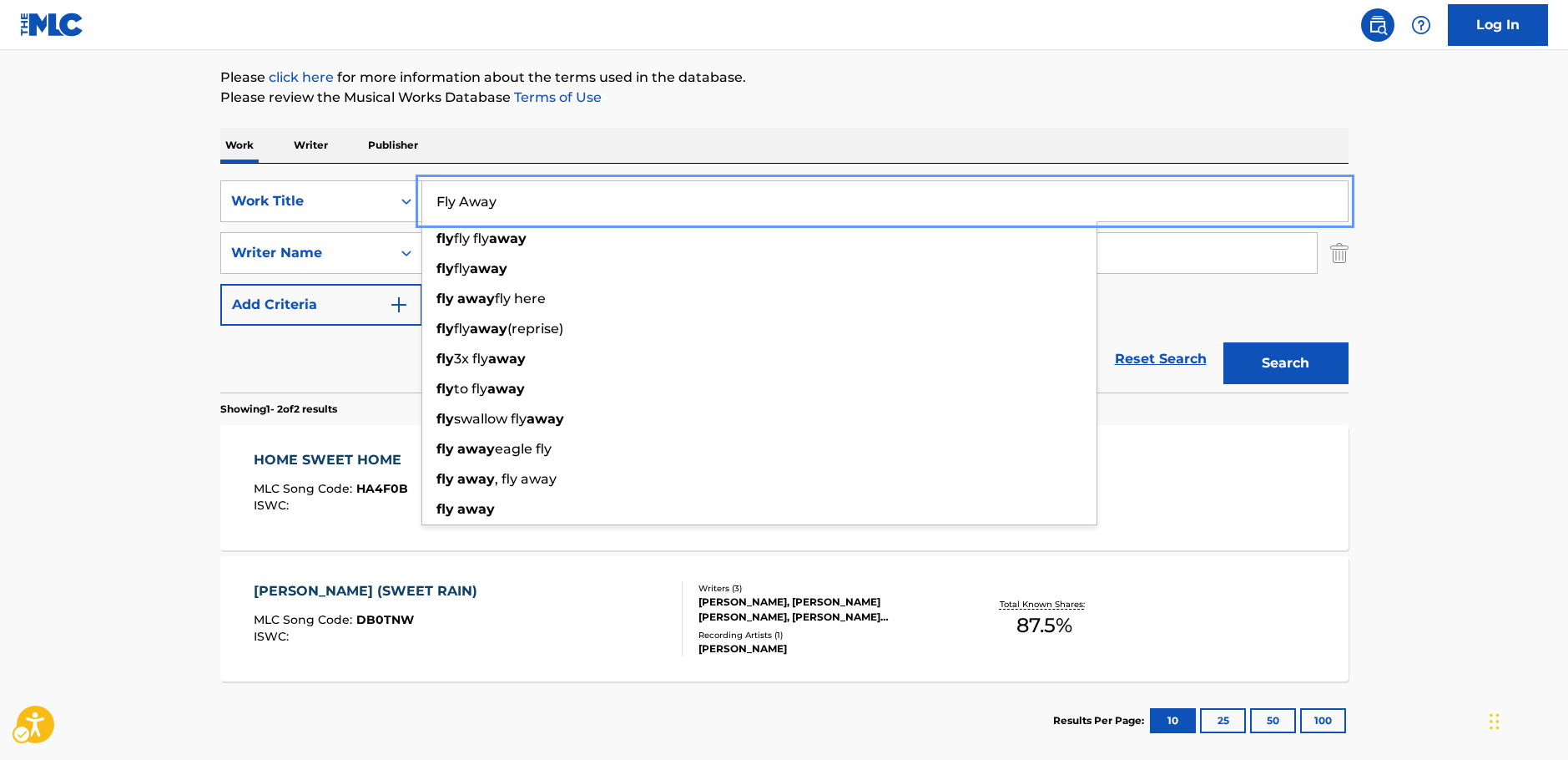
type input "Fly Away"
click at [1273, 360] on button "Search" at bounding box center [1286, 363] width 126 height 42
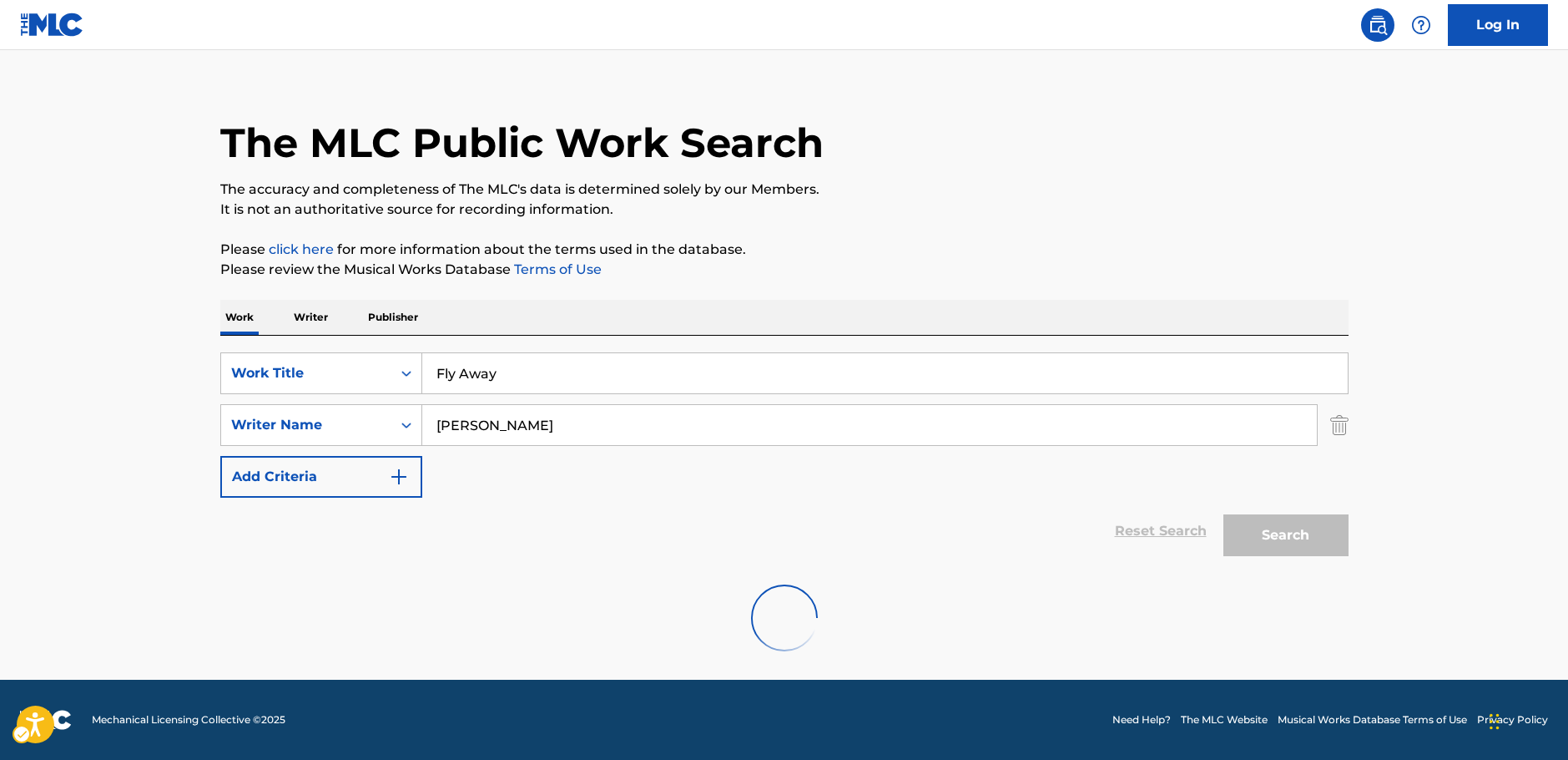
scroll to position [0, 0]
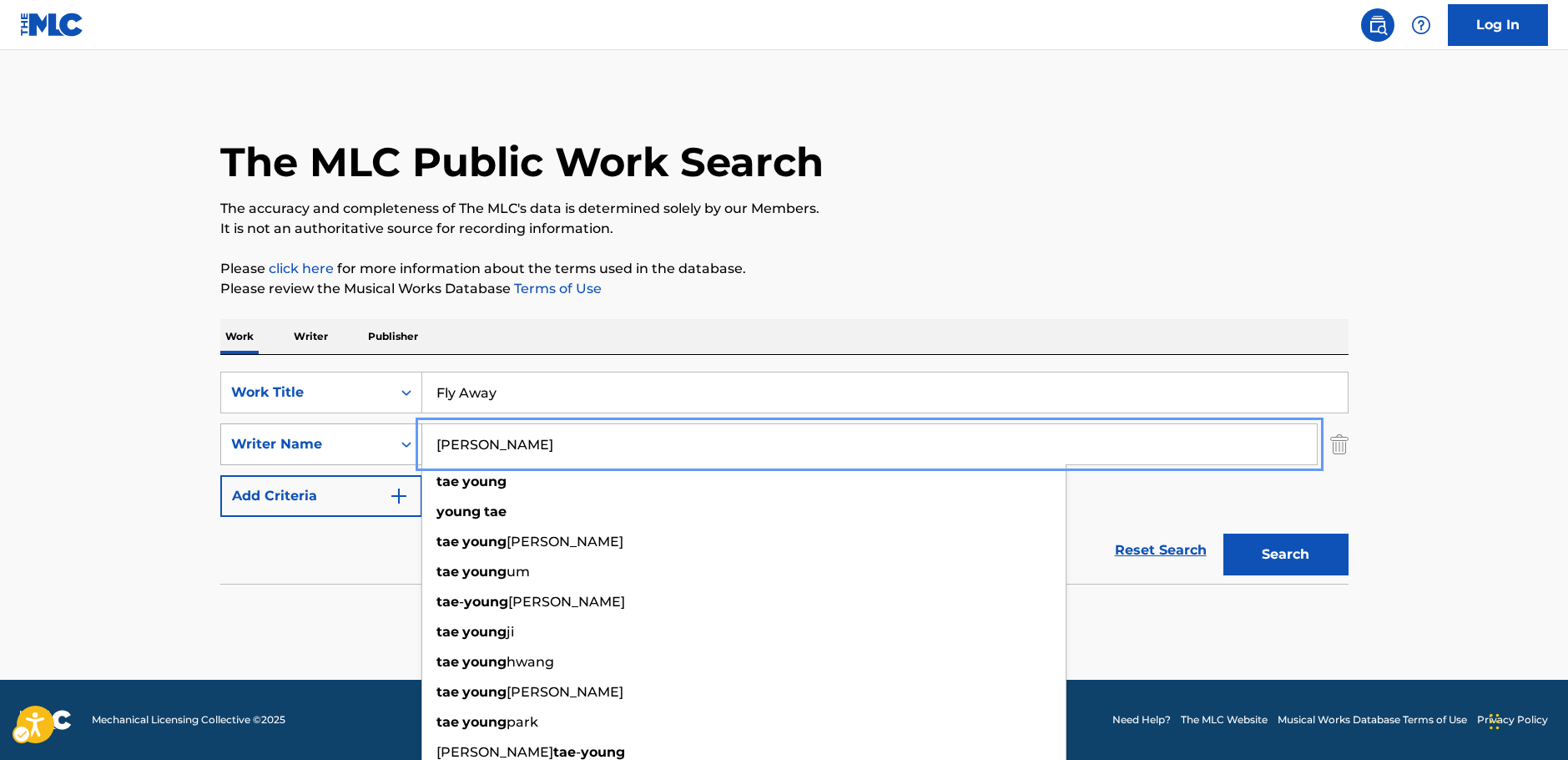
drag, startPoint x: 518, startPoint y: 440, endPoint x: 225, endPoint y: 448, distance: 293.1
click at [307, 448] on div "SearchWithCriteriab2e0b58b-d365-4784-97a9-827367195c12 Writer Name [PERSON_NAME…" at bounding box center [784, 444] width 1129 height 42
paste input "Chul"
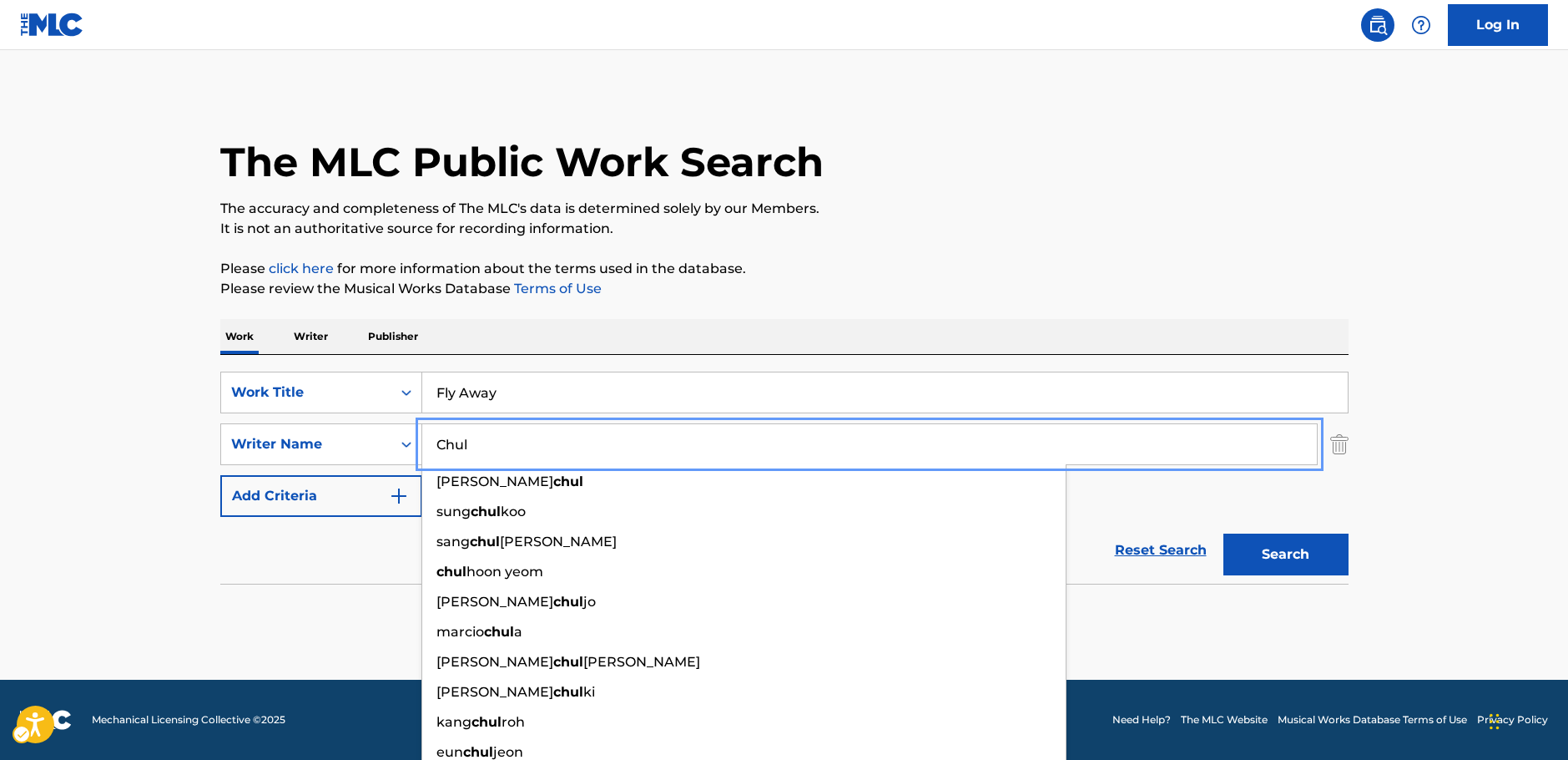
type input "Chul"
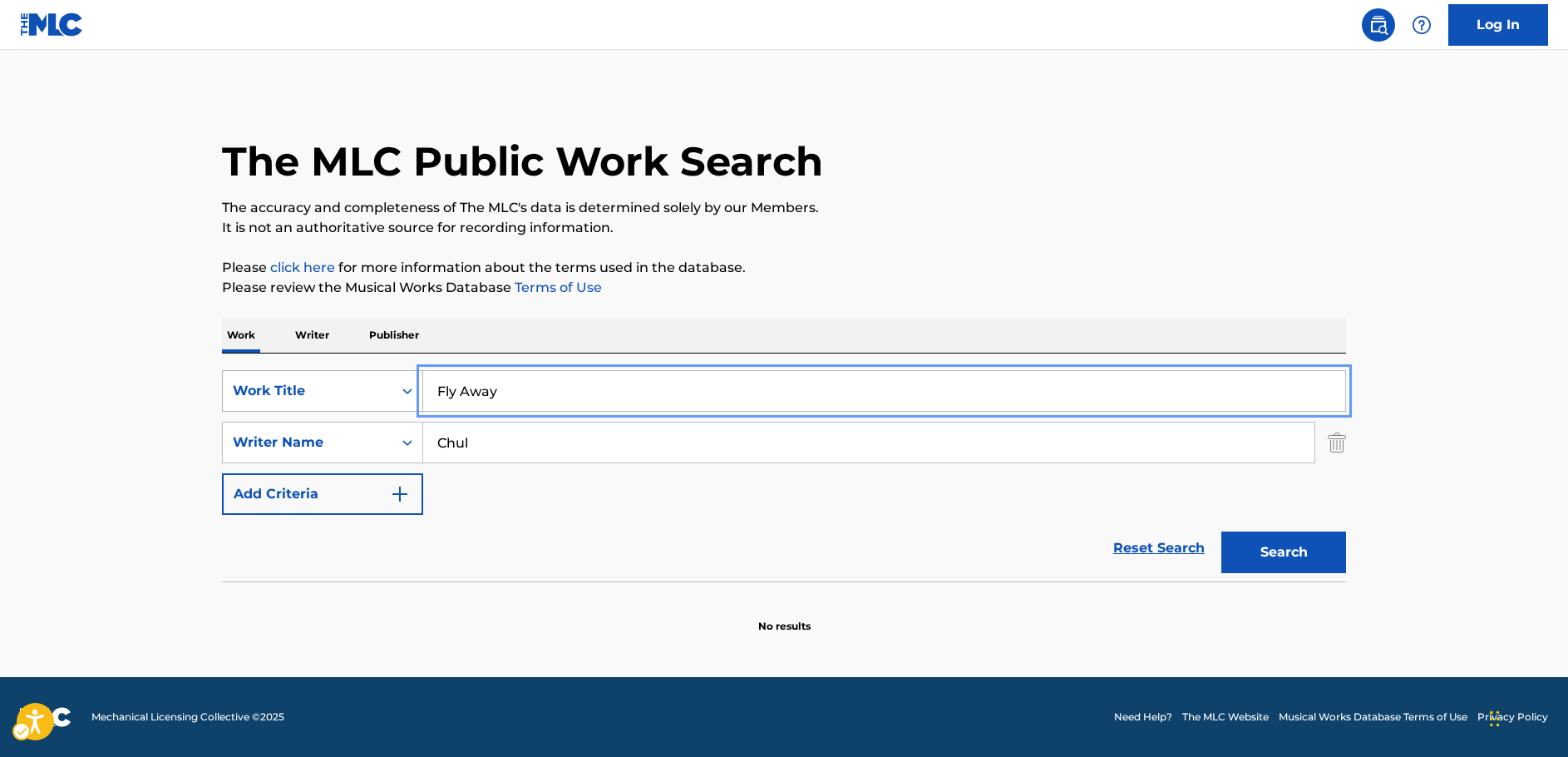
drag, startPoint x: 384, startPoint y: 394, endPoint x: 365, endPoint y: 394, distance: 19.0
click at [365, 394] on div "SearchWithCriteria64d0e439-978e-4b2d-b82b-1fbc814775ac Work Title Fly Away" at bounding box center [784, 390] width 1125 height 41
paste input "Romance"
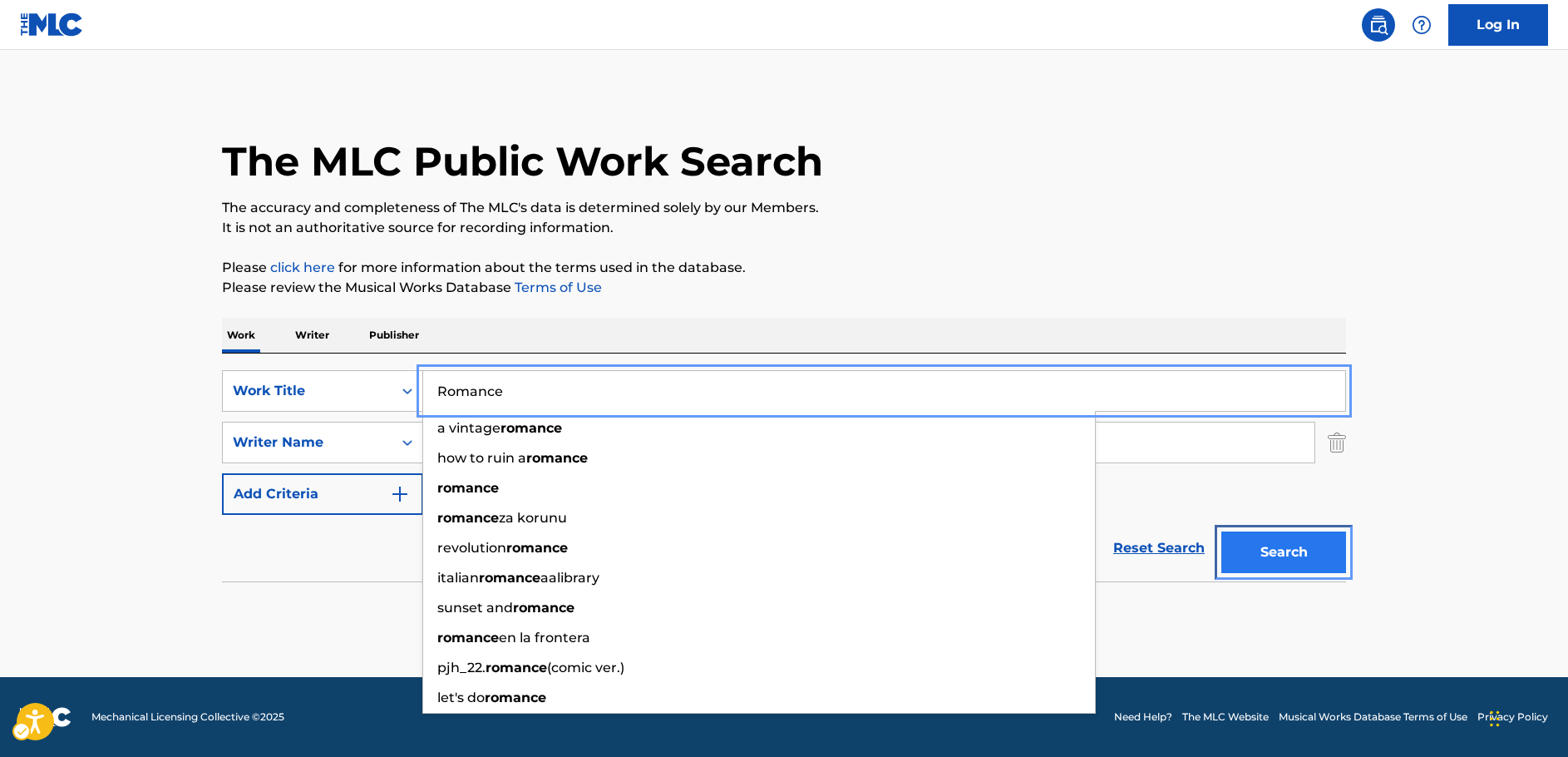
click at [1331, 544] on button "Search" at bounding box center [1283, 552] width 125 height 41
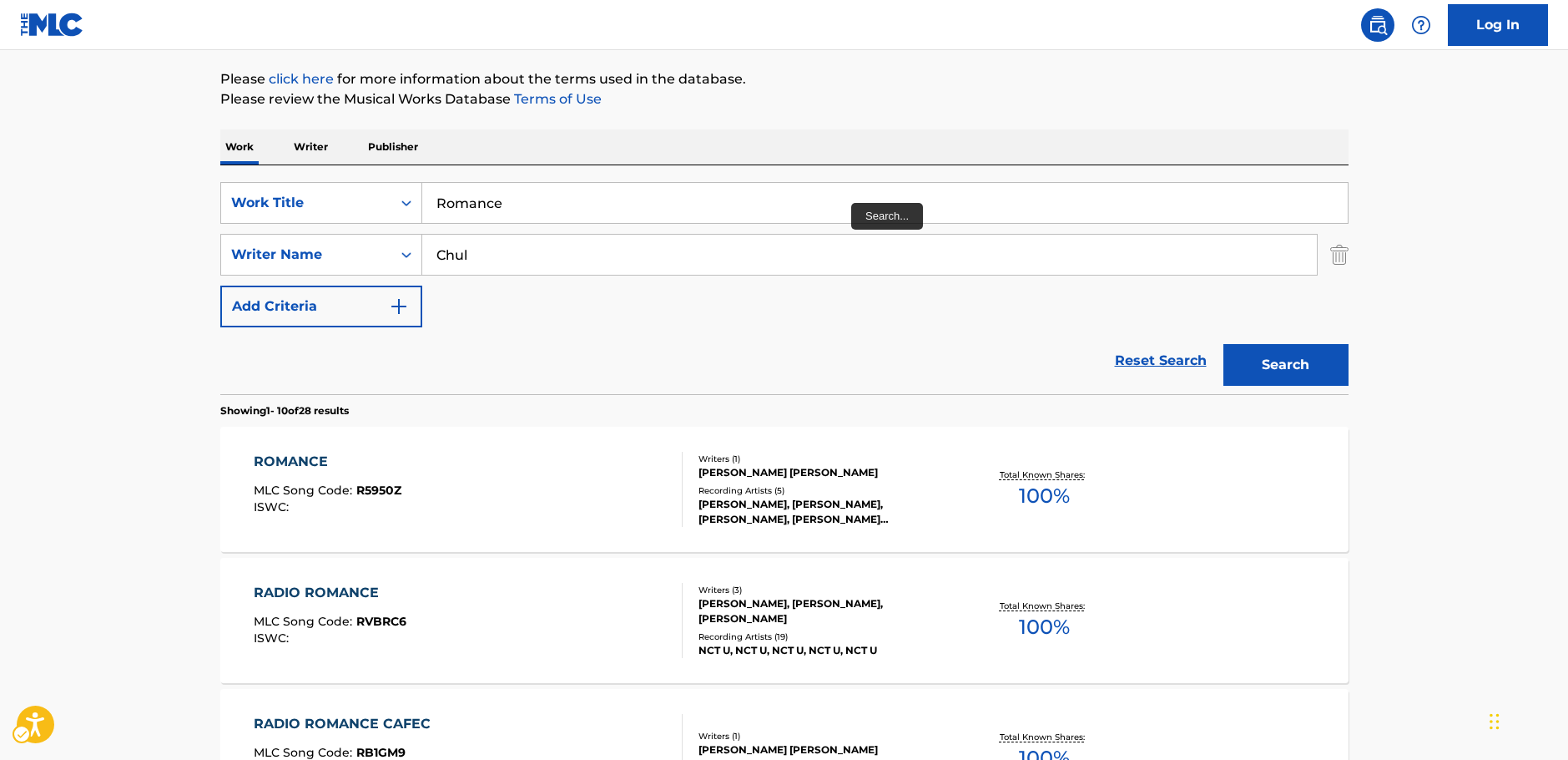
scroll to position [188, 0]
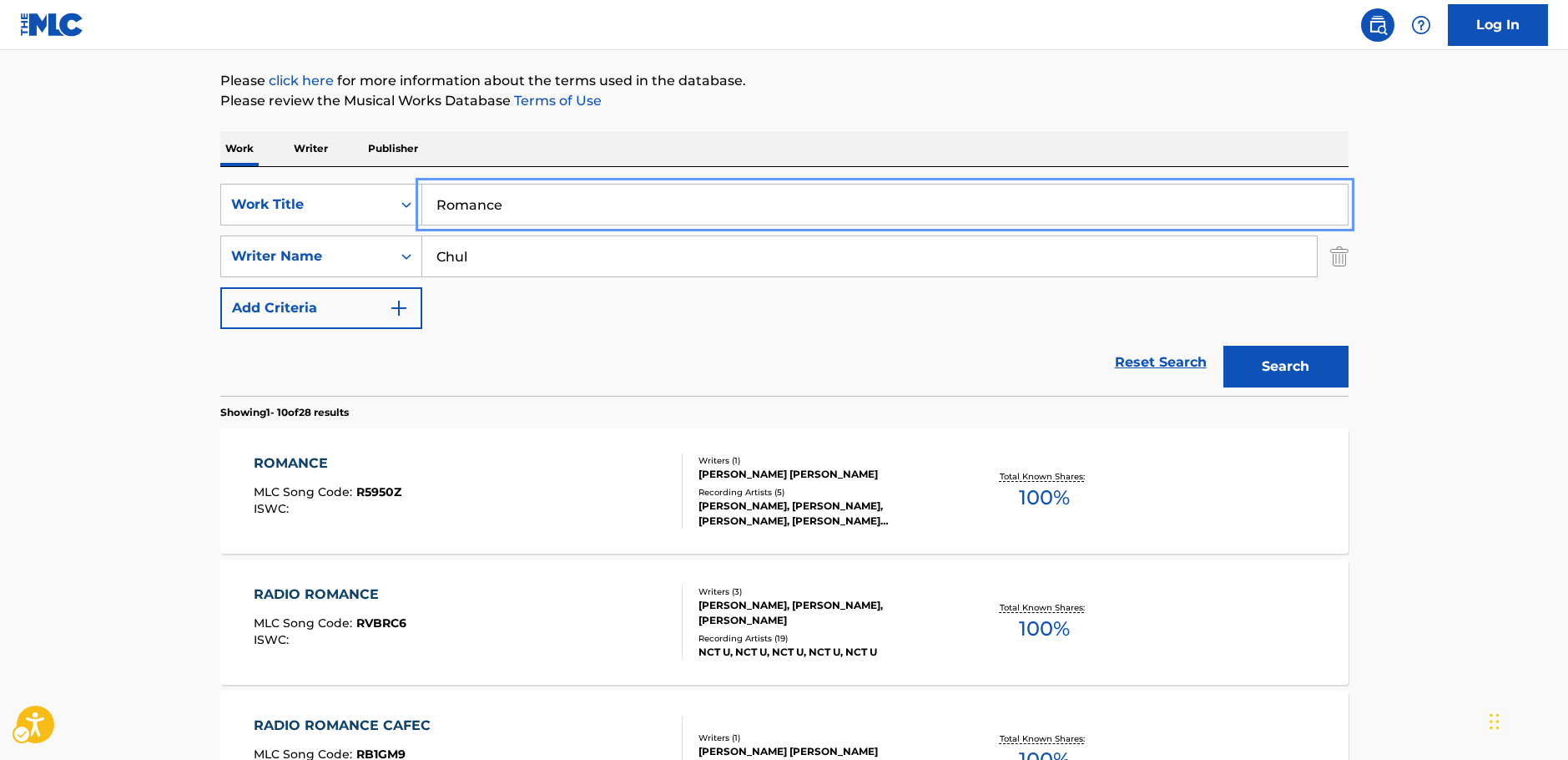
drag, startPoint x: 454, startPoint y: 207, endPoint x: 161, endPoint y: 216, distance: 293.1
click at [330, 206] on div "SearchWithCriteria64d0e439-978e-4b2d-b82b-1fbc814775ac Work Title Romance" at bounding box center [784, 205] width 1129 height 42
paste input "Beyond the [PERSON_NAME]"
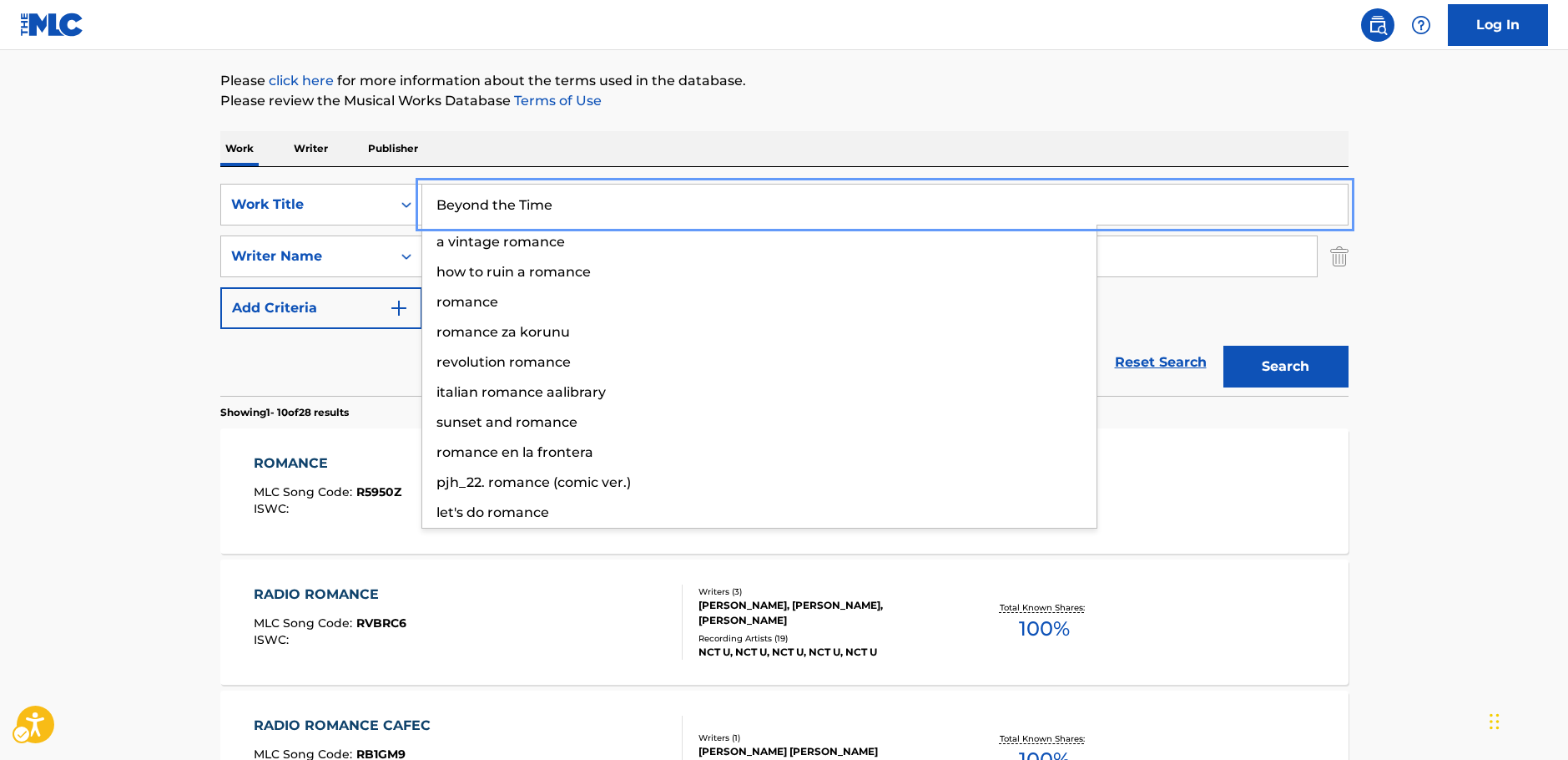
type input "Beyond the Time"
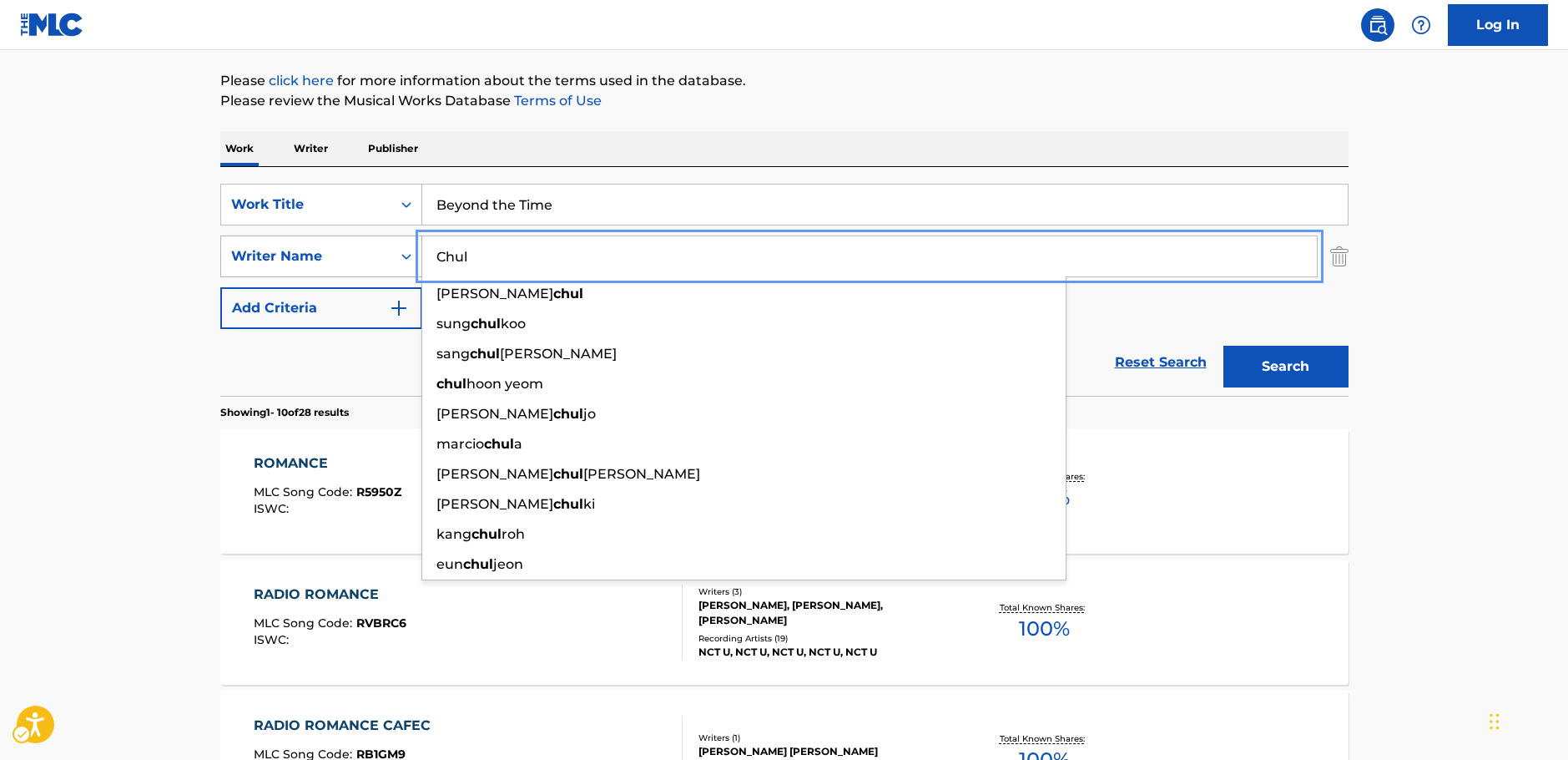
drag, startPoint x: 399, startPoint y: 256, endPoint x: 368, endPoint y: 255, distance: 31.0
click at [369, 255] on div "SearchWithCriteriab2e0b58b-d365-4784-97a9-827367195c12 Writer Name [PERSON_NAME…" at bounding box center [784, 256] width 1129 height 42
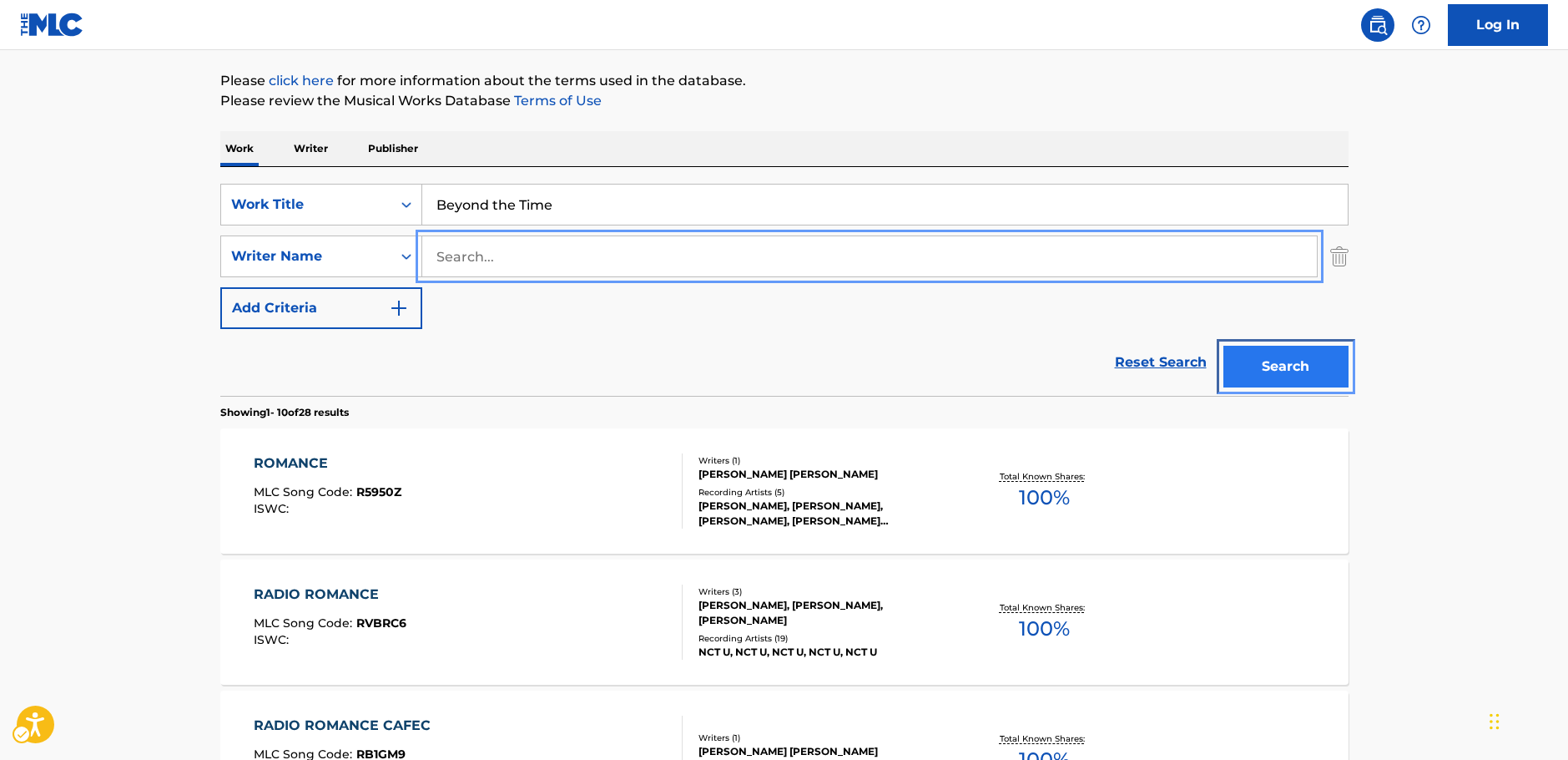
click at [1327, 375] on button "Search" at bounding box center [1286, 366] width 126 height 42
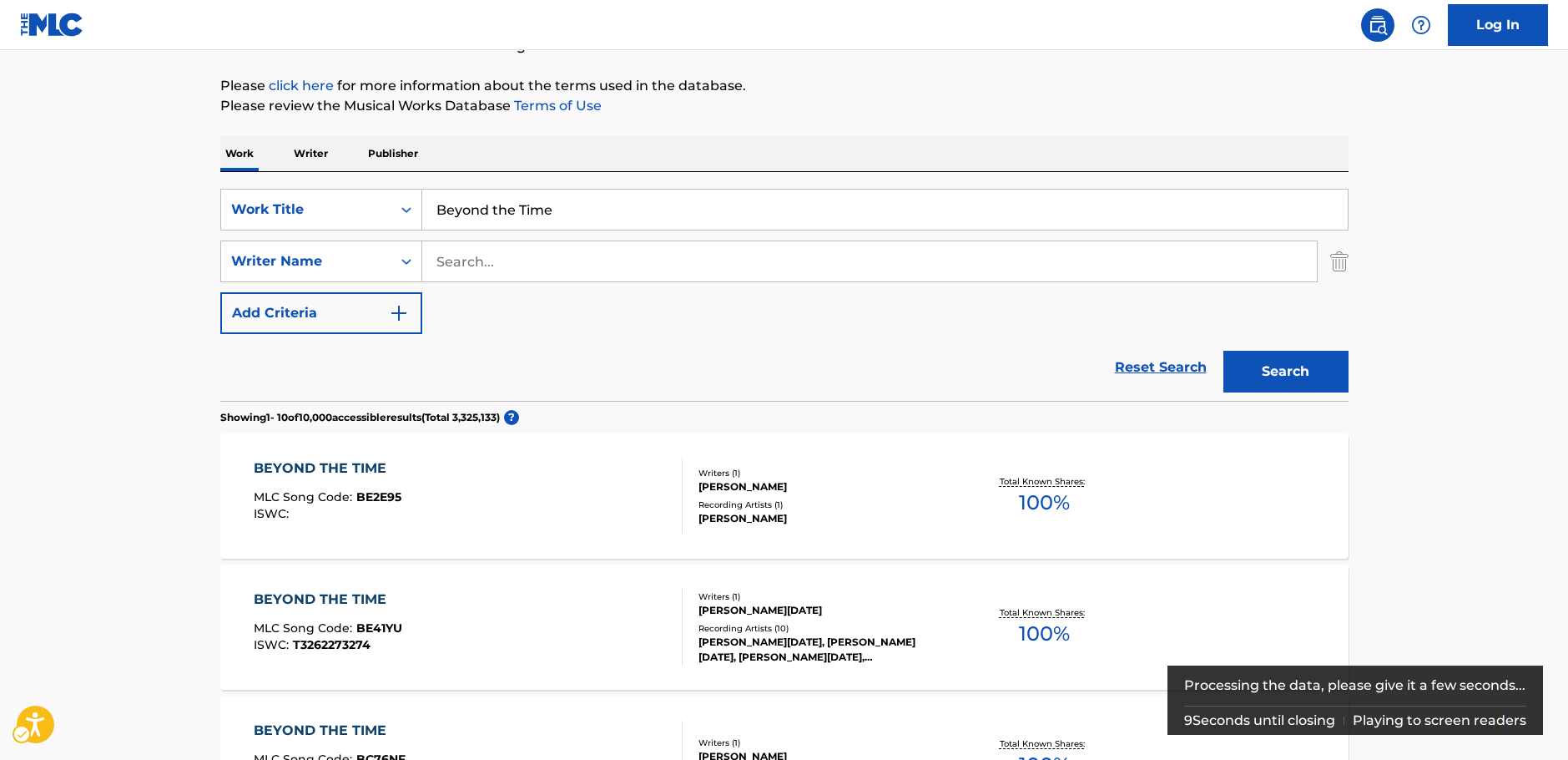
scroll to position [250, 0]
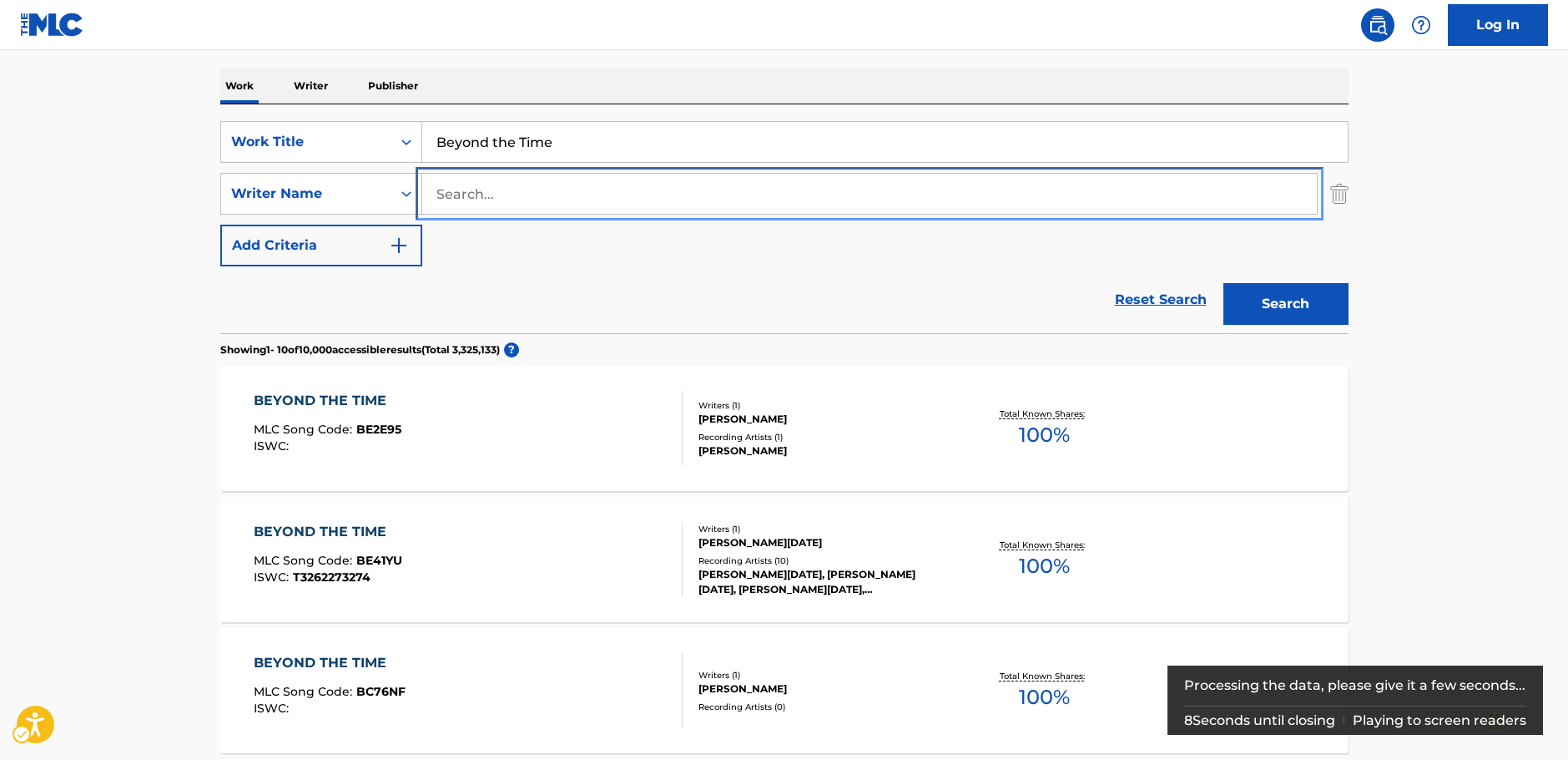
click at [486, 204] on input "Search..." at bounding box center [870, 193] width 894 height 40
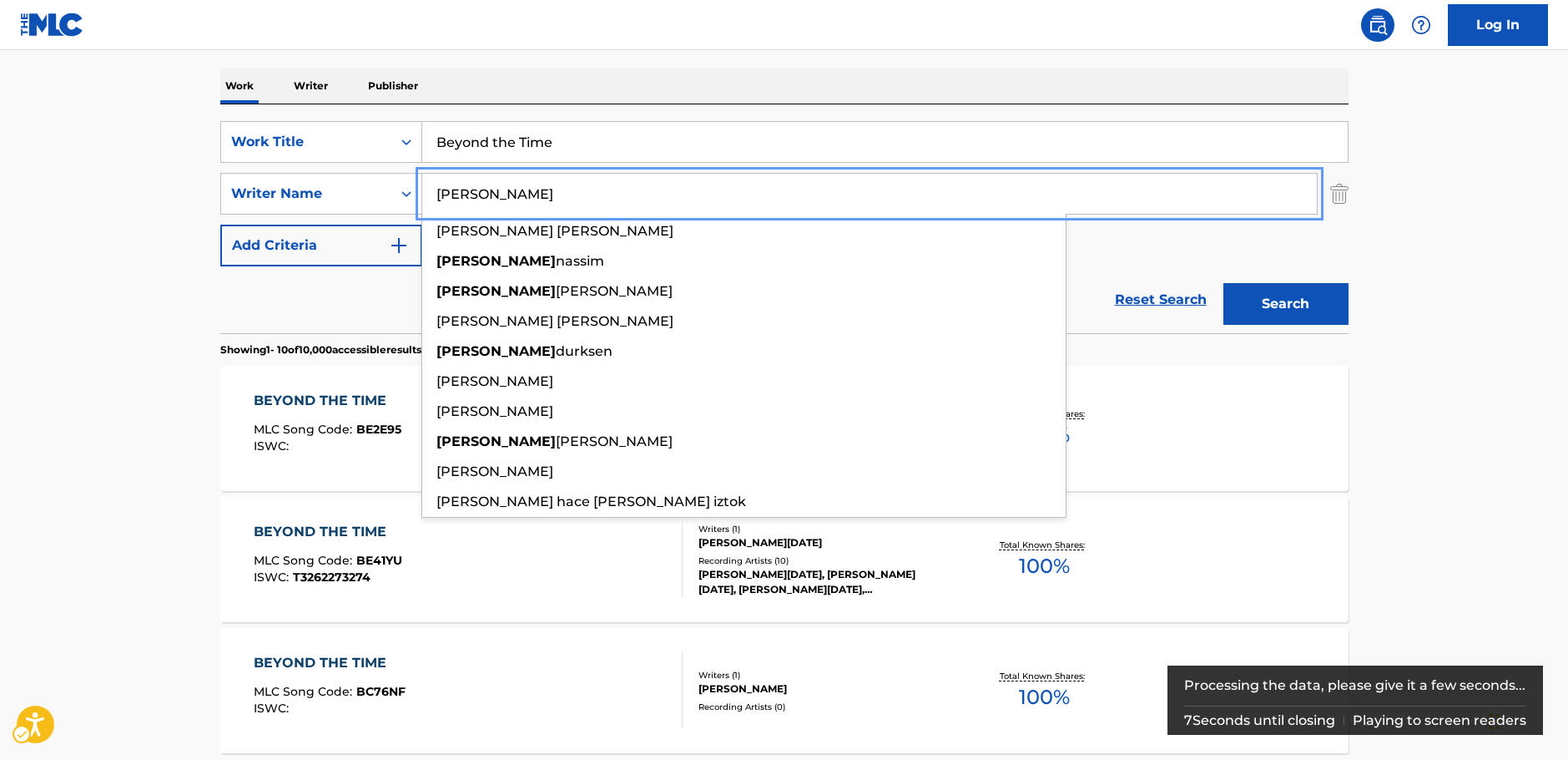
click at [1224, 283] on button "Search" at bounding box center [1286, 304] width 126 height 42
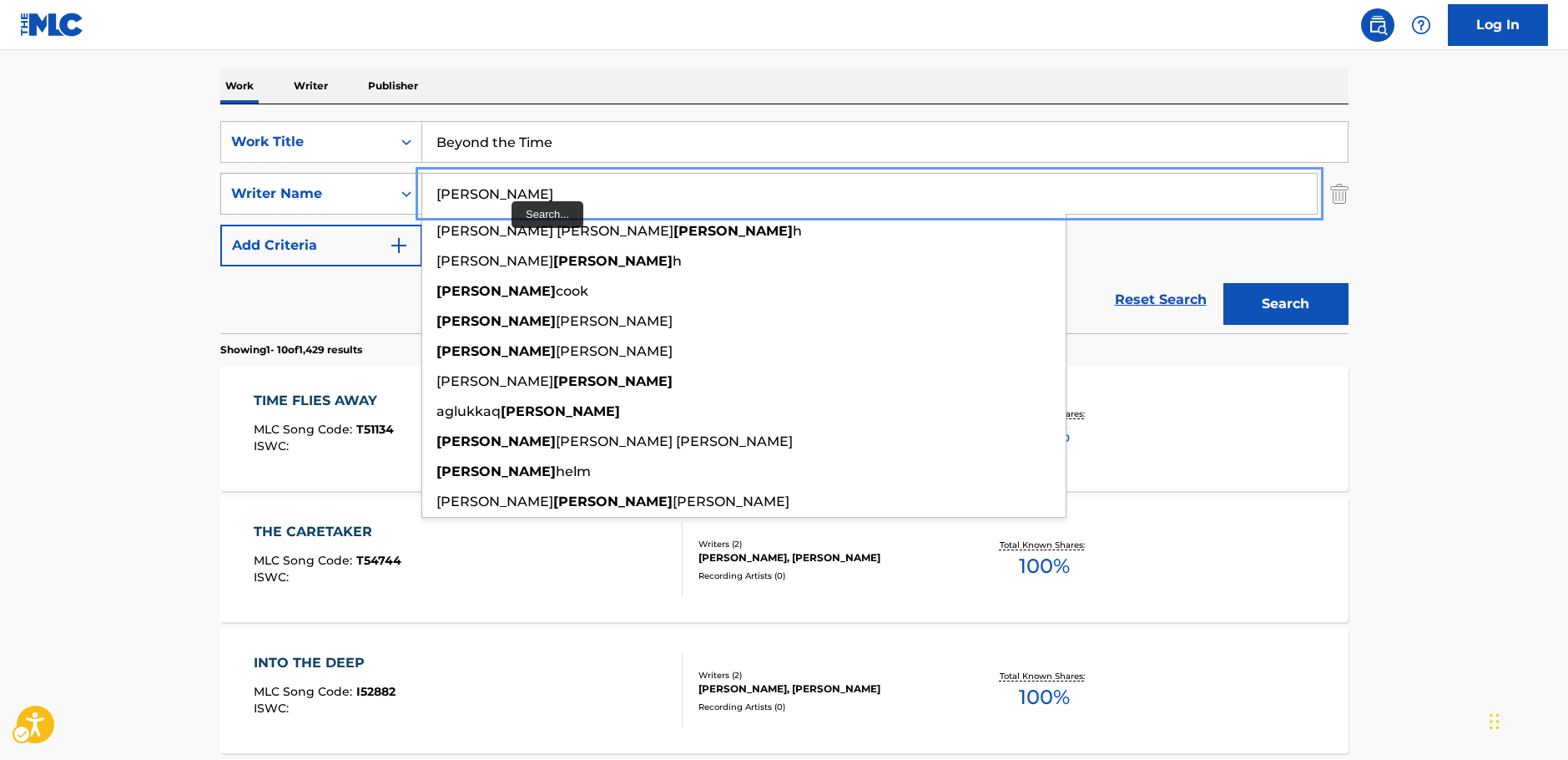
drag, startPoint x: 478, startPoint y: 190, endPoint x: 382, endPoint y: 191, distance: 96.0
click at [373, 188] on div "SearchWithCriteriab2e0b58b-d365-4784-97a9-827367195c12 Writer Name [PERSON_NAME…" at bounding box center [784, 194] width 1129 height 42
paste input "SEUNG"
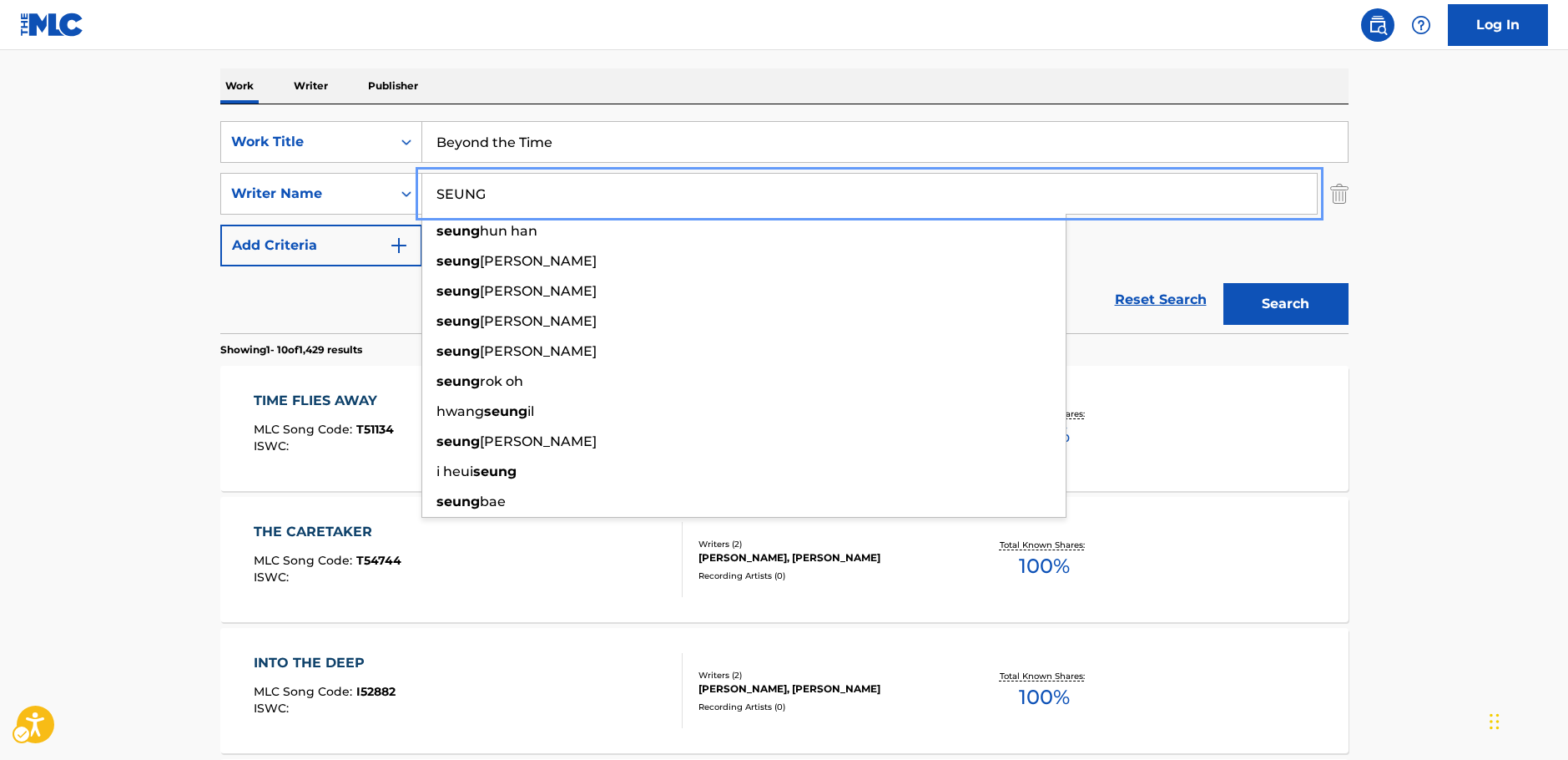
type input "SEUNG"
click at [1320, 295] on button "Search" at bounding box center [1286, 304] width 126 height 42
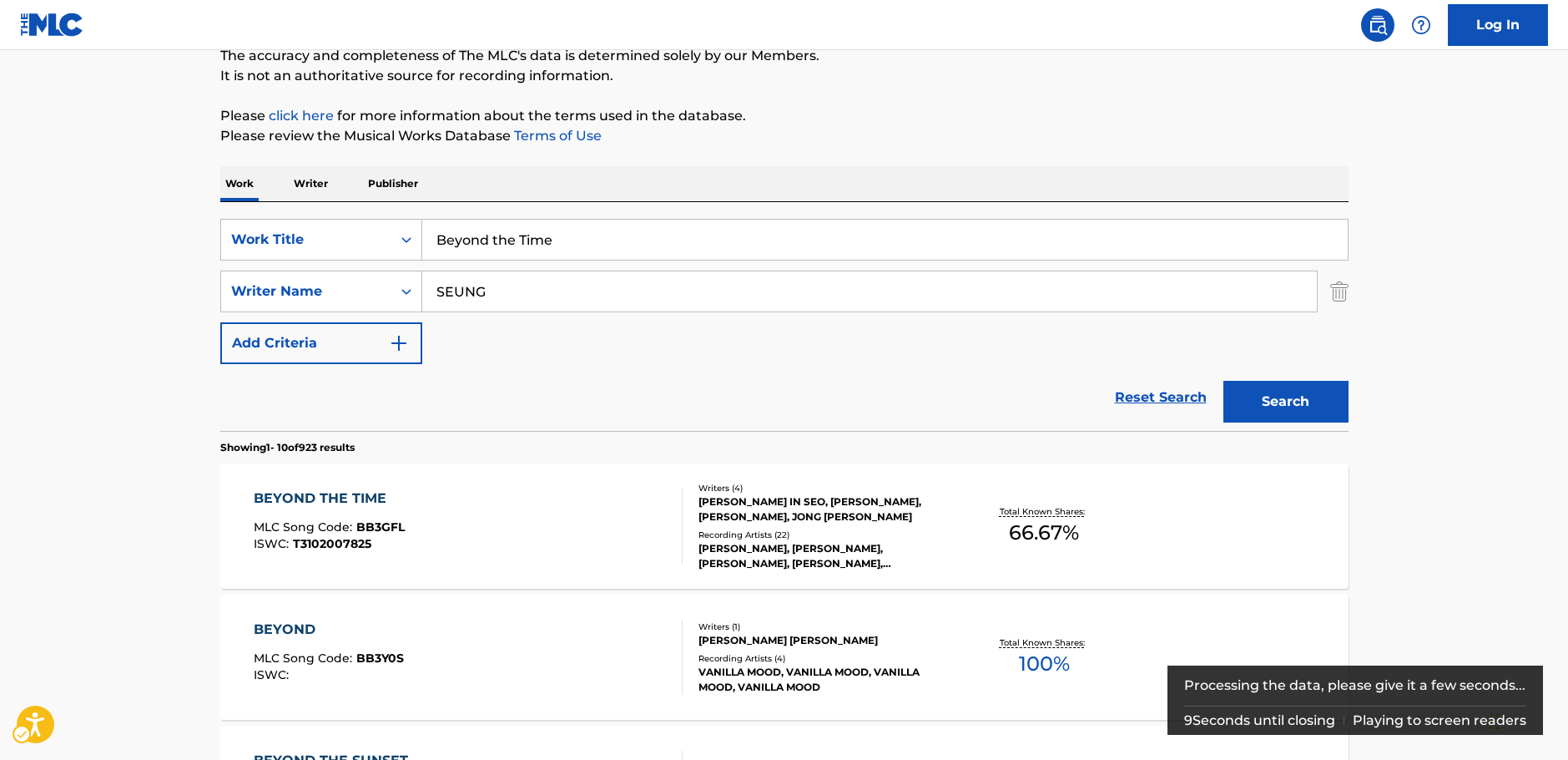
scroll to position [167, 0]
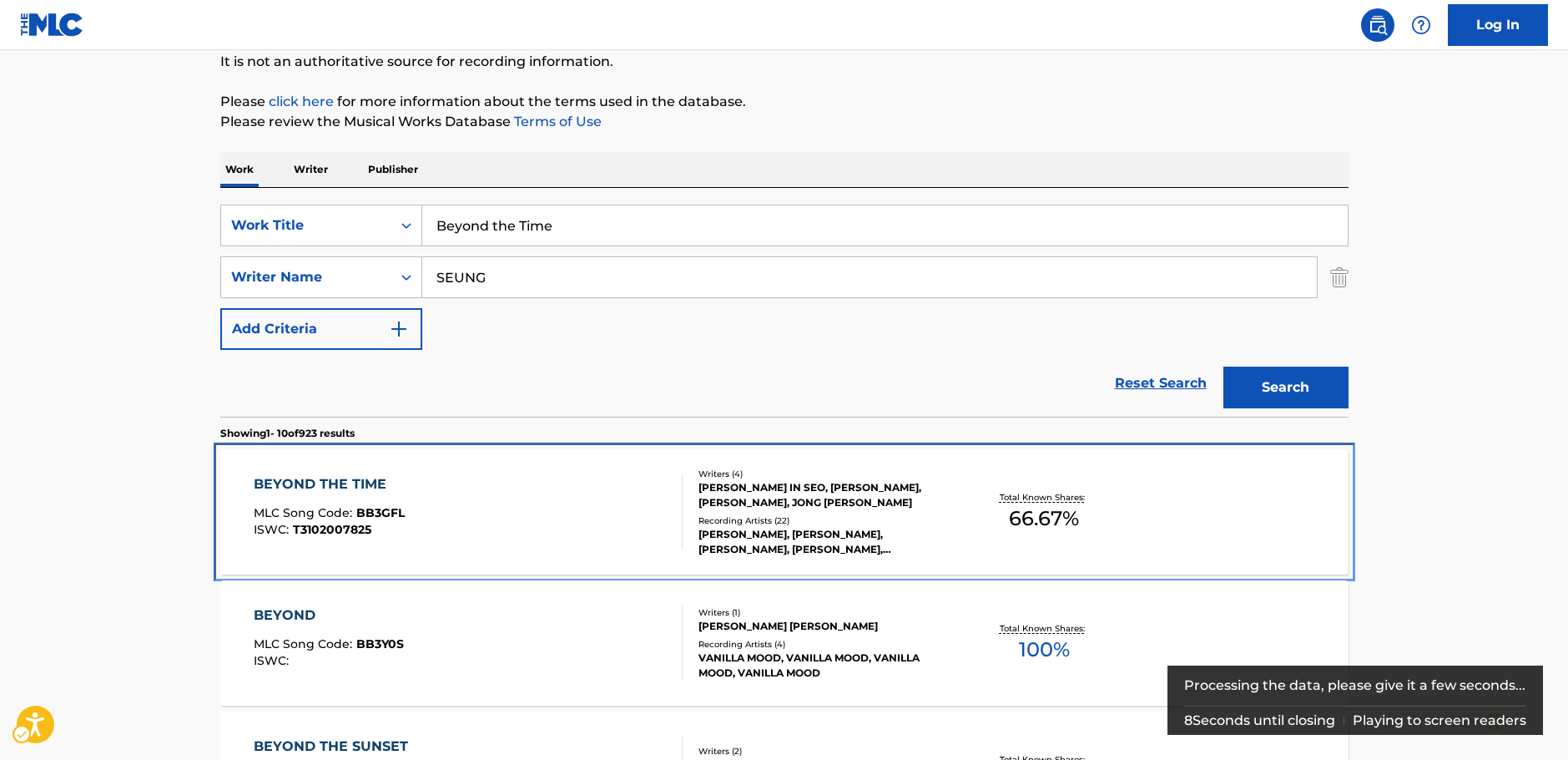
click at [515, 509] on div "BEYOND THE TIME MLC Song Code : BB3GFL ISWC : T3102007825" at bounding box center [468, 512] width 429 height 75
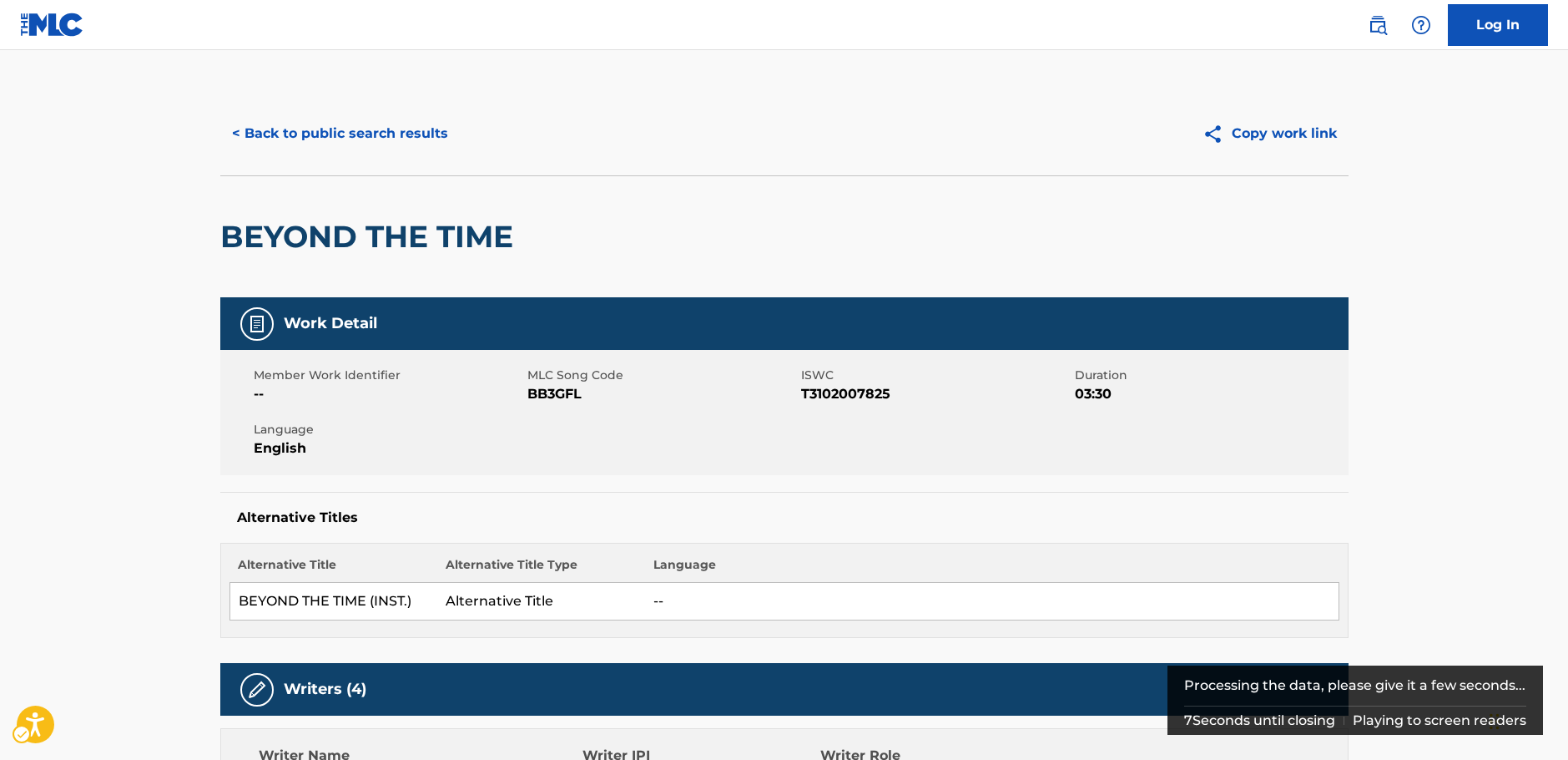
click at [543, 388] on span "MLC Song Code - BB3GFL" at bounding box center [662, 394] width 269 height 20
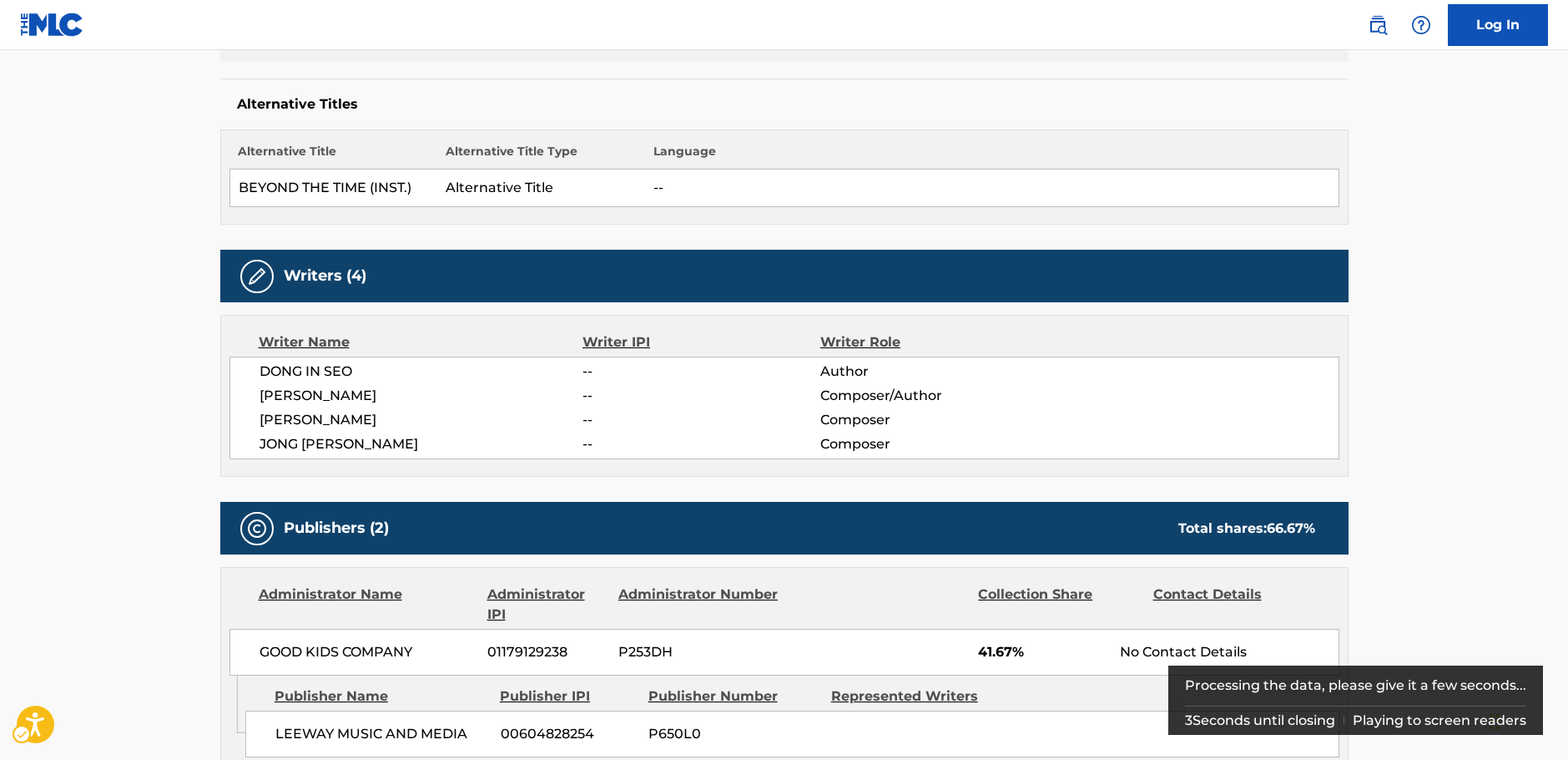
scroll to position [418, 0]
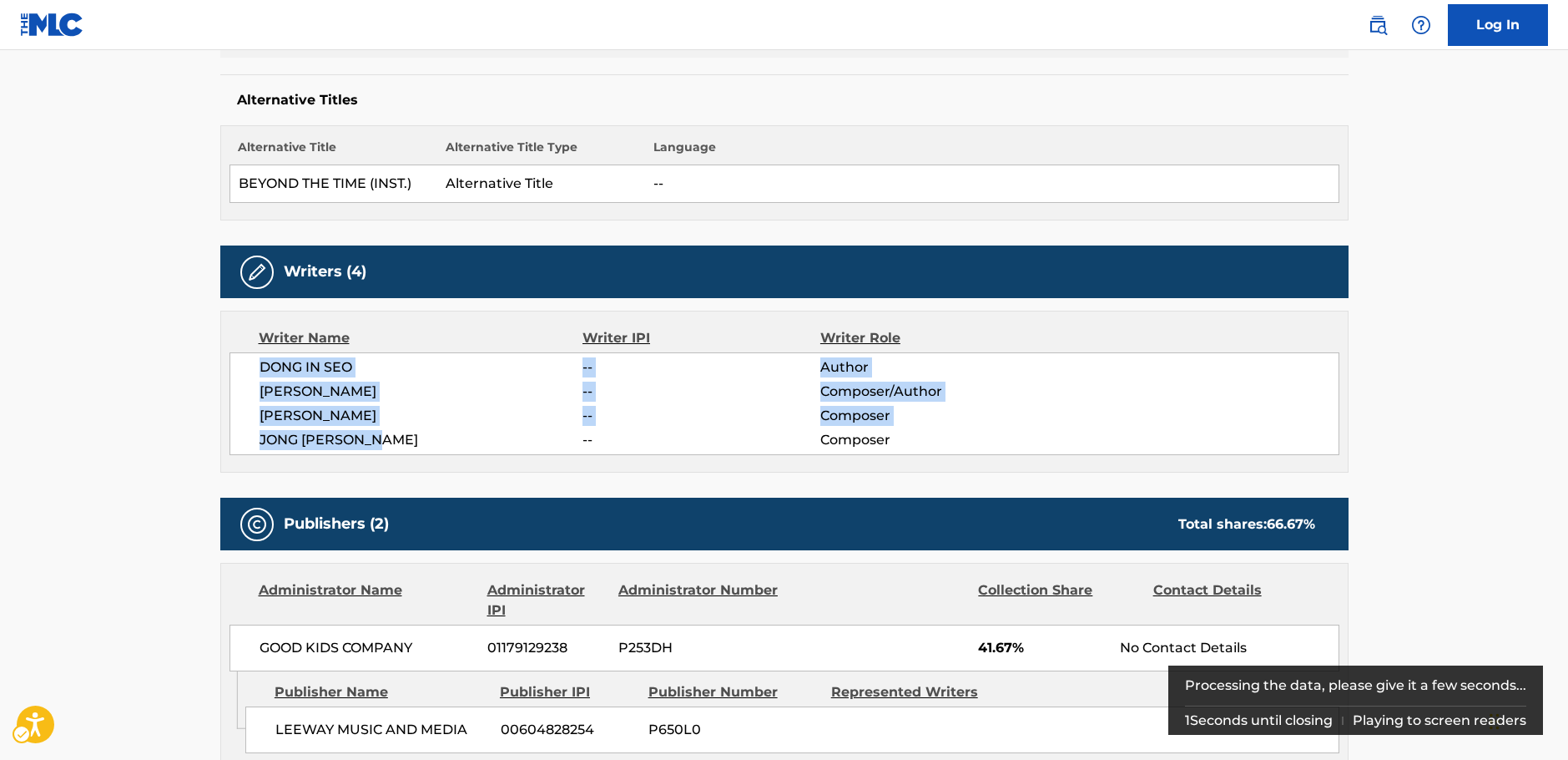
drag, startPoint x: 372, startPoint y: 449, endPoint x: 247, endPoint y: 374, distance: 145.8
click at [247, 374] on div "DONG IN SEO -- Author [PERSON_NAME] -- Composer/Author [PERSON_NAME] -- Compose…" at bounding box center [784, 404] width 1110 height 103
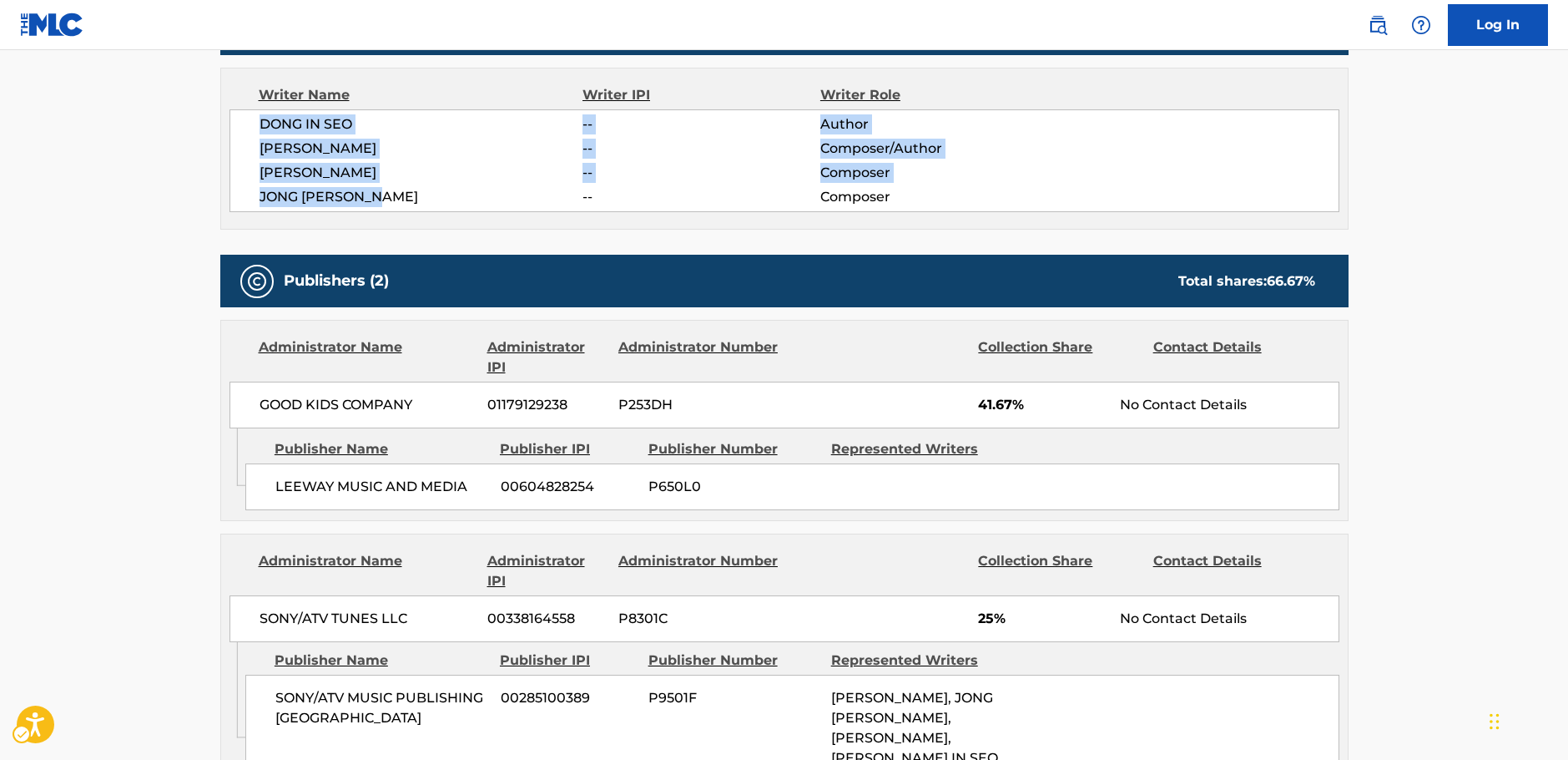
scroll to position [668, 0]
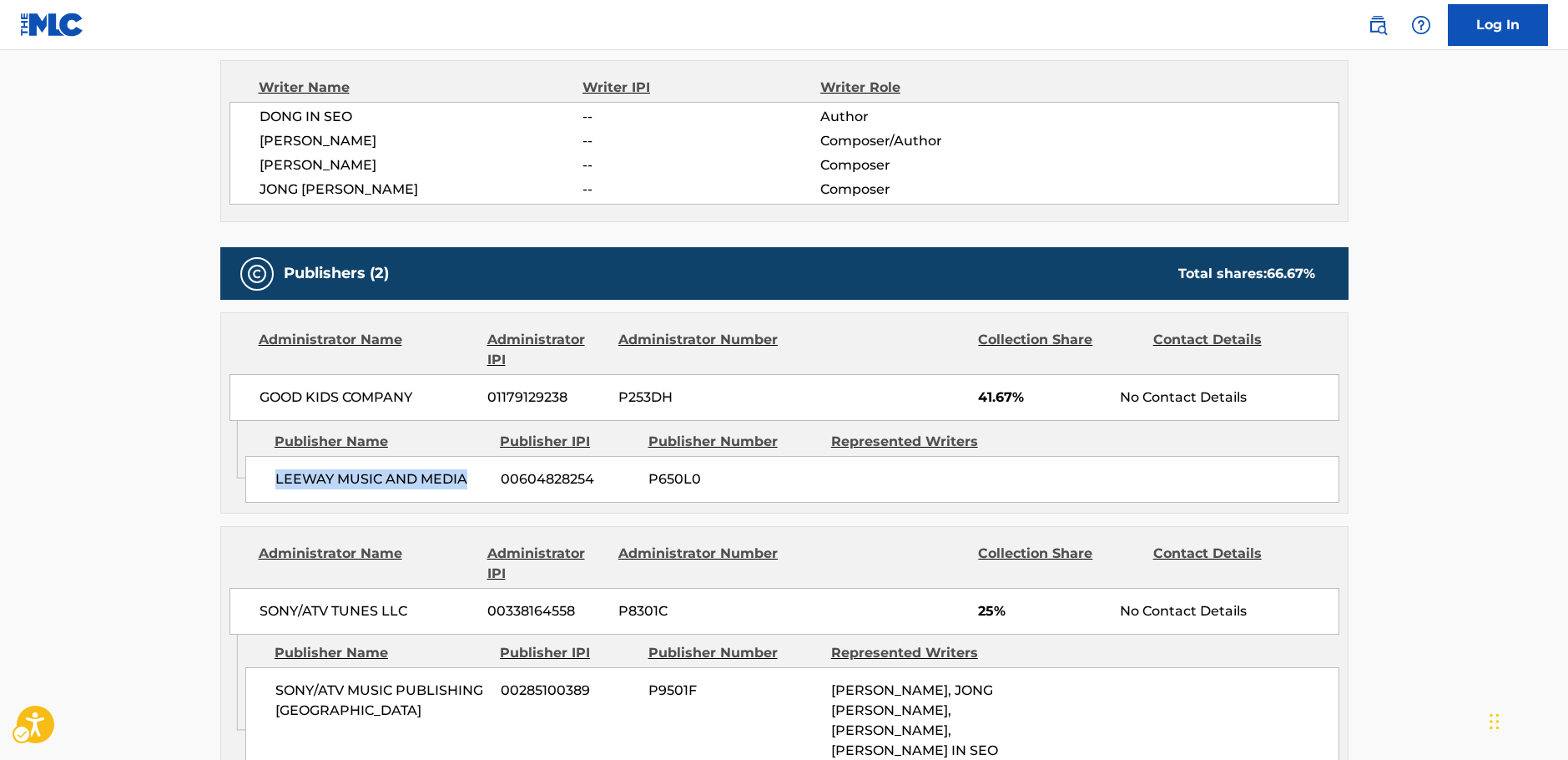
drag, startPoint x: 468, startPoint y: 479, endPoint x: 275, endPoint y: 485, distance: 193.1
click at [275, 485] on span "LEEWAY MUSIC AND MEDIA" at bounding box center [381, 479] width 213 height 20
drag, startPoint x: 391, startPoint y: 398, endPoint x: 260, endPoint y: 398, distance: 131.0
click at [260, 398] on span "GOOD KIDS COMPANY" at bounding box center [367, 397] width 216 height 20
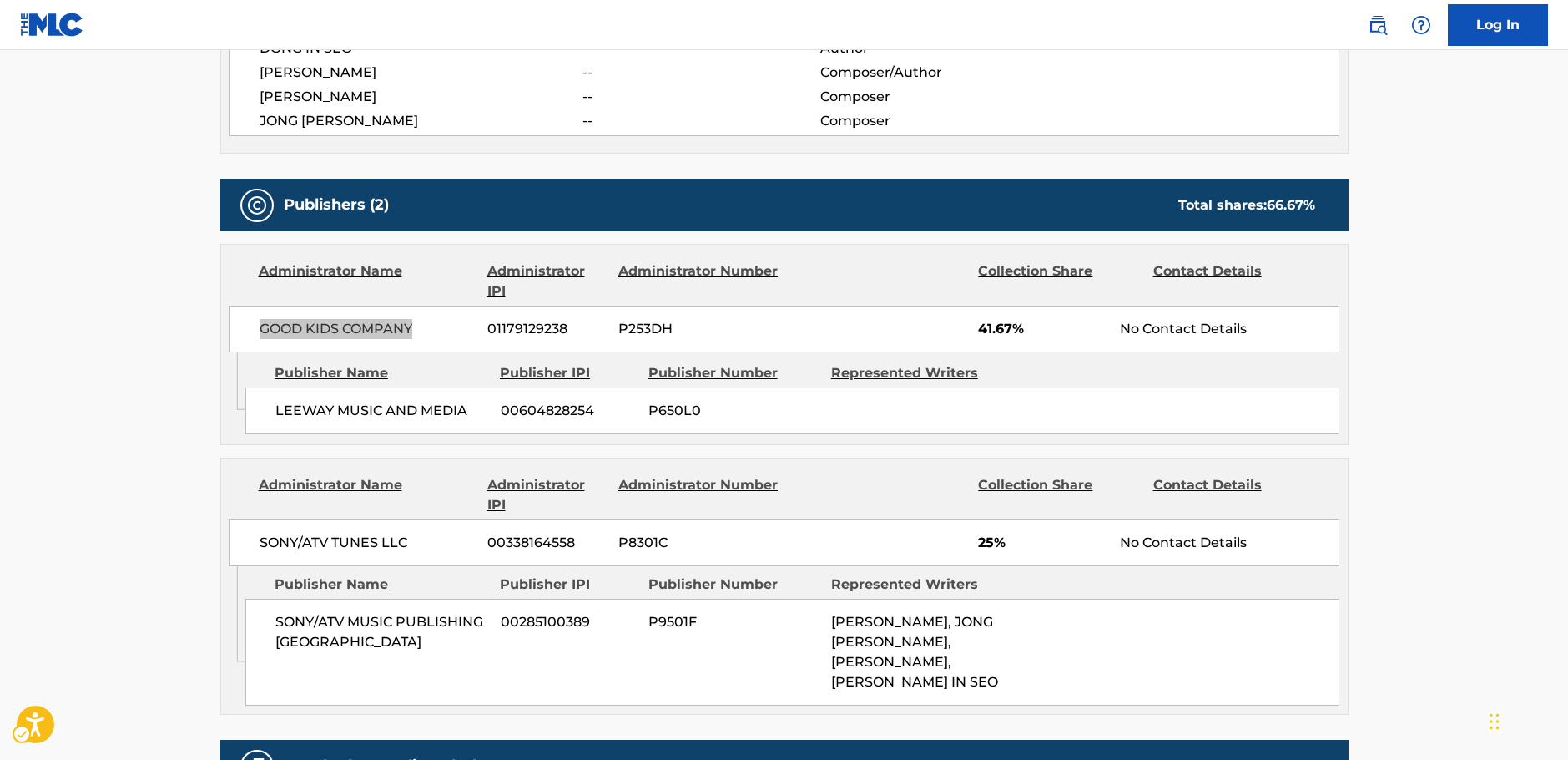
scroll to position [835, 0]
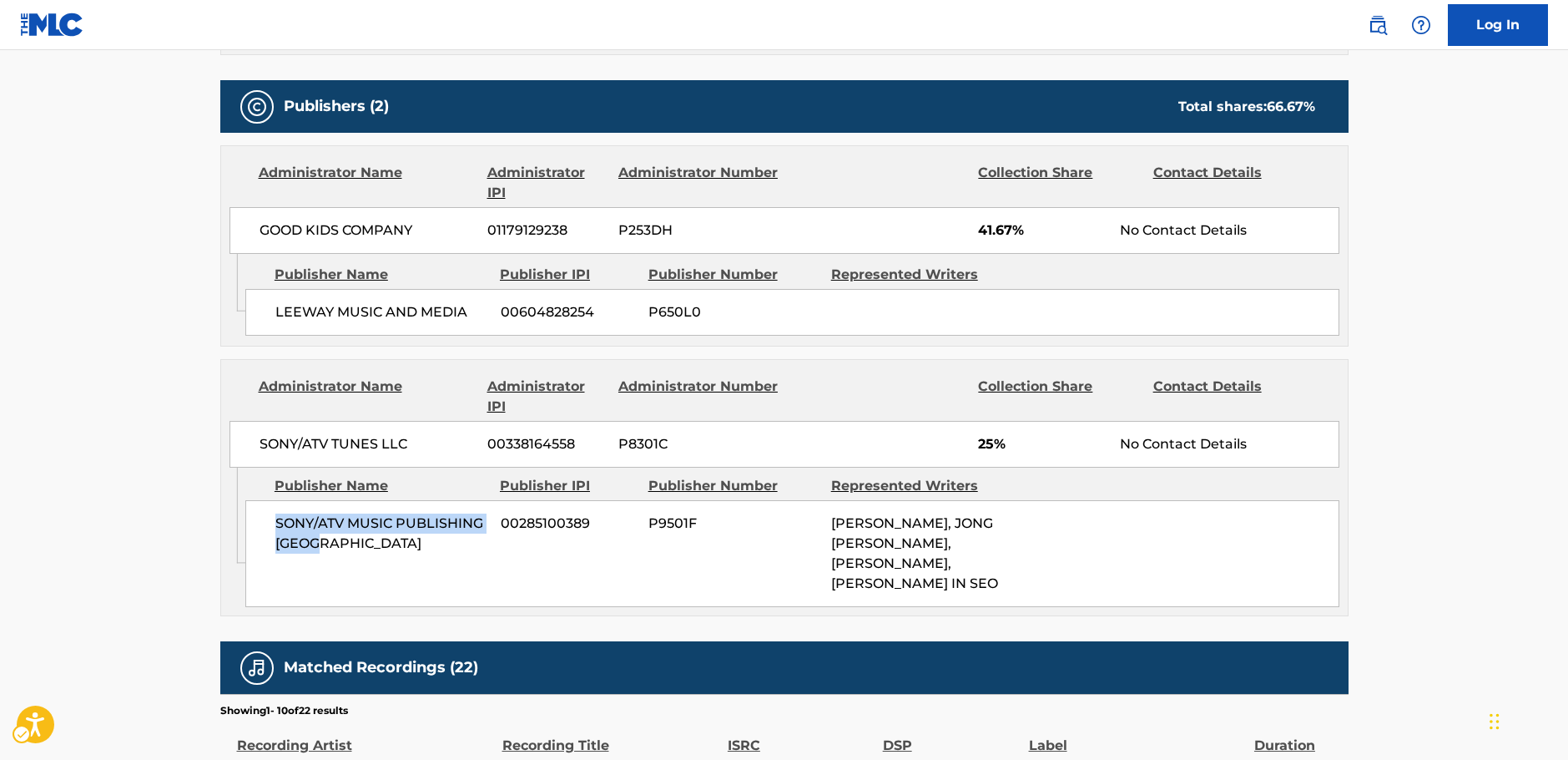
drag, startPoint x: 278, startPoint y: 530, endPoint x: 265, endPoint y: 524, distance: 14.3
click at [265, 524] on div "SONY/ATV MUSIC PUBLISHING KOREA 00285100389 P9501F [PERSON_NAME], JONG [PERSON_…" at bounding box center [792, 553] width 1094 height 107
drag, startPoint x: 414, startPoint y: 439, endPoint x: 246, endPoint y: 440, distance: 168.0
click at [246, 440] on div "SONY/ATV TUNES LLC [PHONE_NUMBER] P8301C 25% No Contact Details" at bounding box center [784, 443] width 1110 height 47
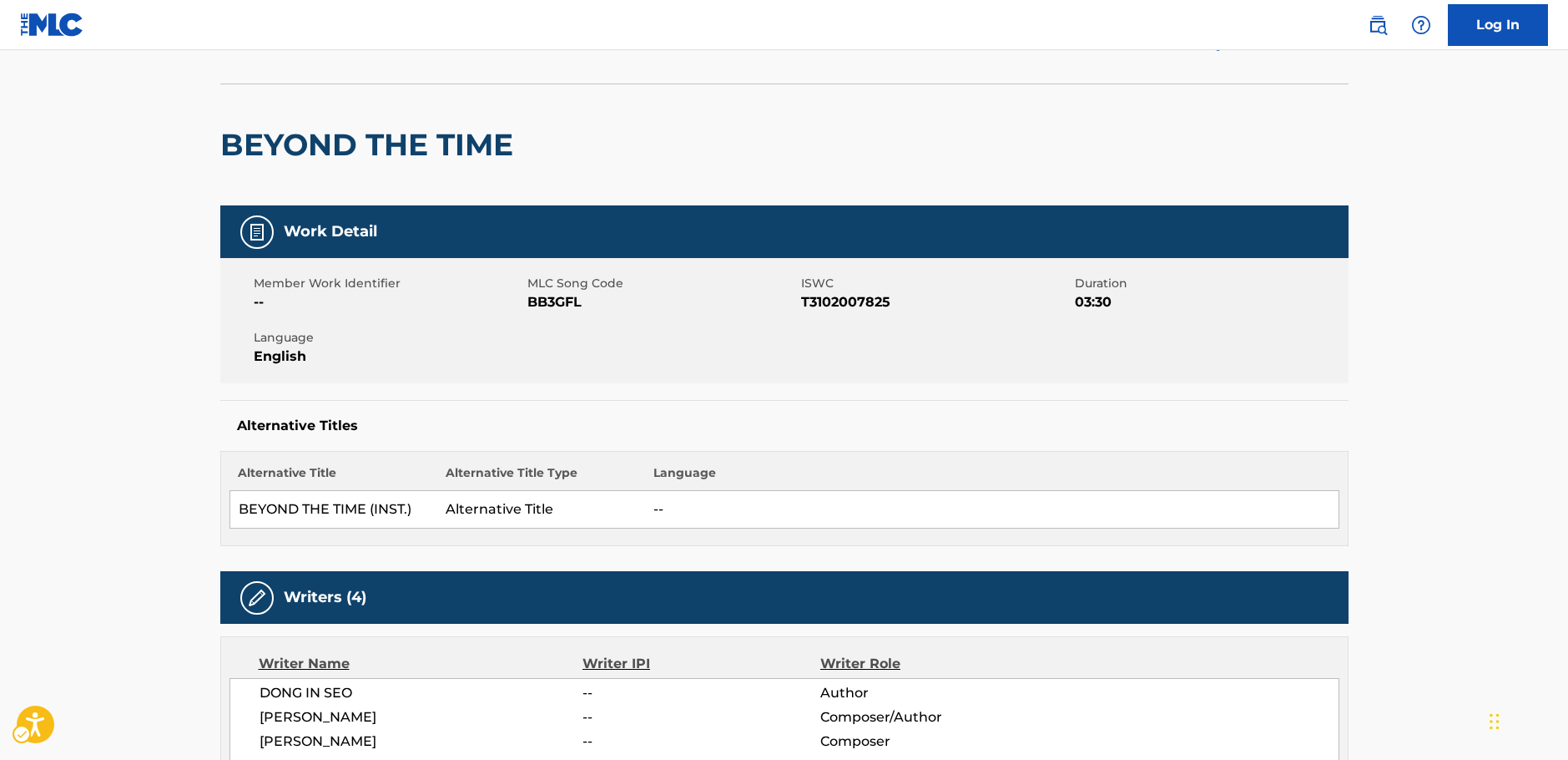
scroll to position [0, 0]
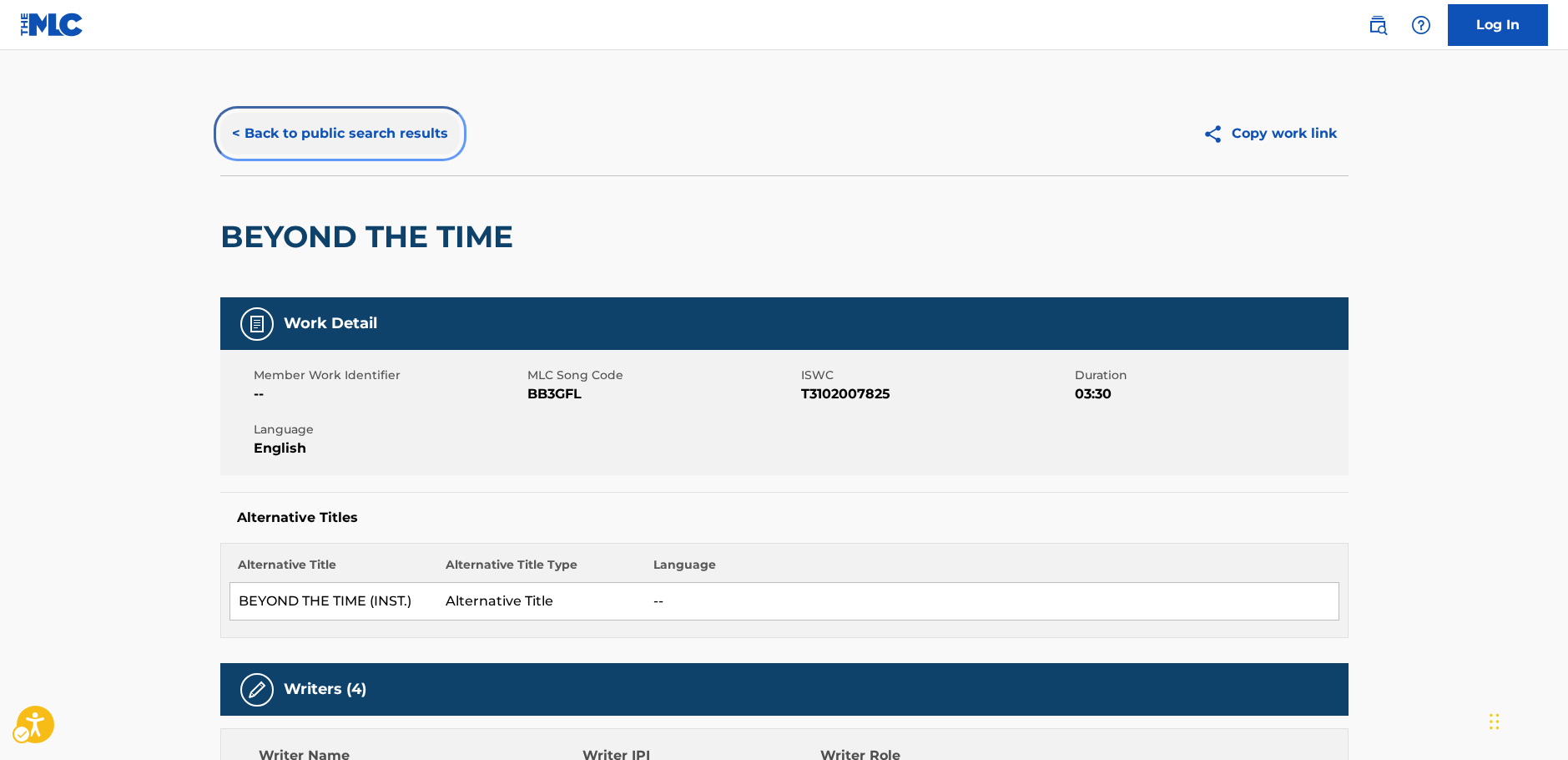
click at [353, 137] on button "< Back to public search results" at bounding box center [340, 134] width 239 height 42
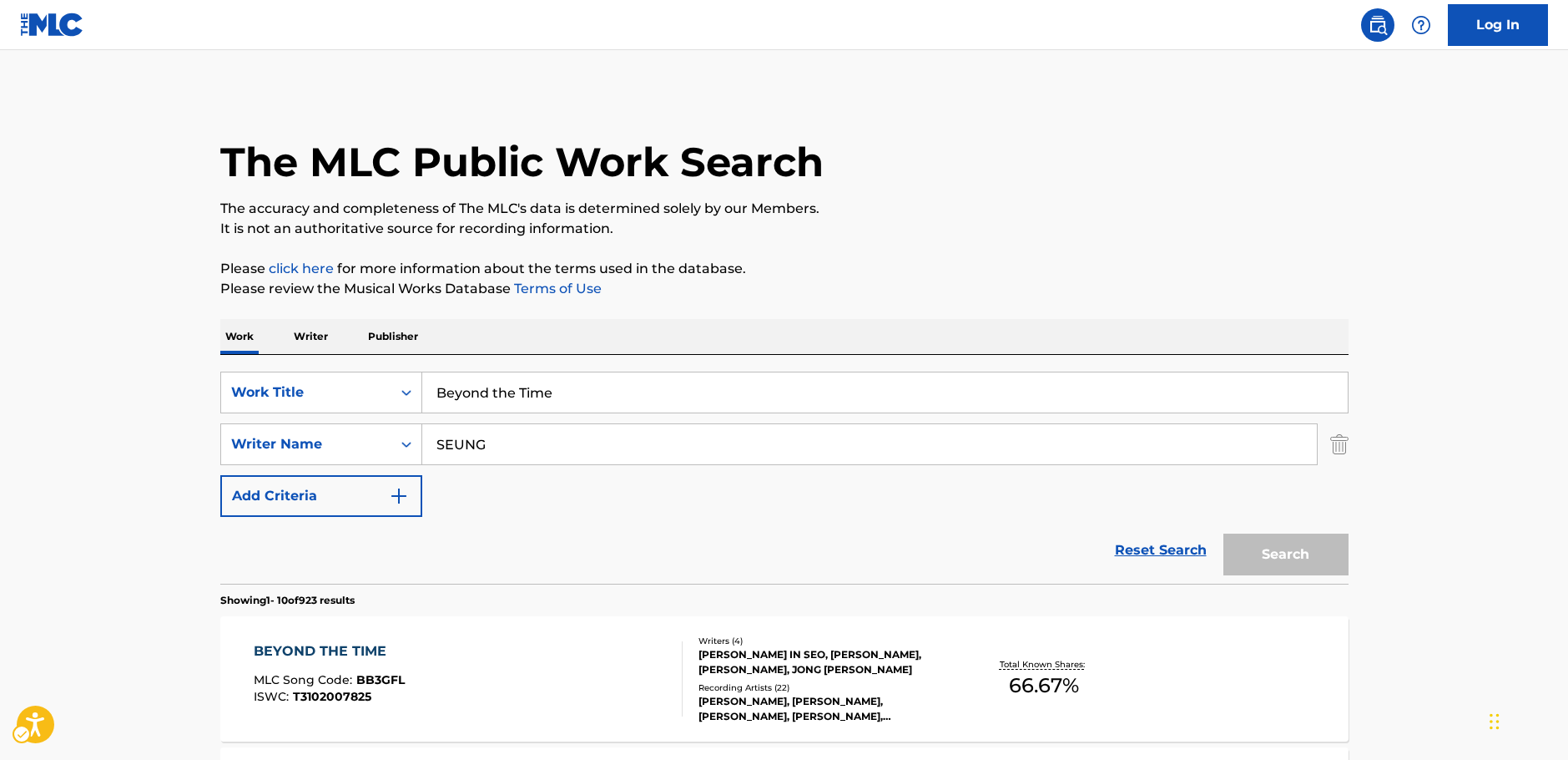
scroll to position [167, 0]
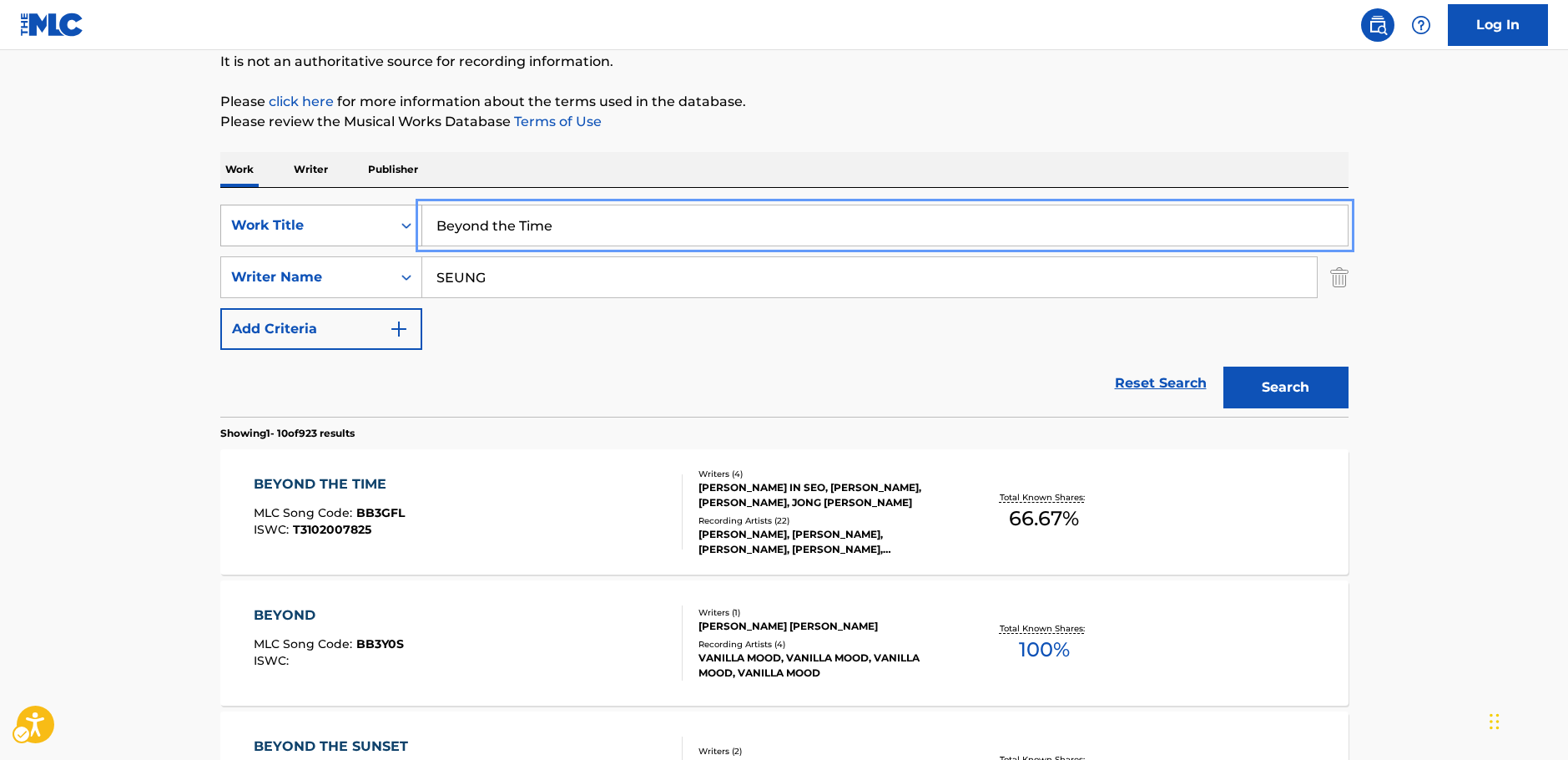
drag, startPoint x: 383, startPoint y: 238, endPoint x: 281, endPoint y: 238, distance: 102.0
paste input "Fall in lov"
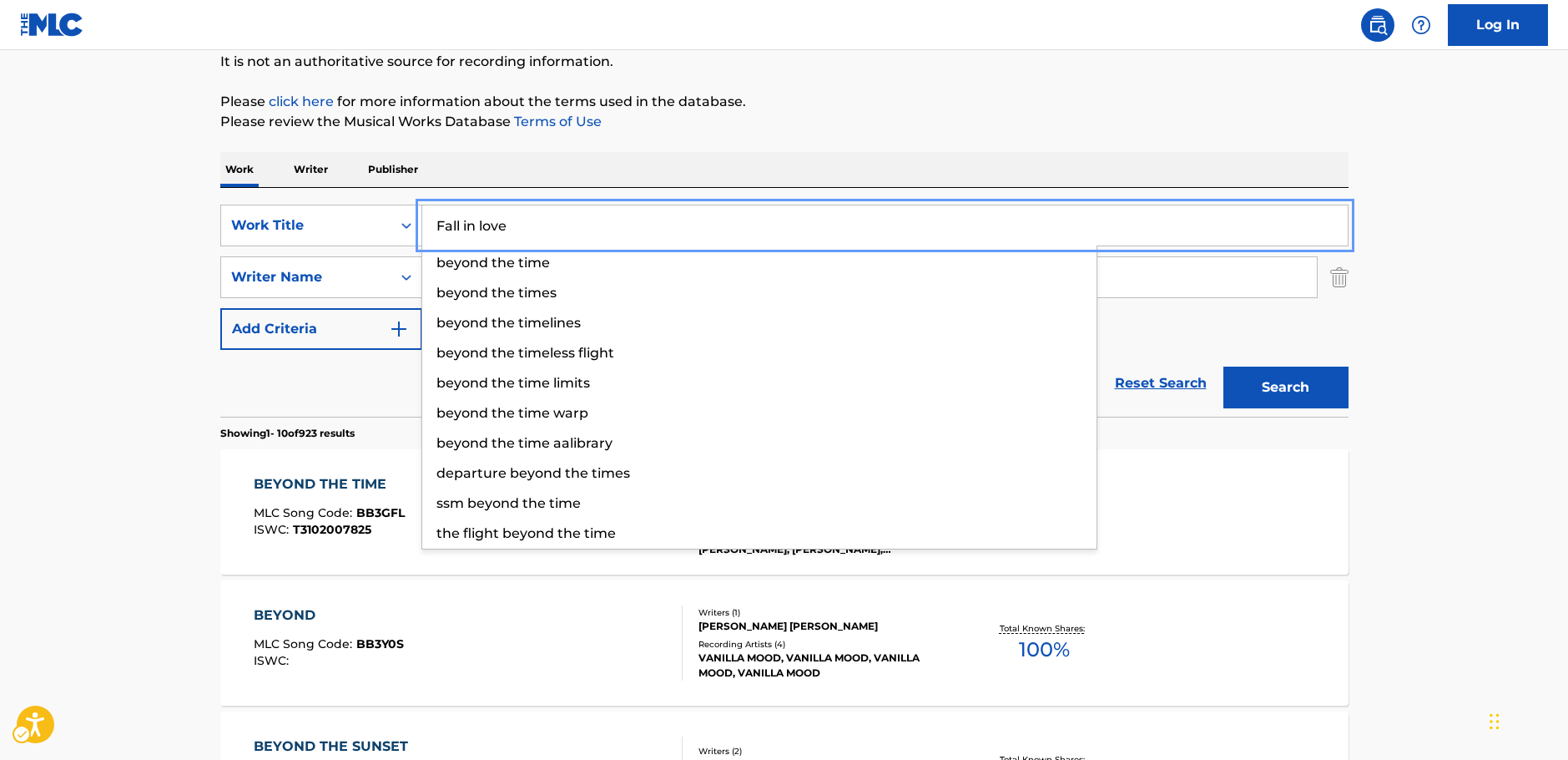
type input "Fall in love"
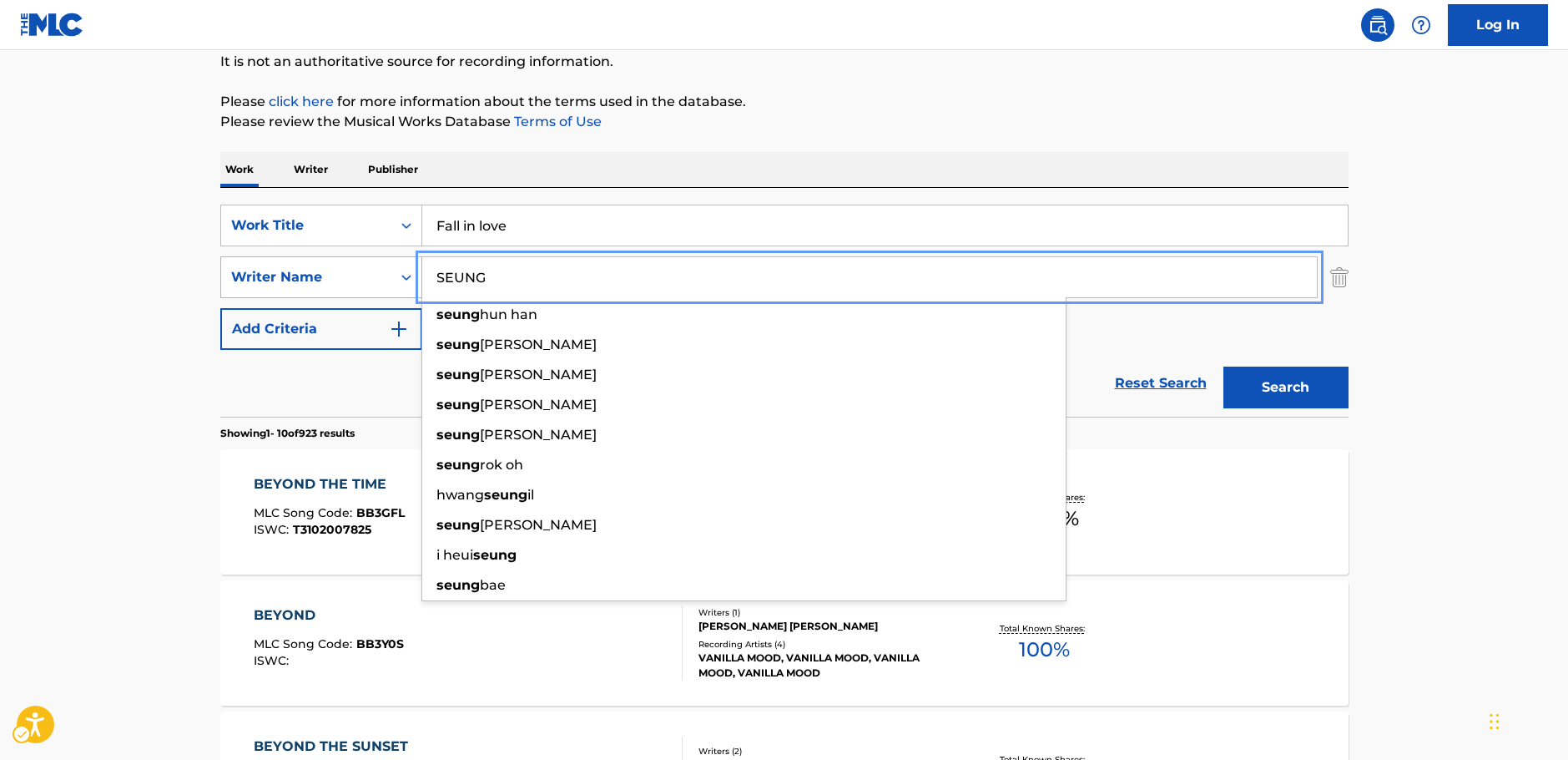
drag, startPoint x: 513, startPoint y: 279, endPoint x: 322, endPoint y: 280, distance: 191.0
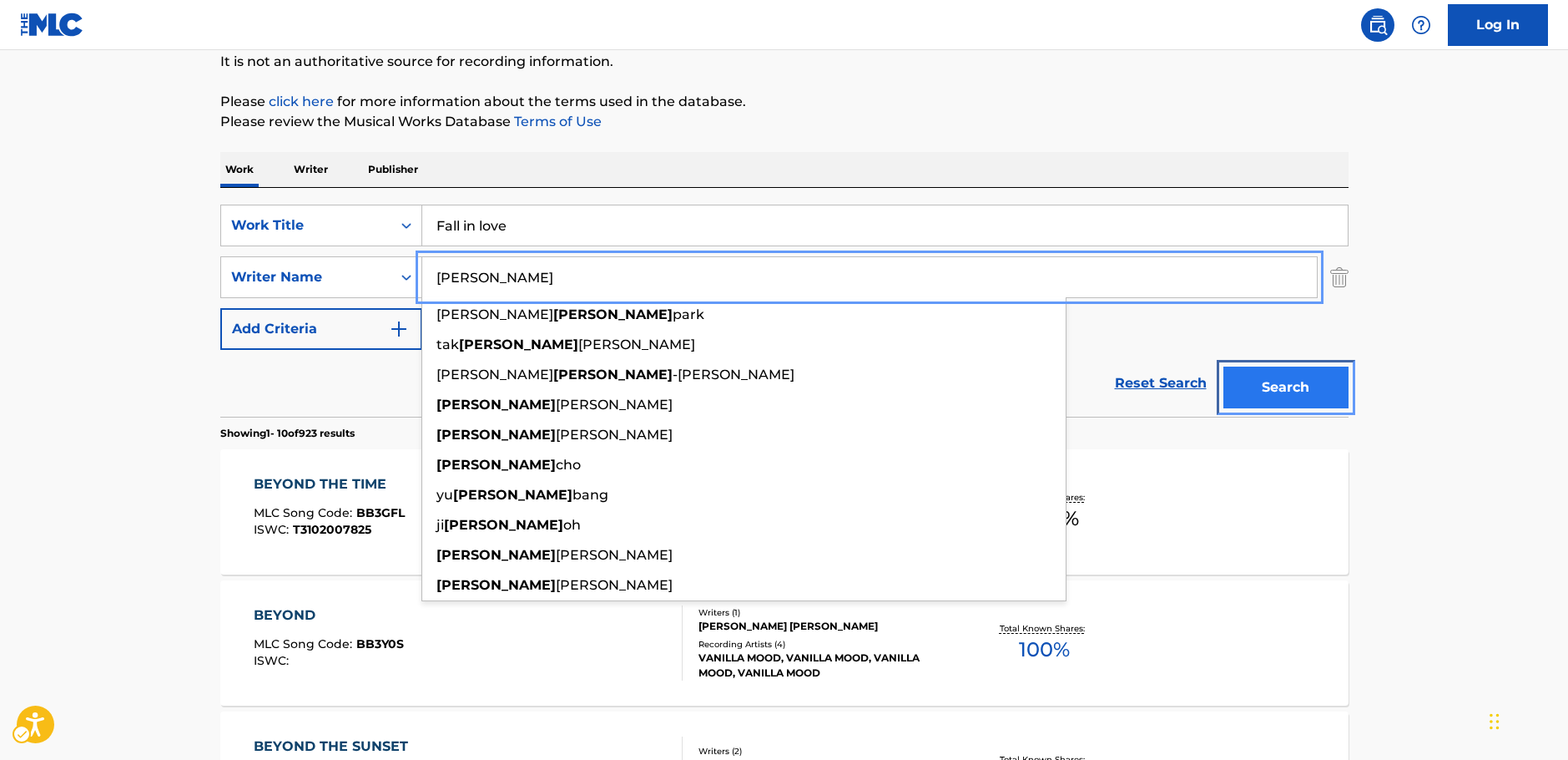
click at [1284, 392] on button "Search" at bounding box center [1286, 387] width 126 height 42
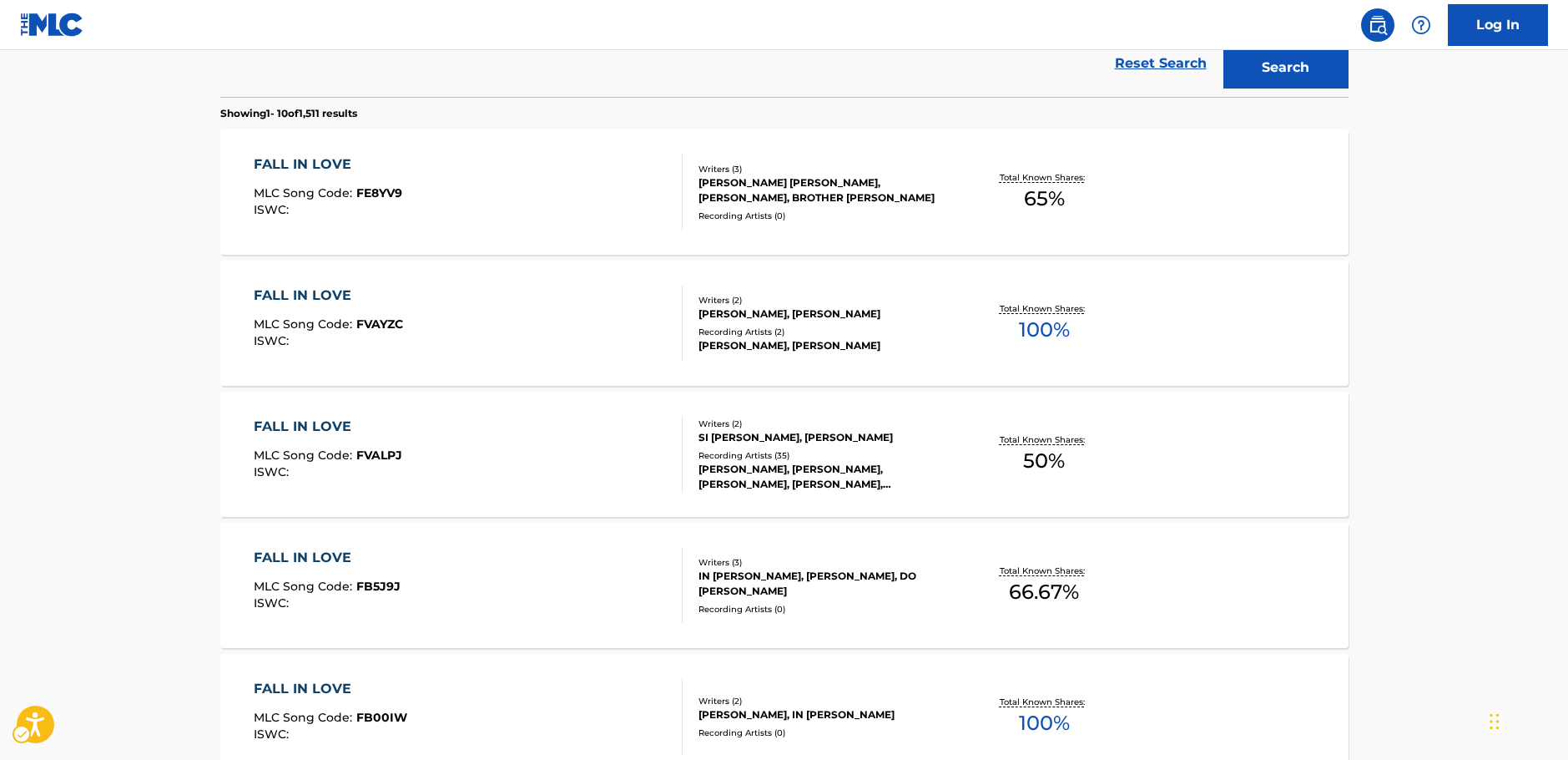
scroll to position [166, 0]
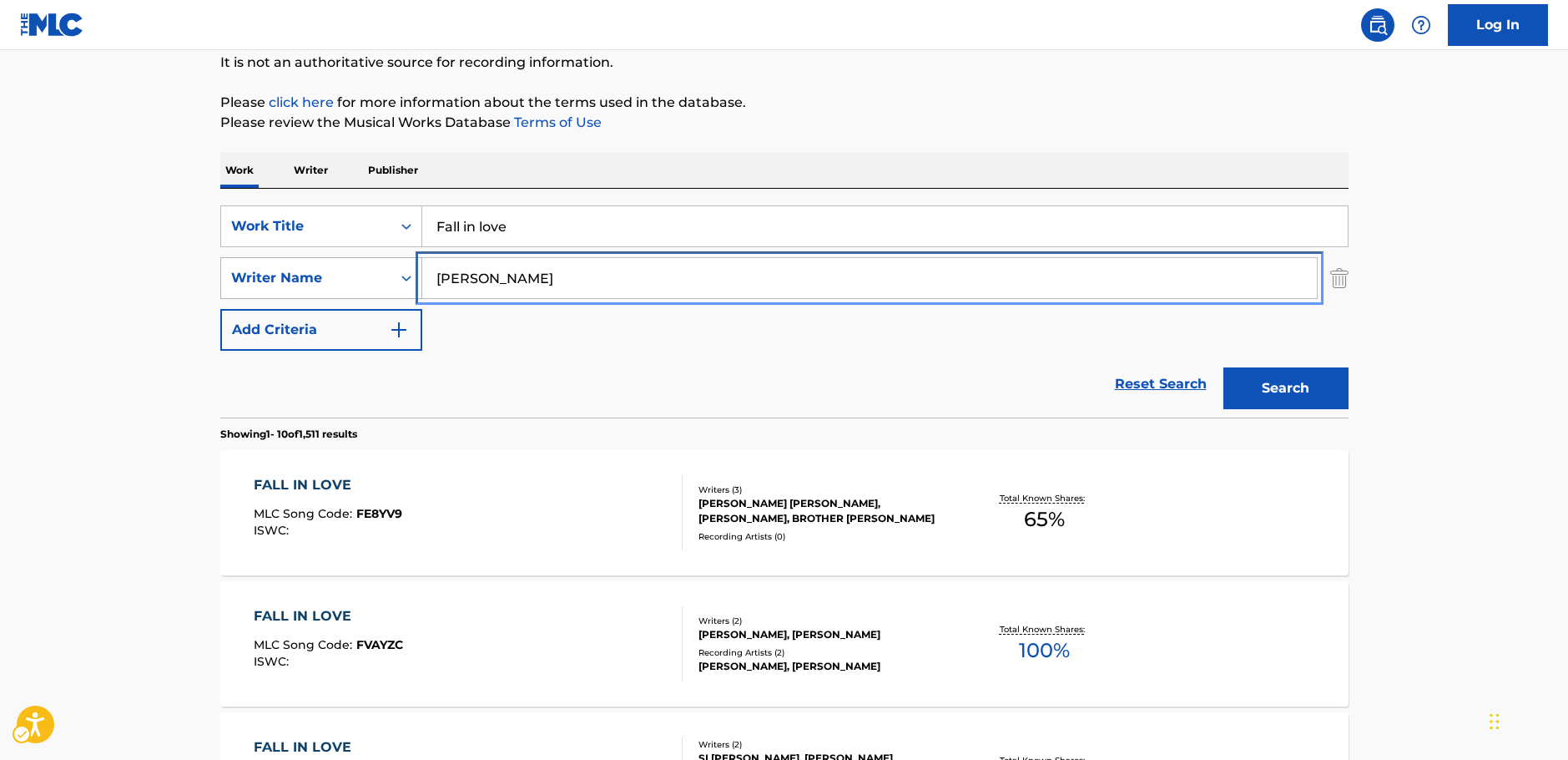
drag, startPoint x: 395, startPoint y: 286, endPoint x: 383, endPoint y: 286, distance: 12.0
click at [383, 286] on div "SearchWithCriteriab2e0b58b-d365-4784-97a9-827367195c12 Writer Name [PERSON_NAME]" at bounding box center [784, 278] width 1129 height 42
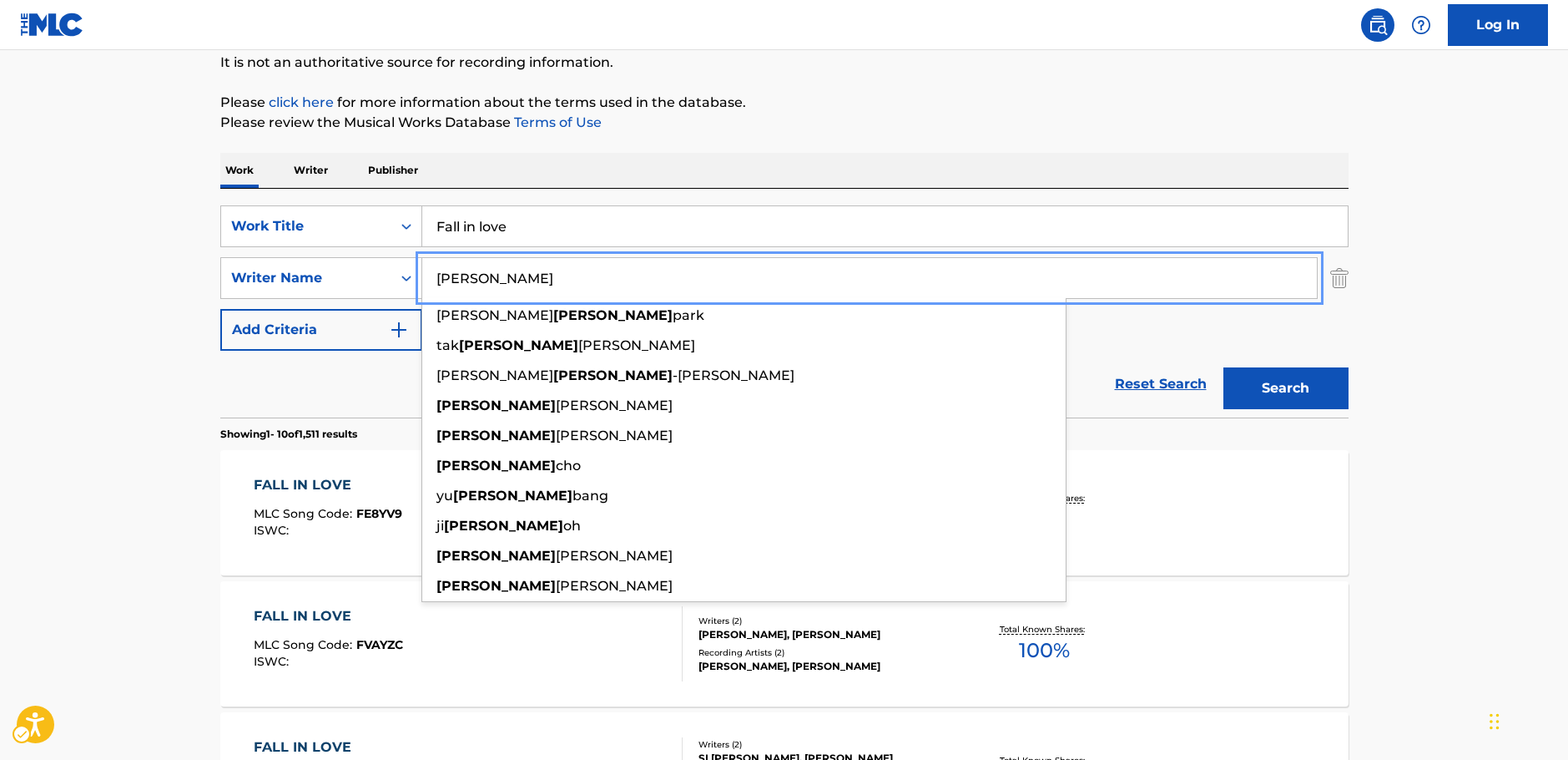
paste input "Da H"
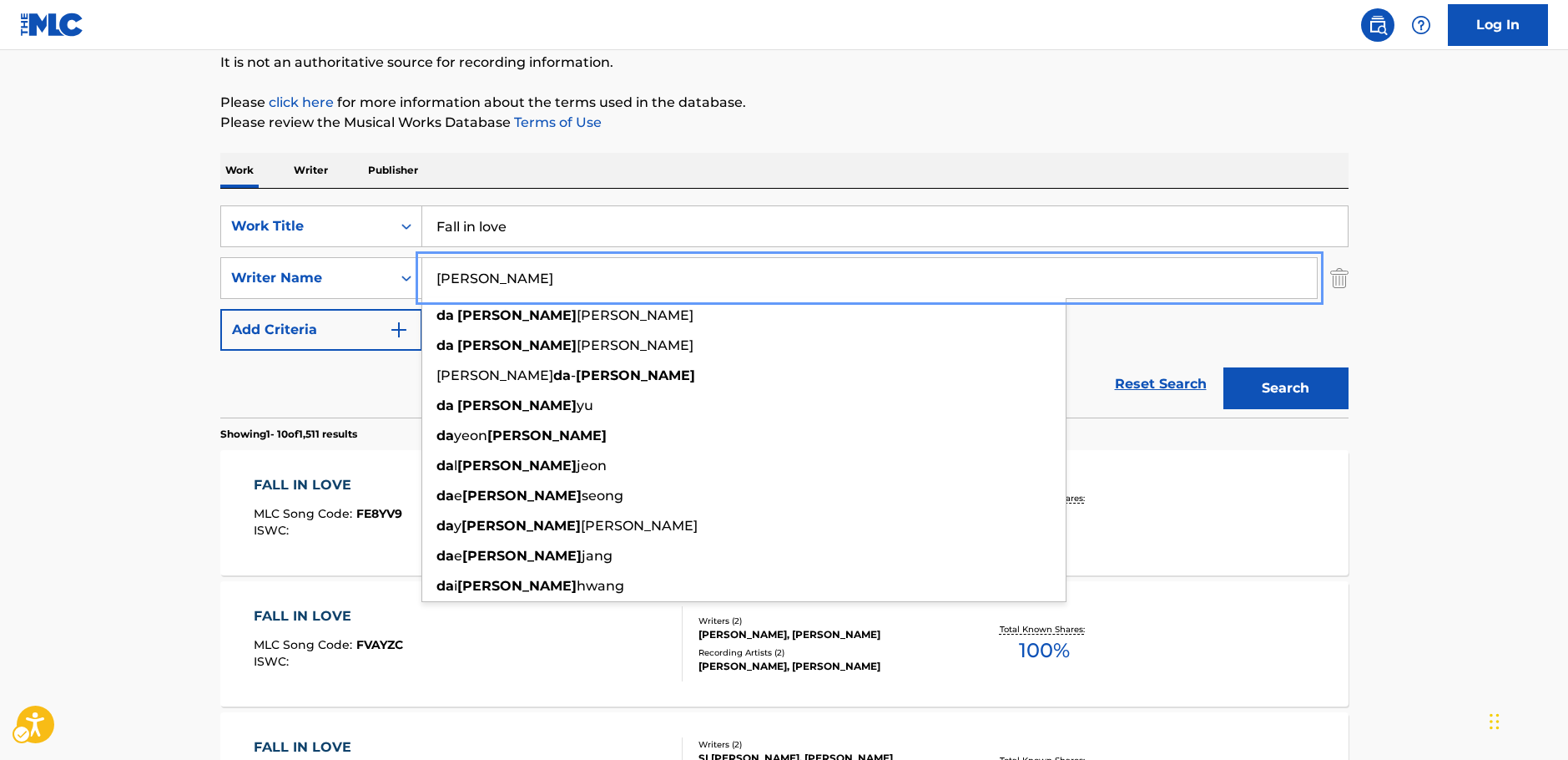
type input "[PERSON_NAME]"
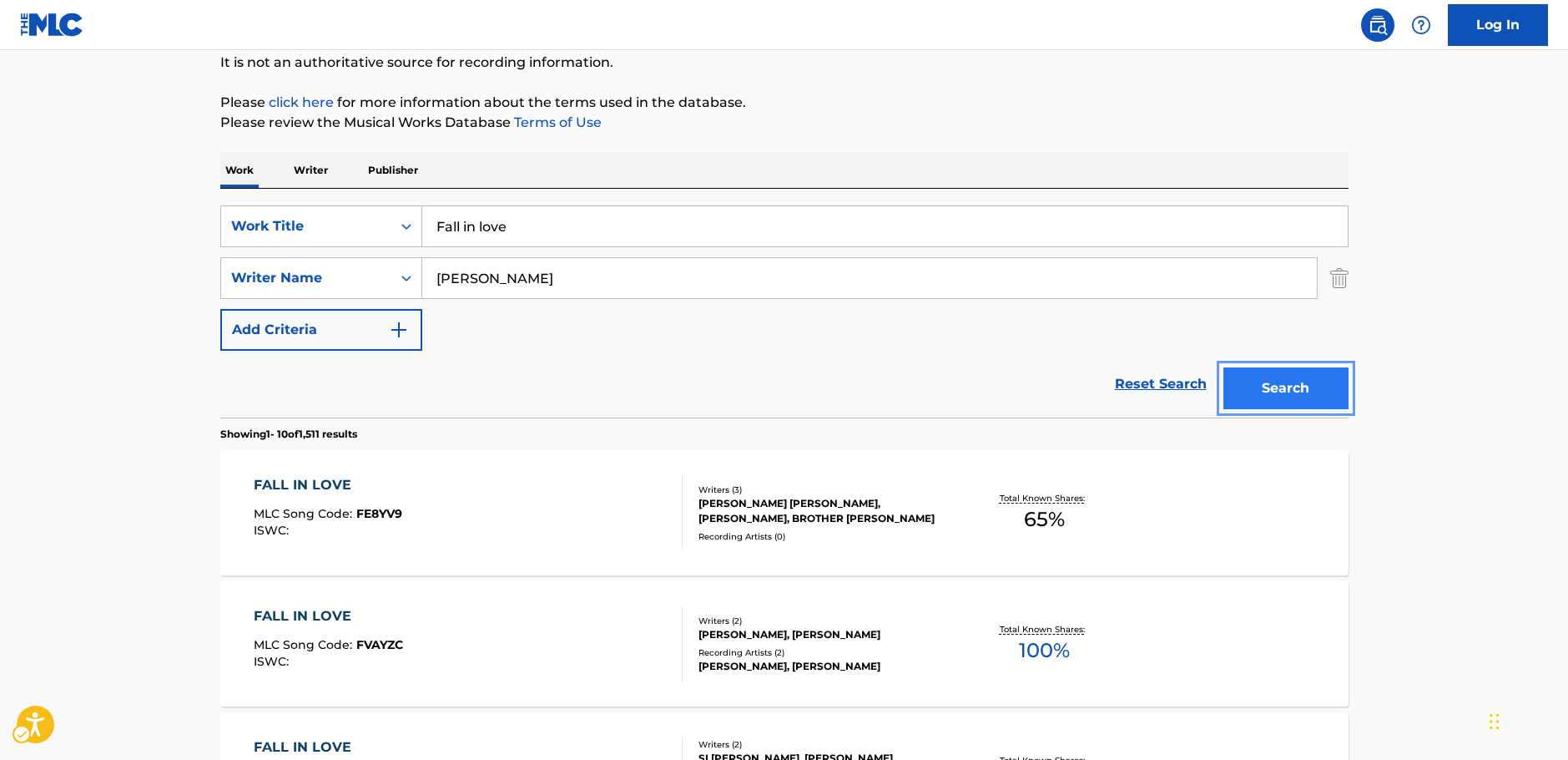
click at [1293, 382] on button "Search" at bounding box center [1286, 388] width 126 height 42
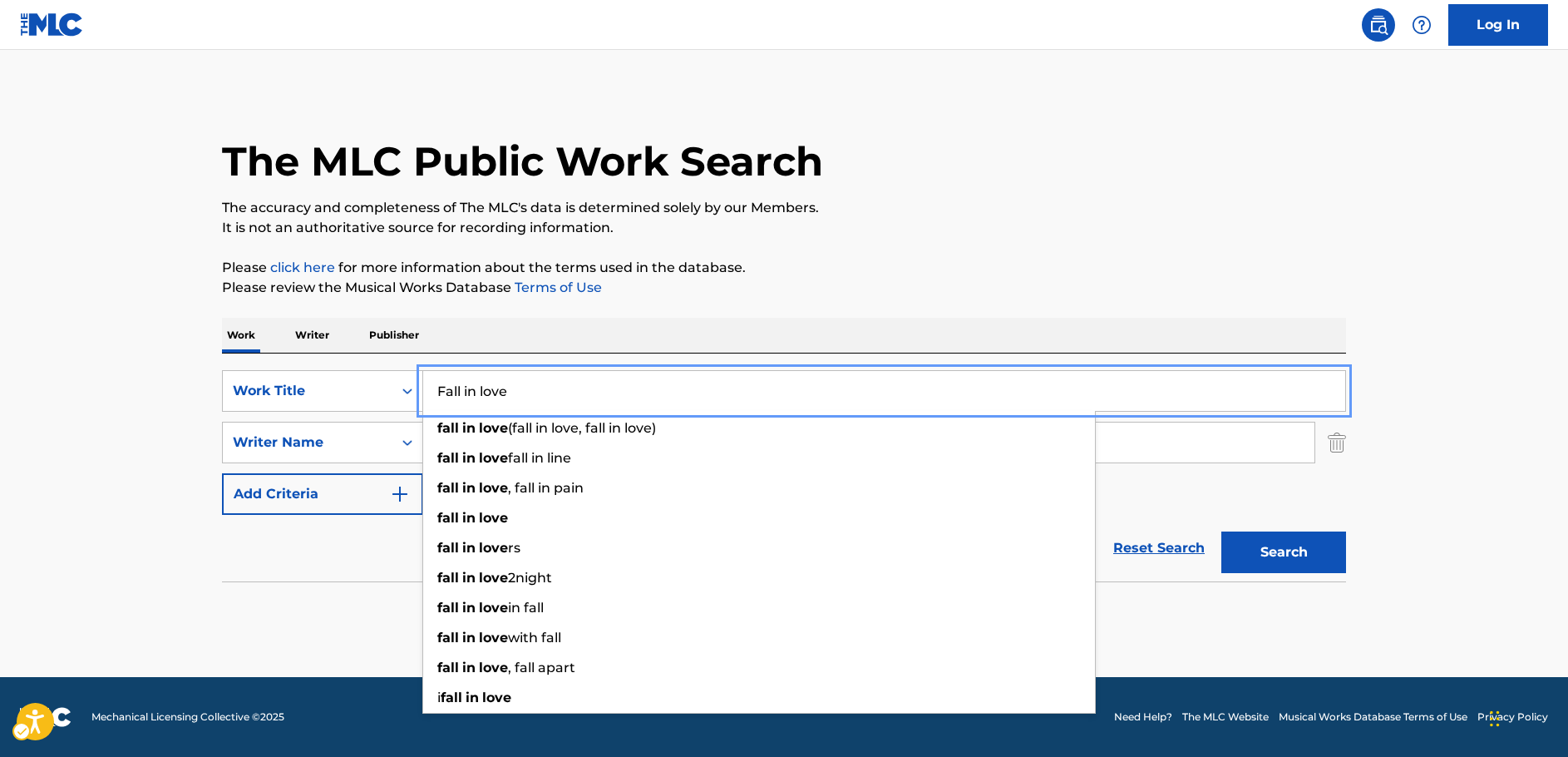
drag, startPoint x: 593, startPoint y: 387, endPoint x: 203, endPoint y: 370, distance: 390.4
click at [306, 386] on div "SearchWithCriteria64d0e439-978e-4b2d-b82b-1fbc814775ac Work Title Fall in love …" at bounding box center [784, 390] width 1125 height 41
paste input "Starlight"
type input "Starlight"
drag, startPoint x: 97, startPoint y: 354, endPoint x: 193, endPoint y: 381, distance: 99.7
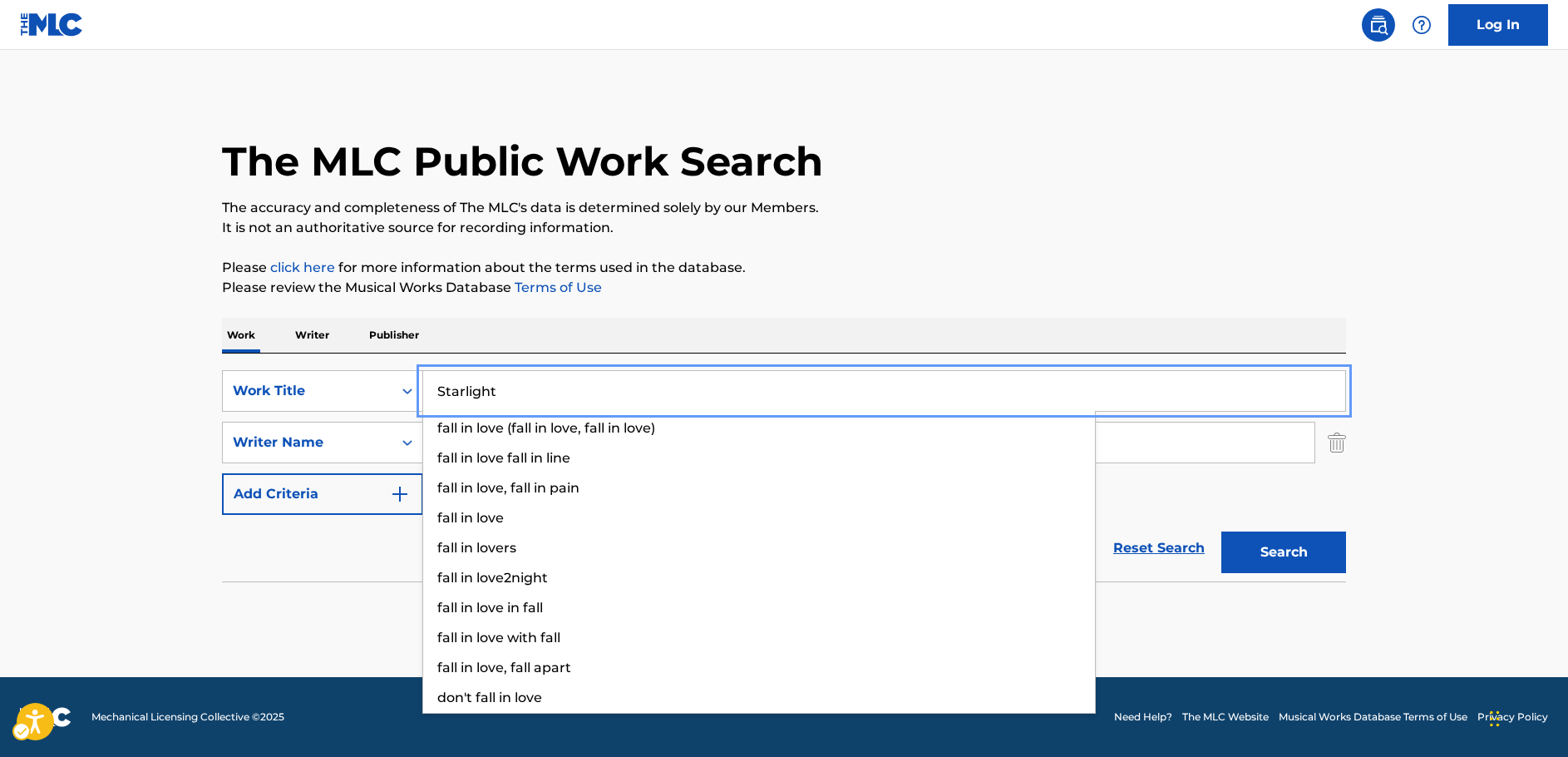
click at [97, 354] on main "The MLC Public Work Search The accuracy and completeness of The MLC's data is d…" at bounding box center [784, 364] width 1568 height 627
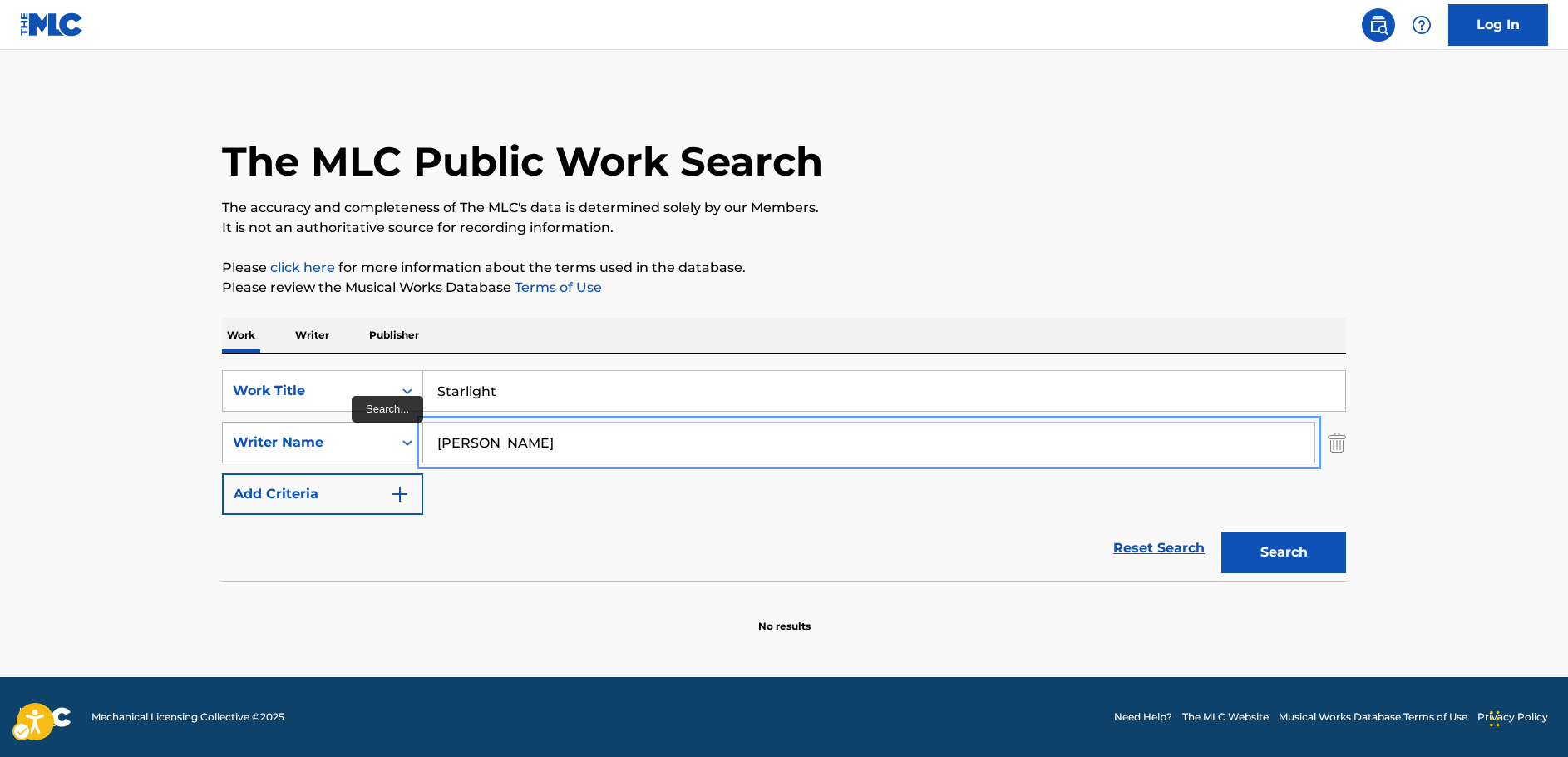
drag, startPoint x: 459, startPoint y: 438, endPoint x: 363, endPoint y: 439, distance: 96.0
click at [363, 439] on div "SearchWithCriteriab2e0b58b-d365-4784-97a9-827367195c12 Writer Name [PERSON_NAME]" at bounding box center [784, 443] width 1125 height 41
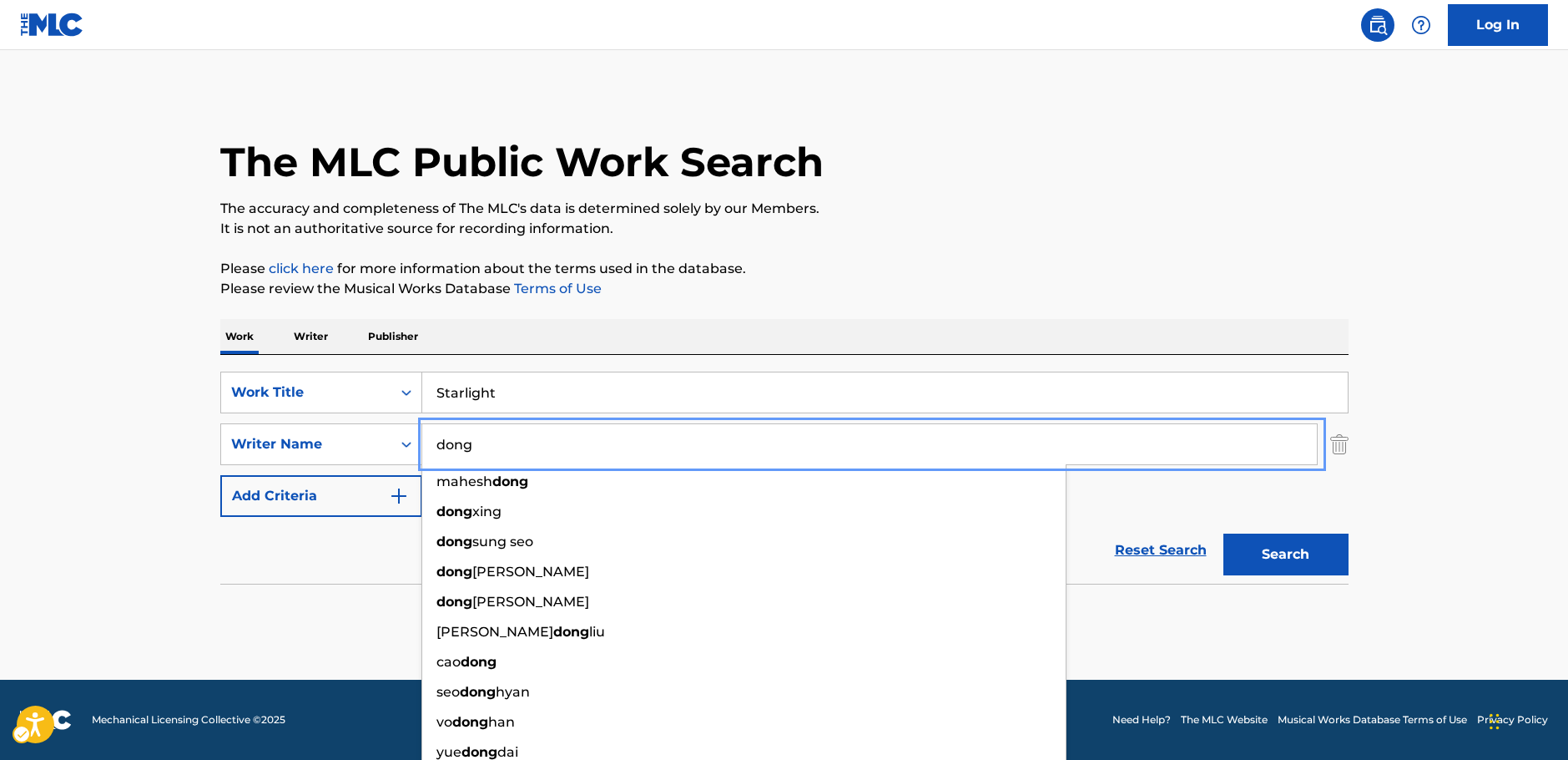
type input "dong"
click at [1285, 552] on button "Search" at bounding box center [1286, 554] width 126 height 42
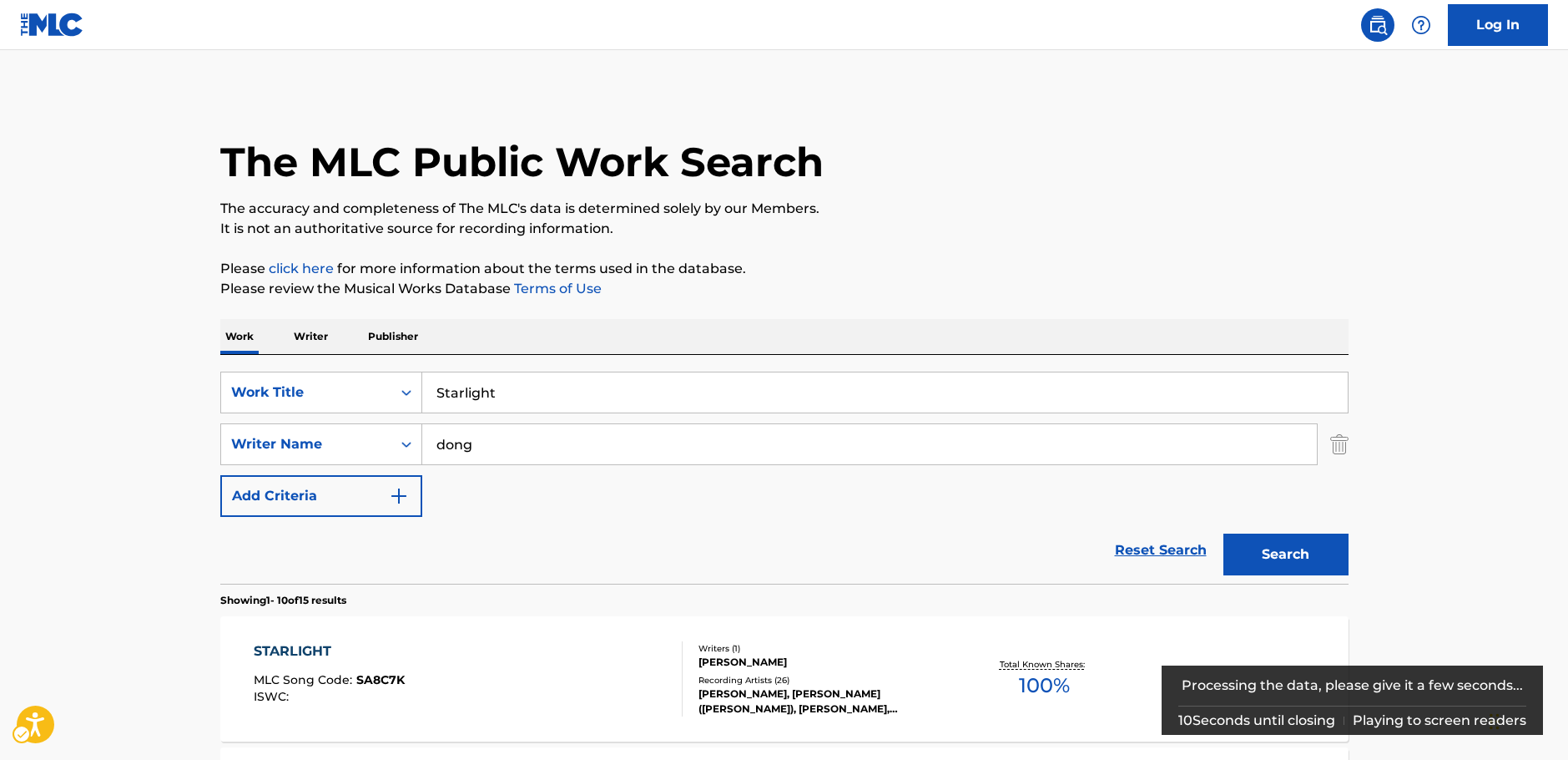
scroll to position [83, 0]
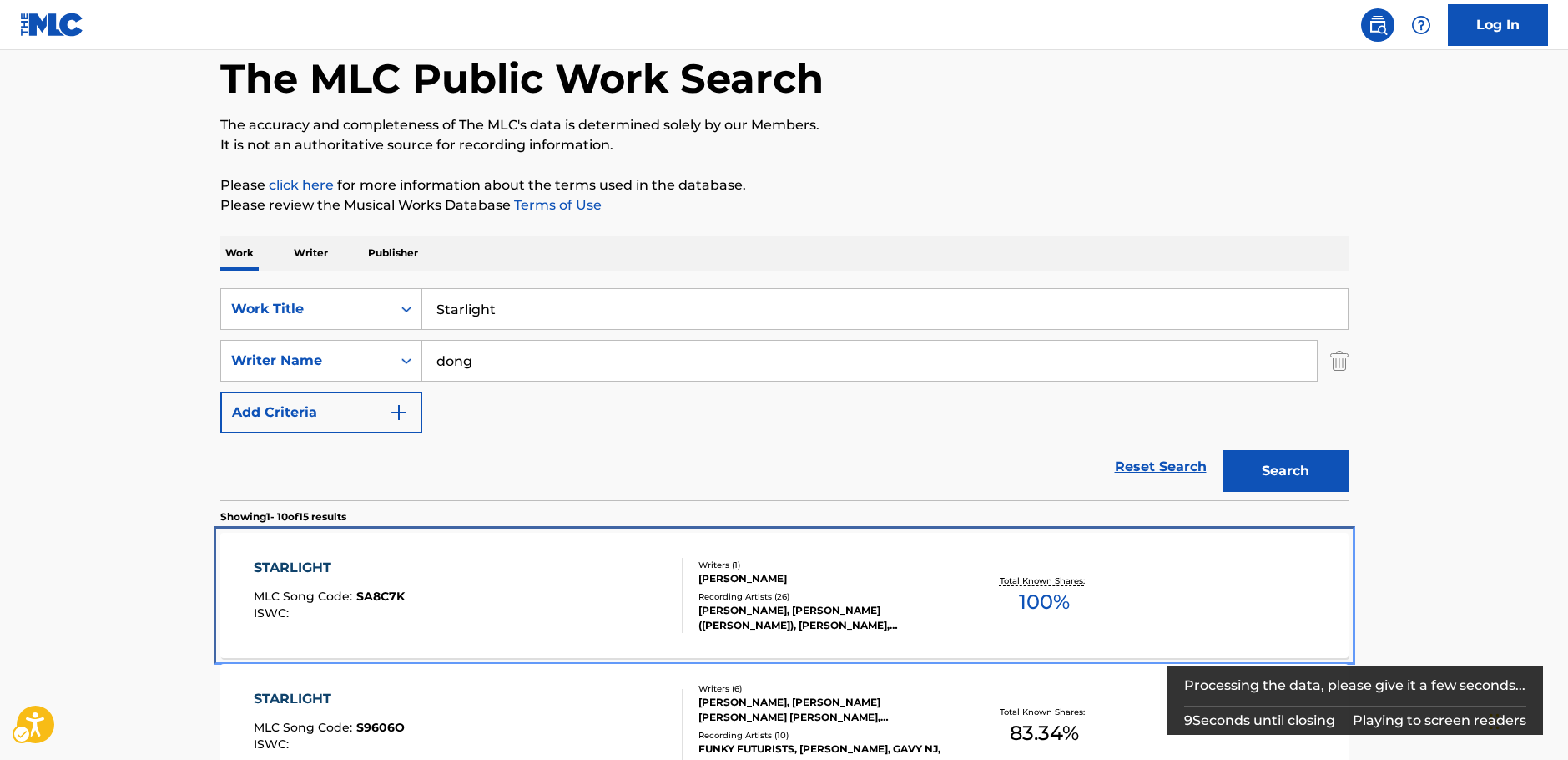
click at [417, 576] on div "STARLIGHT MLC Song Code : SA8C7K ISWC :" at bounding box center [468, 596] width 429 height 75
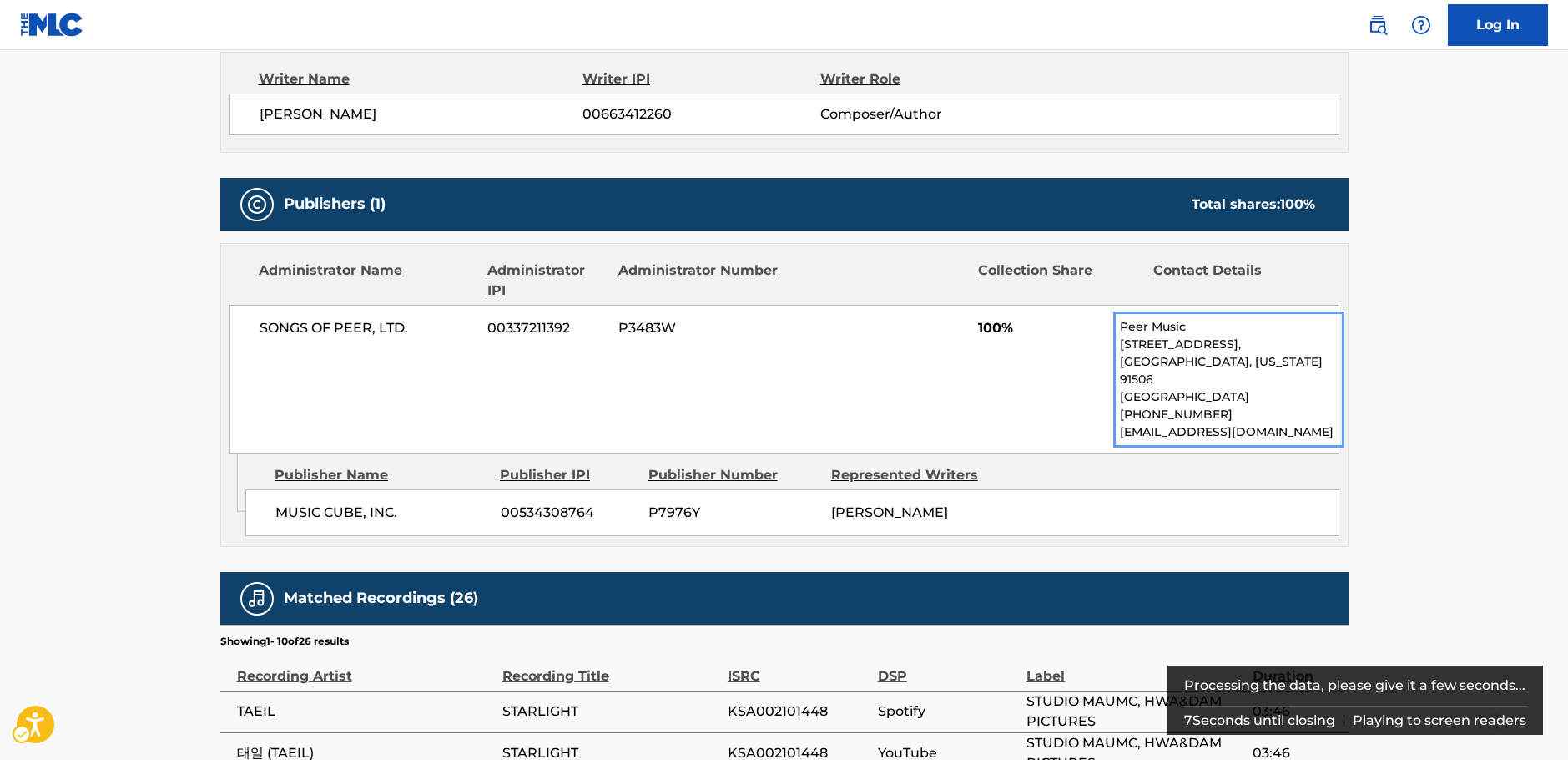
scroll to position [184, 0]
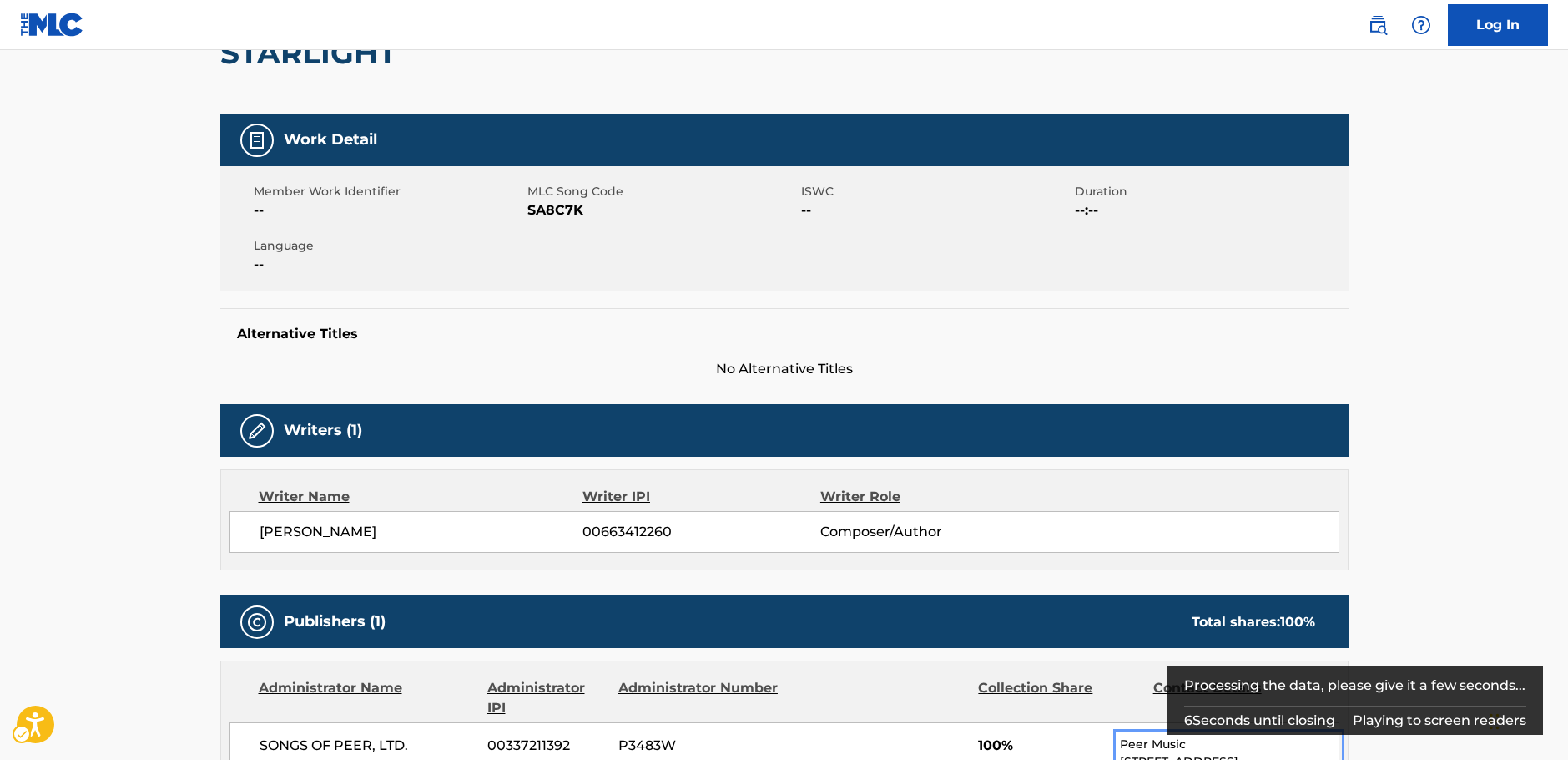
click at [548, 213] on span "MLC Song Code - SA8C7K" at bounding box center [662, 210] width 269 height 20
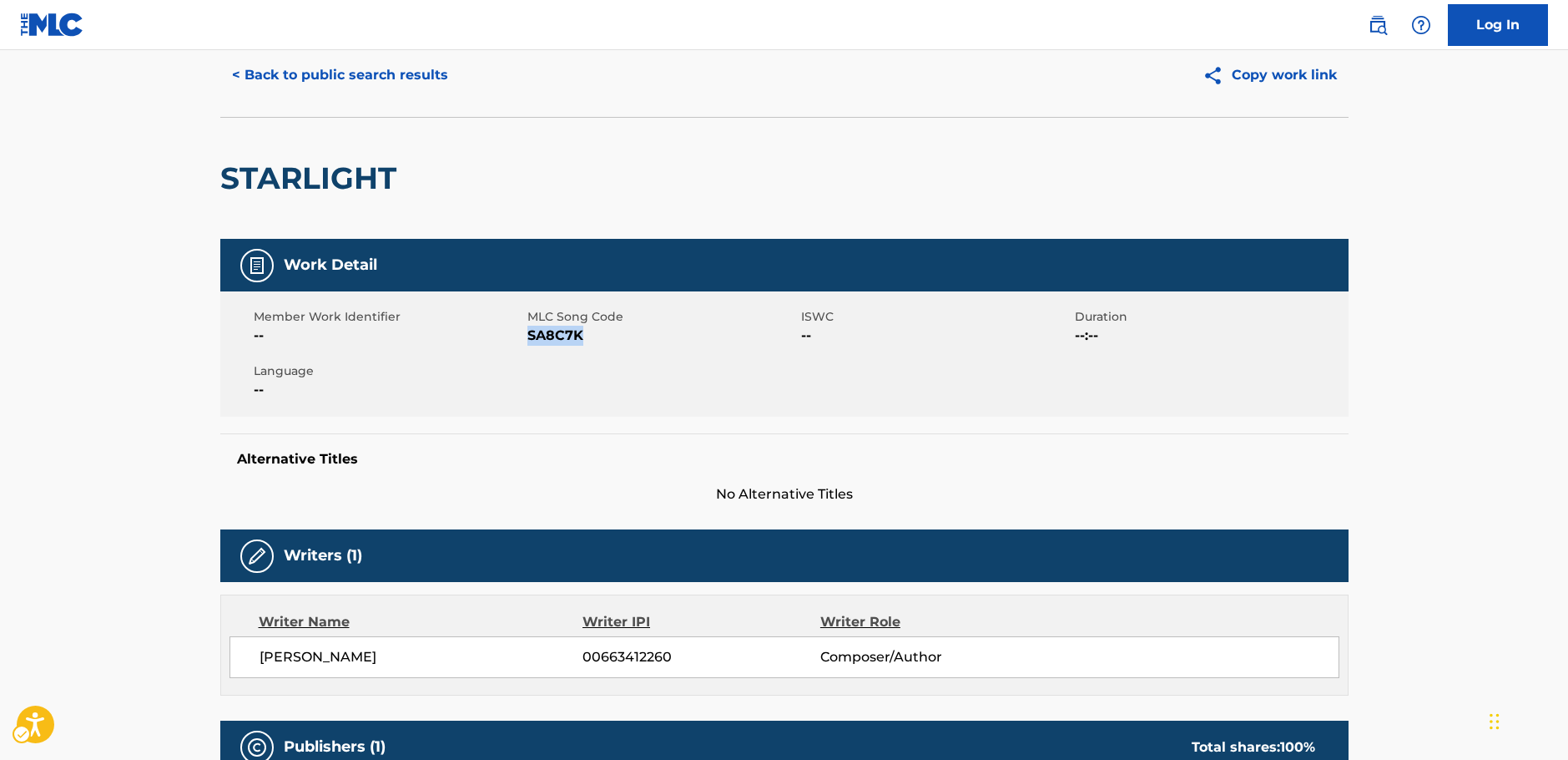
scroll to position [0, 0]
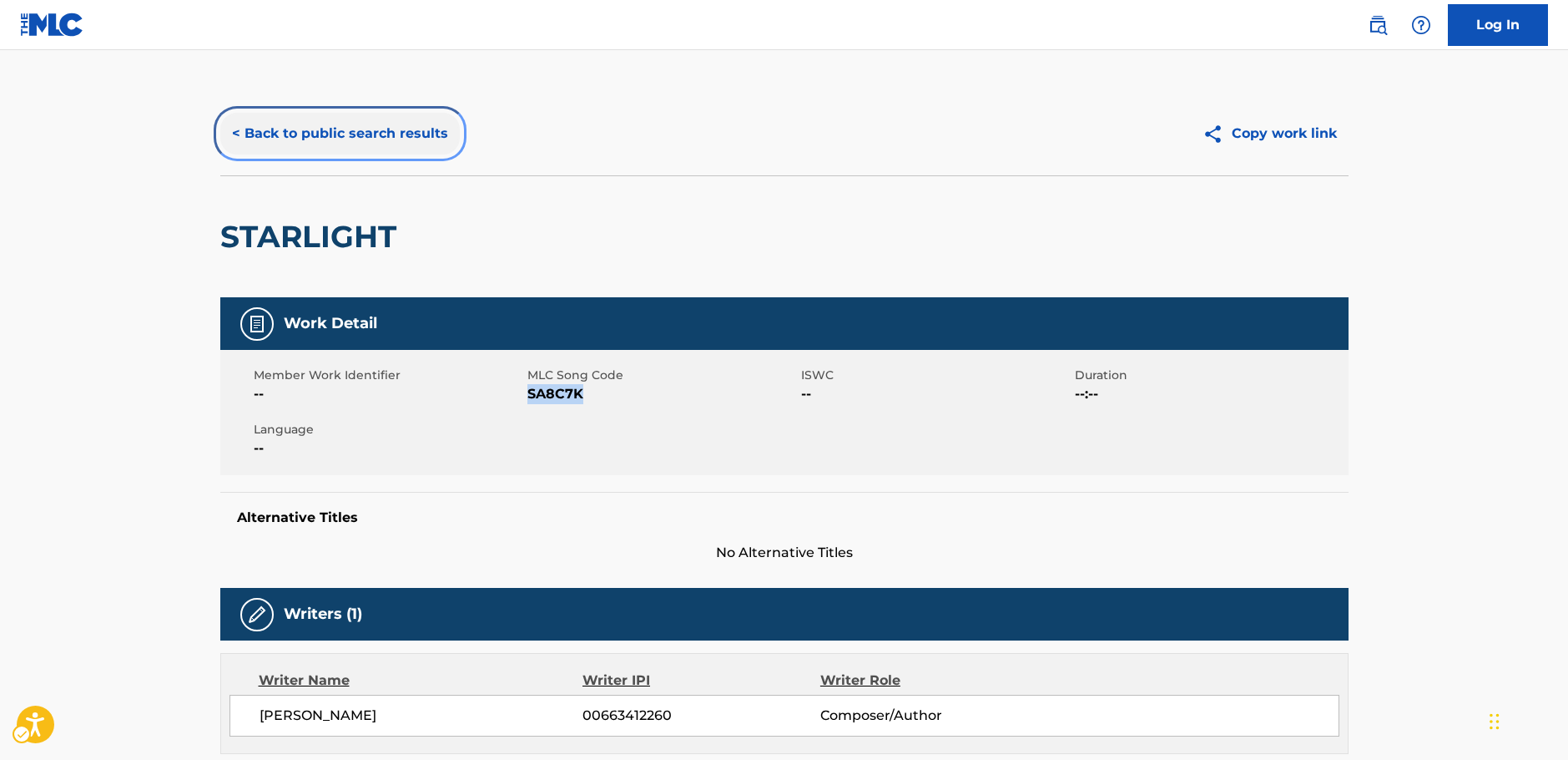
click at [344, 146] on button "< Back to public search results" at bounding box center [340, 134] width 239 height 42
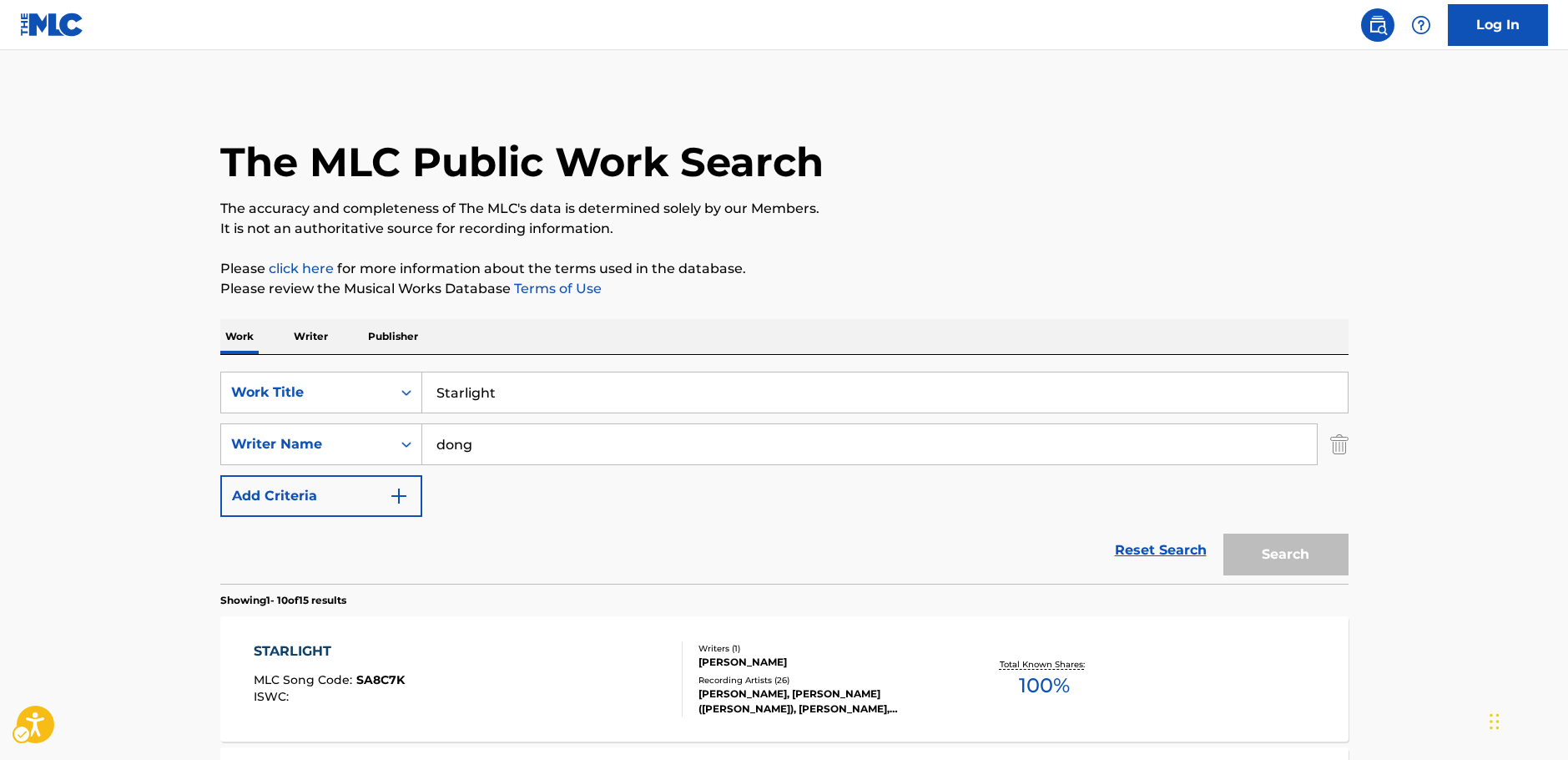
scroll to position [83, 0]
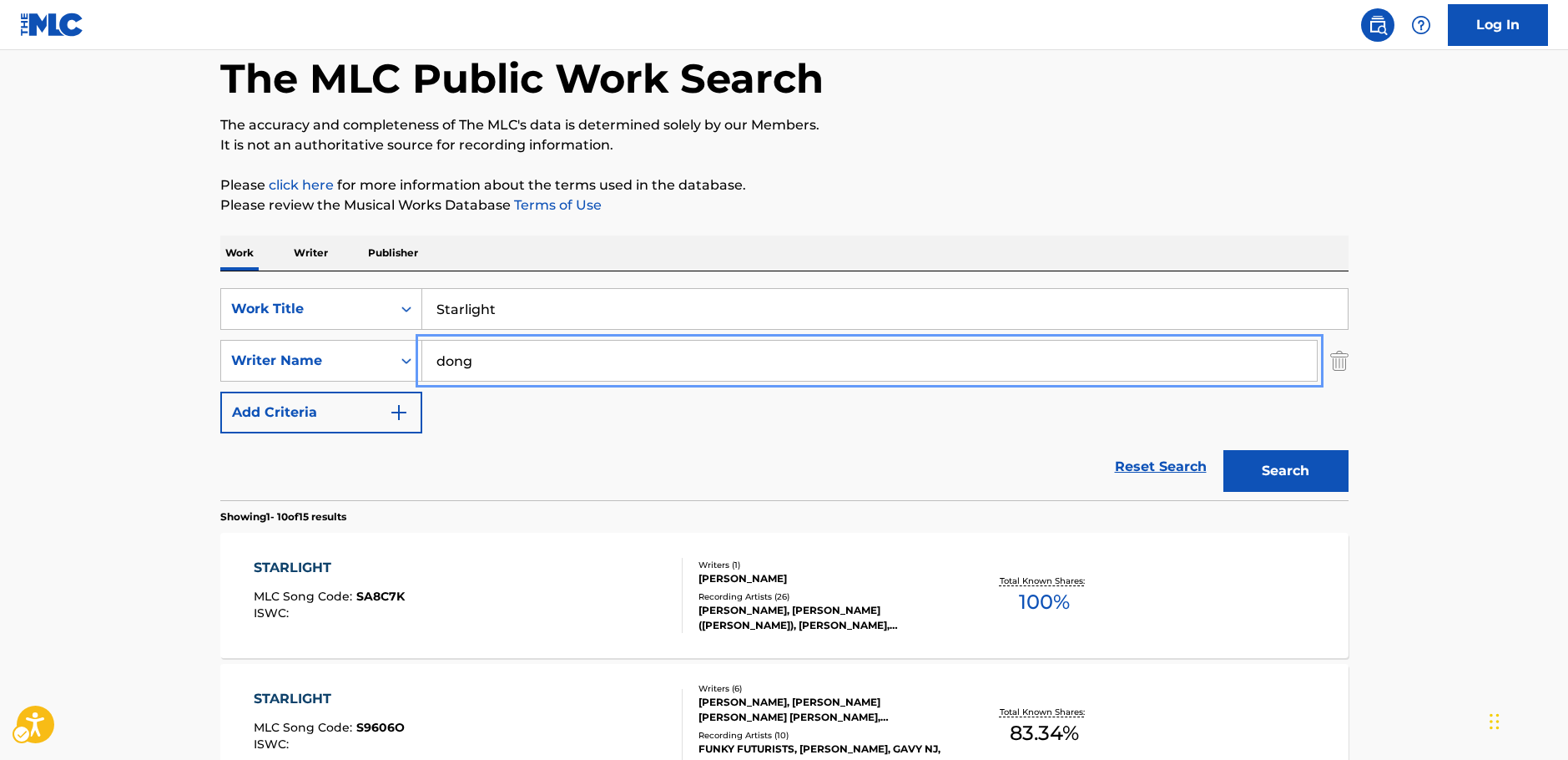
drag, startPoint x: 349, startPoint y: 366, endPoint x: 498, endPoint y: 337, distance: 151.8
paste input "[PERSON_NAME]"
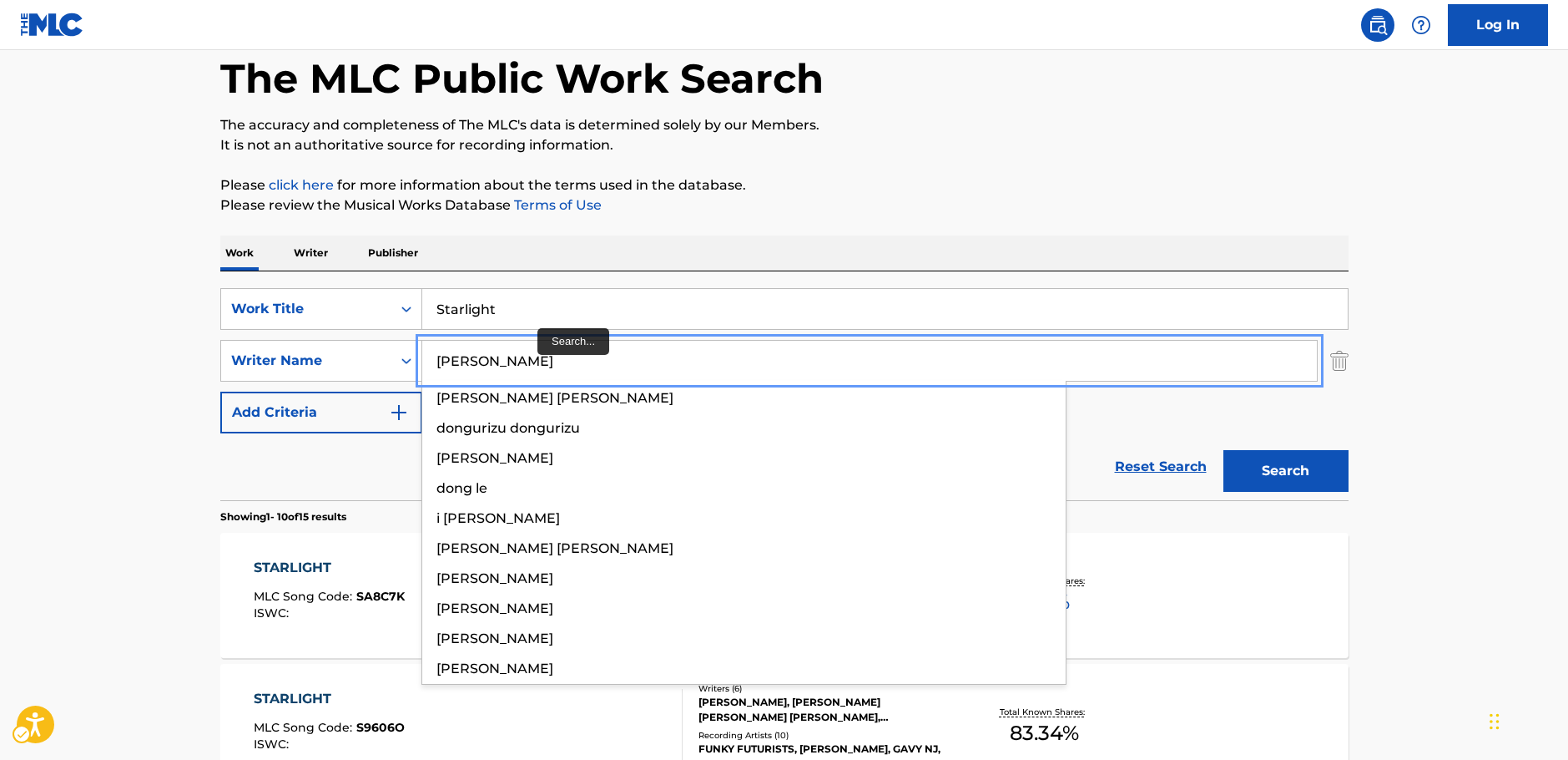
type input "[PERSON_NAME]"
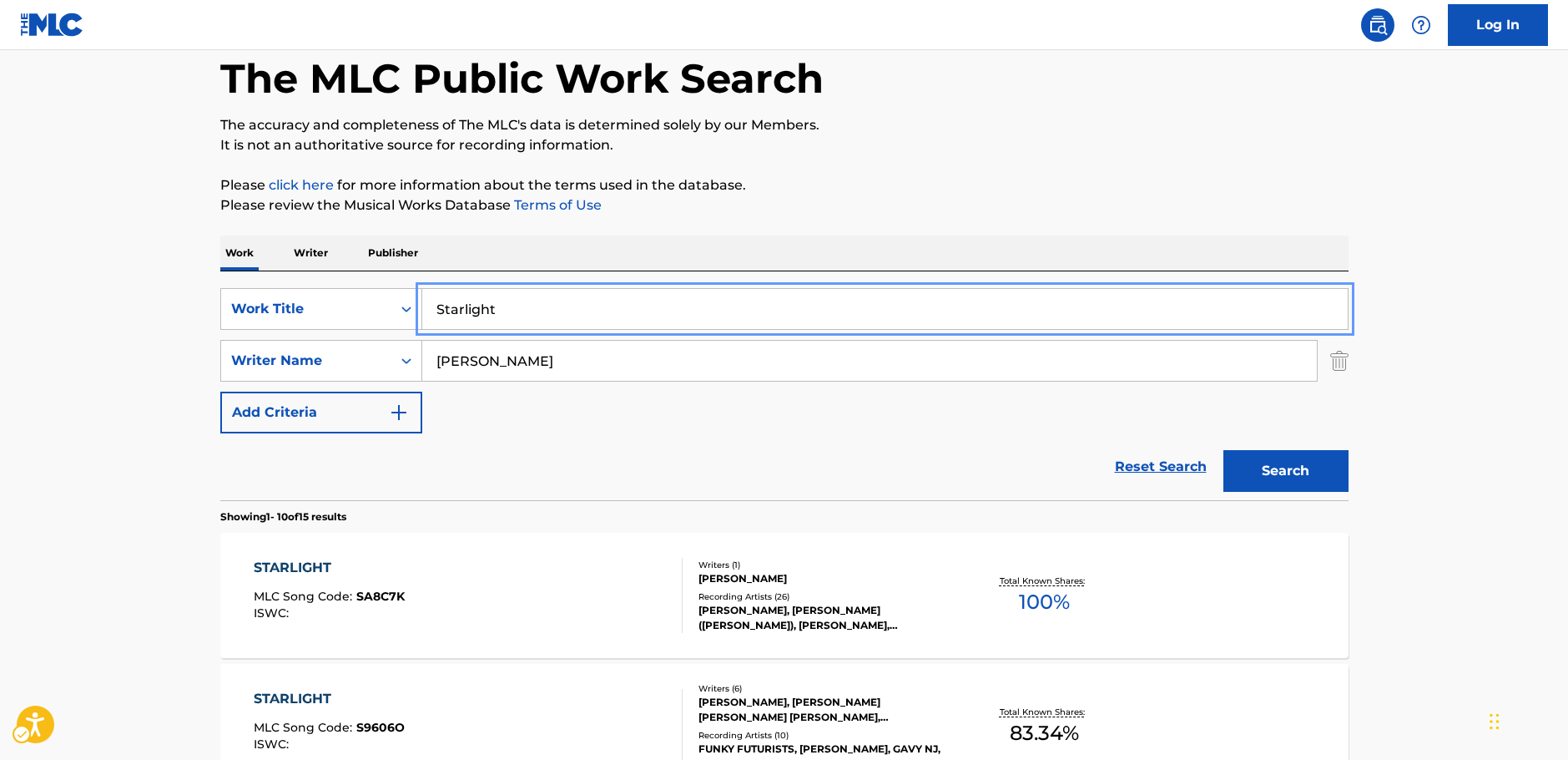
drag, startPoint x: 504, startPoint y: 308, endPoint x: 89, endPoint y: 304, distance: 415.0
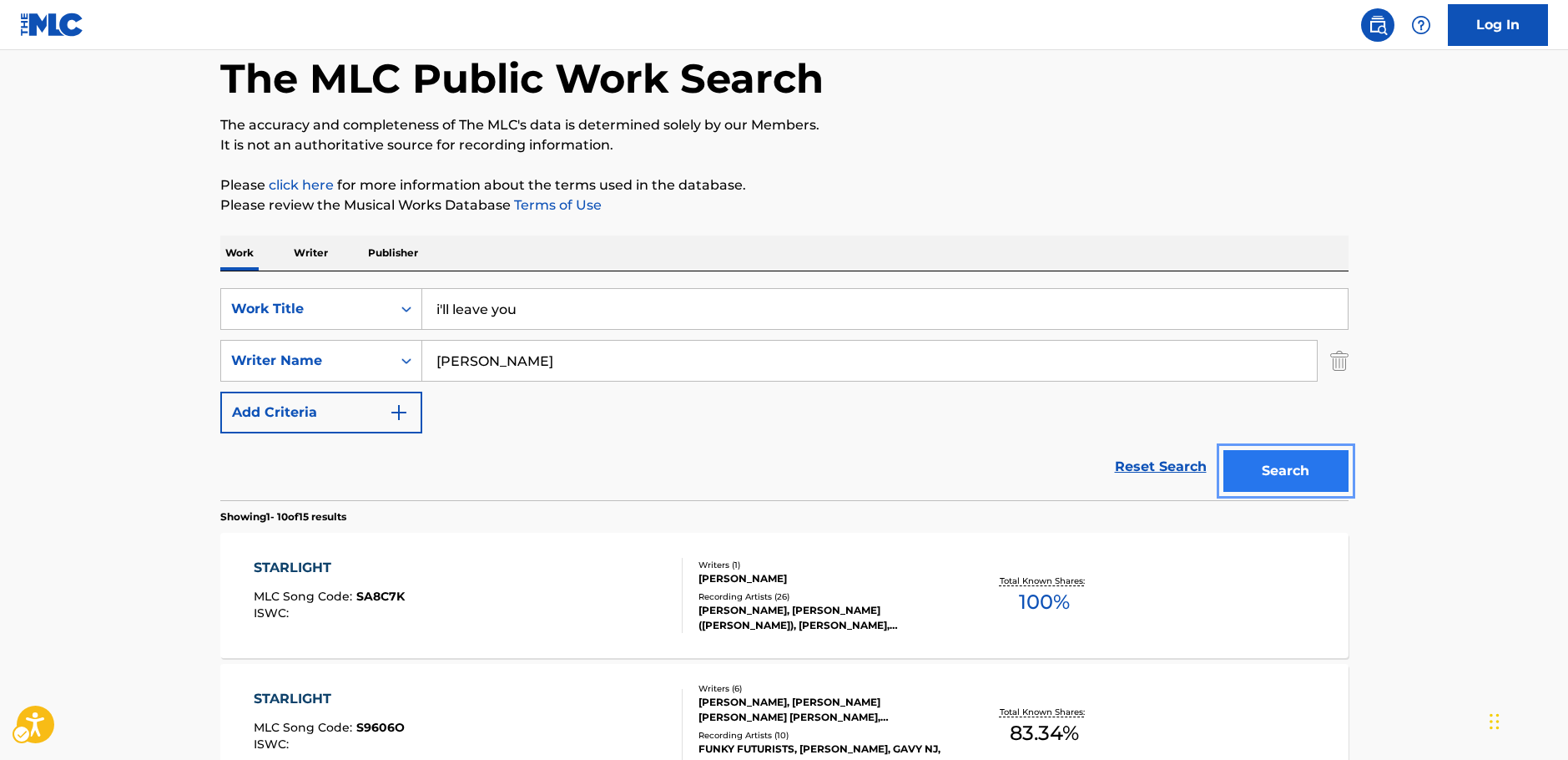
click at [1327, 472] on button "Search" at bounding box center [1286, 471] width 126 height 42
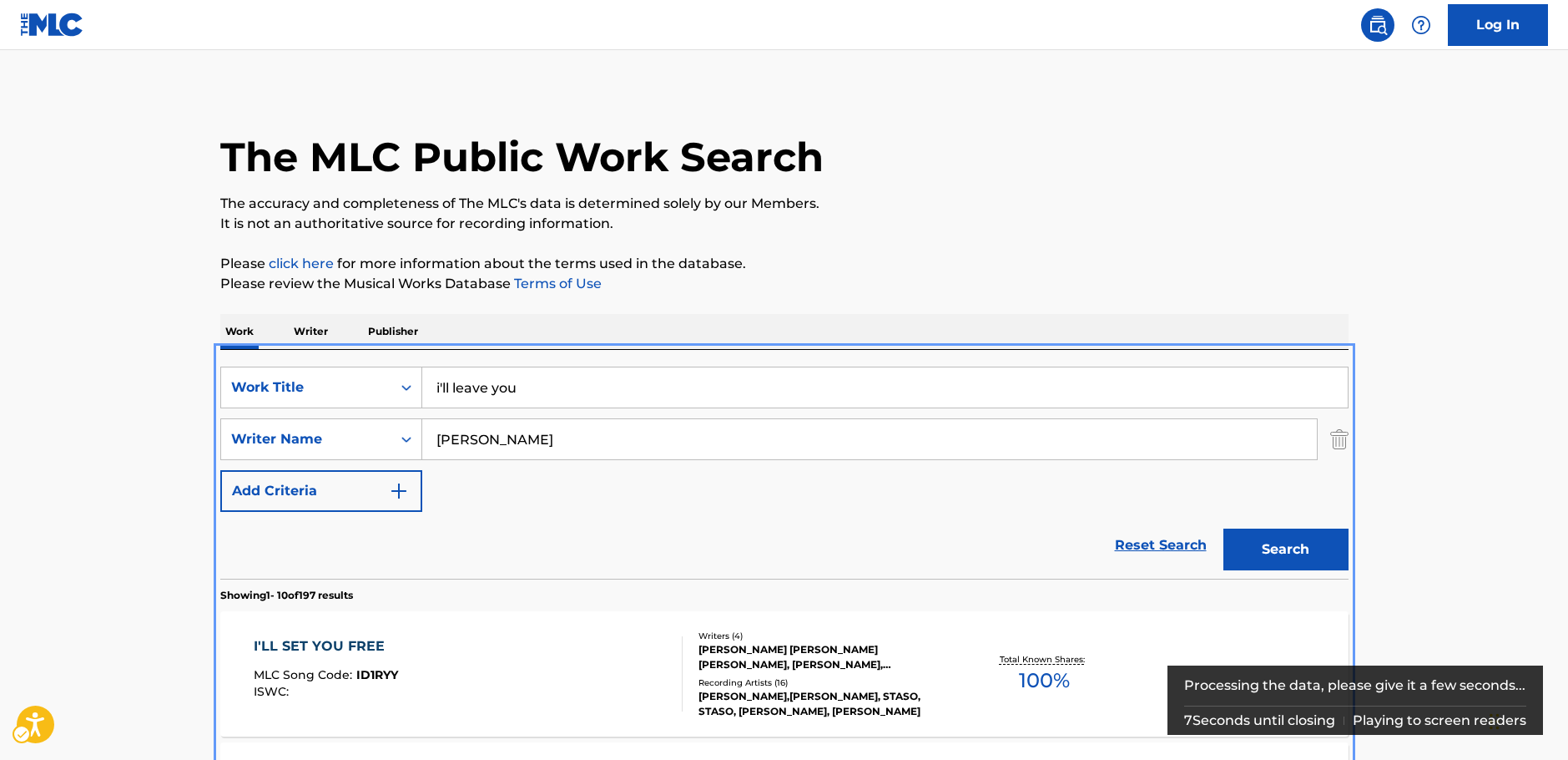
scroll to position [0, 0]
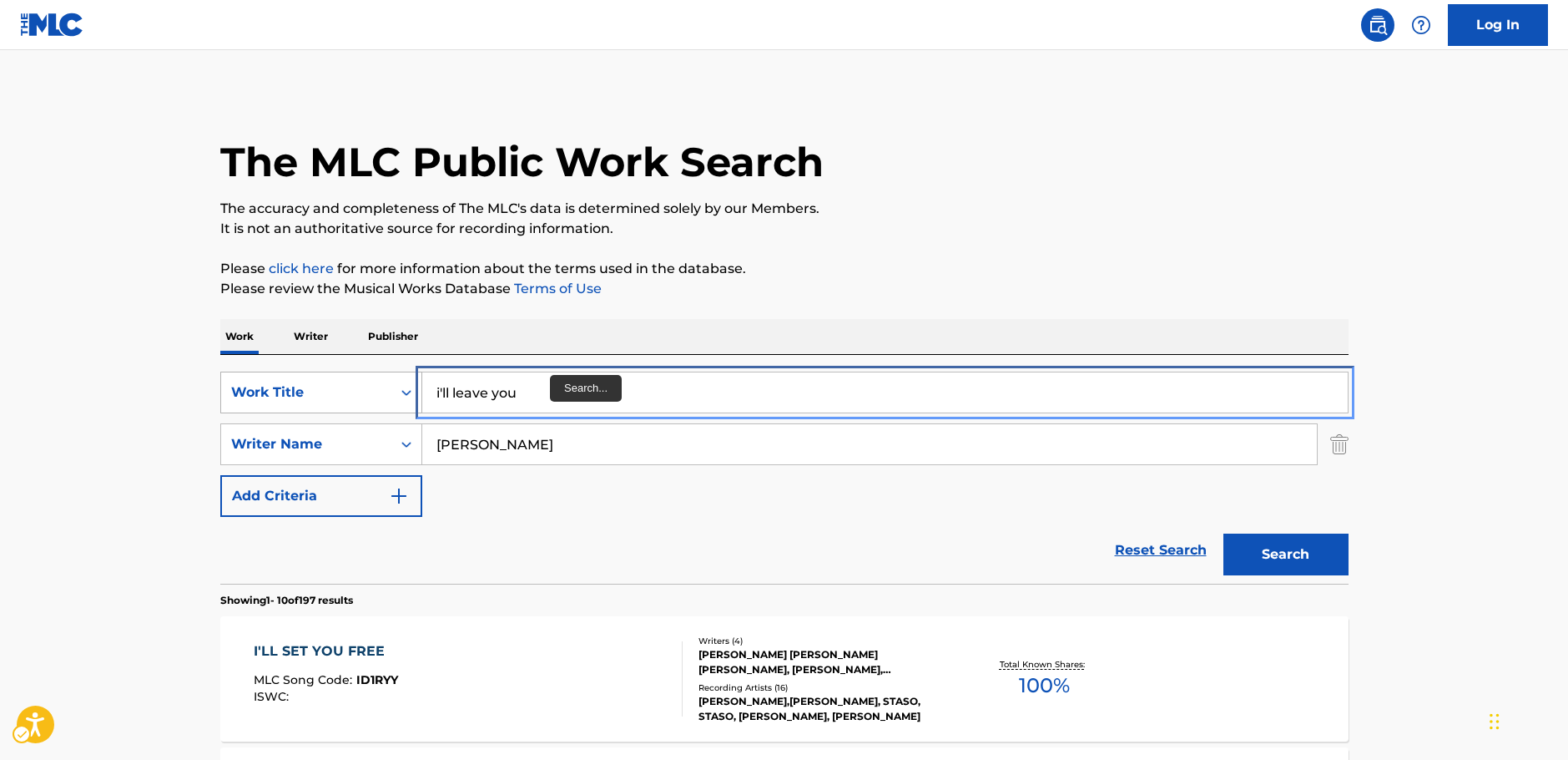
drag, startPoint x: 355, startPoint y: 393, endPoint x: 294, endPoint y: 385, distance: 61.5
click at [300, 387] on div "SearchWithCriteria64d0e439-978e-4b2d-b82b-1fbc814775ac Work Title i'll leave you" at bounding box center [784, 392] width 1129 height 42
paste input "GEU DAI SON NOH A YO"
type input "GEU DAI SON NOH A YO"
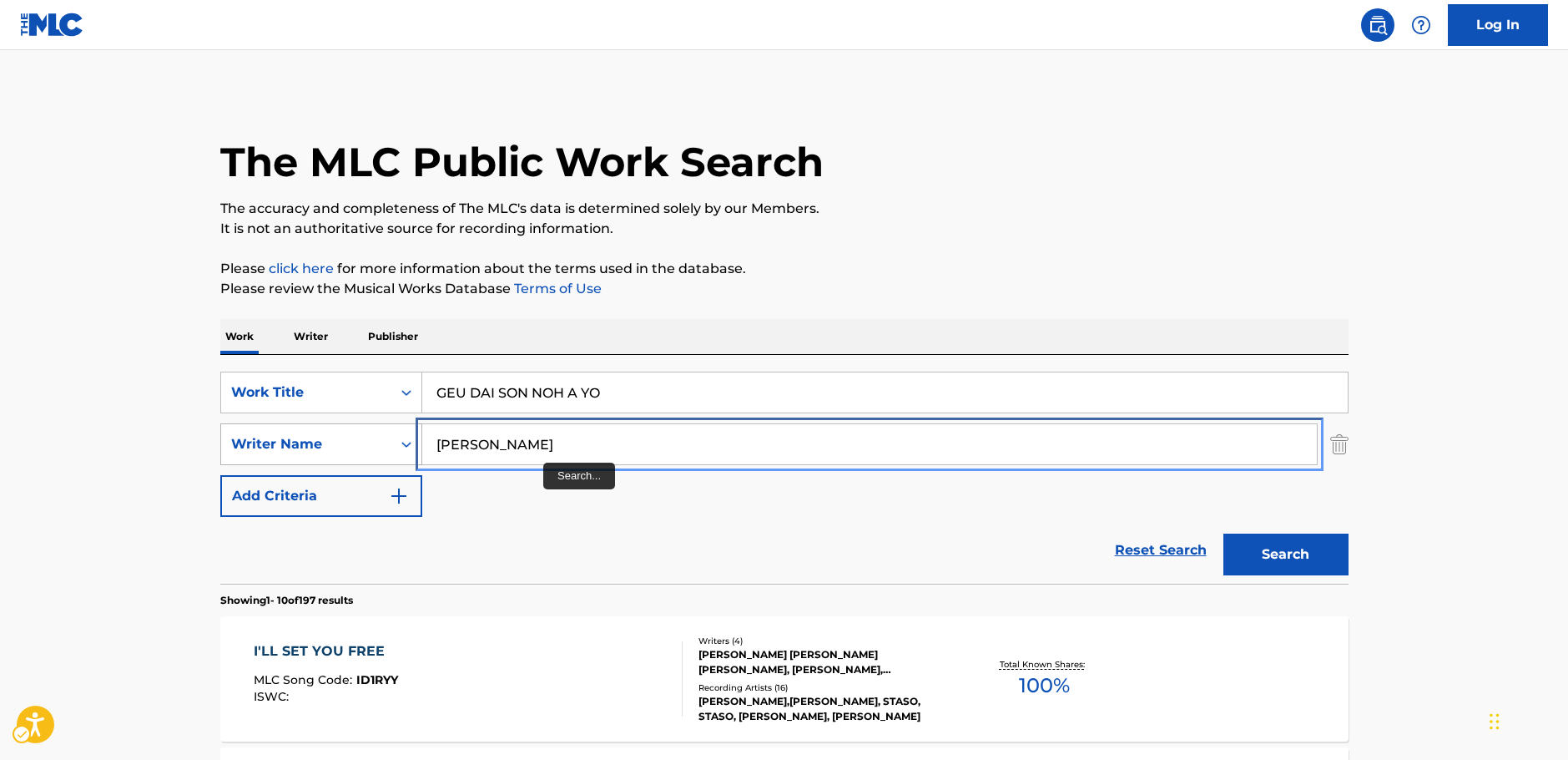
drag, startPoint x: 356, startPoint y: 451, endPoint x: 316, endPoint y: 451, distance: 40.0
click at [316, 451] on div "SearchWithCriteriab2e0b58b-d365-4784-97a9-827367195c12 Writer Name [PERSON_NAME]" at bounding box center [784, 444] width 1129 height 42
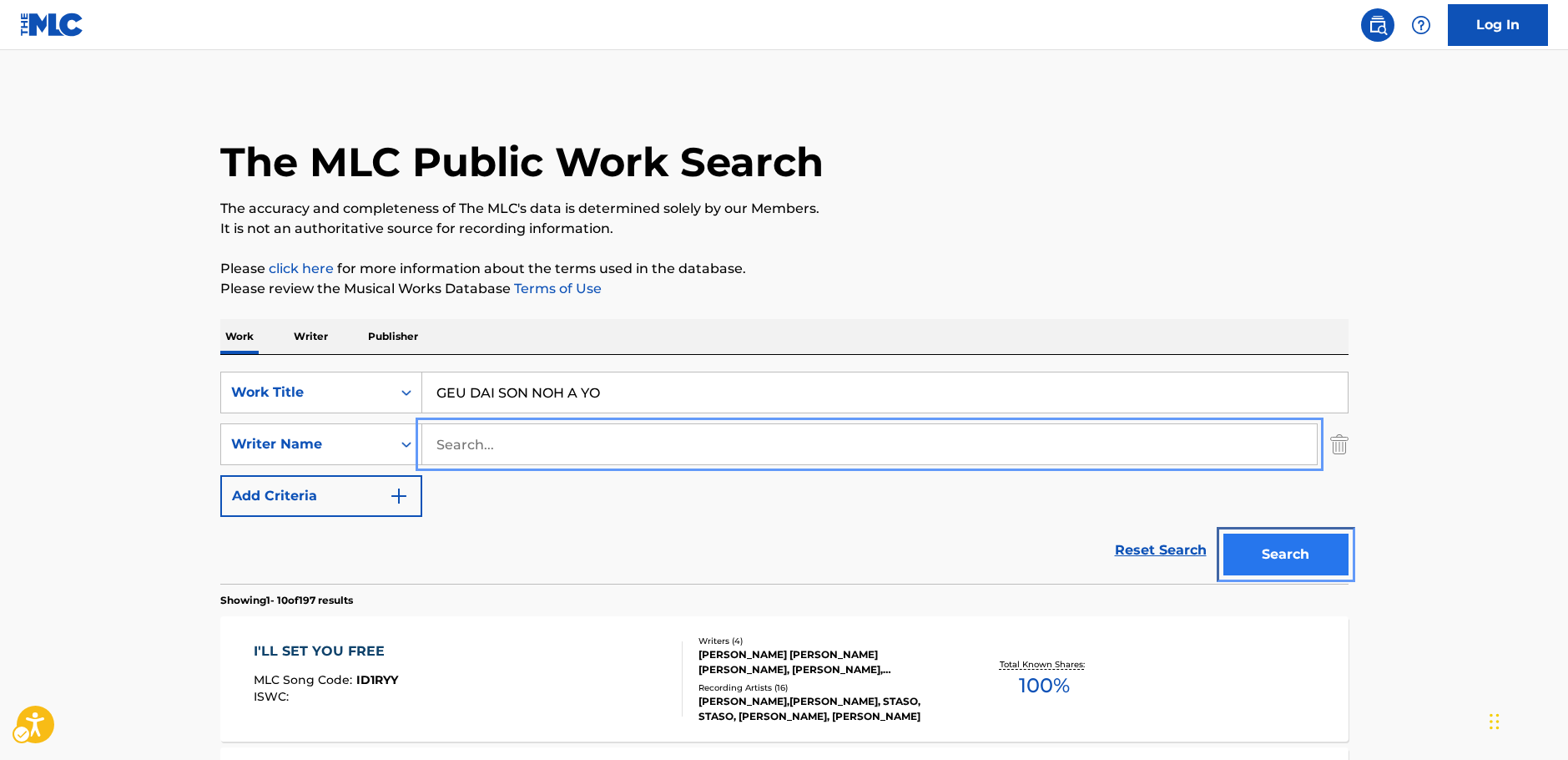
click at [1268, 552] on button "Search" at bounding box center [1286, 554] width 126 height 42
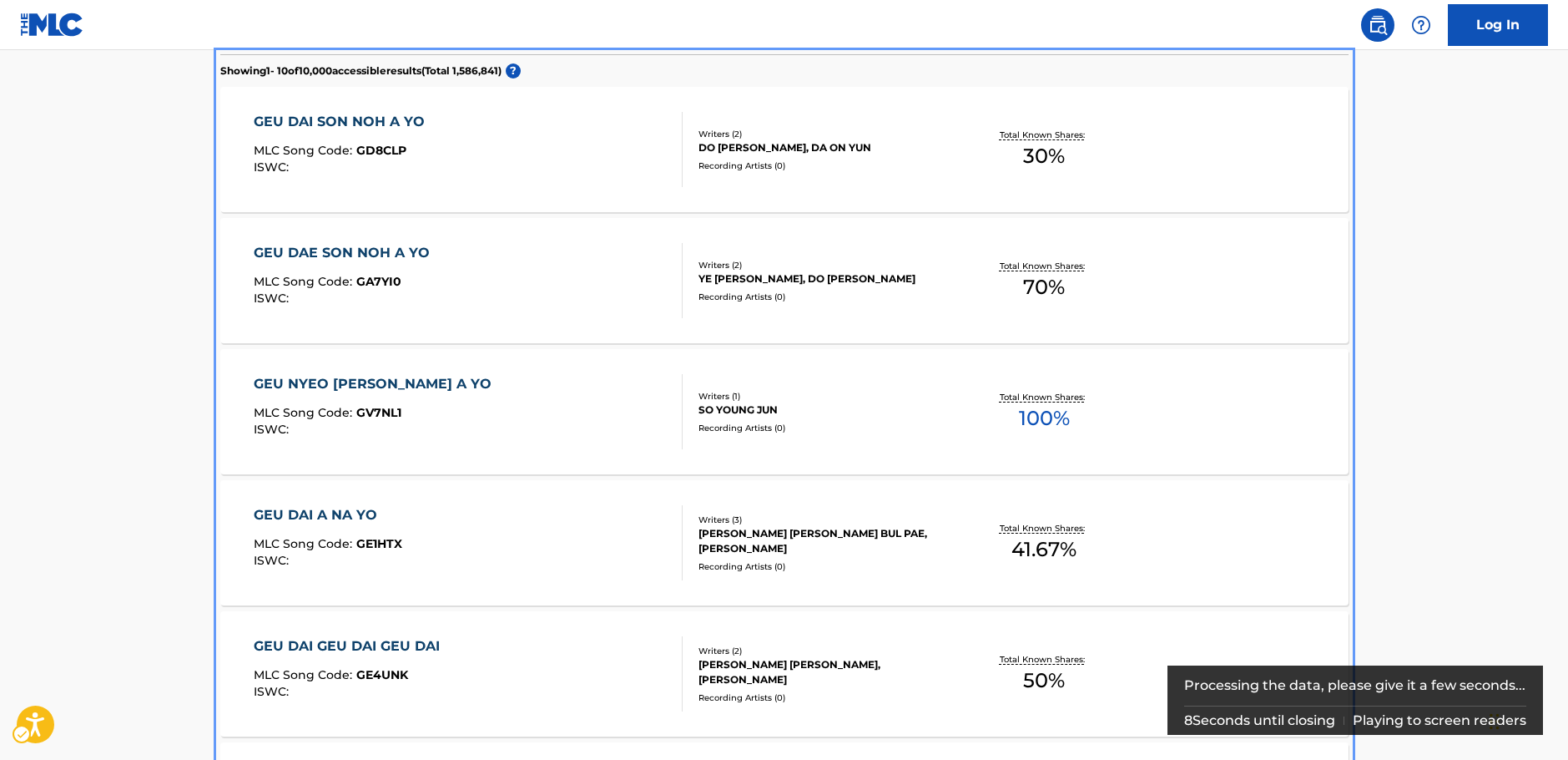
scroll to position [500, 0]
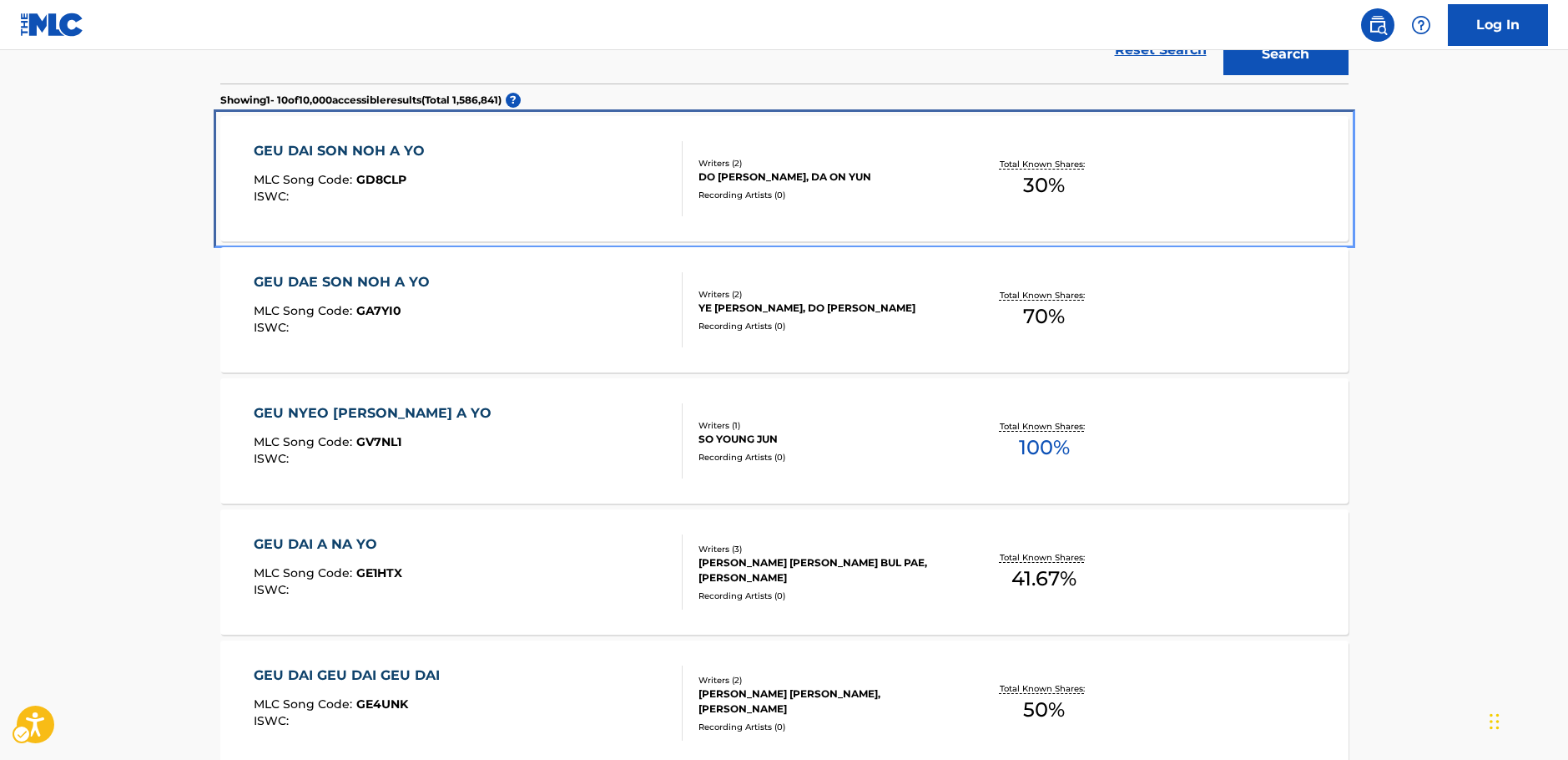
click at [626, 186] on div "GEU DAI SON NOH A YO MLC Song Code : GD8CLP ISWC :" at bounding box center [468, 179] width 429 height 75
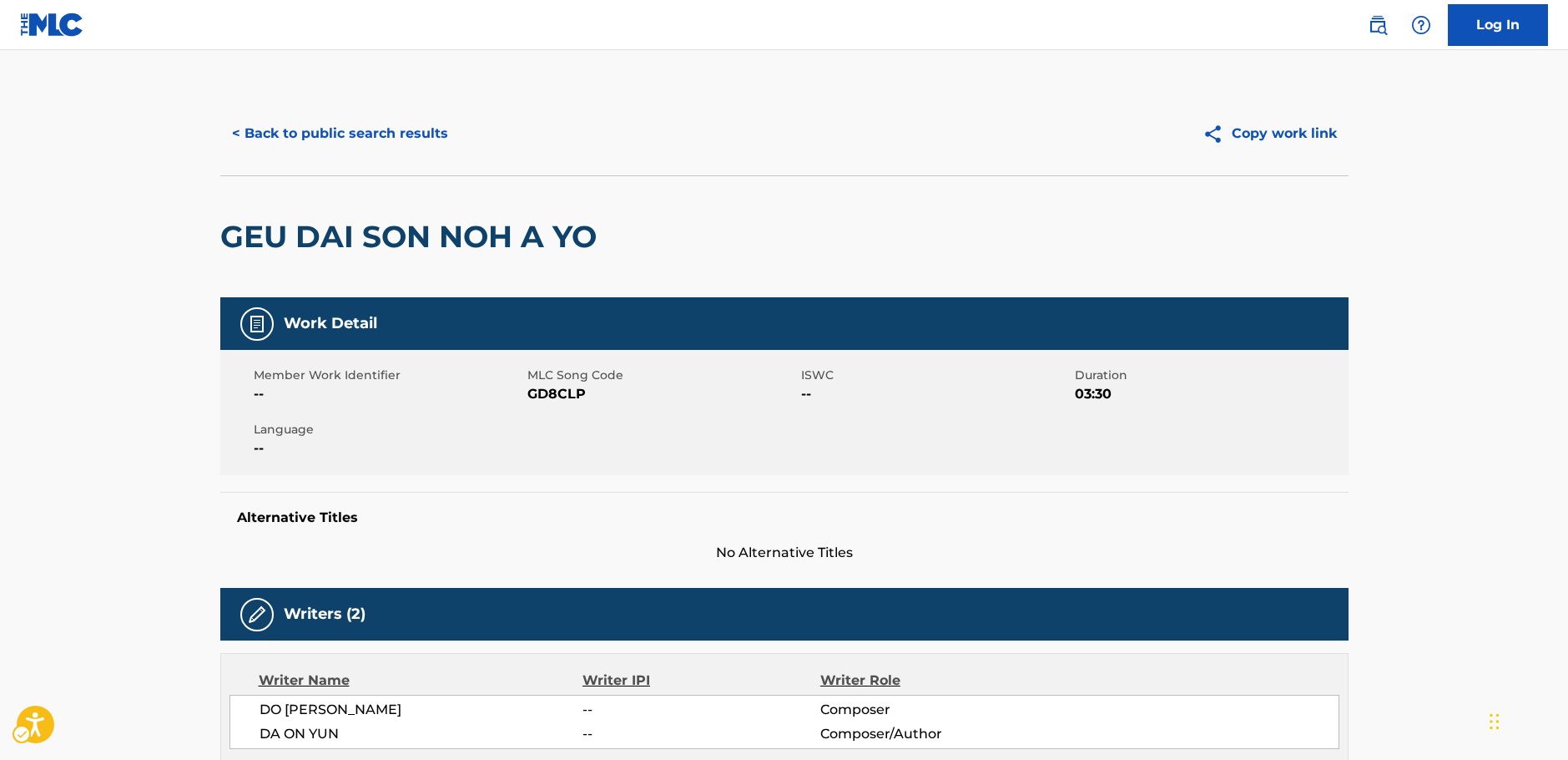
click at [553, 394] on span "MLC Song Code - GD8CLP" at bounding box center [662, 394] width 269 height 20
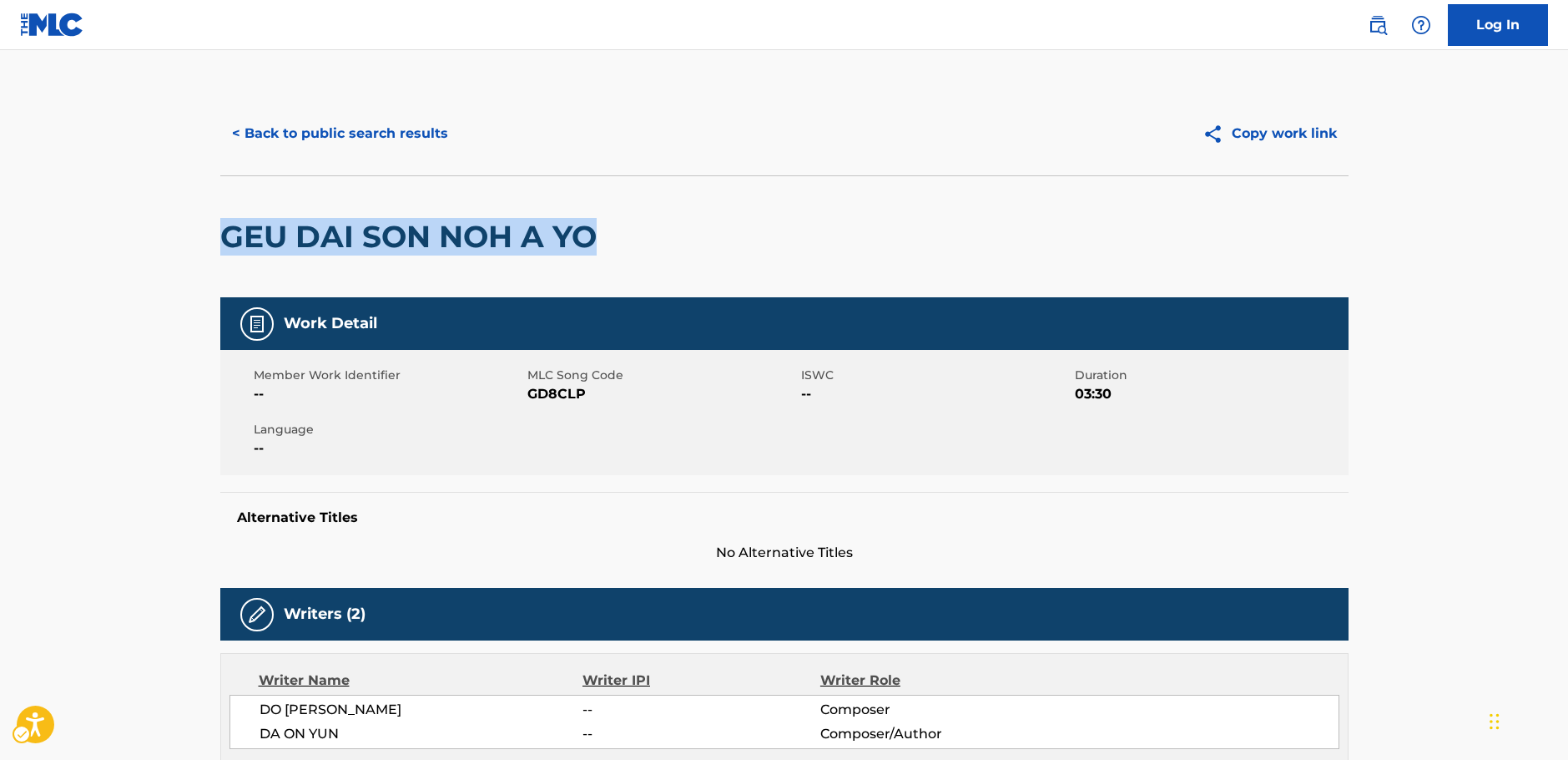
drag, startPoint x: 615, startPoint y: 230, endPoint x: 239, endPoint y: 245, distance: 376.3
click at [228, 240] on div "GEU DAI SON NOH A YO" at bounding box center [784, 236] width 1129 height 122
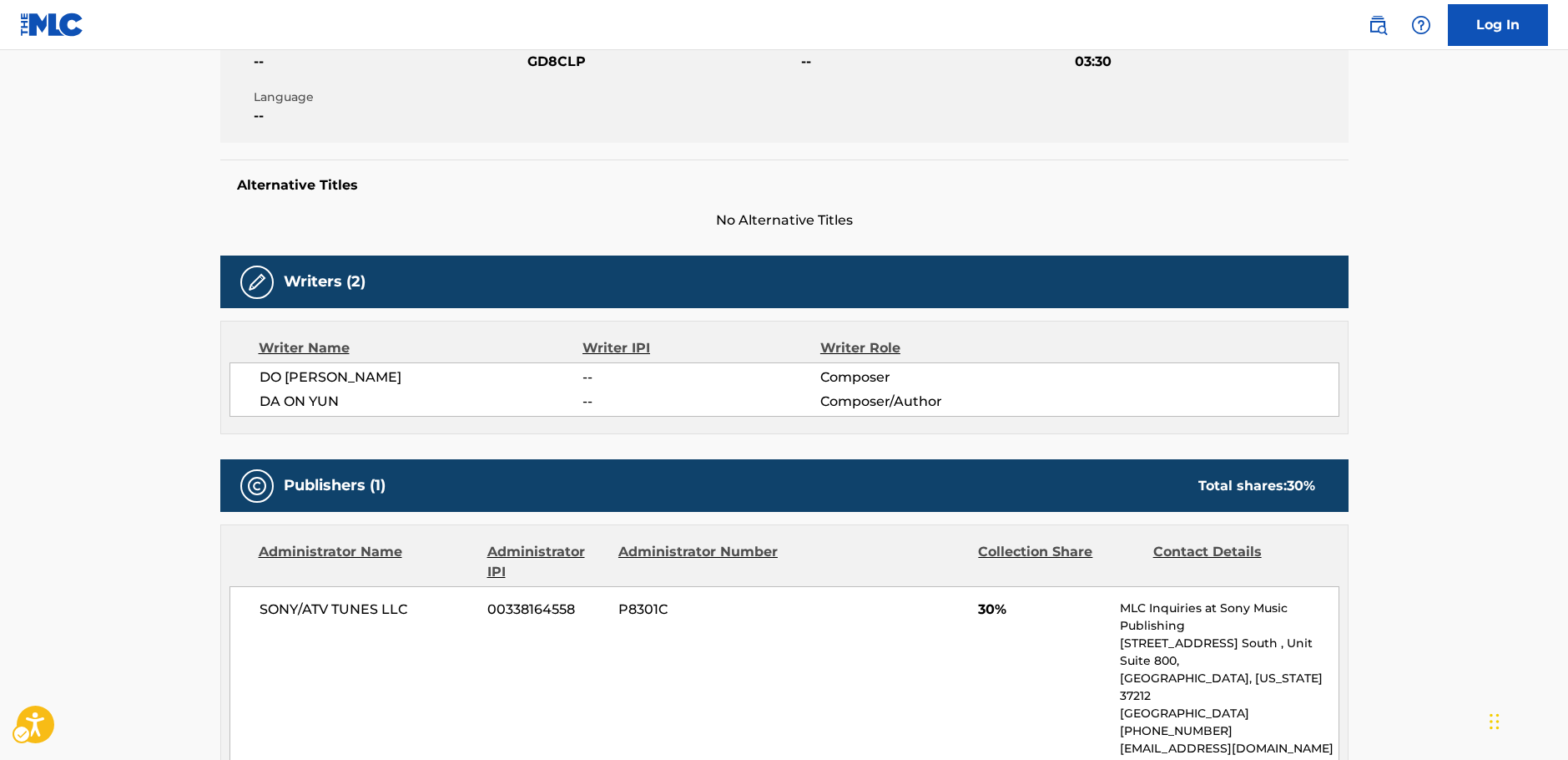
scroll to position [333, 0]
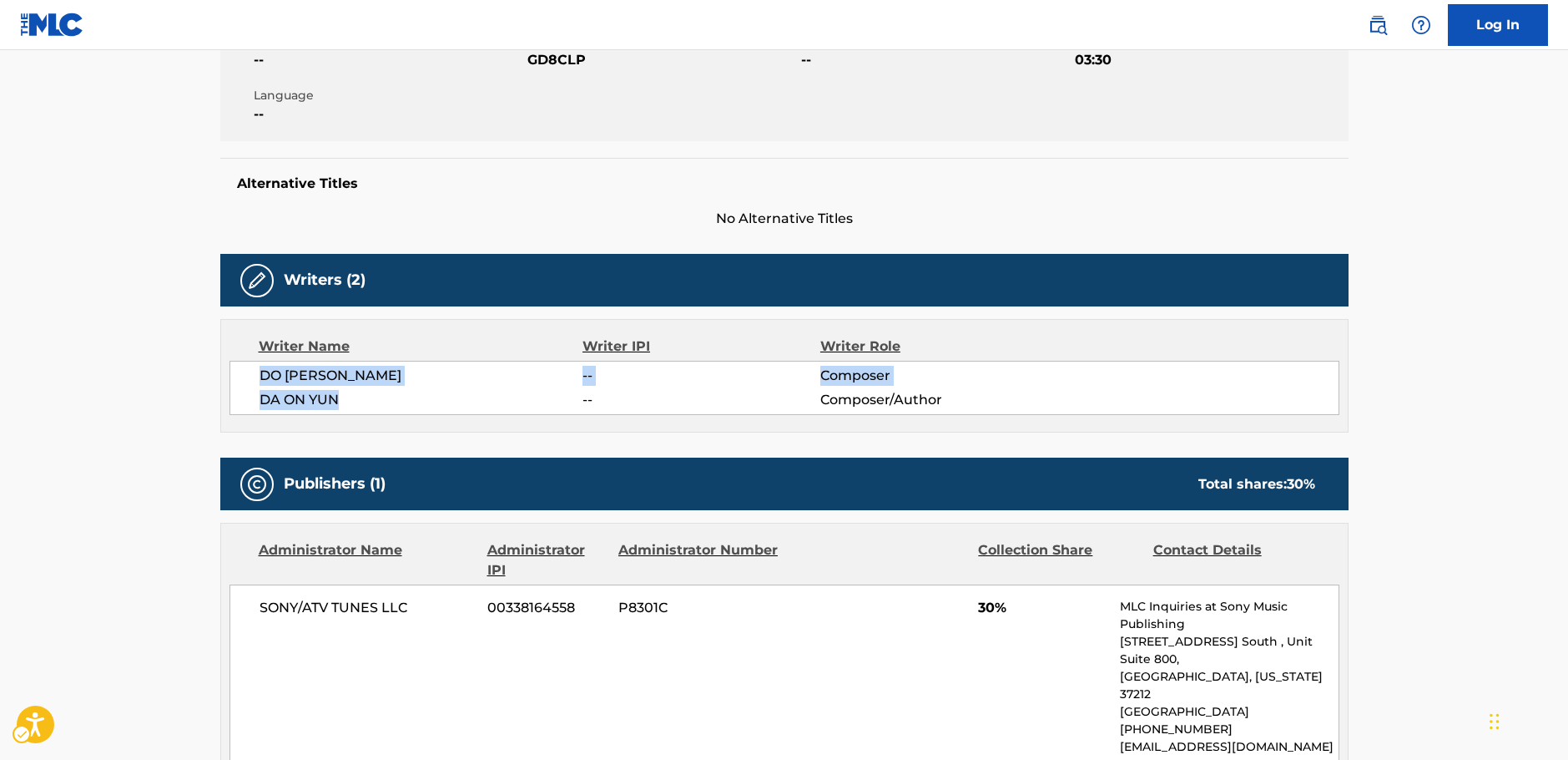
drag, startPoint x: 360, startPoint y: 397, endPoint x: 264, endPoint y: 382, distance: 97.2
click at [264, 382] on div "DO [PERSON_NAME] -- Composer DA ON [PERSON_NAME] -- Composer/Author" at bounding box center [784, 387] width 1110 height 54
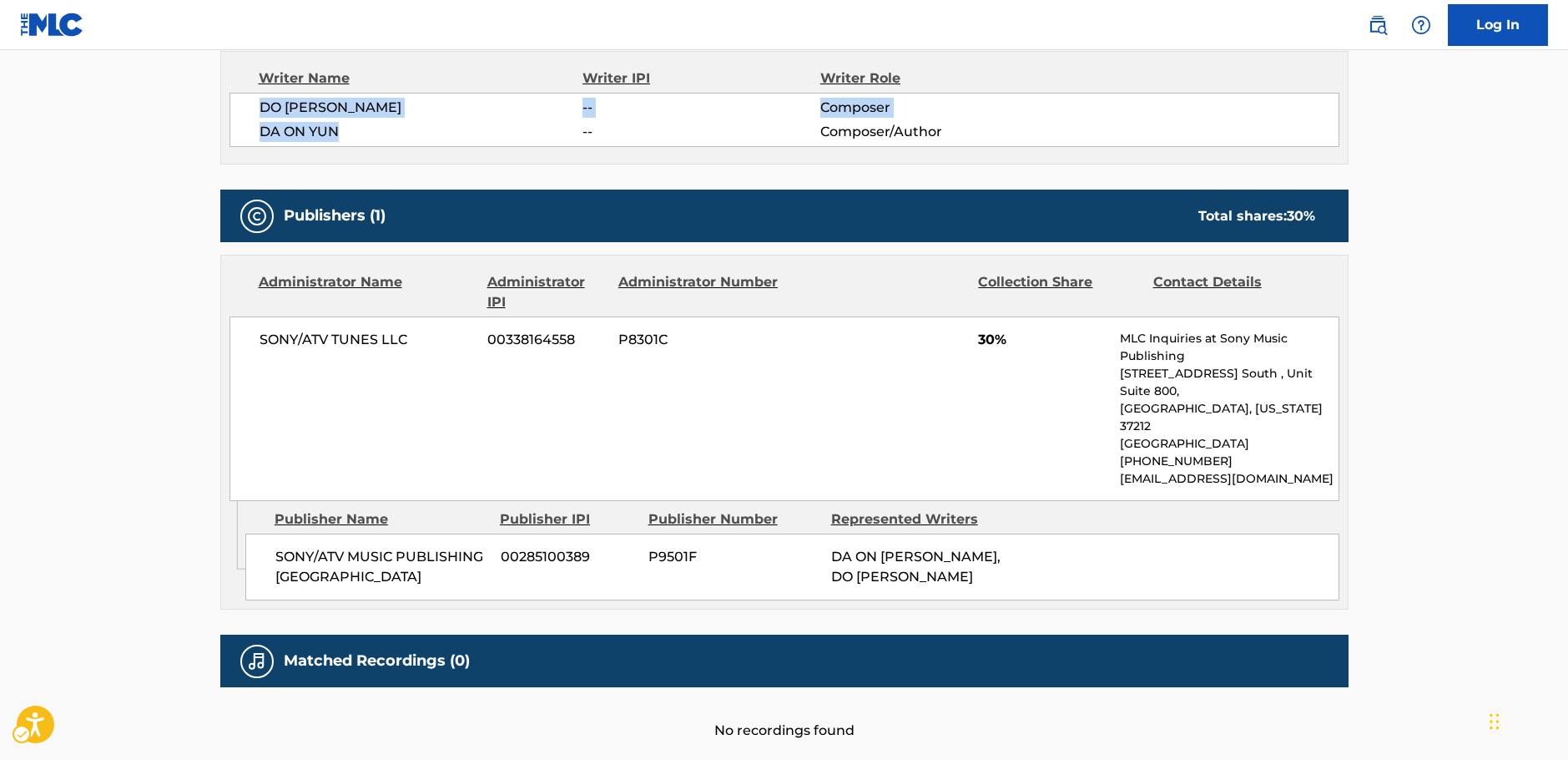
scroll to position [653, 0]
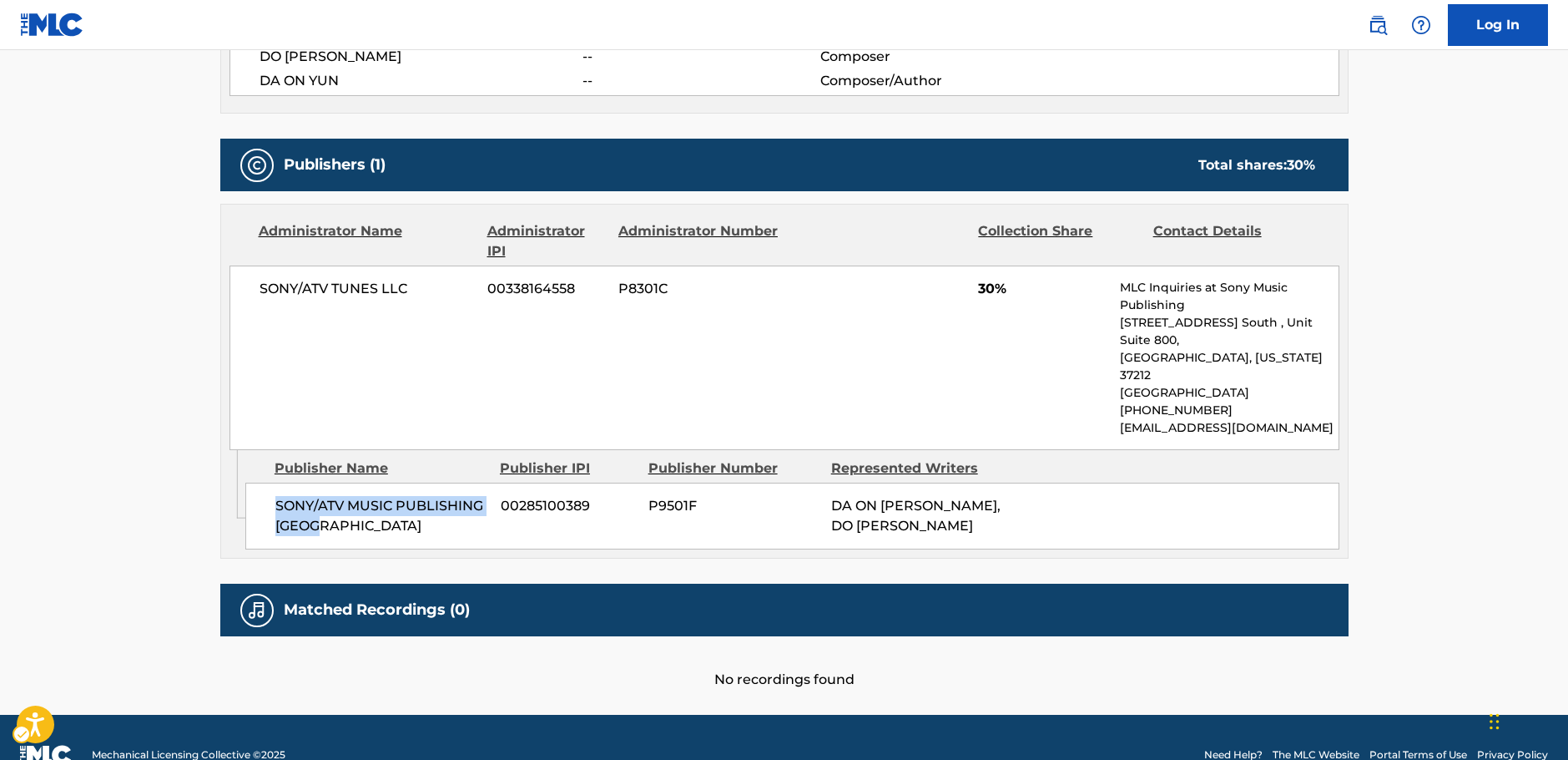
drag, startPoint x: 353, startPoint y: 495, endPoint x: 279, endPoint y: 476, distance: 76.4
click at [279, 496] on span "SONY/ATV MUSIC PUBLISHING [GEOGRAPHIC_DATA]" at bounding box center [381, 516] width 213 height 40
drag, startPoint x: 414, startPoint y: 297, endPoint x: 259, endPoint y: 302, distance: 155.1
click at [259, 302] on div "SONY/ATV TUNES LLC 00338164558 P8301C 30% MLC Inquiries at Sony Music Publishin…" at bounding box center [784, 357] width 1110 height 184
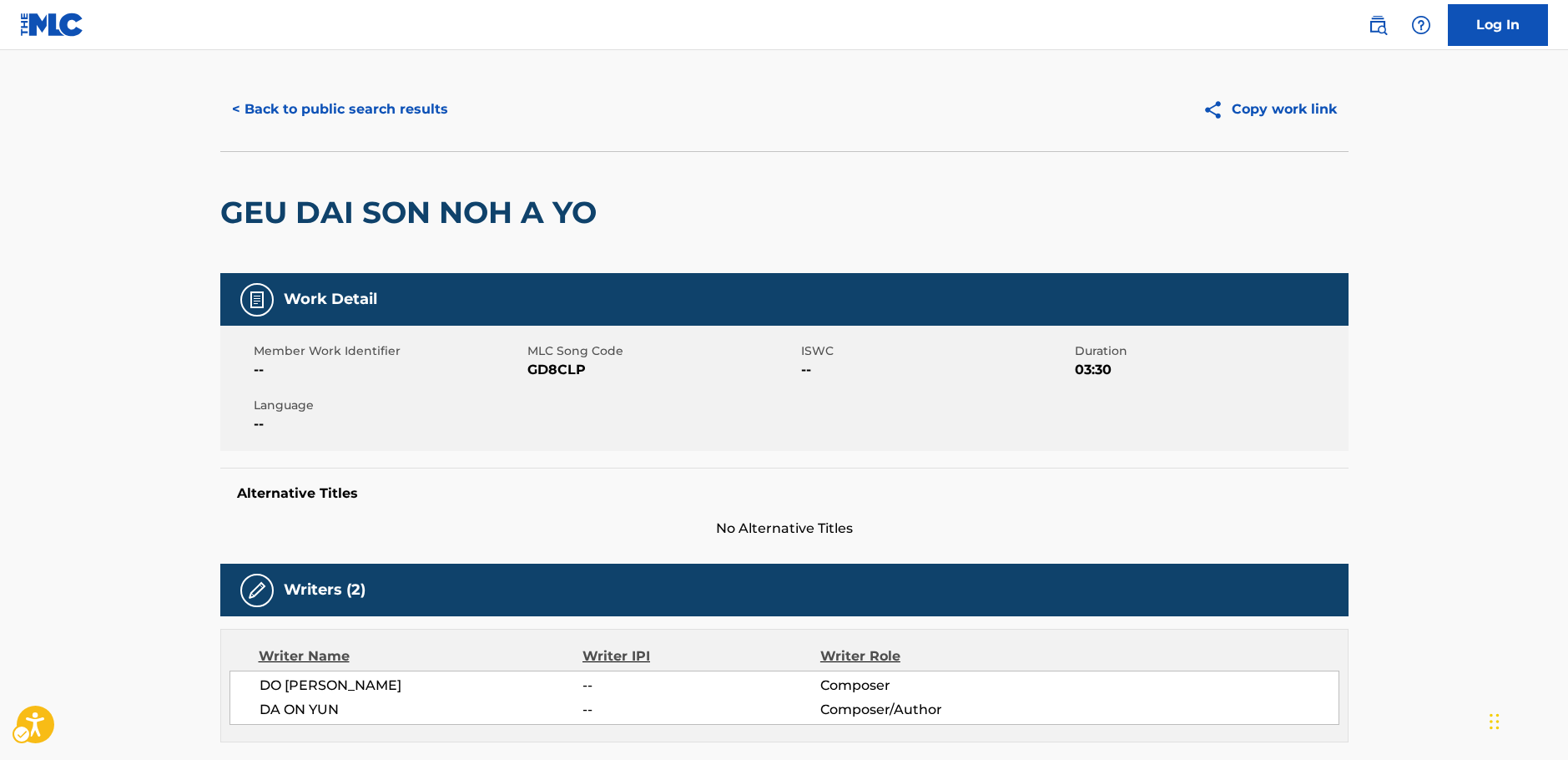
scroll to position [0, 0]
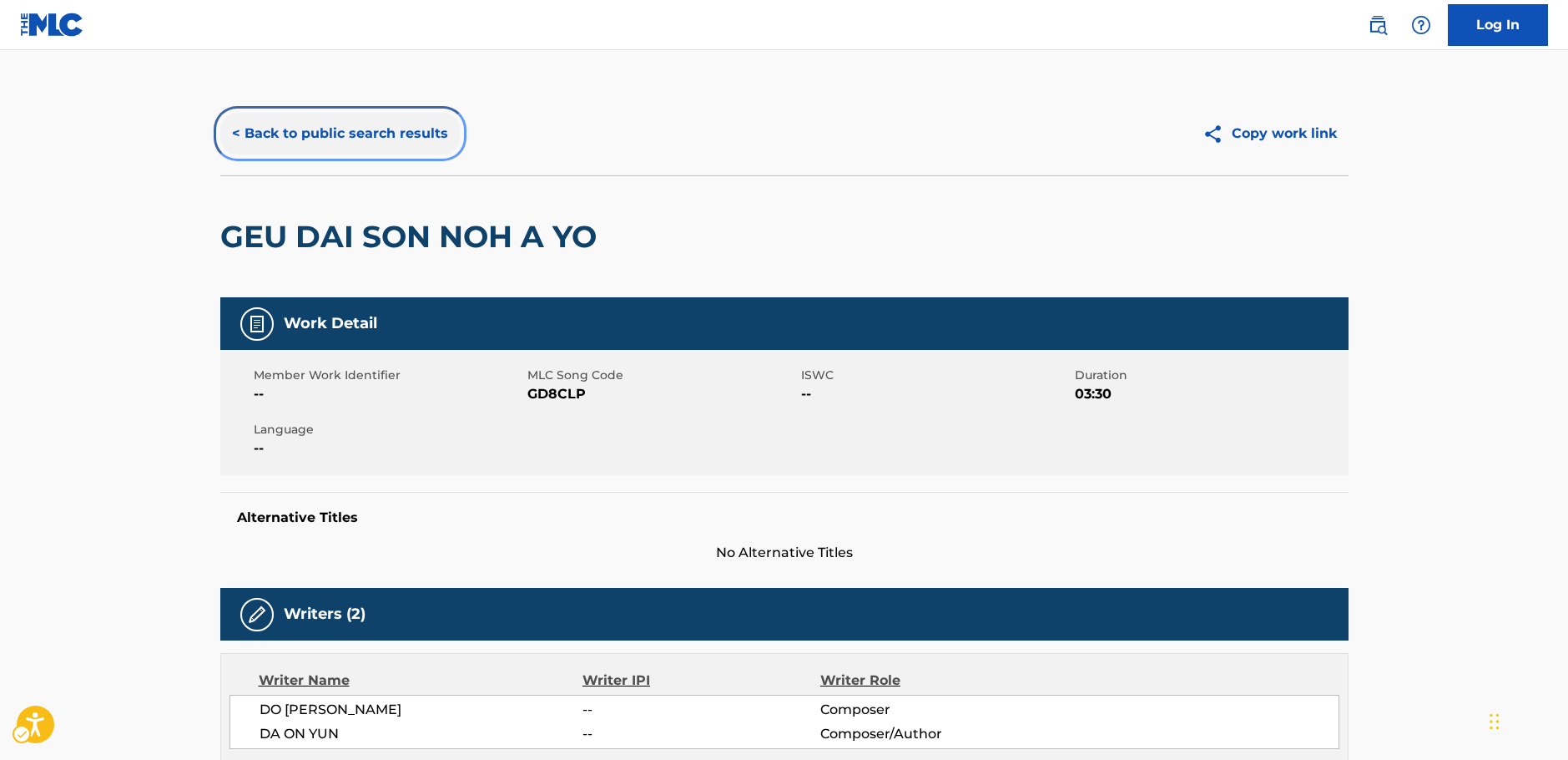
click at [334, 128] on button "< Back to public search results" at bounding box center [340, 134] width 239 height 42
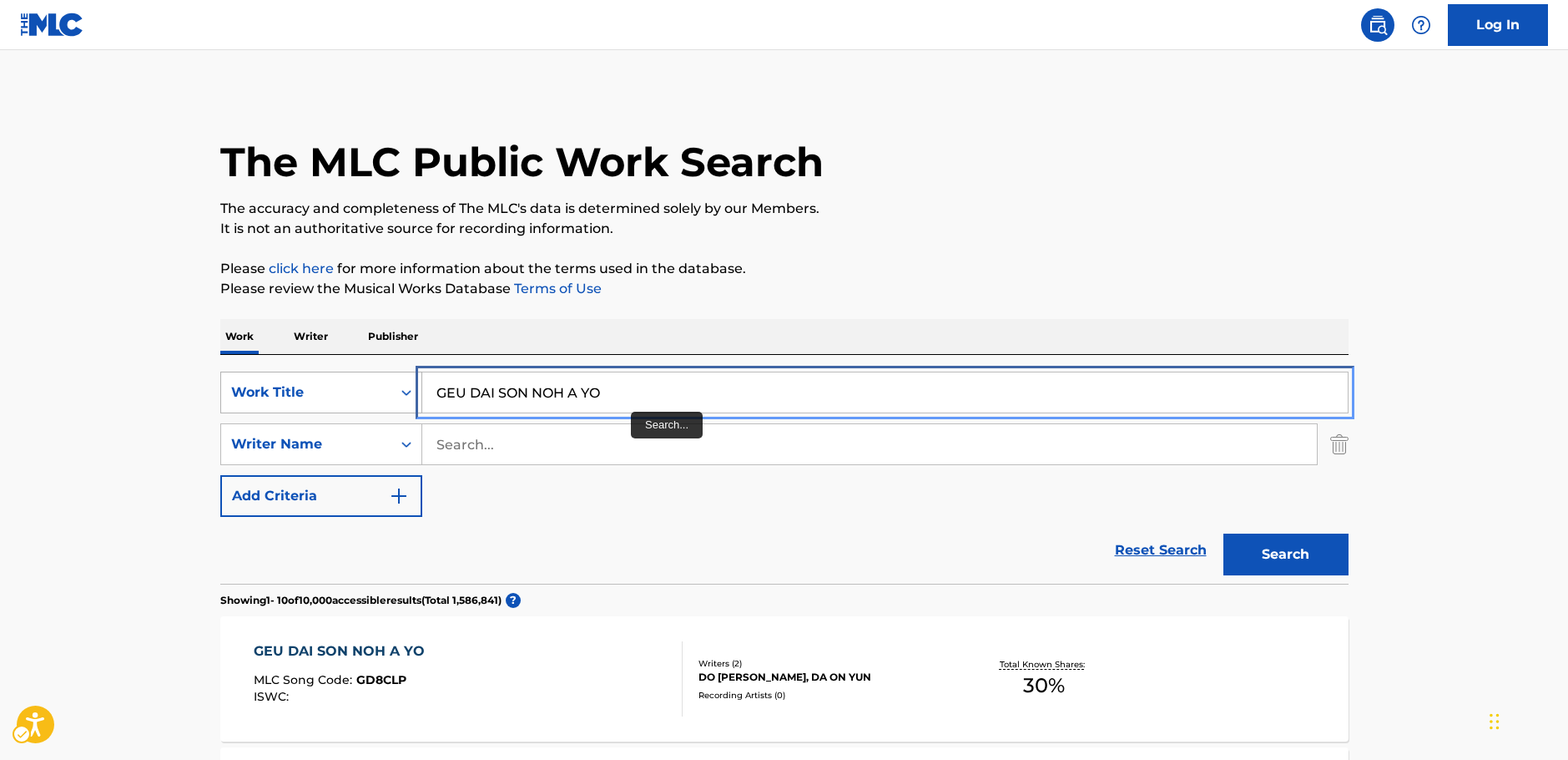
paste input "one"
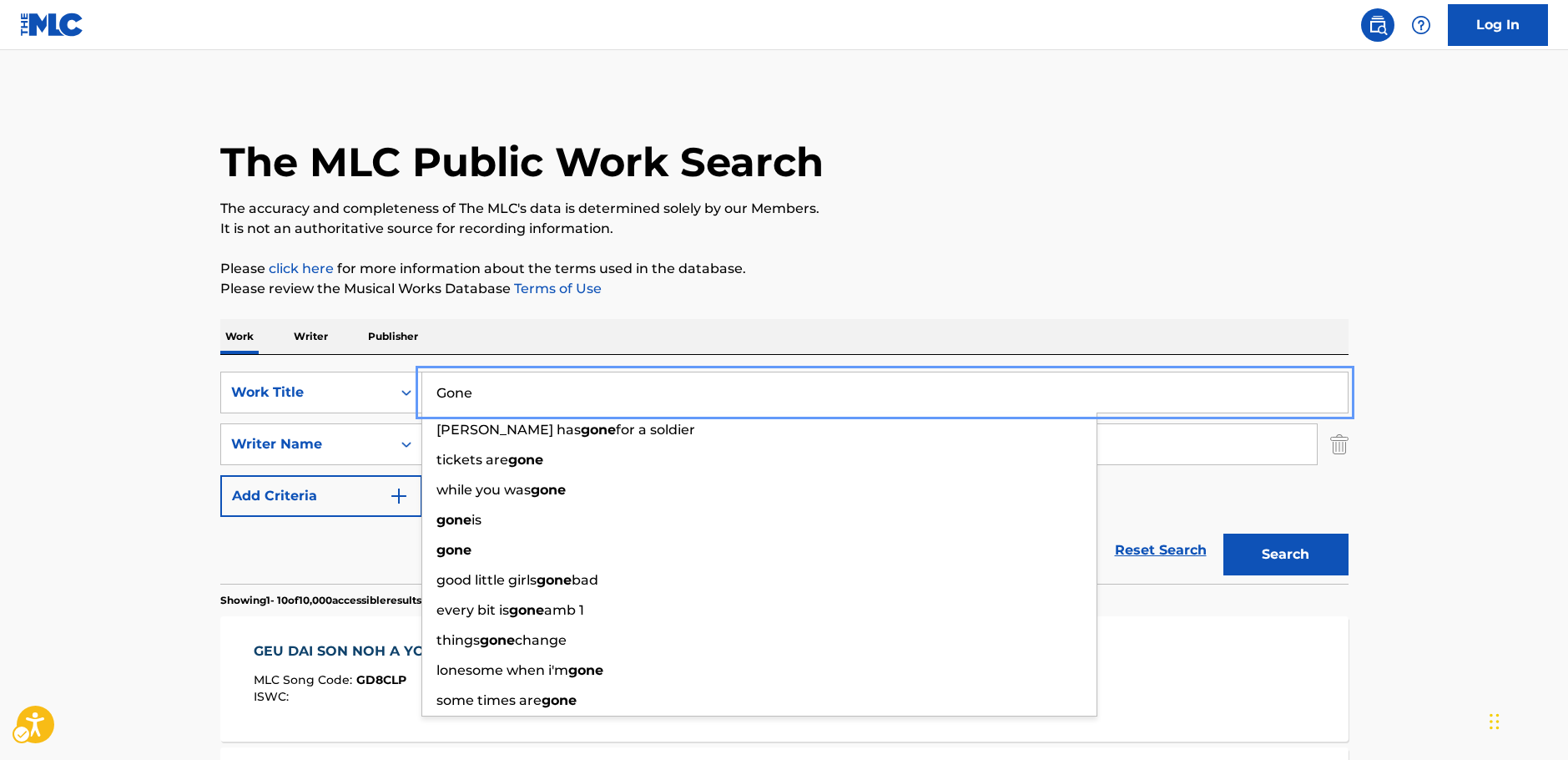
type input "Gone"
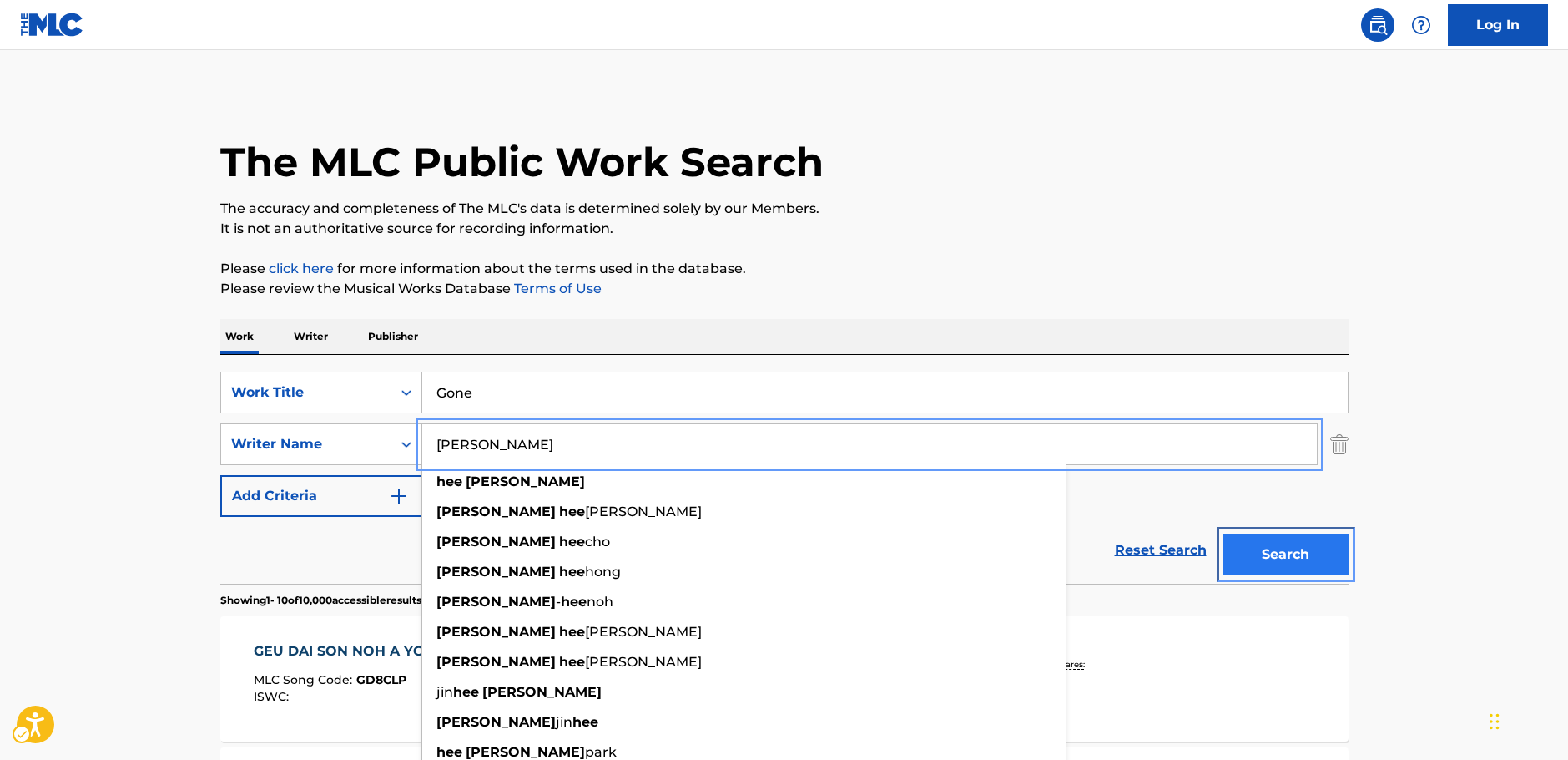
drag, startPoint x: 1266, startPoint y: 548, endPoint x: 1294, endPoint y: 522, distance: 38.2
click at [1265, 548] on button "Search" at bounding box center [1286, 554] width 126 height 42
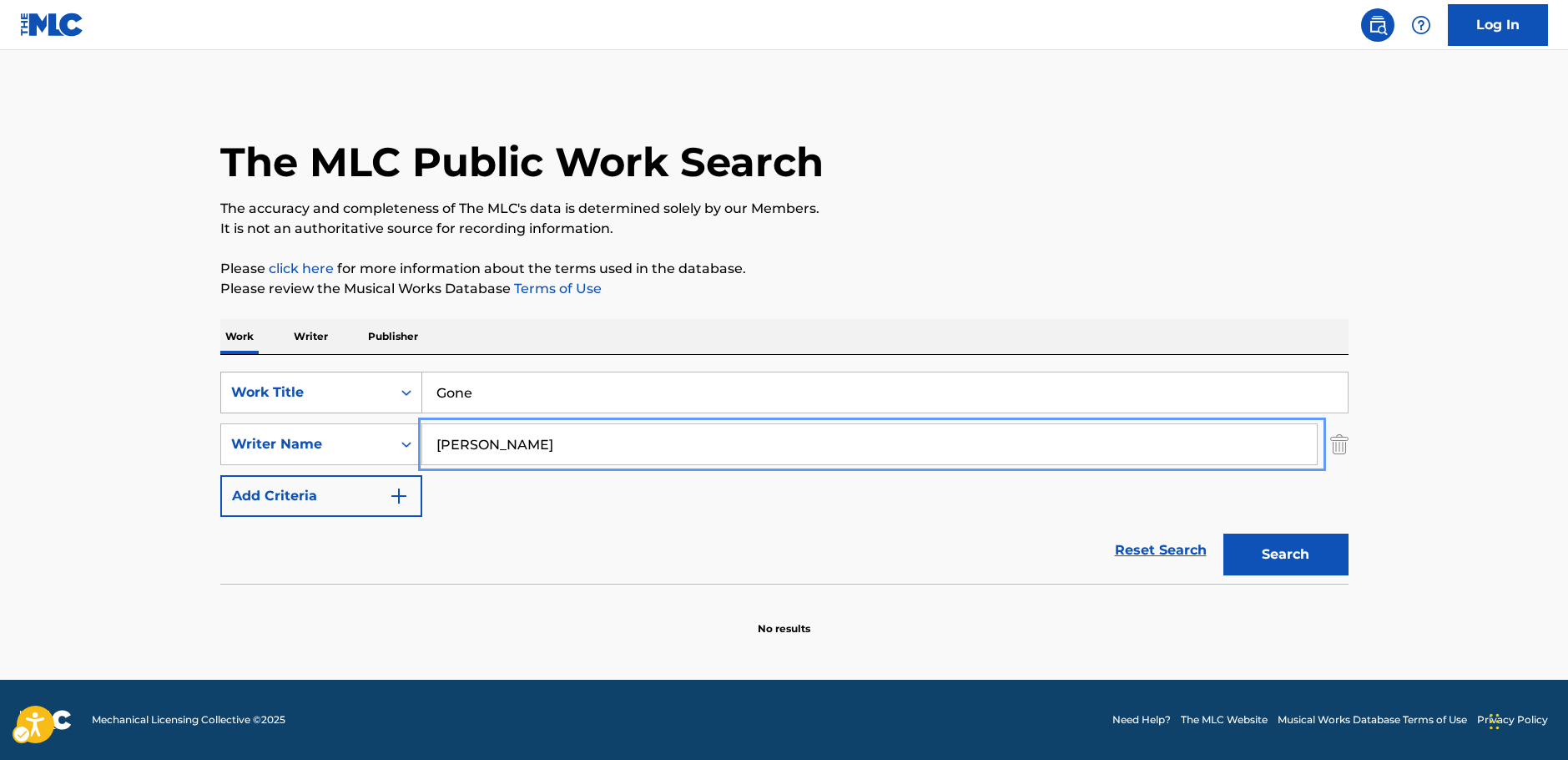
drag, startPoint x: 507, startPoint y: 443, endPoint x: 360, endPoint y: 403, distance: 152.3
click at [361, 454] on div "SearchWithCriteriab2e0b58b-d365-4784-97a9-827367195c12 Writer Name [PERSON_NAME]" at bounding box center [784, 444] width 1129 height 42
paste input "KYUNGHEE"
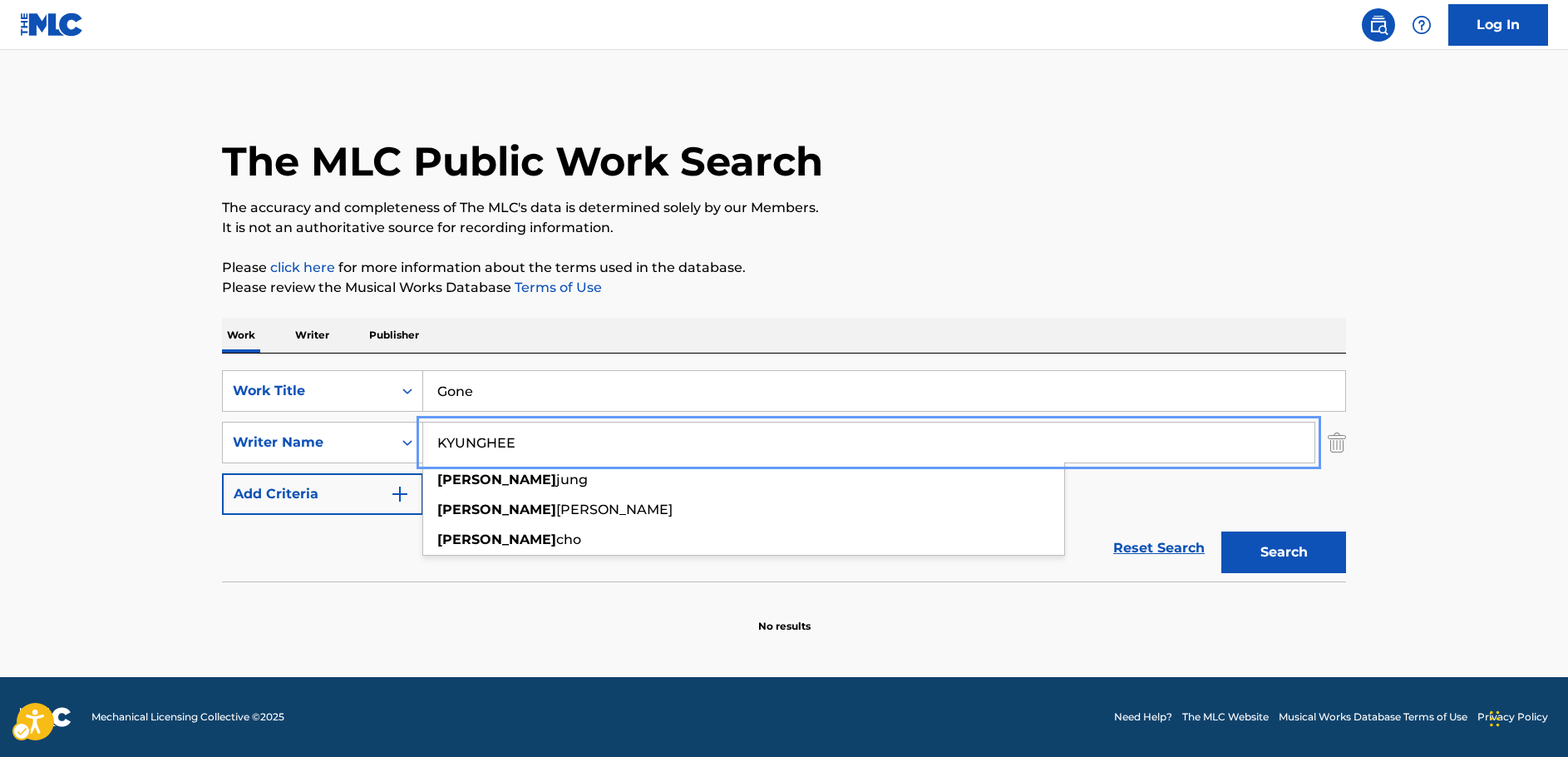
type input "KYUNGHEE"
click at [1300, 566] on button "Search" at bounding box center [1283, 552] width 125 height 41
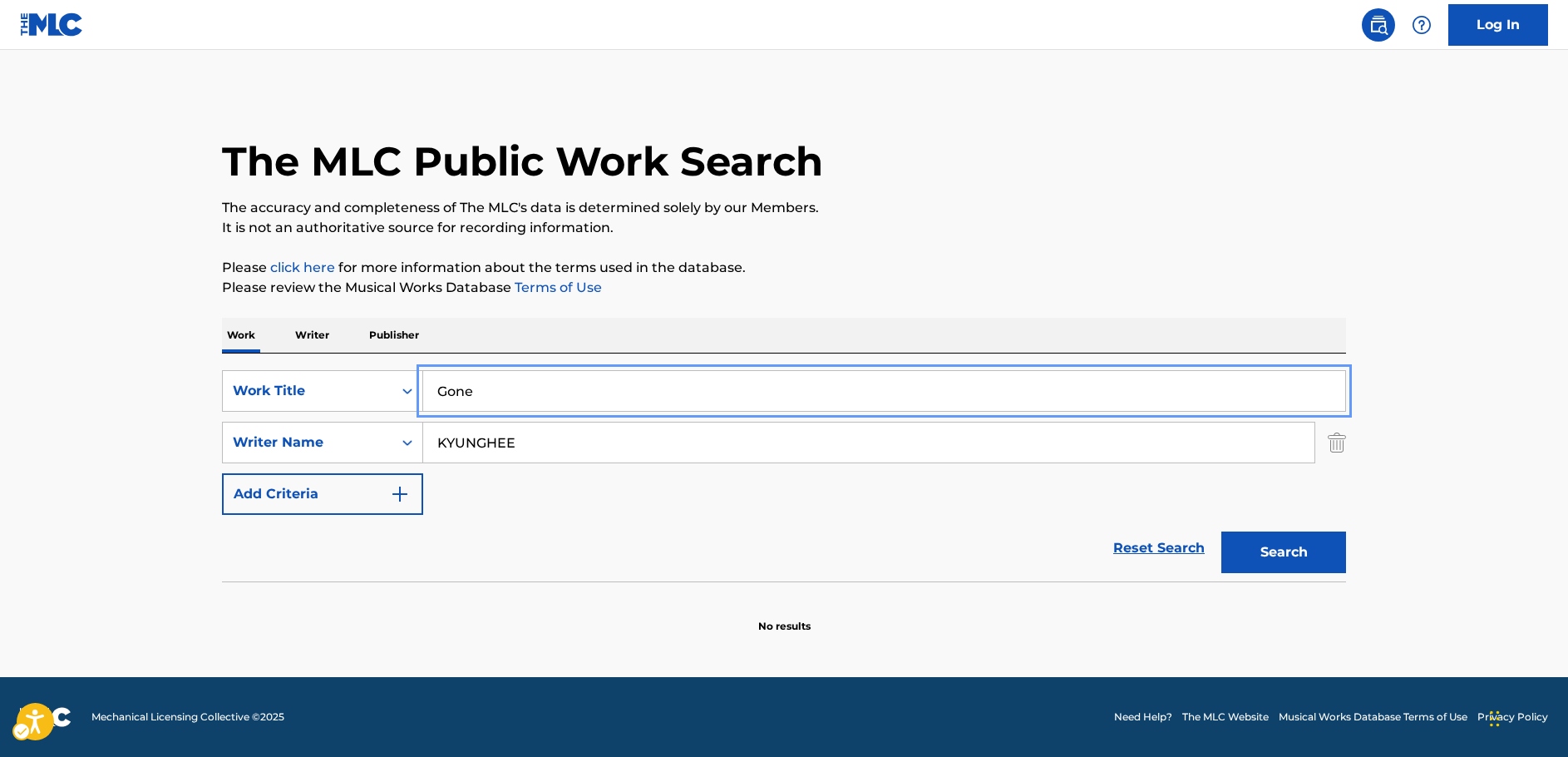
drag, startPoint x: 307, startPoint y: 393, endPoint x: 215, endPoint y: 378, distance: 93.2
click at [305, 393] on div "SearchWithCriteria64d0e439-978e-4b2d-b82b-1fbc814775ac Work Title Gone" at bounding box center [784, 390] width 1125 height 41
paste input "Let Me Be Ther"
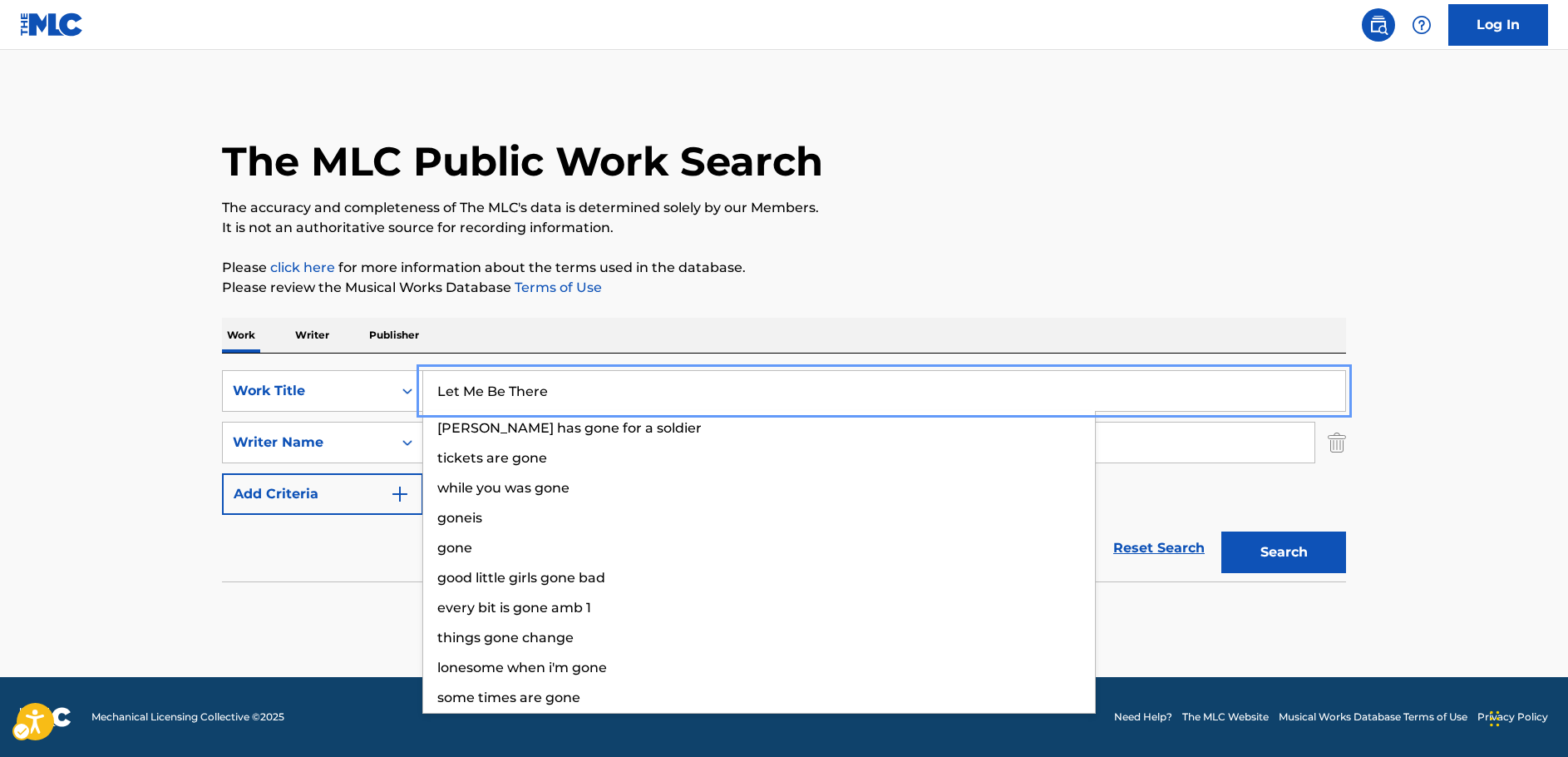
type input "Let Me Be There"
click at [164, 354] on main "The MLC Public Work Search The accuracy and completeness of The MLC's data is d…" at bounding box center [784, 364] width 1568 height 627
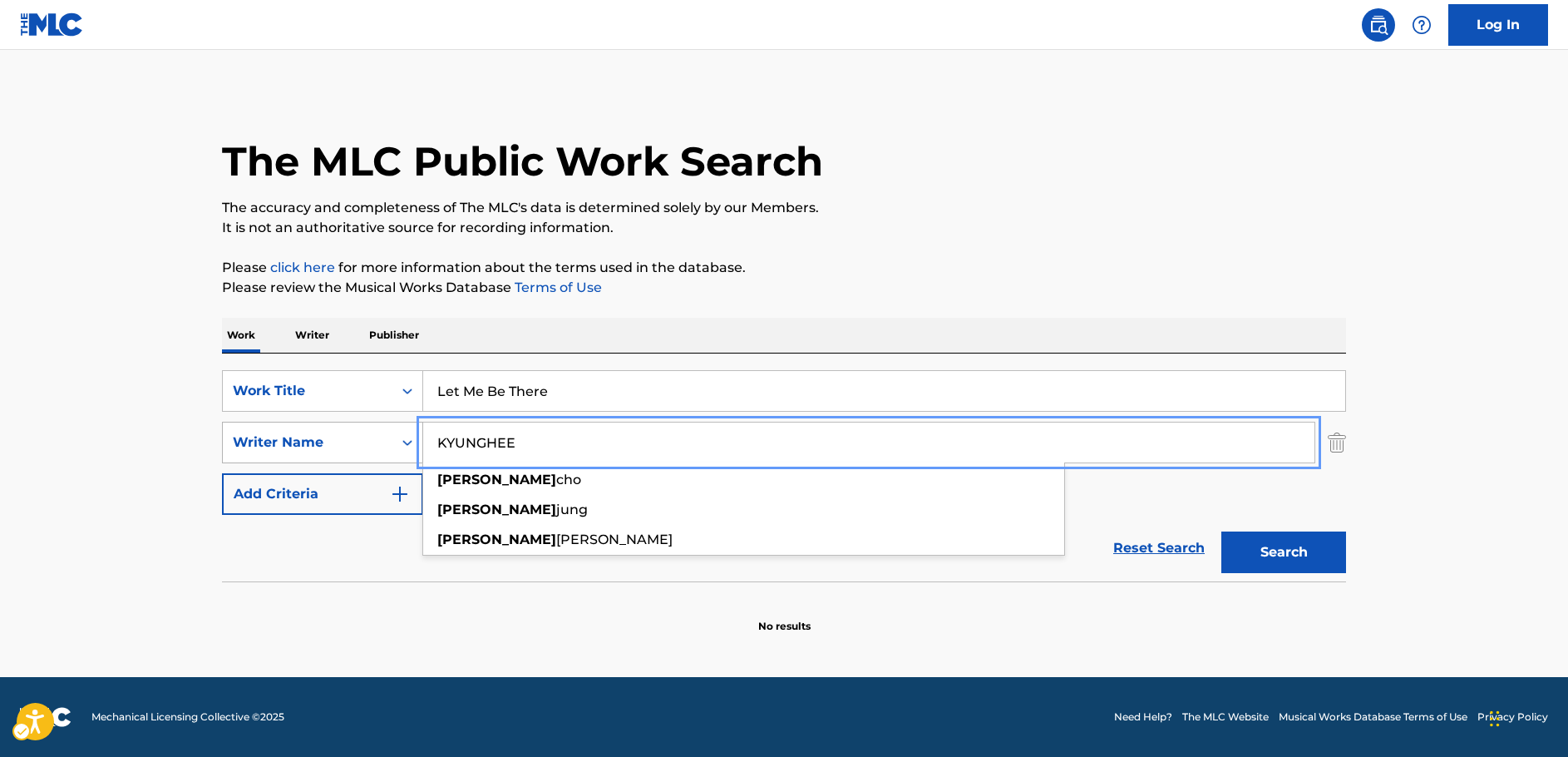
drag, startPoint x: 538, startPoint y: 444, endPoint x: 292, endPoint y: 443, distance: 246.0
click at [292, 443] on div "SearchWithCriteriab2e0b58b-d365-4784-97a9-827367195c12 Writer Name [PERSON_NAME…" at bounding box center [784, 443] width 1125 height 41
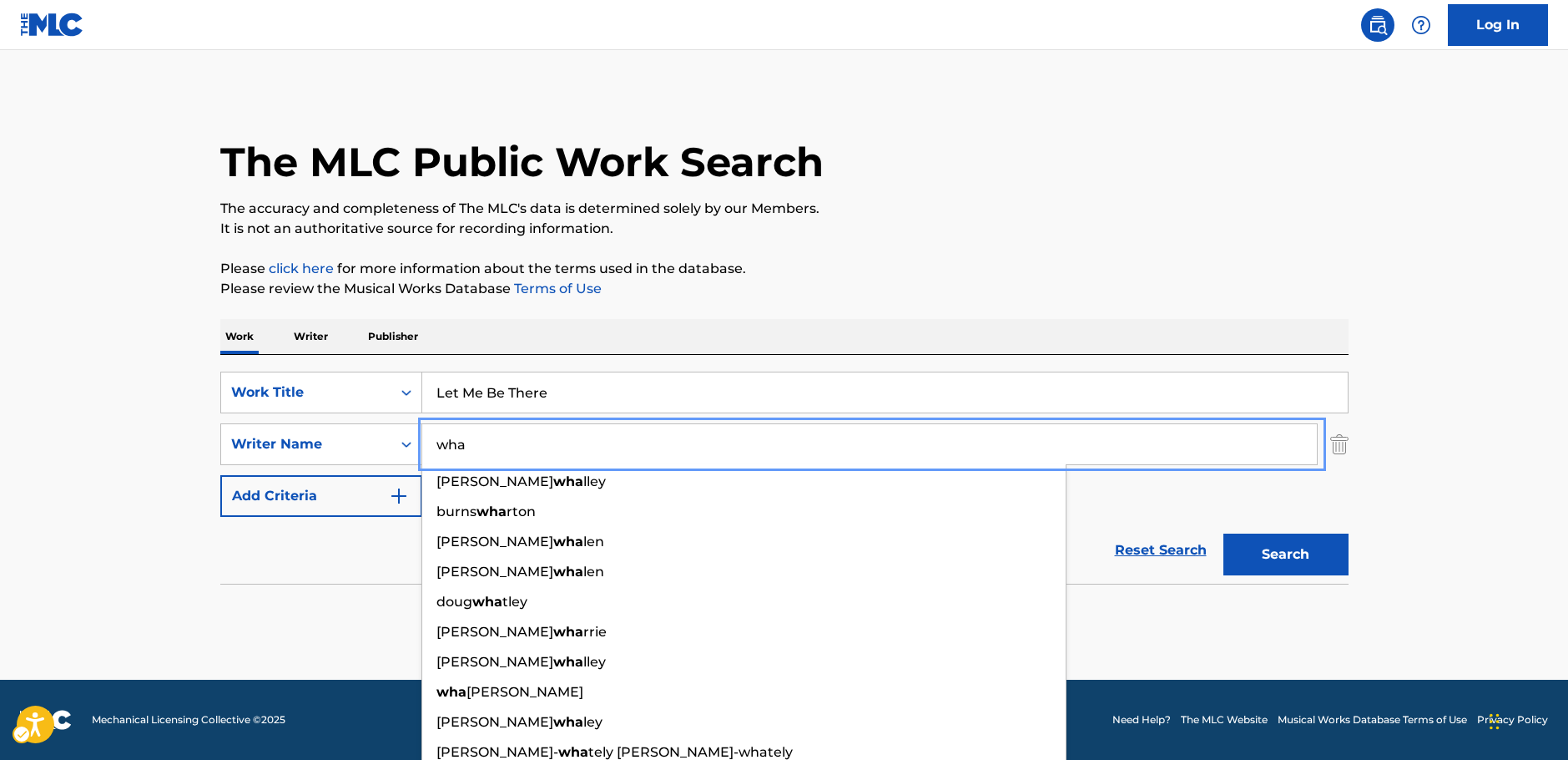
type input "wha"
click at [1302, 545] on button "Search" at bounding box center [1286, 554] width 126 height 42
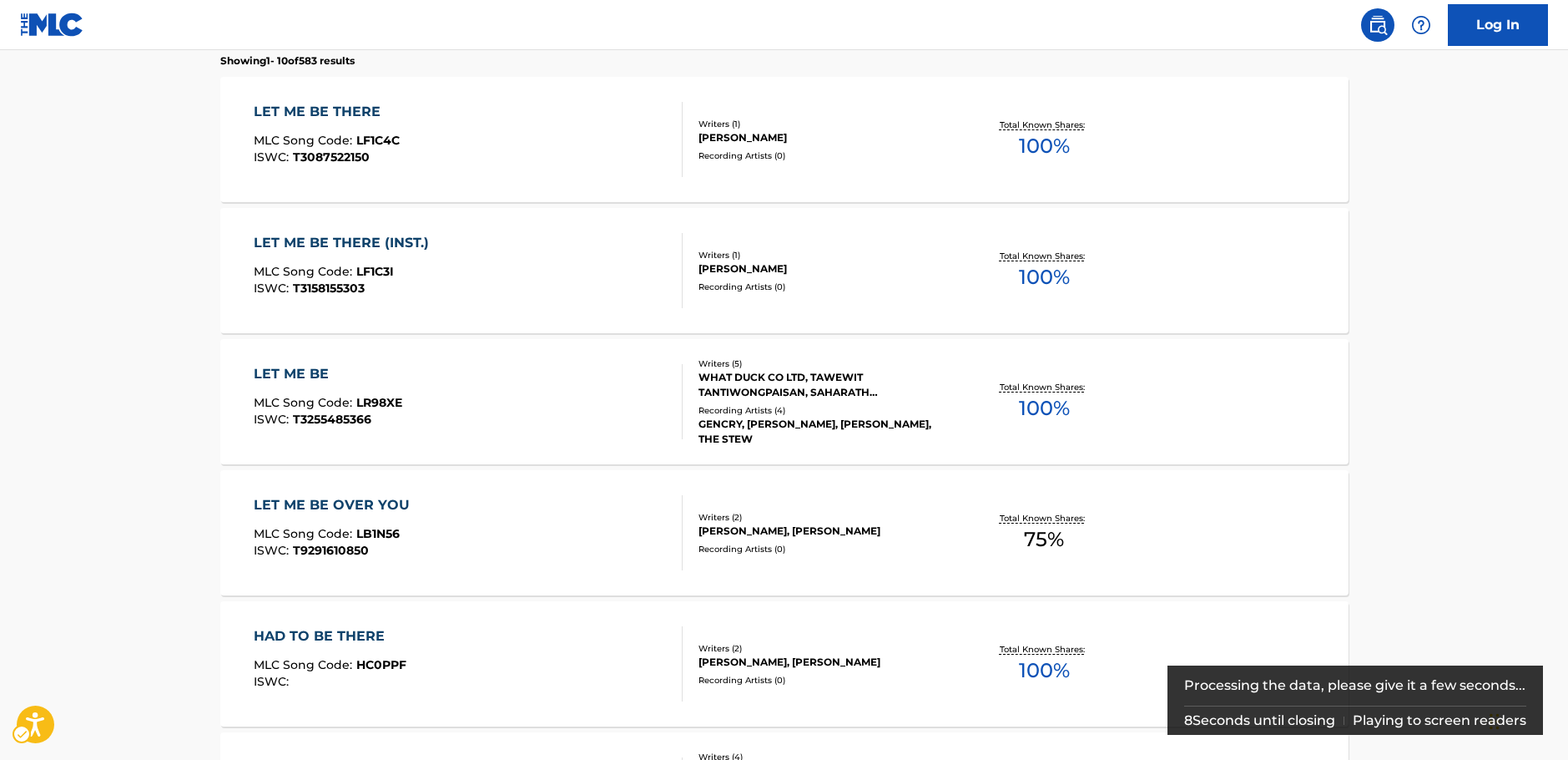
scroll to position [500, 0]
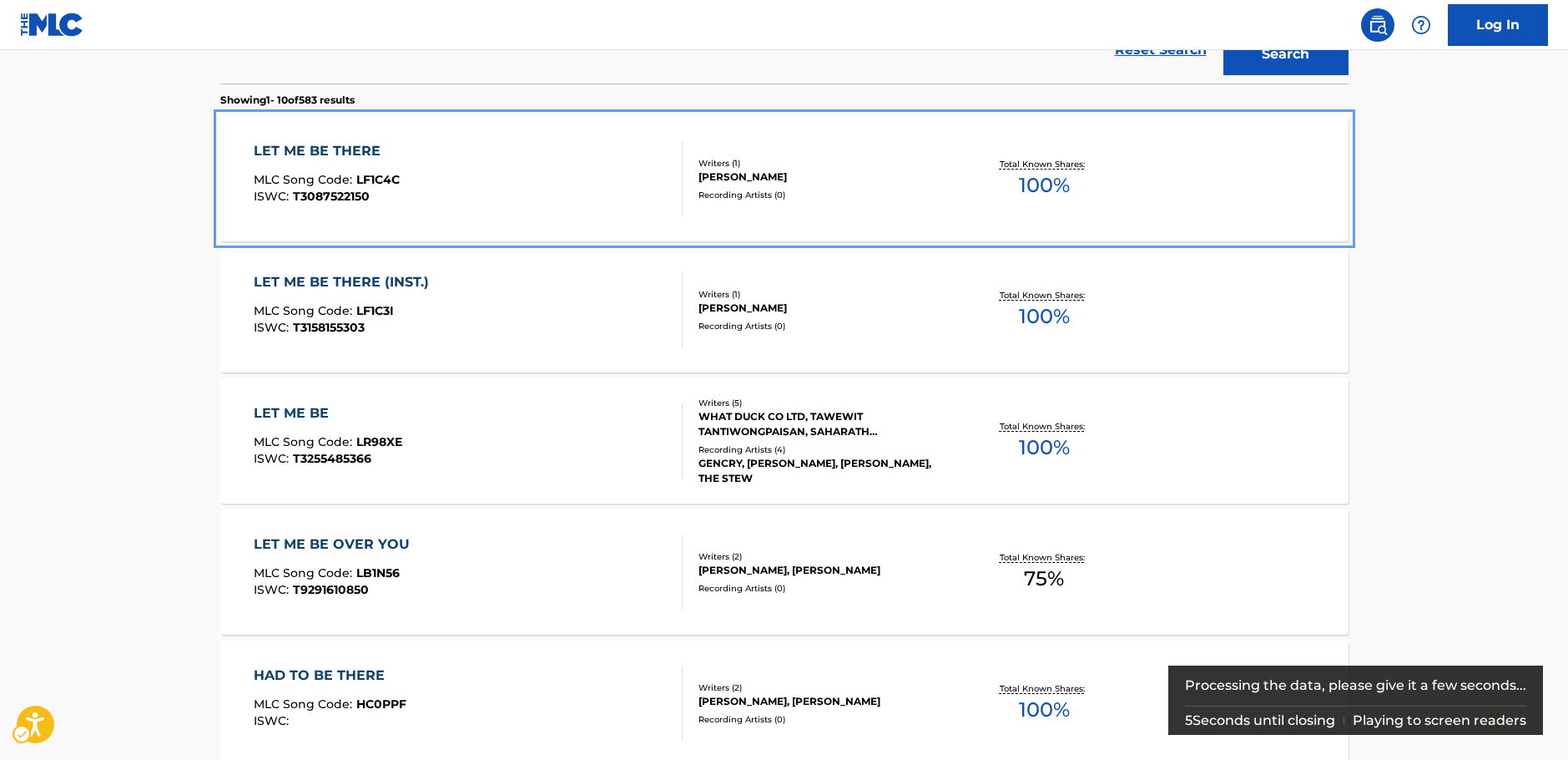
click at [587, 181] on div "LET ME BE THERE MLC Song Code : LF1C4C ISWC : T3087522150" at bounding box center [468, 179] width 429 height 75
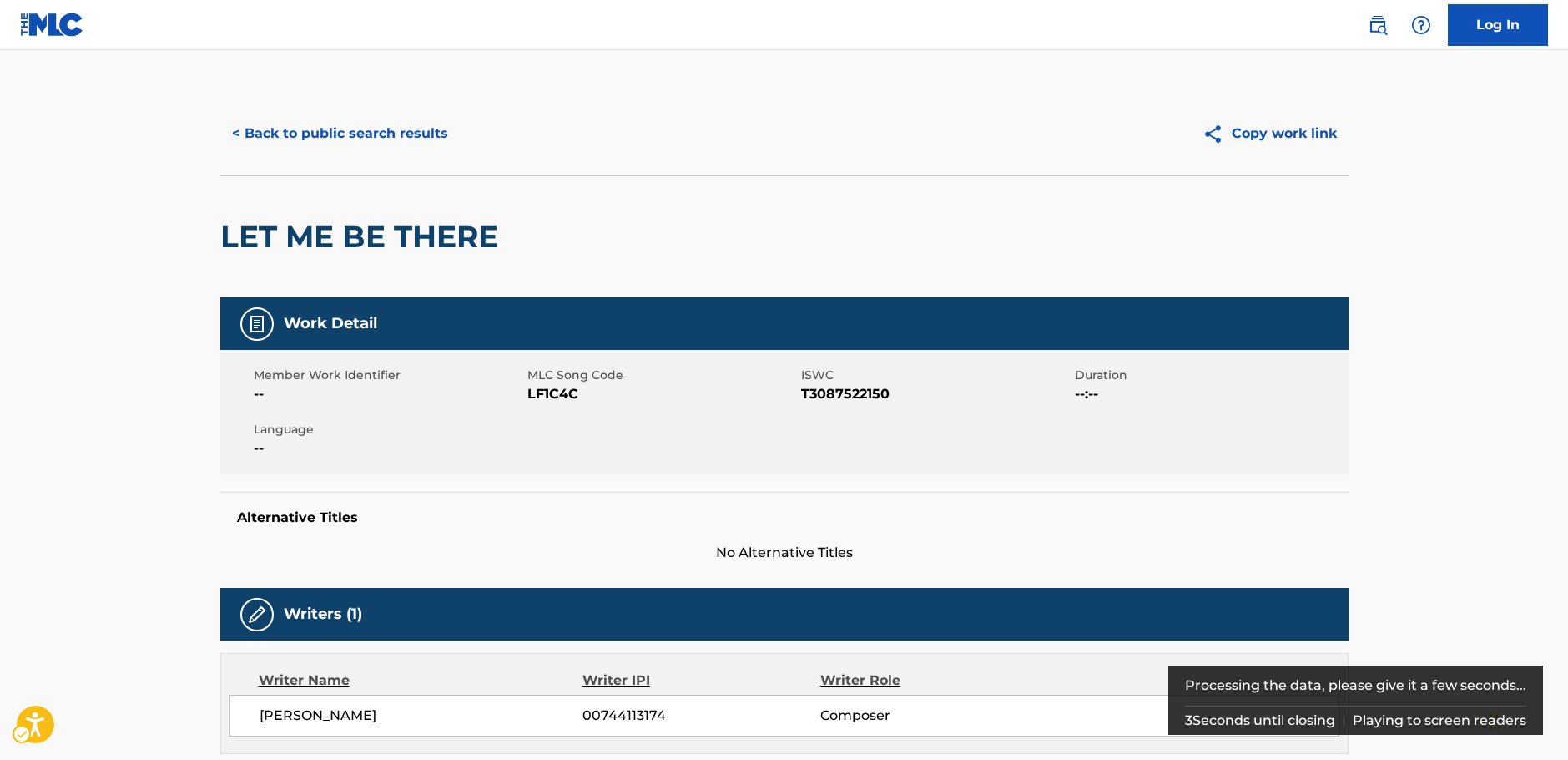
click at [546, 398] on span "MLC Song Code - LF1C4C" at bounding box center [662, 394] width 269 height 20
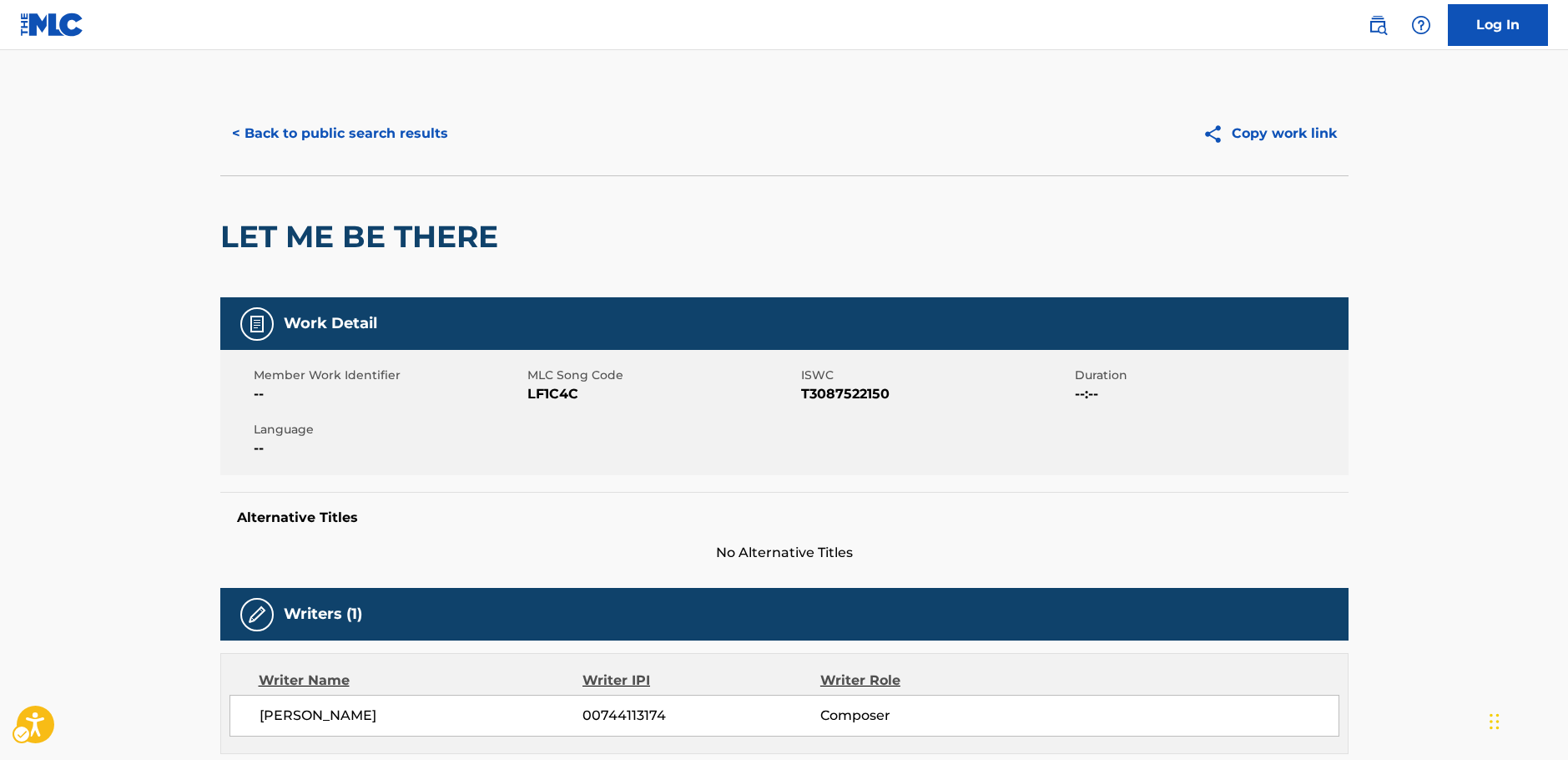
click at [836, 400] on span "ISWC - T3087522150" at bounding box center [936, 394] width 269 height 20
click at [842, 400] on span "ISWC - T3087522150" at bounding box center [936, 394] width 269 height 20
click at [840, 394] on span "ISWC - T3087522150" at bounding box center [936, 394] width 269 height 20
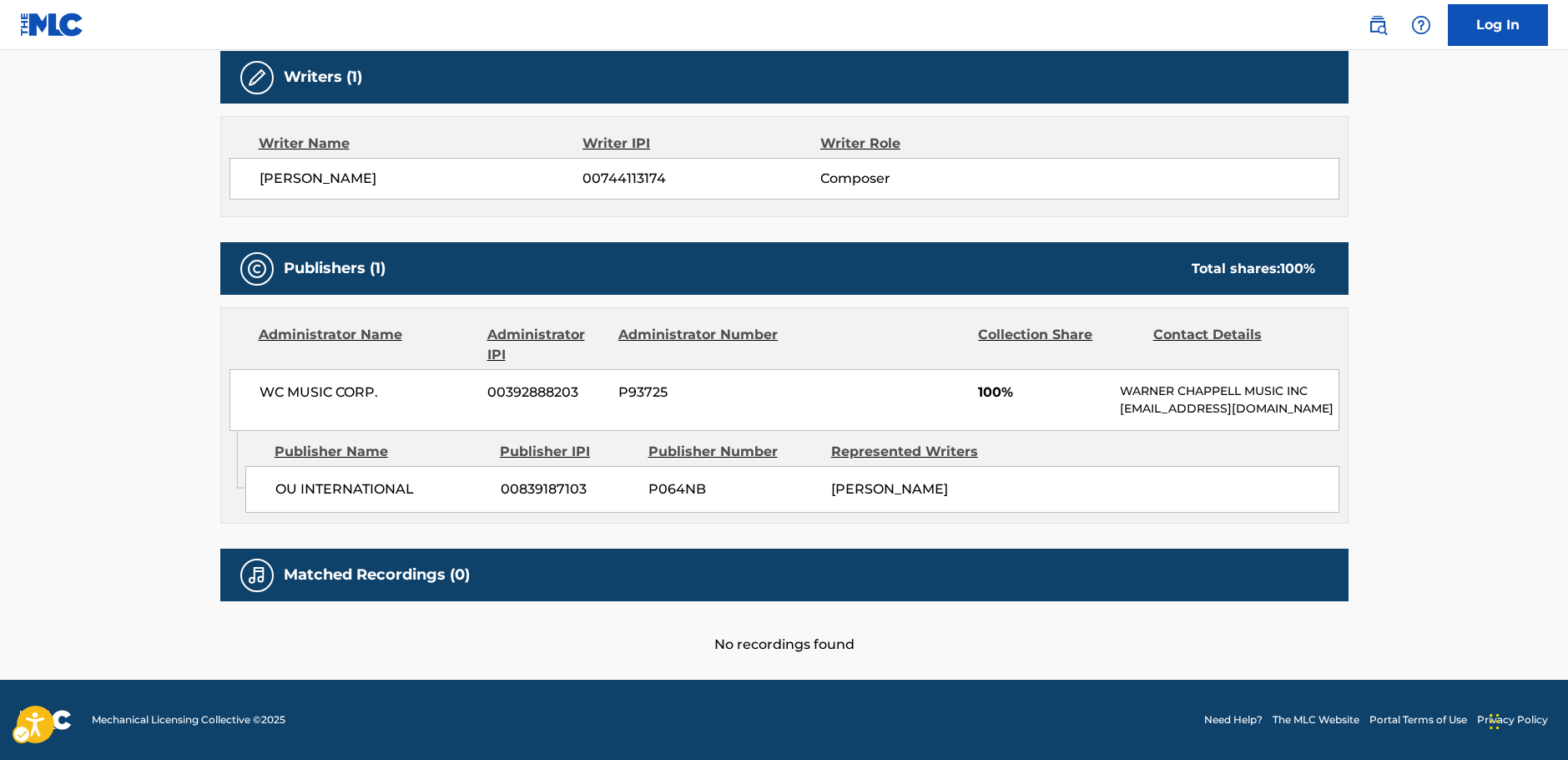
scroll to position [554, 0]
drag, startPoint x: 368, startPoint y: 490, endPoint x: 275, endPoint y: 489, distance: 93.0
click at [275, 489] on span "OU INTERNATIONAL" at bounding box center [381, 489] width 213 height 20
drag, startPoint x: 405, startPoint y: 381, endPoint x: 24, endPoint y: 382, distance: 381.0
click at [236, 382] on div "WC MUSIC CORP. 00392888203 P93725 100% [PERSON_NAME] MUSIC INC [EMAIL_ADDRESS][…" at bounding box center [784, 400] width 1110 height 61
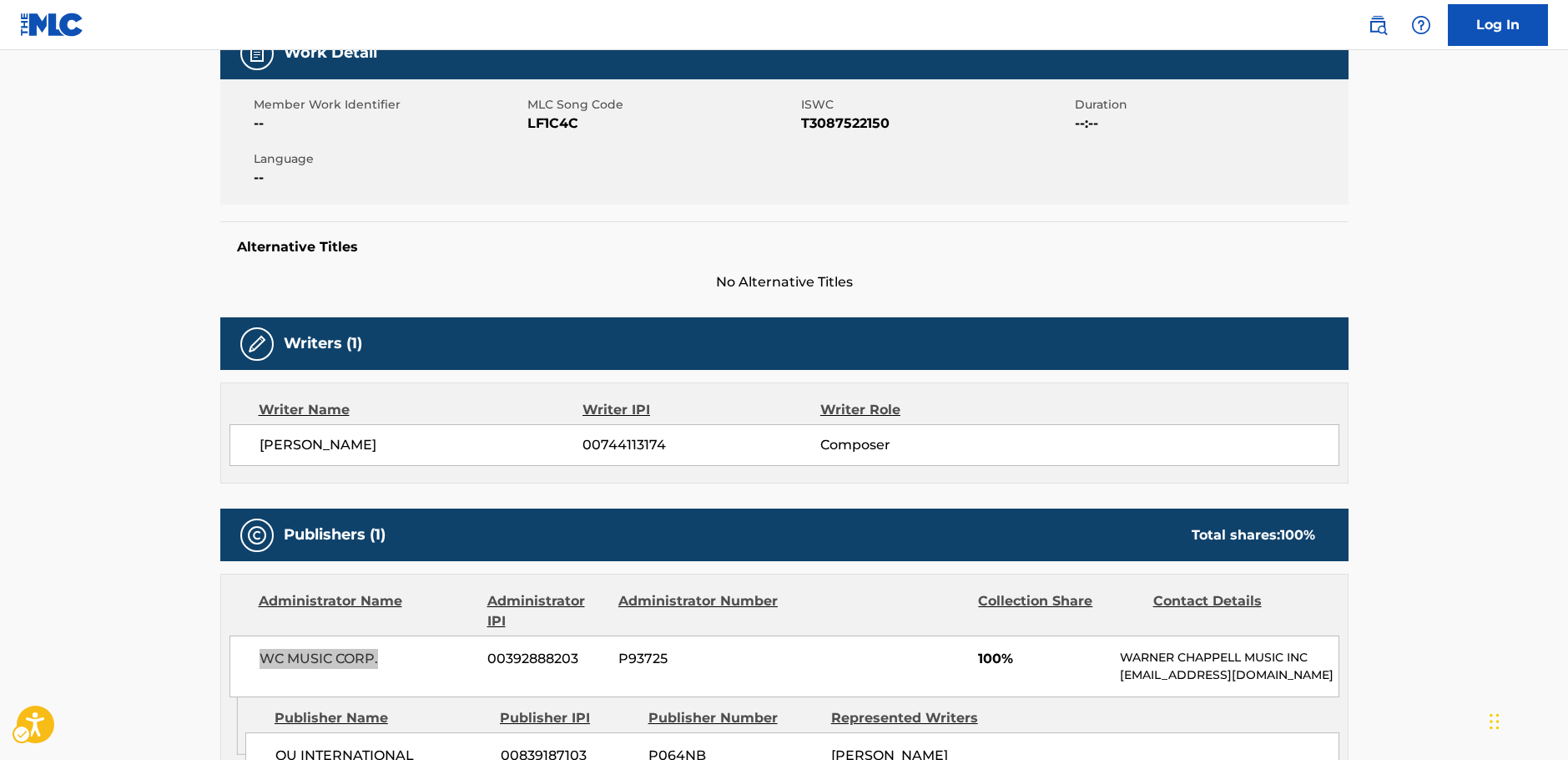
scroll to position [0, 0]
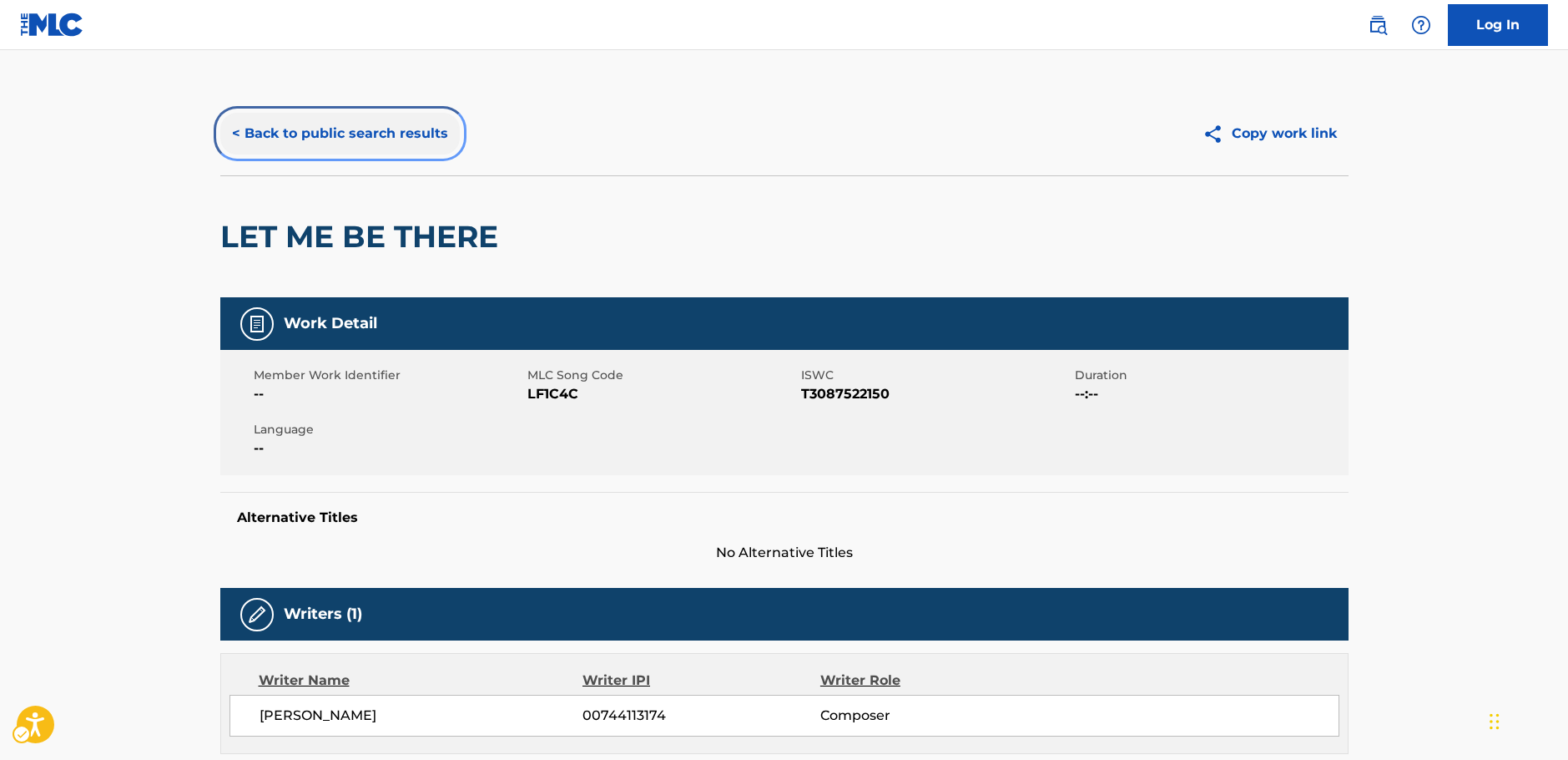
click at [345, 137] on button "< Back to public search results" at bounding box center [340, 134] width 239 height 42
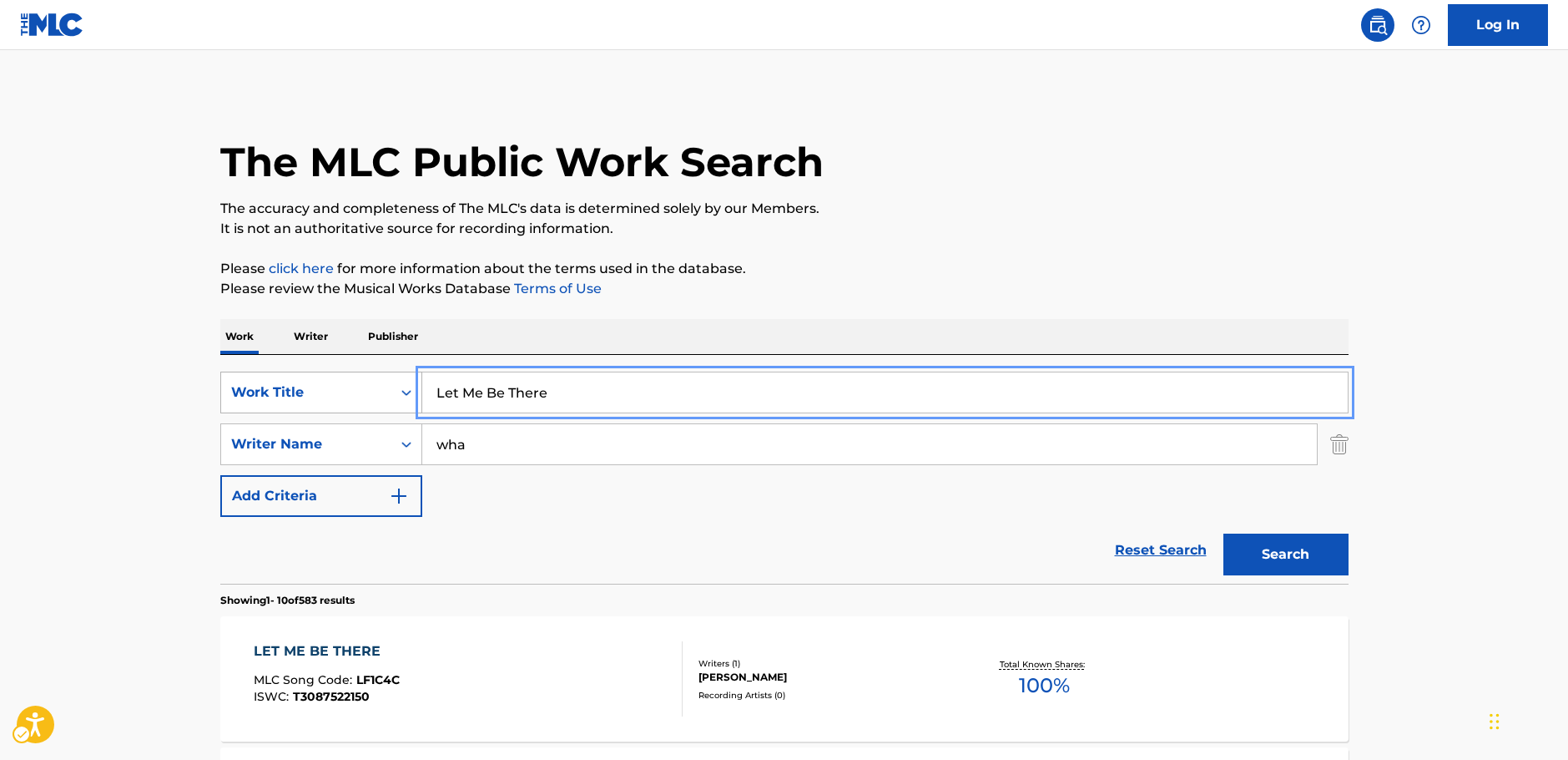
drag, startPoint x: 580, startPoint y: 395, endPoint x: 242, endPoint y: 394, distance: 338.0
paste input "Can’t Run Away"
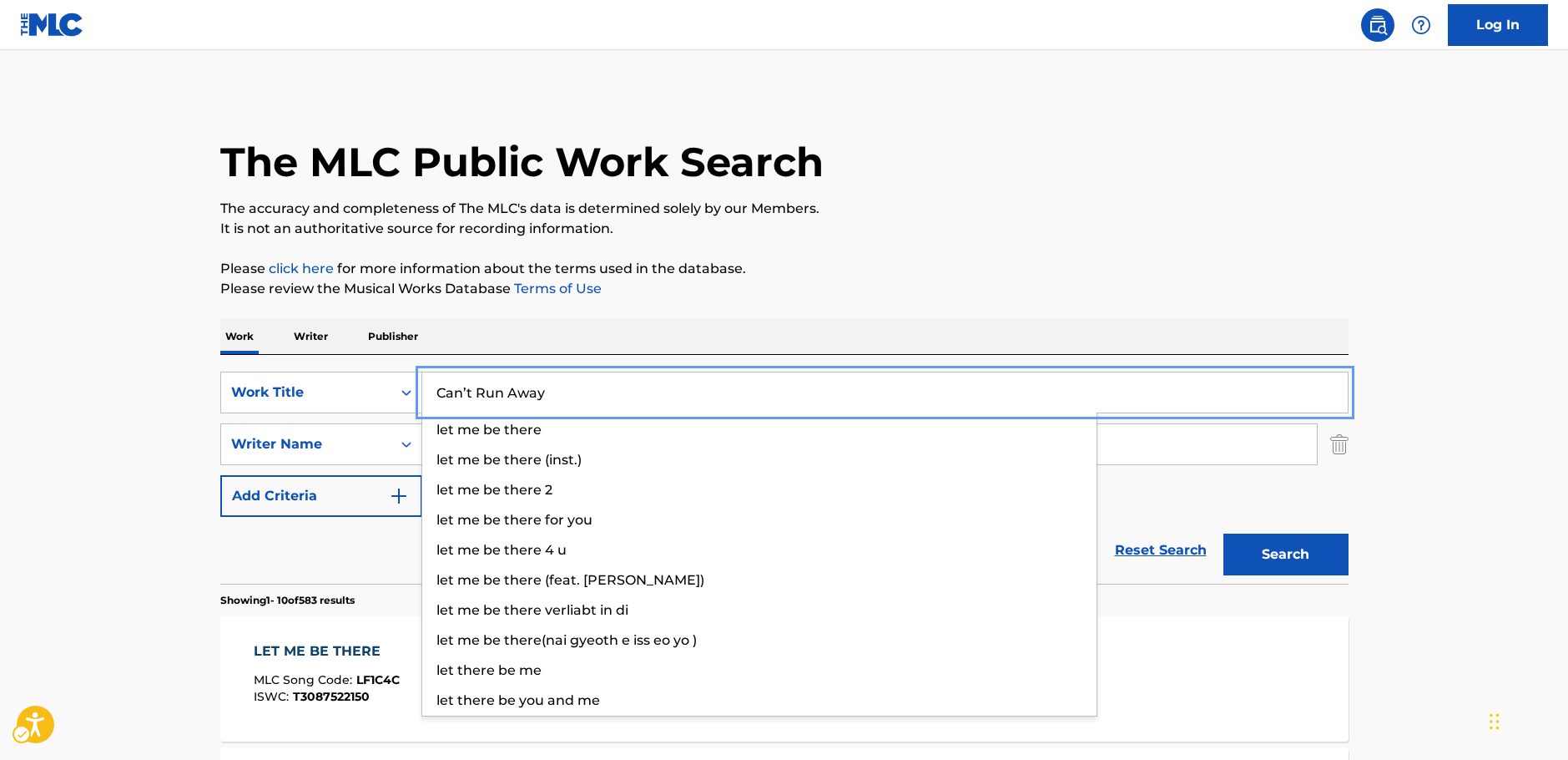
type input "Can’t Run Away"
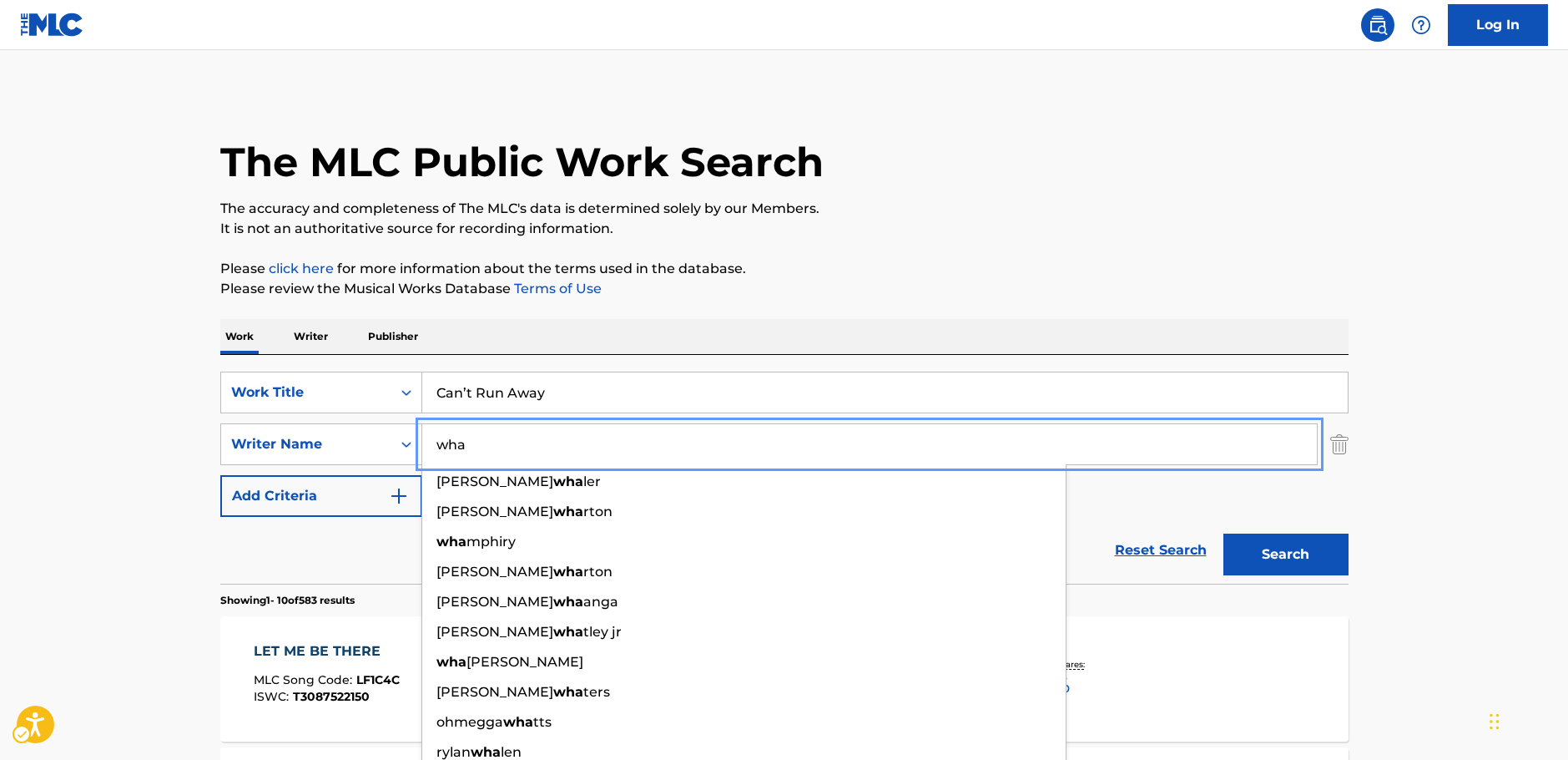
drag, startPoint x: 499, startPoint y: 447, endPoint x: 140, endPoint y: 434, distance: 359.2
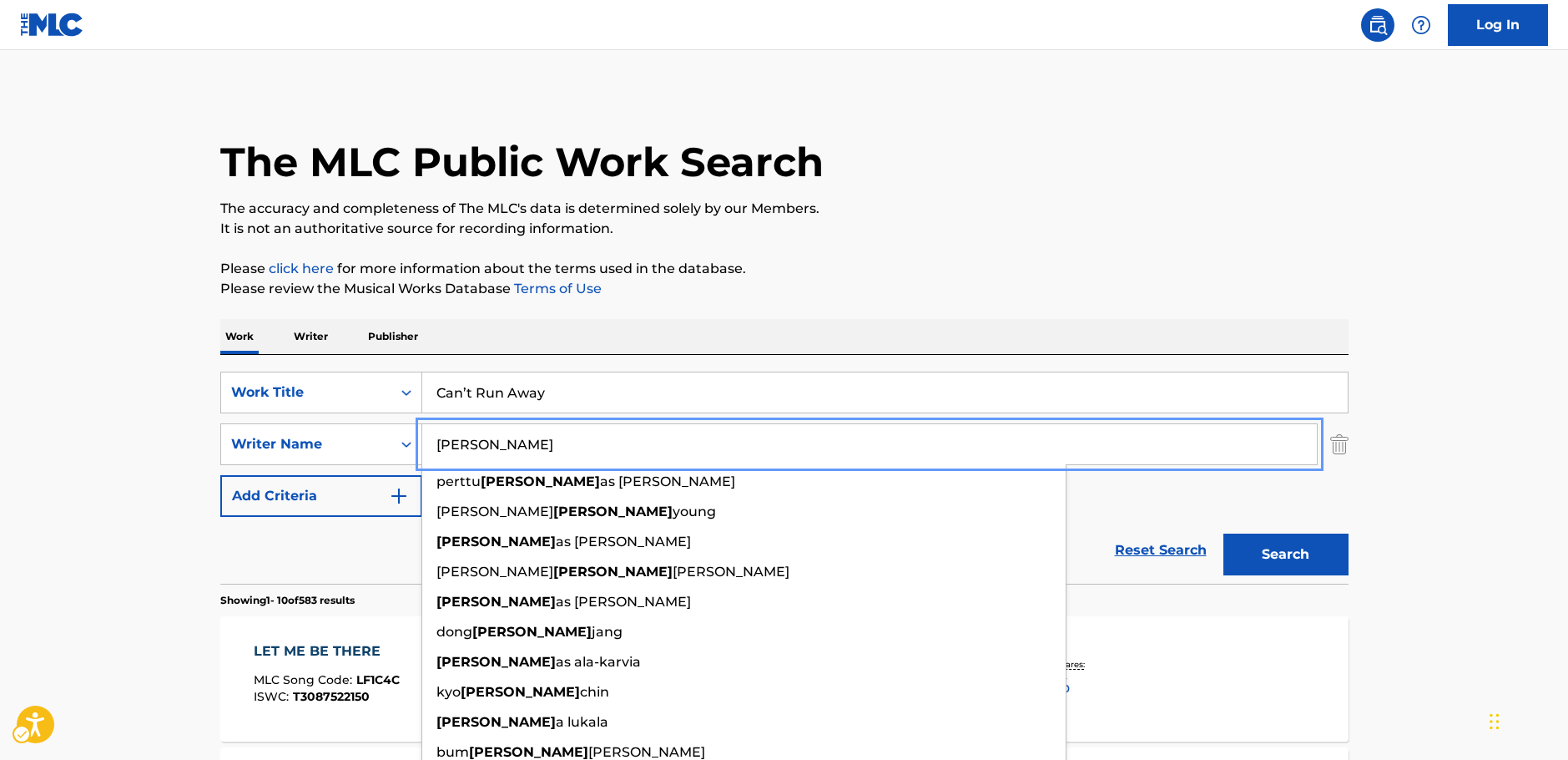
type input "[PERSON_NAME]"
click at [1310, 555] on button "Search" at bounding box center [1286, 554] width 126 height 42
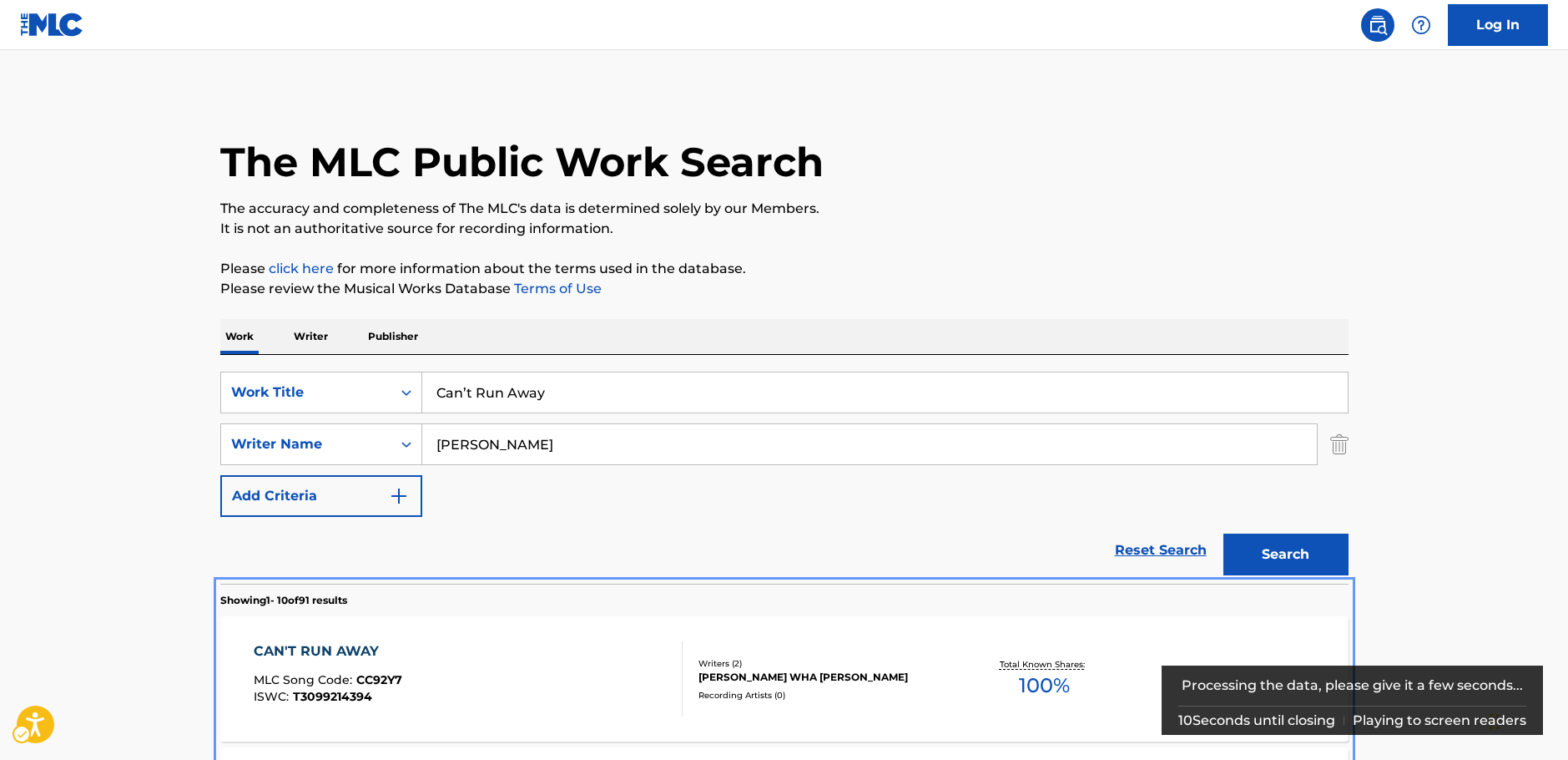
scroll to position [584, 0]
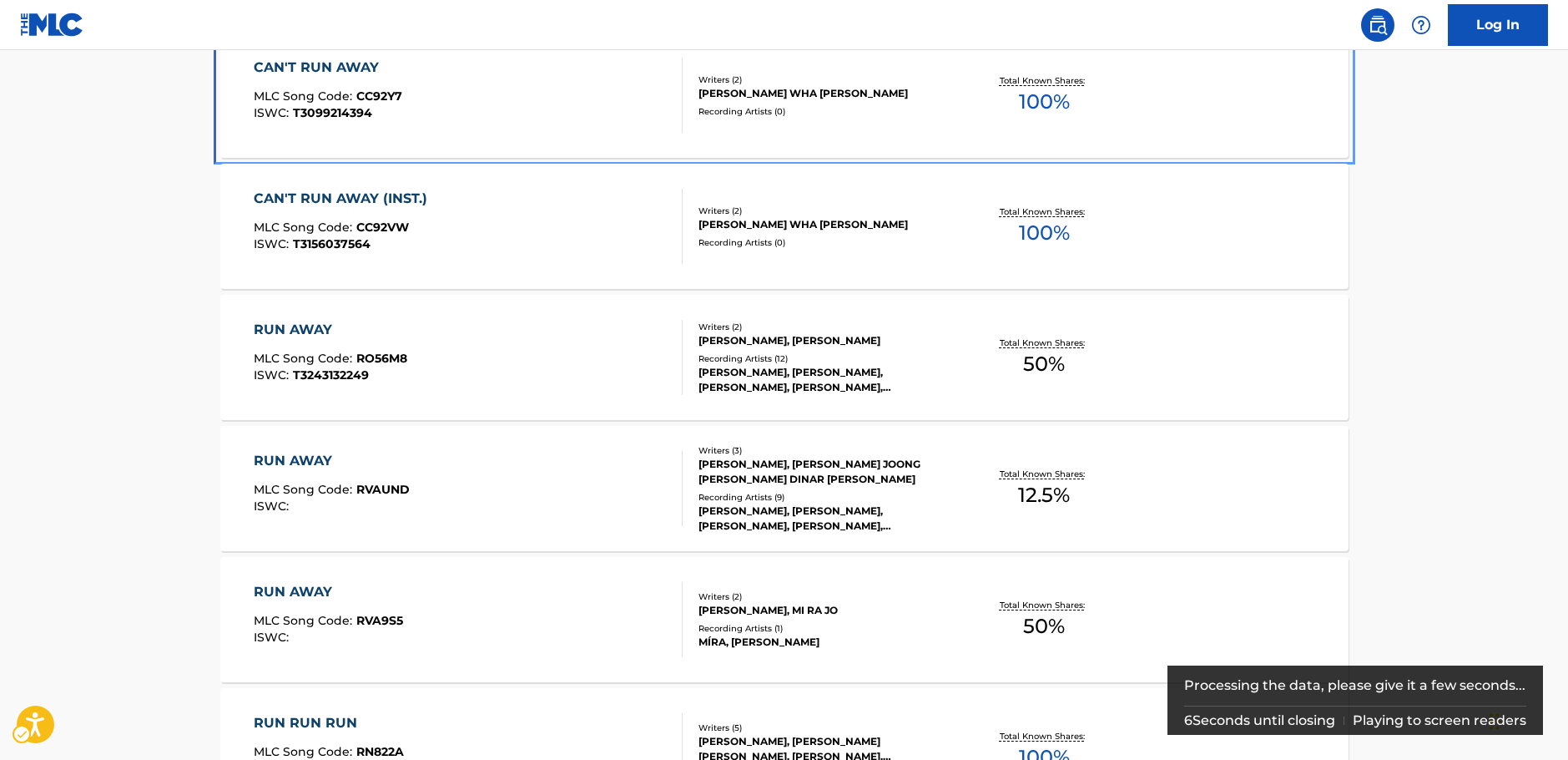
click at [542, 113] on div "CAN'T RUN AWAY MLC Song Code : CC92Y7 ISWC : T3099214394" at bounding box center [468, 95] width 429 height 75
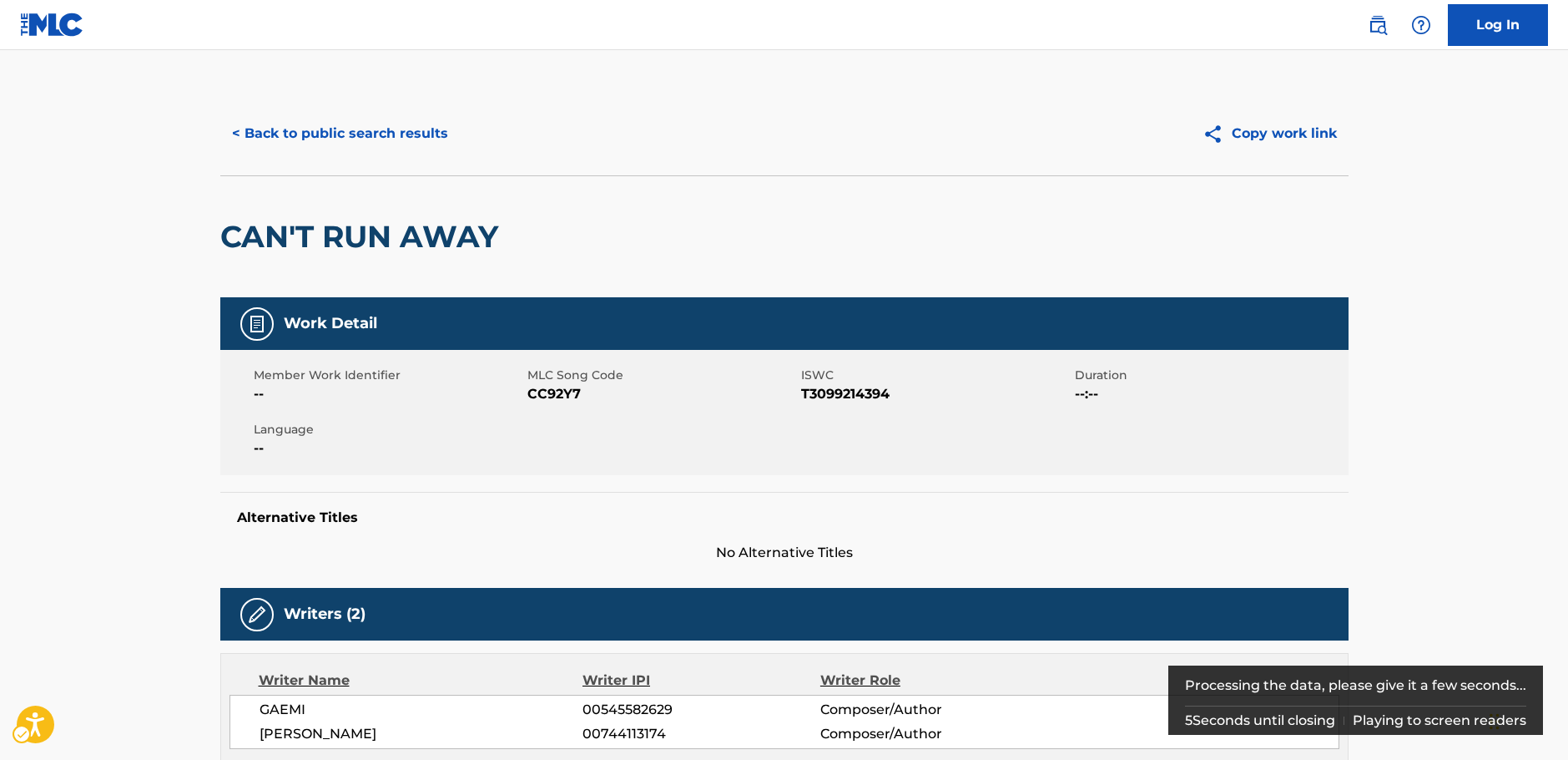
click at [547, 394] on span "MLC Song Code - CC92Y7" at bounding box center [662, 394] width 269 height 20
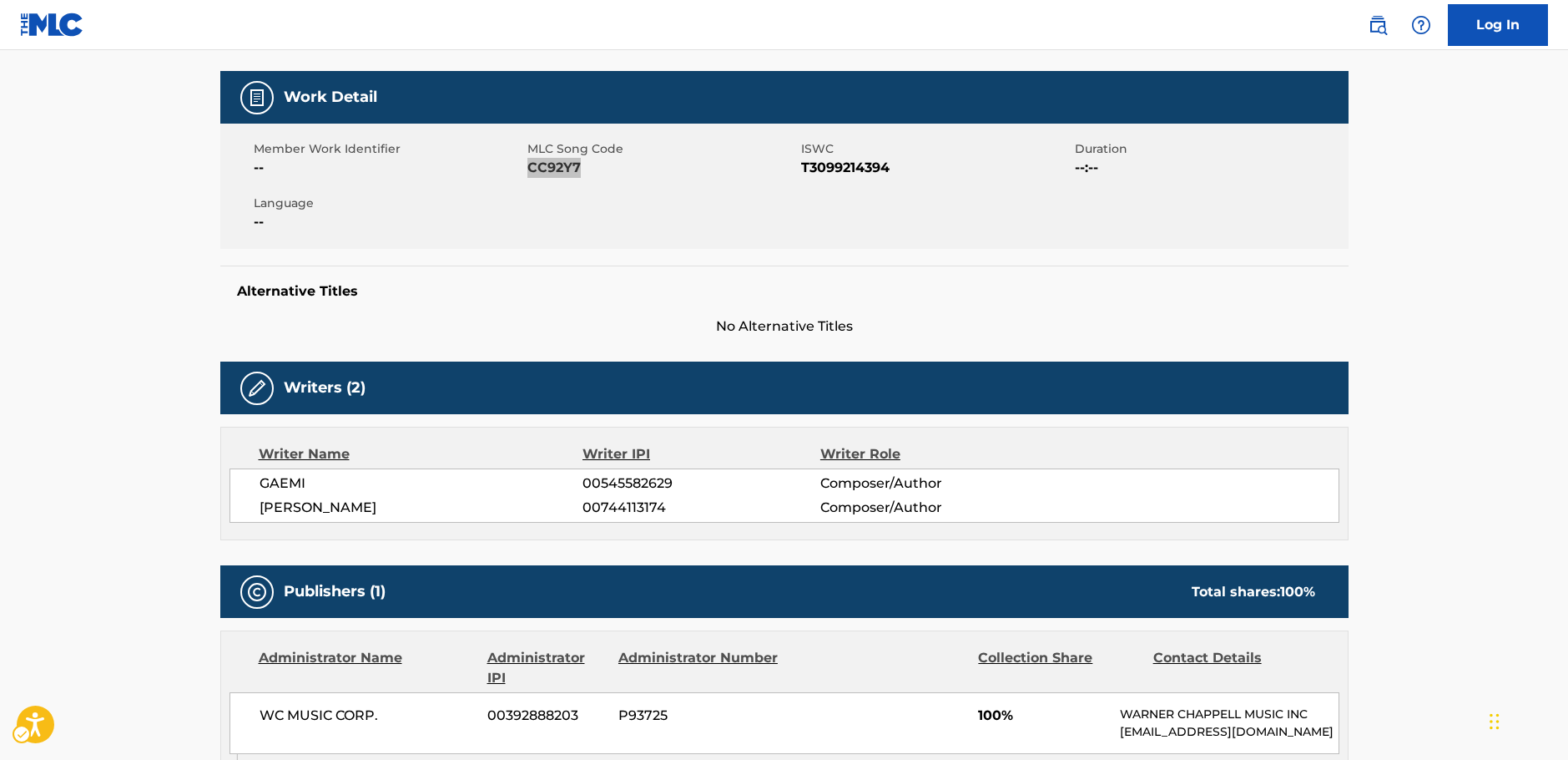
scroll to position [250, 0]
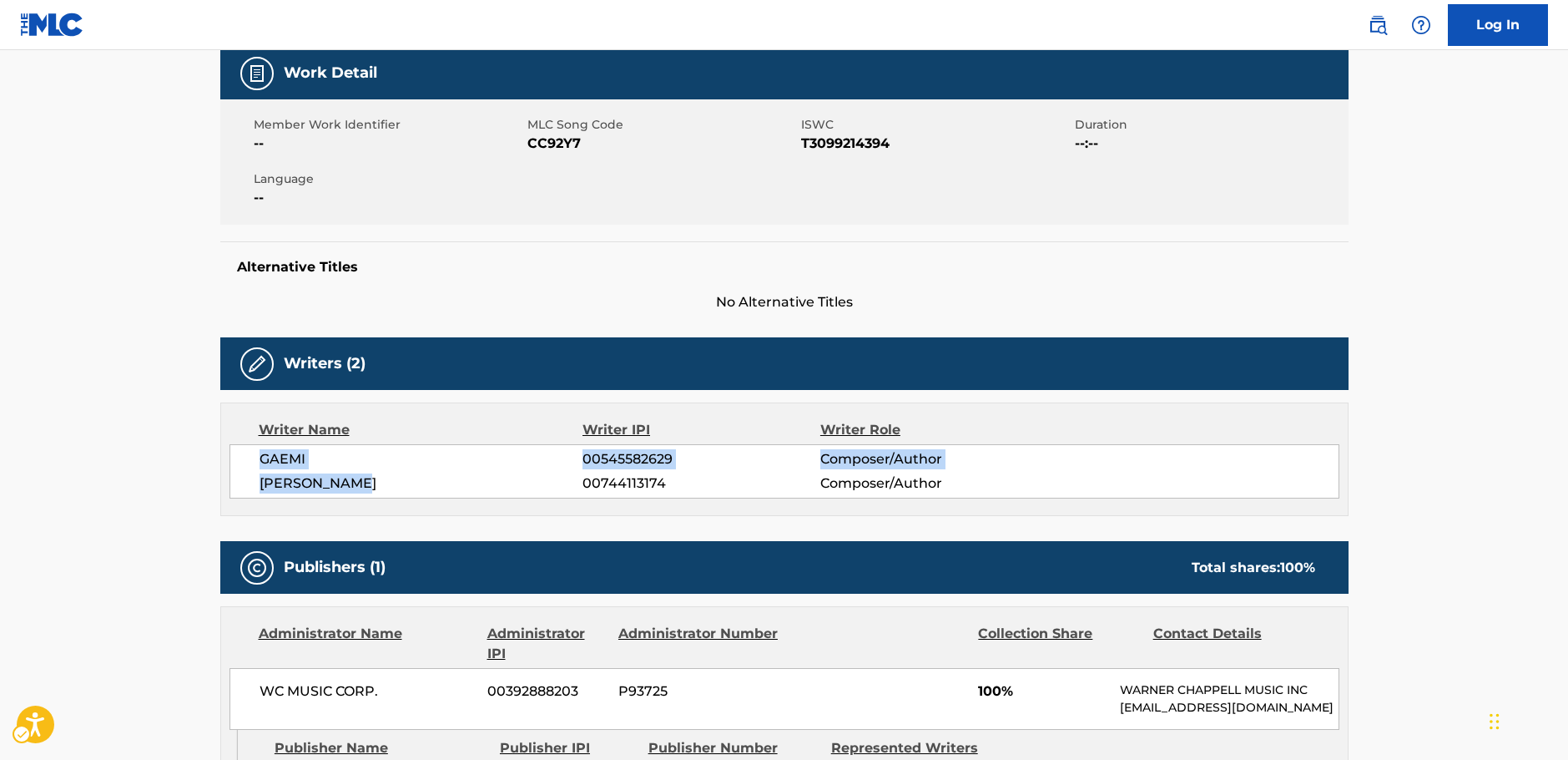
drag, startPoint x: 405, startPoint y: 487, endPoint x: 253, endPoint y: 467, distance: 153.3
click at [253, 467] on div "GAEMI 00545582629 Composer/Author [PERSON_NAME] 00744113174 Composer/Author" at bounding box center [784, 471] width 1110 height 54
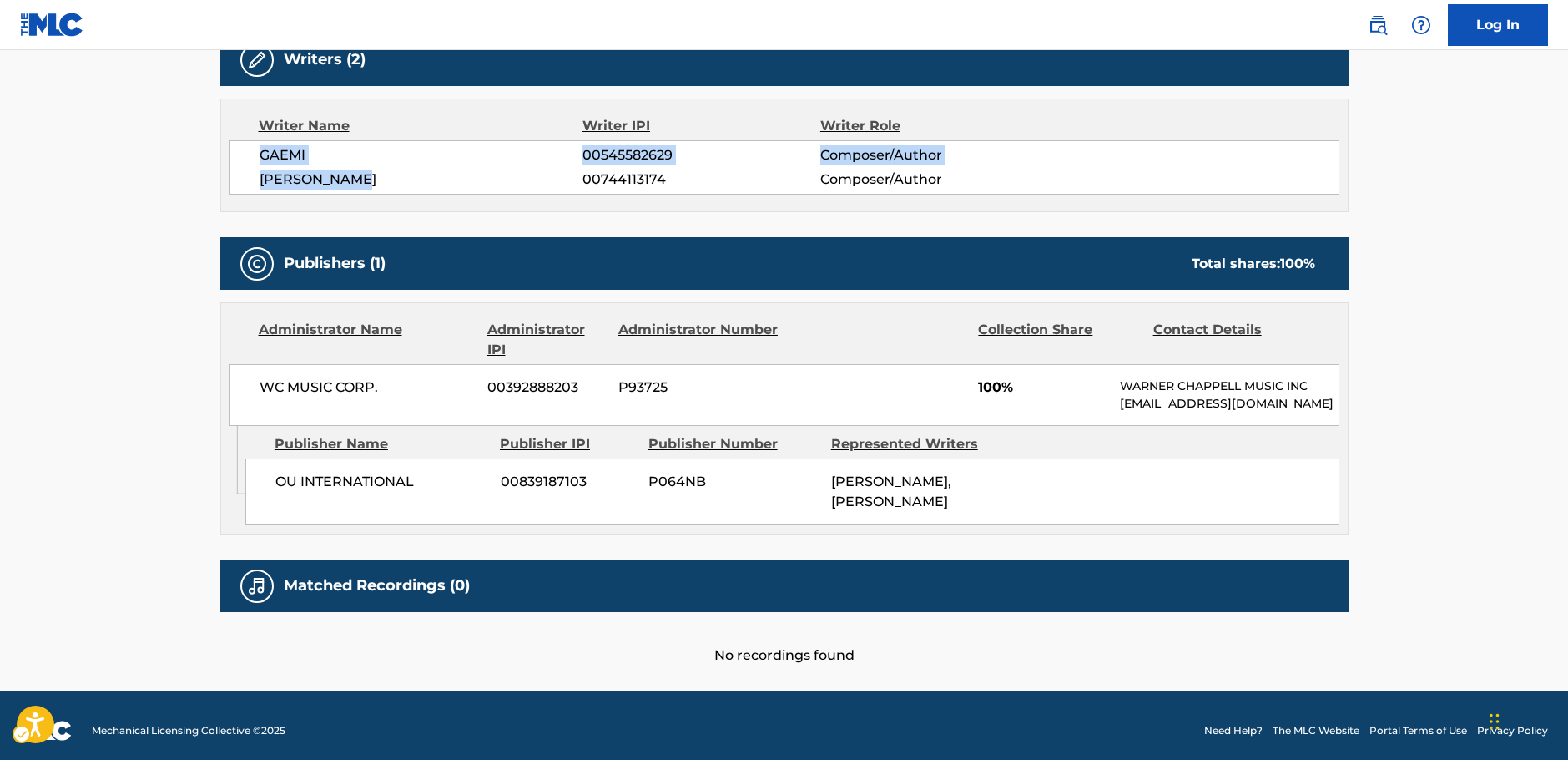
scroll to position [567, 0]
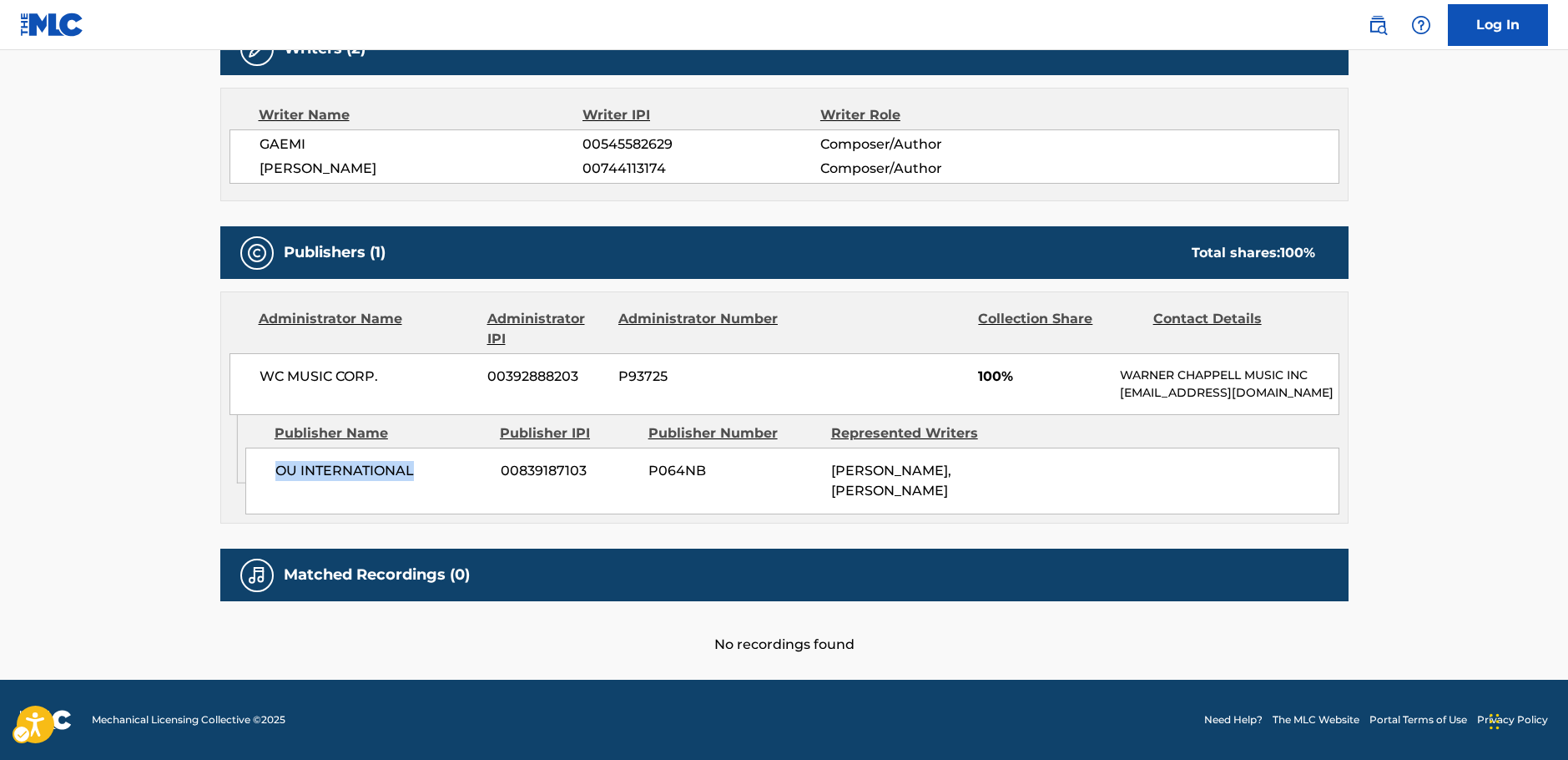
drag, startPoint x: 430, startPoint y: 497, endPoint x: 265, endPoint y: 497, distance: 165.0
click at [278, 481] on span "OU INTERNATIONAL" at bounding box center [381, 471] width 213 height 20
drag, startPoint x: 316, startPoint y: 373, endPoint x: 266, endPoint y: 371, distance: 50.0
click at [266, 371] on span "WC MUSIC CORP." at bounding box center [367, 376] width 216 height 20
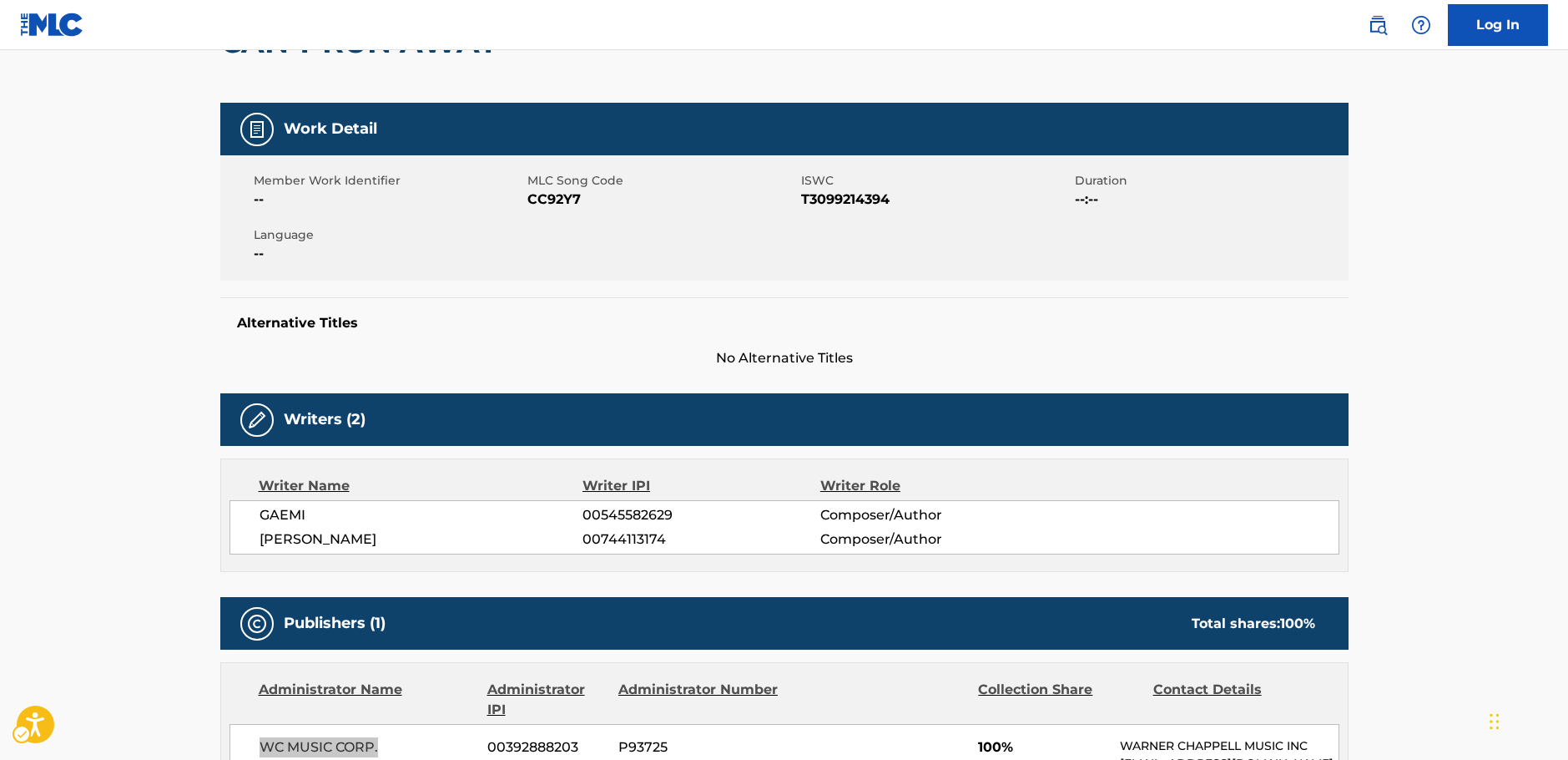
scroll to position [0, 0]
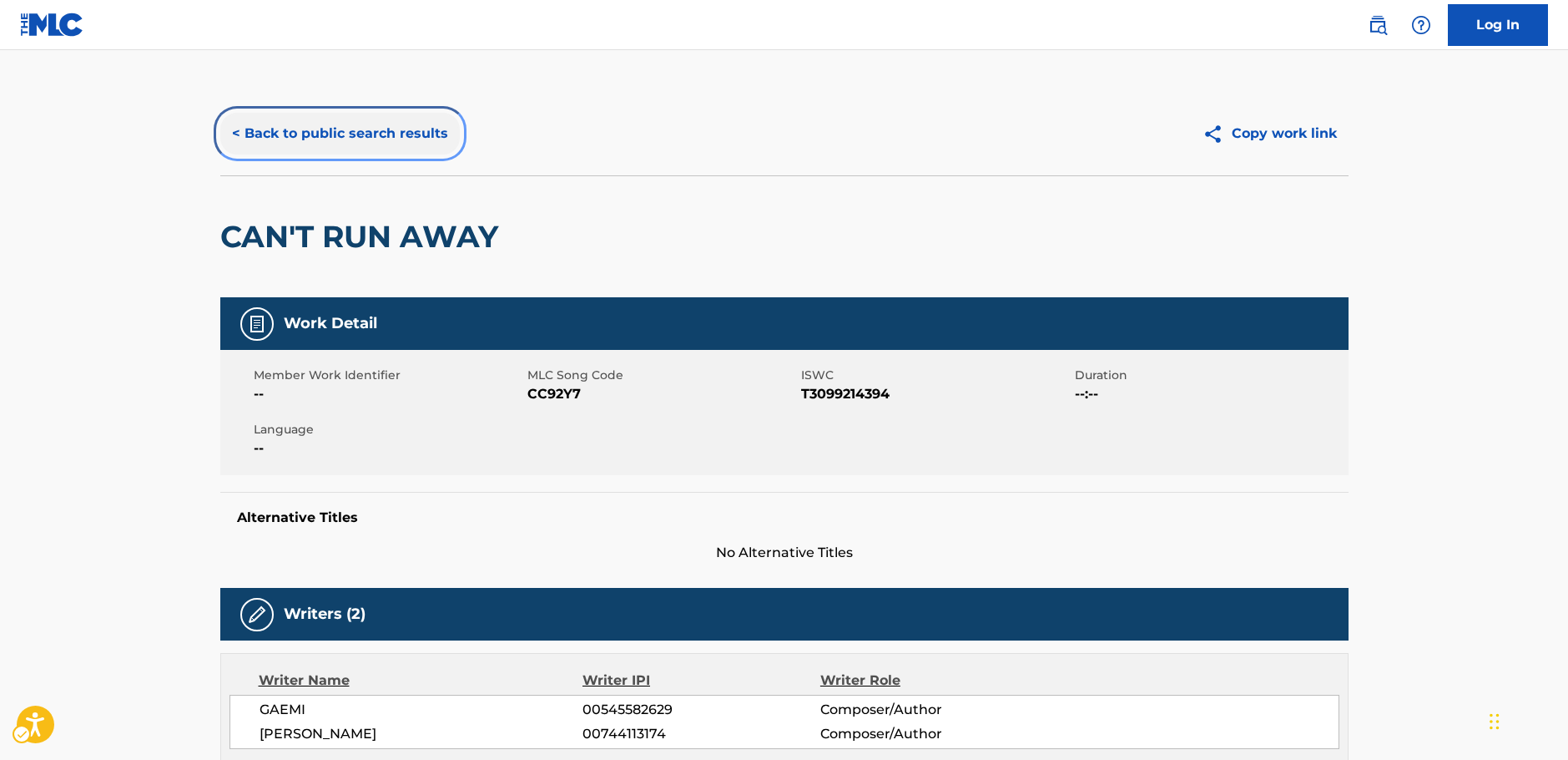
click at [309, 133] on button "< Back to public search results" at bounding box center [340, 134] width 239 height 42
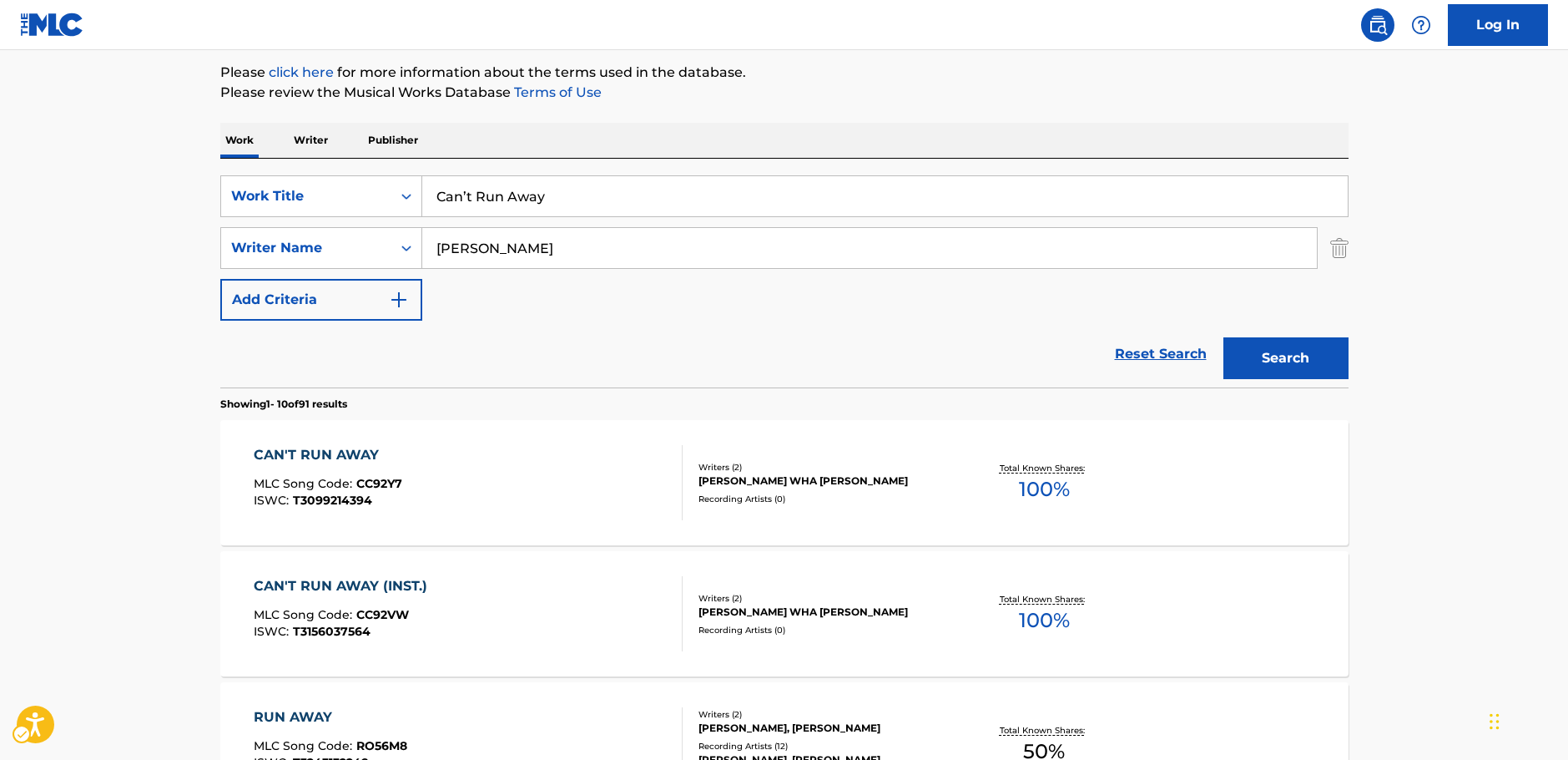
scroll to position [94, 0]
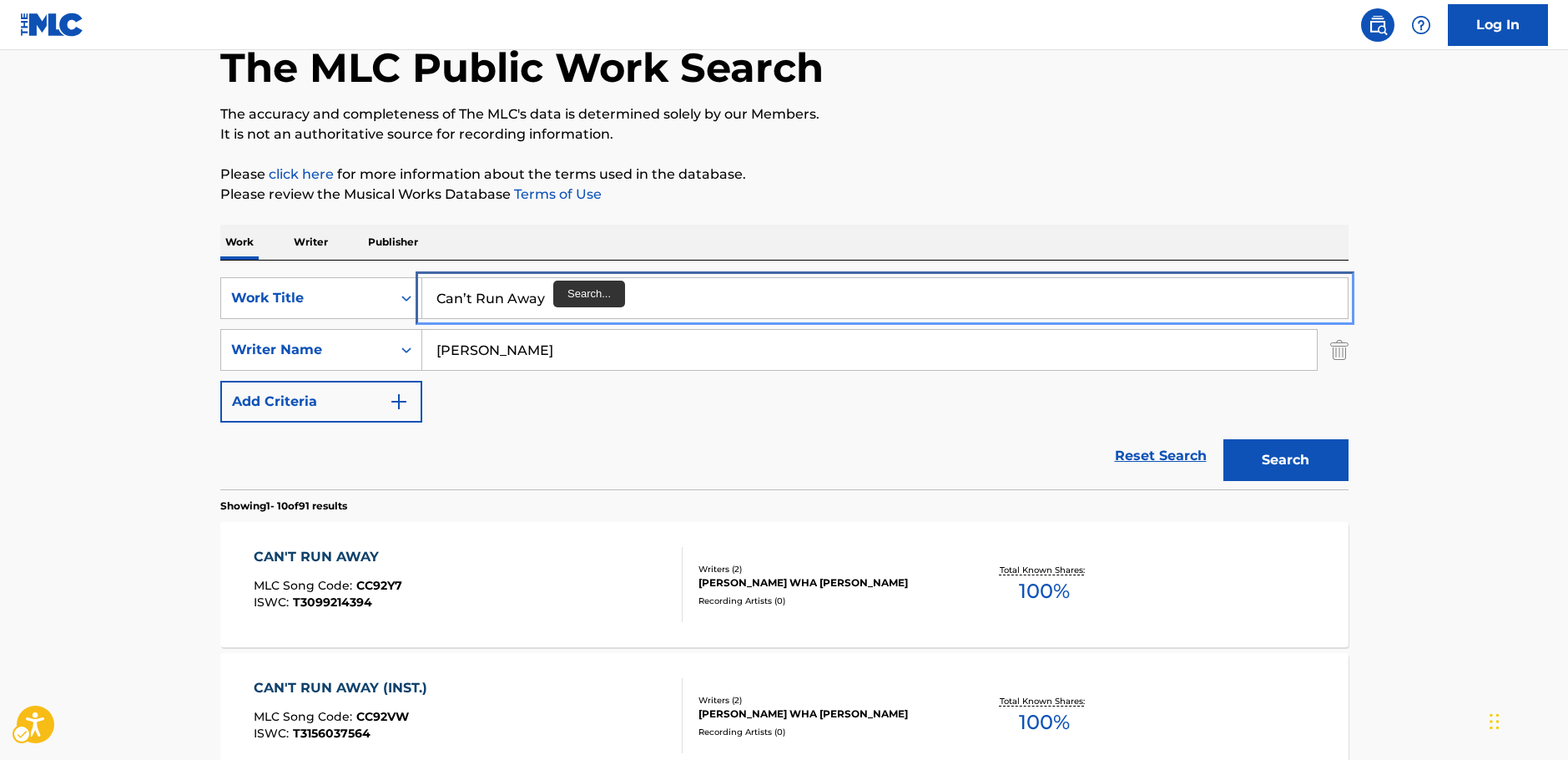
paste input "Even Now"
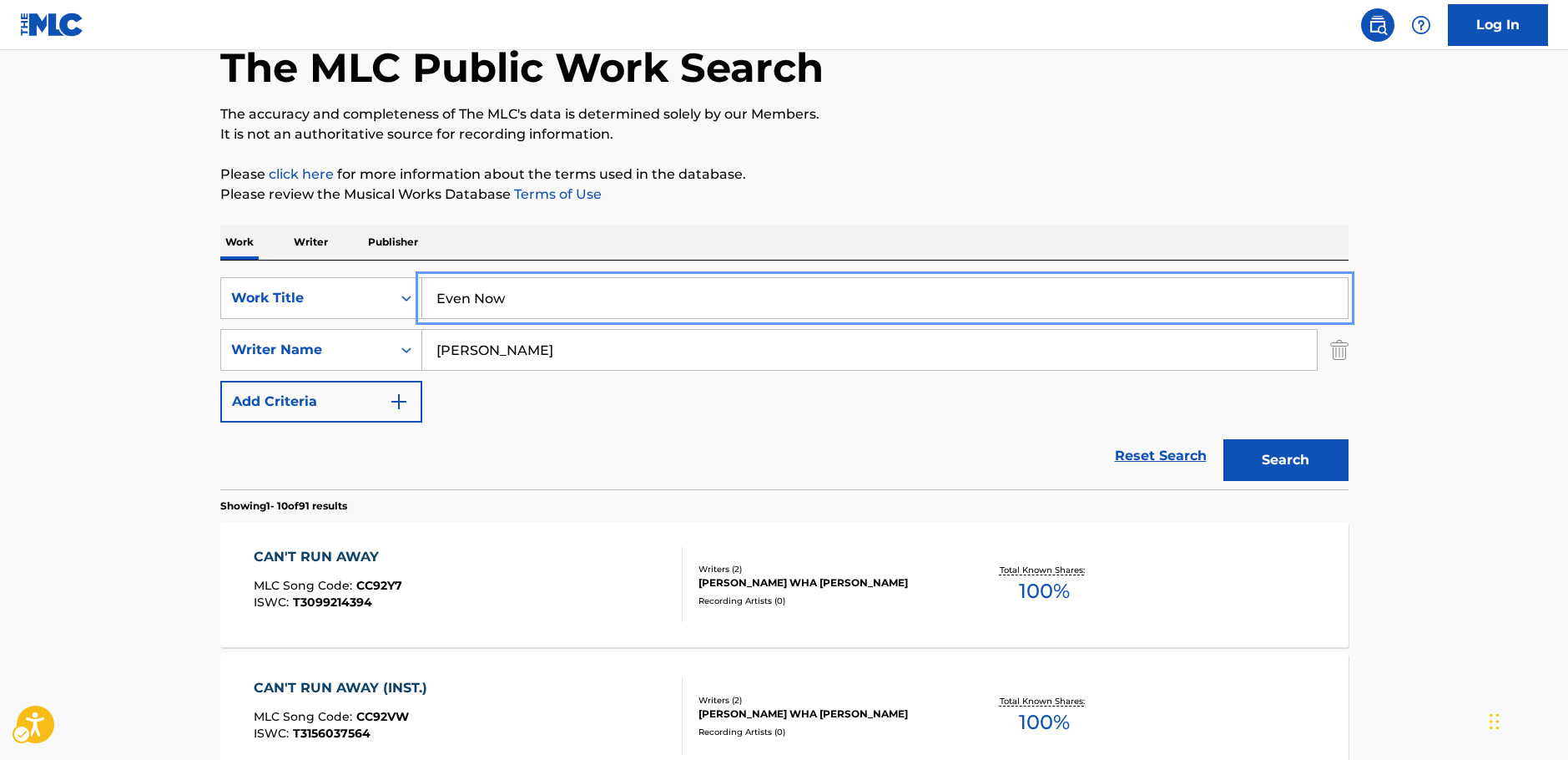
type input "Even Now"
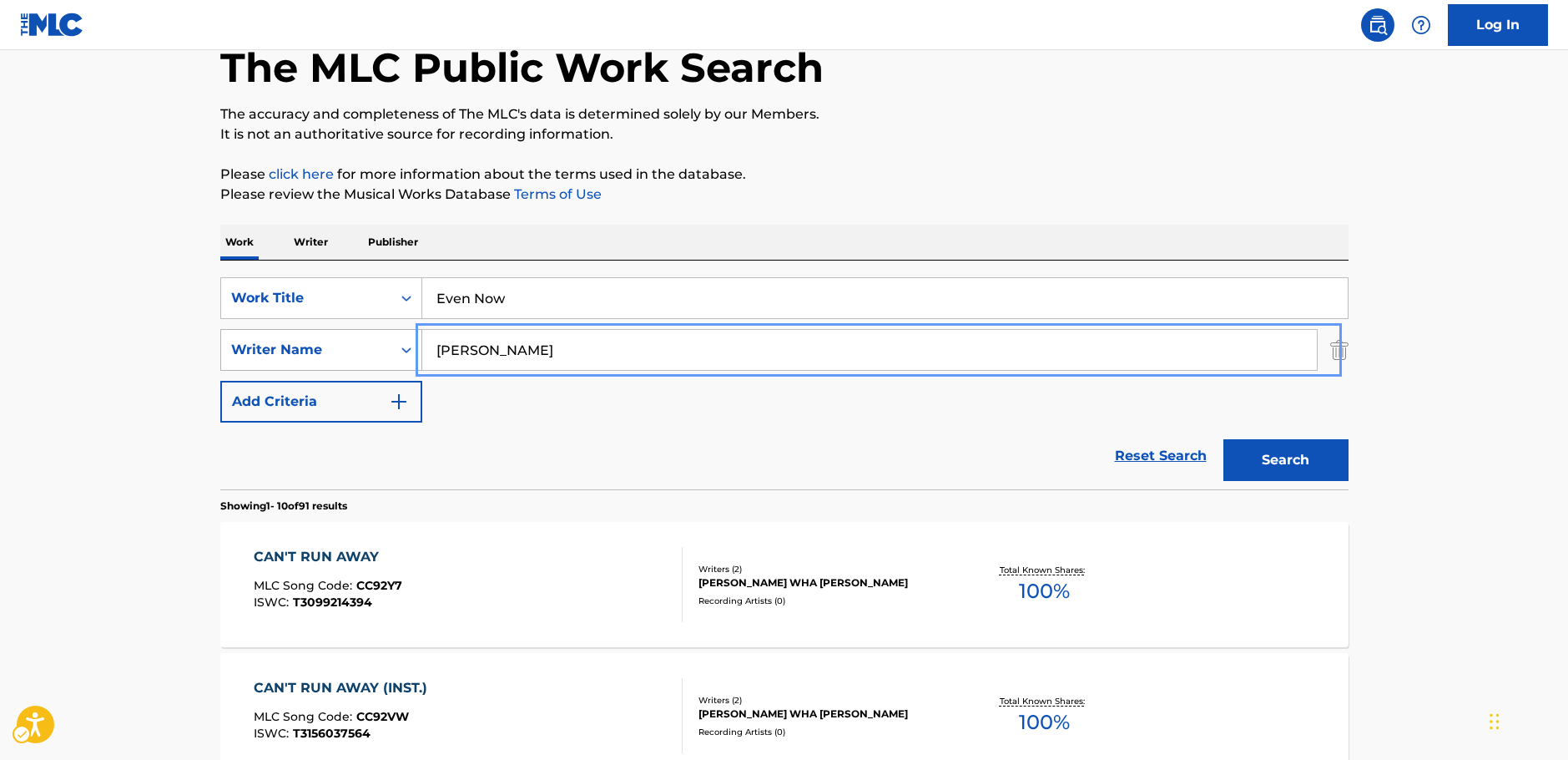
drag, startPoint x: 365, startPoint y: 346, endPoint x: 339, endPoint y: 331, distance: 30.0
type input "seung"
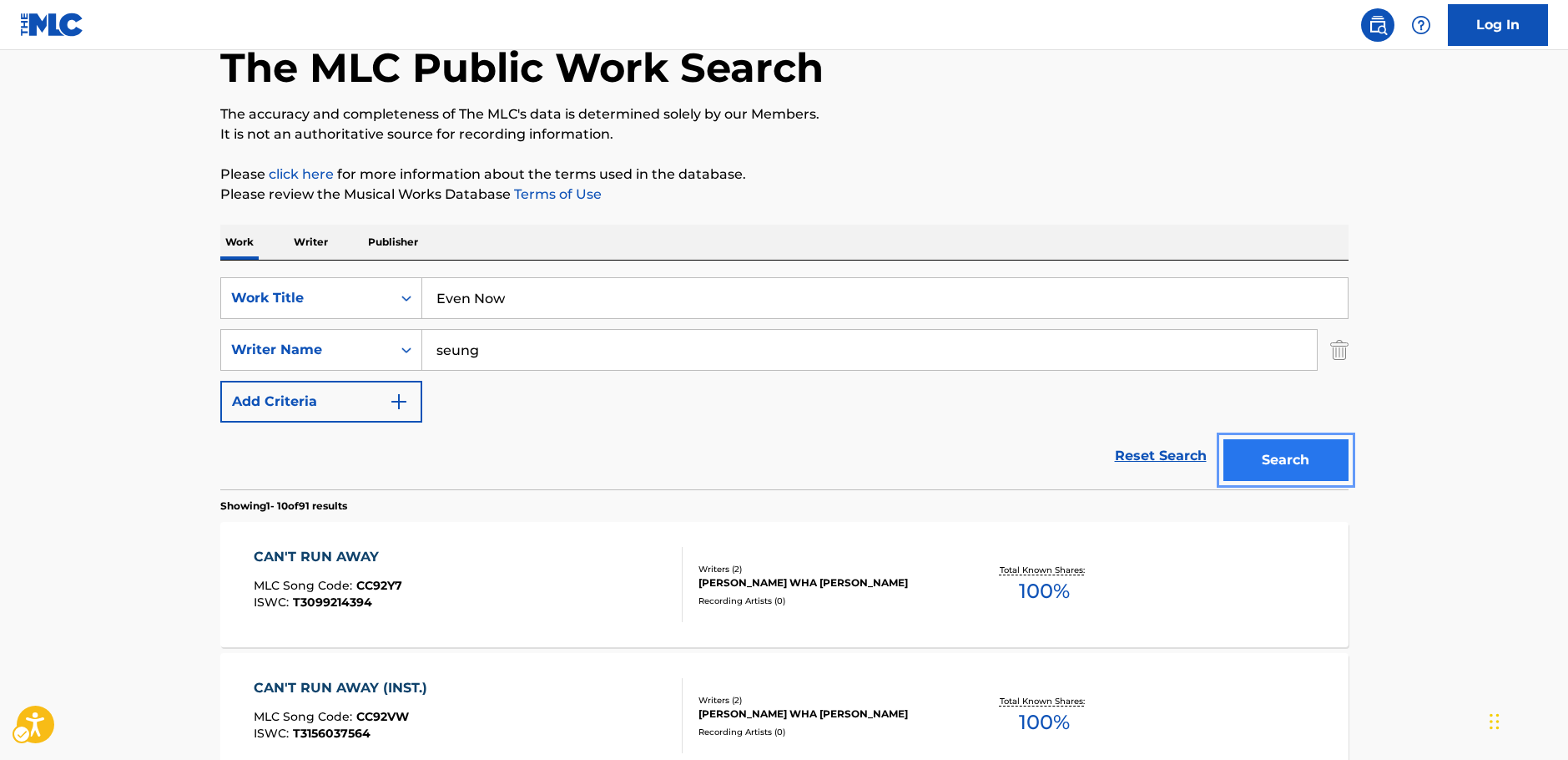
click at [1316, 462] on button "Search" at bounding box center [1286, 460] width 126 height 42
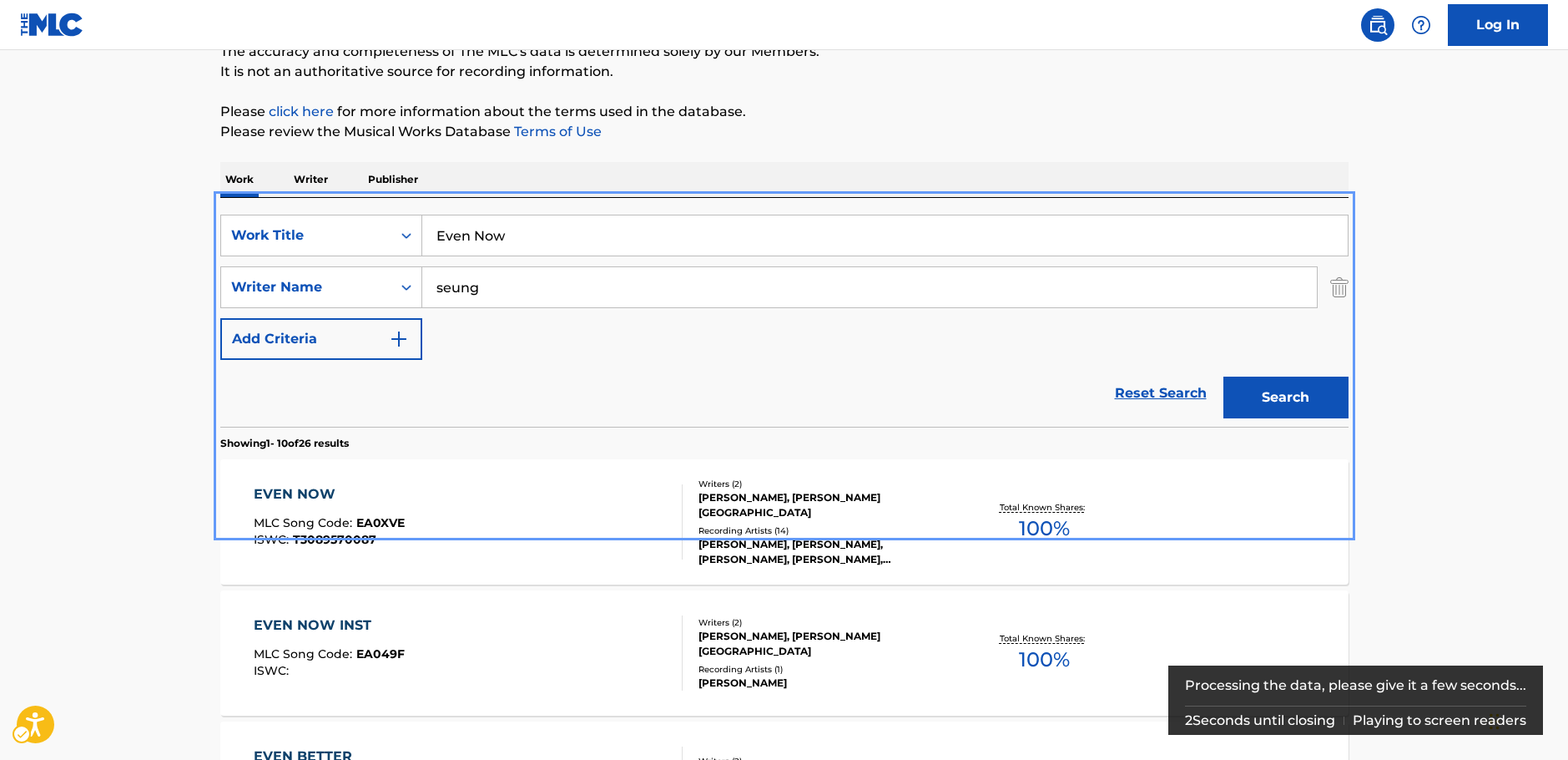
scroll to position [167, 0]
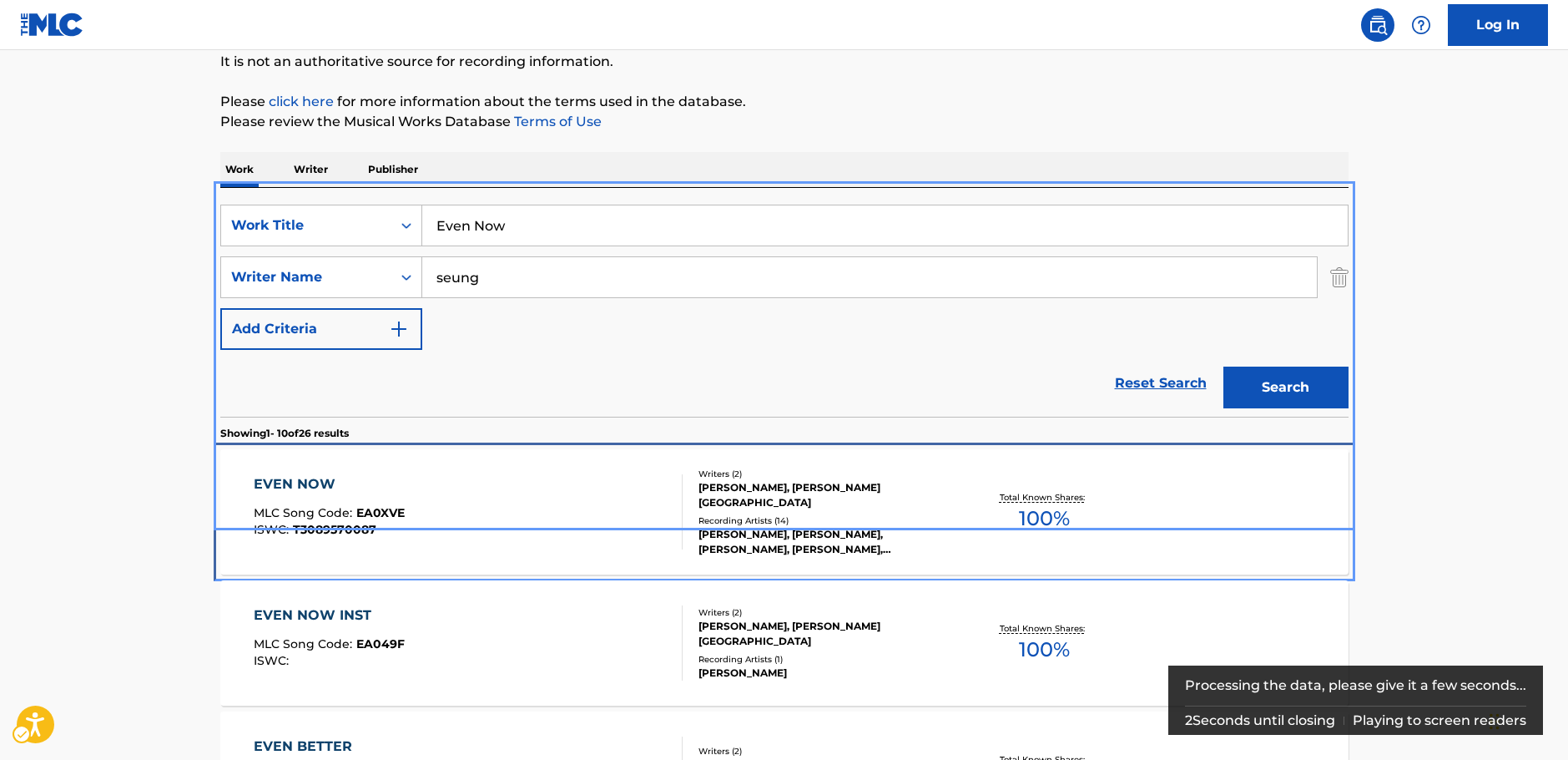
click at [487, 547] on div "EVEN NOW MLC Song Code : EA0XVE ISWC : T3089570087" at bounding box center [468, 512] width 429 height 75
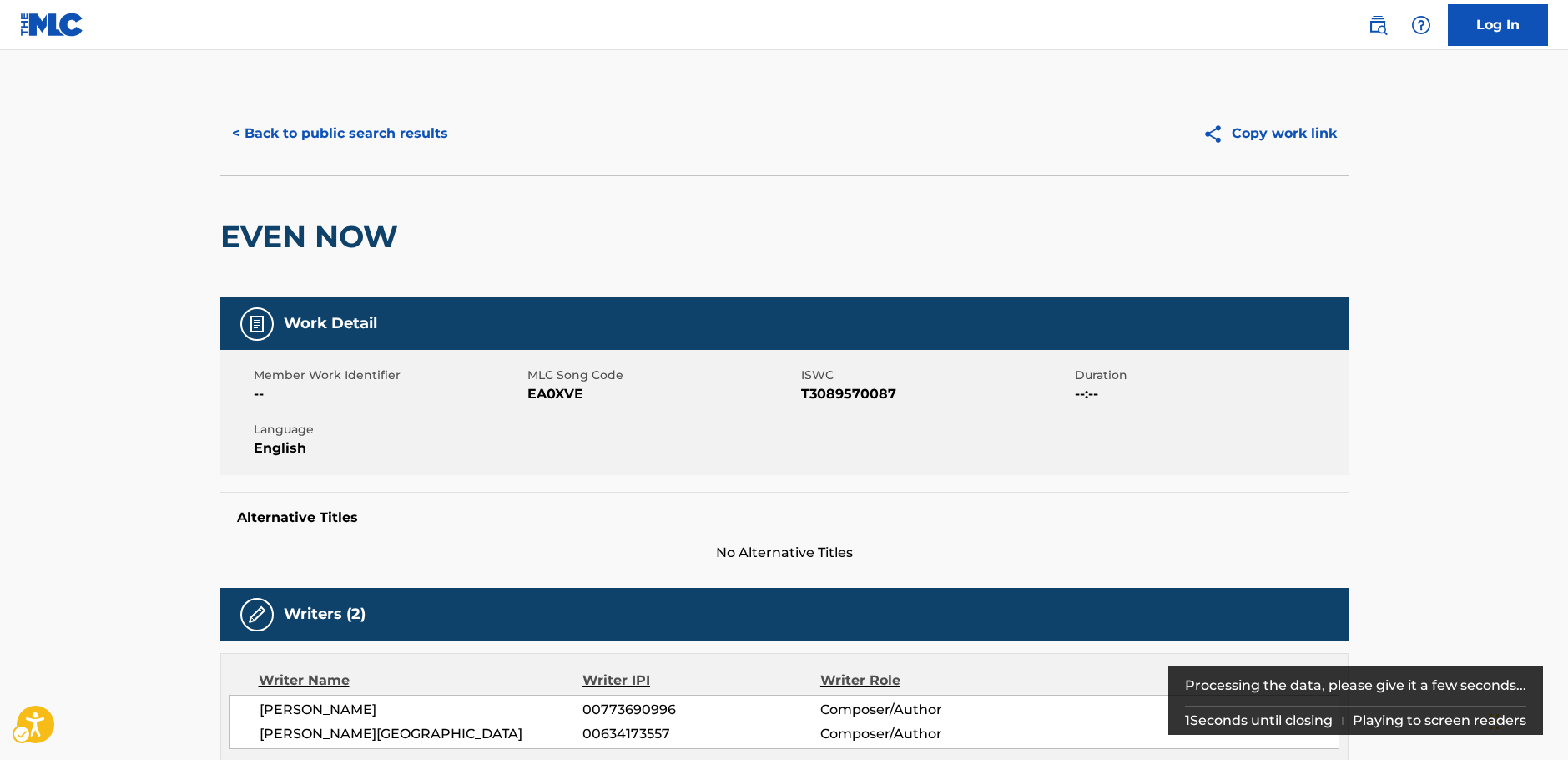
click at [564, 390] on span "MLC Song Code - EA0XVE" at bounding box center [662, 394] width 269 height 20
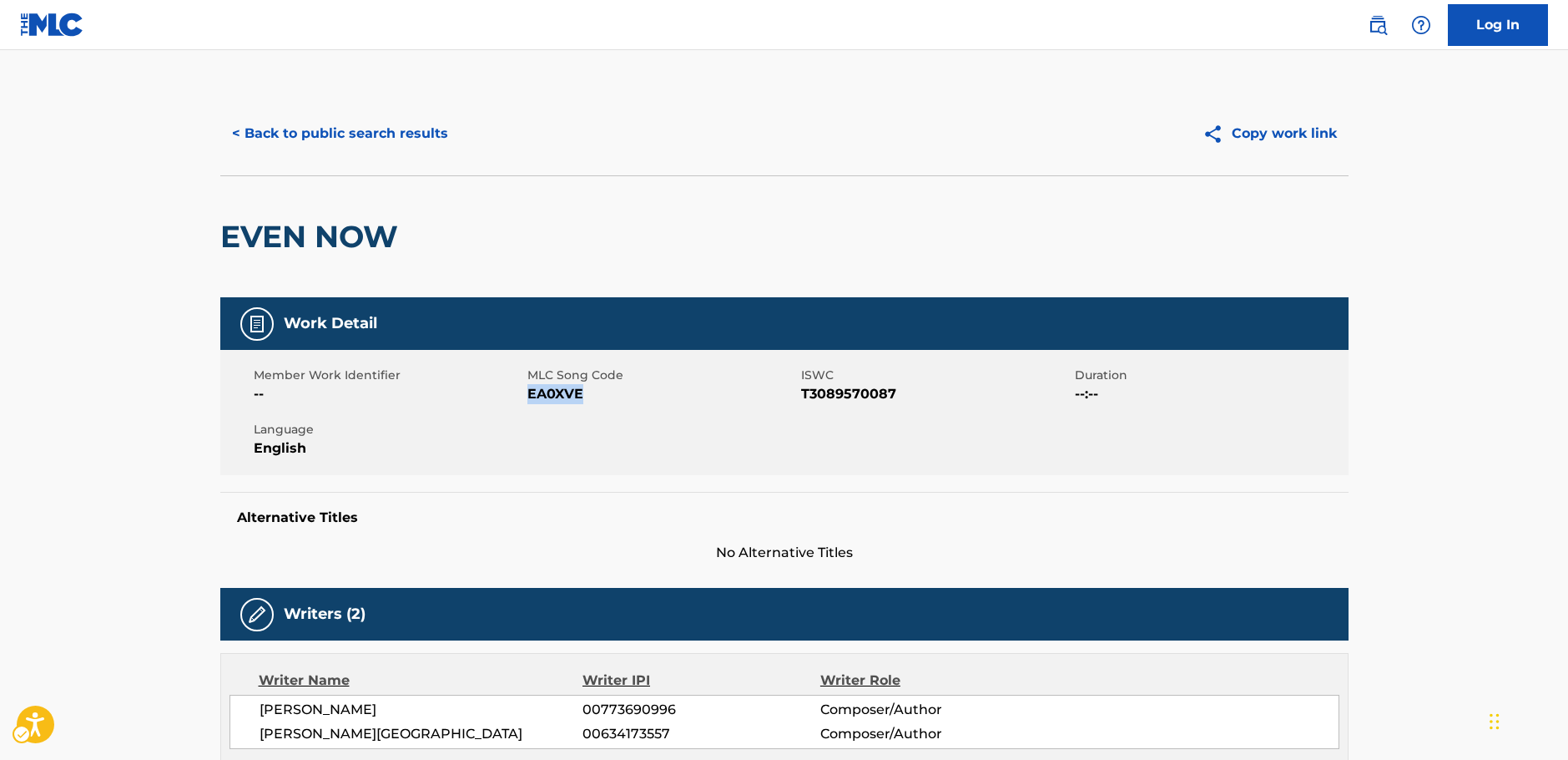
click at [564, 390] on span "MLC Song Code - EA0XVE" at bounding box center [662, 394] width 269 height 20
click at [834, 389] on span "ISWC - T3089570087" at bounding box center [936, 394] width 269 height 20
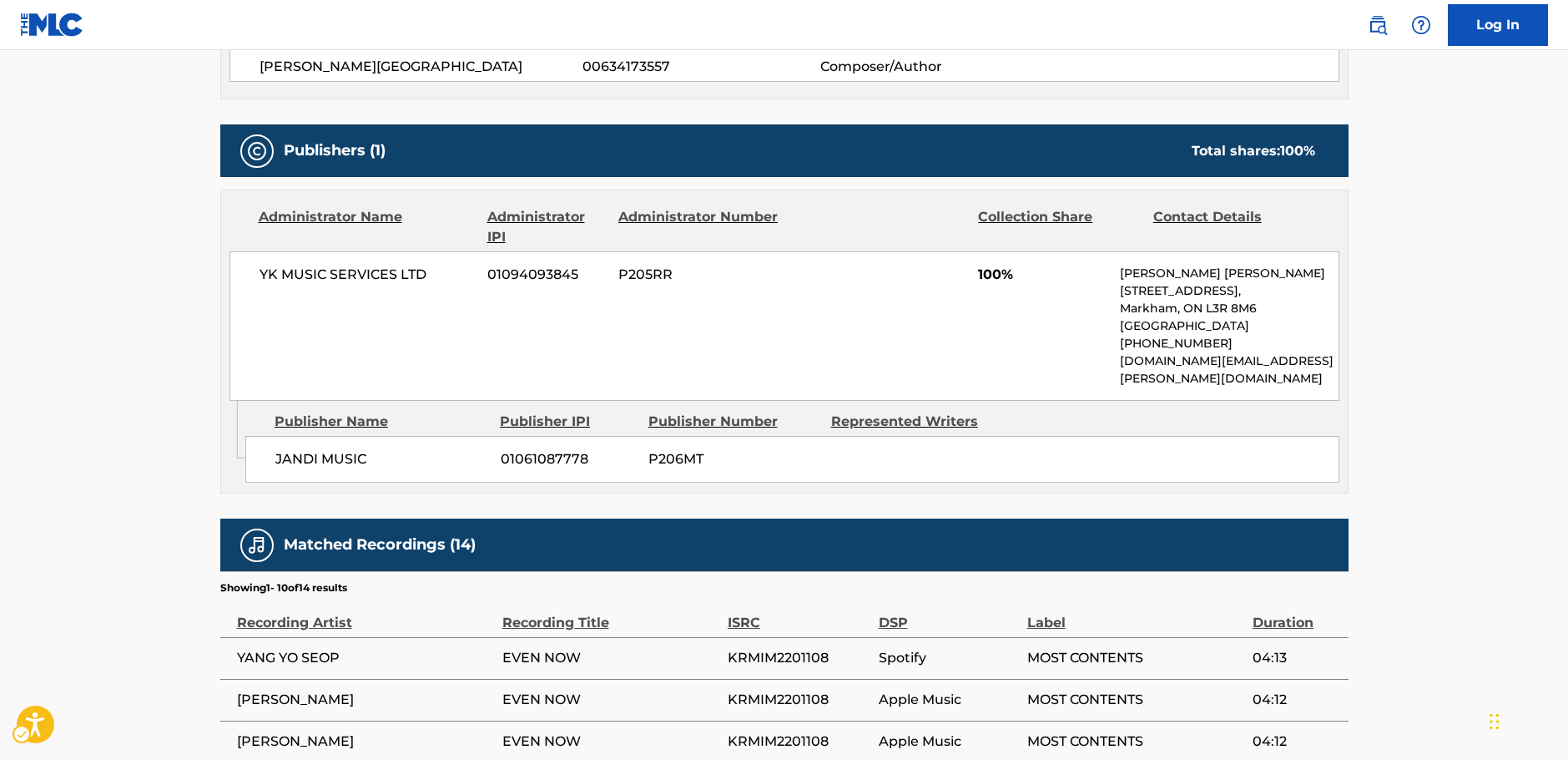
scroll to position [668, 0]
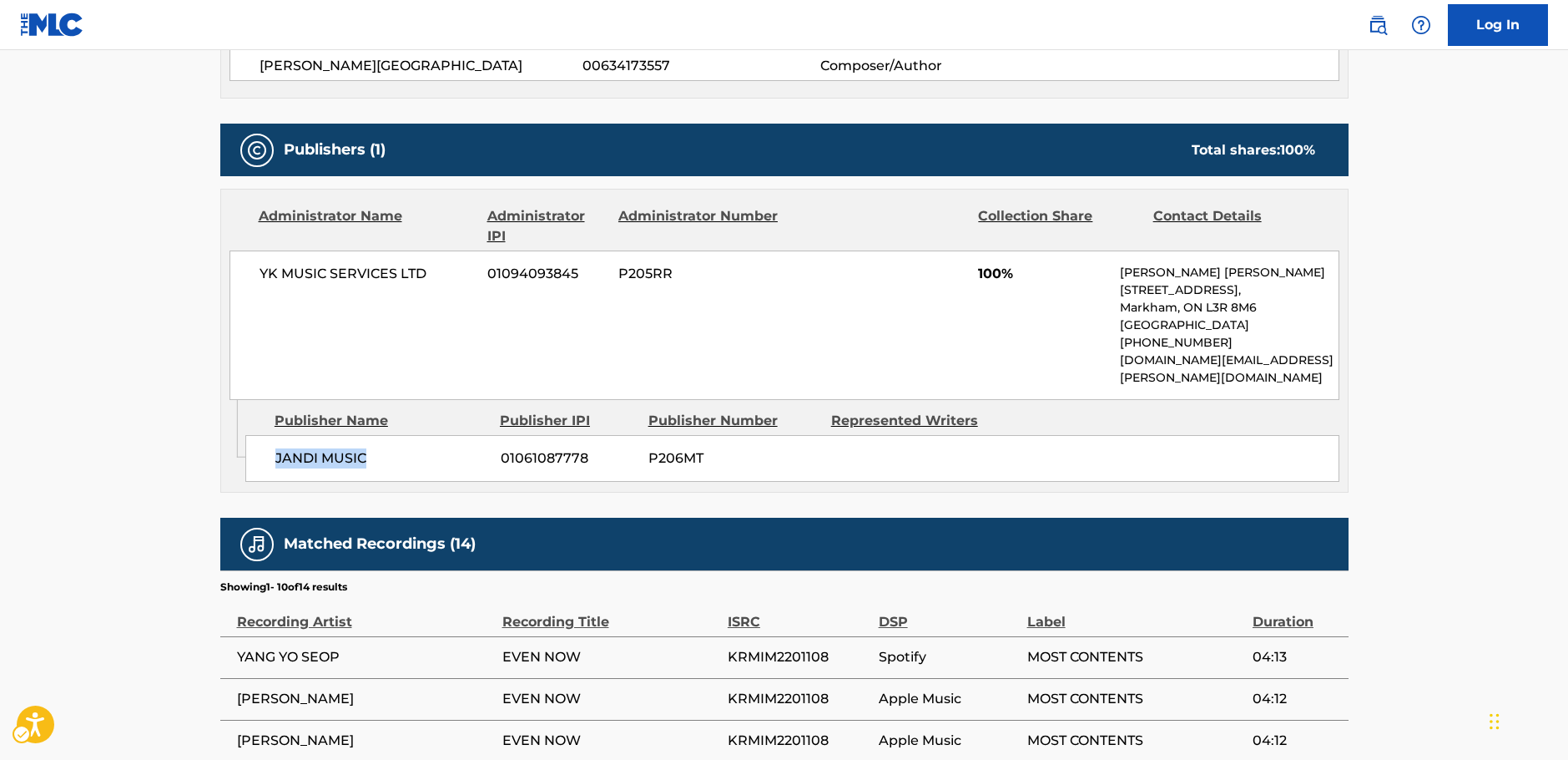
drag, startPoint x: 349, startPoint y: 443, endPoint x: 276, endPoint y: 442, distance: 73.0
click at [276, 448] on span "JANDI MUSIC" at bounding box center [381, 458] width 213 height 20
drag, startPoint x: 392, startPoint y: 274, endPoint x: 260, endPoint y: 275, distance: 132.0
click at [260, 275] on span "YK MUSIC SERVICES LTD" at bounding box center [367, 274] width 216 height 20
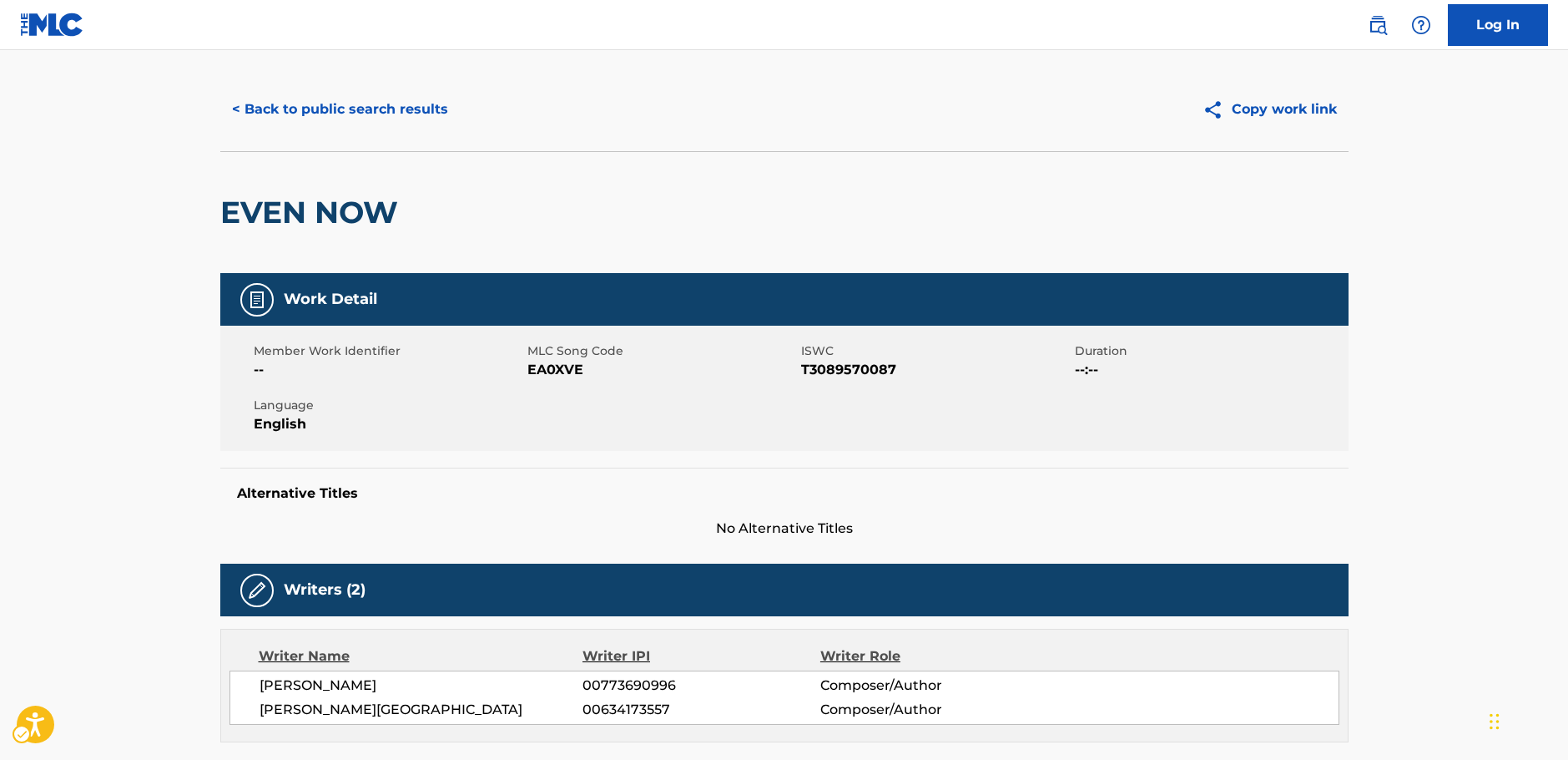
scroll to position [0, 0]
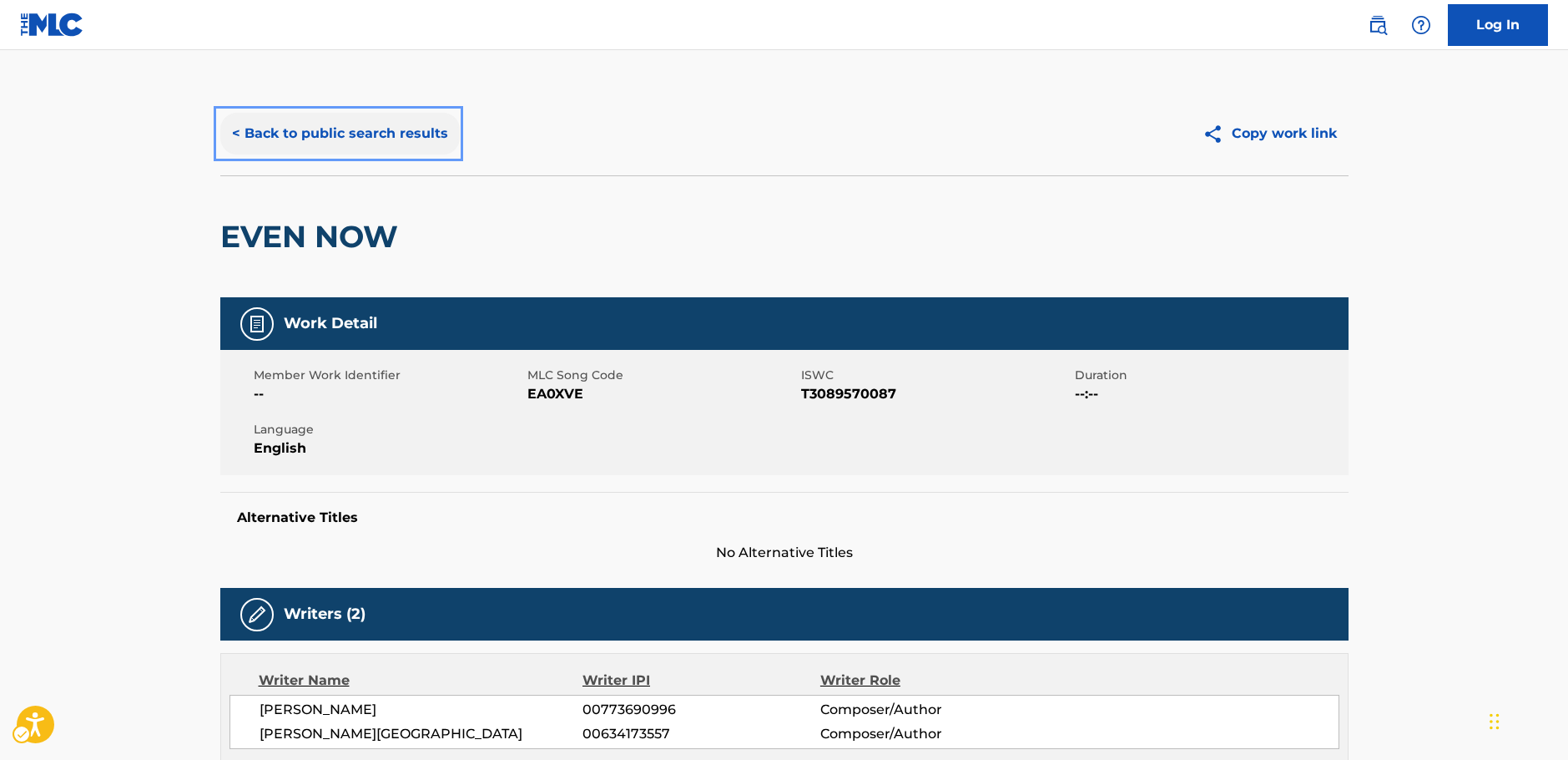
click at [387, 134] on button "< Back to public search results" at bounding box center [340, 134] width 239 height 42
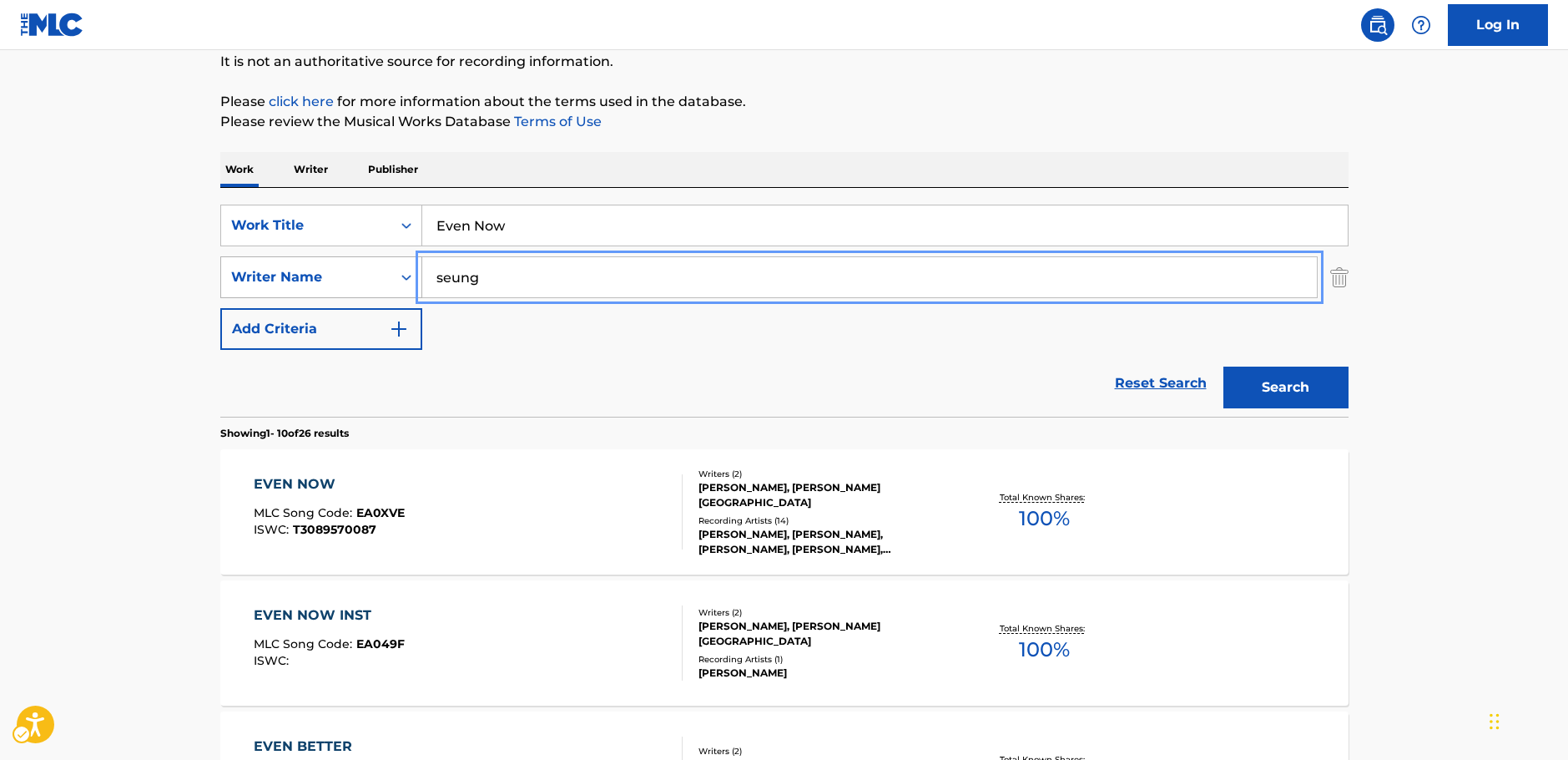
drag, startPoint x: 418, startPoint y: 280, endPoint x: 366, endPoint y: 284, distance: 52.2
paste input "[PERSON_NAME]"
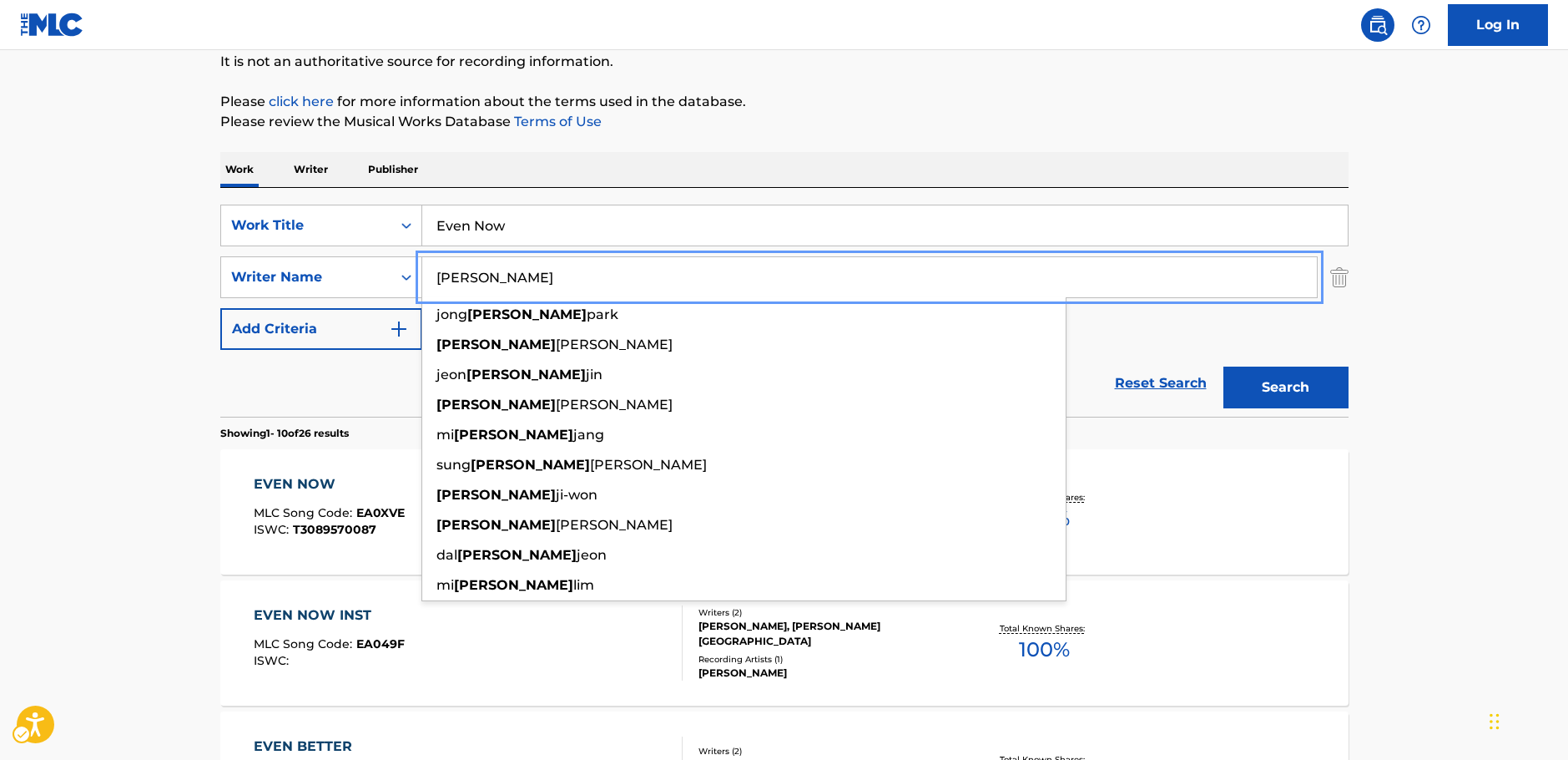
type input "[PERSON_NAME]"
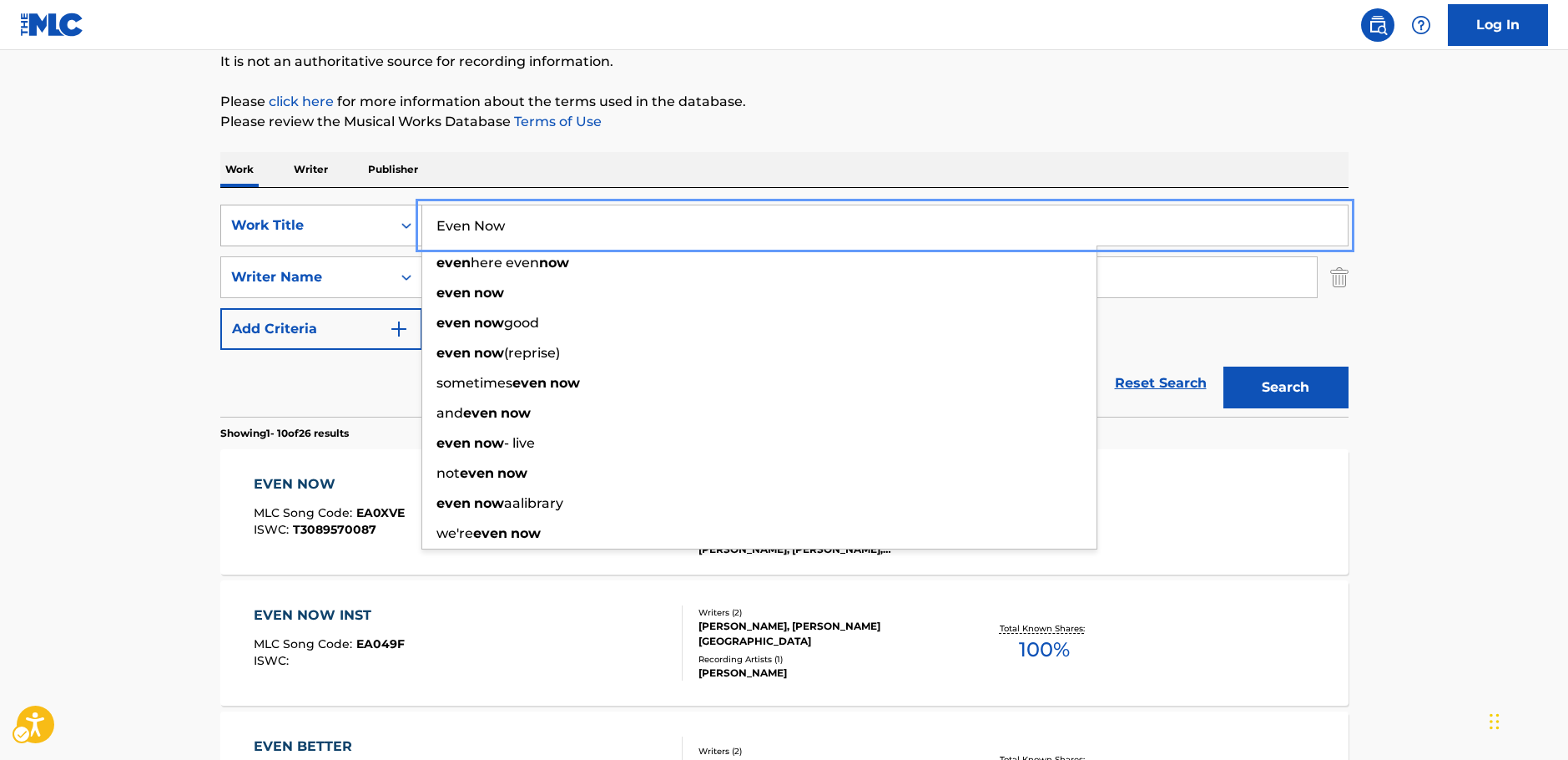
drag, startPoint x: 424, startPoint y: 221, endPoint x: 413, endPoint y: 222, distance: 11.0
paste input "In Your Days"
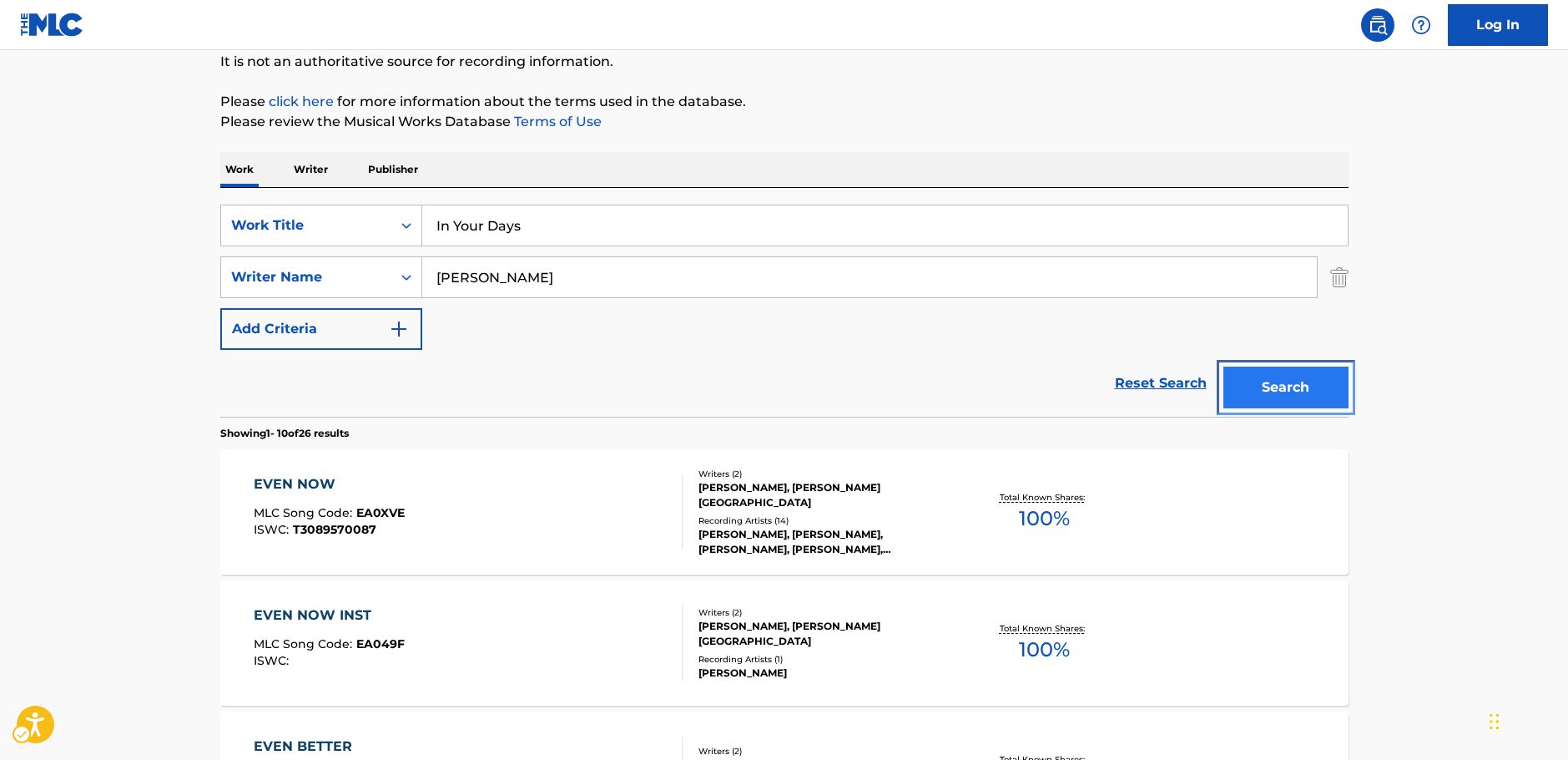
click at [1273, 382] on button "Search" at bounding box center [1286, 387] width 126 height 42
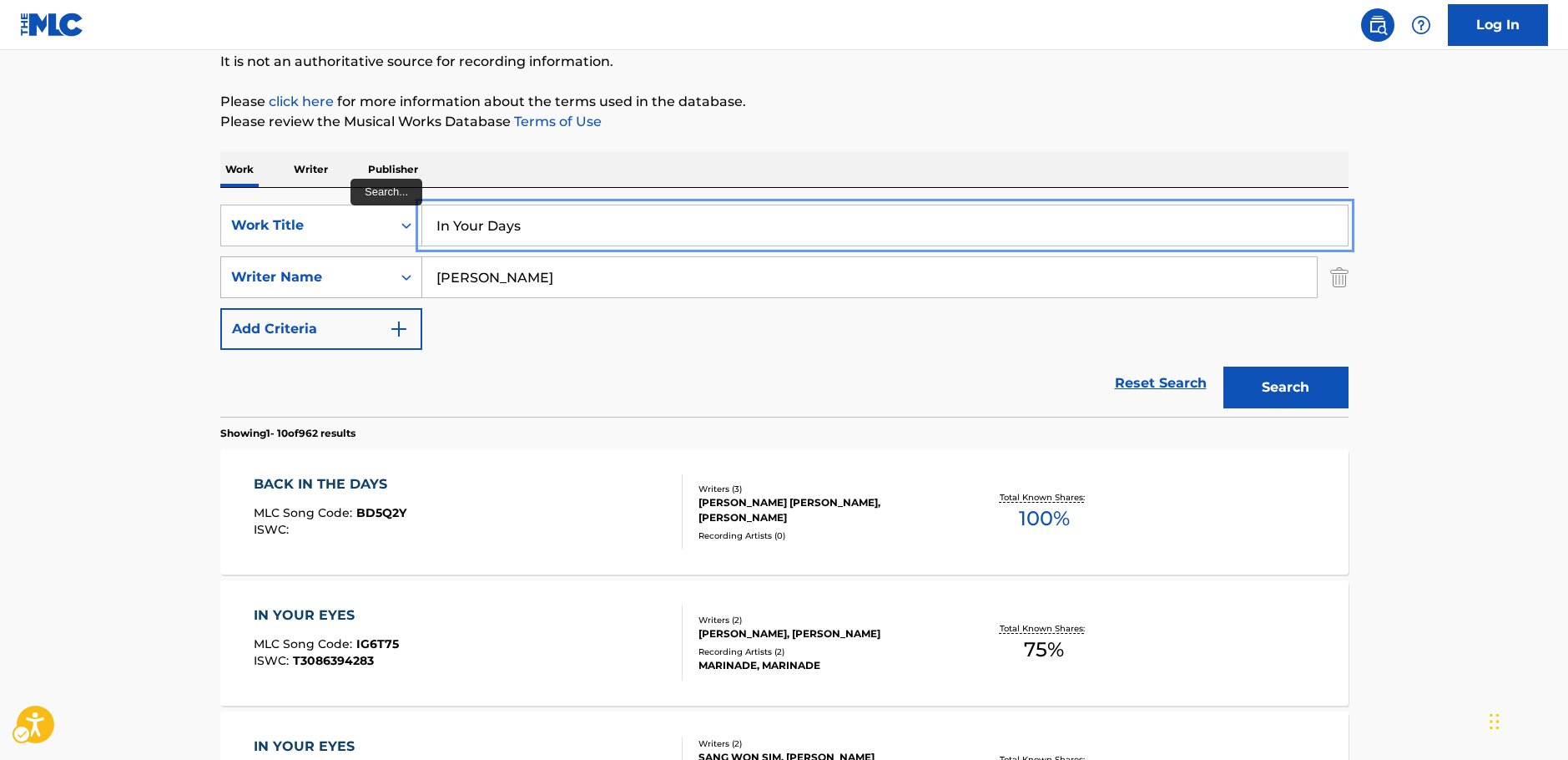
drag, startPoint x: 477, startPoint y: 227, endPoint x: 398, endPoint y: 269, distance: 89.5
click at [360, 227] on div "SearchWithCriteria64d0e439-978e-4b2d-b82b-1fbc814775ac Work Title In Your Days" at bounding box center [784, 226] width 1129 height 42
paste input "NEO [PERSON_NAME] RU GGEUTH E"
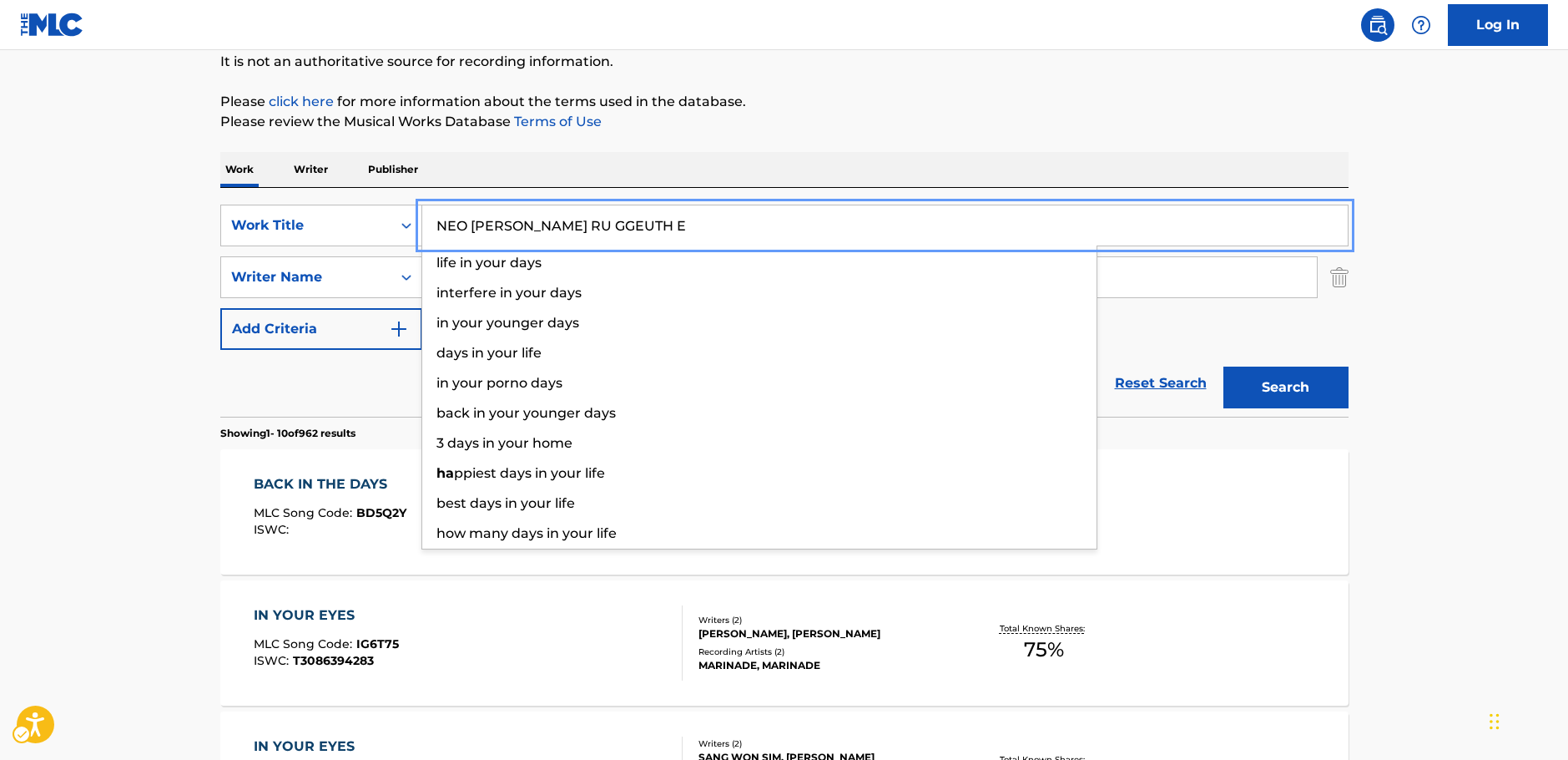
type input "NEO [PERSON_NAME] RU GGEUTH E"
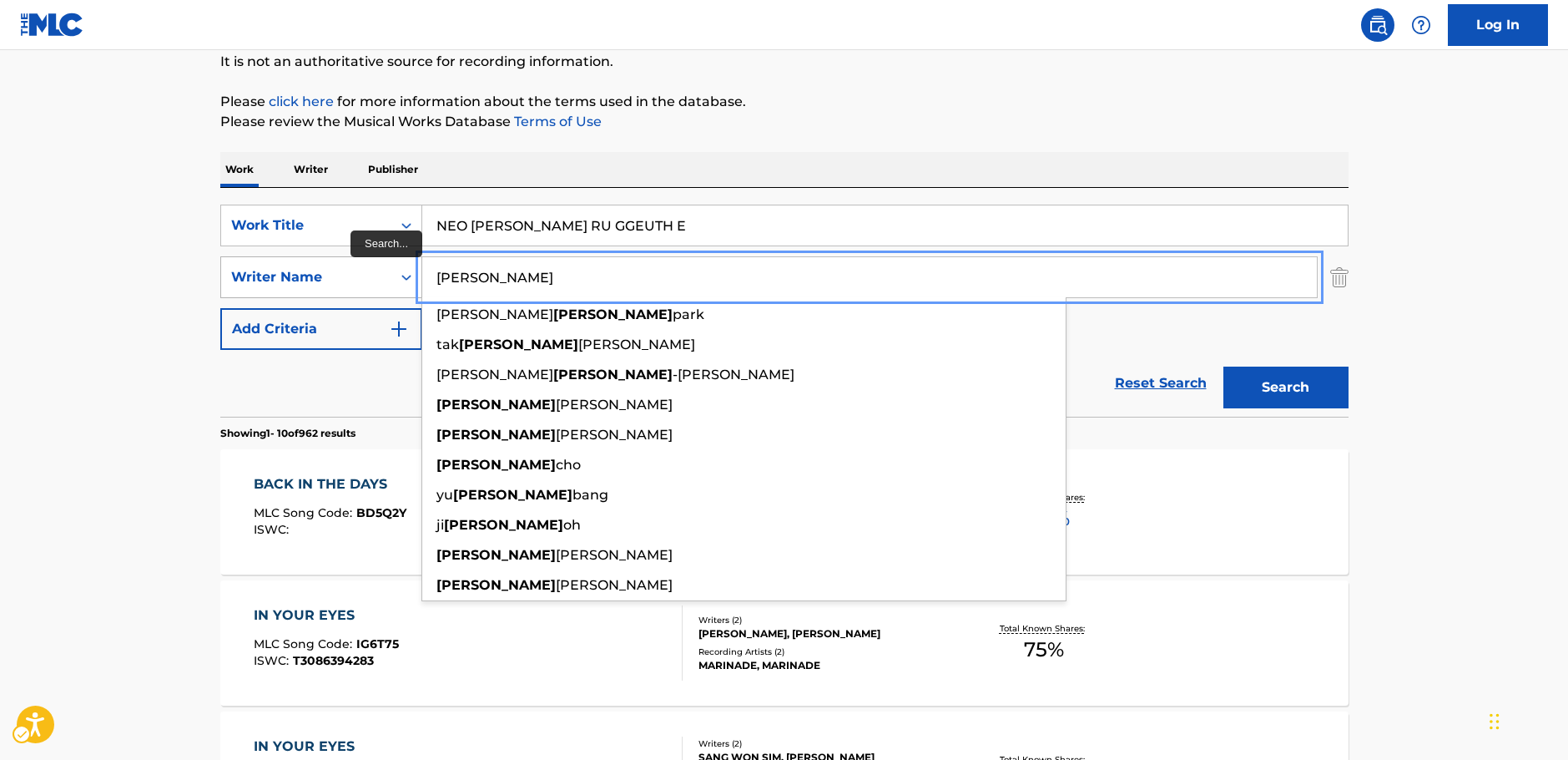
drag, startPoint x: 485, startPoint y: 286, endPoint x: 376, endPoint y: 286, distance: 109.0
click at [376, 286] on div "SearchWithCriteriab2e0b58b-d365-4784-97a9-827367195c12 Writer Name [PERSON_NAME…" at bounding box center [784, 277] width 1129 height 42
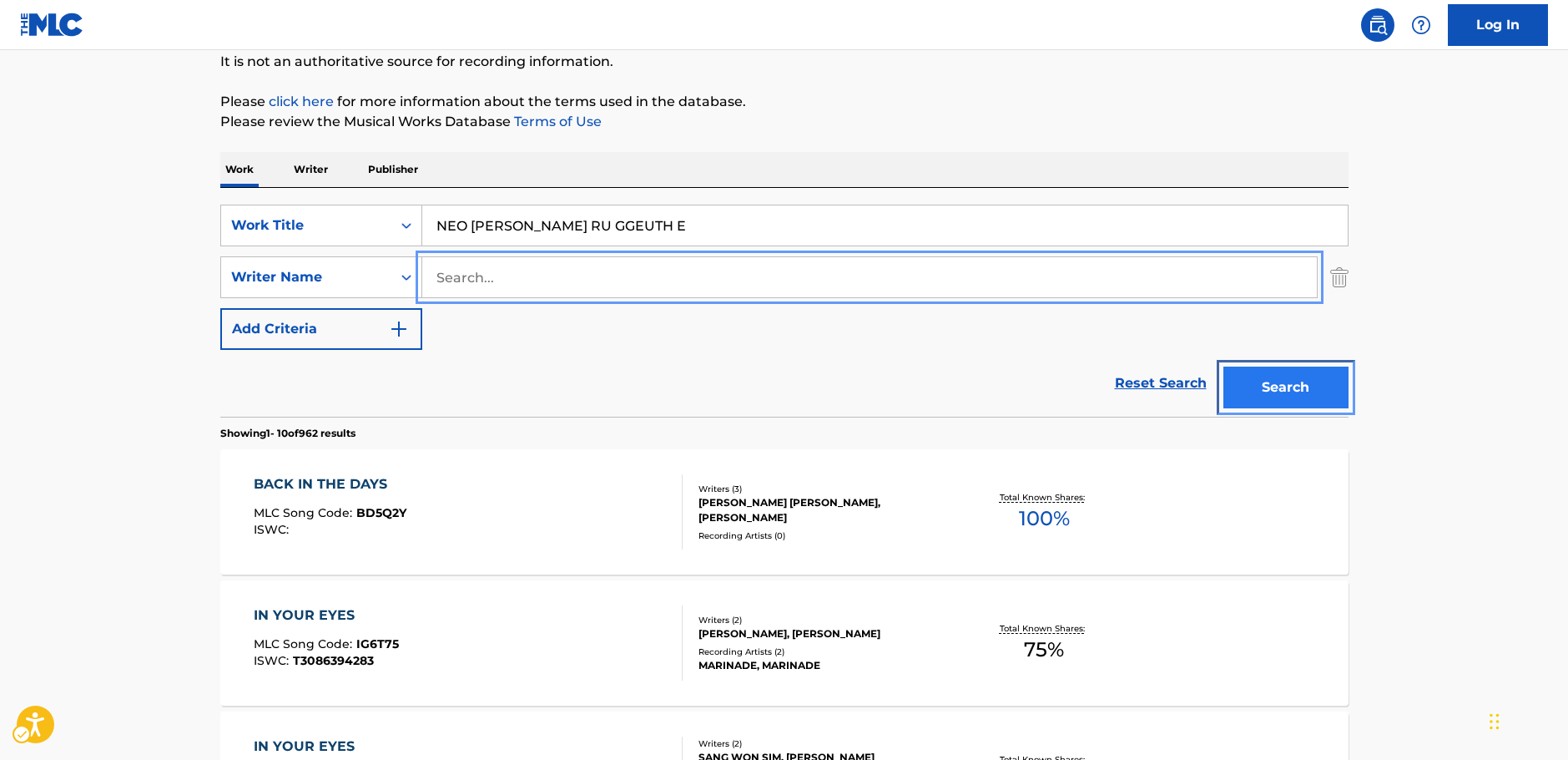
click at [1292, 397] on button "Search" at bounding box center [1286, 387] width 126 height 42
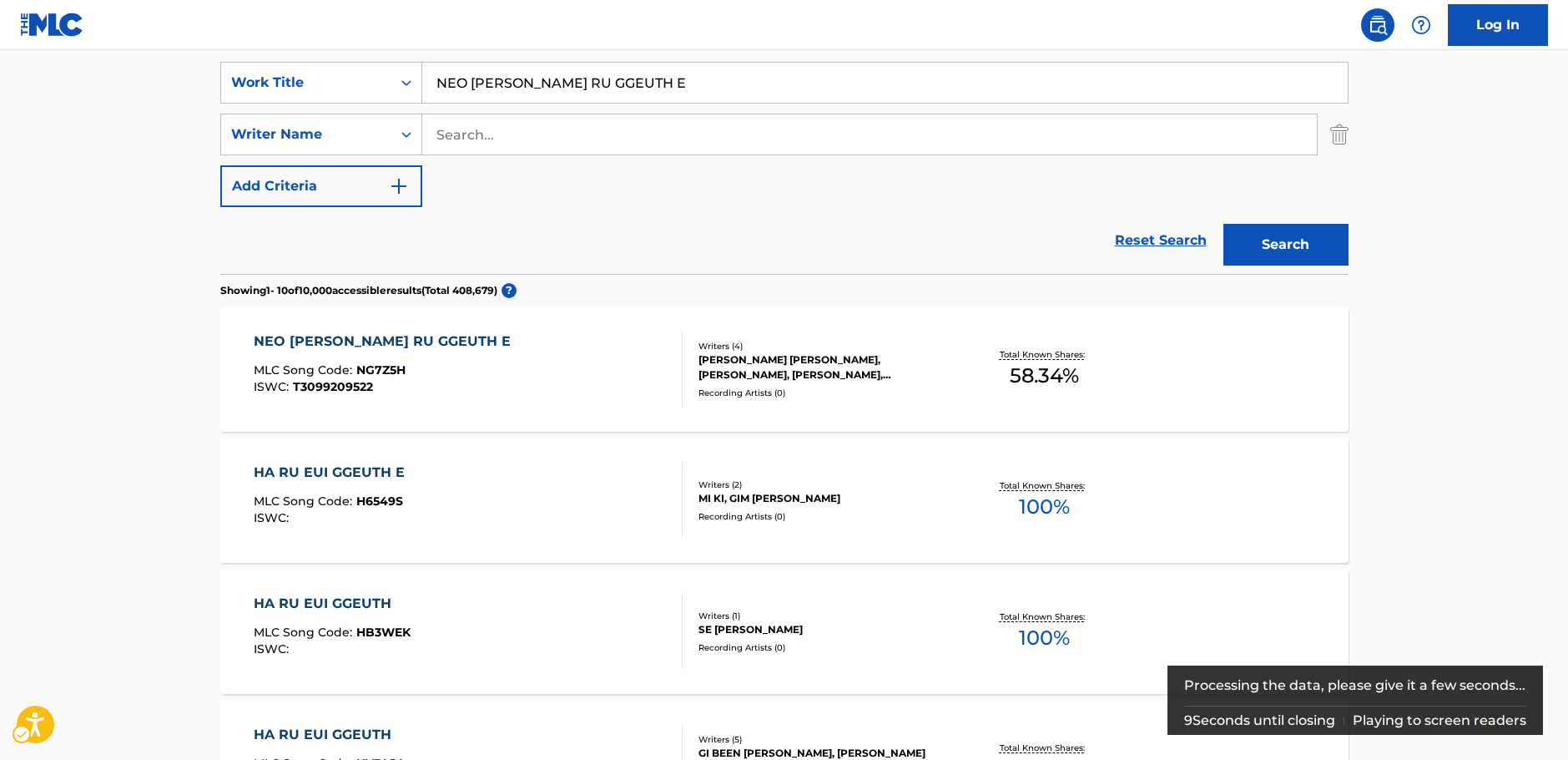
scroll to position [333, 0]
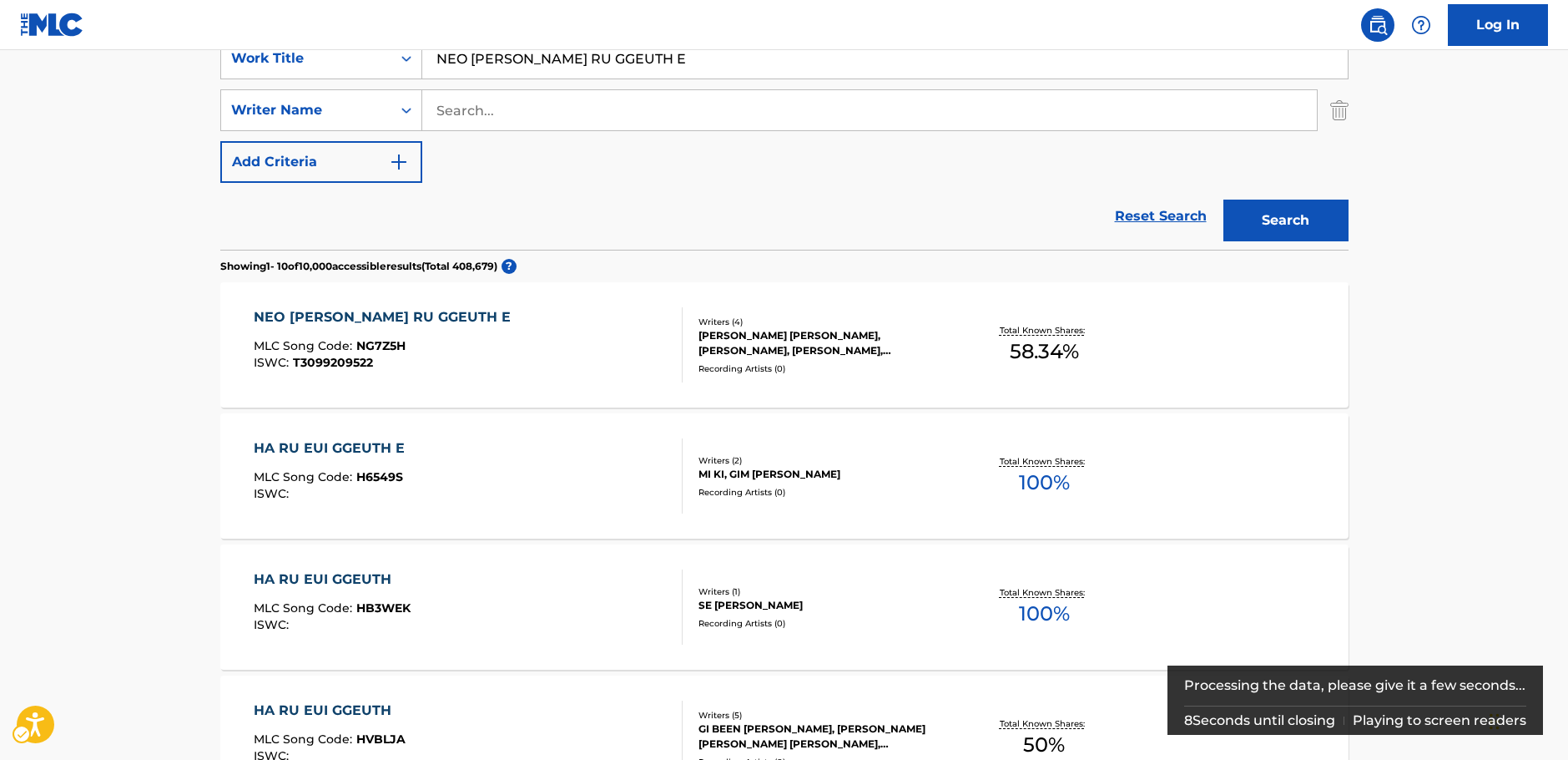
click at [498, 361] on div "NEO [PERSON_NAME] RU GGEUTH E MLC Song Code : NG7Z5H ISWC : T3099209522" at bounding box center [468, 344] width 429 height 75
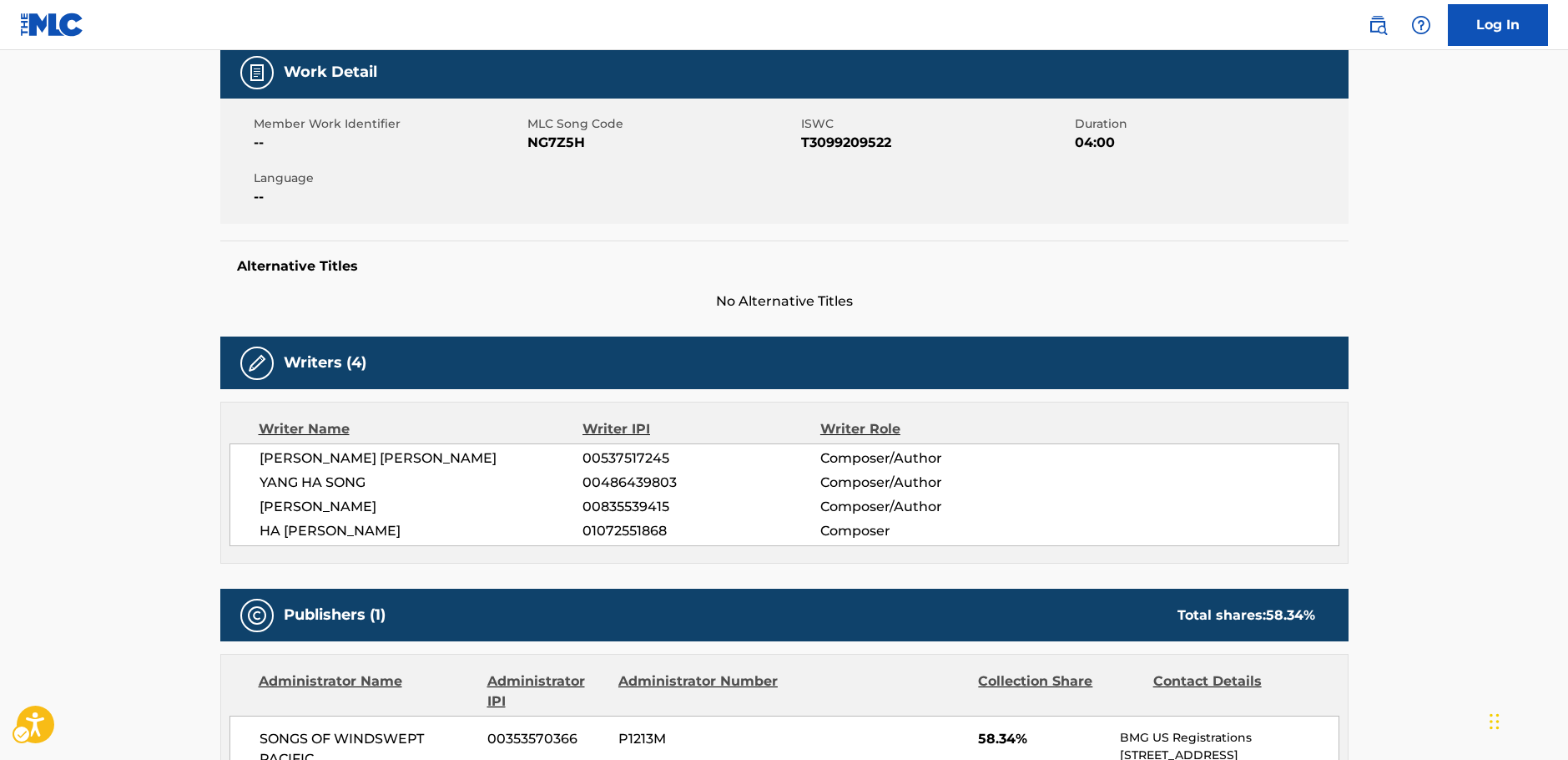
scroll to position [250, 0]
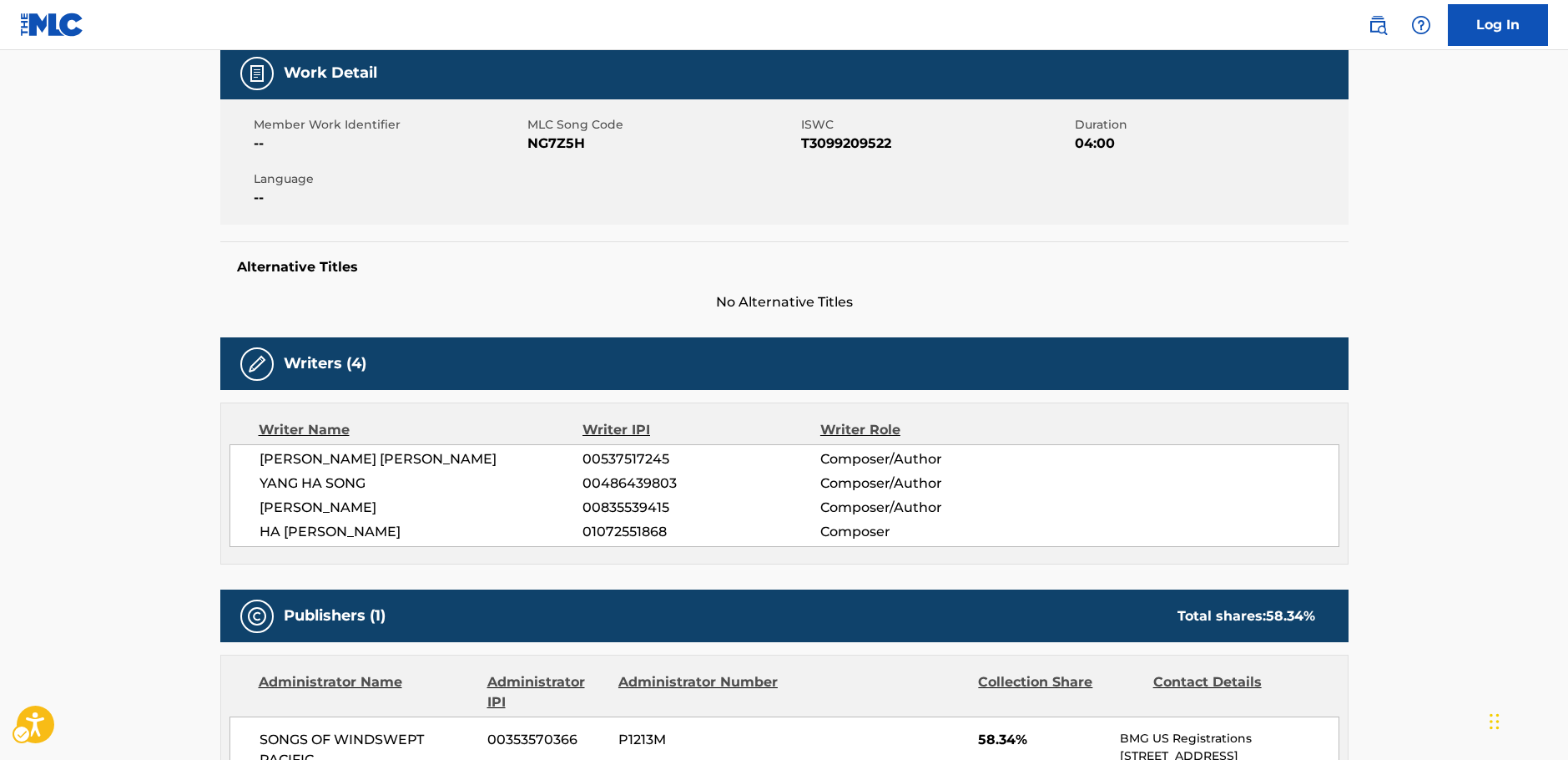
click at [565, 148] on span "MLC Song Code - NG7Z5H" at bounding box center [662, 143] width 269 height 20
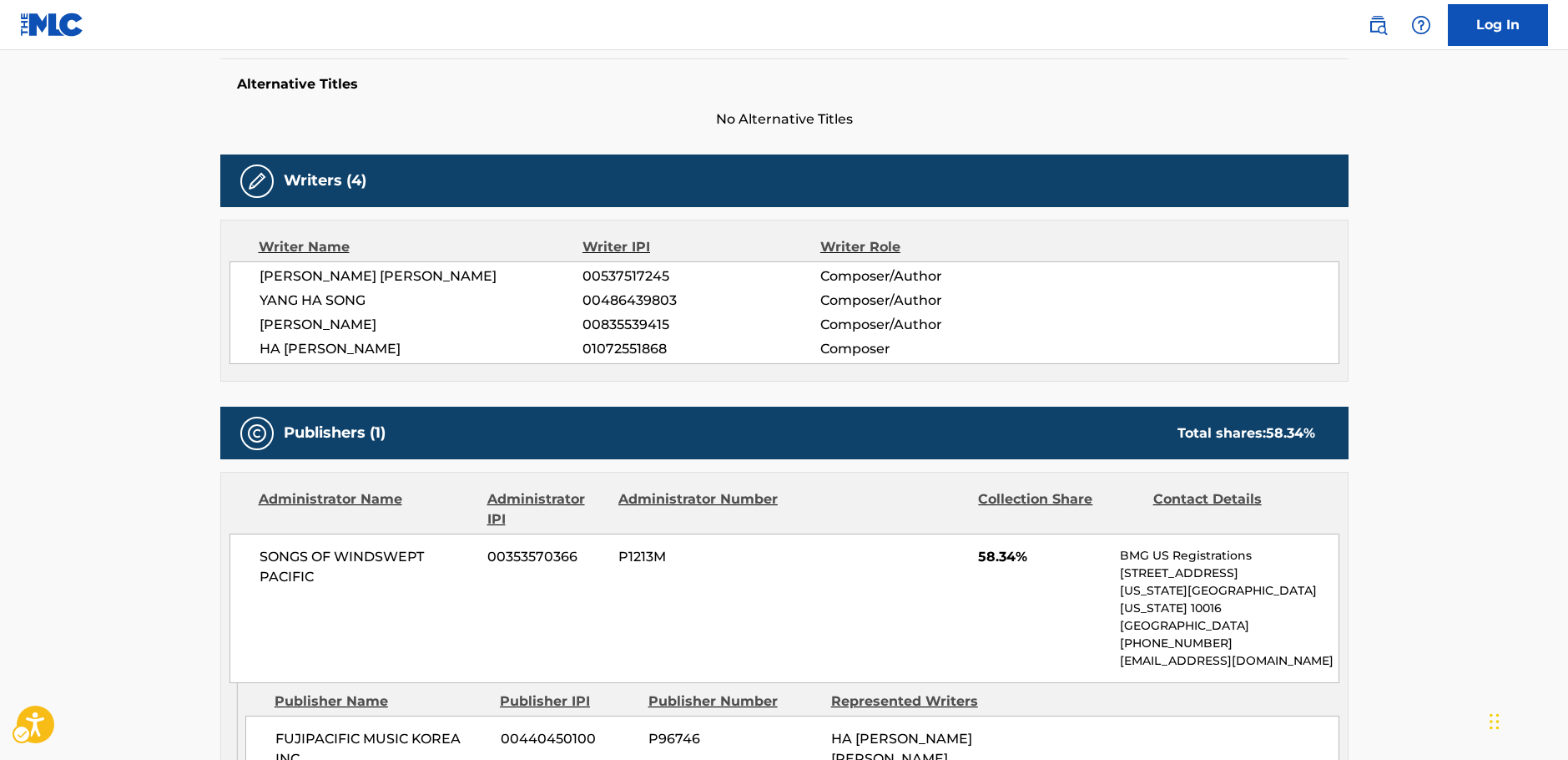
scroll to position [585, 0]
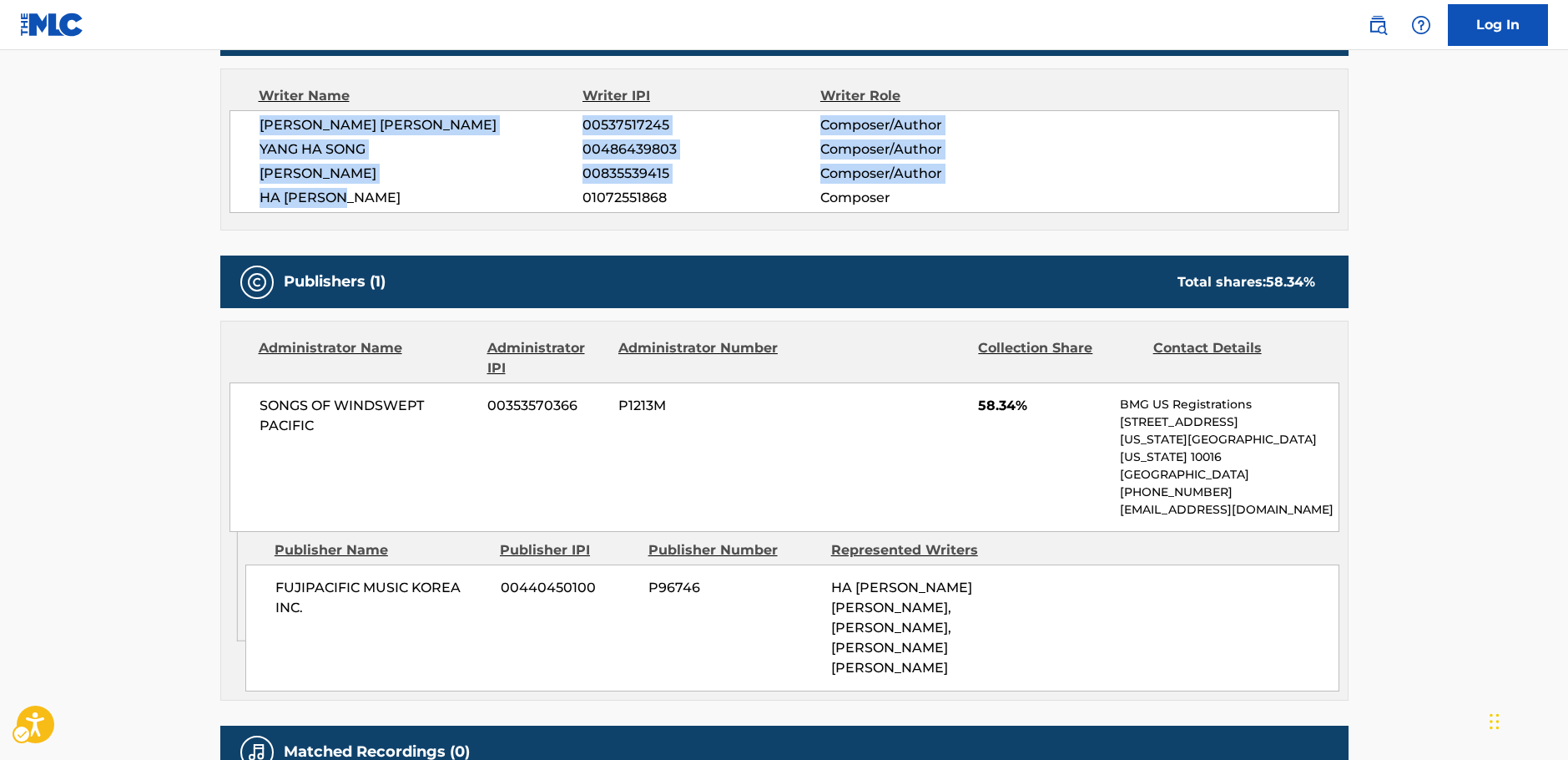
drag, startPoint x: 372, startPoint y: 198, endPoint x: 238, endPoint y: 130, distance: 150.3
click at [238, 130] on div "[PERSON_NAME] [PERSON_NAME] 00537517245 Composer/Author [PERSON_NAME] SONG 0048…" at bounding box center [784, 161] width 1110 height 103
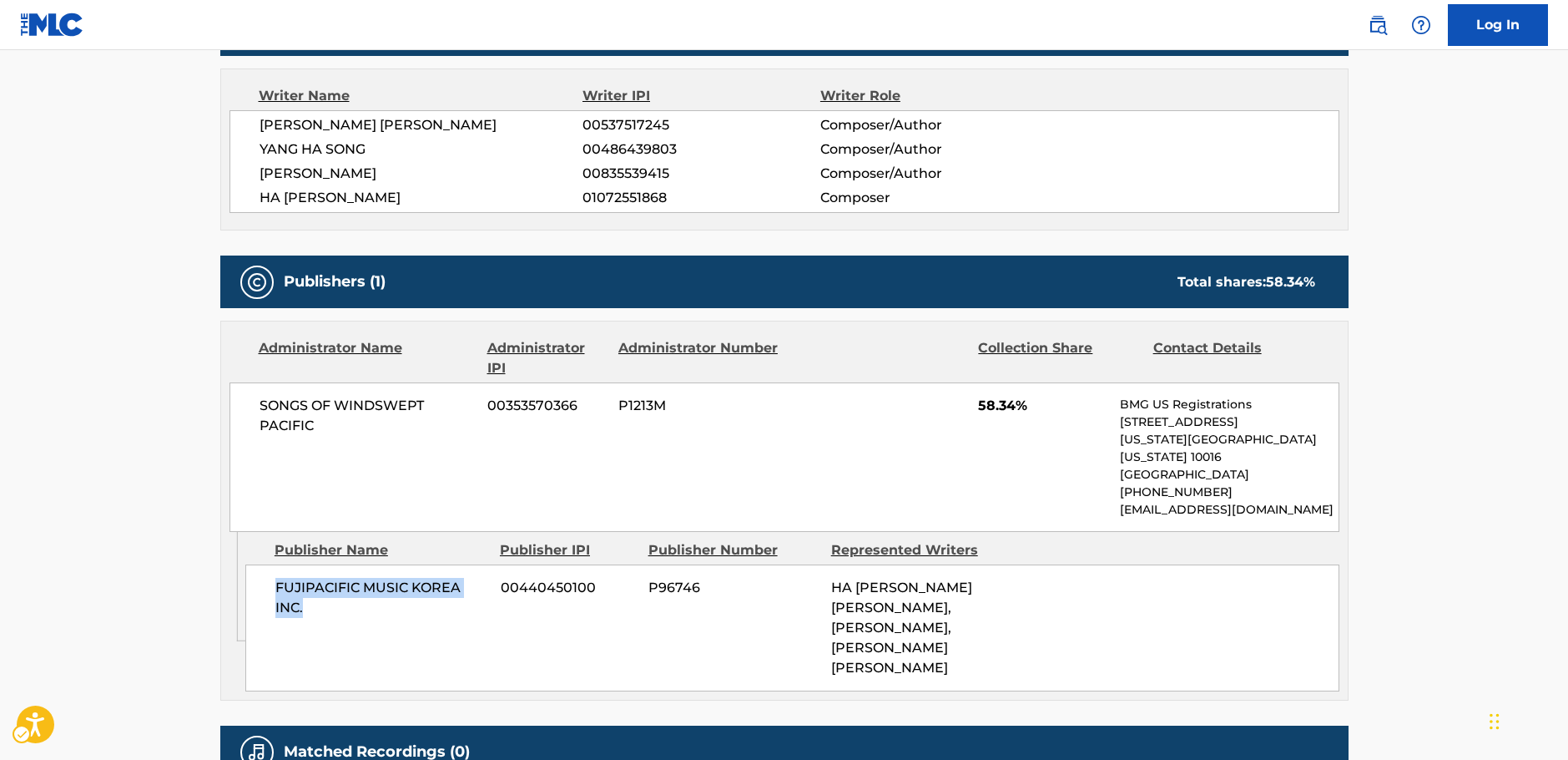
drag, startPoint x: 318, startPoint y: 590, endPoint x: 265, endPoint y: 573, distance: 55.7
click at [265, 573] on div "FUJIPACIFIC MUSIC KOREA INC. 00440450100 P96746 [PERSON_NAME] [PERSON_NAME], [P…" at bounding box center [792, 627] width 1094 height 127
drag, startPoint x: 328, startPoint y: 414, endPoint x: 313, endPoint y: 419, distance: 15.8
click at [269, 406] on span "SONGS OF WINDSWEPT PACIFIC" at bounding box center [367, 416] width 216 height 40
click at [313, 419] on span "SONGS OF WINDSWEPT PACIFIC" at bounding box center [367, 416] width 216 height 40
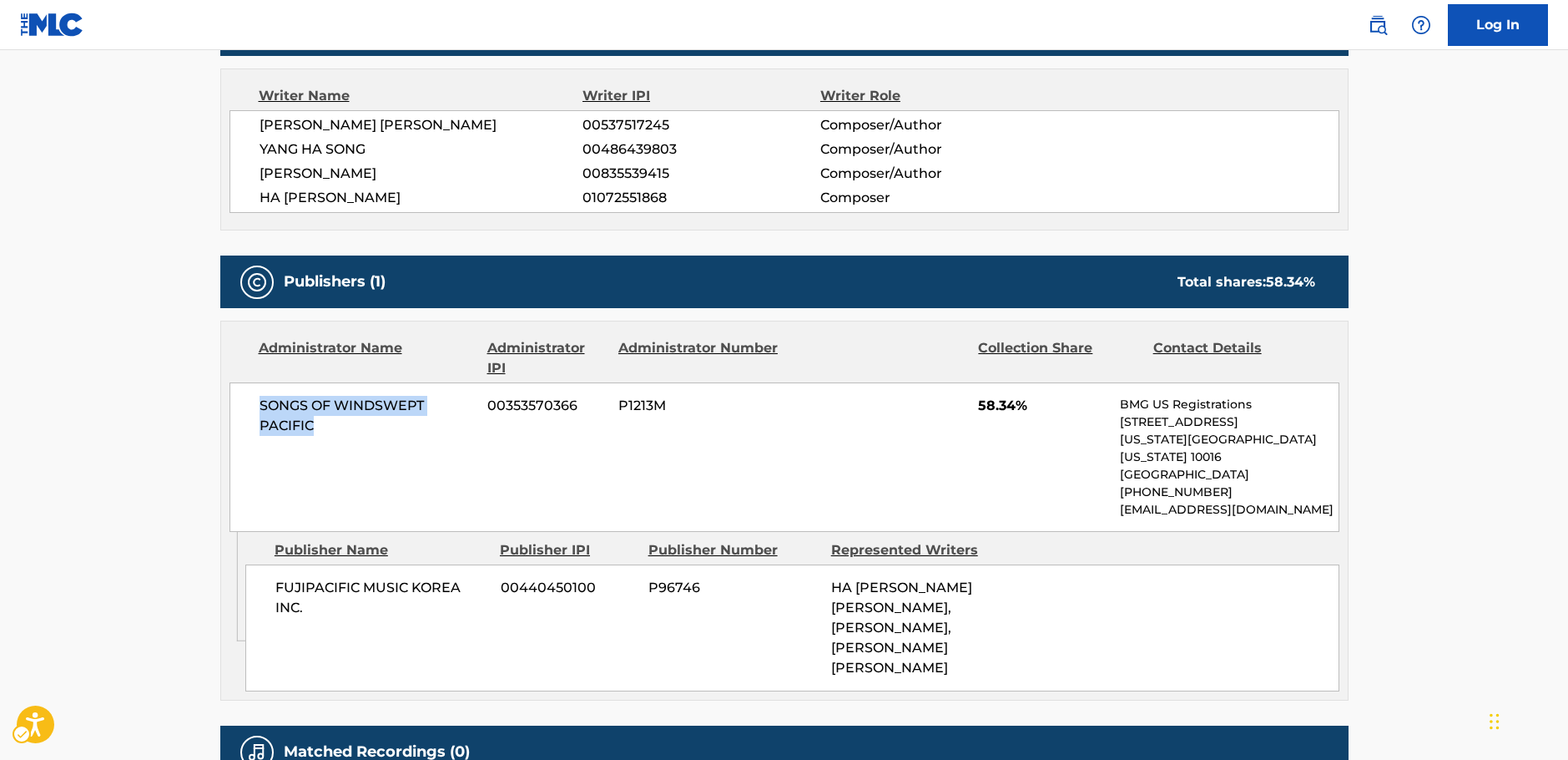
drag, startPoint x: 280, startPoint y: 416, endPoint x: 242, endPoint y: 403, distance: 40.2
click at [242, 403] on div "SONGS OF WINDSWEPT PACIFIC 00353570366 P1213M 58.34% BMG US Registrations [STRE…" at bounding box center [784, 456] width 1110 height 149
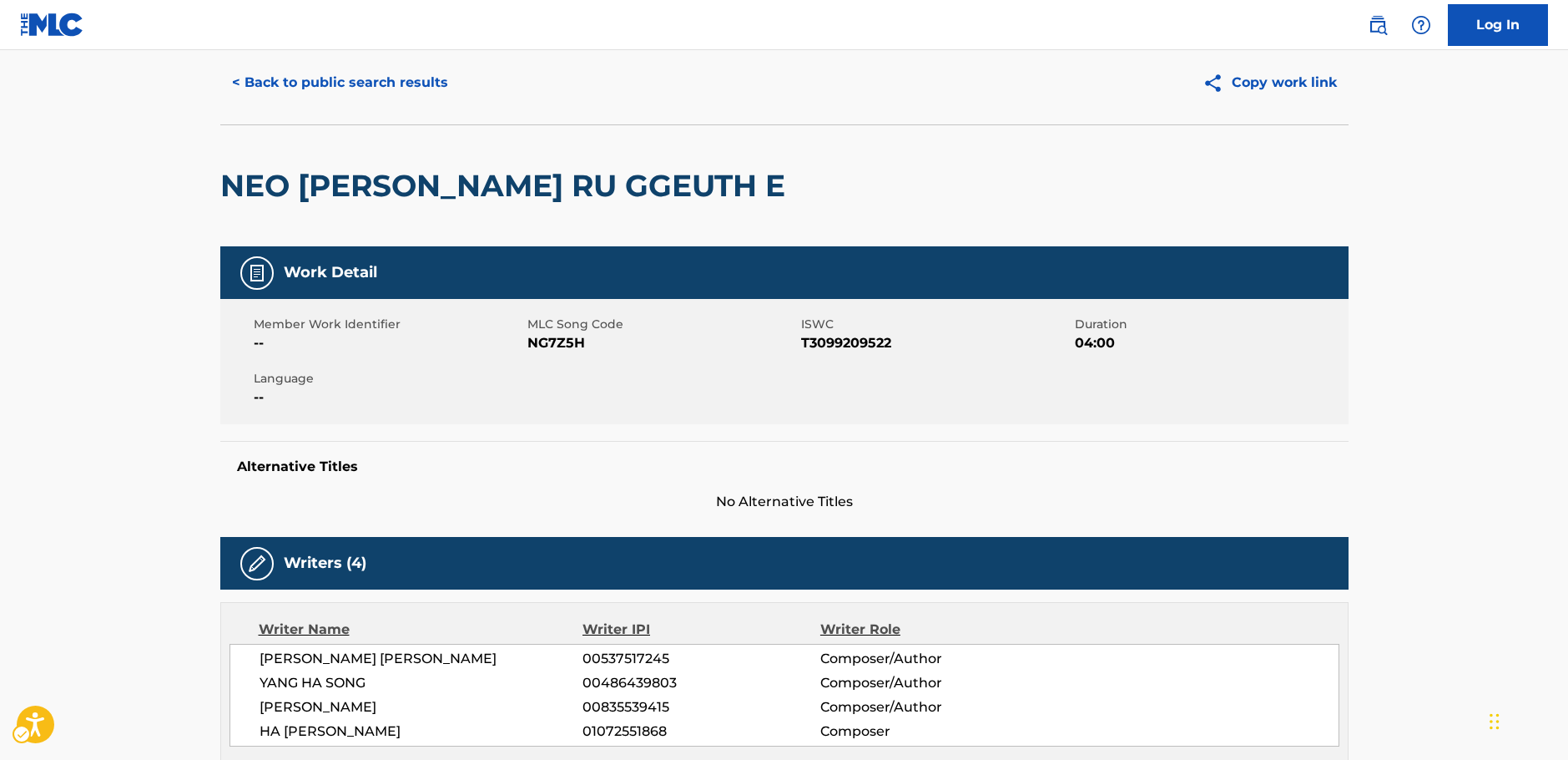
scroll to position [0, 0]
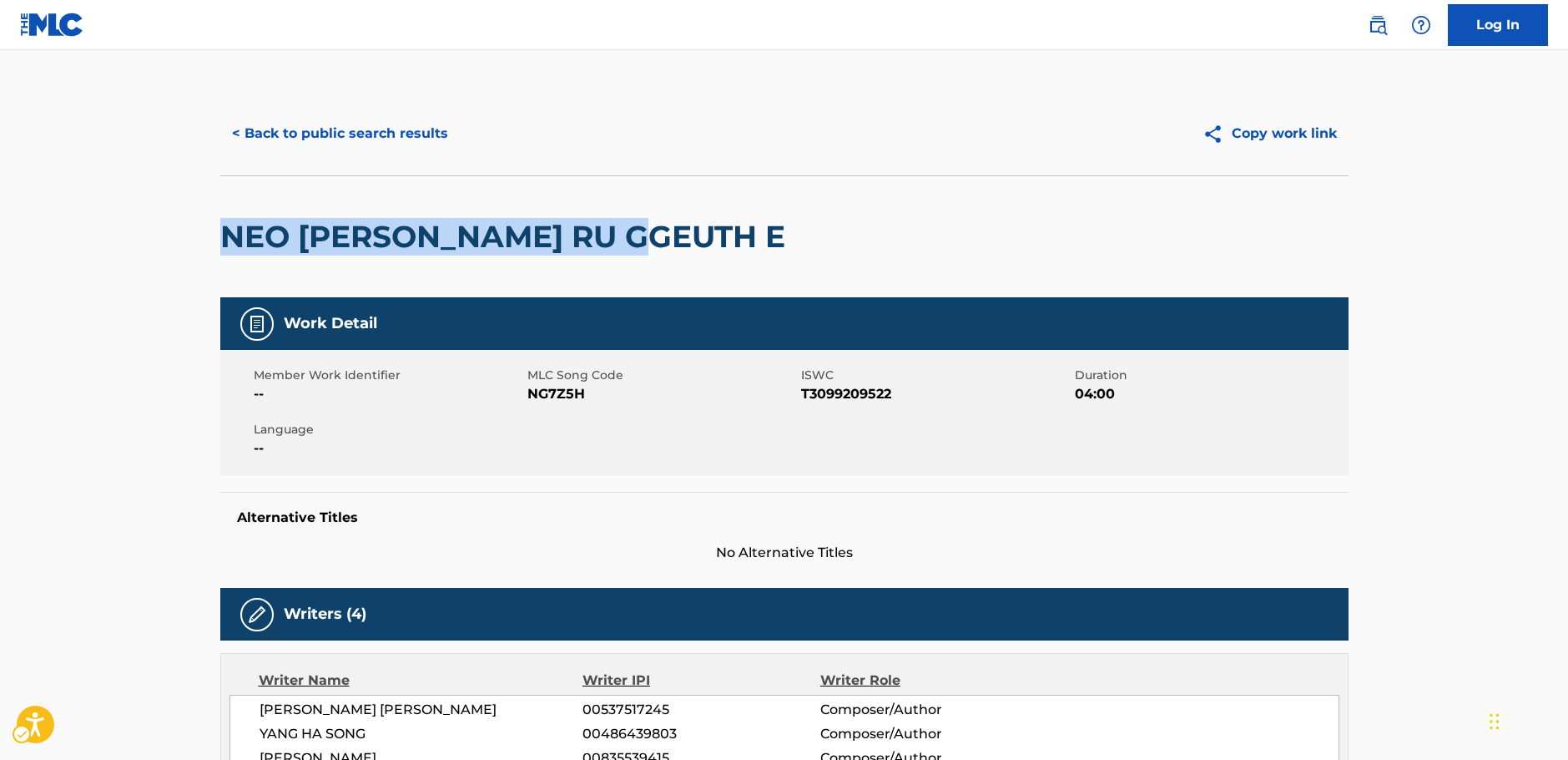
drag, startPoint x: 643, startPoint y: 237, endPoint x: 187, endPoint y: 226, distance: 456.1
click at [181, 226] on main "< Back to public search results Copy work link NEO [PERSON_NAME] RU GGEUTH E Wo…" at bounding box center [784, 745] width 1568 height 1390
click at [303, 141] on button "< Back to public search results" at bounding box center [340, 134] width 239 height 42
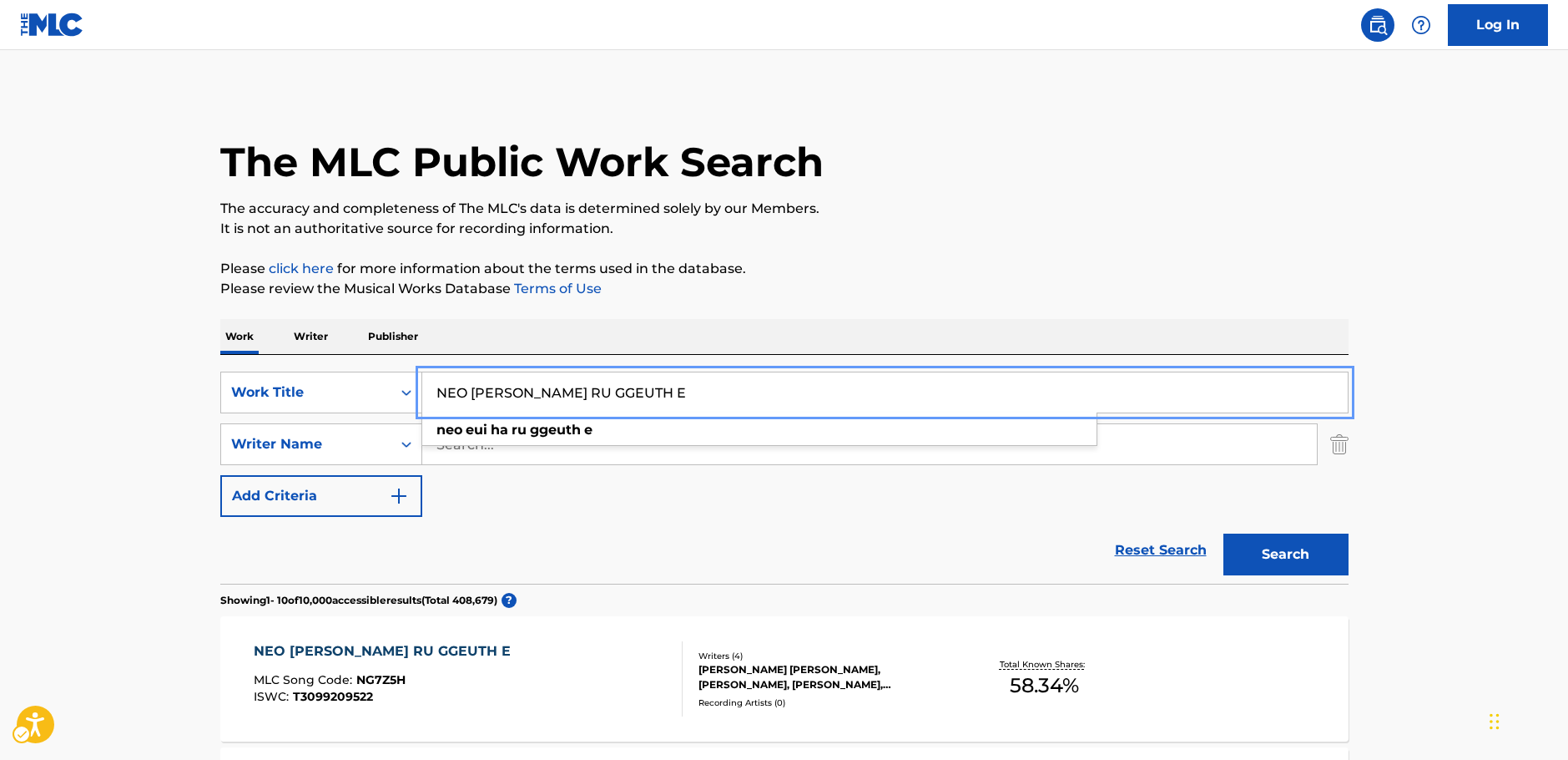
paste input "Doberman"
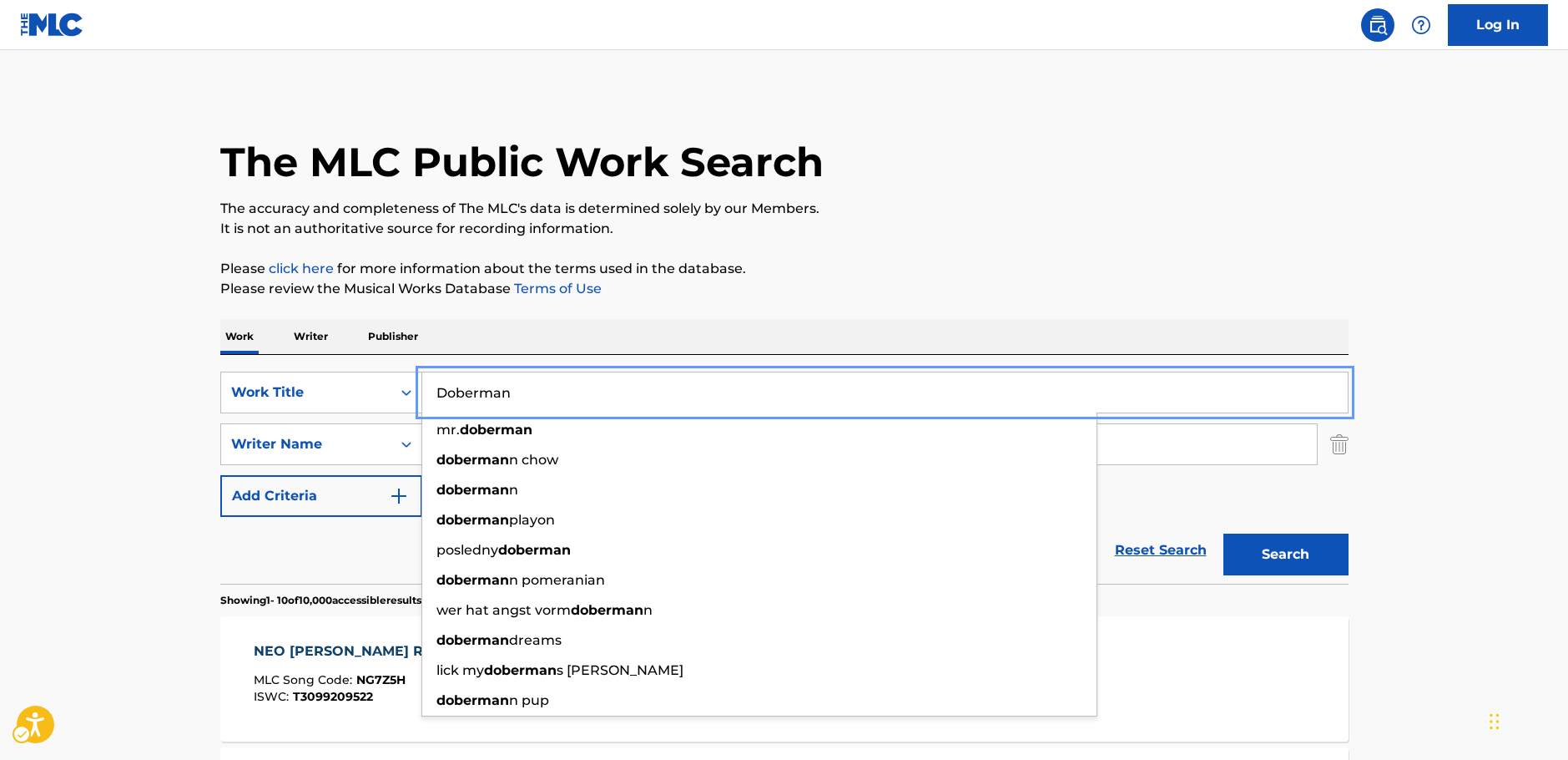
type input "Doberman"
click at [267, 360] on div "SearchWithCriteria64d0e439-978e-4b2d-b82b-1fbc814775ac Work Title Doberman mr. …" at bounding box center [784, 469] width 1129 height 229
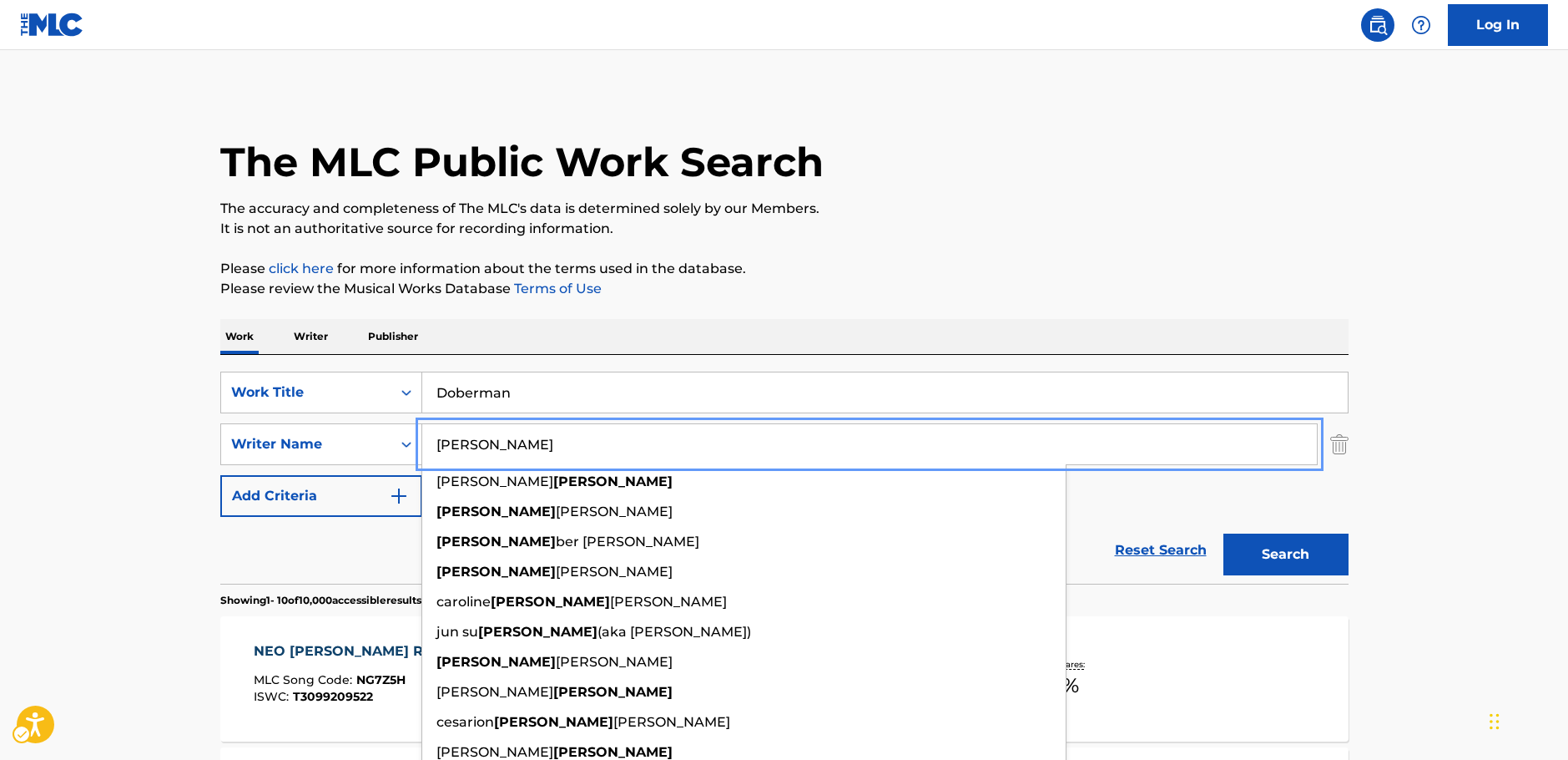
type input "[PERSON_NAME]"
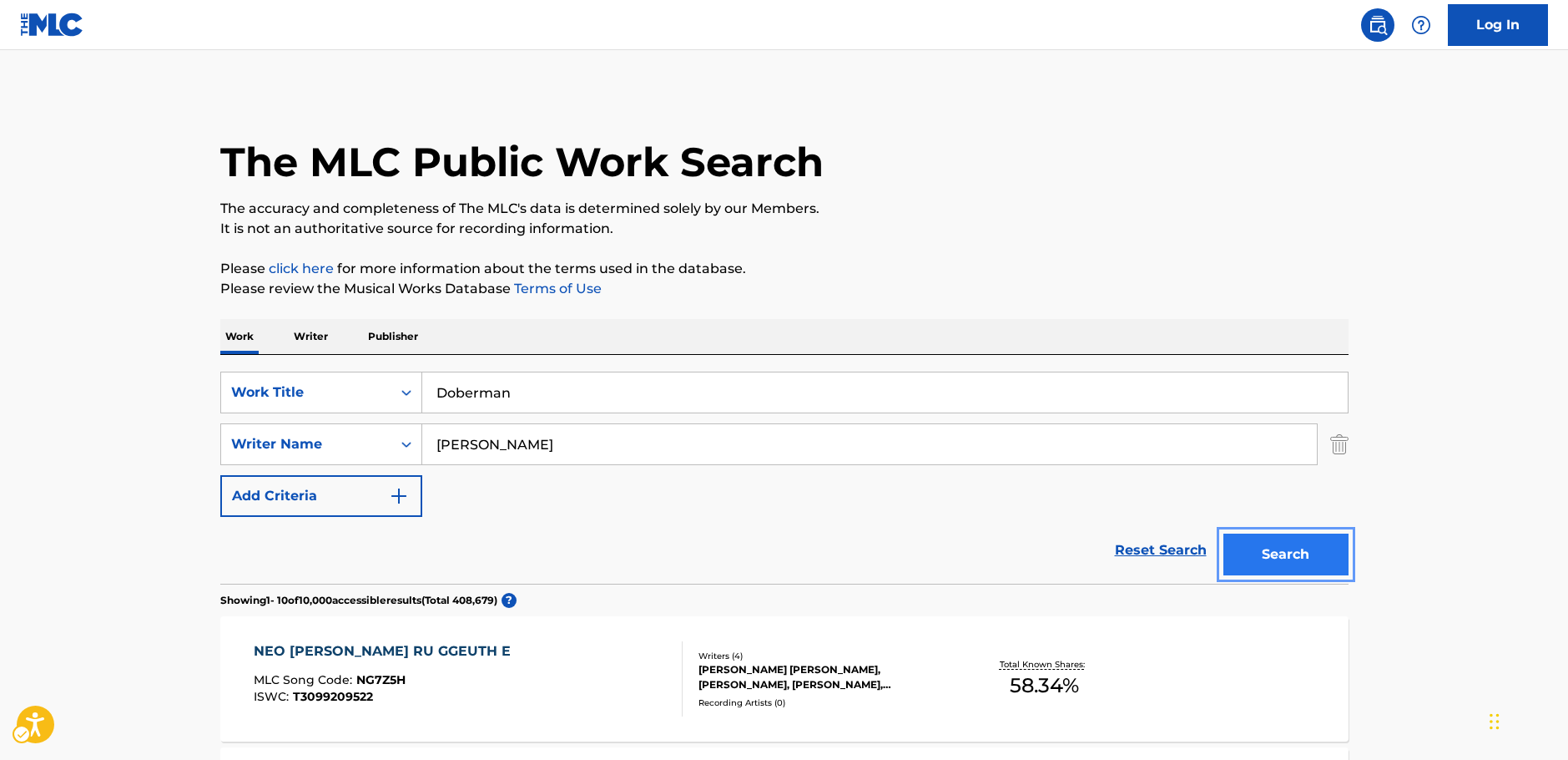
click at [1312, 543] on button "Search" at bounding box center [1286, 554] width 126 height 42
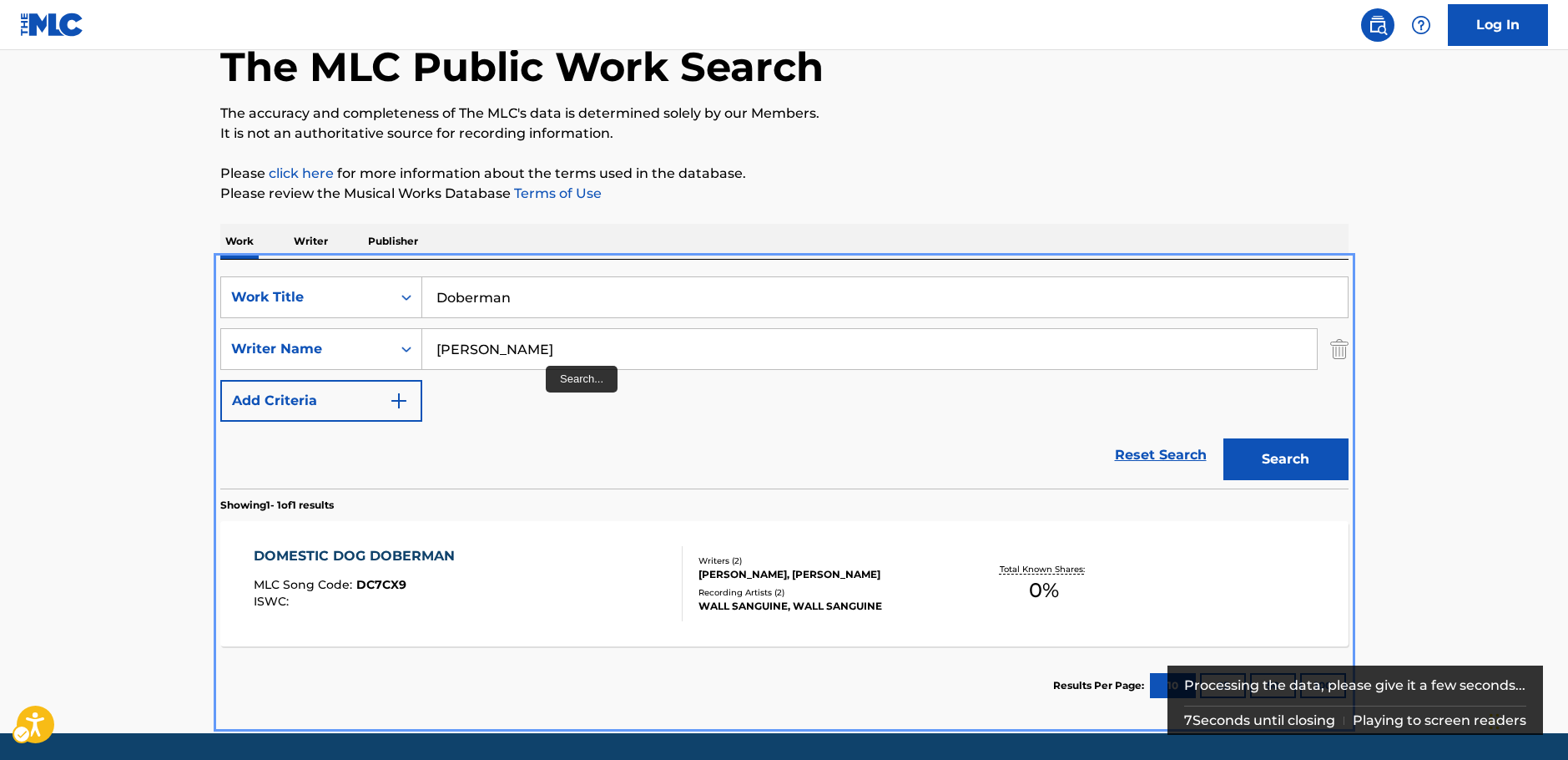
scroll to position [65, 0]
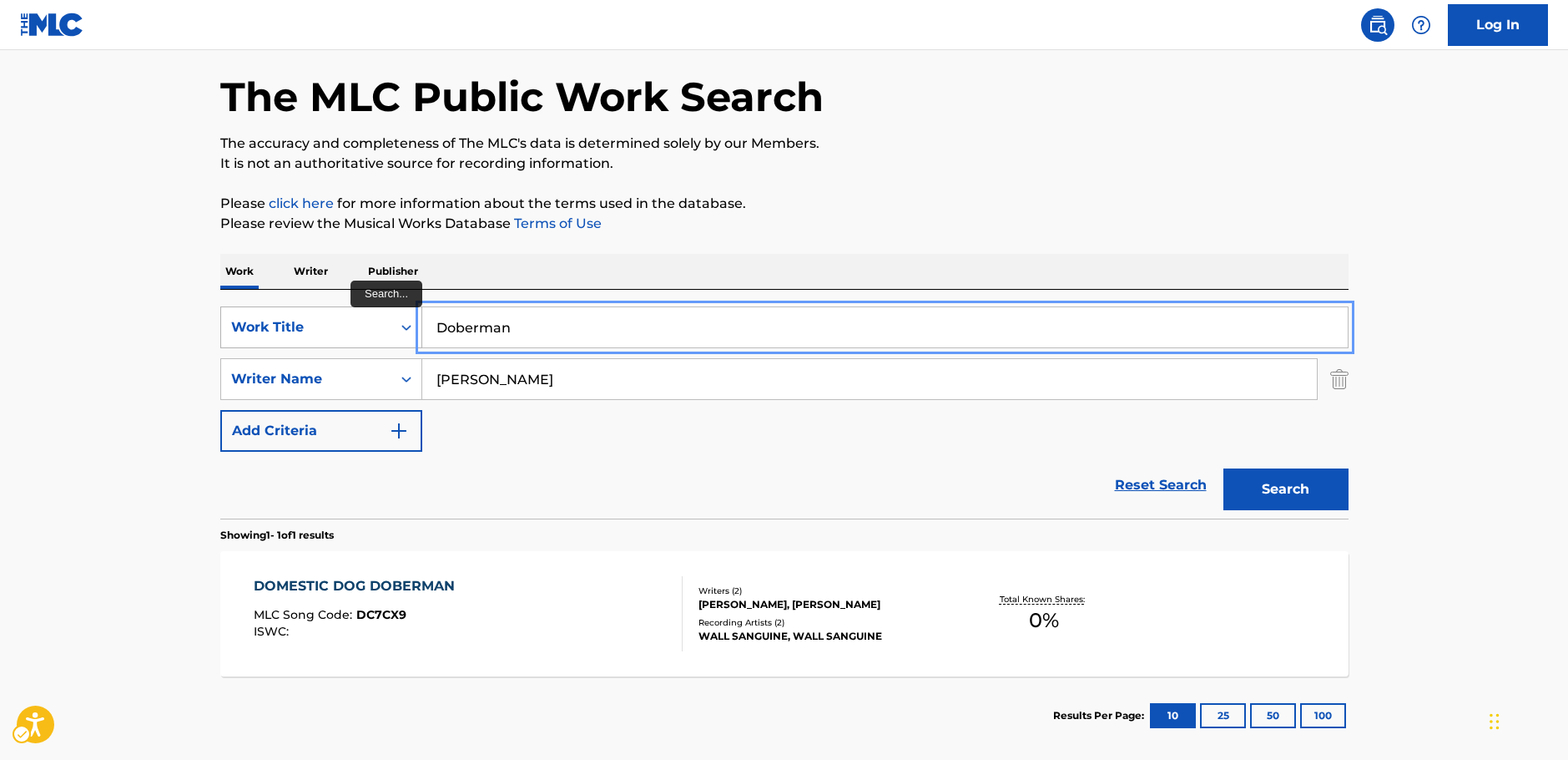
drag, startPoint x: 509, startPoint y: 329, endPoint x: 386, endPoint y: 337, distance: 123.3
click at [383, 333] on div "SearchWithCriteria64d0e439-978e-4b2d-b82b-1fbc814775ac Work Title Doberman" at bounding box center [784, 328] width 1129 height 42
paste input "O BE REU MAN"
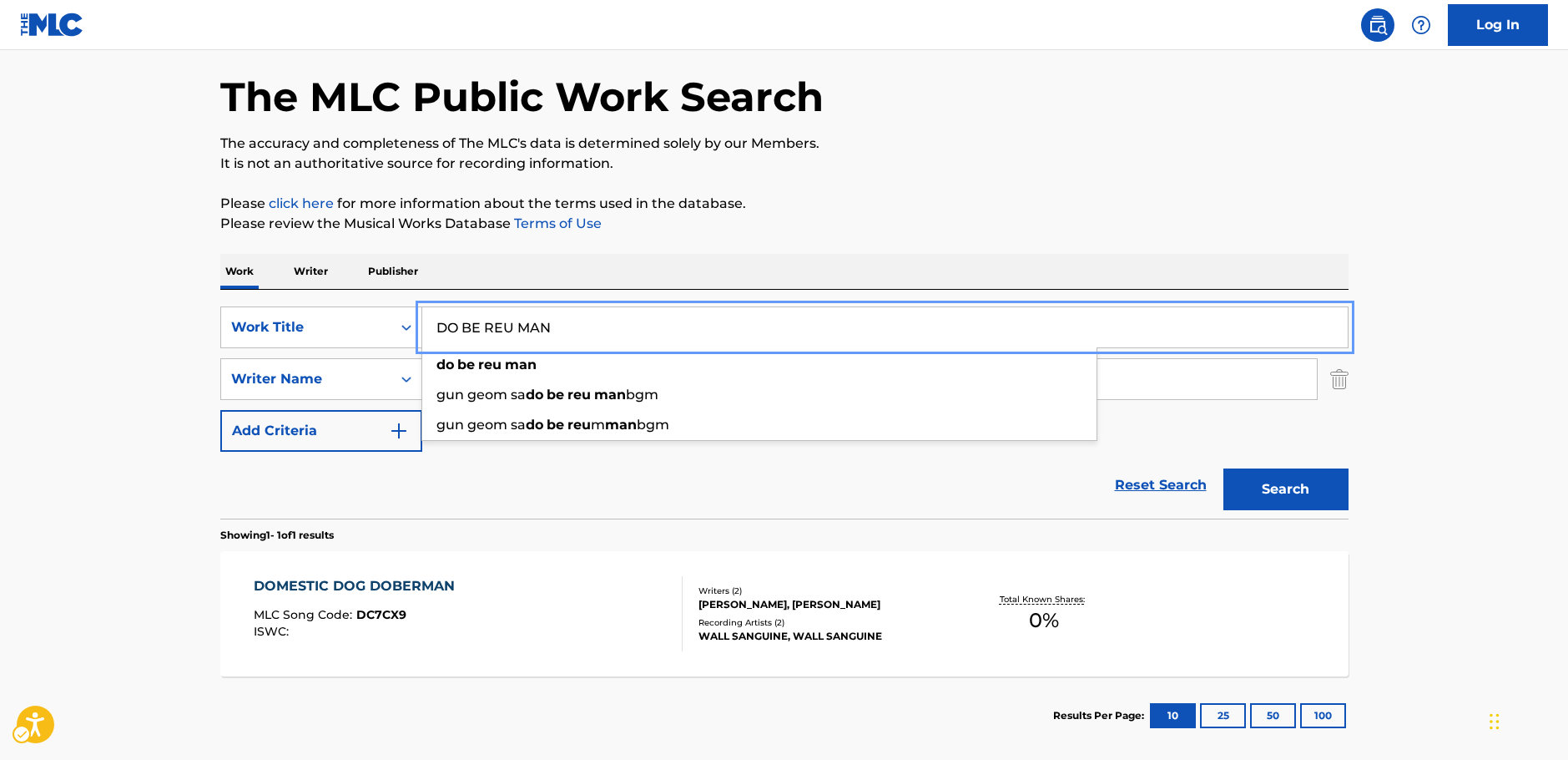
type input "DO BE REU MAN"
click at [1281, 495] on button "Search" at bounding box center [1286, 489] width 126 height 42
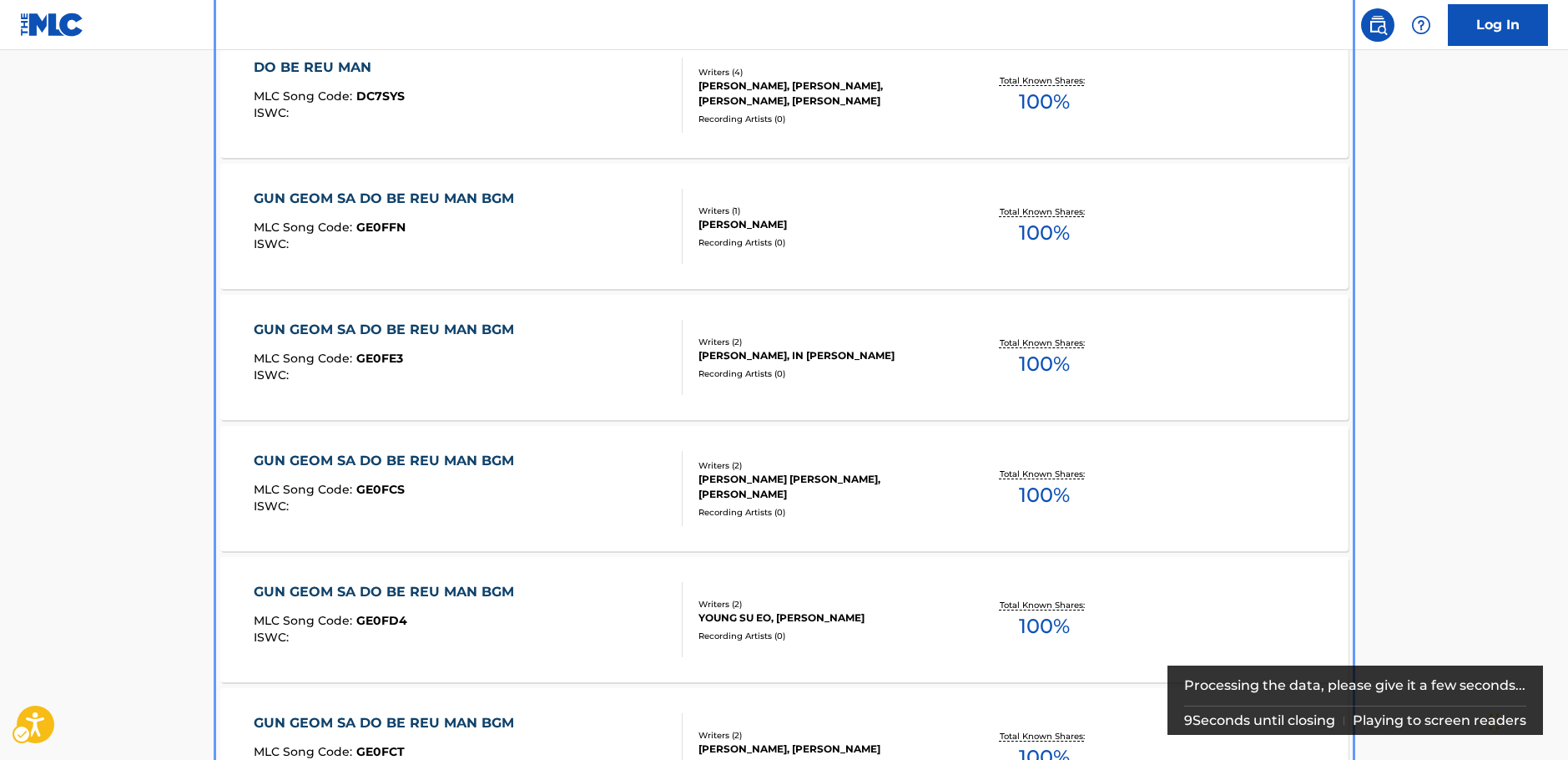
scroll to position [500, 0]
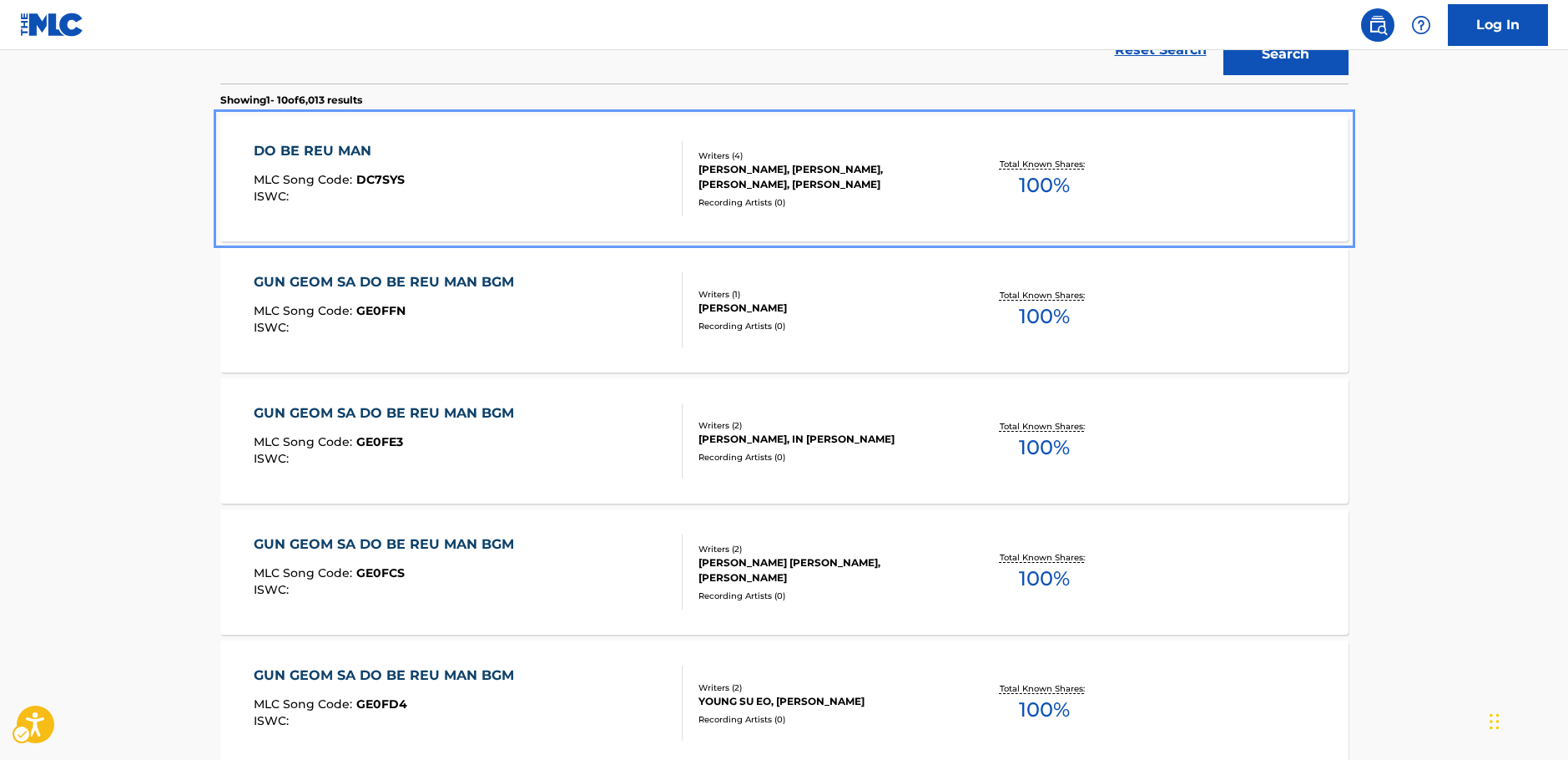
click at [612, 177] on div "DO BE REU MAN MLC Song Code : DC7SYS ISWC :" at bounding box center [468, 179] width 429 height 75
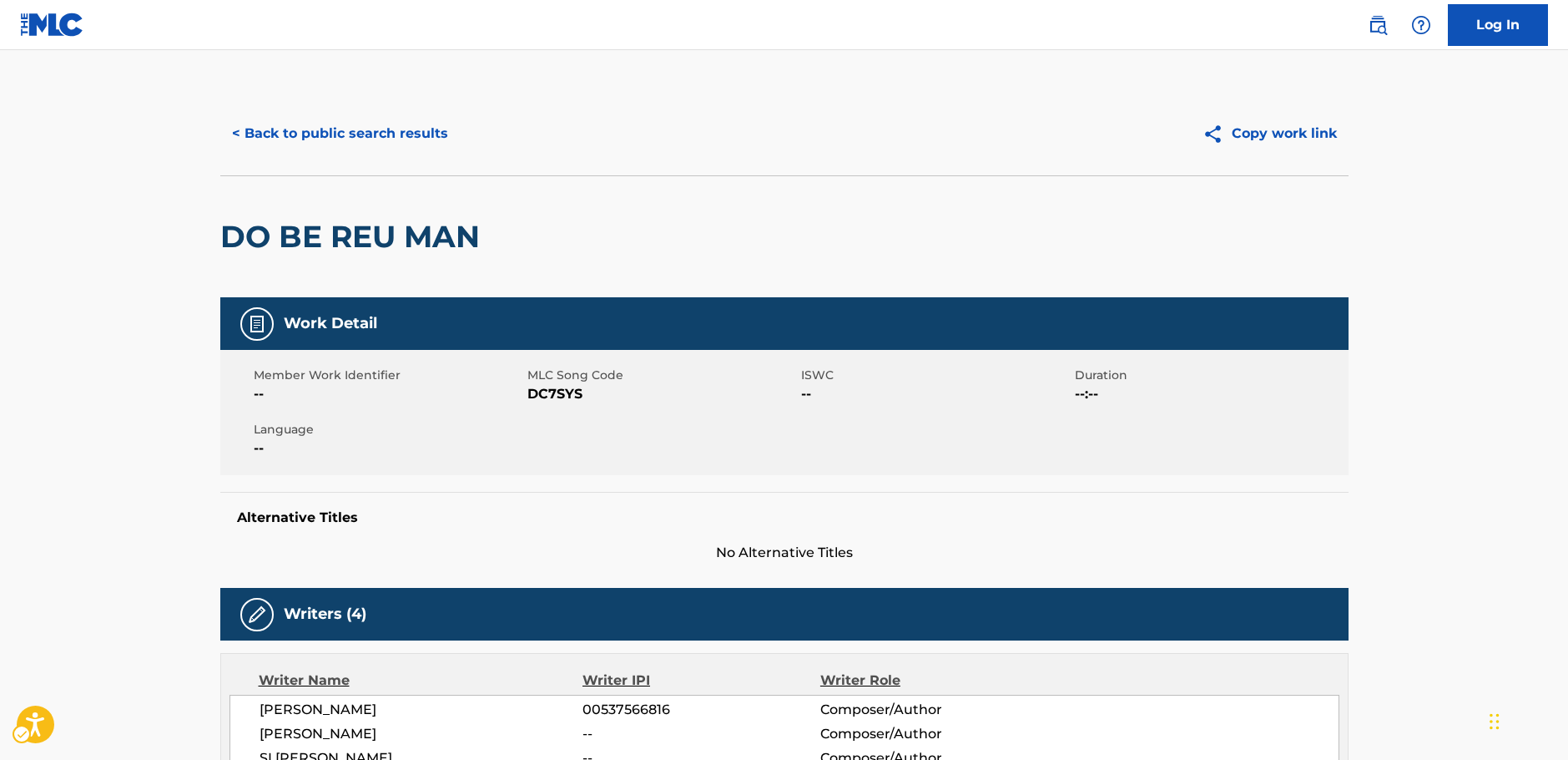
click at [549, 396] on span "MLC Song Code - DC7SYS" at bounding box center [662, 394] width 269 height 20
drag, startPoint x: 414, startPoint y: 242, endPoint x: 227, endPoint y: 242, distance: 187.0
click at [227, 242] on div "DO BE REU MAN" at bounding box center [784, 236] width 1129 height 122
click at [552, 398] on span "MLC Song Code - DC7SYS" at bounding box center [662, 394] width 269 height 20
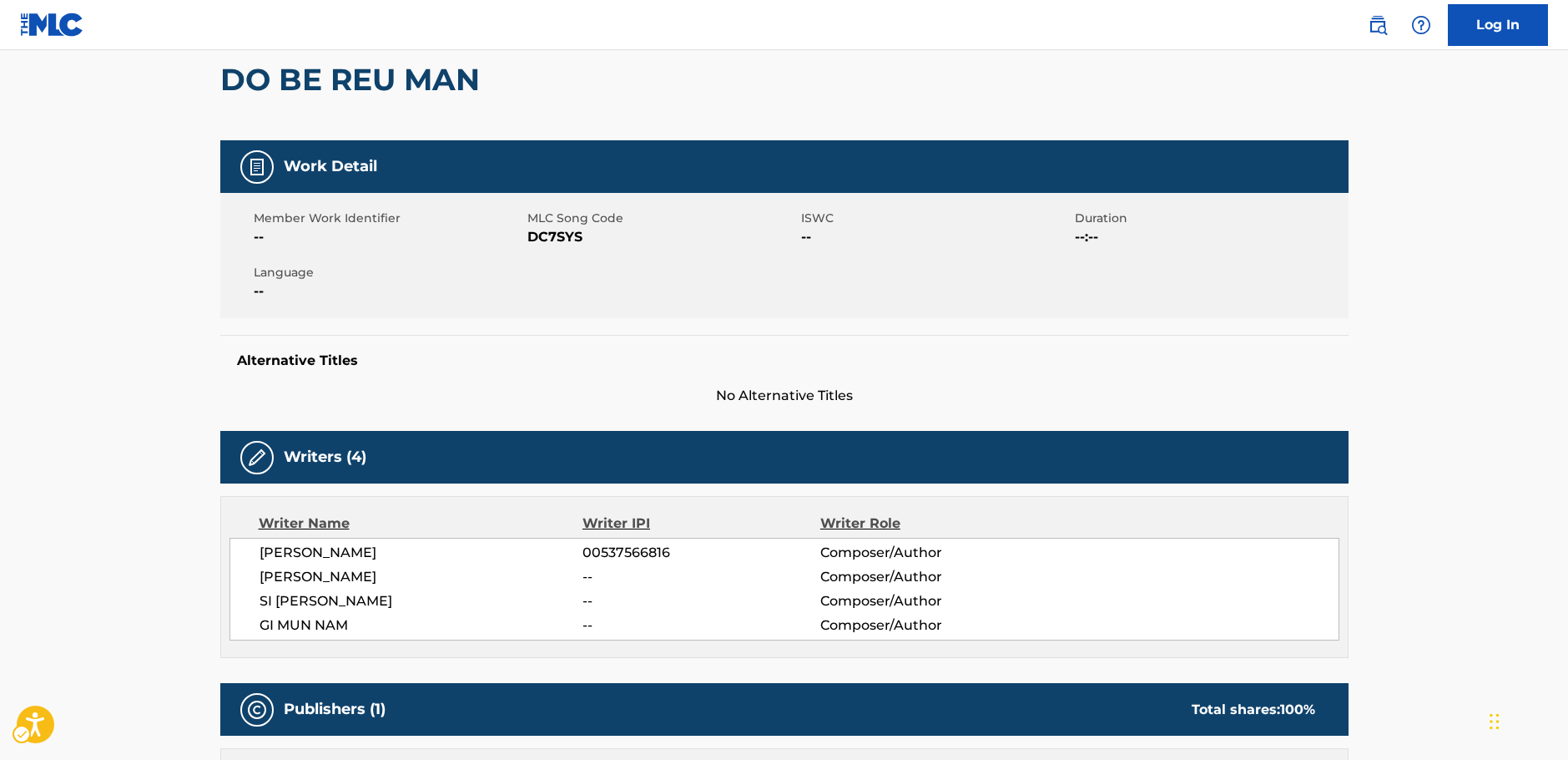
scroll to position [333, 0]
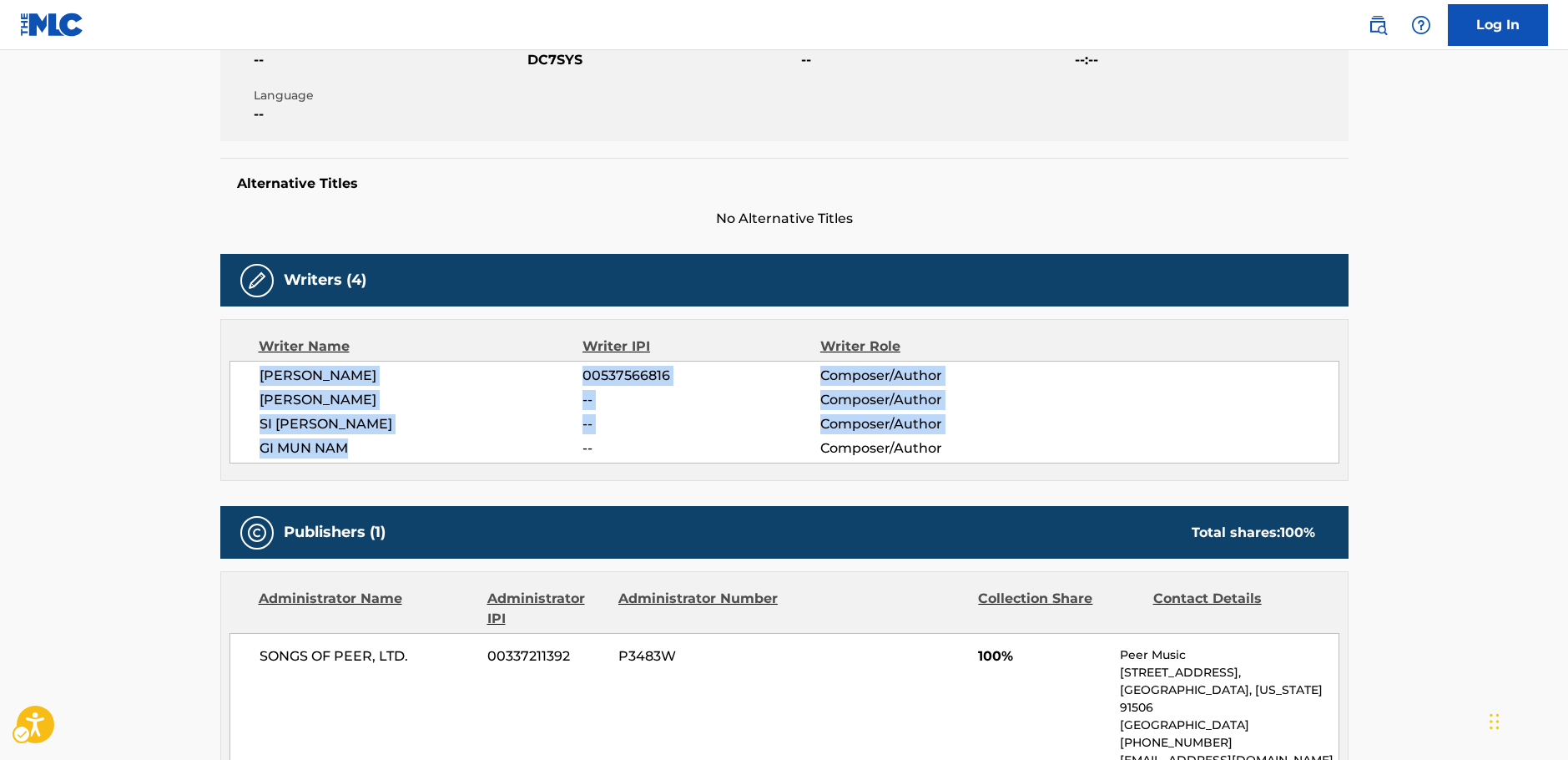
drag, startPoint x: 371, startPoint y: 450, endPoint x: 835, endPoint y: 156, distance: 549.3
click at [223, 372] on div "Writer Name Writer IPI Writer Role [PERSON_NAME] 00537566816 Composer/Author [P…" at bounding box center [784, 400] width 1129 height 162
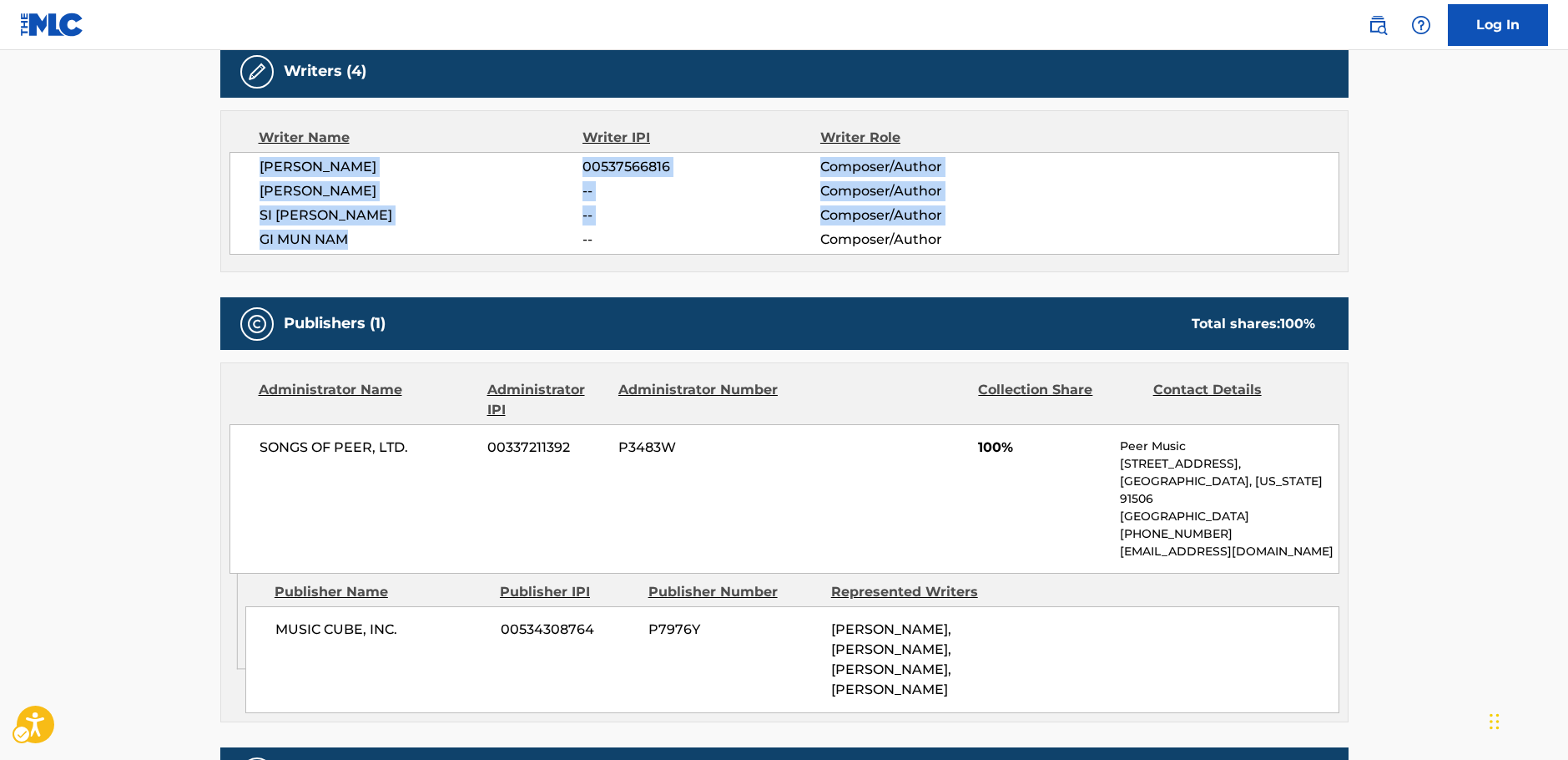
scroll to position [585, 0]
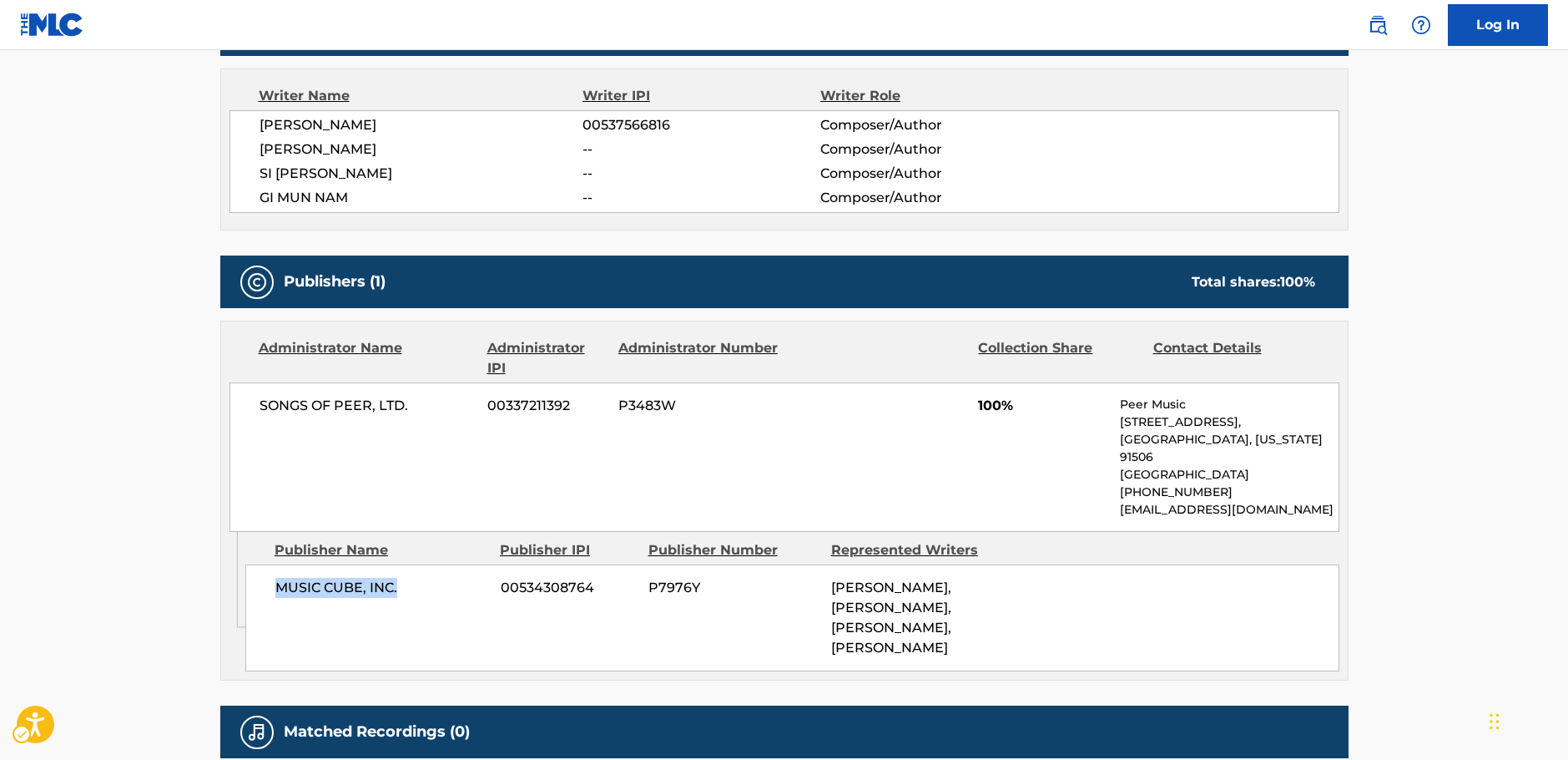
drag, startPoint x: 415, startPoint y: 595, endPoint x: 276, endPoint y: 591, distance: 139.1
click at [276, 591] on span "MUSIC CUBE, INC." at bounding box center [381, 588] width 213 height 20
drag, startPoint x: 362, startPoint y: 414, endPoint x: 235, endPoint y: 417, distance: 127.0
click at [235, 417] on div "SONGS OF PEER, LTD. 00337211392 P3483W 100% Peer Music [STREET_ADDRESS][US_STAT…" at bounding box center [784, 456] width 1110 height 149
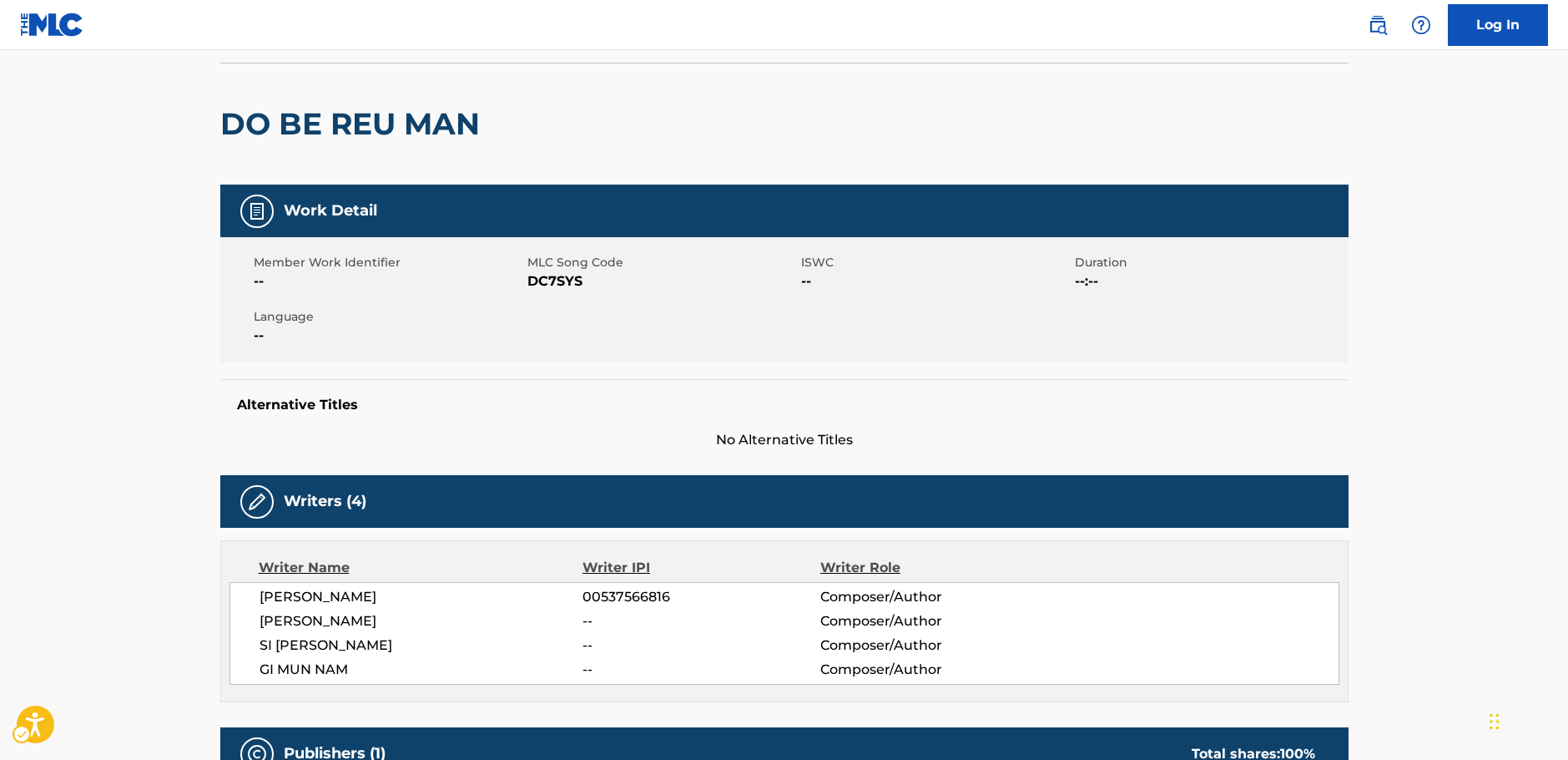
scroll to position [0, 0]
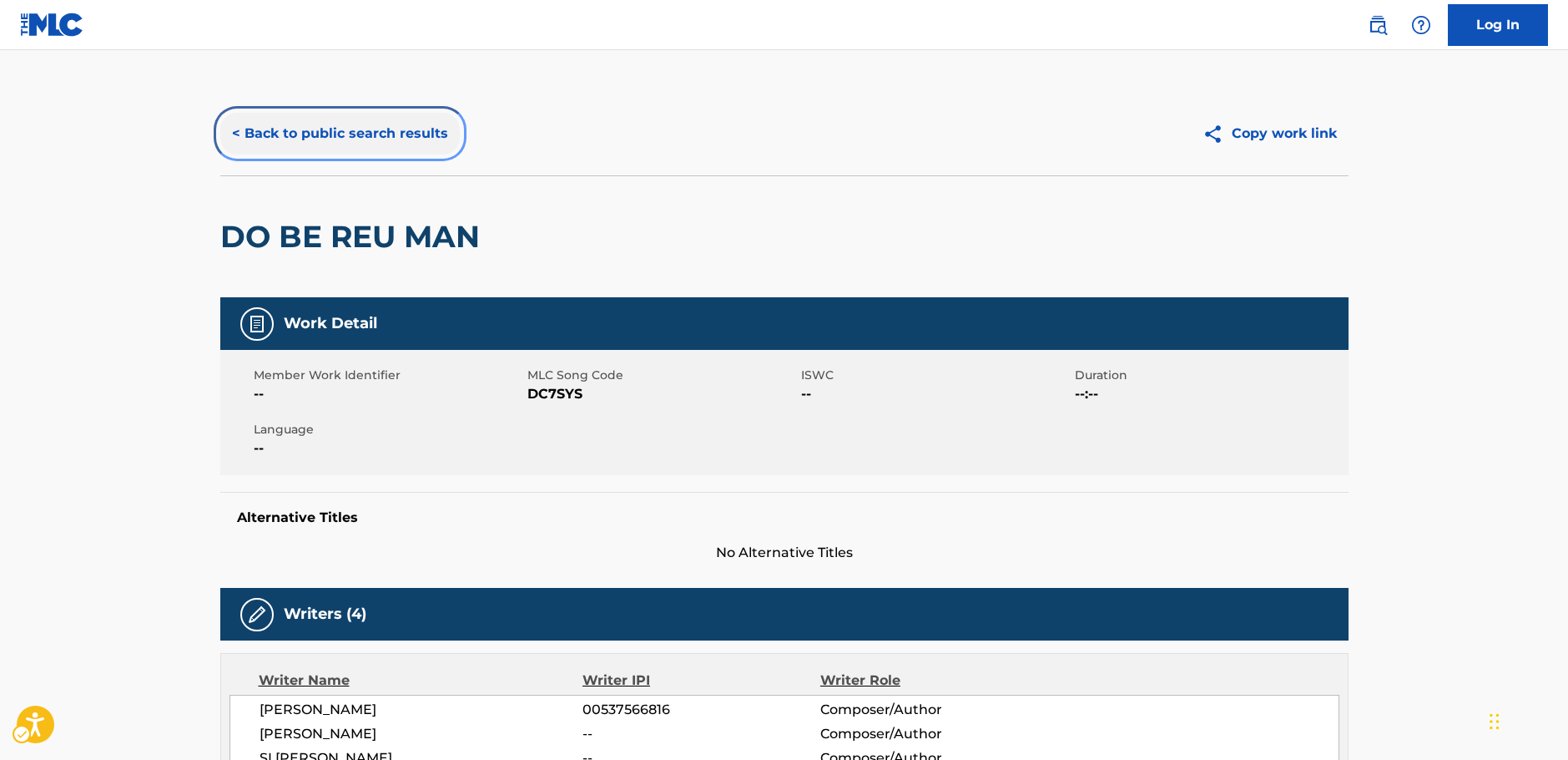
click at [363, 127] on button "< Back to public search results" at bounding box center [340, 134] width 239 height 42
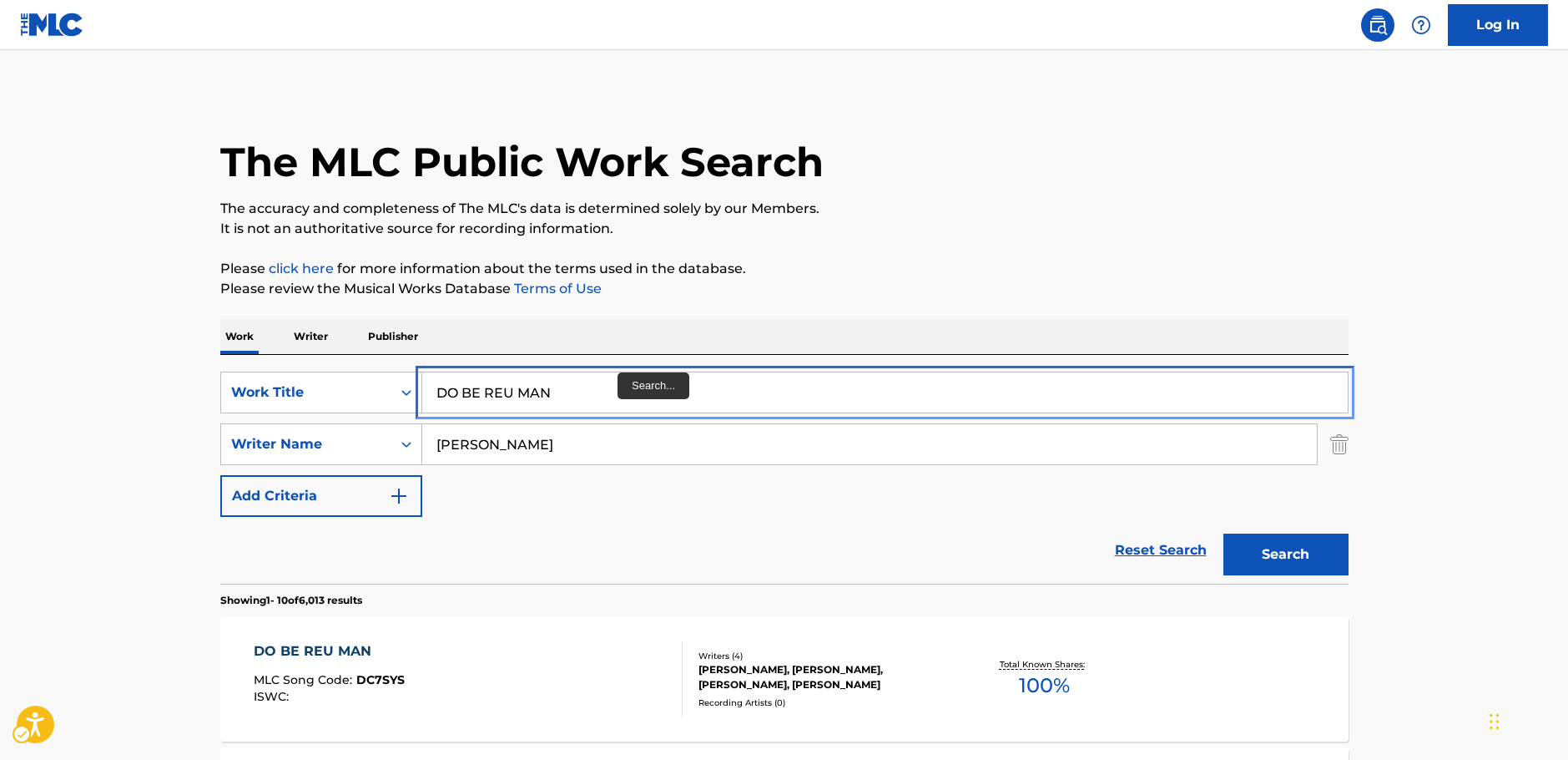
drag, startPoint x: 494, startPoint y: 393, endPoint x: 141, endPoint y: 374, distance: 353.5
paste input "NAI GEN JEON BU IN MA EUM IN GEOL YO"
type input "NAI GEN JEON BU IN MA EUM IN GEOL YO"
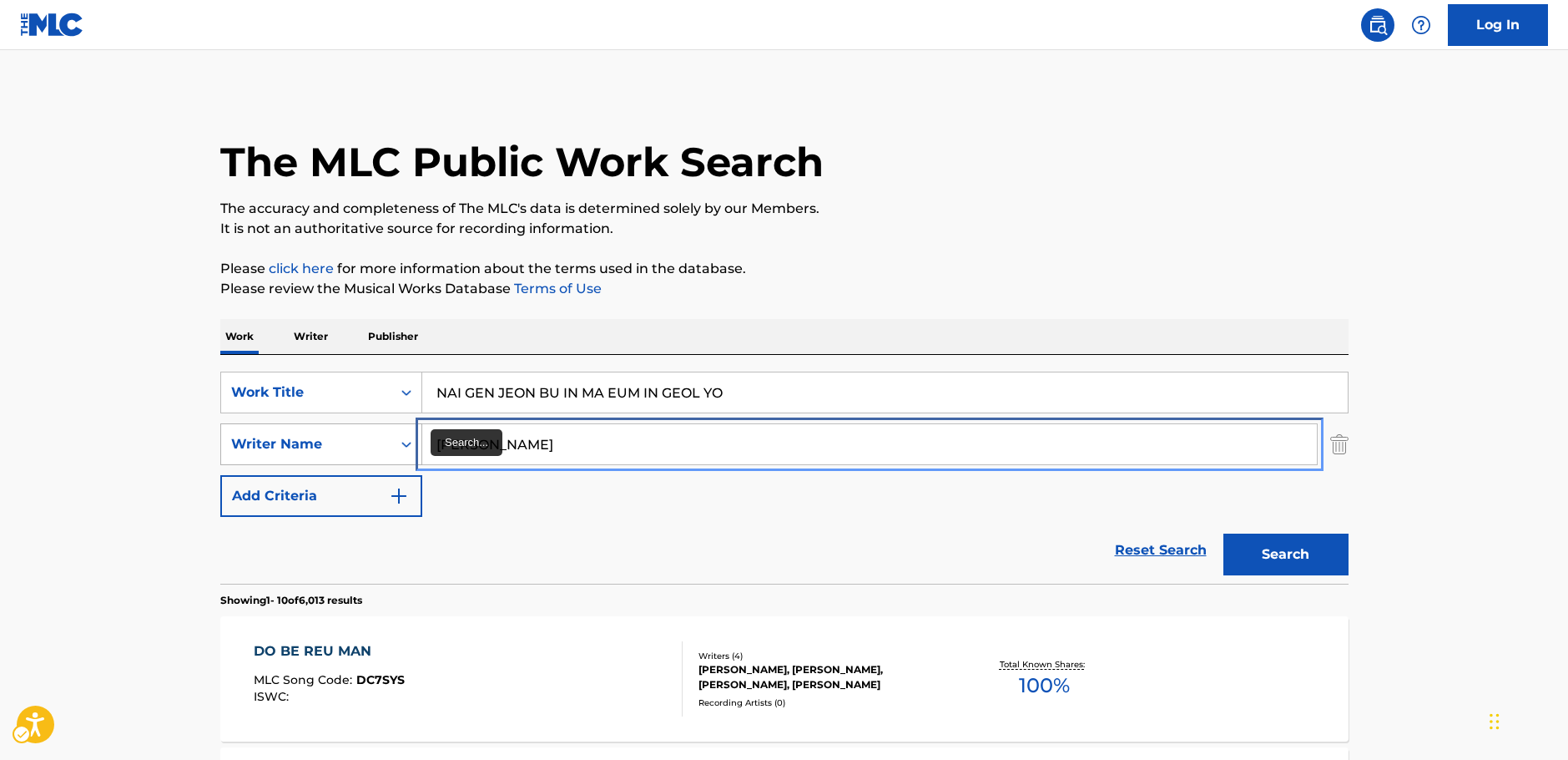
drag, startPoint x: 399, startPoint y: 449, endPoint x: 327, endPoint y: 444, distance: 72.2
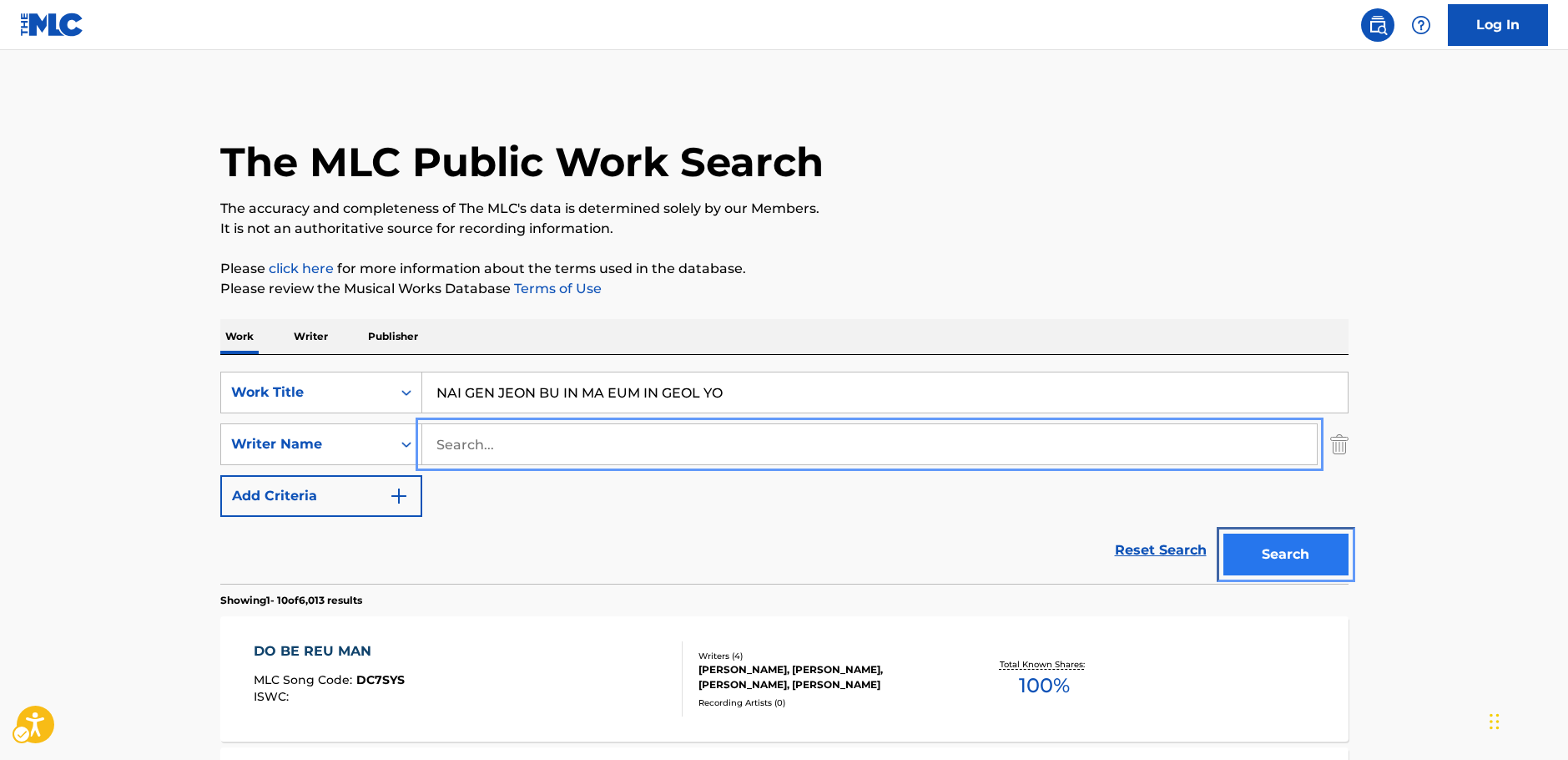
click at [1319, 562] on button "Search" at bounding box center [1286, 554] width 126 height 42
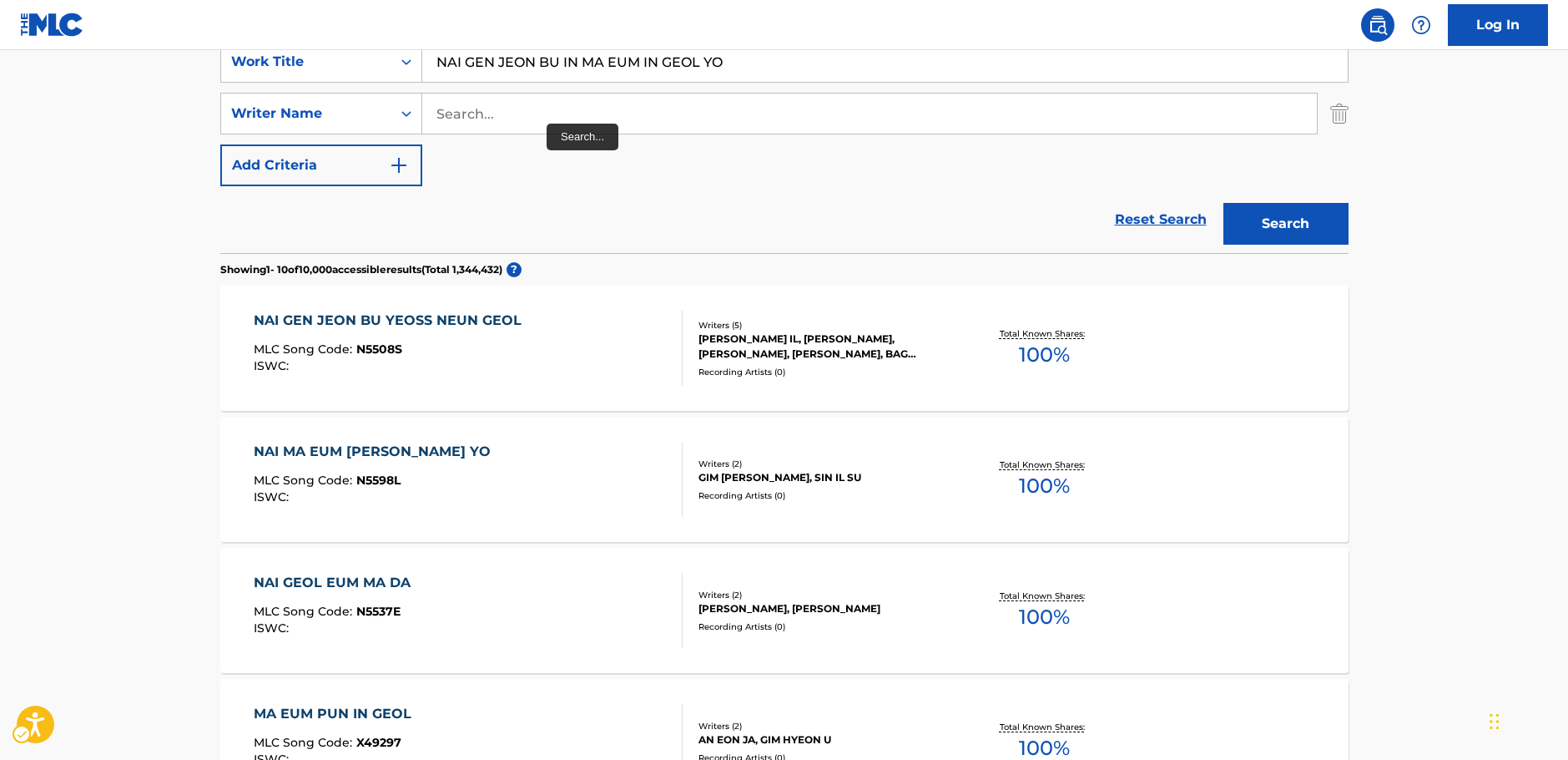
scroll to position [249, 0]
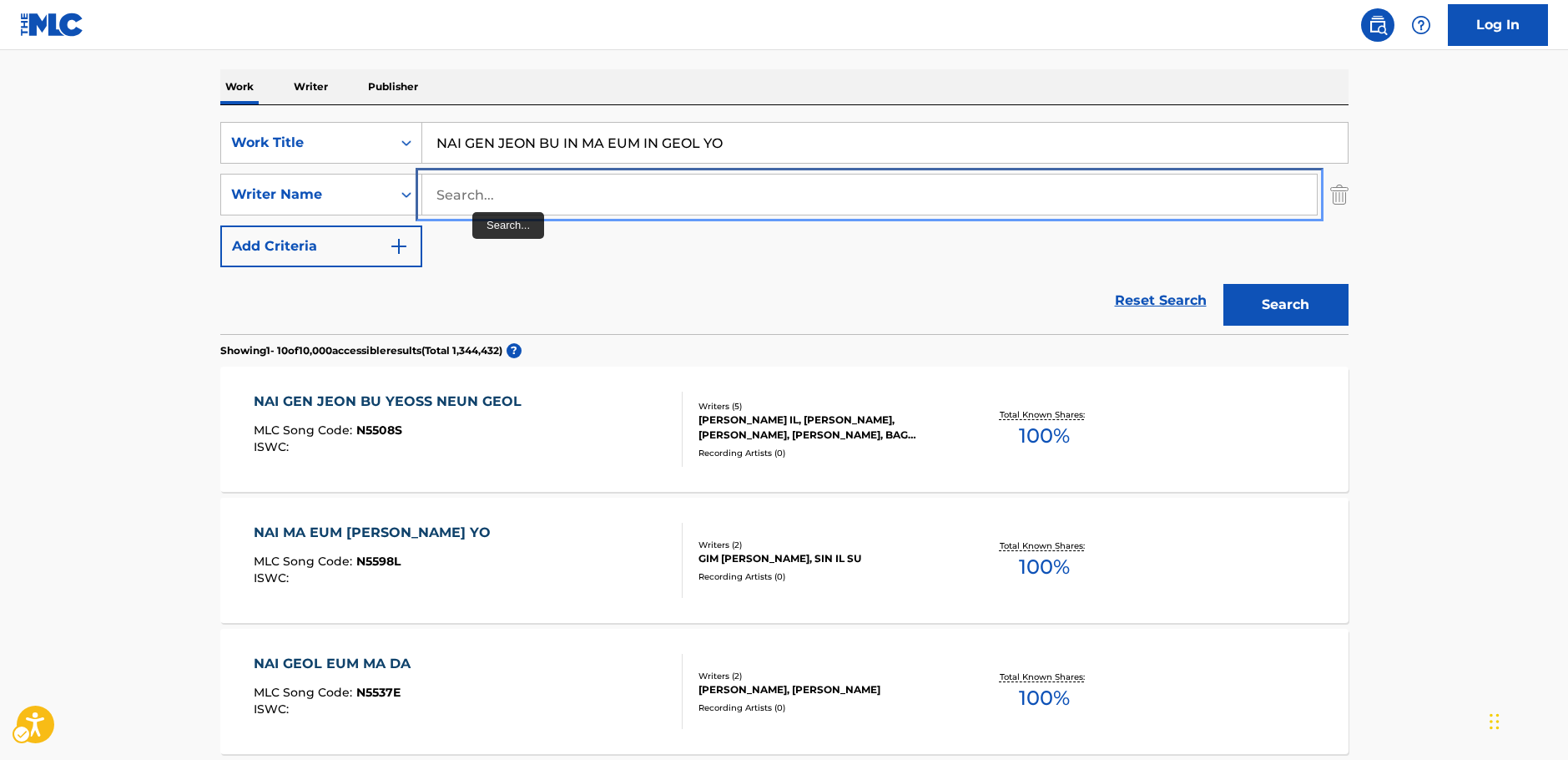
drag, startPoint x: 481, startPoint y: 189, endPoint x: 507, endPoint y: 197, distance: 27.2
click at [481, 189] on input "Search..." at bounding box center [870, 194] width 894 height 40
paste input "HYEON"
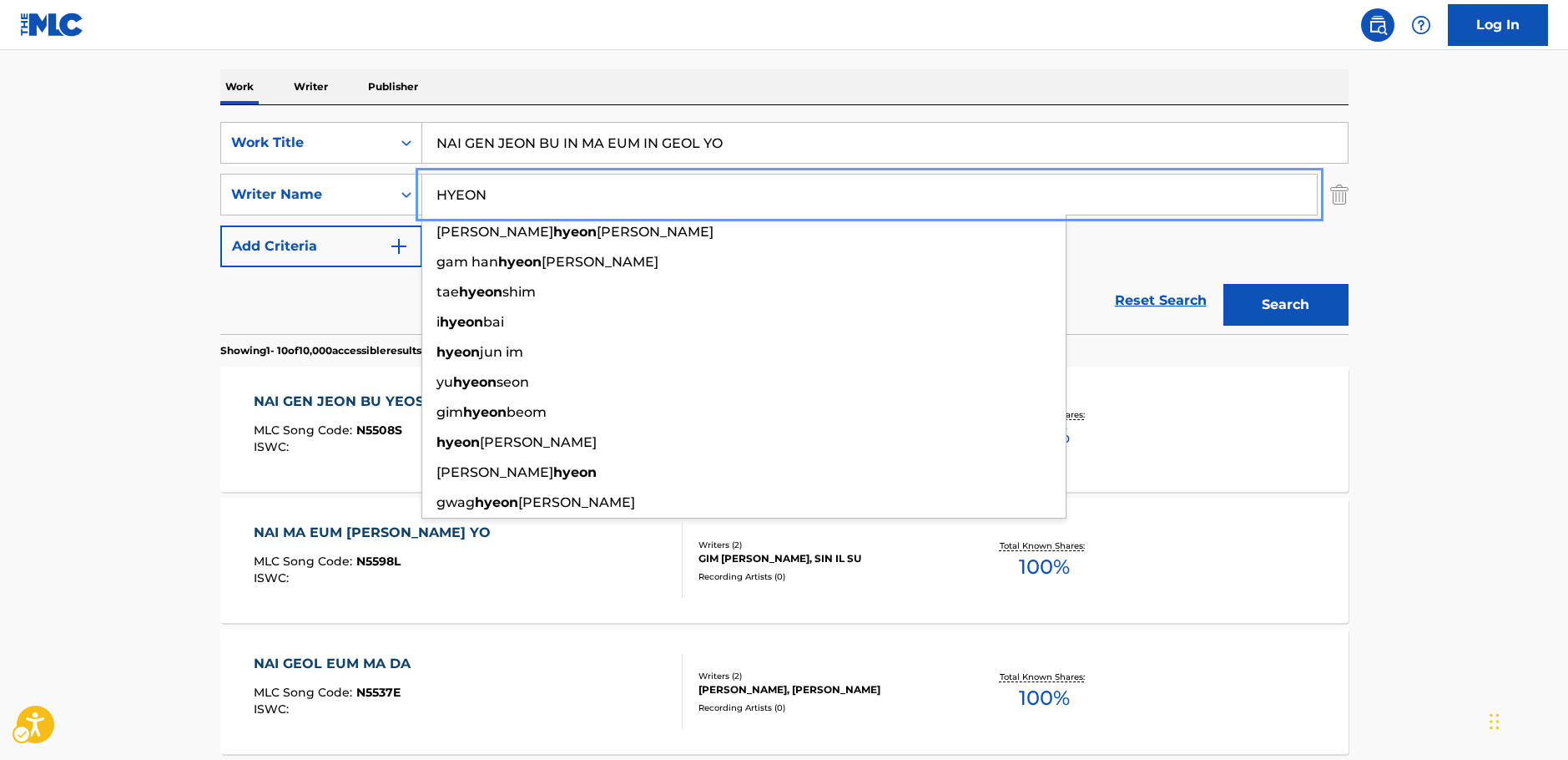
type input "HYEON"
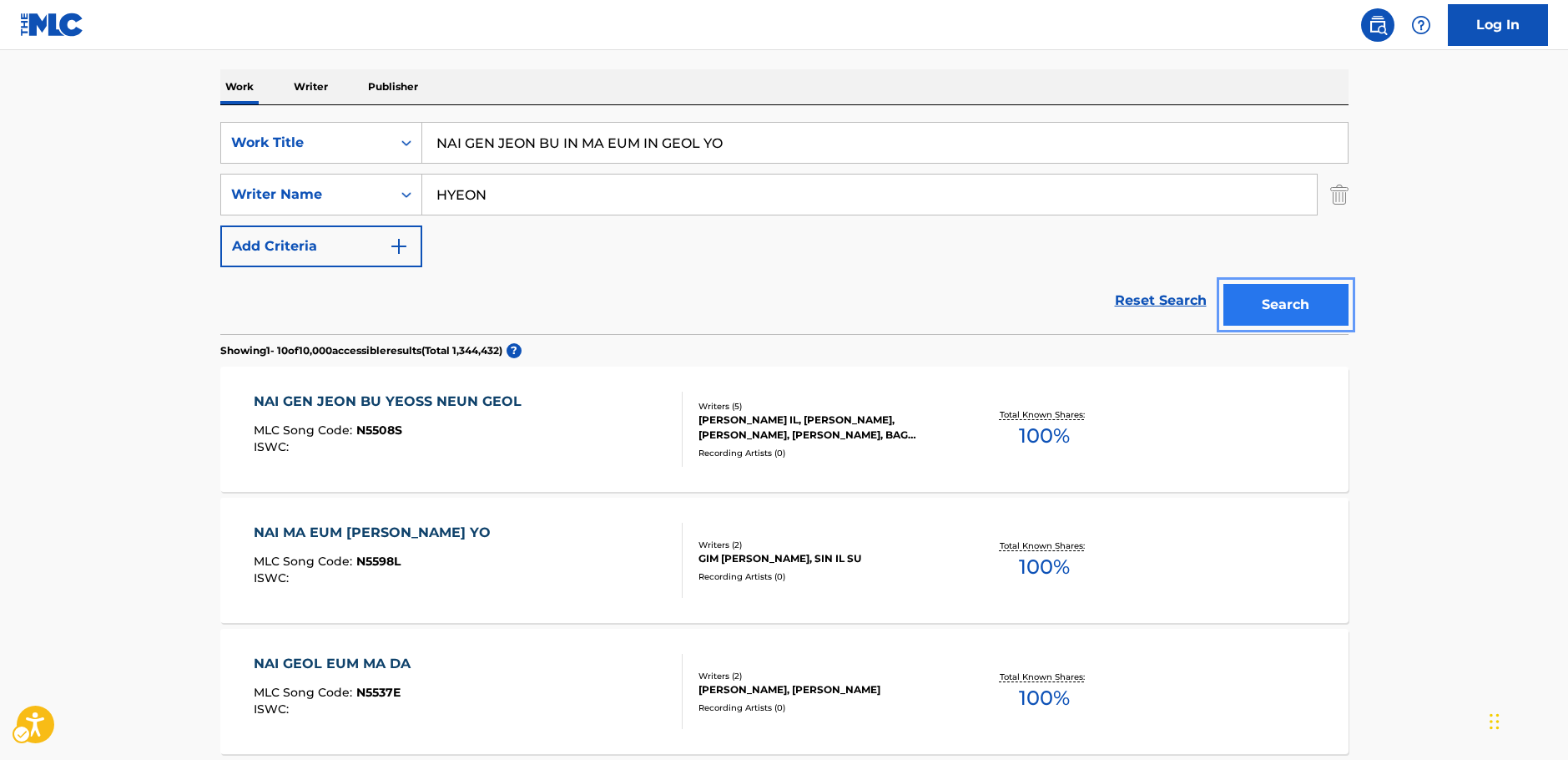
click at [1268, 309] on button "Search" at bounding box center [1286, 305] width 126 height 42
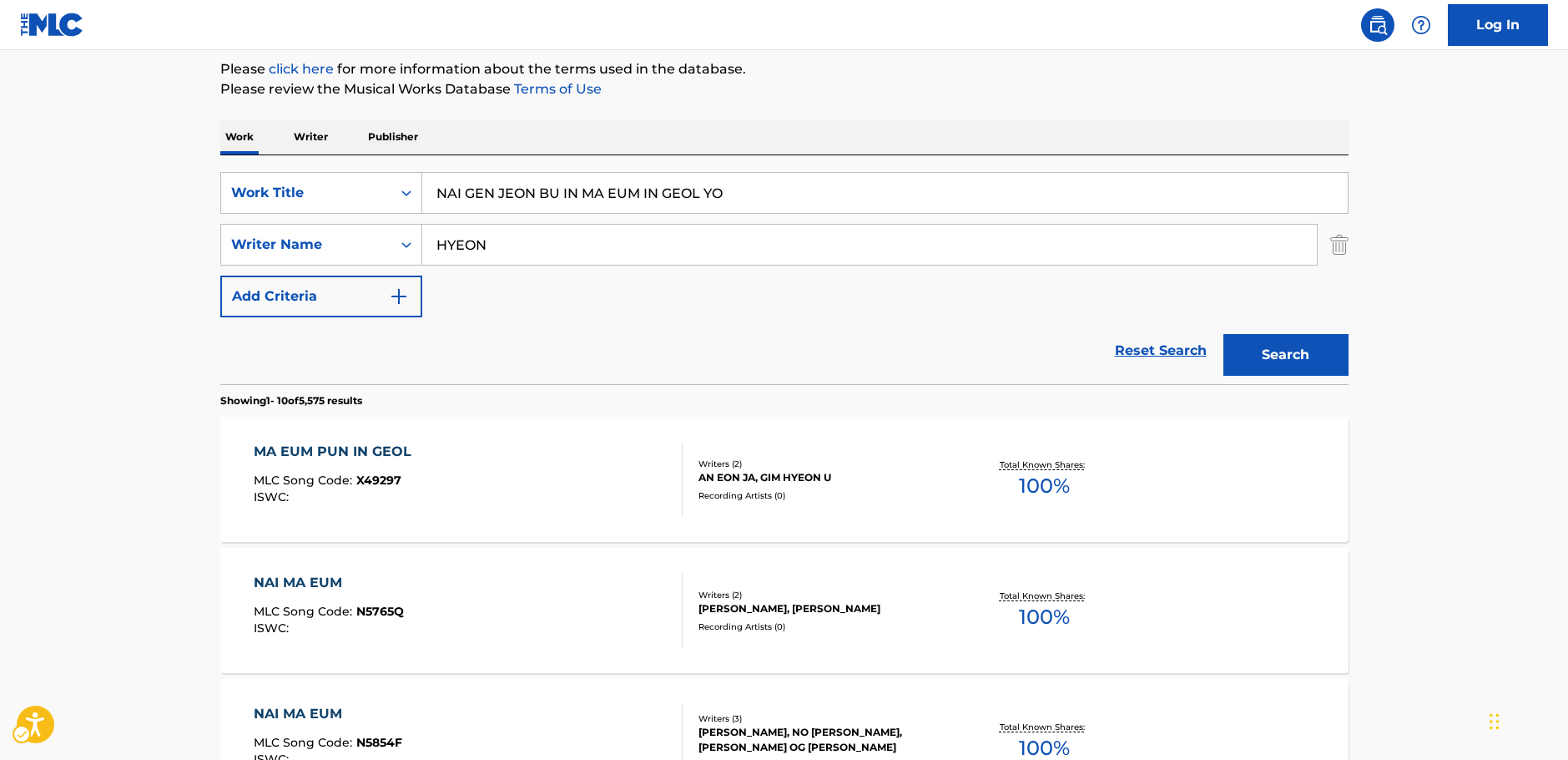
scroll to position [0, 0]
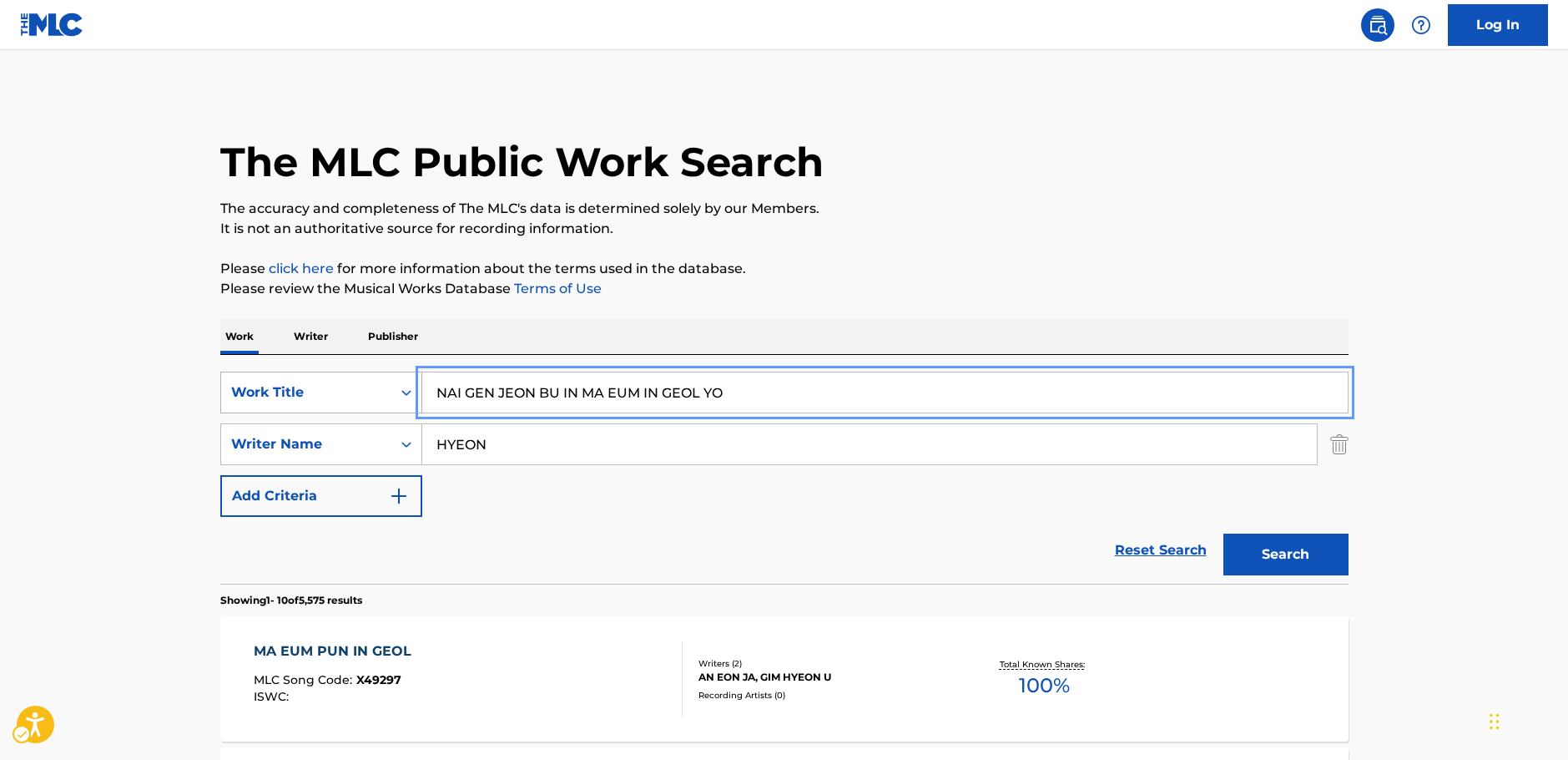
drag, startPoint x: 391, startPoint y: 403, endPoint x: 303, endPoint y: 388, distance: 89.3
click at [323, 396] on div "SearchWithCriteria64d0e439-978e-4b2d-b82b-1fbc814775ac Work Title NAI GEN JEON …" at bounding box center [784, 392] width 1129 height 42
paste input "One & Only"
type input "One & Only"
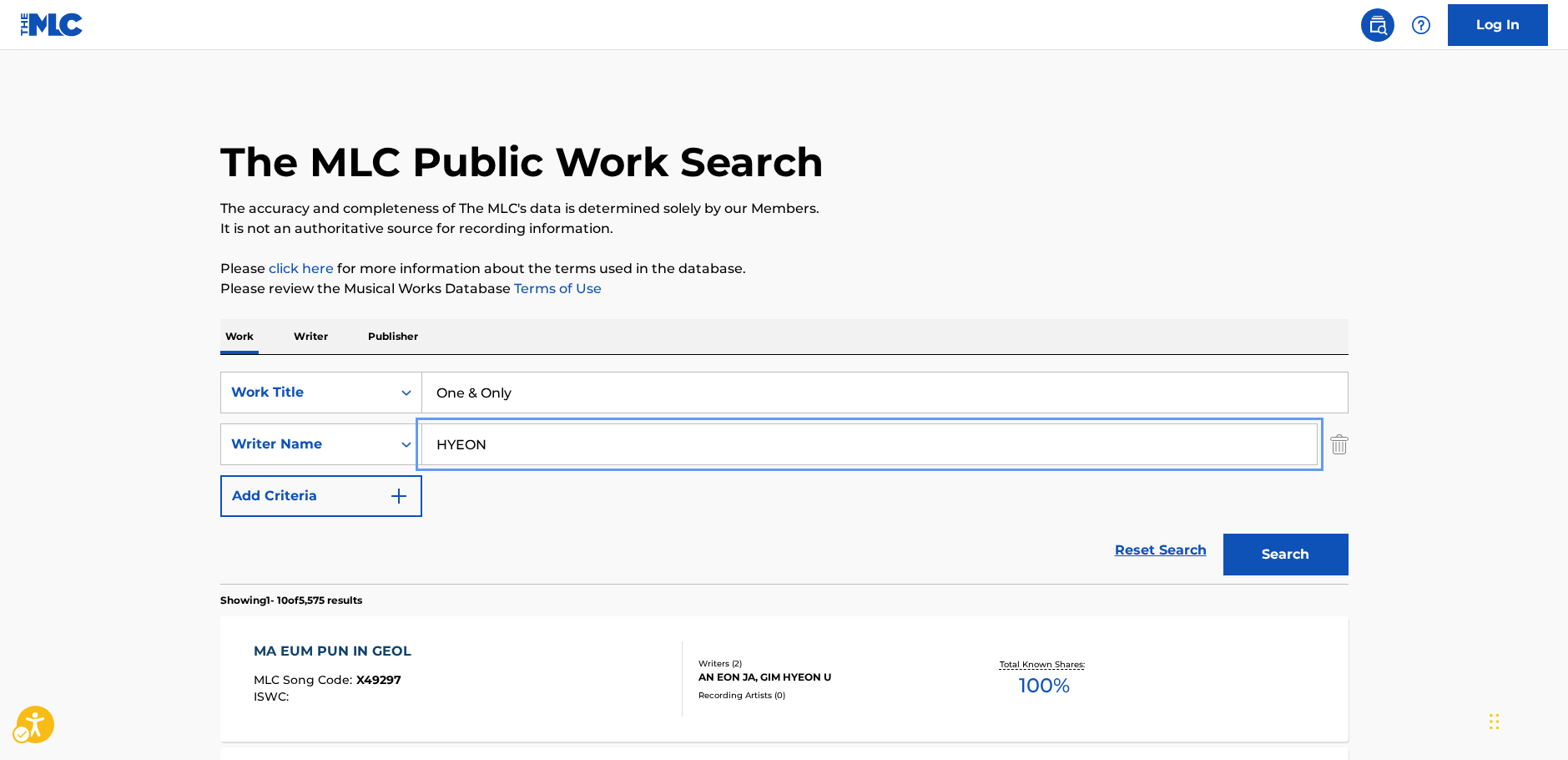
drag, startPoint x: 366, startPoint y: 439, endPoint x: 99, endPoint y: 439, distance: 267.0
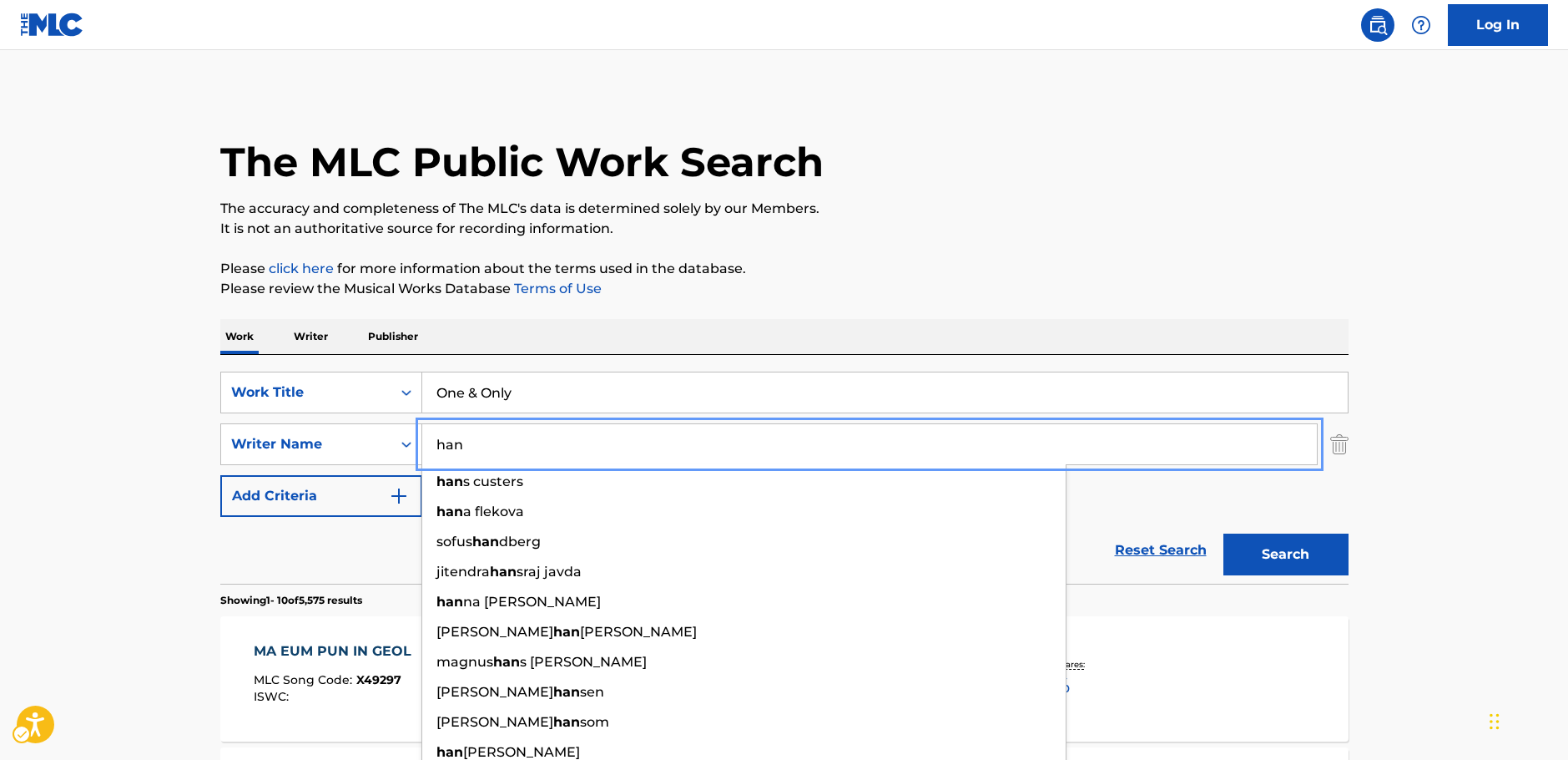
type input "han"
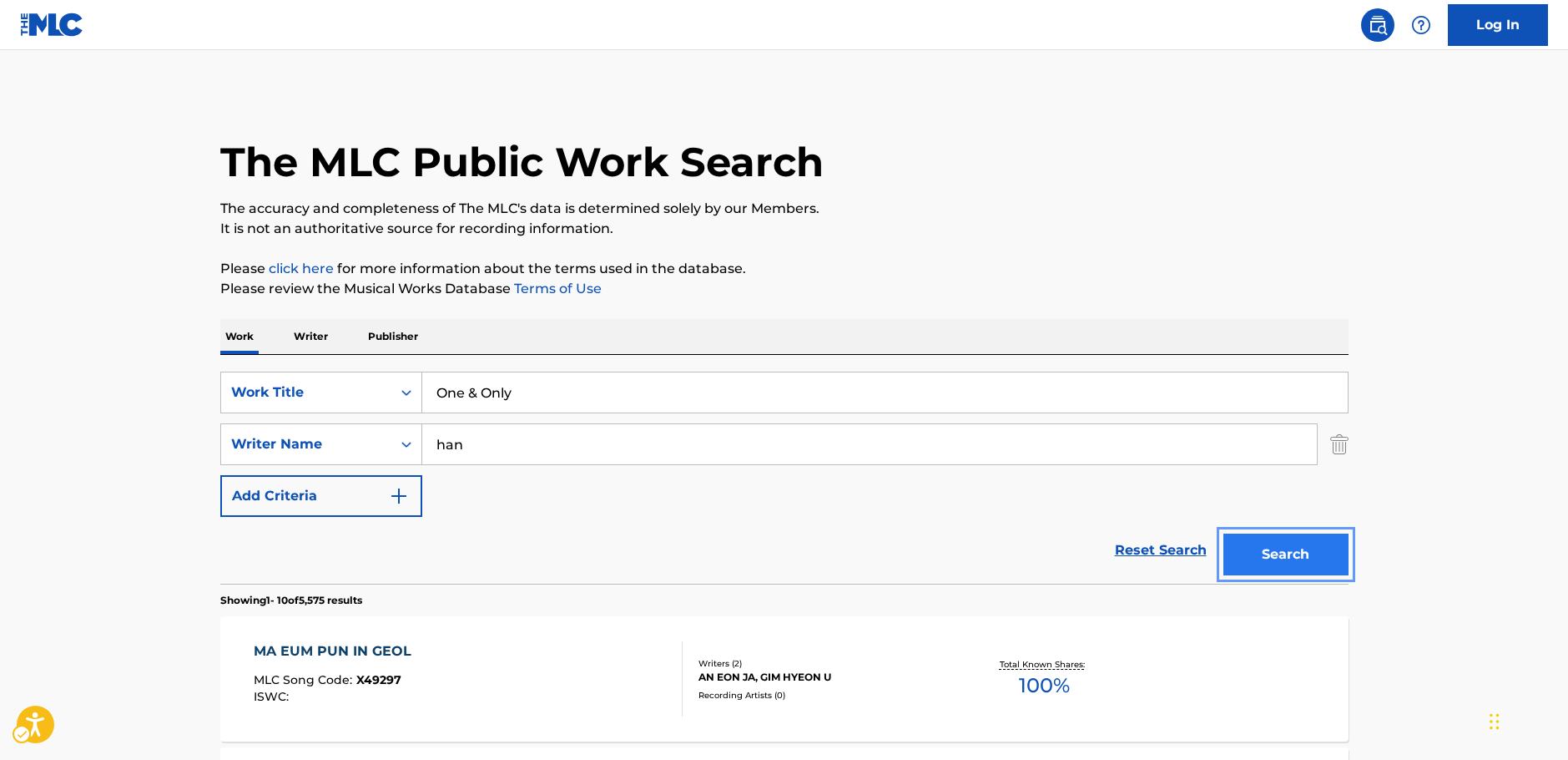
drag, startPoint x: 1262, startPoint y: 552, endPoint x: 1254, endPoint y: 551, distance: 8.1
click at [1262, 553] on button "Search" at bounding box center [1286, 554] width 126 height 42
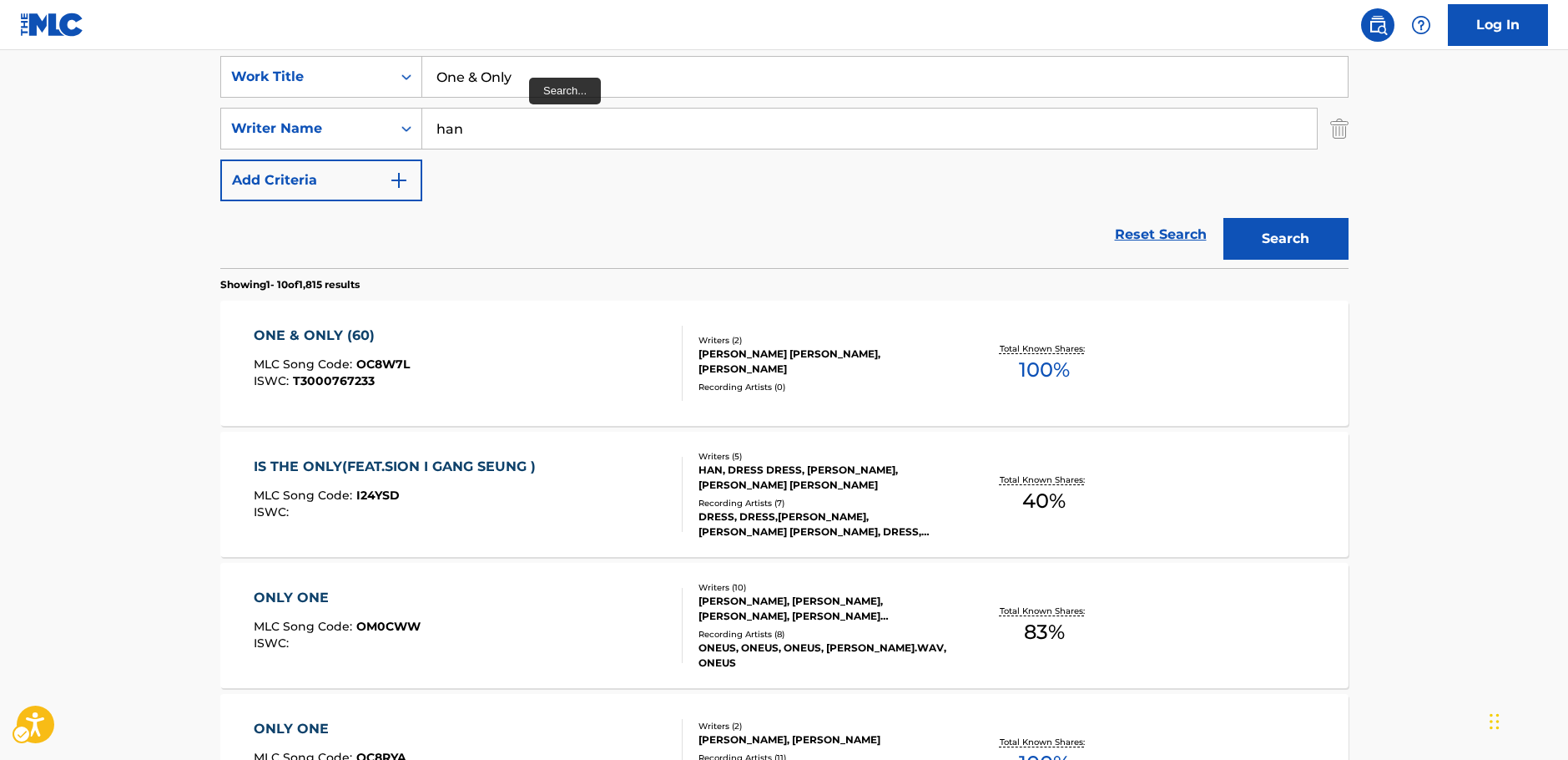
scroll to position [104, 0]
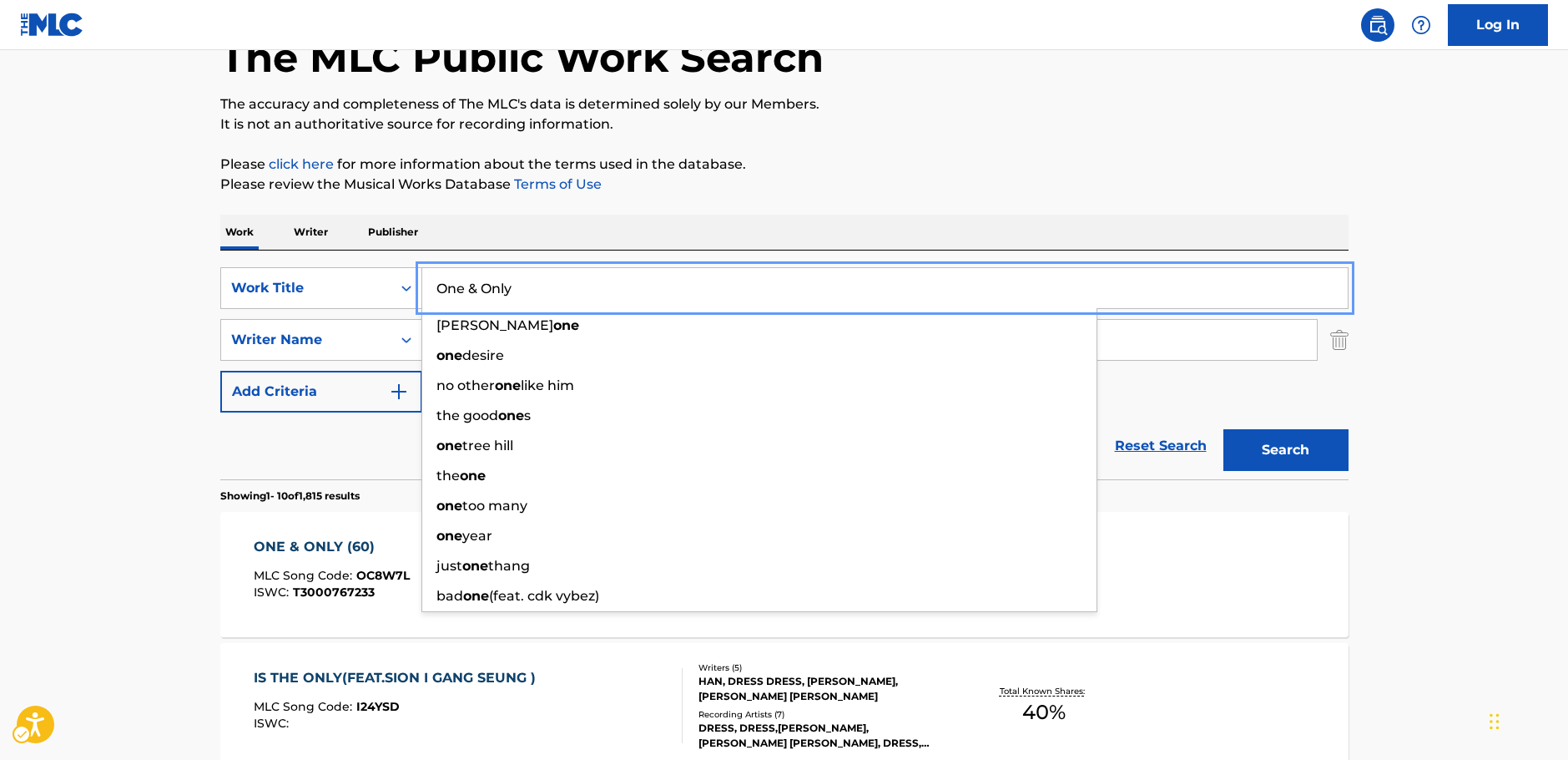
drag, startPoint x: 524, startPoint y: 296, endPoint x: 423, endPoint y: 330, distance: 106.6
click at [393, 303] on div "SearchWithCriteria64d0e439-978e-4b2d-b82b-1fbc814775ac Work Title One & Only [P…" at bounding box center [784, 288] width 1129 height 42
paste input "NE AND ONLY"
type input "ONE AND ONLY"
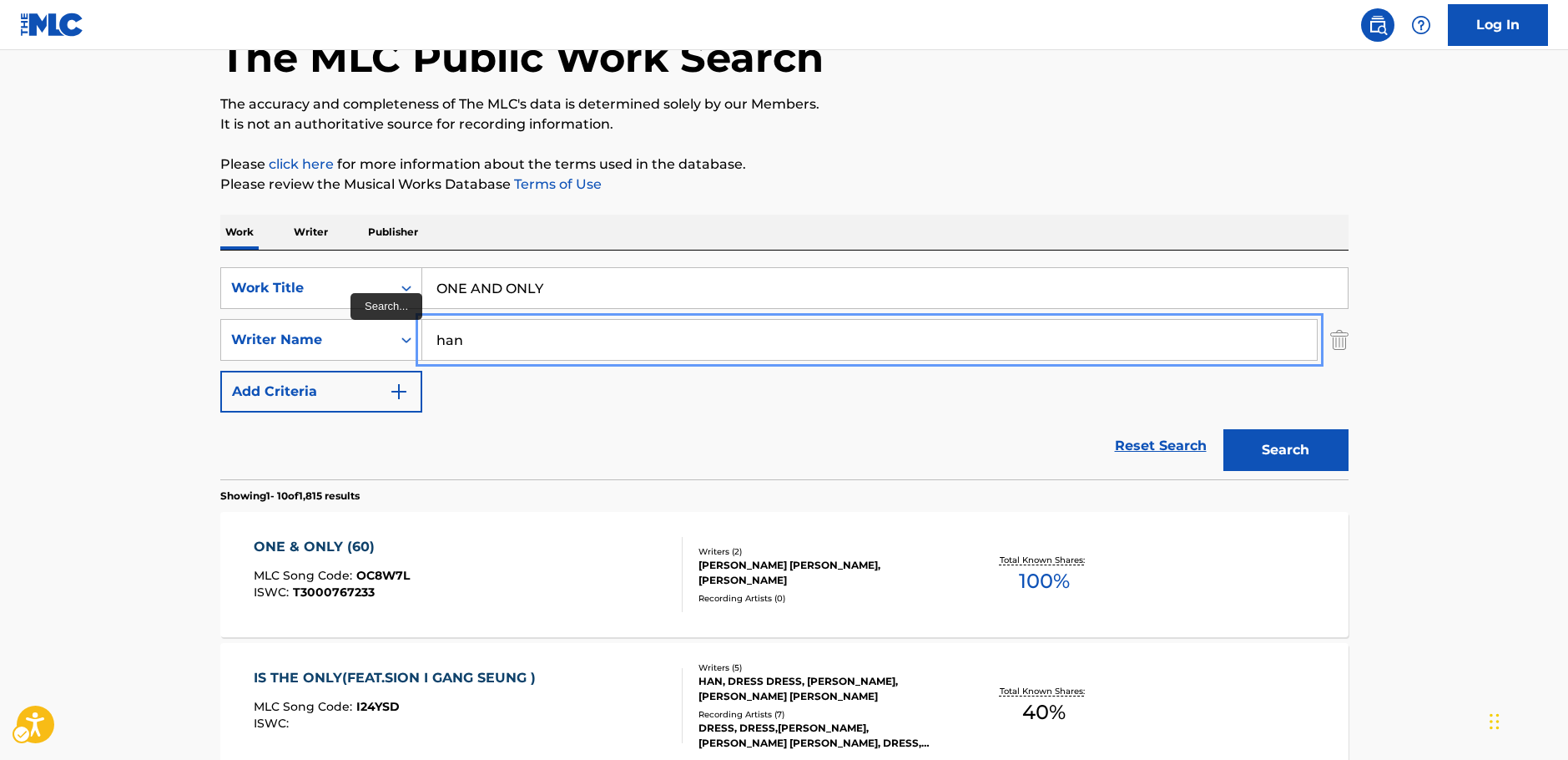
click at [502, 344] on input "han" at bounding box center [870, 339] width 894 height 40
type input "hanye"
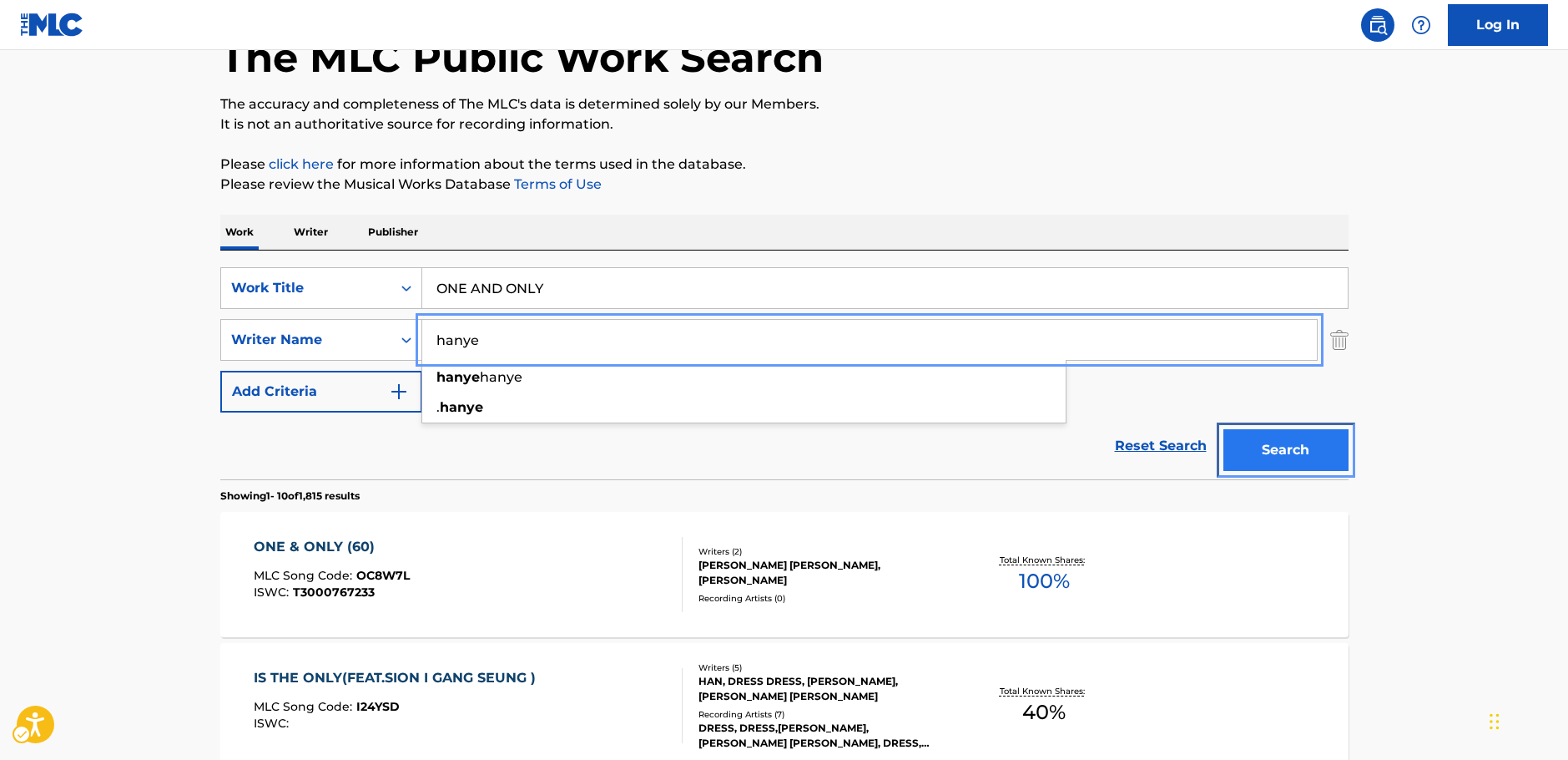
click at [1304, 446] on button "Search" at bounding box center [1286, 450] width 126 height 42
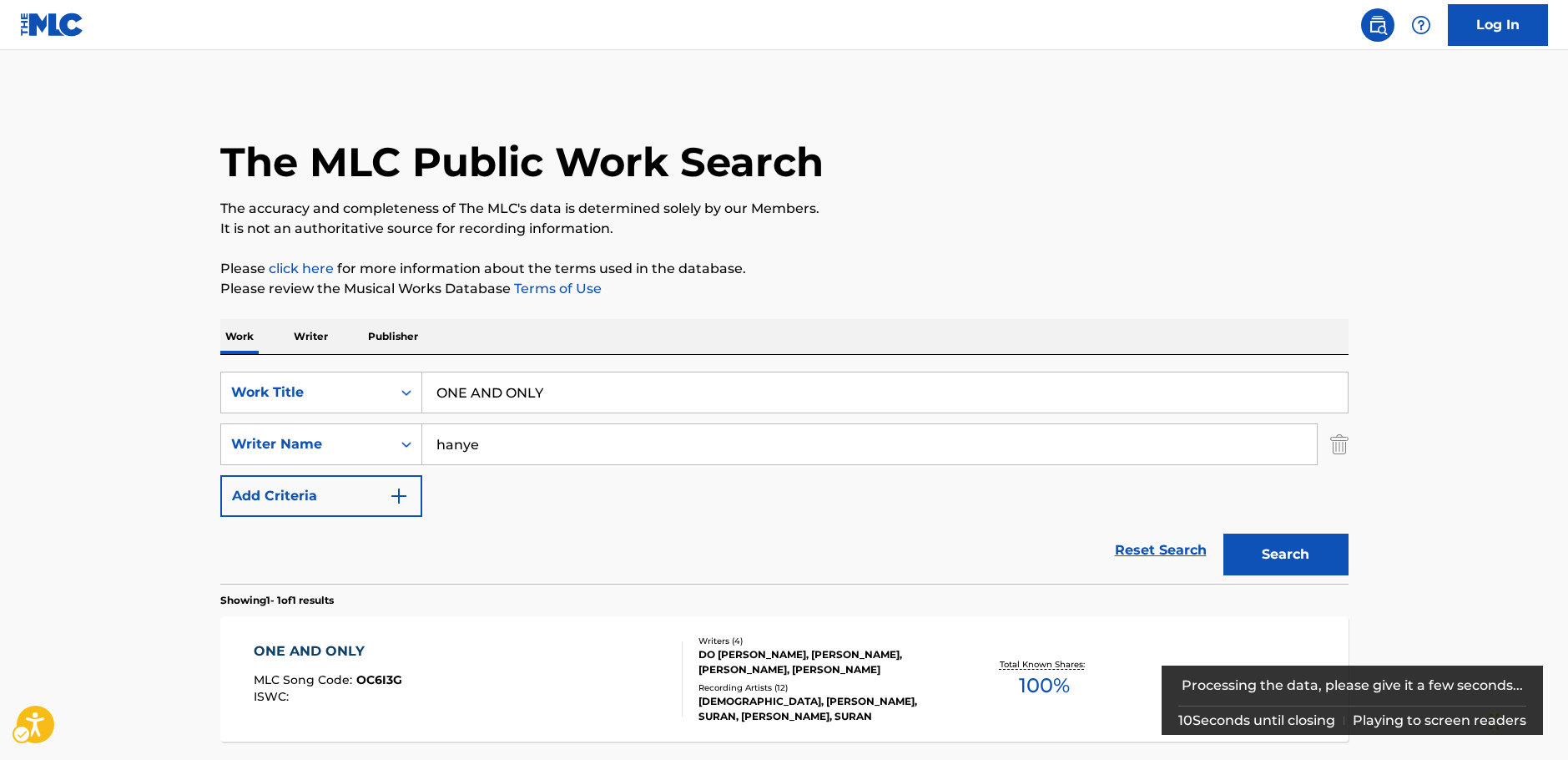
scroll to position [148, 0]
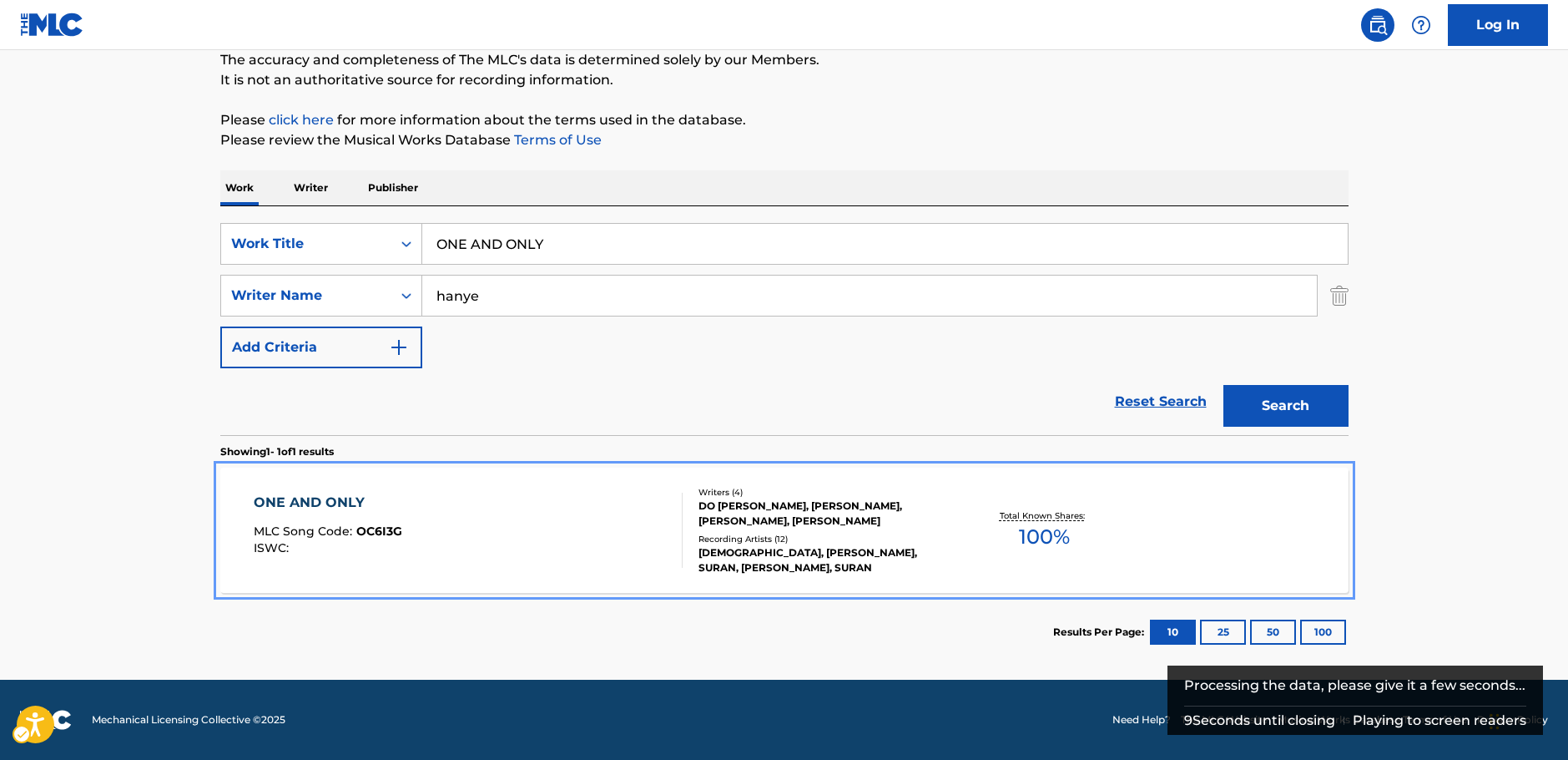
click at [521, 521] on div "ONE AND ONLY MLC Song Code : OC6I3G ISWC :" at bounding box center [468, 530] width 429 height 75
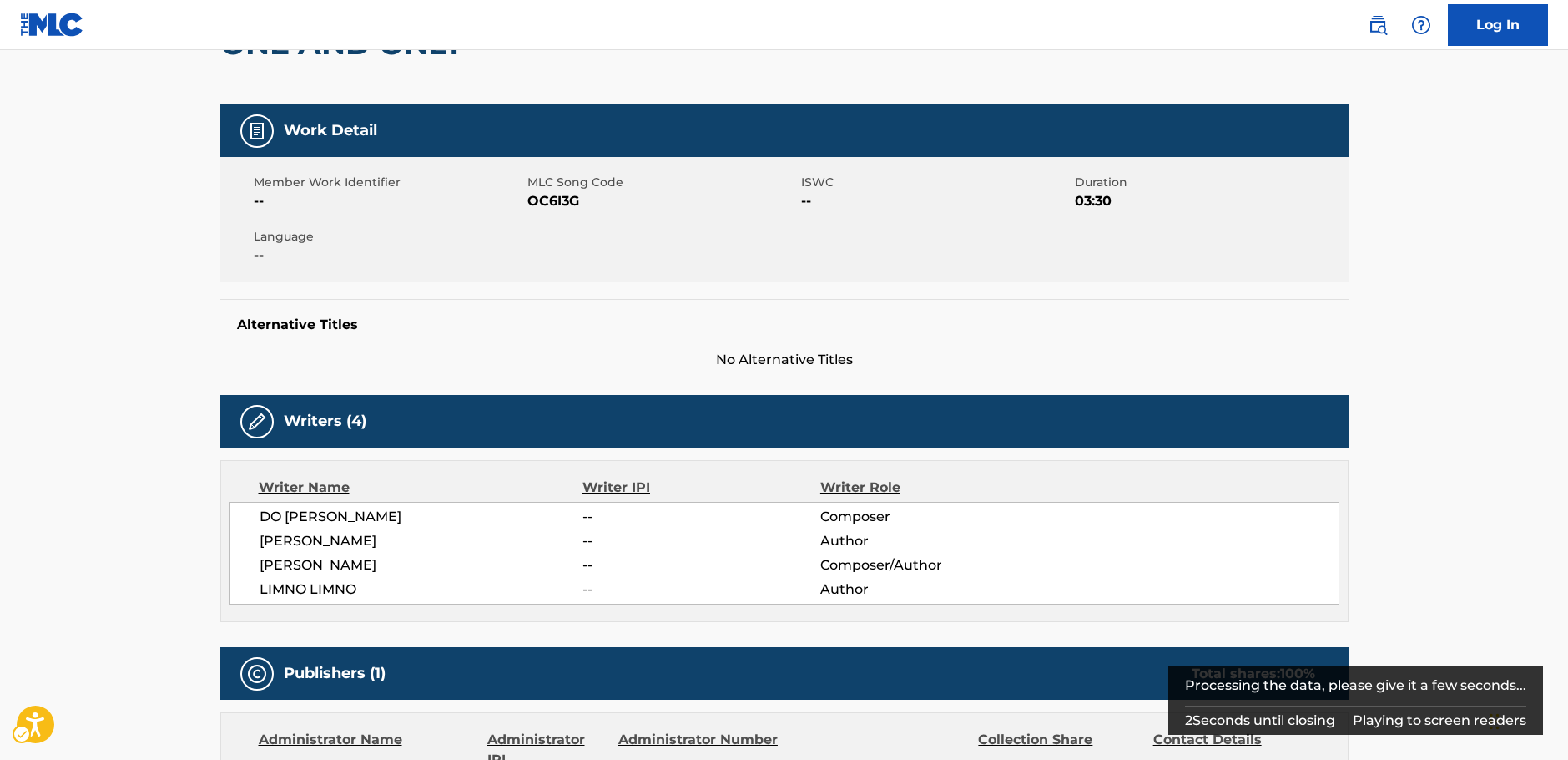
scroll to position [77, 0]
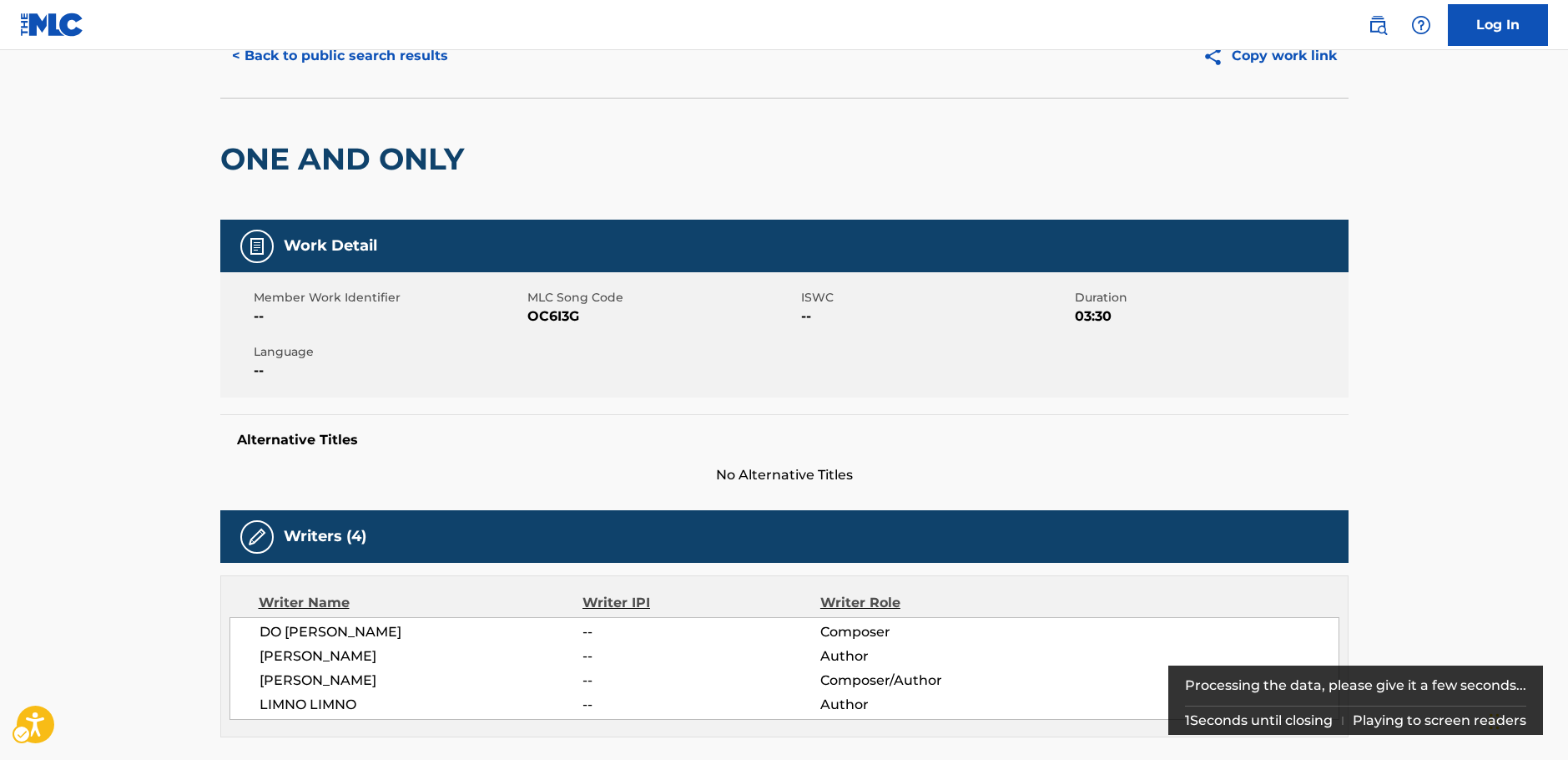
click at [568, 318] on span "MLC Song Code - OC6I3G" at bounding box center [662, 317] width 269 height 20
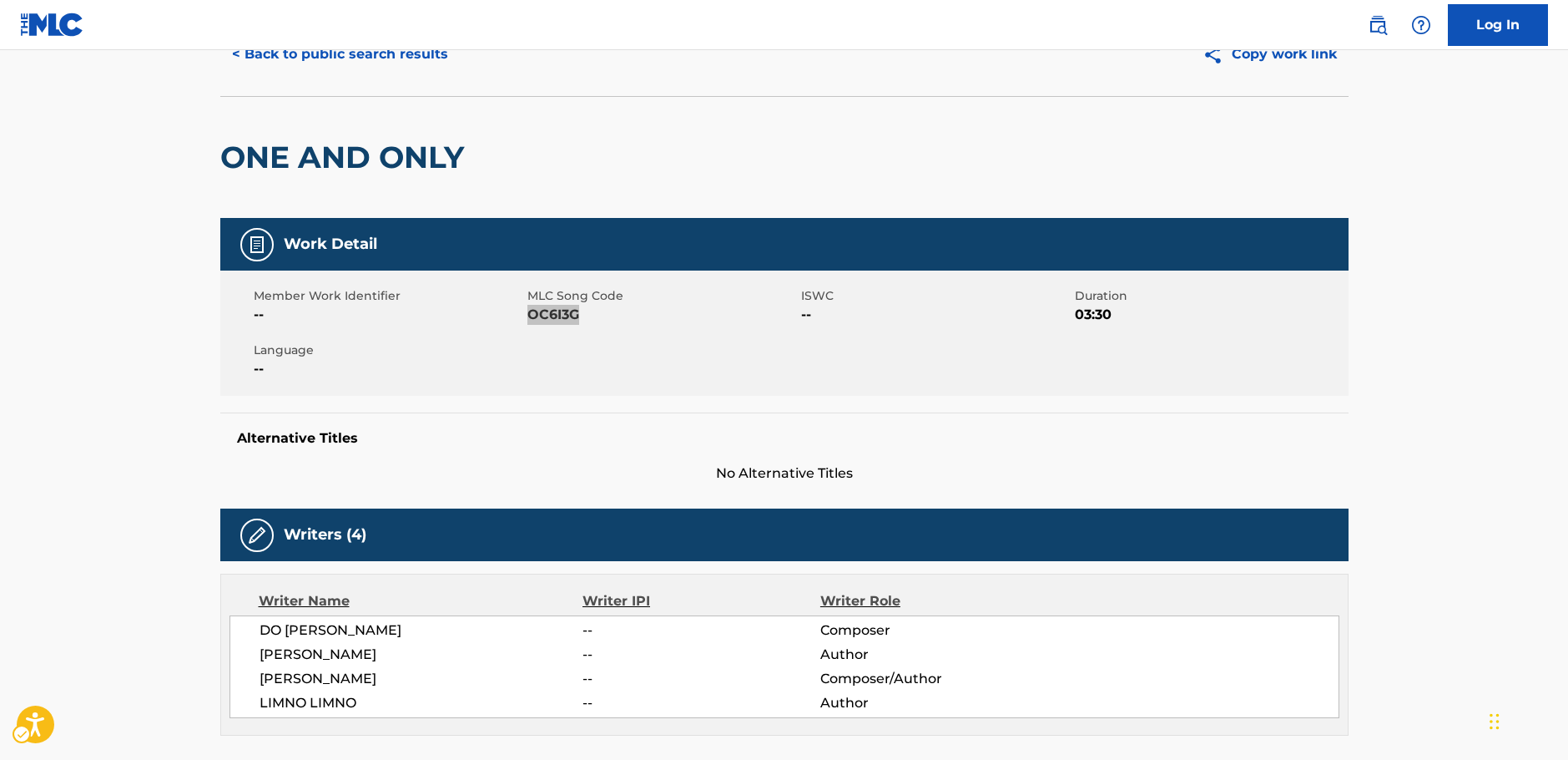
scroll to position [329, 0]
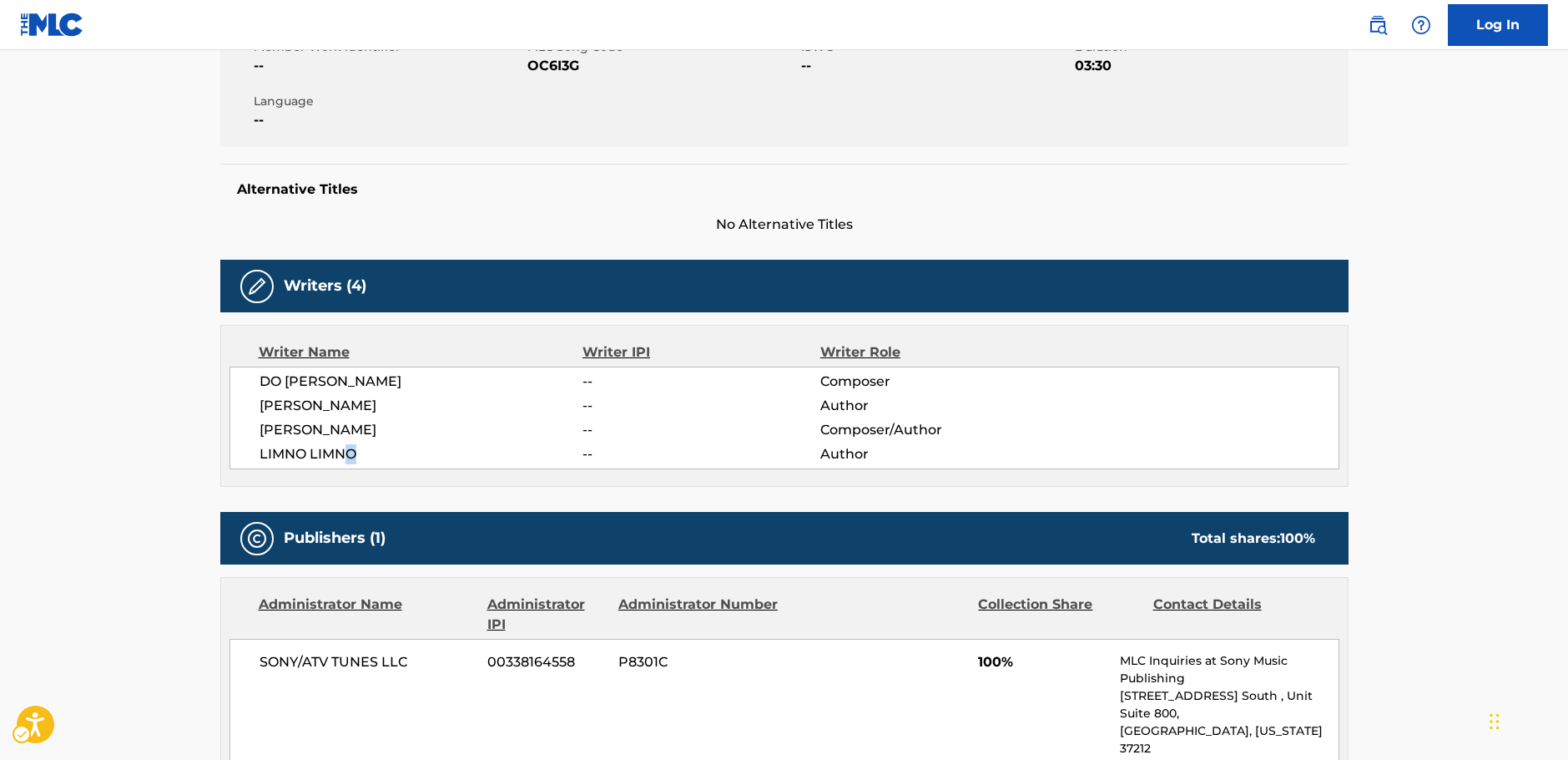
drag, startPoint x: 359, startPoint y: 454, endPoint x: 340, endPoint y: 454, distance: 19.0
click at [340, 454] on span "LIMNO LIMNO" at bounding box center [420, 454] width 323 height 20
click at [305, 452] on span "LIMNO LIMNO" at bounding box center [420, 454] width 323 height 20
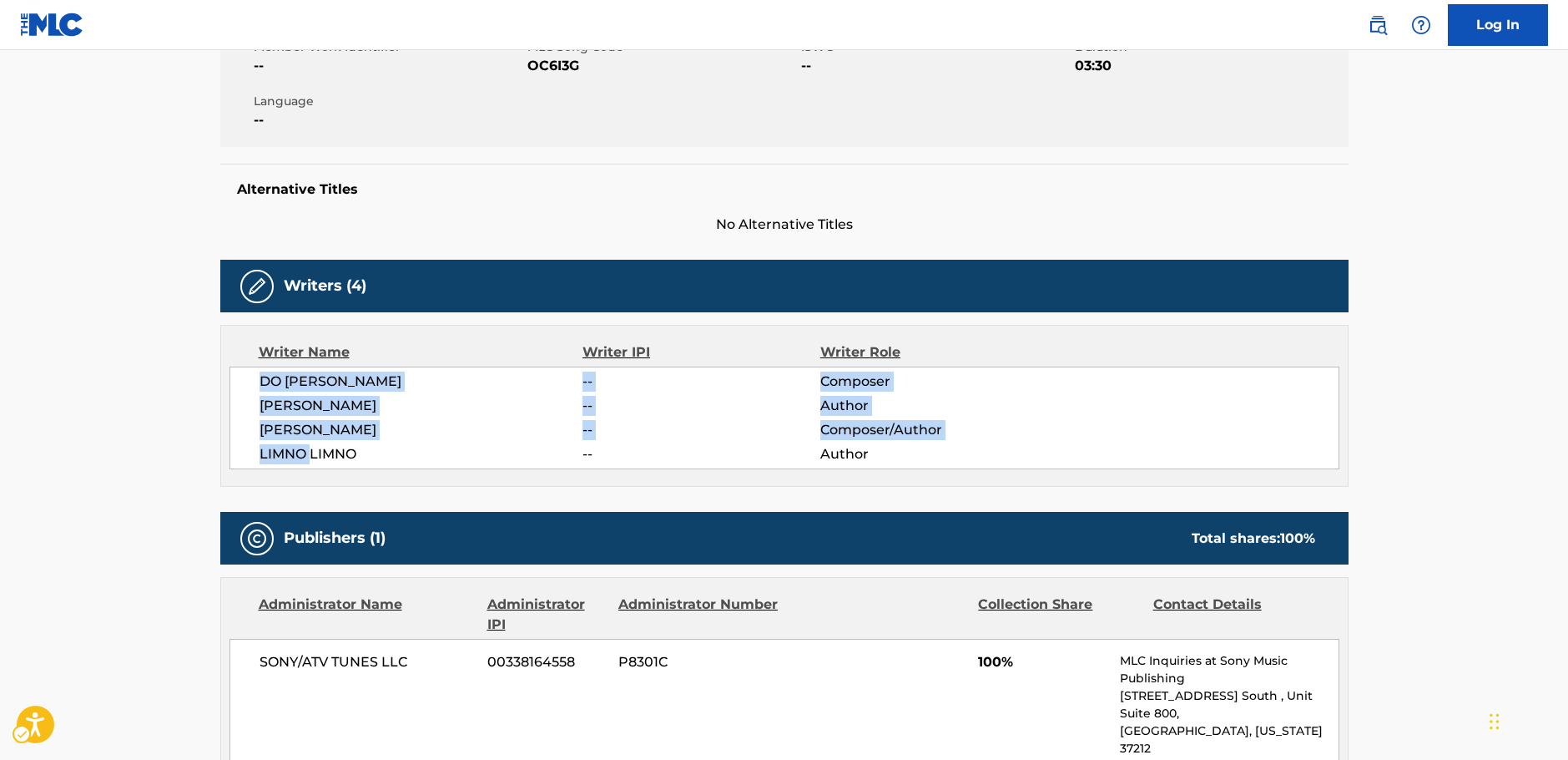
drag, startPoint x: 305, startPoint y: 452, endPoint x: 239, endPoint y: 385, distance: 94.0
click at [239, 385] on div "DO [PERSON_NAME] -- Composer [PERSON_NAME] -- Author [PERSON_NAME] -- Composer/…" at bounding box center [784, 418] width 1110 height 103
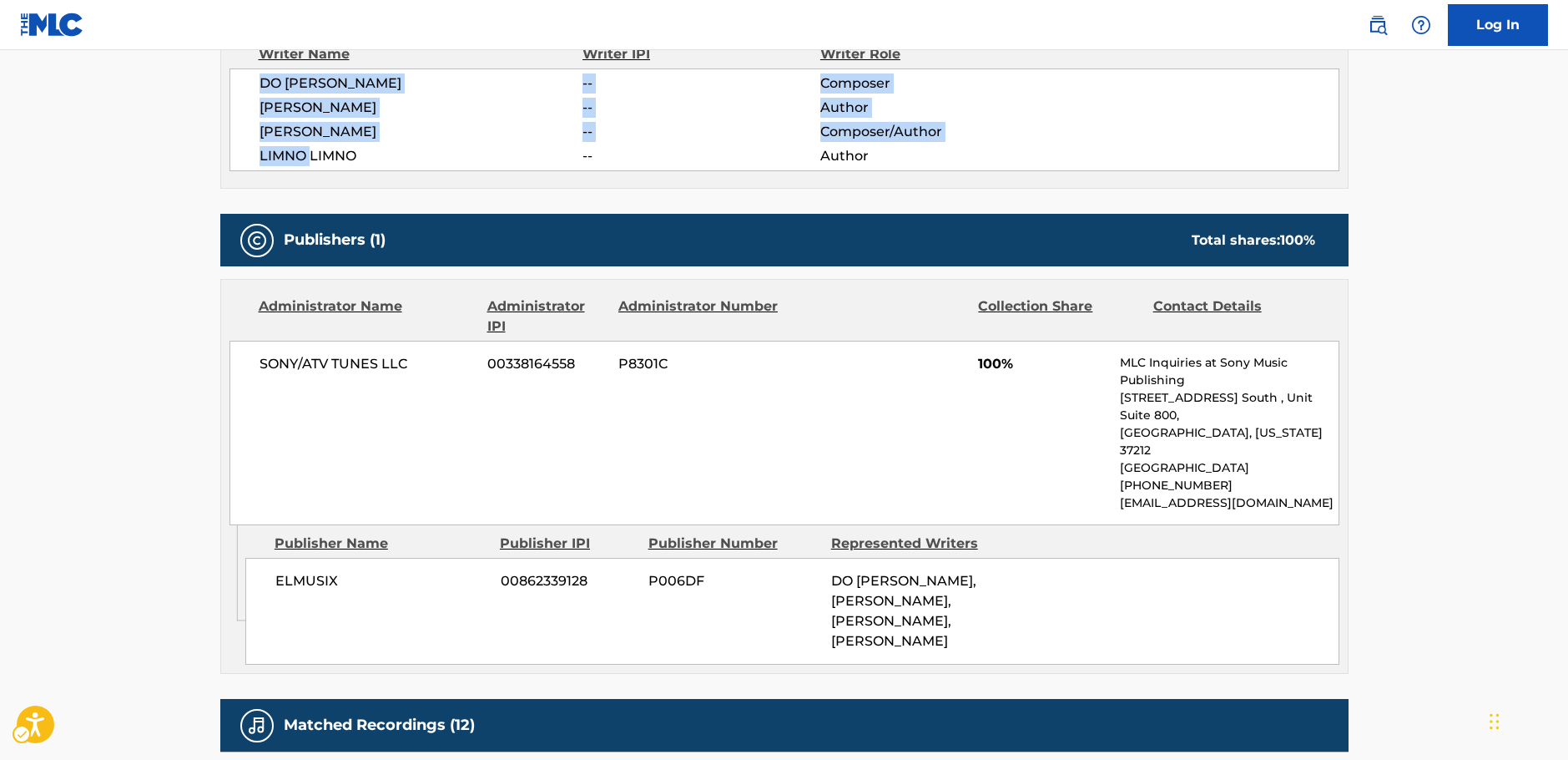
scroll to position [662, 0]
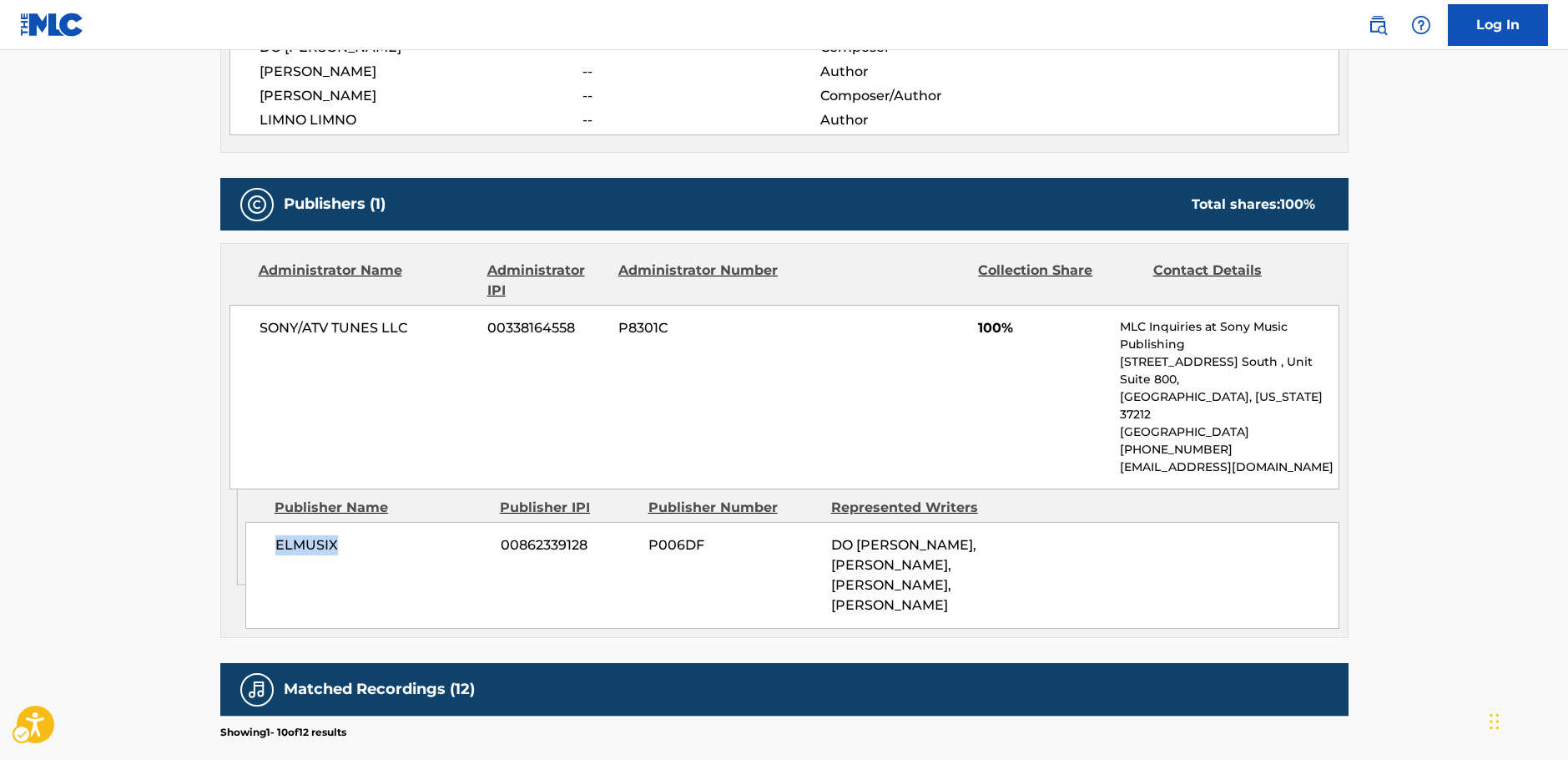
drag, startPoint x: 354, startPoint y: 519, endPoint x: 275, endPoint y: 513, distance: 79.2
click at [275, 535] on span "ELMUSIX" at bounding box center [381, 545] width 213 height 20
drag, startPoint x: 346, startPoint y: 323, endPoint x: 255, endPoint y: 323, distance: 91.0
click at [255, 323] on div "SONY/ATV TUNES LLC 00338164558 P8301C 100% MLC Inquiries at Sony Music Publishi…" at bounding box center [784, 397] width 1110 height 184
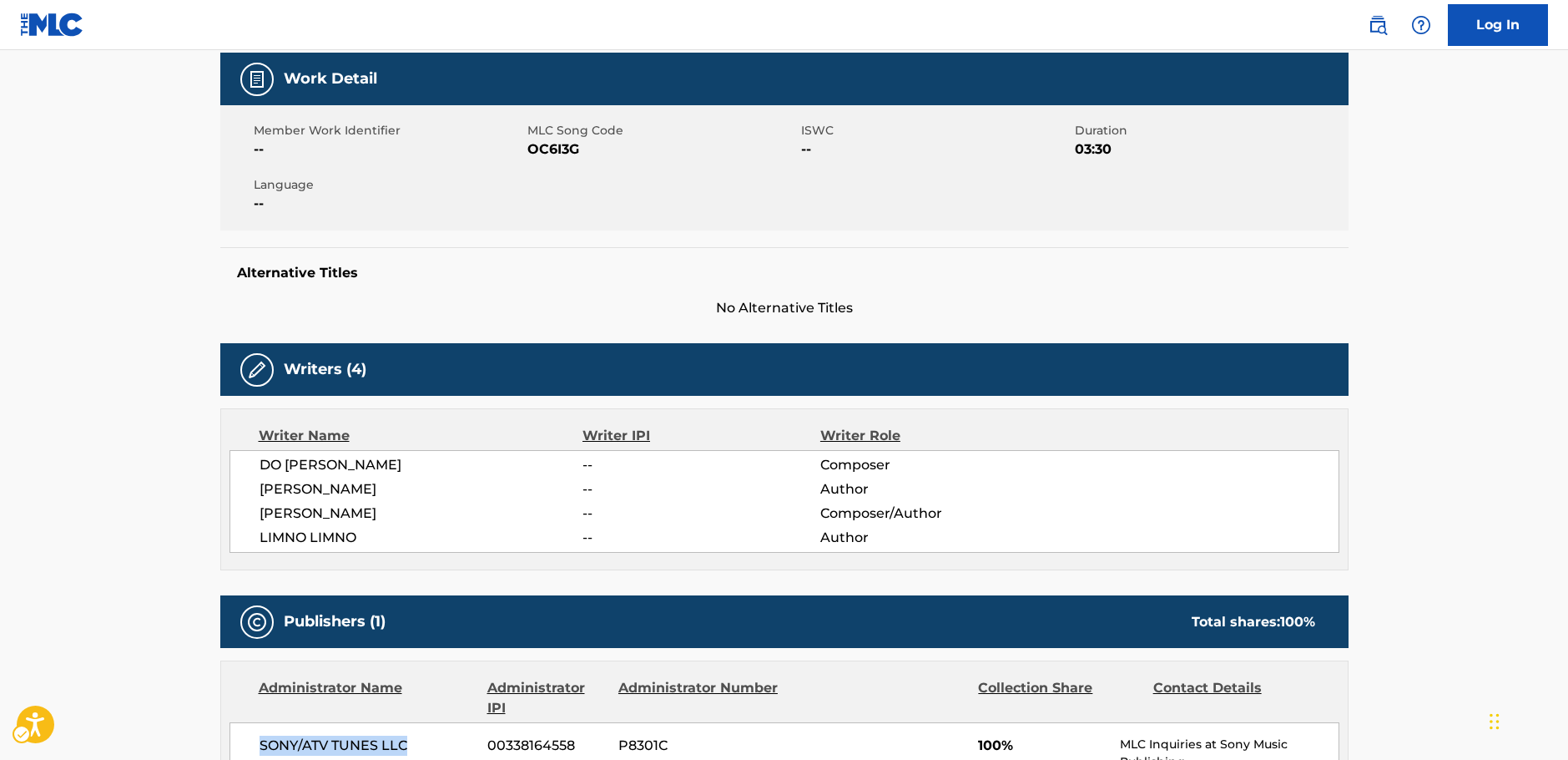
scroll to position [0, 0]
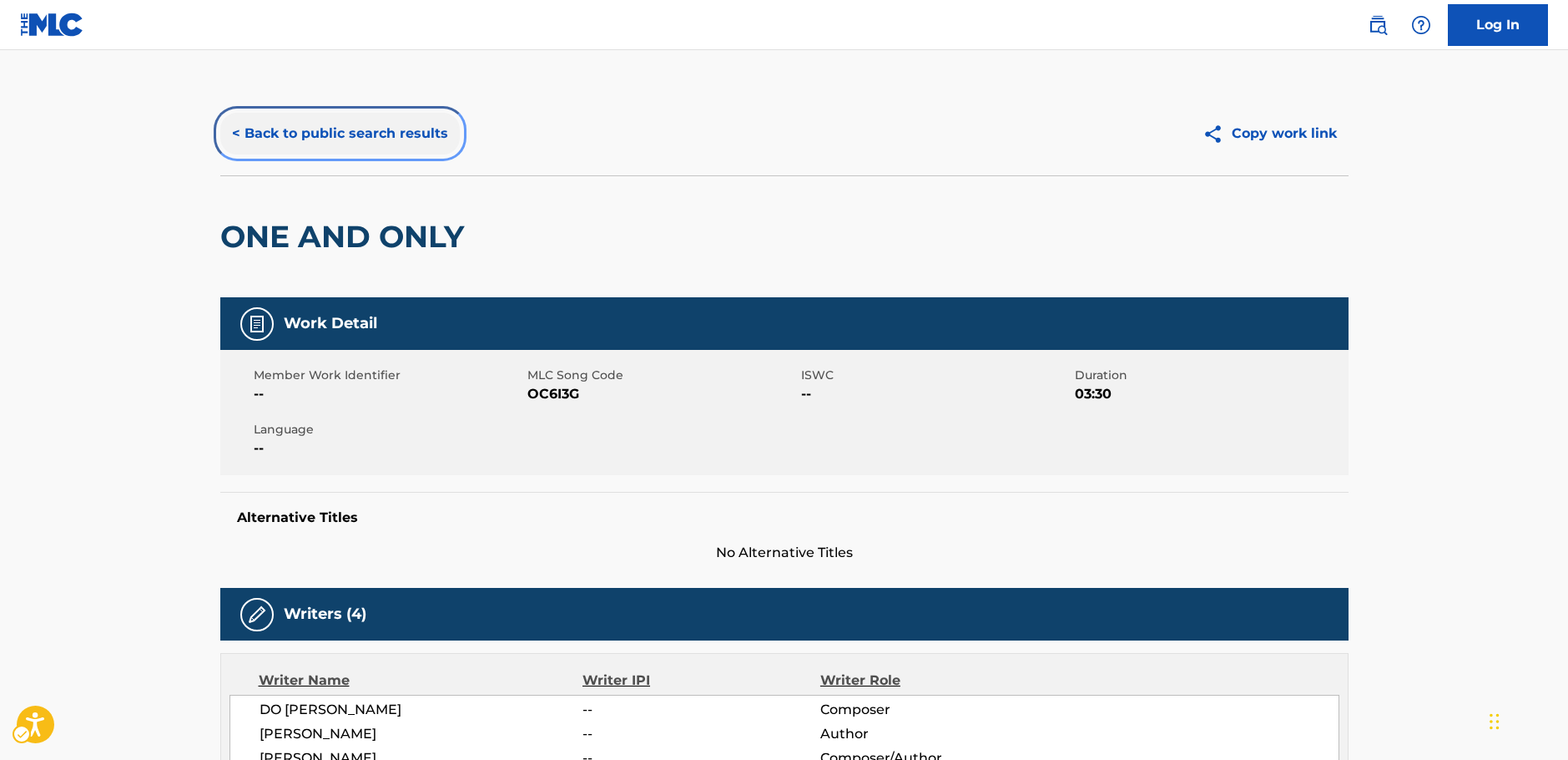
click at [342, 135] on button "< Back to public search results" at bounding box center [340, 134] width 239 height 42
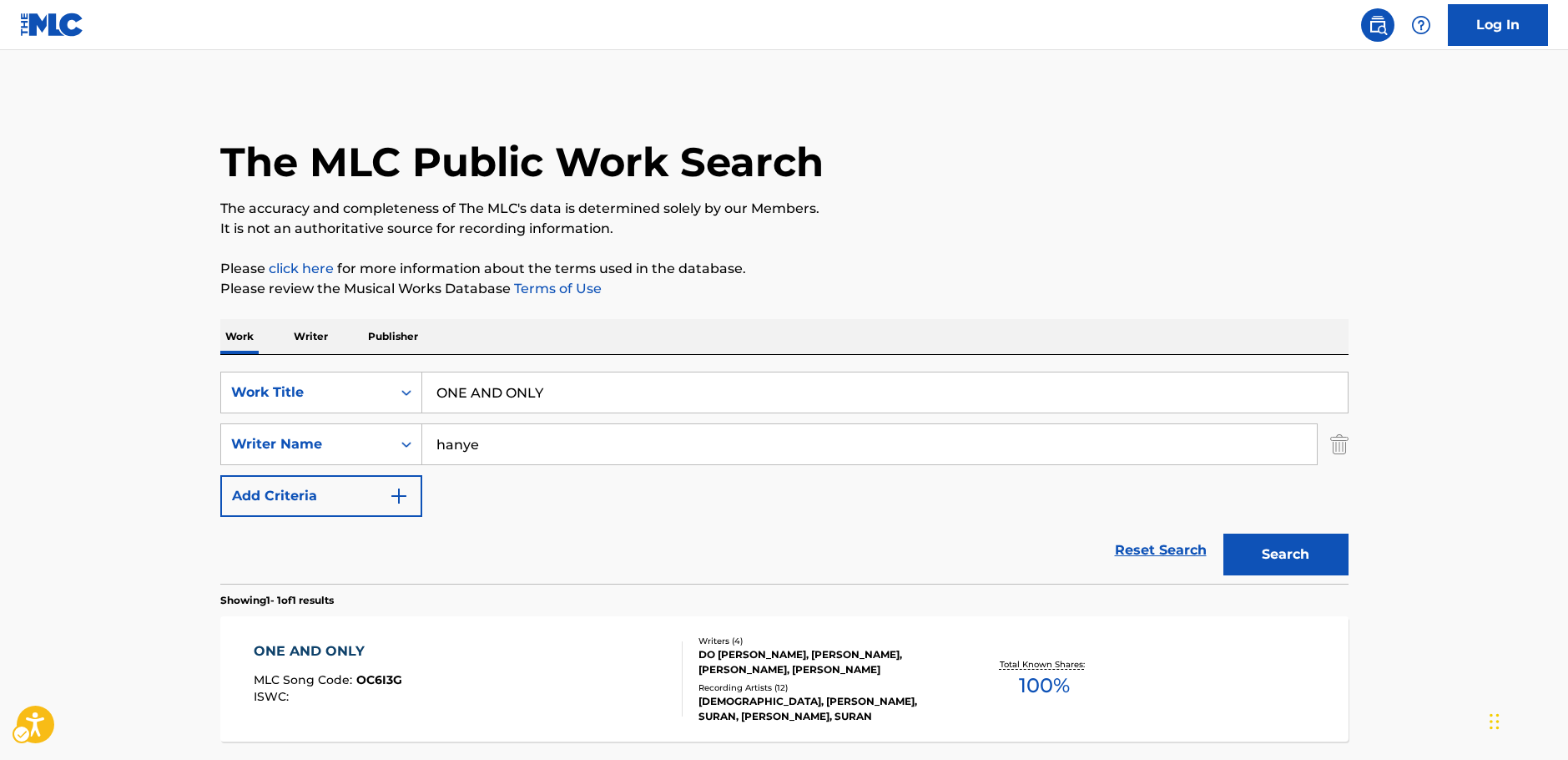
scroll to position [53, 0]
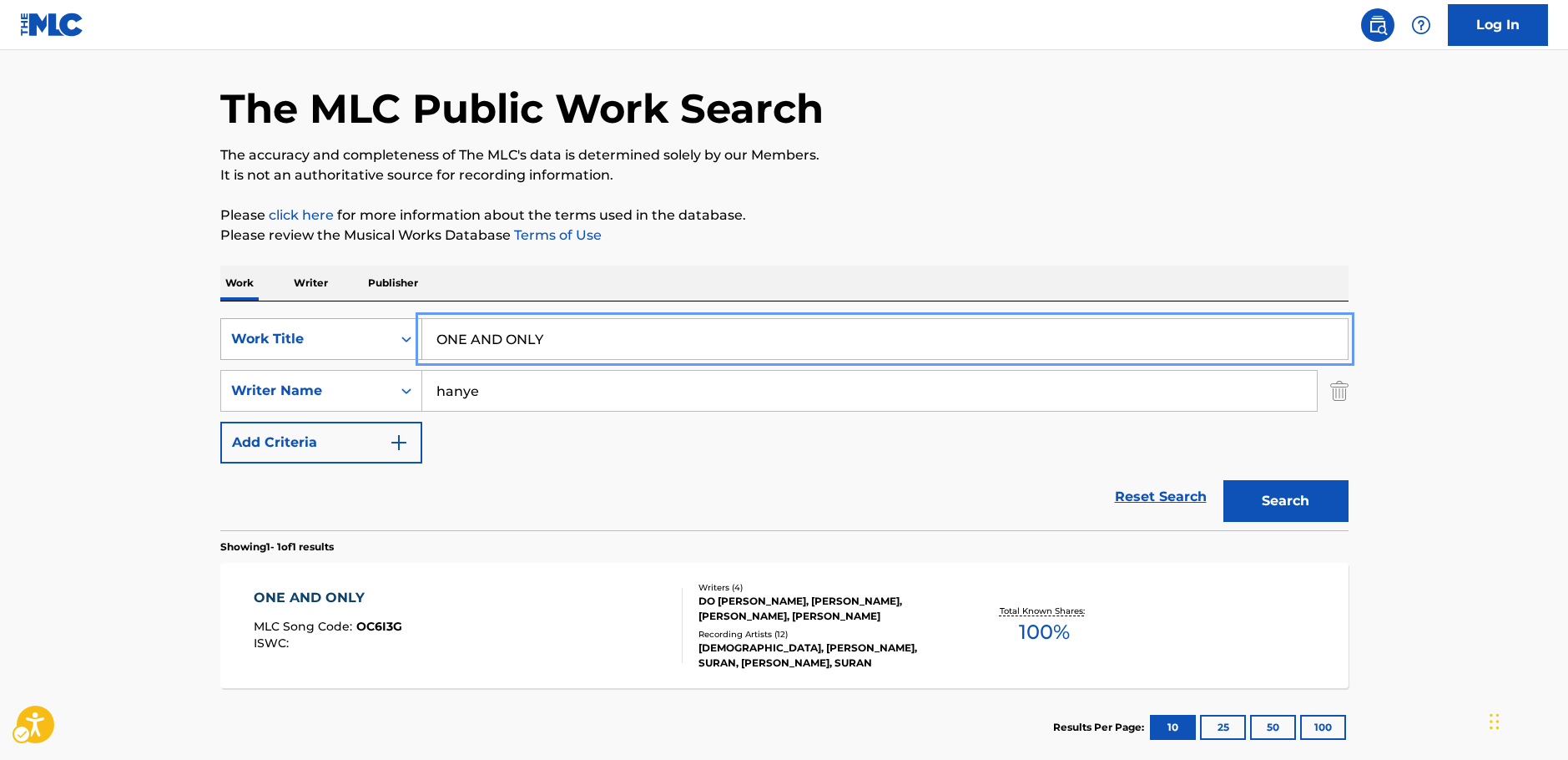
drag, startPoint x: 360, startPoint y: 348, endPoint x: 318, endPoint y: 348, distance: 42.0
paste input "US EO JU GI RO HAE"
type input "US EO JU GI RO HAE"
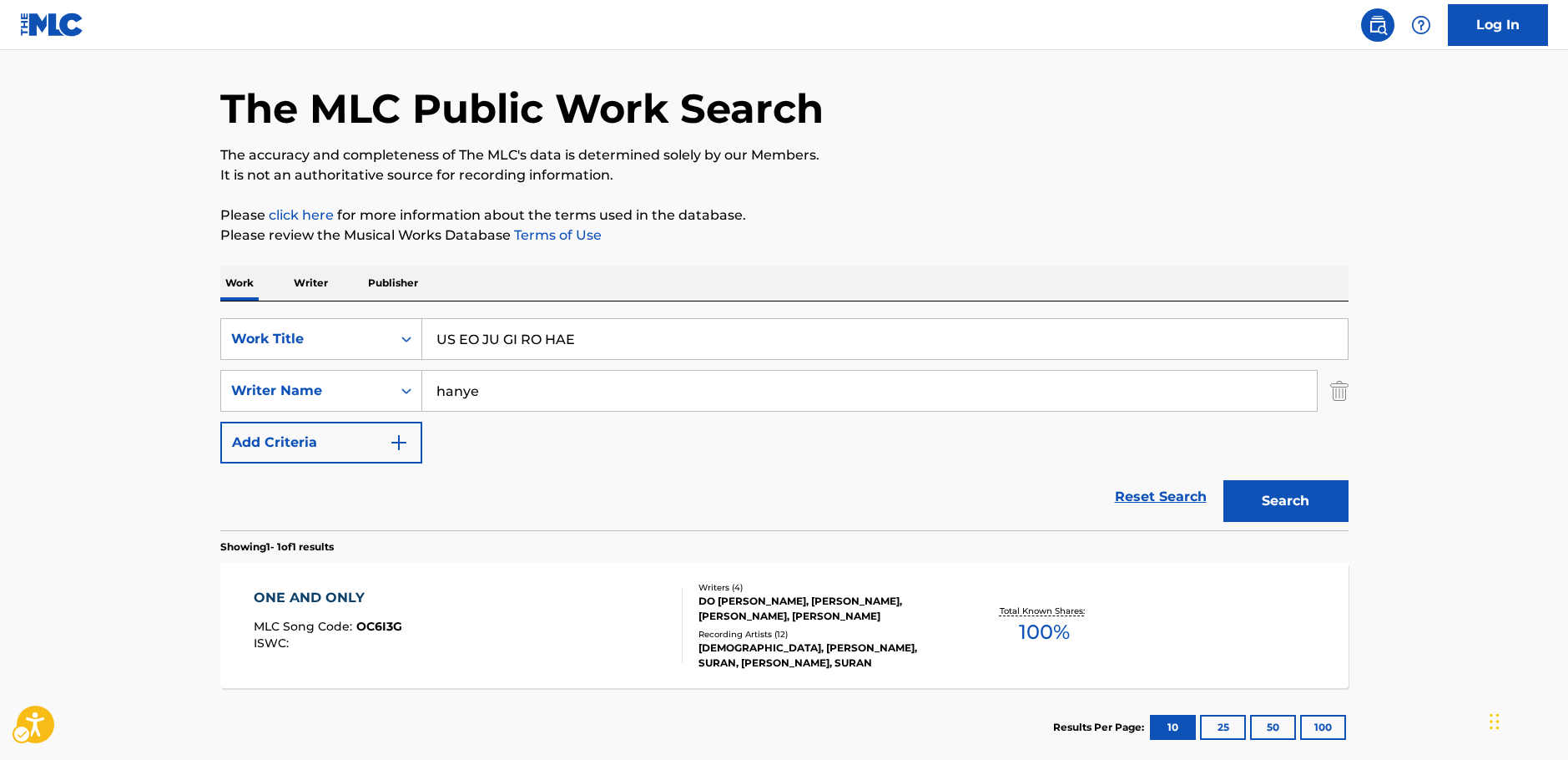
click at [131, 342] on main "The MLC Public Work Search The accuracy and completeness of The MLC's data is d…" at bounding box center [784, 386] width 1568 height 778
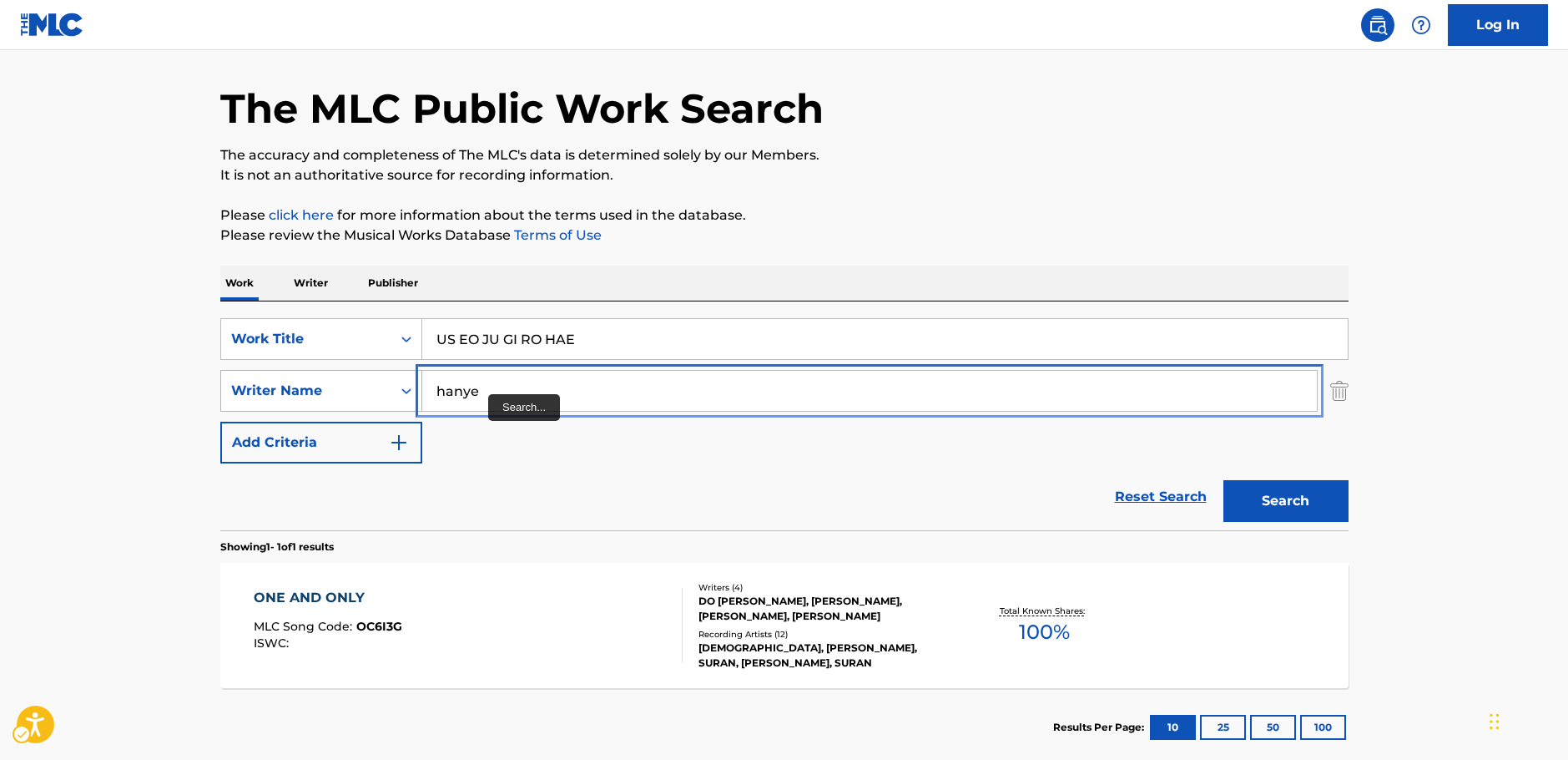
drag, startPoint x: 537, startPoint y: 398, endPoint x: 305, endPoint y: 394, distance: 232.0
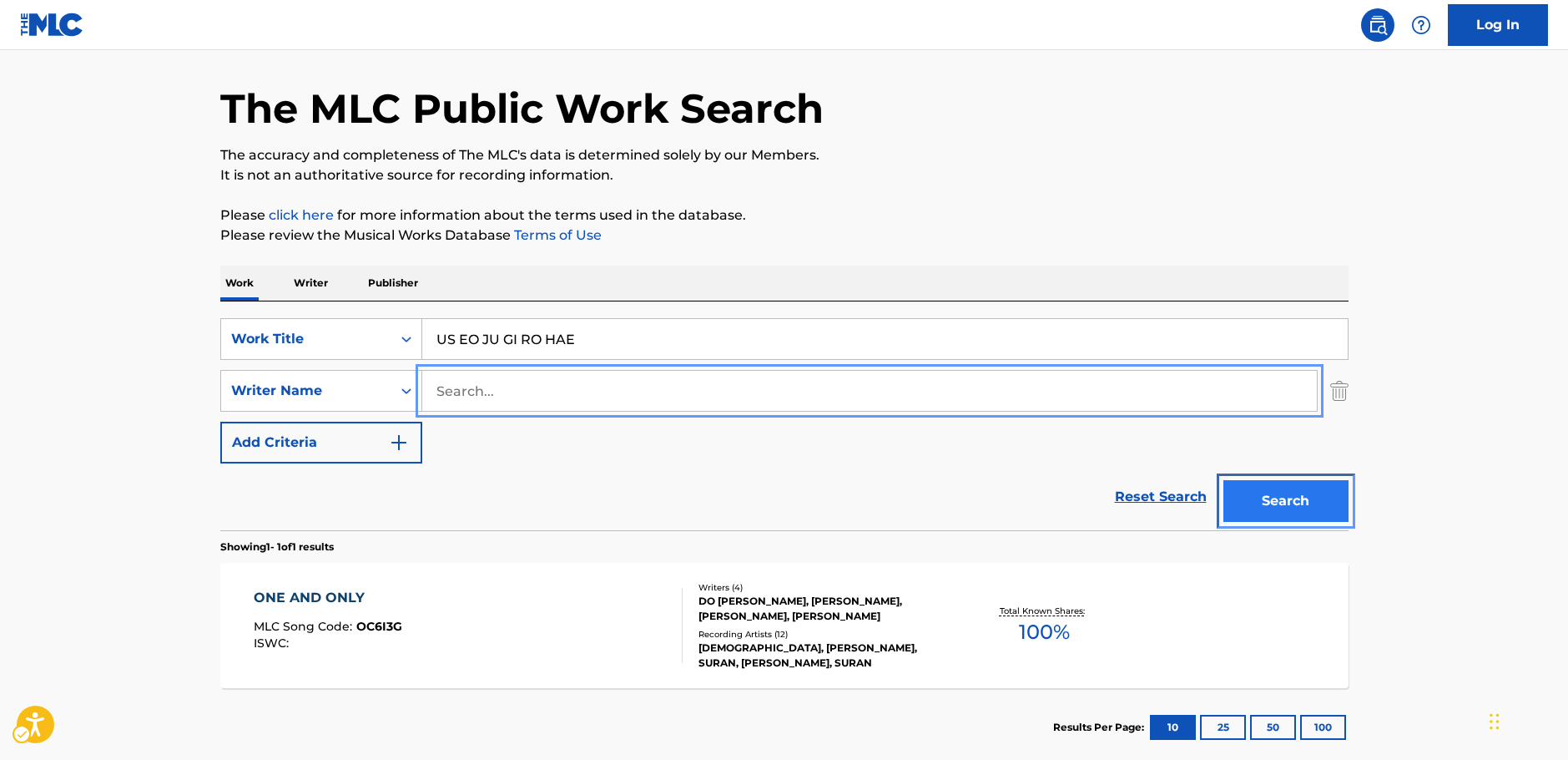
click at [1254, 505] on button "Search" at bounding box center [1286, 501] width 126 height 42
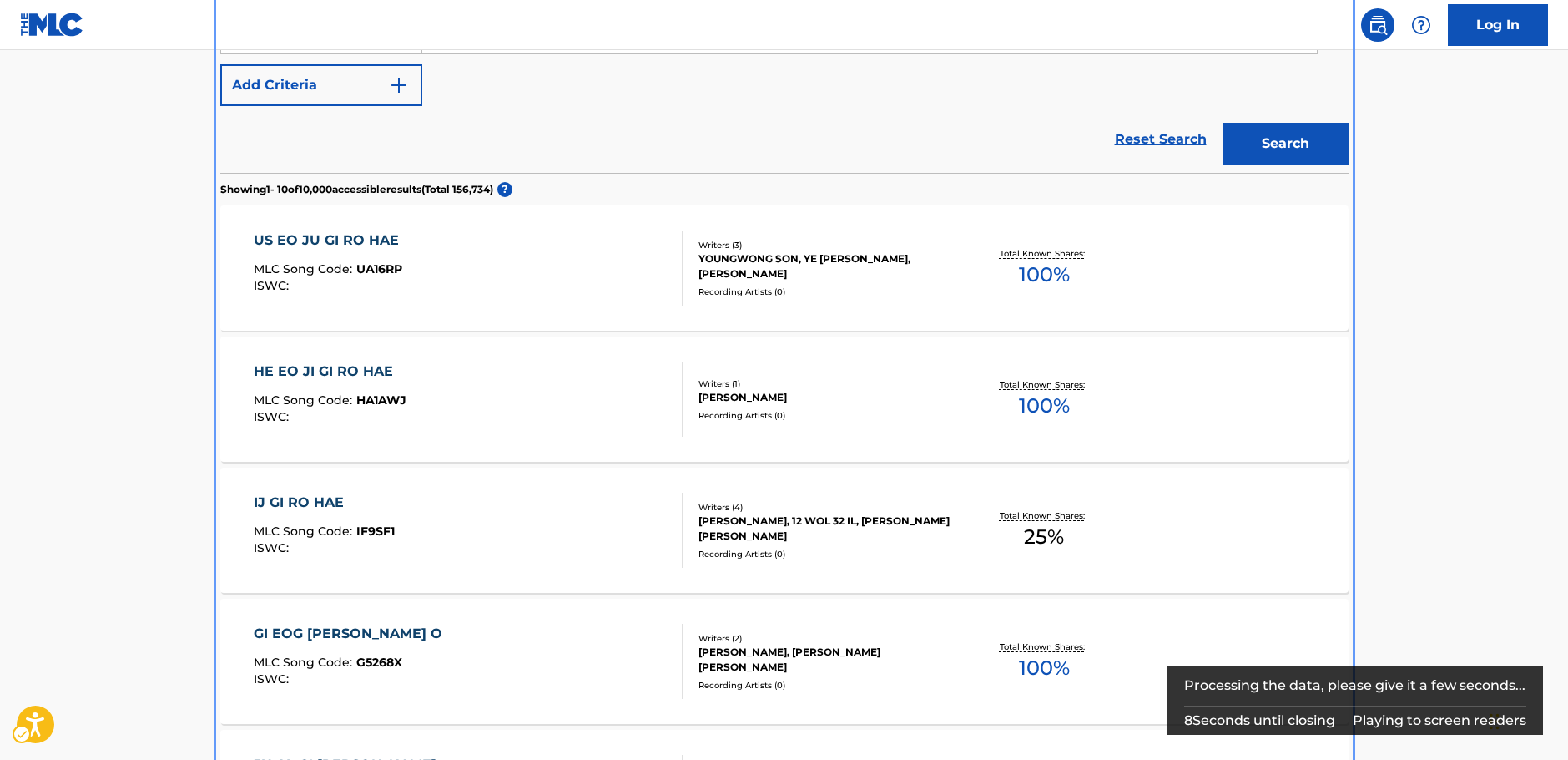
scroll to position [438, 0]
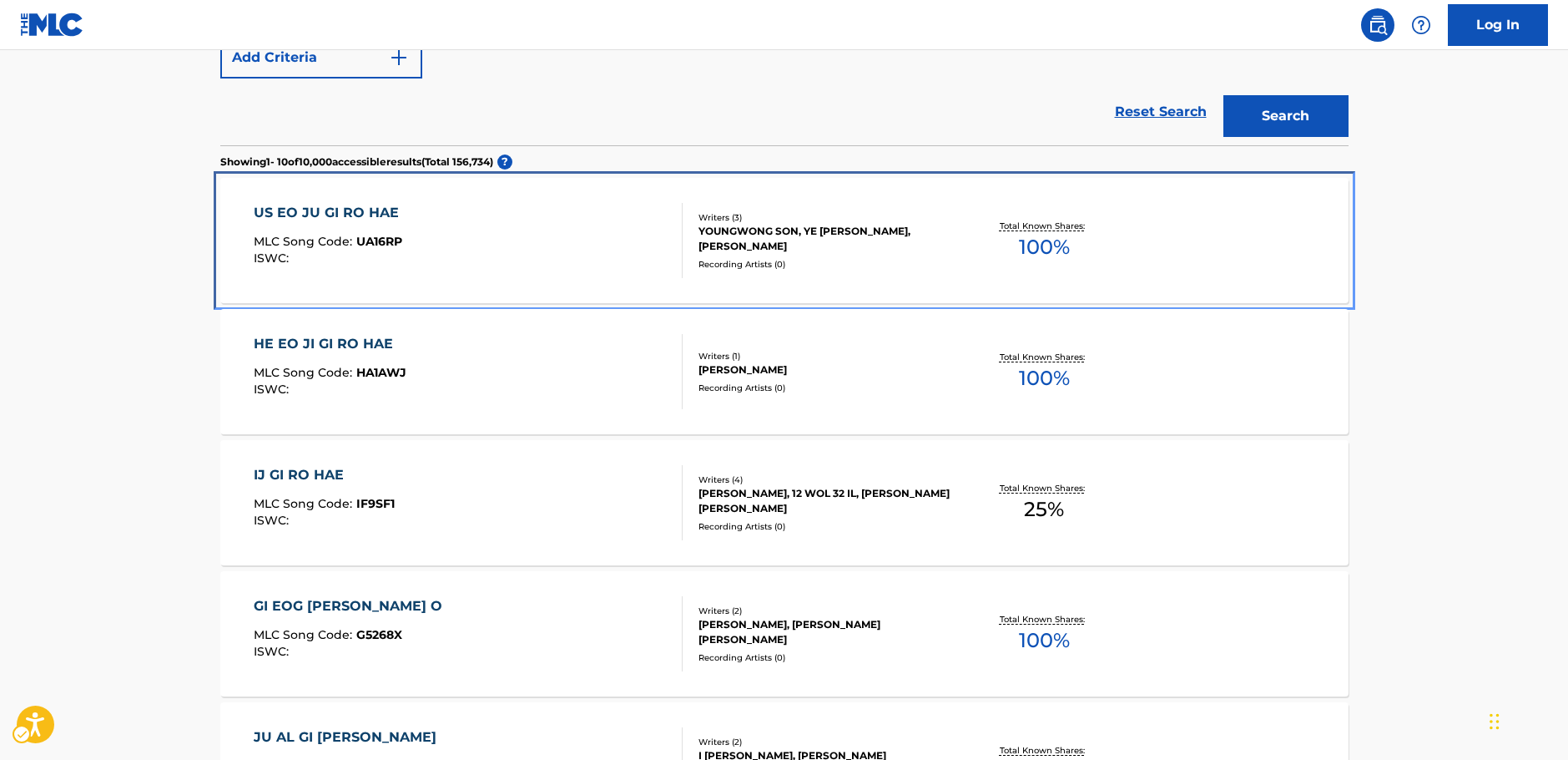
click at [617, 251] on div "US EO JU GI RO HAE MLC Song Code : UA16RP ISWC :" at bounding box center [468, 240] width 429 height 75
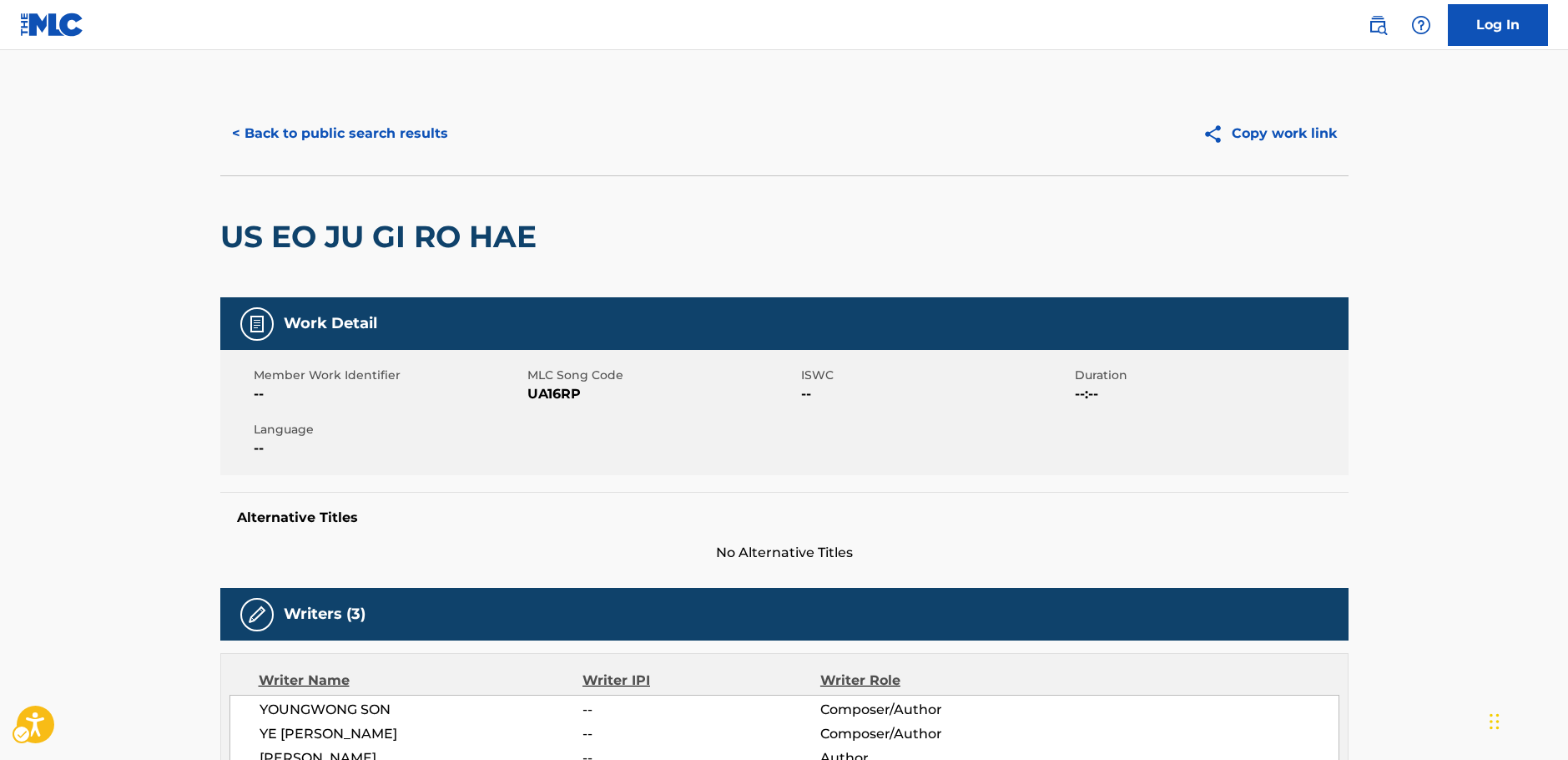
click at [543, 396] on span "MLC Song Code - UA16RP" at bounding box center [662, 394] width 269 height 20
drag, startPoint x: 555, startPoint y: 236, endPoint x: 195, endPoint y: 234, distance: 360.0
click at [195, 234] on main "< Back to public search results Copy work link US EO JU GI RO HAE Work Detail M…" at bounding box center [784, 705] width 1568 height 1309
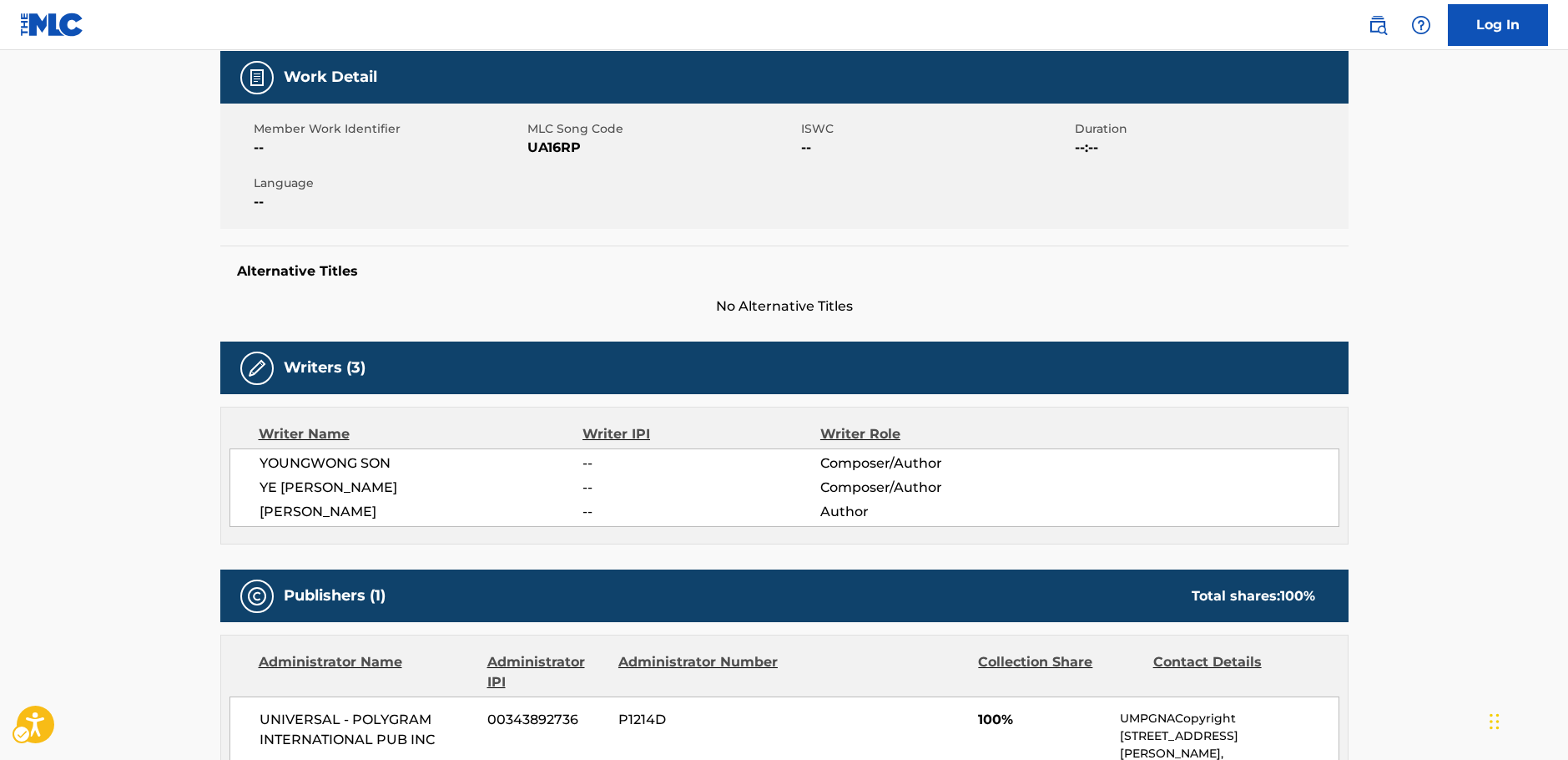
scroll to position [250, 0]
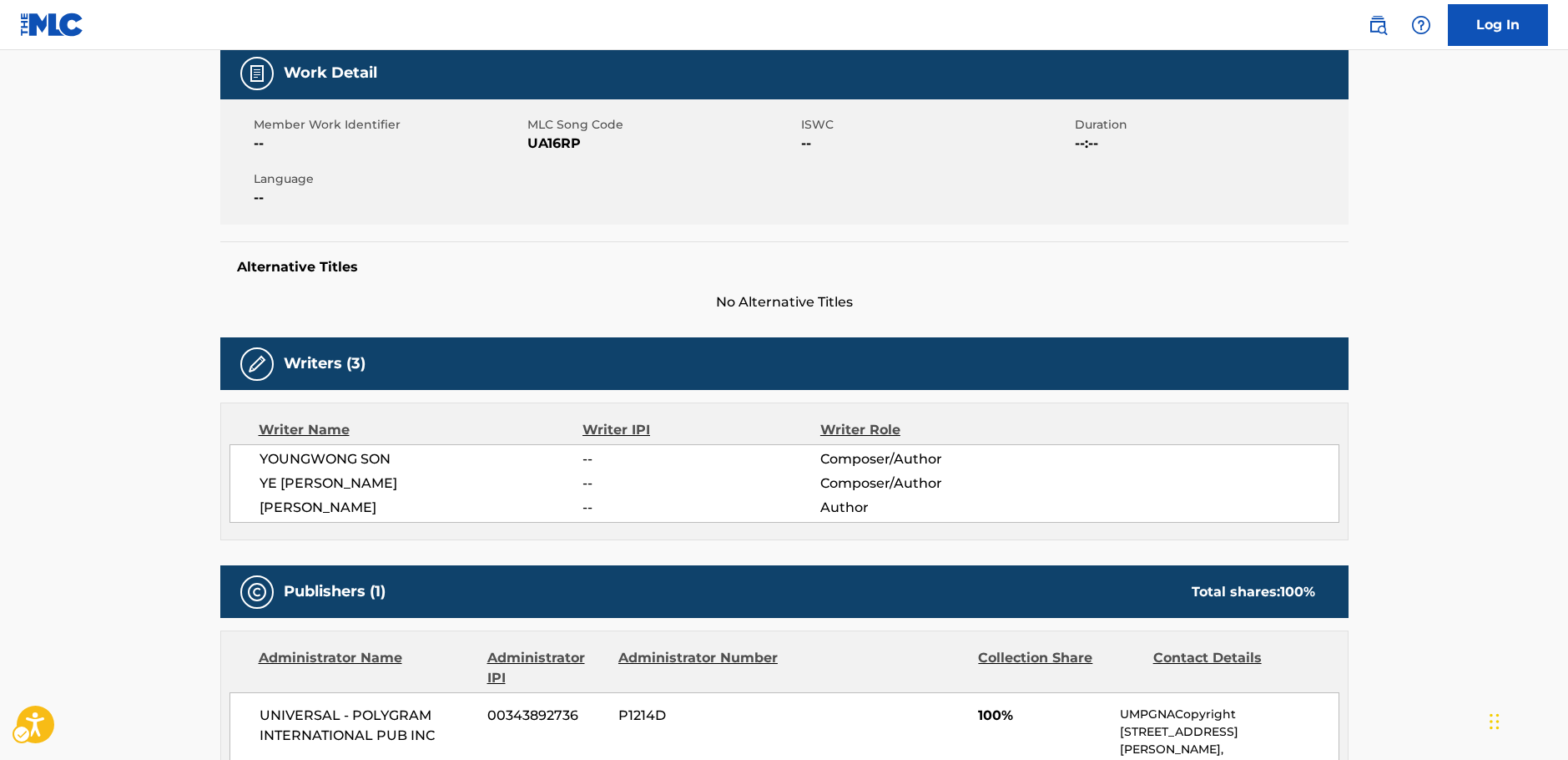
drag, startPoint x: 406, startPoint y: 506, endPoint x: 257, endPoint y: 465, distance: 154.5
click at [257, 465] on div "YOUNGWONG SON -- Composer/Author YE [PERSON_NAME] -- Composer/Author [PERSON_NA…" at bounding box center [784, 483] width 1110 height 78
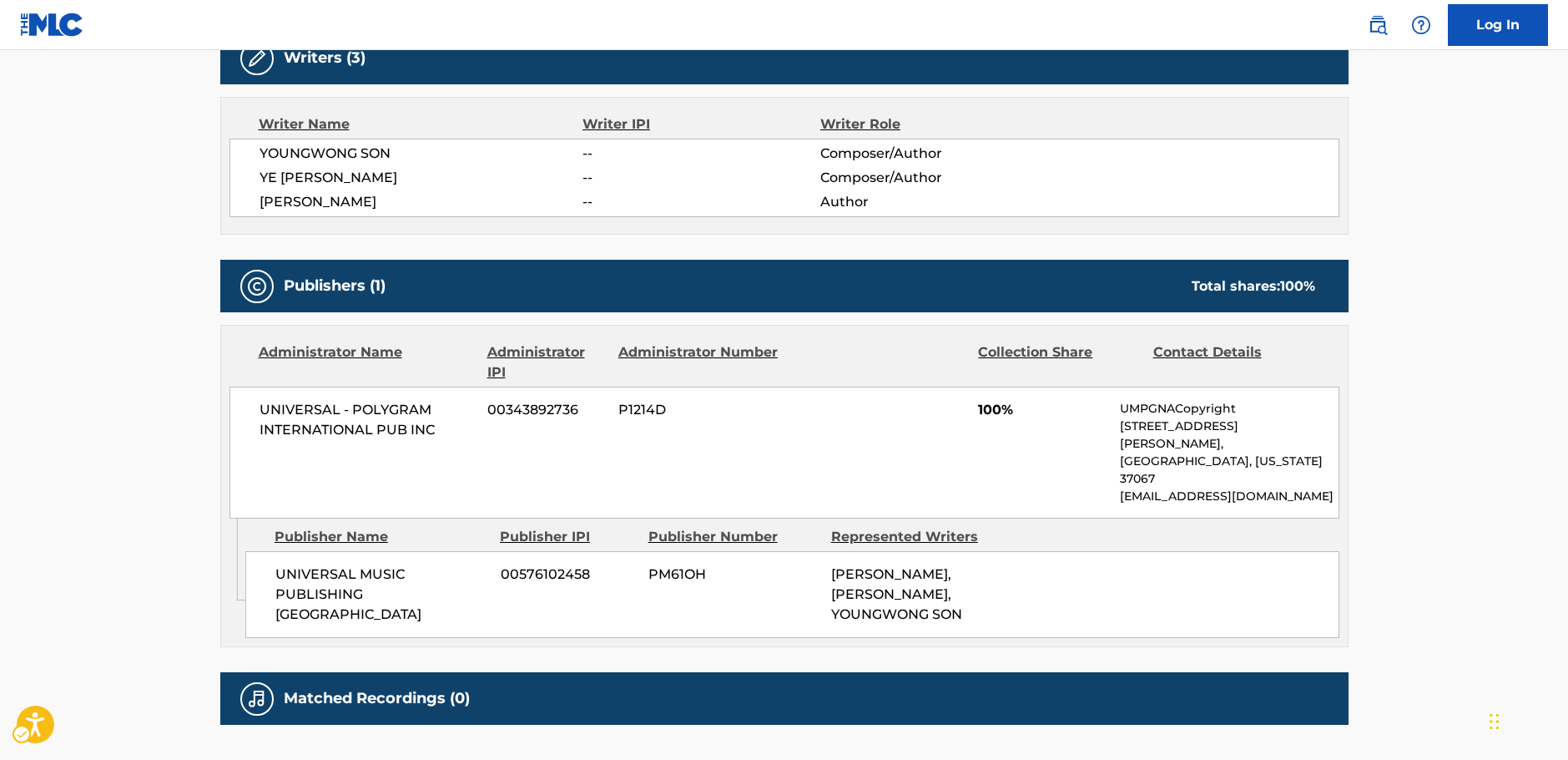
scroll to position [585, 0]
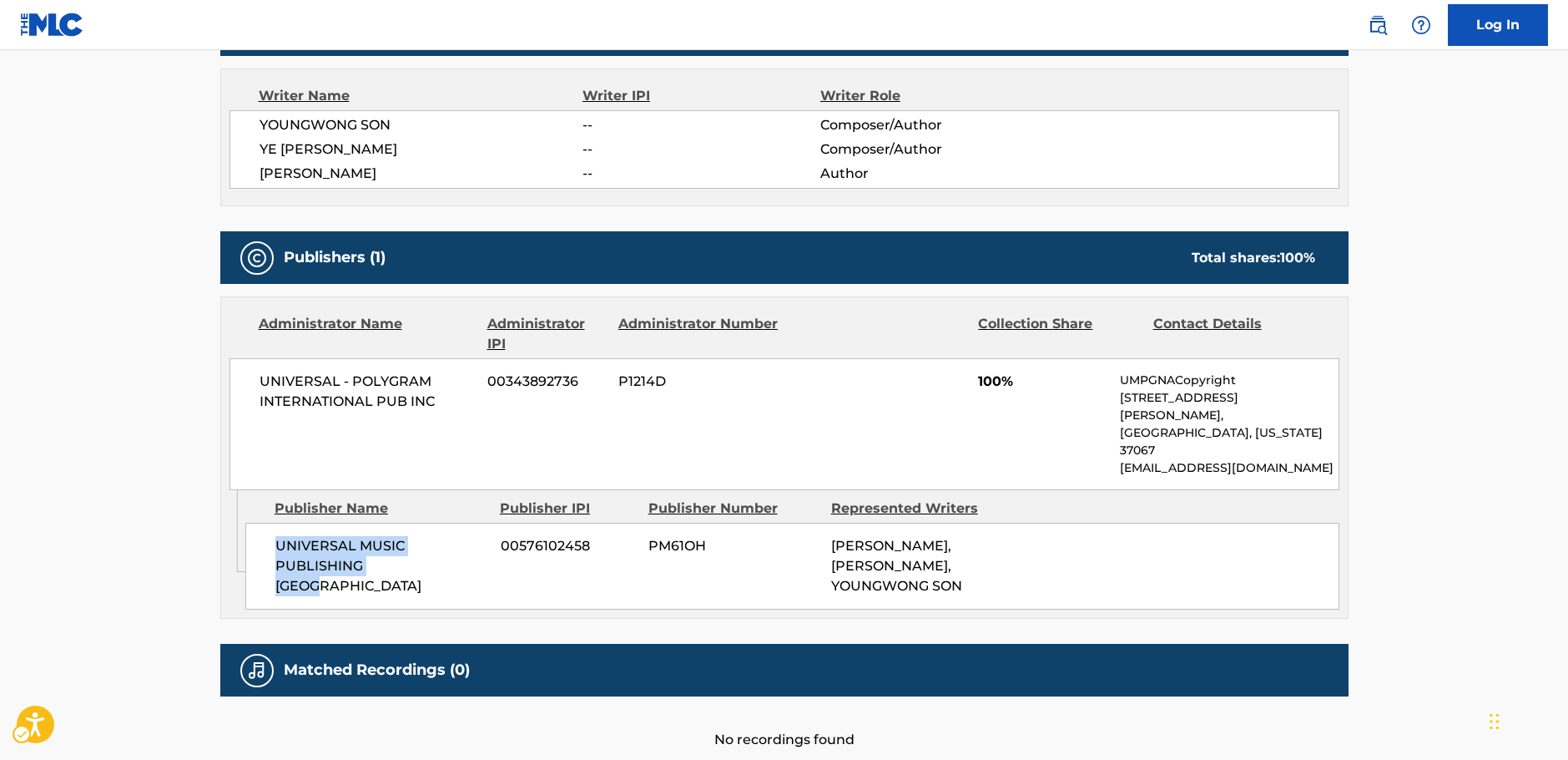
drag, startPoint x: 425, startPoint y: 525, endPoint x: 280, endPoint y: 510, distance: 145.8
click at [280, 536] on span "UNIVERSAL MUSIC PUBLISHING [GEOGRAPHIC_DATA]" at bounding box center [381, 566] width 213 height 60
drag, startPoint x: 443, startPoint y: 406, endPoint x: 246, endPoint y: 382, distance: 198.5
click at [246, 382] on div "UNIVERSAL - POLYGRAM INTERNATIONAL PUB INC 00343892736 P1214D 100% UMPGNACopyri…" at bounding box center [784, 424] width 1110 height 132
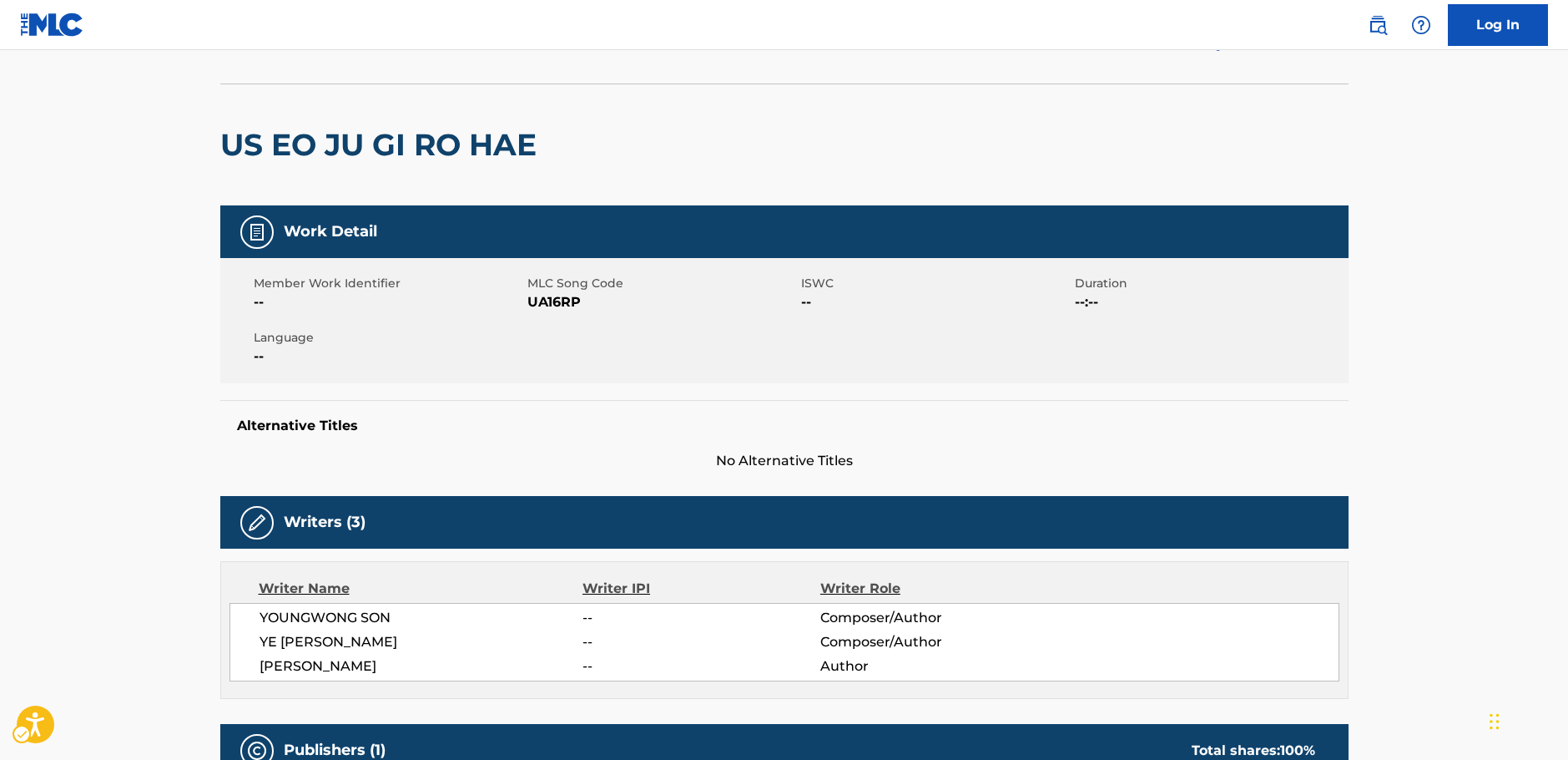
scroll to position [0, 0]
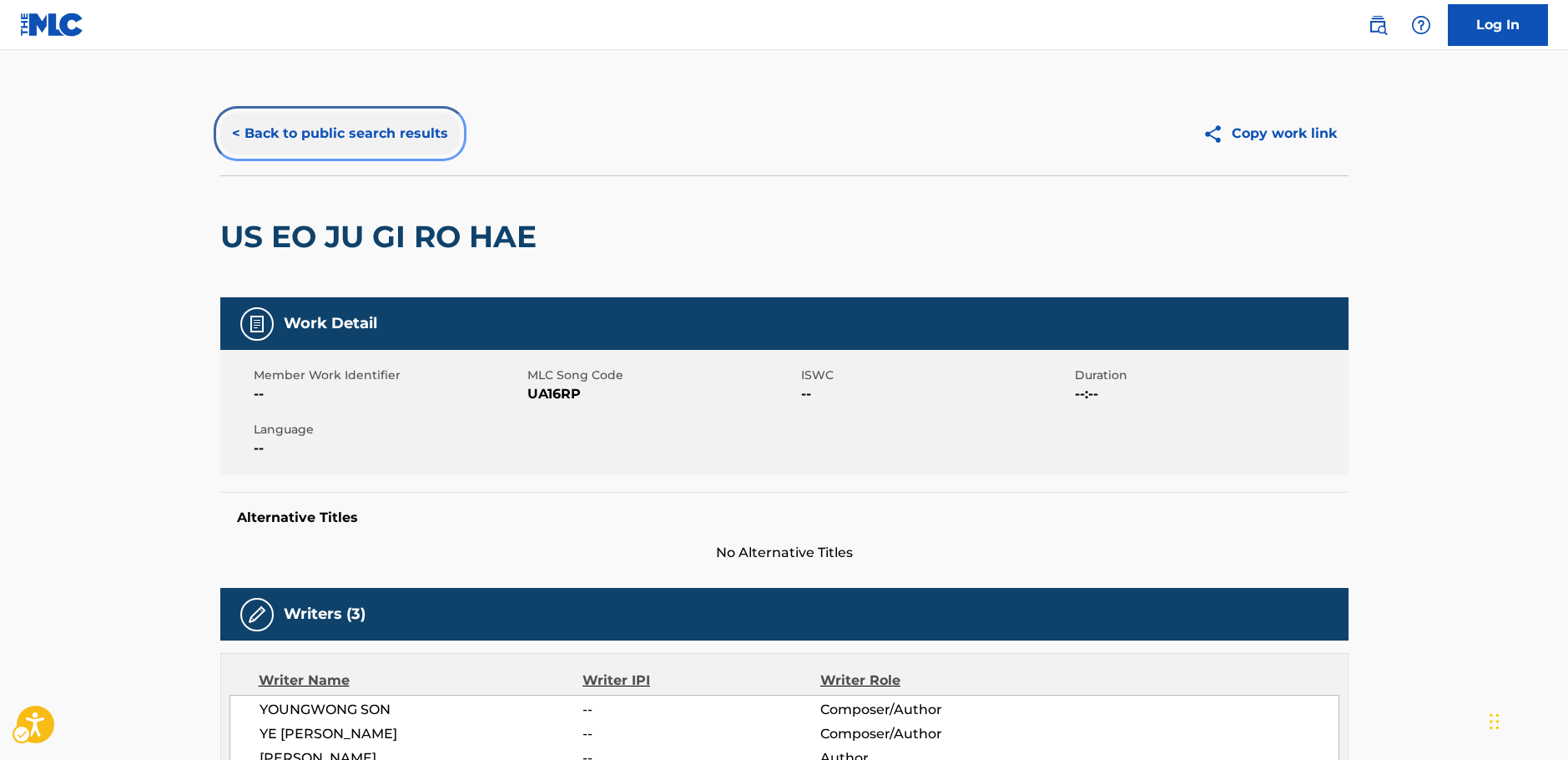
click at [337, 131] on button "< Back to public search results" at bounding box center [340, 134] width 239 height 42
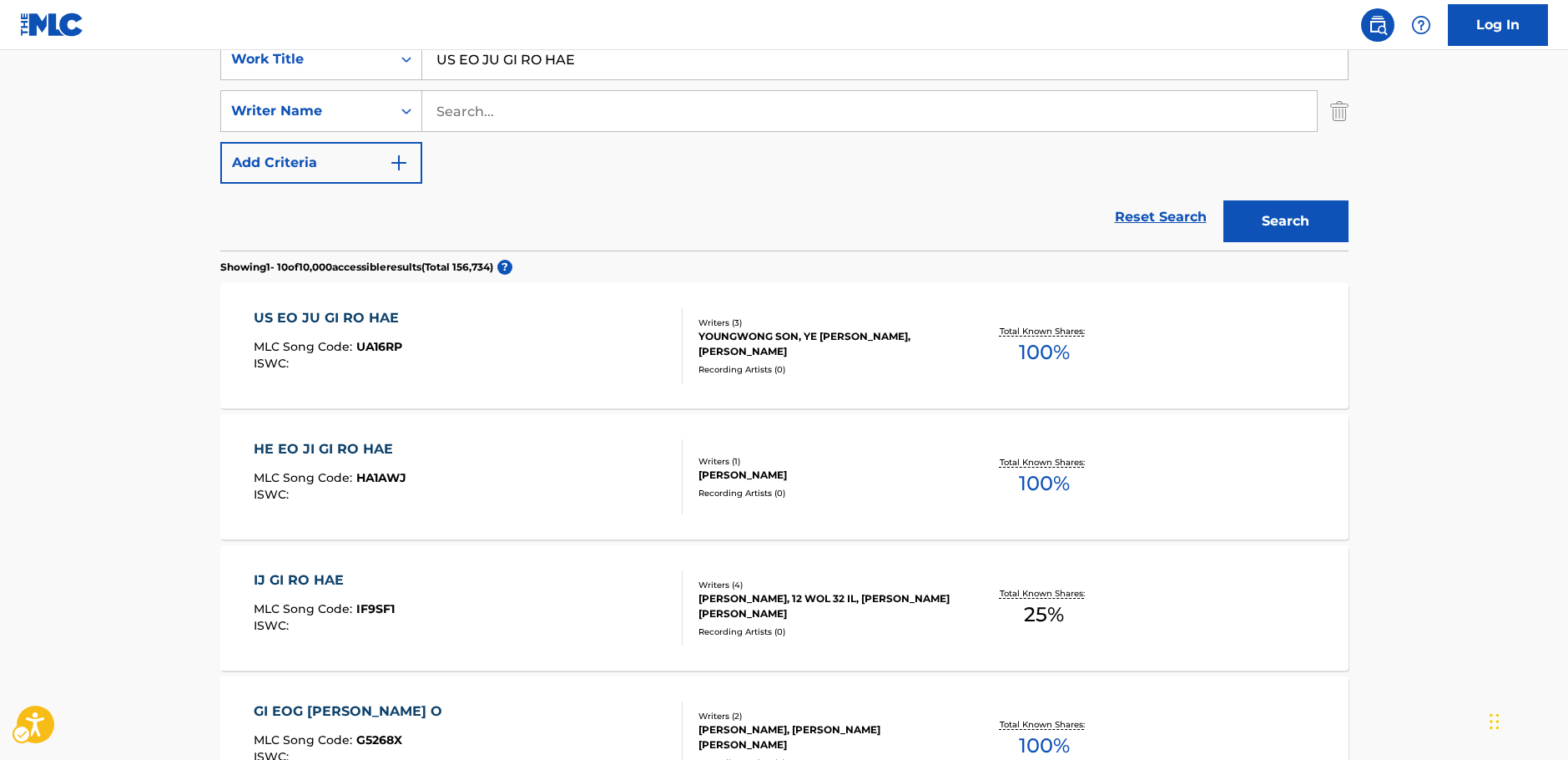
scroll to position [116, 0]
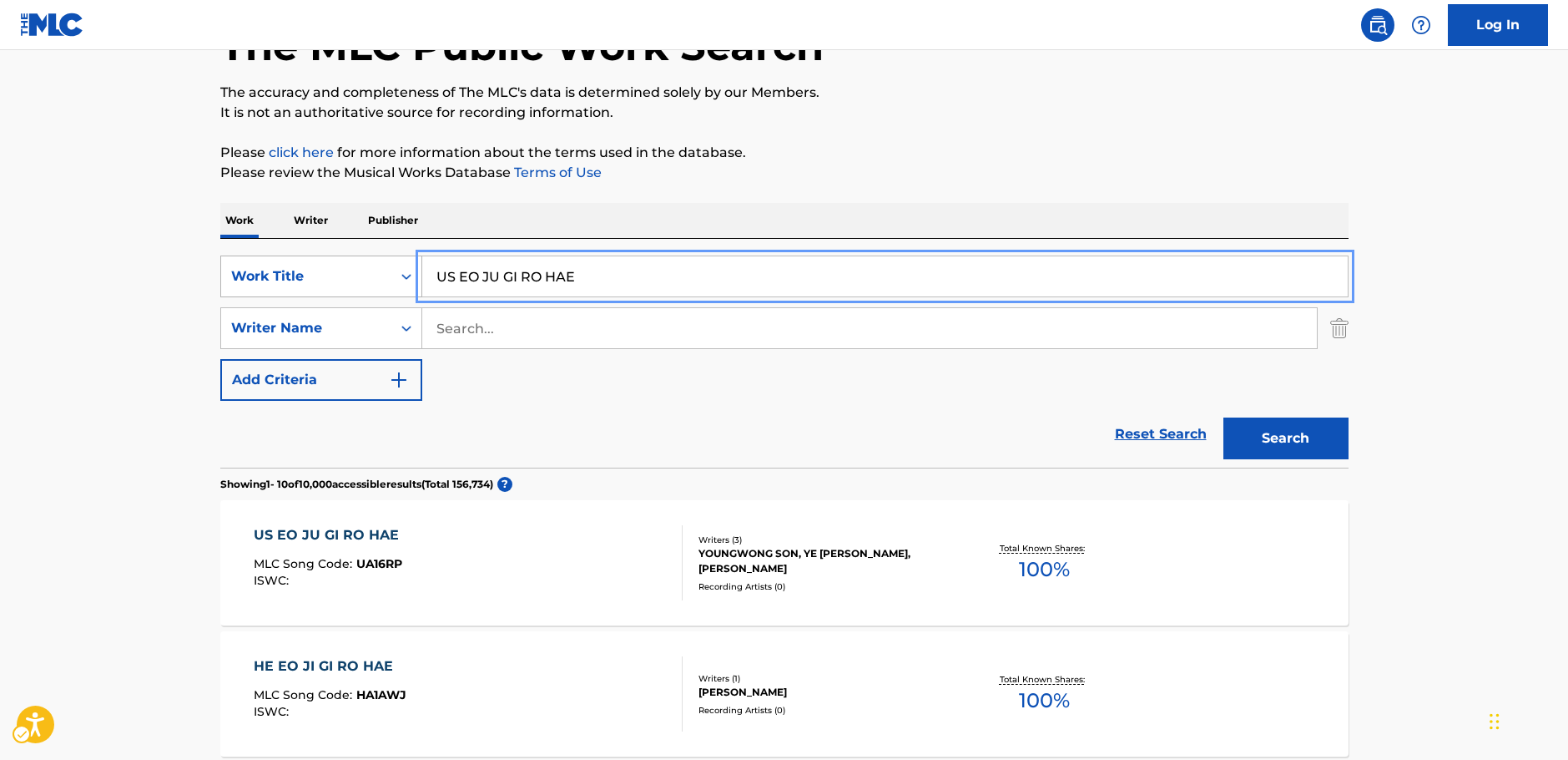
drag, startPoint x: 579, startPoint y: 282, endPoint x: 332, endPoint y: 285, distance: 247.0
paste input "YOU BETTER NOT"
type input "YOU BETTER NOT"
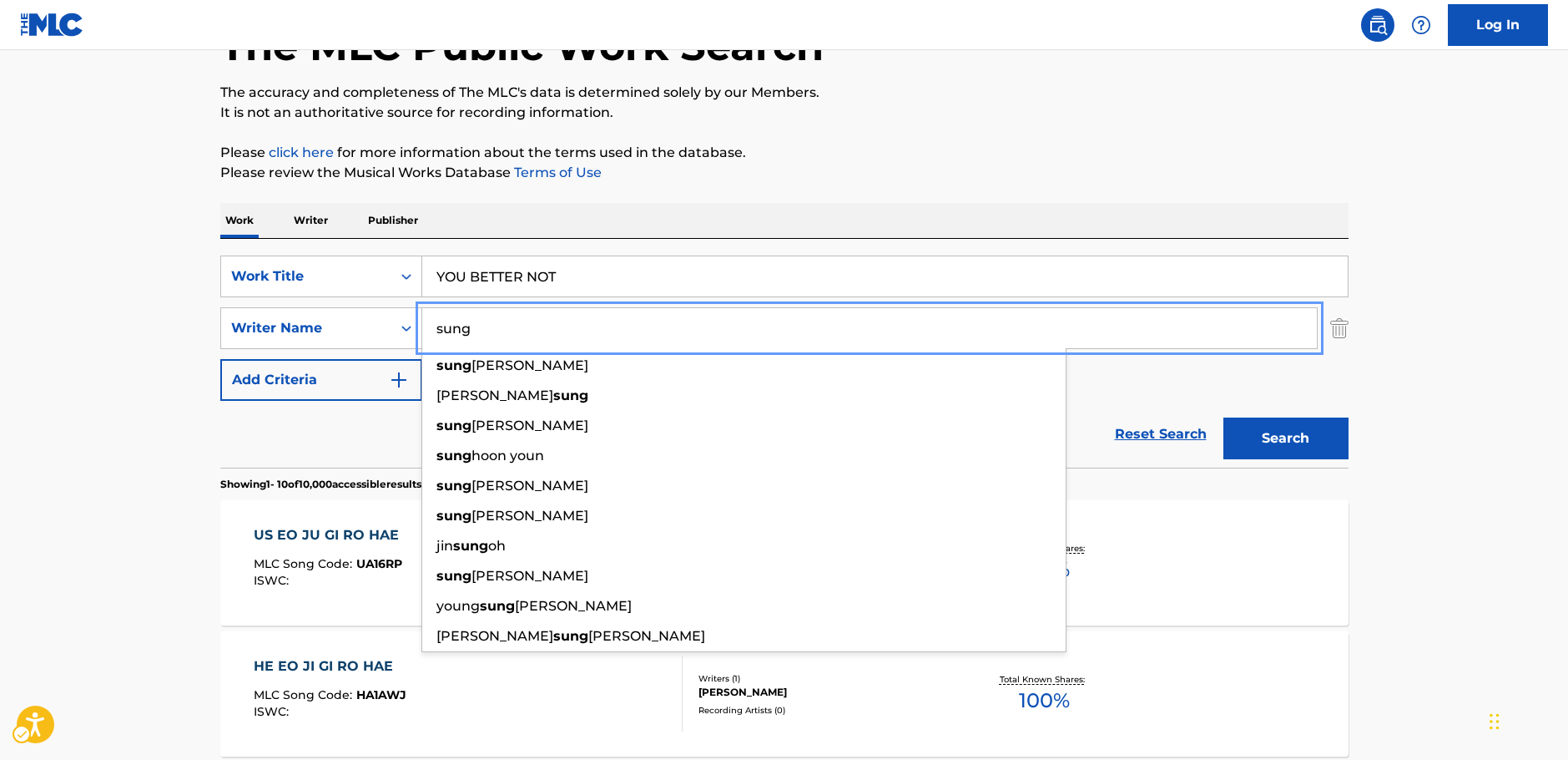
type input "sung"
click at [1309, 440] on button "Search" at bounding box center [1286, 438] width 126 height 42
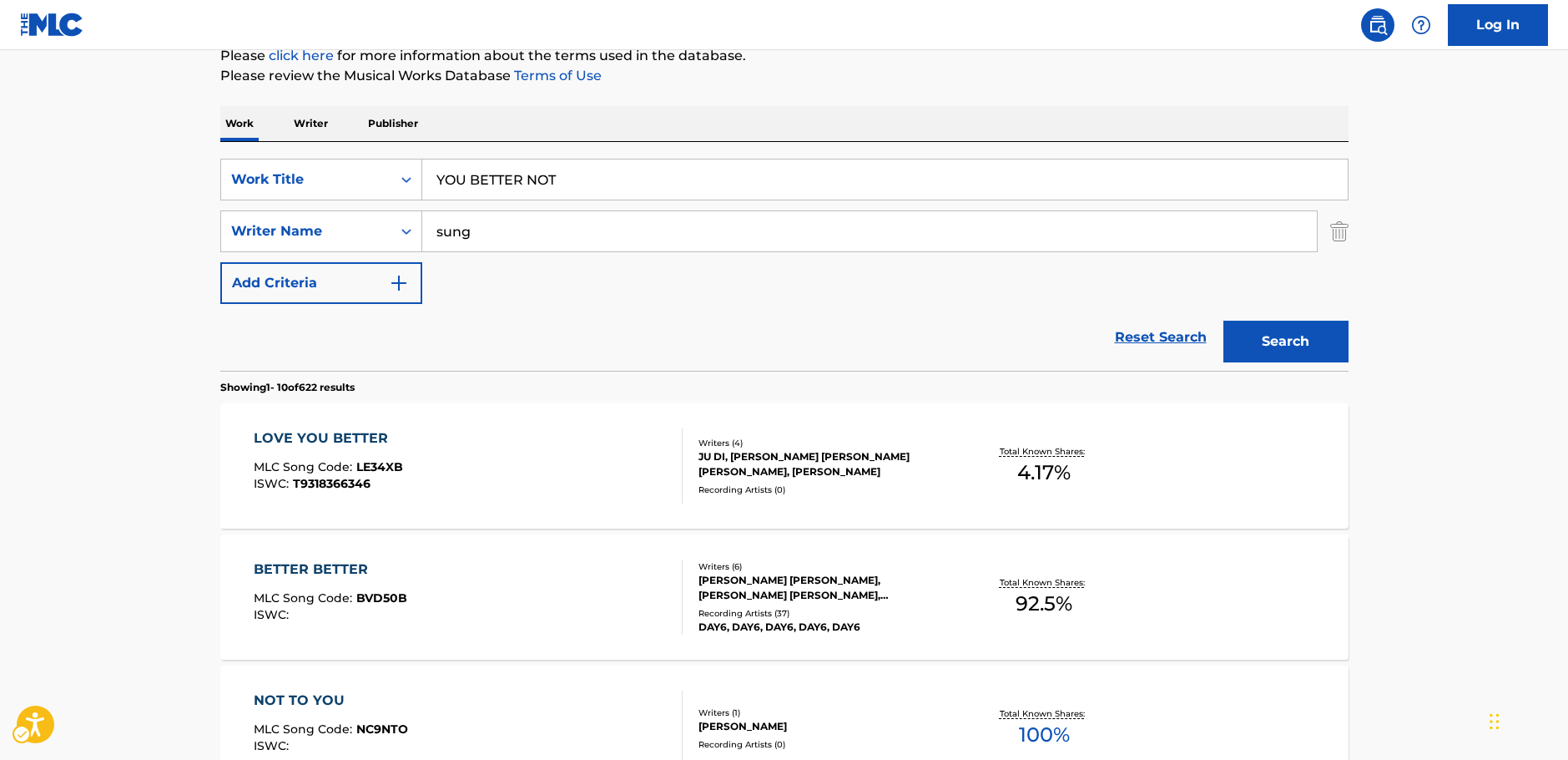
scroll to position [188, 0]
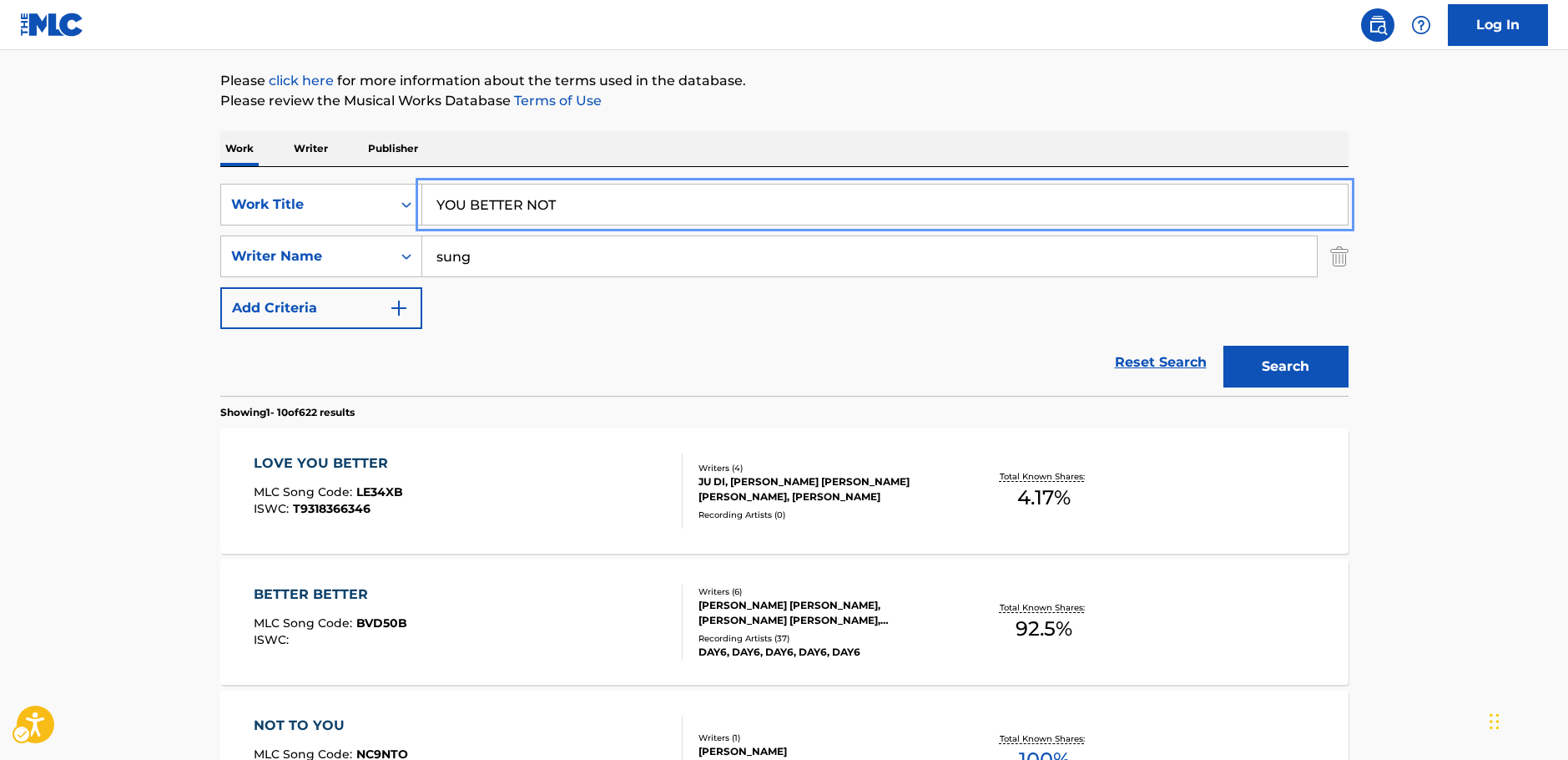
drag, startPoint x: 504, startPoint y: 216, endPoint x: 50, endPoint y: 179, distance: 455.5
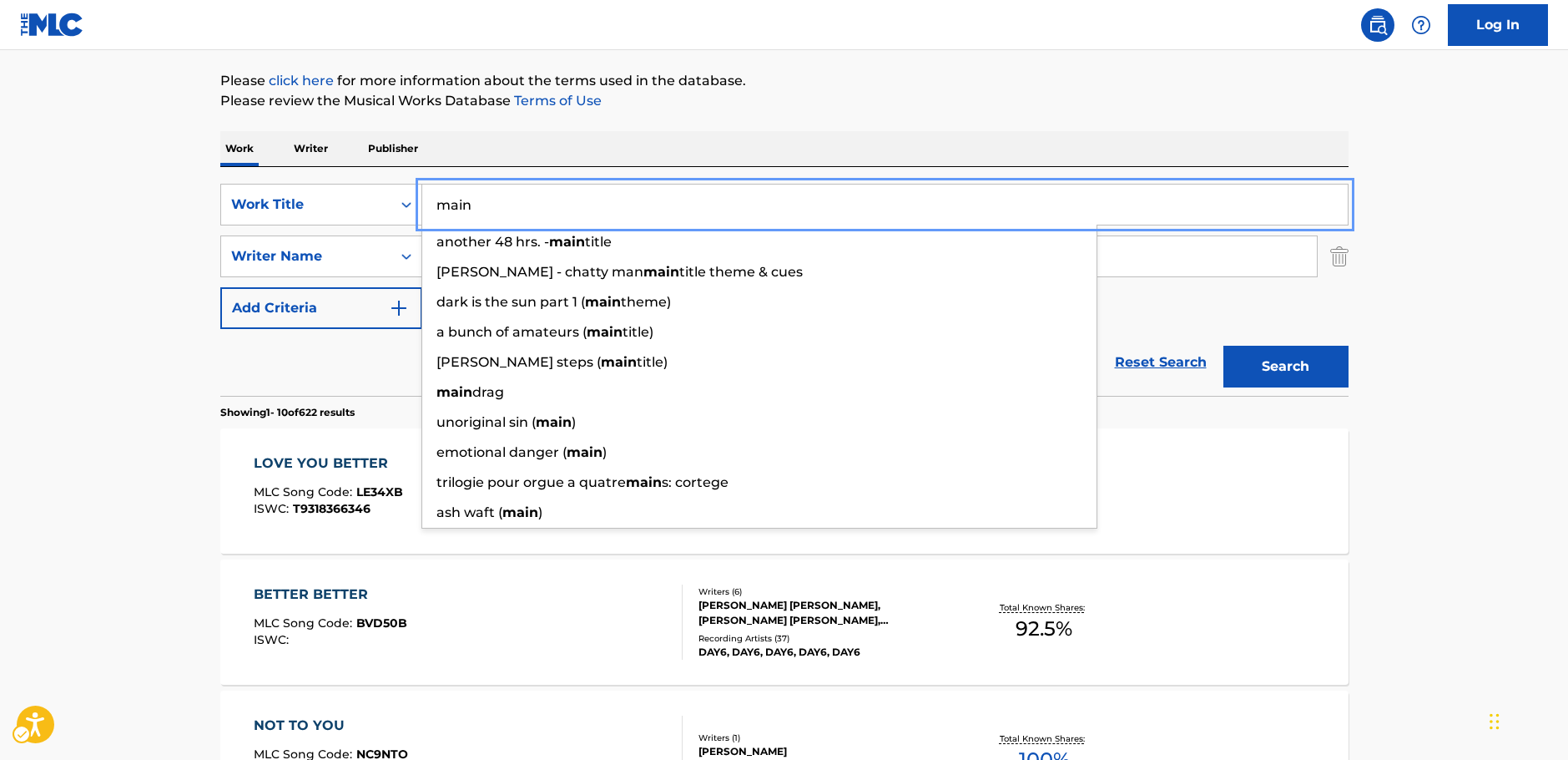
type input "main"
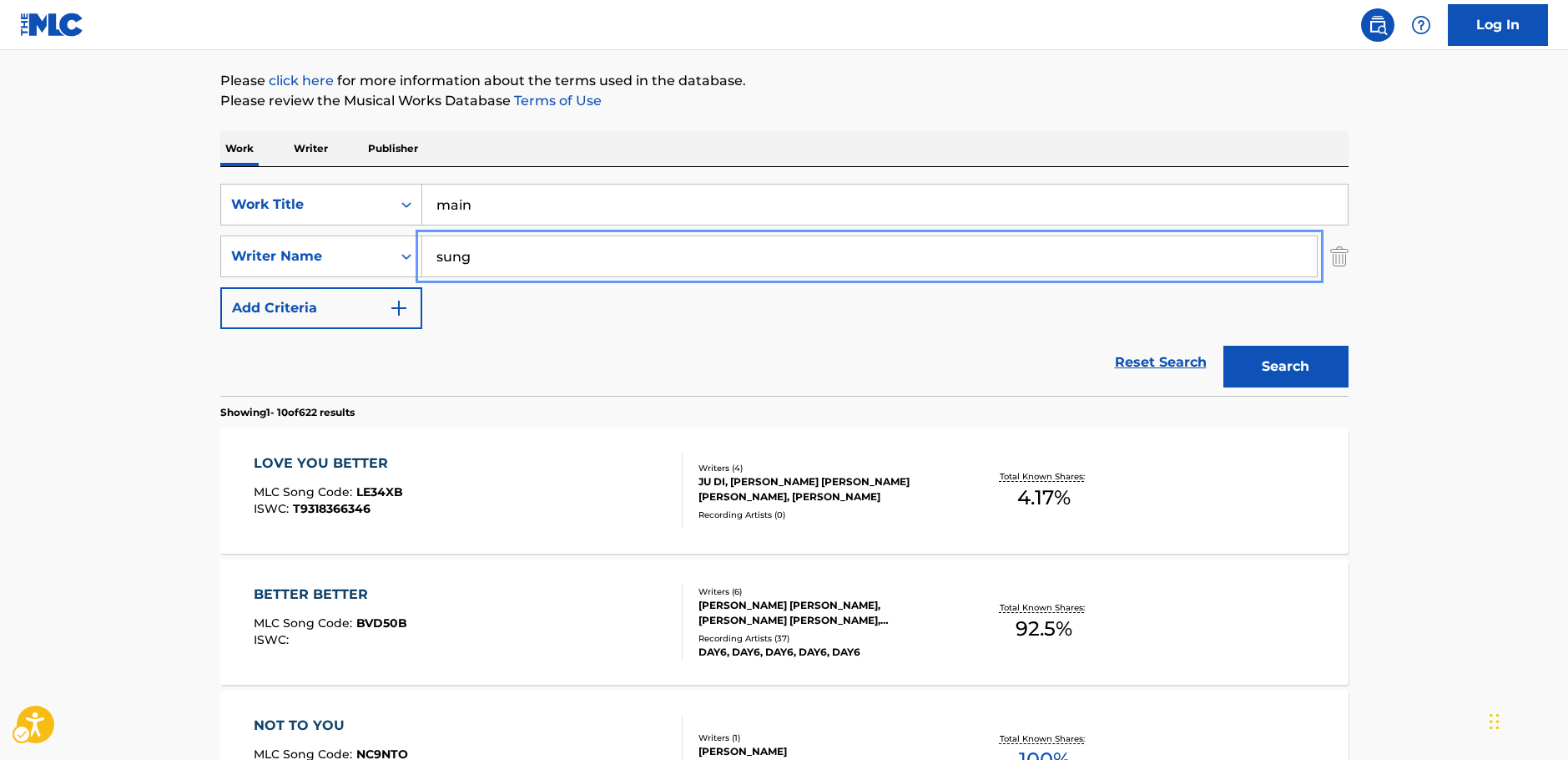
drag, startPoint x: 323, startPoint y: 249, endPoint x: 278, endPoint y: 230, distance: 48.8
click at [279, 237] on div "SearchWithCriteriab2e0b58b-d365-4784-97a9-827367195c12 Writer Name | Submit | S…" at bounding box center [784, 256] width 1129 height 42
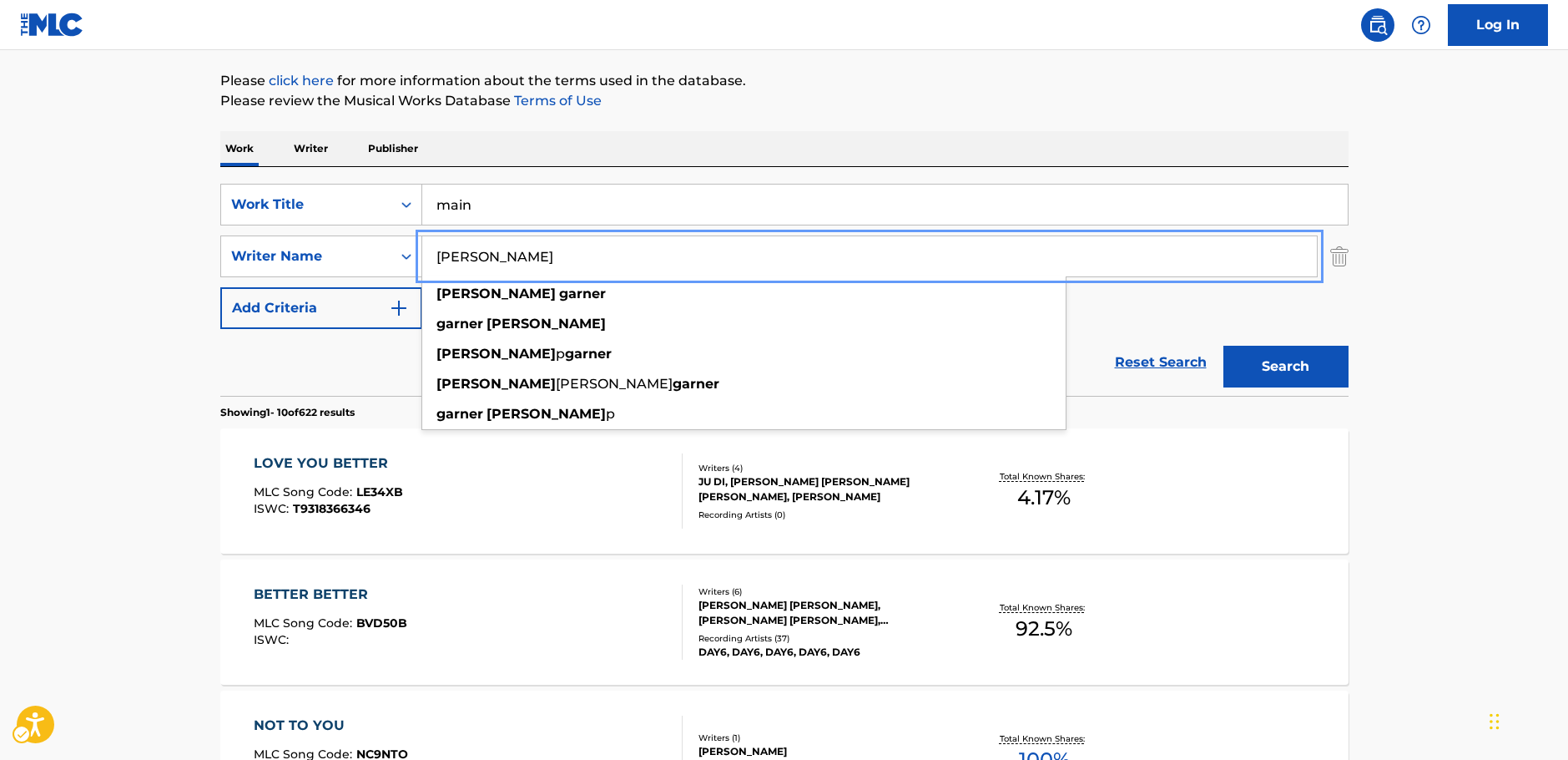
type input "[PERSON_NAME]"
click at [1299, 361] on button "Search" at bounding box center [1286, 366] width 126 height 42
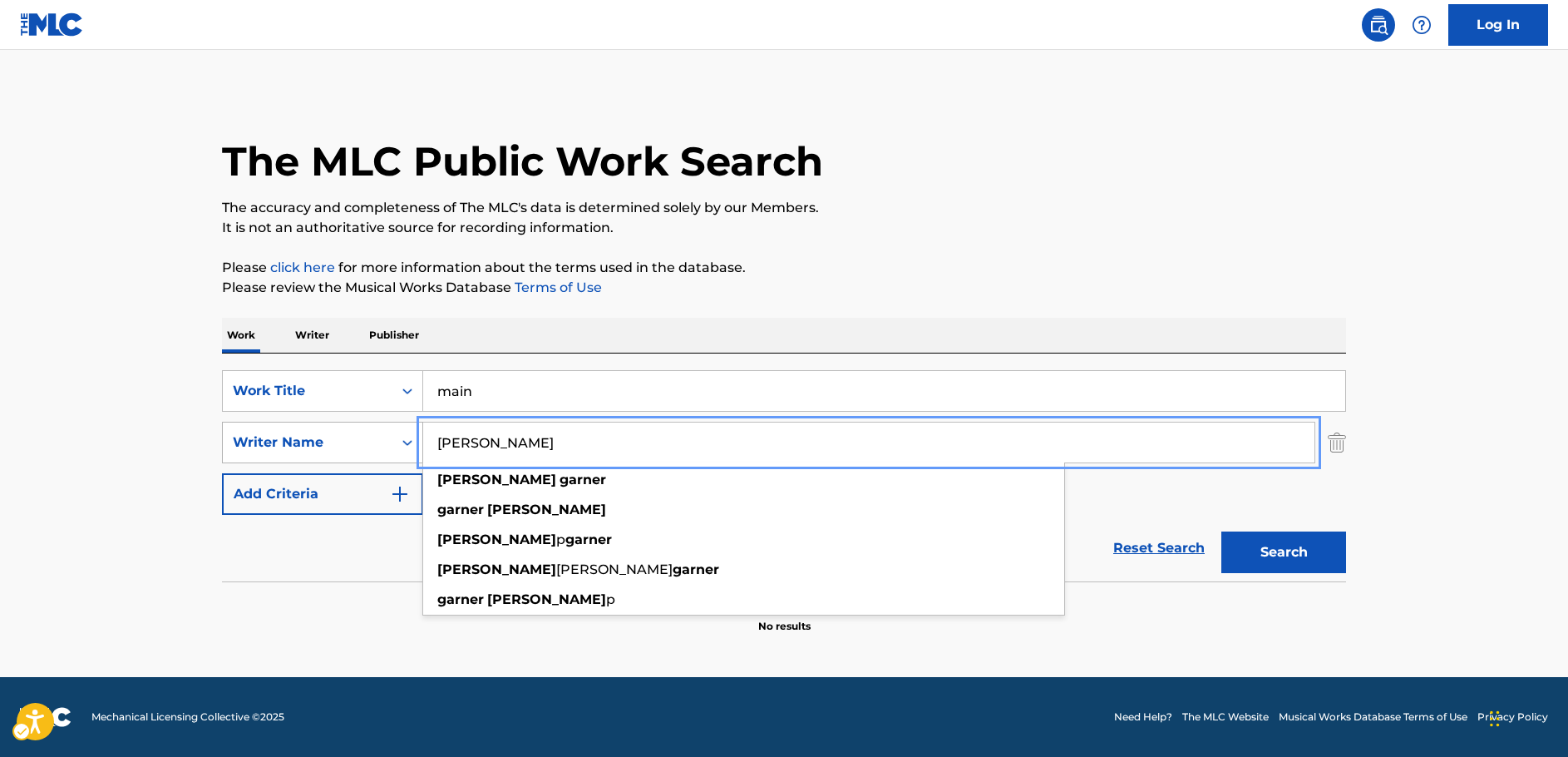
drag, startPoint x: 415, startPoint y: 449, endPoint x: 402, endPoint y: 422, distance: 30.0
click at [399, 449] on div "SearchWithCriteriab2e0b58b-d365-4784-97a9-827367195c12 Writer Name | Submit | S…" at bounding box center [784, 443] width 1125 height 41
